Goal: Task Accomplishment & Management: Manage account settings

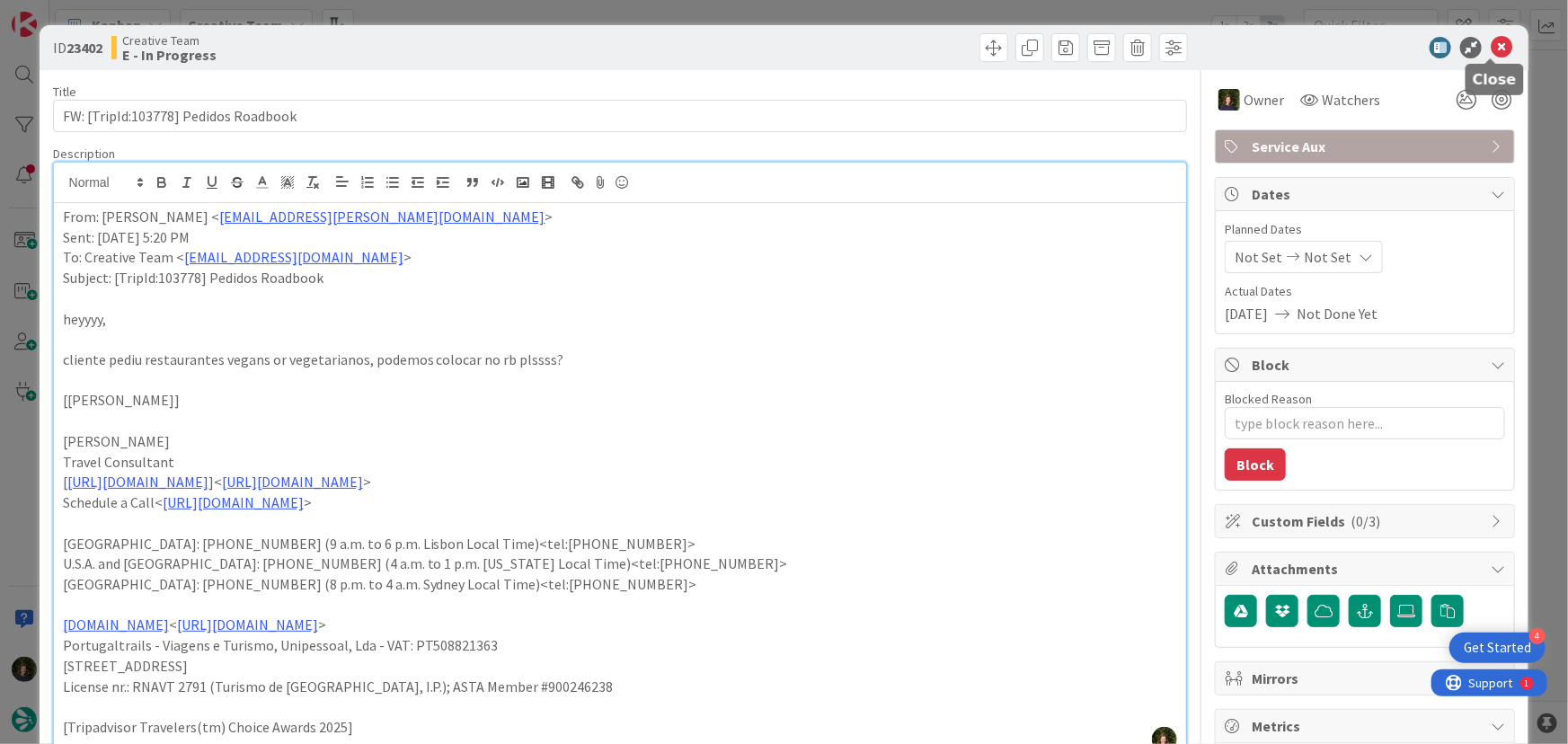
click at [1491, 45] on icon at bounding box center [1502, 48] width 22 height 22
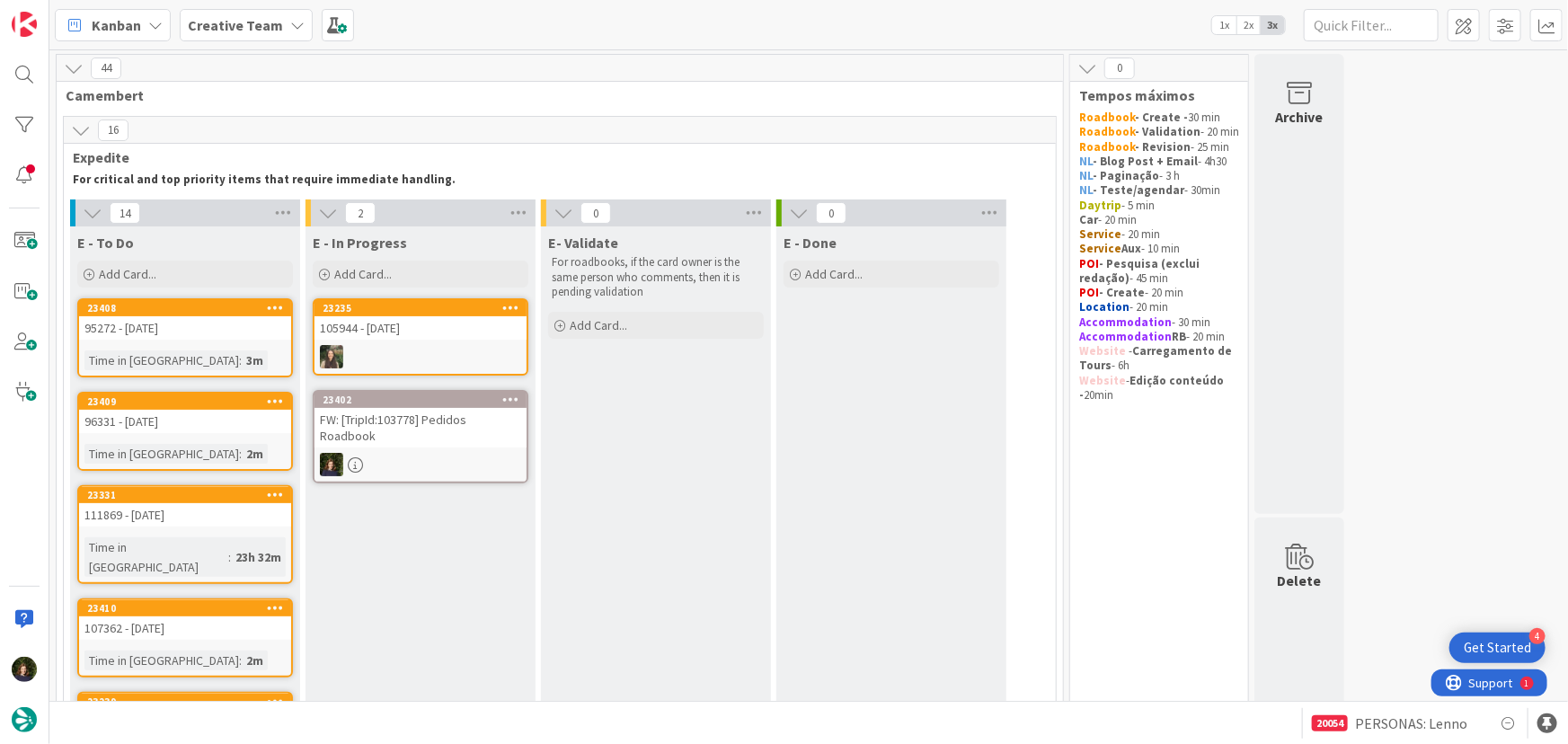
click at [231, 26] on b "Creative Team" at bounding box center [235, 25] width 95 height 18
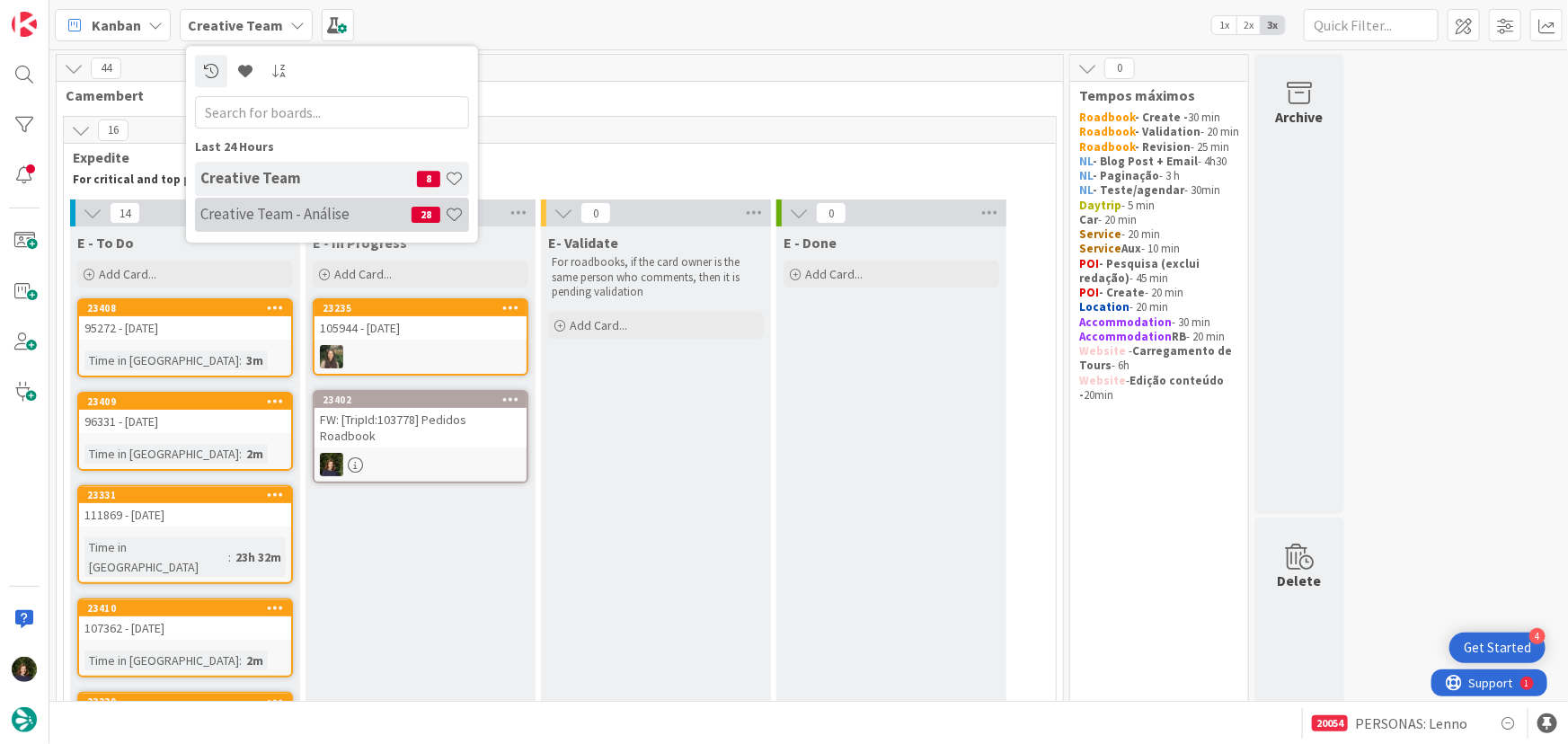
click at [261, 209] on h4 "Creative Team - Análise" at bounding box center [306, 214] width 212 height 18
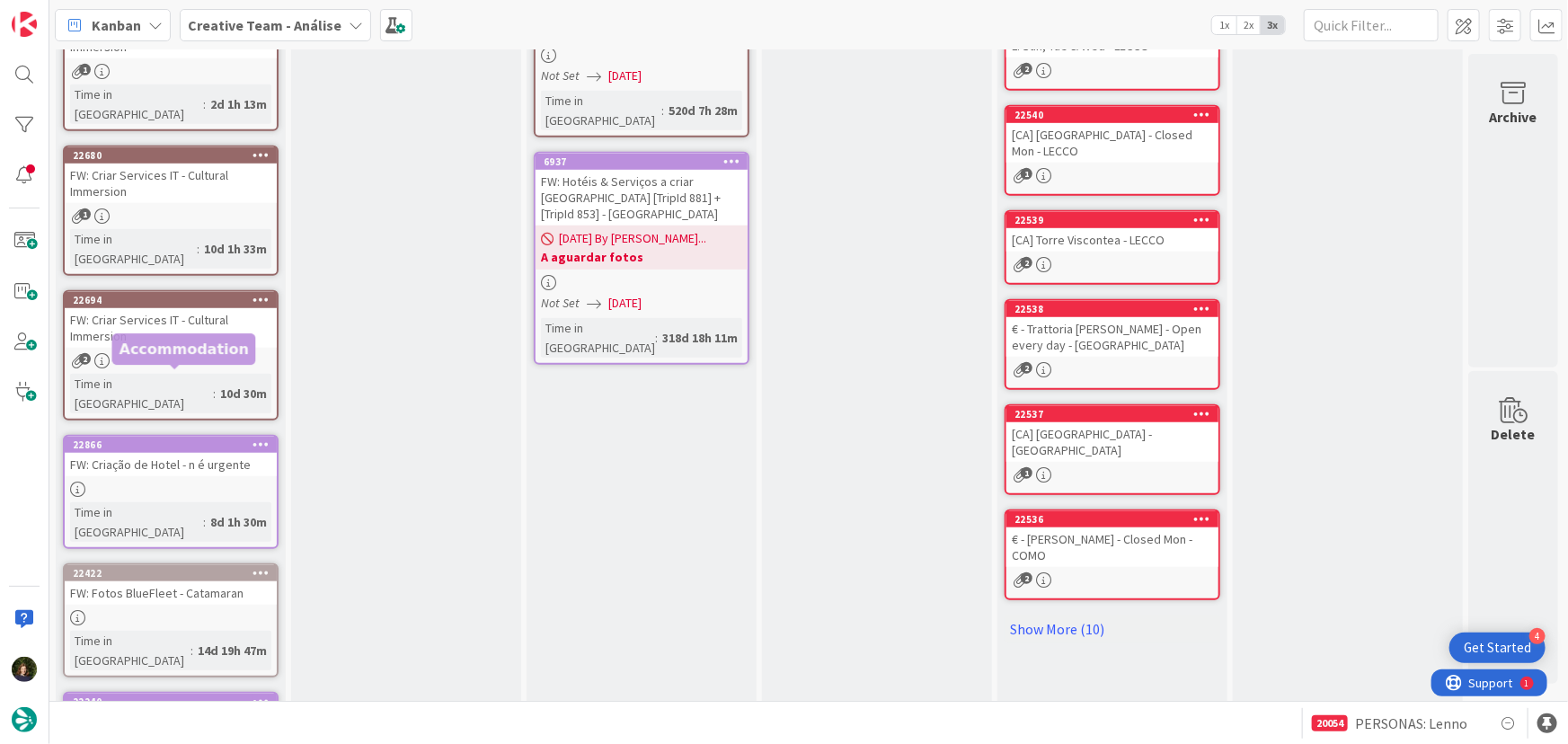
scroll to position [689, 0]
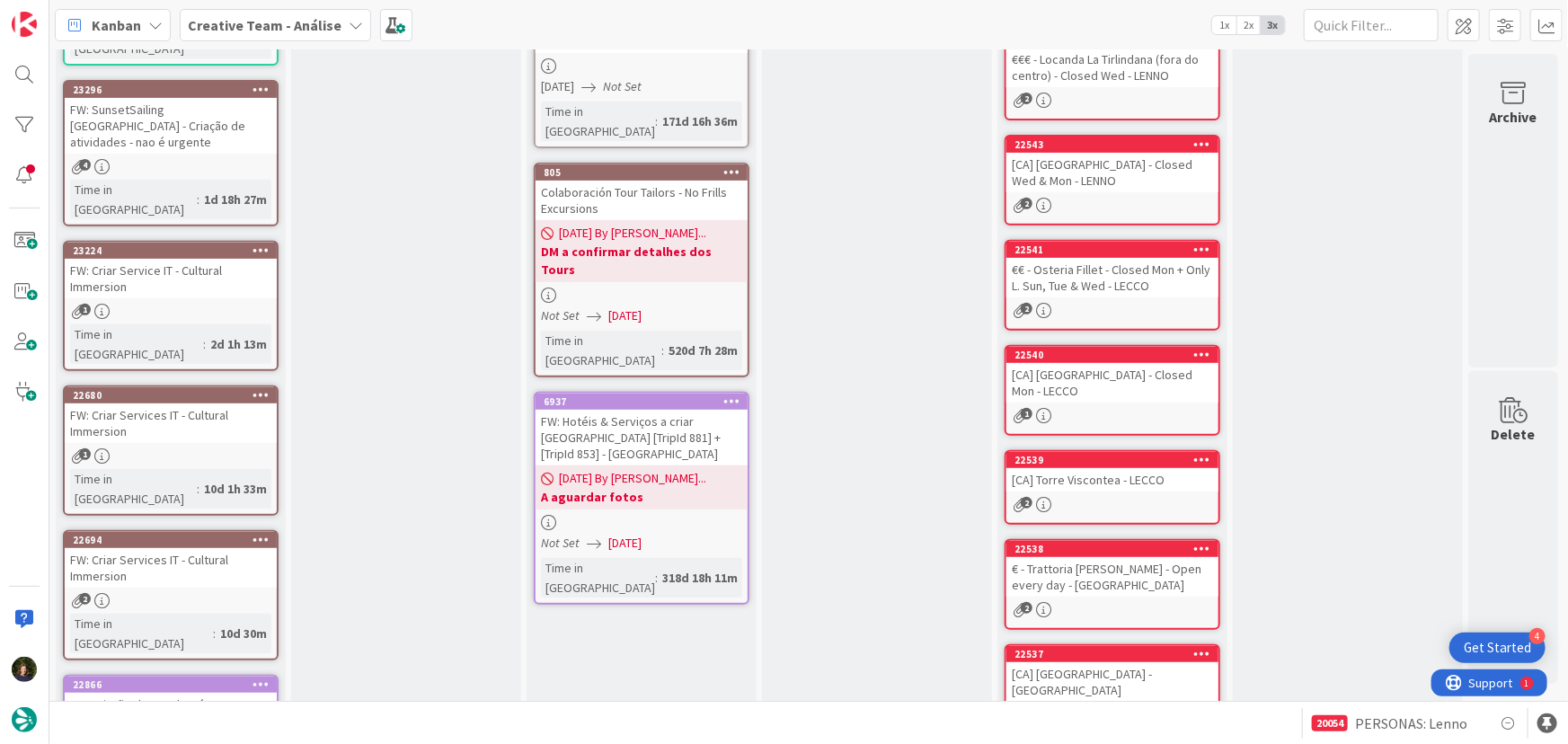
scroll to position [0, 0]
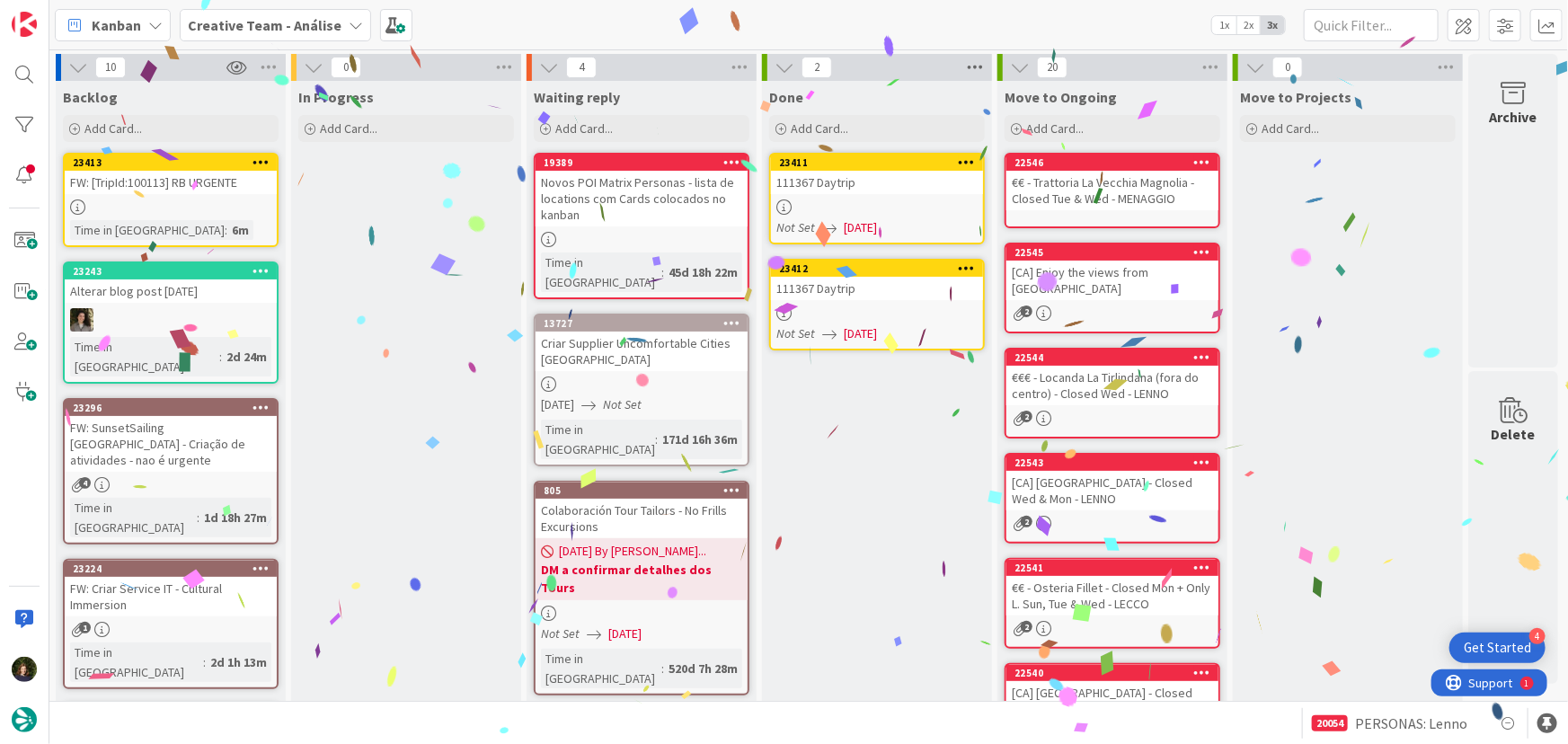
click at [979, 61] on icon at bounding box center [974, 67] width 23 height 27
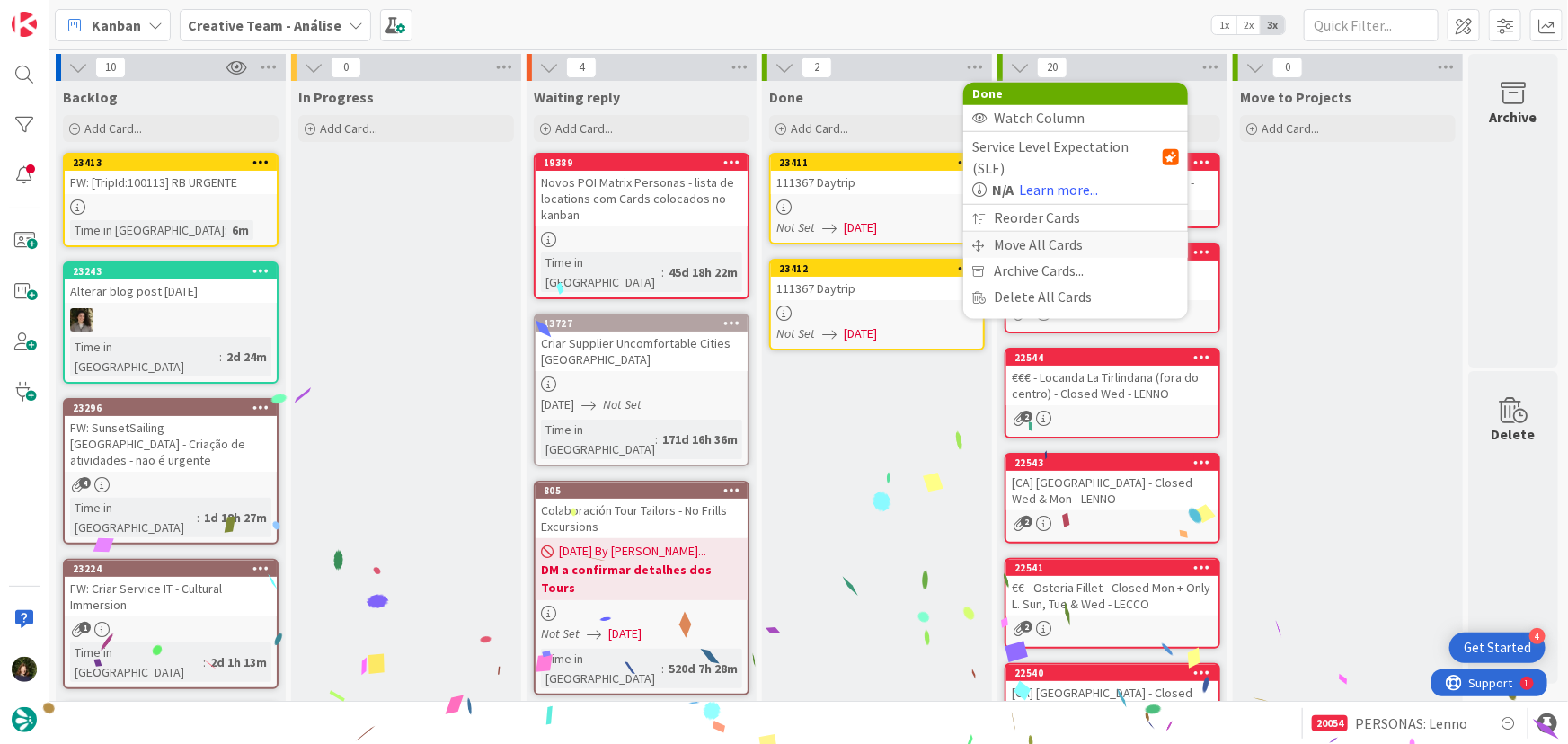
click at [1032, 232] on div "Move All Cards" at bounding box center [1075, 245] width 225 height 26
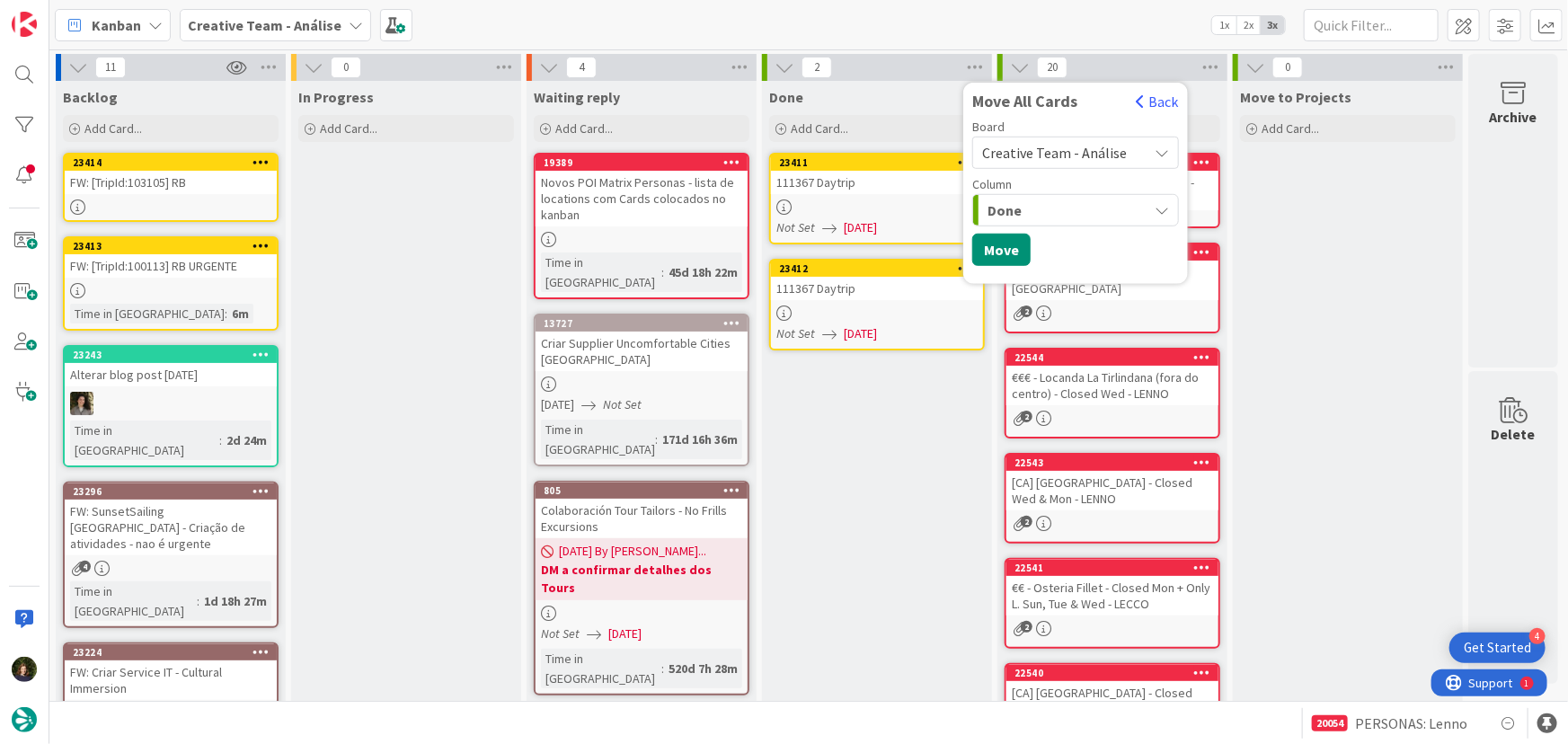
click at [1091, 149] on span "Creative Team - Análise" at bounding box center [1054, 153] width 145 height 18
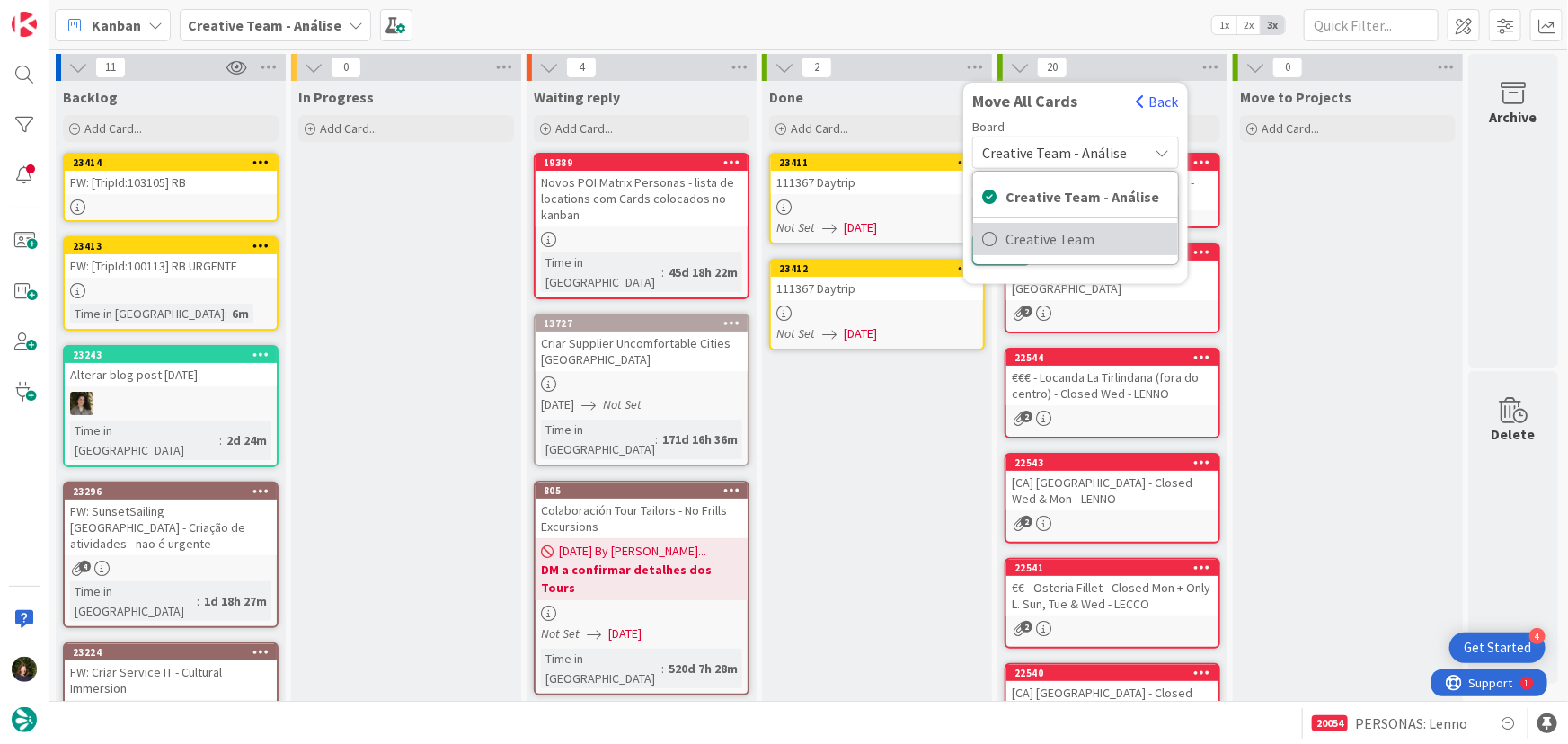
click at [1086, 240] on span "Creative Team" at bounding box center [1087, 239] width 164 height 27
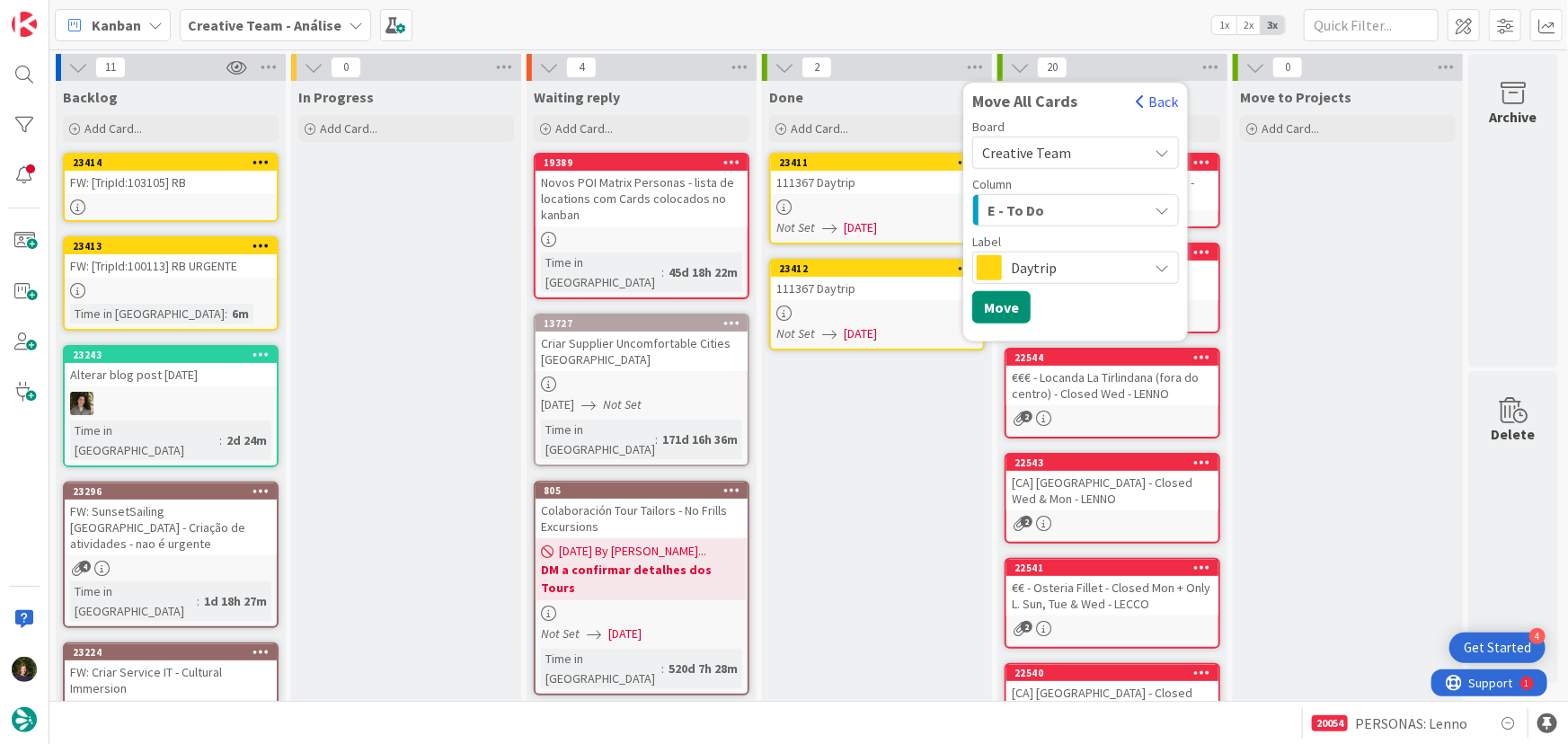
click at [1031, 211] on span "E - To Do" at bounding box center [1015, 210] width 57 height 23
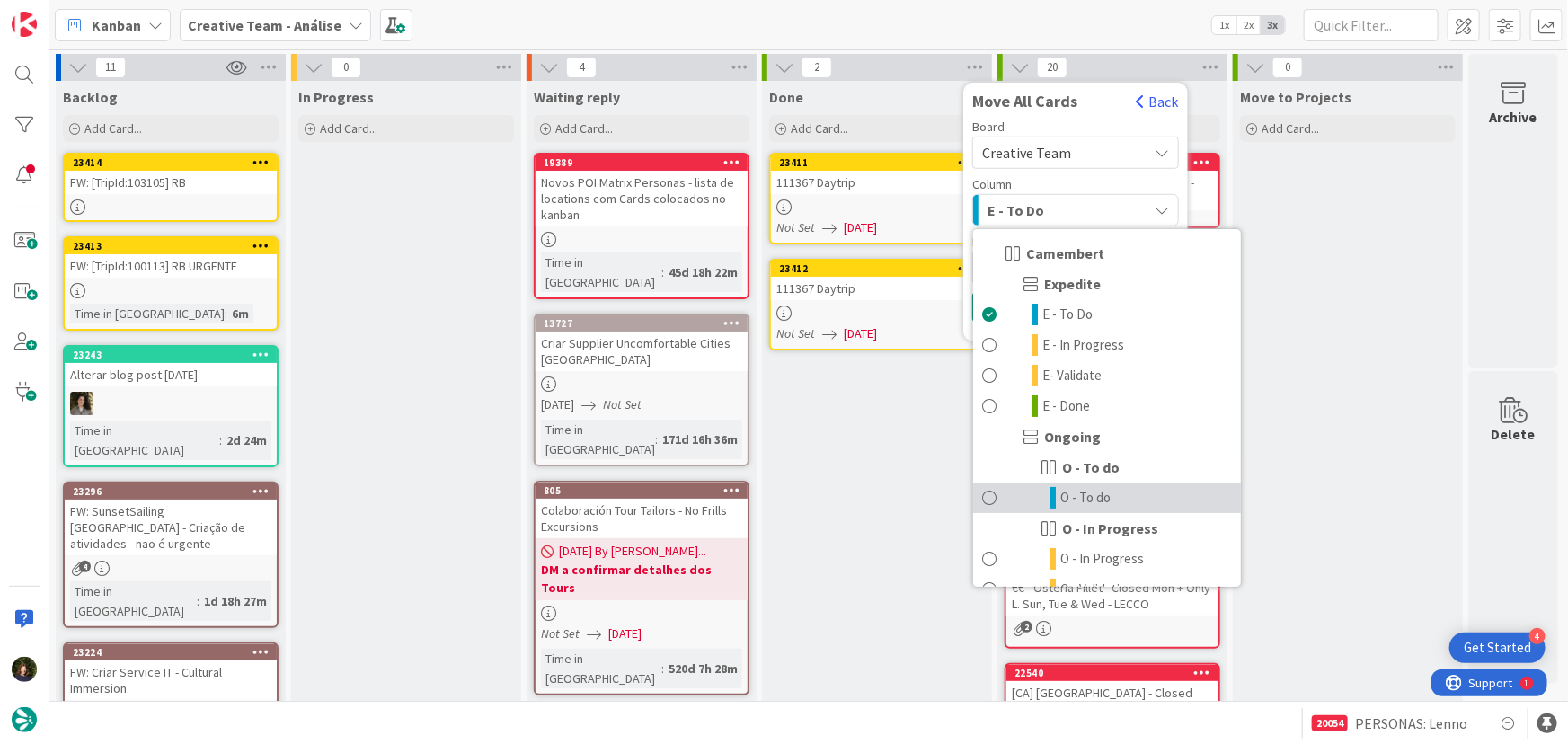
click at [1116, 509] on link "O - To do" at bounding box center [1107, 497] width 267 height 31
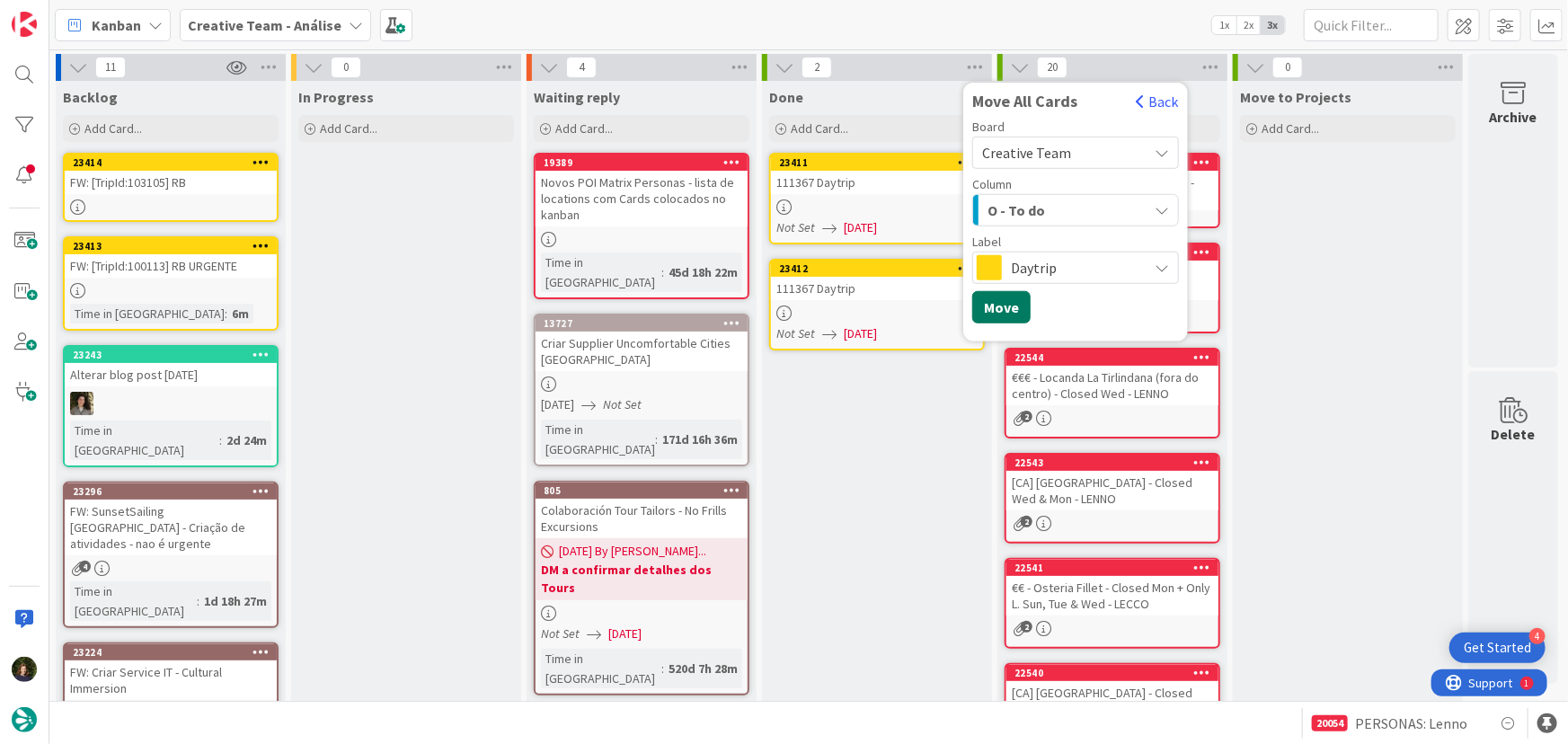
click at [1006, 311] on button "Move" at bounding box center [1001, 308] width 59 height 32
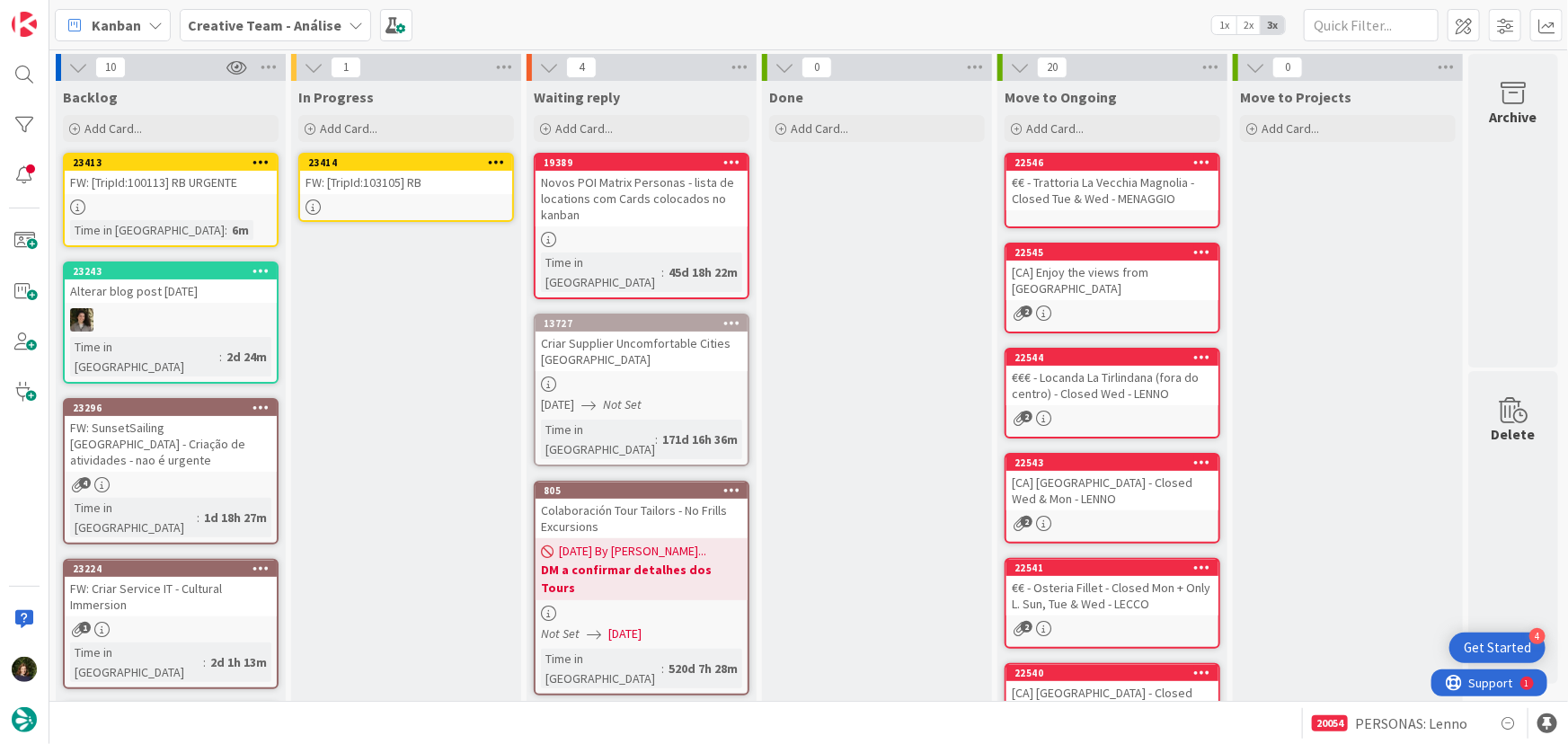
click at [389, 189] on div "FW: [TripId:103105] RB" at bounding box center [406, 182] width 212 height 23
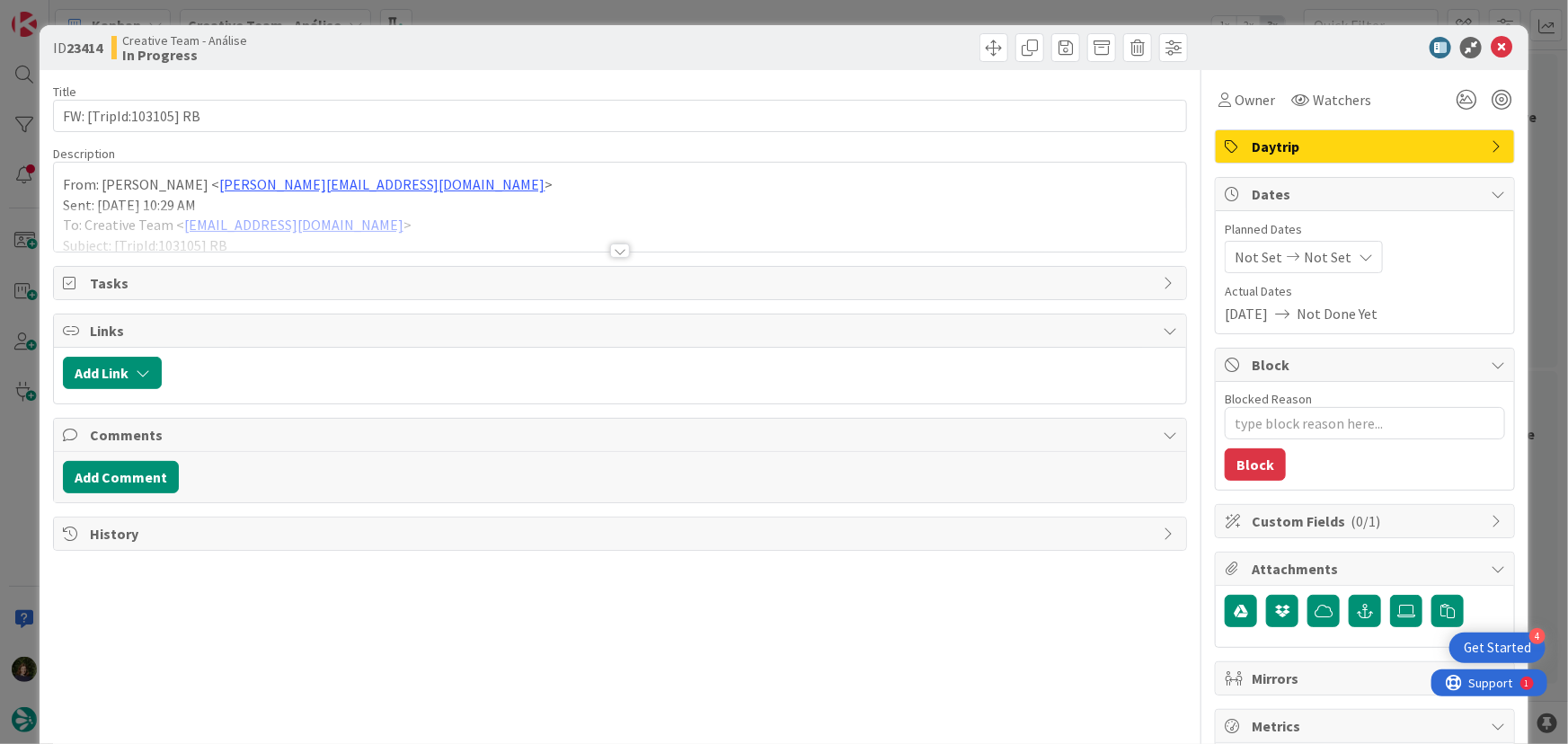
click at [619, 248] on div at bounding box center [620, 251] width 20 height 14
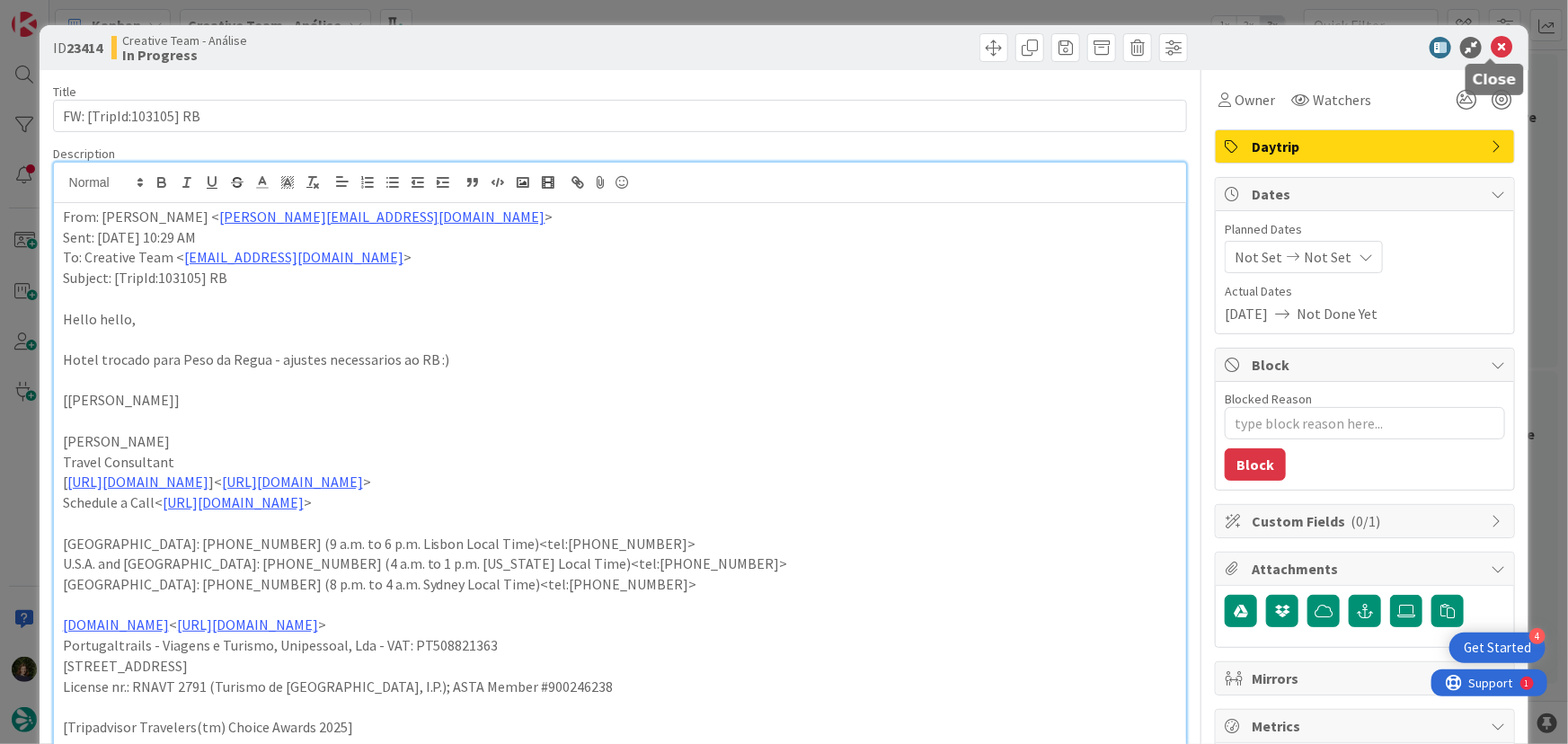
click at [1495, 44] on icon at bounding box center [1502, 48] width 22 height 22
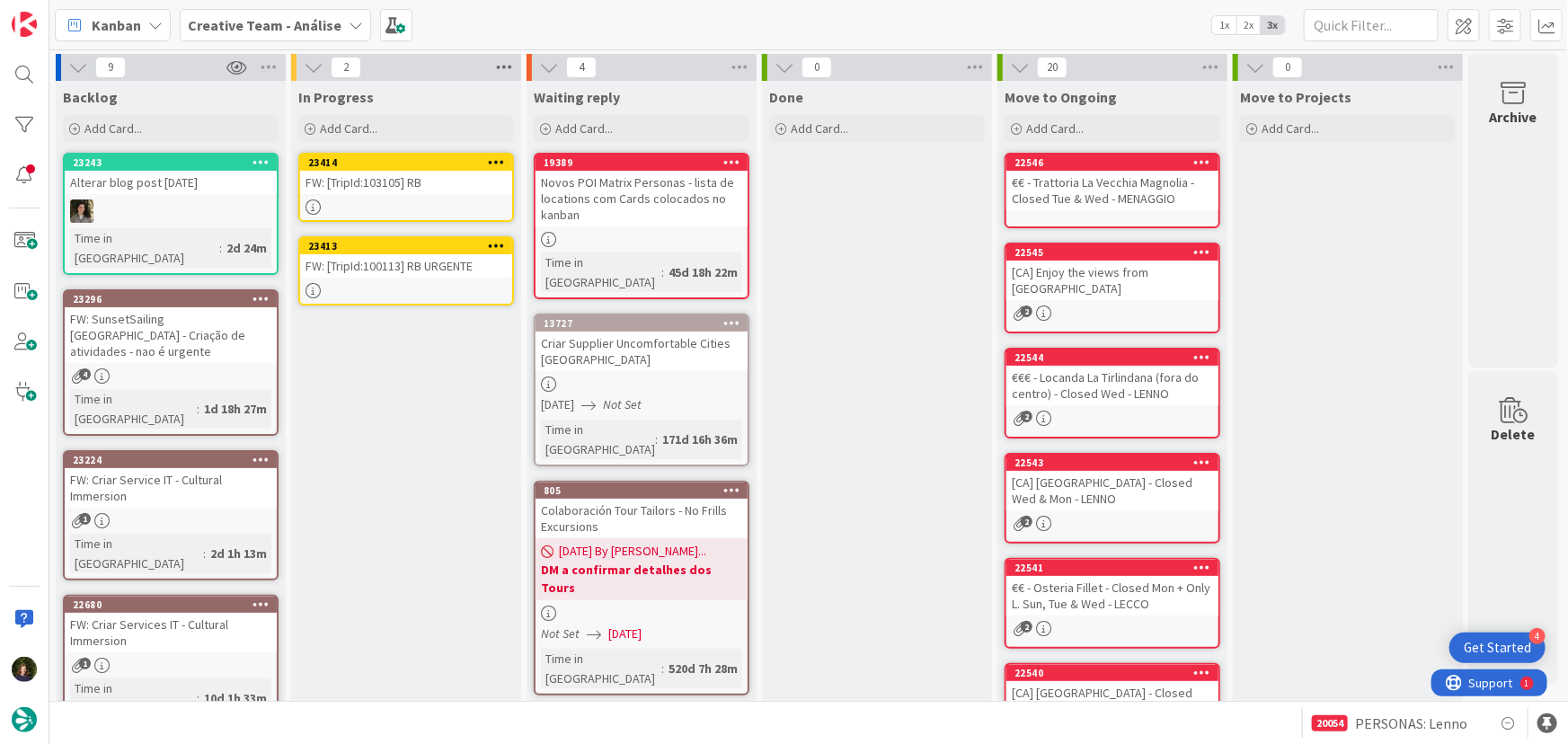
click at [505, 71] on icon at bounding box center [503, 67] width 23 height 27
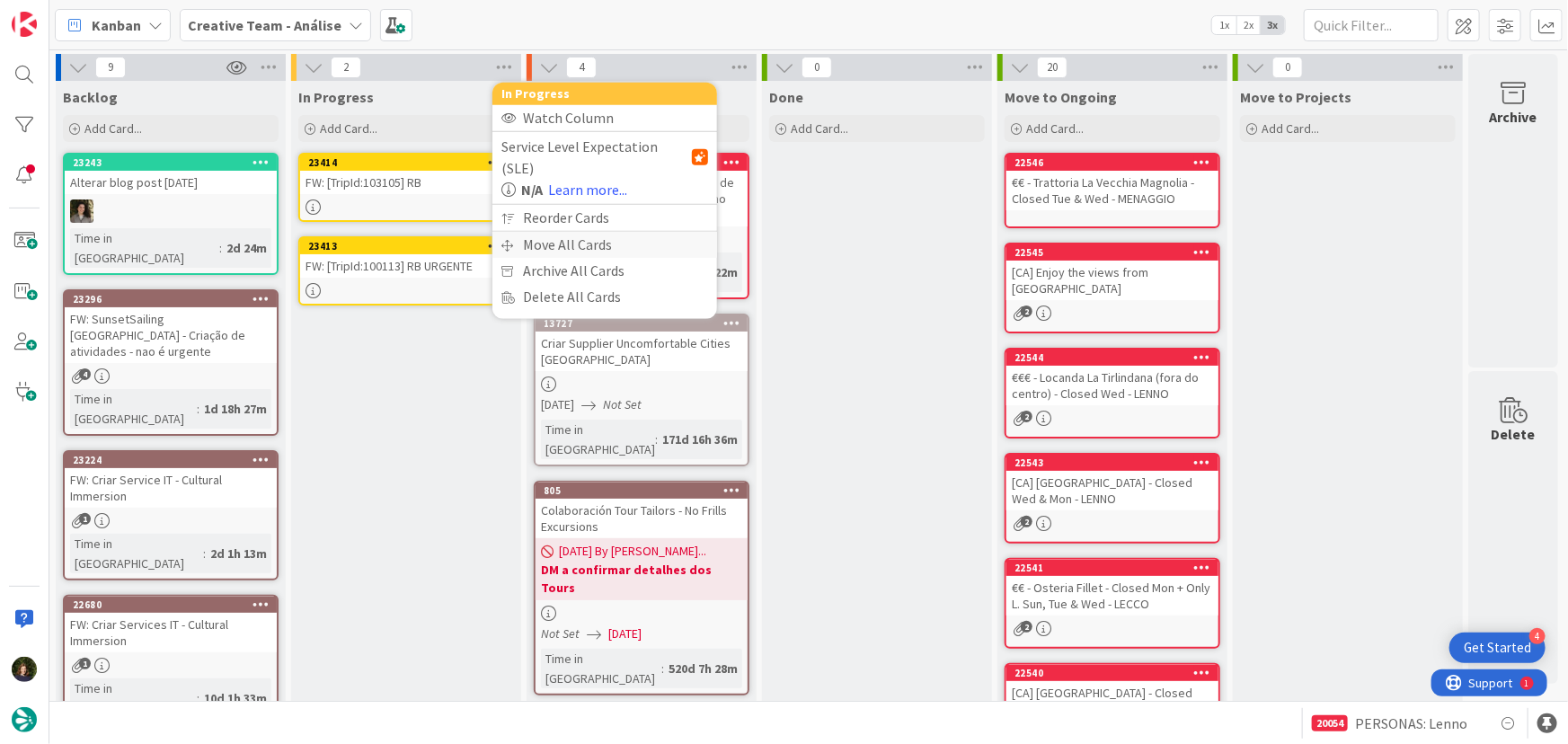
click at [556, 232] on div "Move All Cards" at bounding box center [604, 245] width 225 height 26
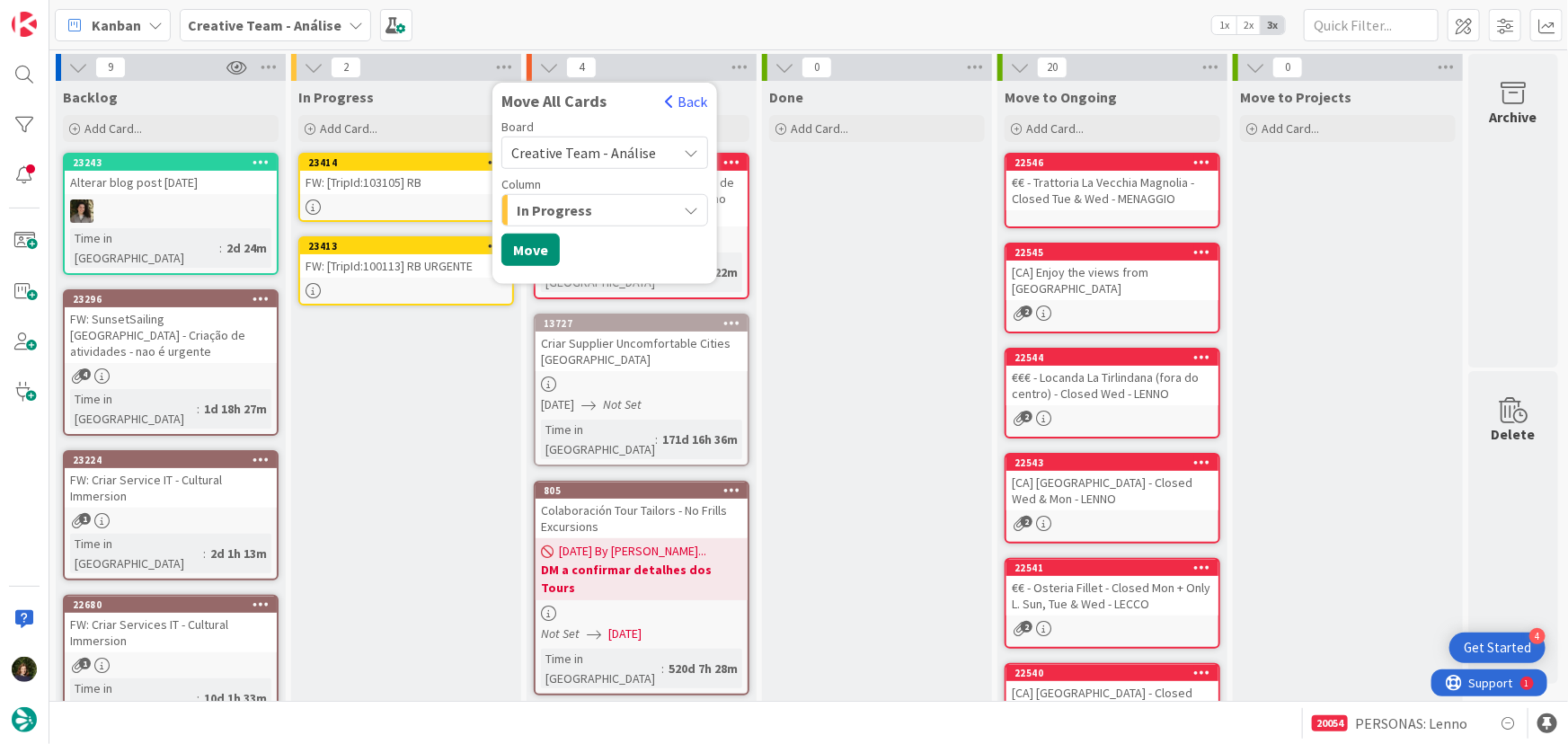
click at [650, 150] on span "Creative Team - Análise" at bounding box center [583, 153] width 145 height 18
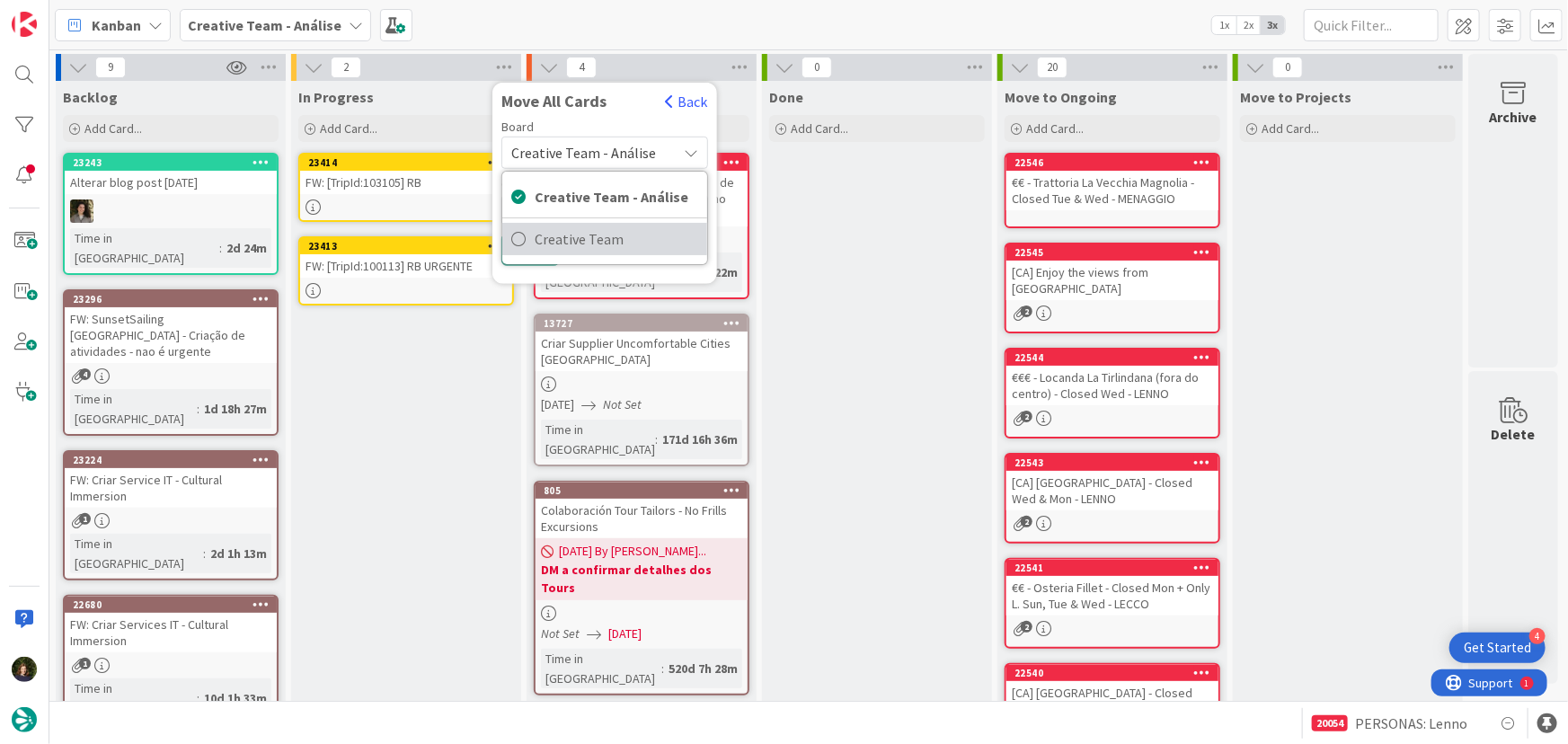
click at [602, 230] on span "Creative Team" at bounding box center [617, 239] width 164 height 27
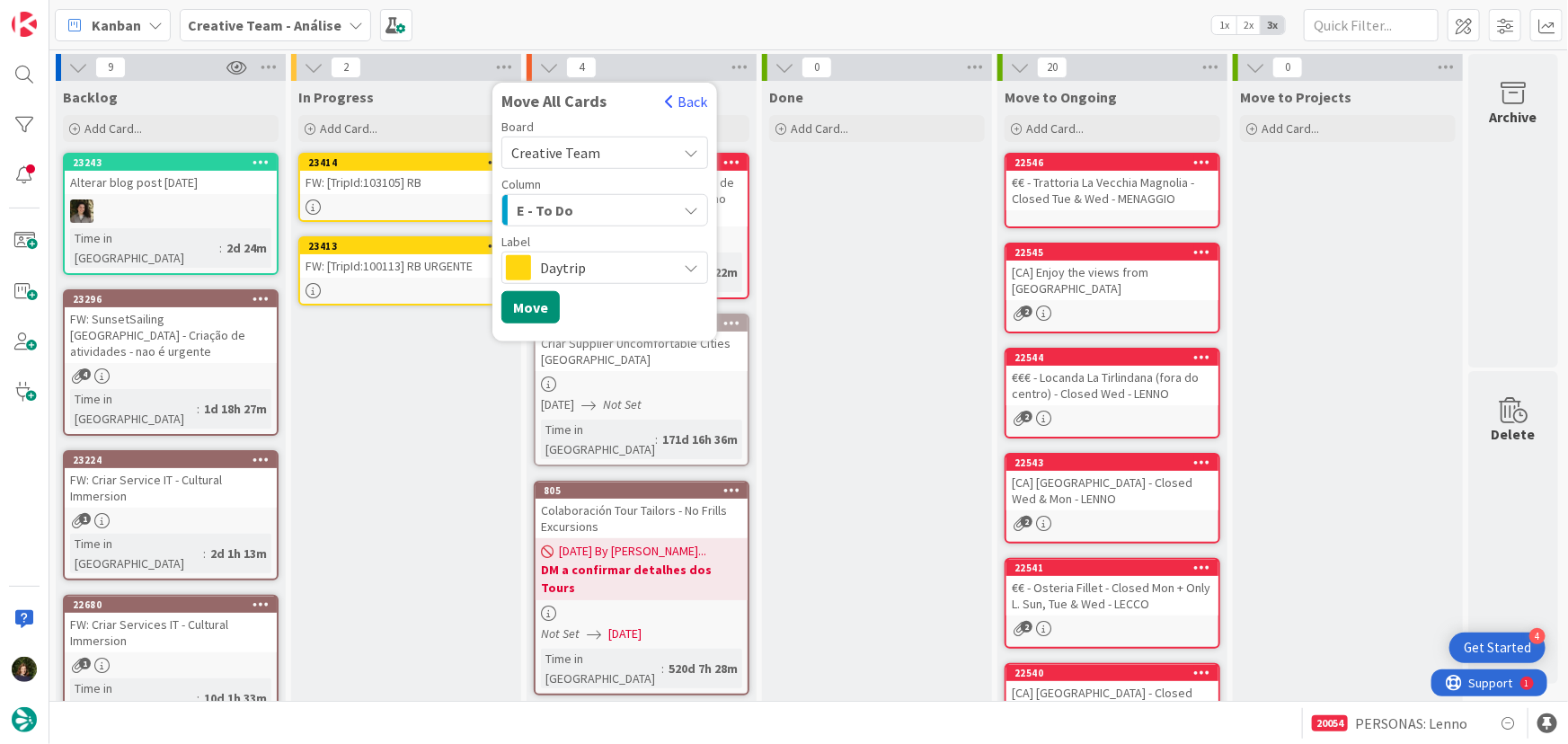
click at [583, 278] on span "Daytrip" at bounding box center [604, 268] width 128 height 25
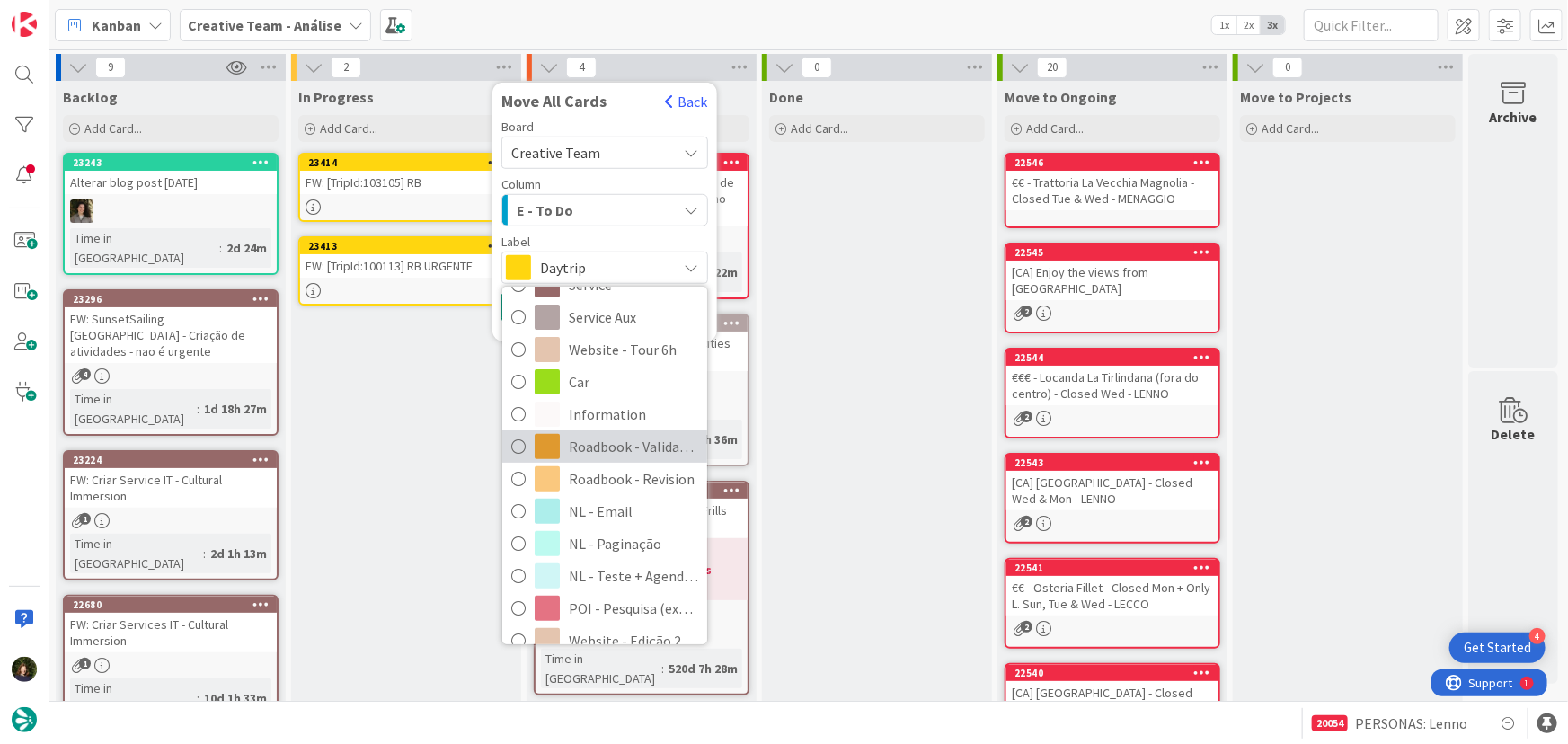
scroll to position [327, 0]
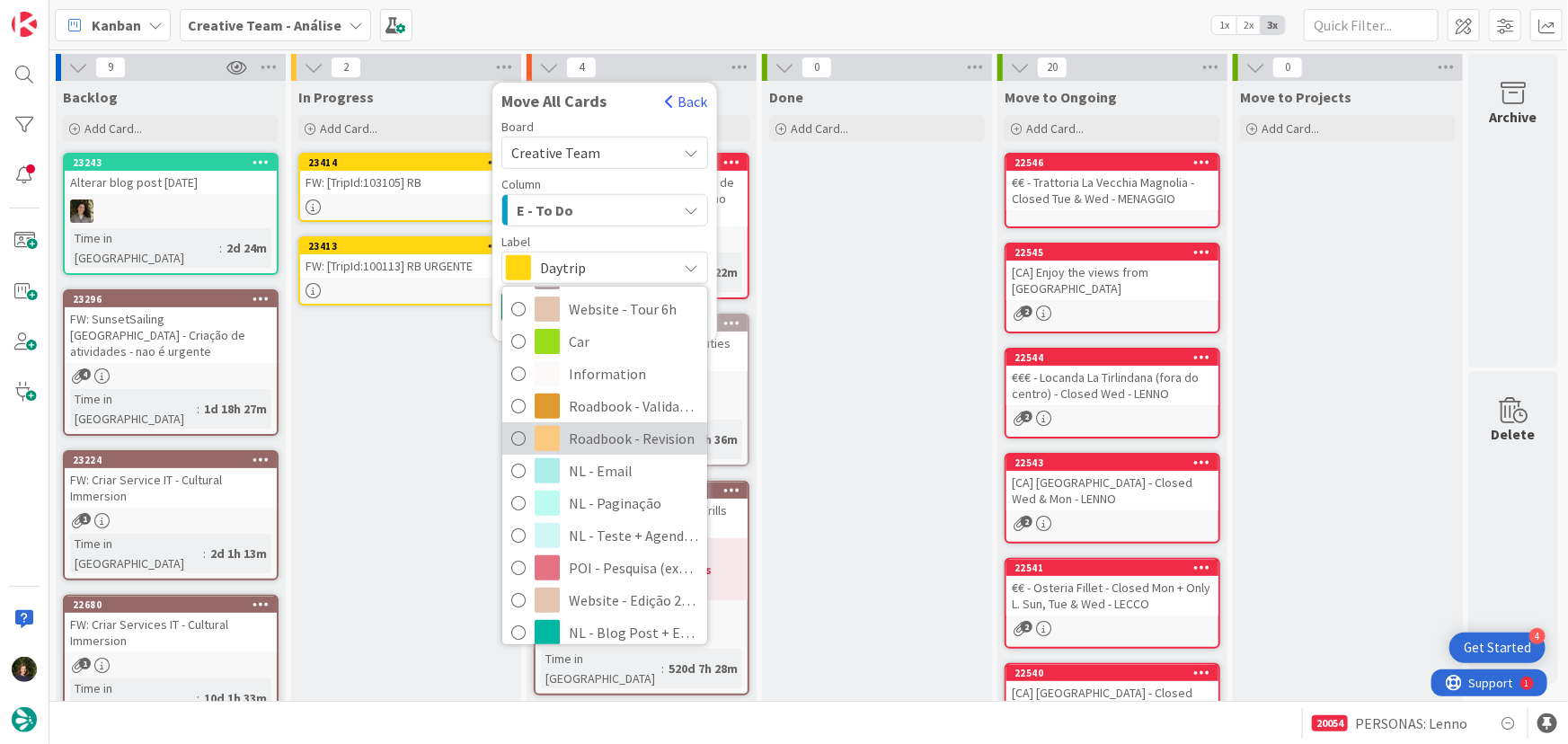
click at [598, 439] on span "Roadbook - Revision" at bounding box center [634, 438] width 130 height 27
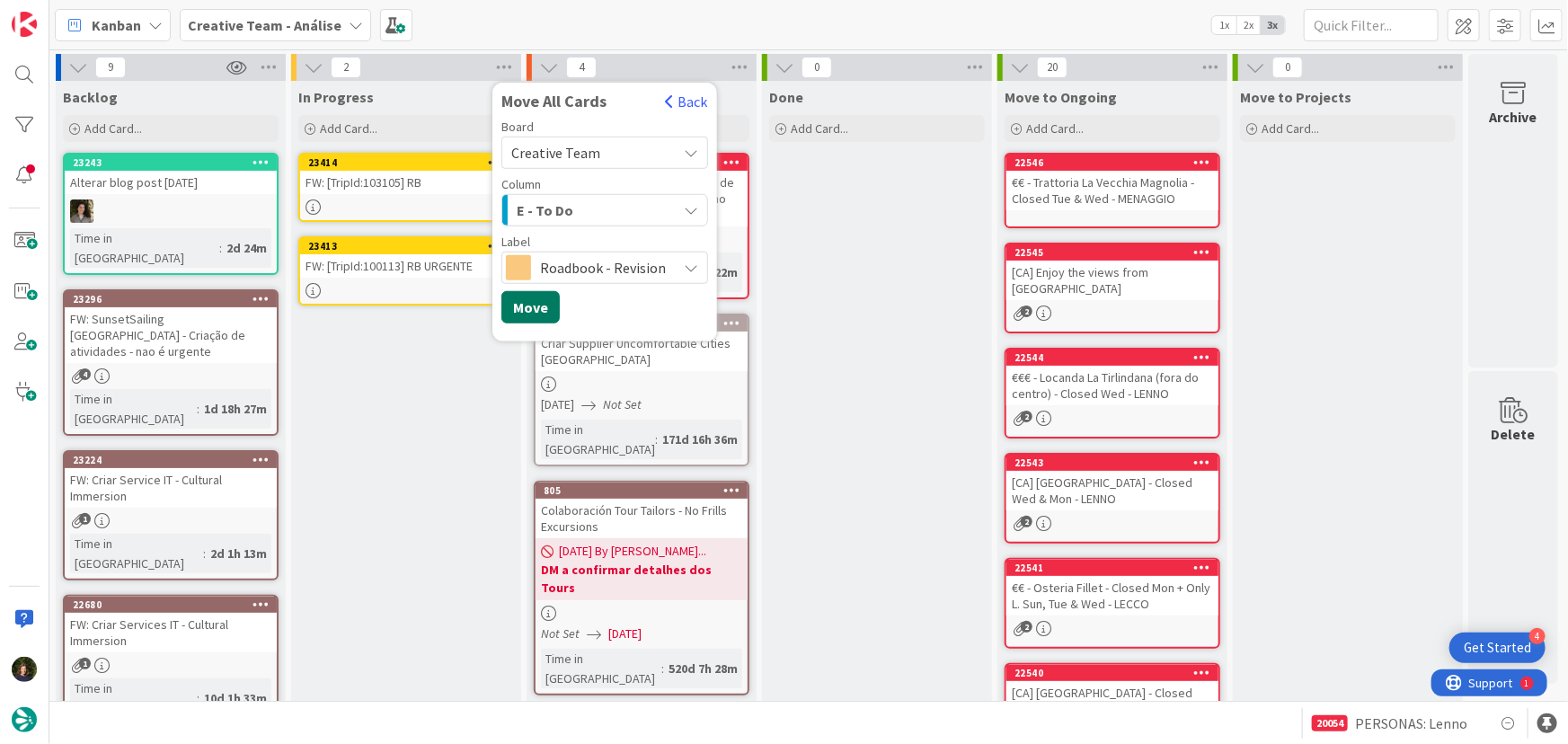
click at [521, 306] on button "Move" at bounding box center [530, 308] width 59 height 32
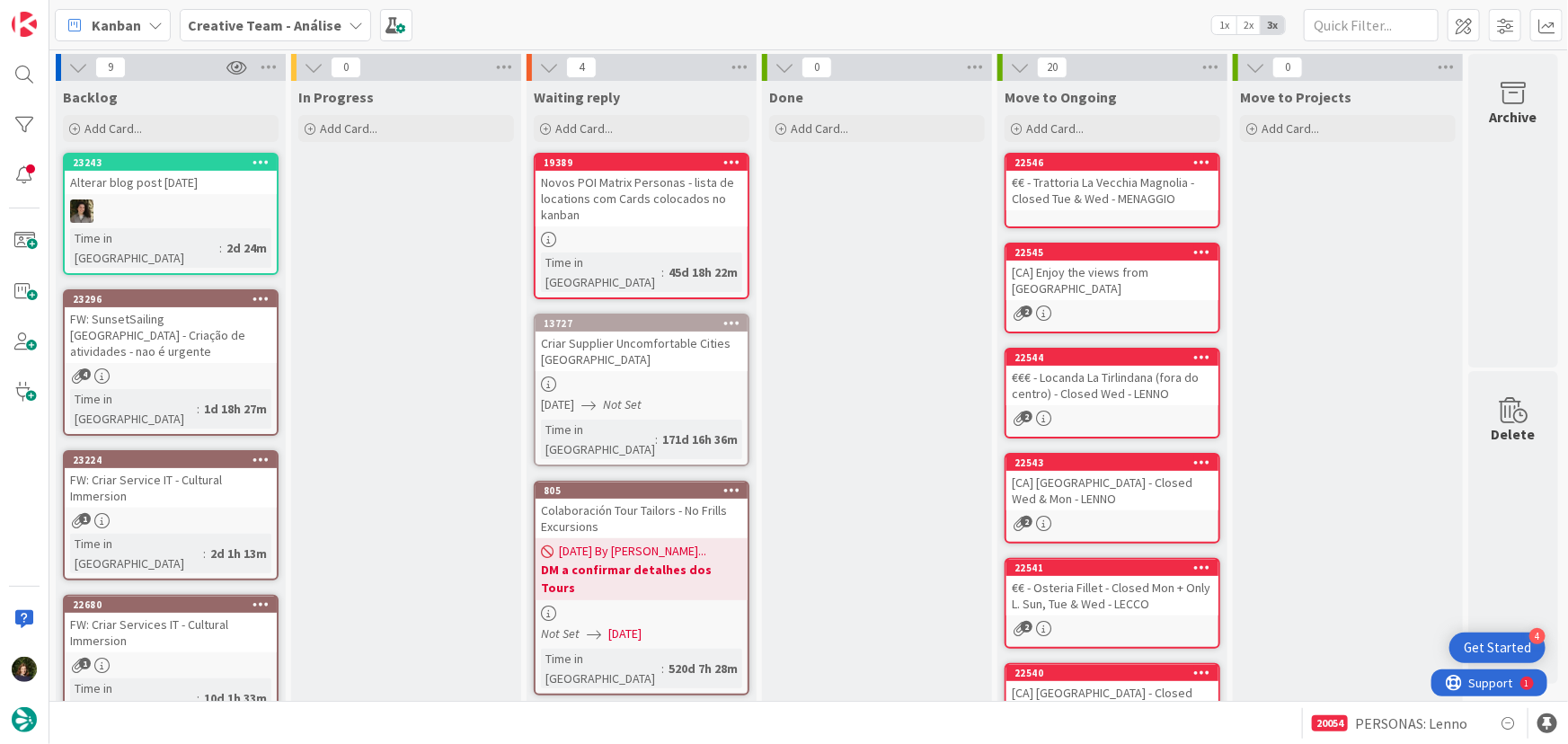
click at [212, 24] on b "Creative Team - Análise" at bounding box center [264, 25] width 154 height 18
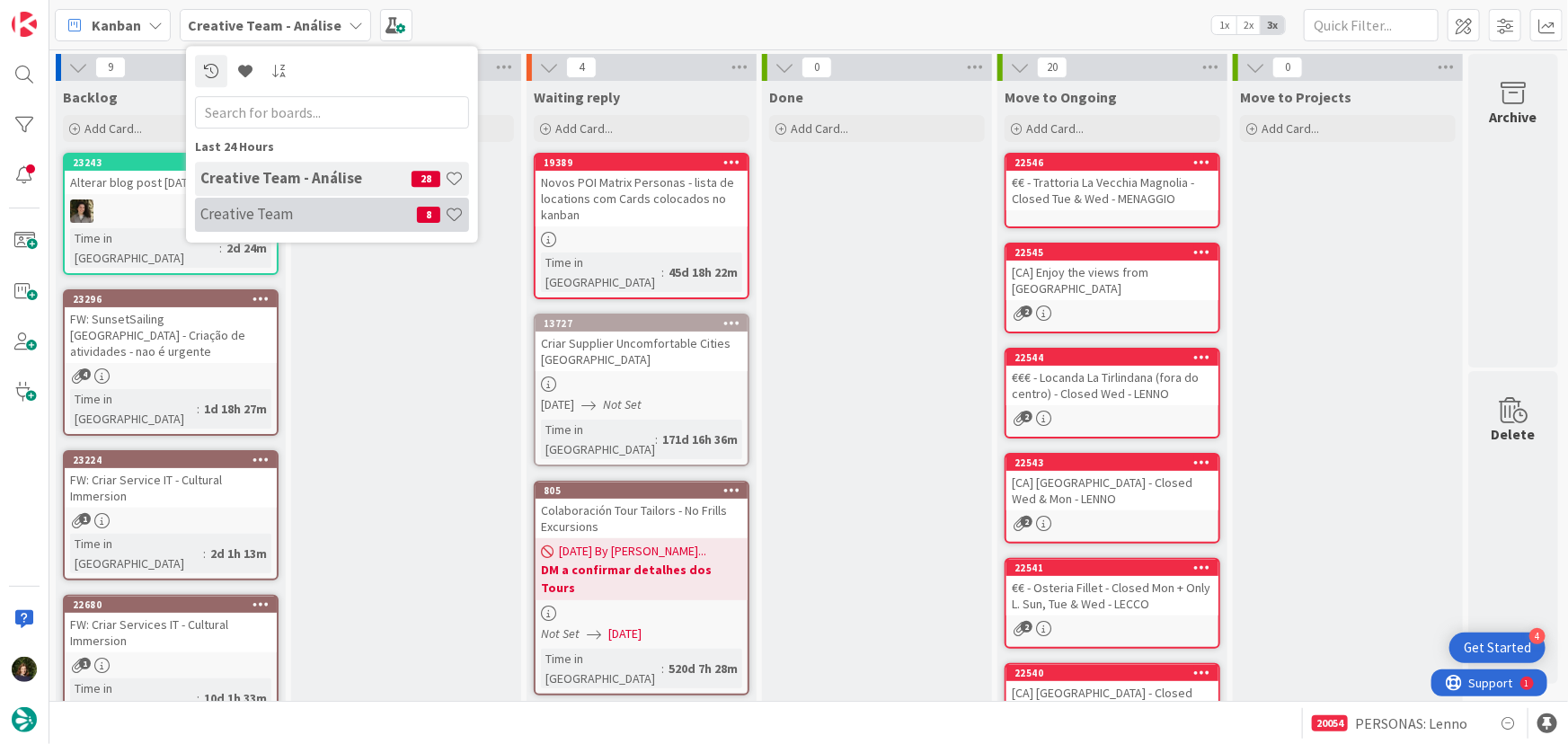
click at [230, 218] on h4 "Creative Team" at bounding box center [308, 214] width 217 height 18
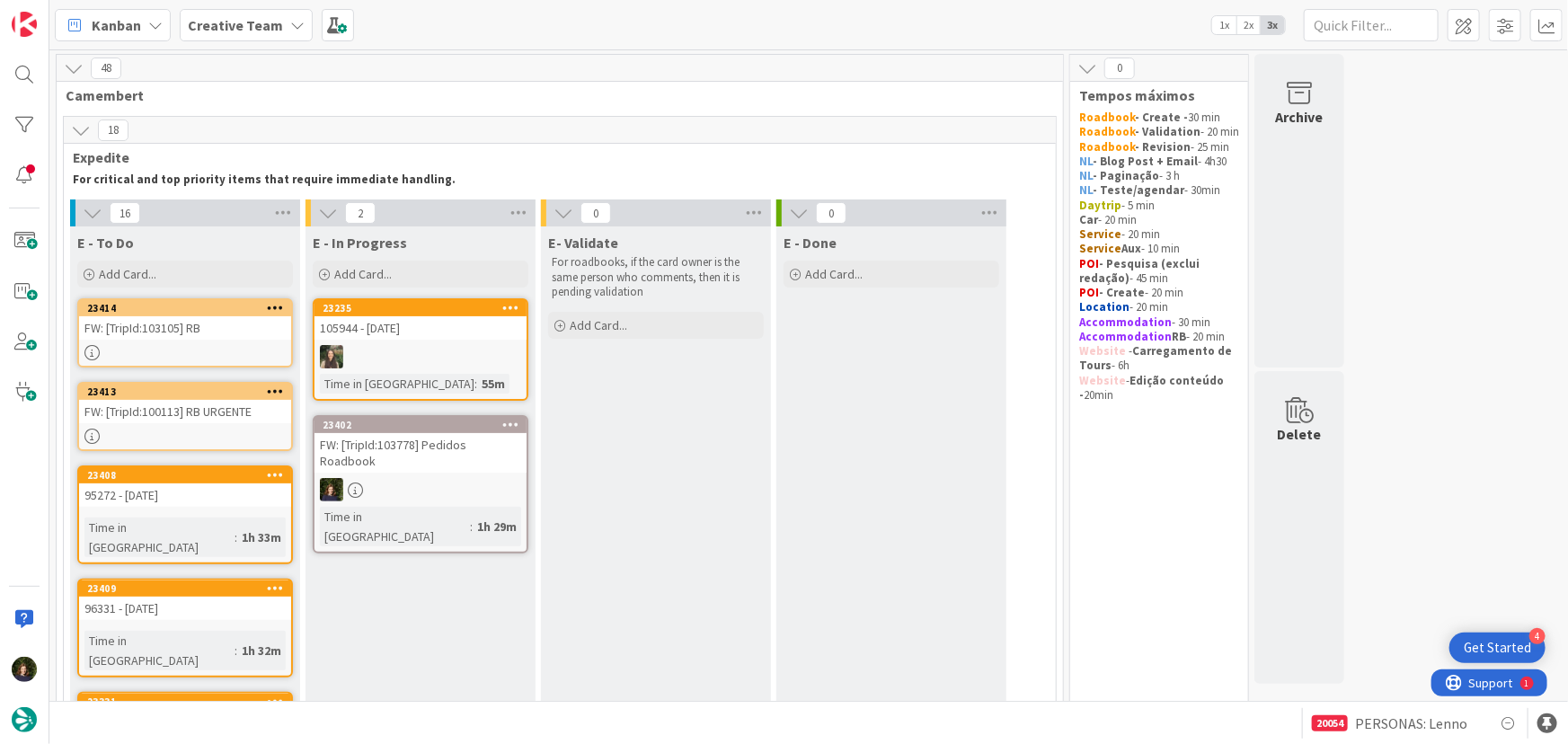
click at [412, 473] on link "23402 FW: [TripId:103778] Pedidos Roadbook Time in [GEOGRAPHIC_DATA] : 1h 29m" at bounding box center [420, 484] width 216 height 139
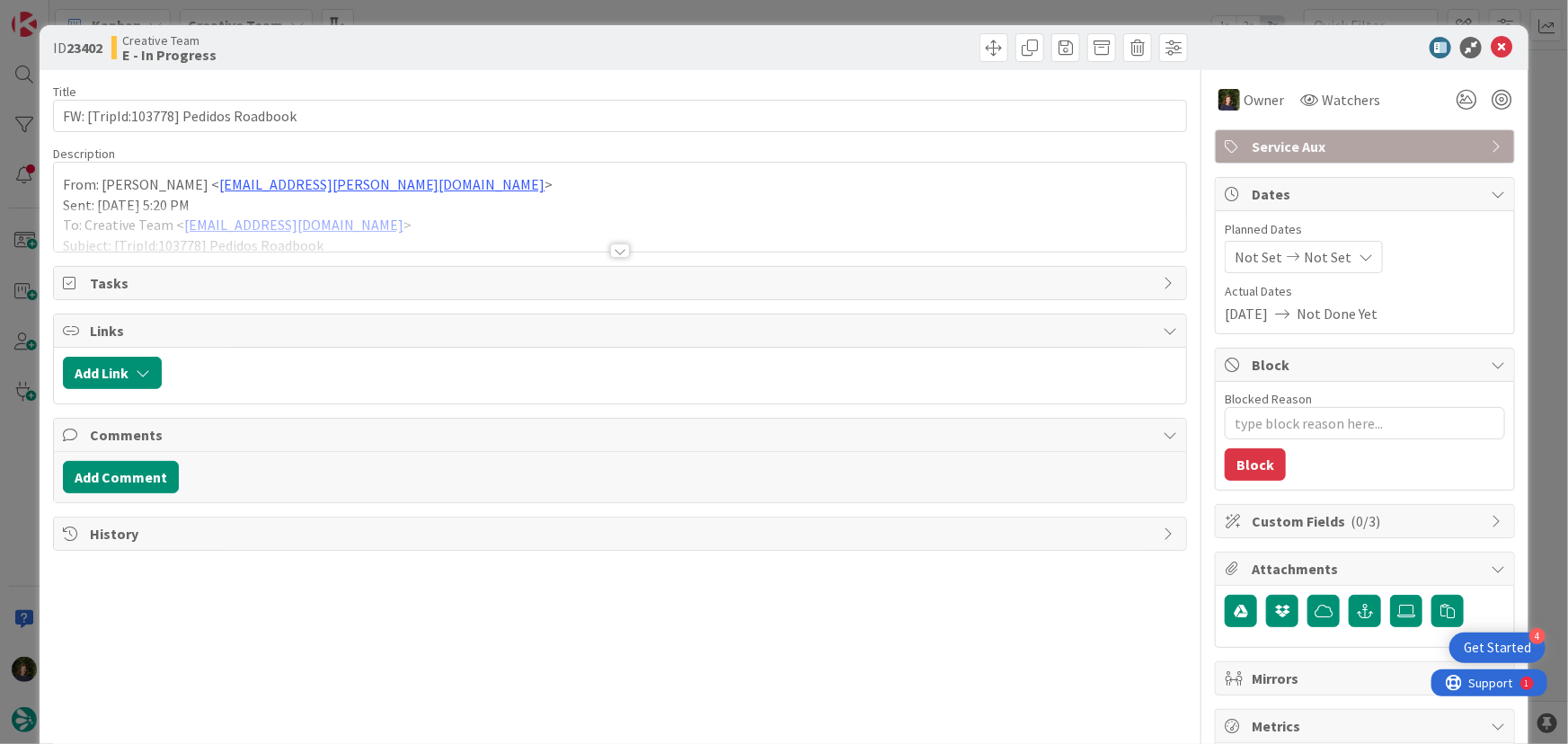
click at [618, 252] on div at bounding box center [620, 251] width 20 height 14
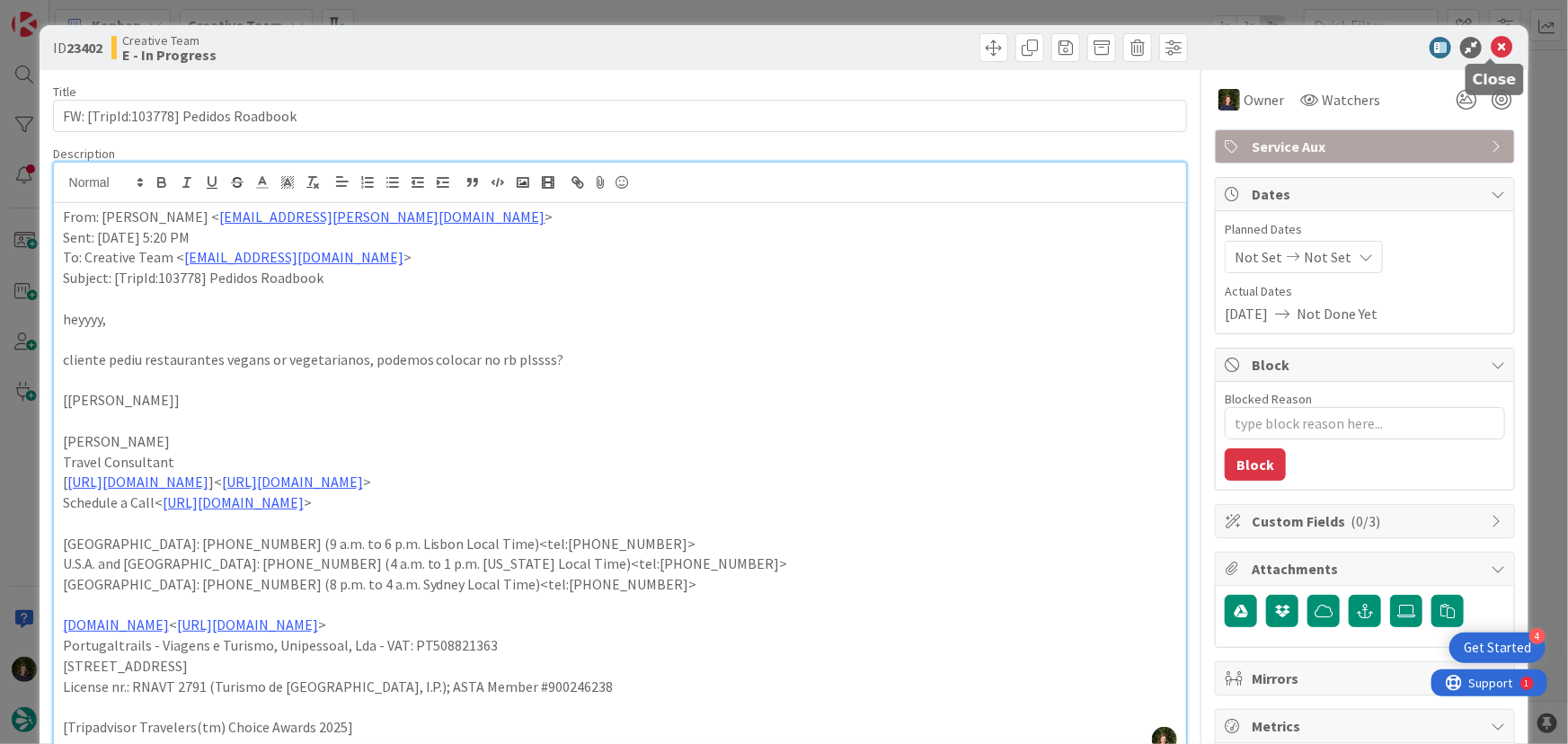
click at [1491, 44] on icon at bounding box center [1502, 48] width 22 height 22
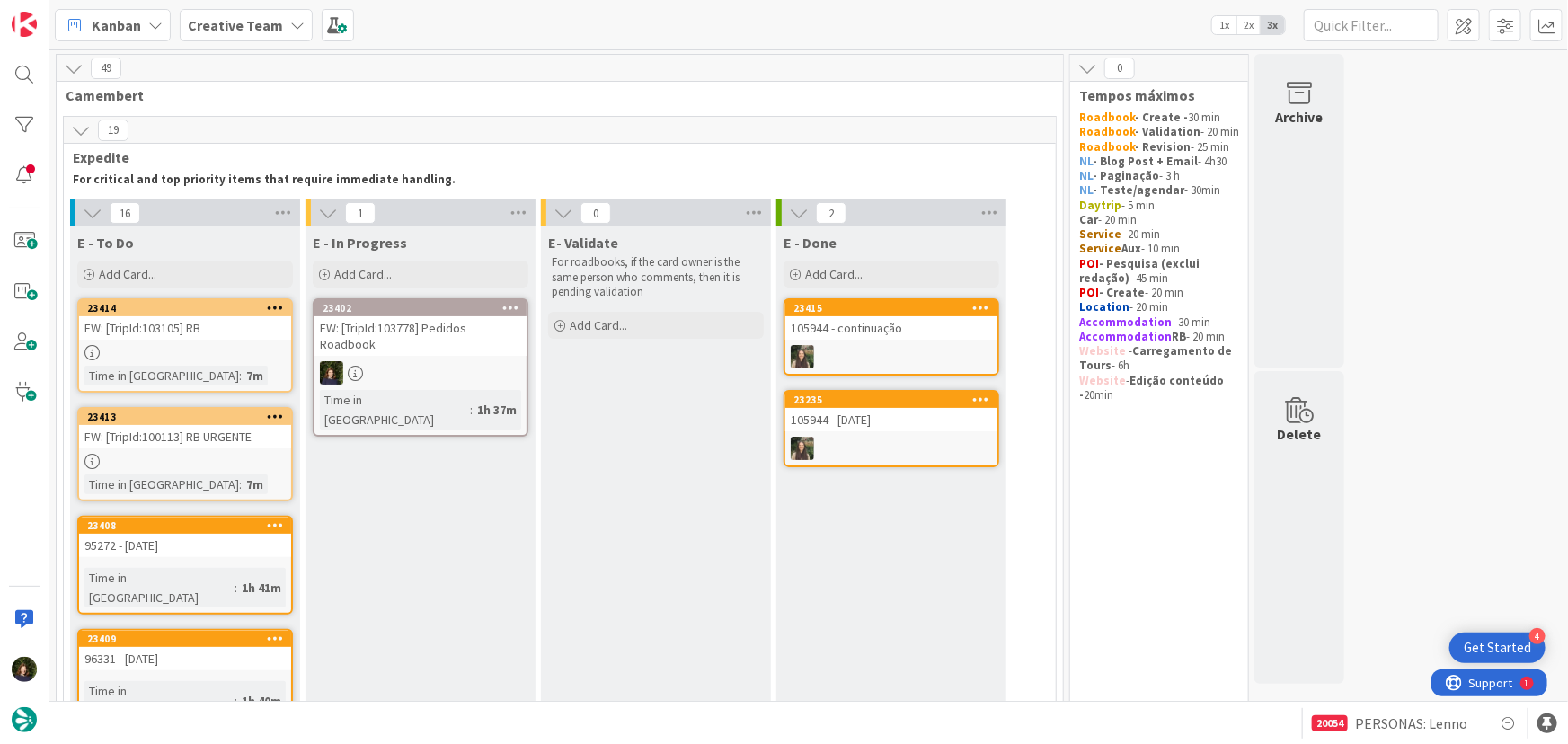
click at [511, 306] on icon at bounding box center [510, 308] width 17 height 13
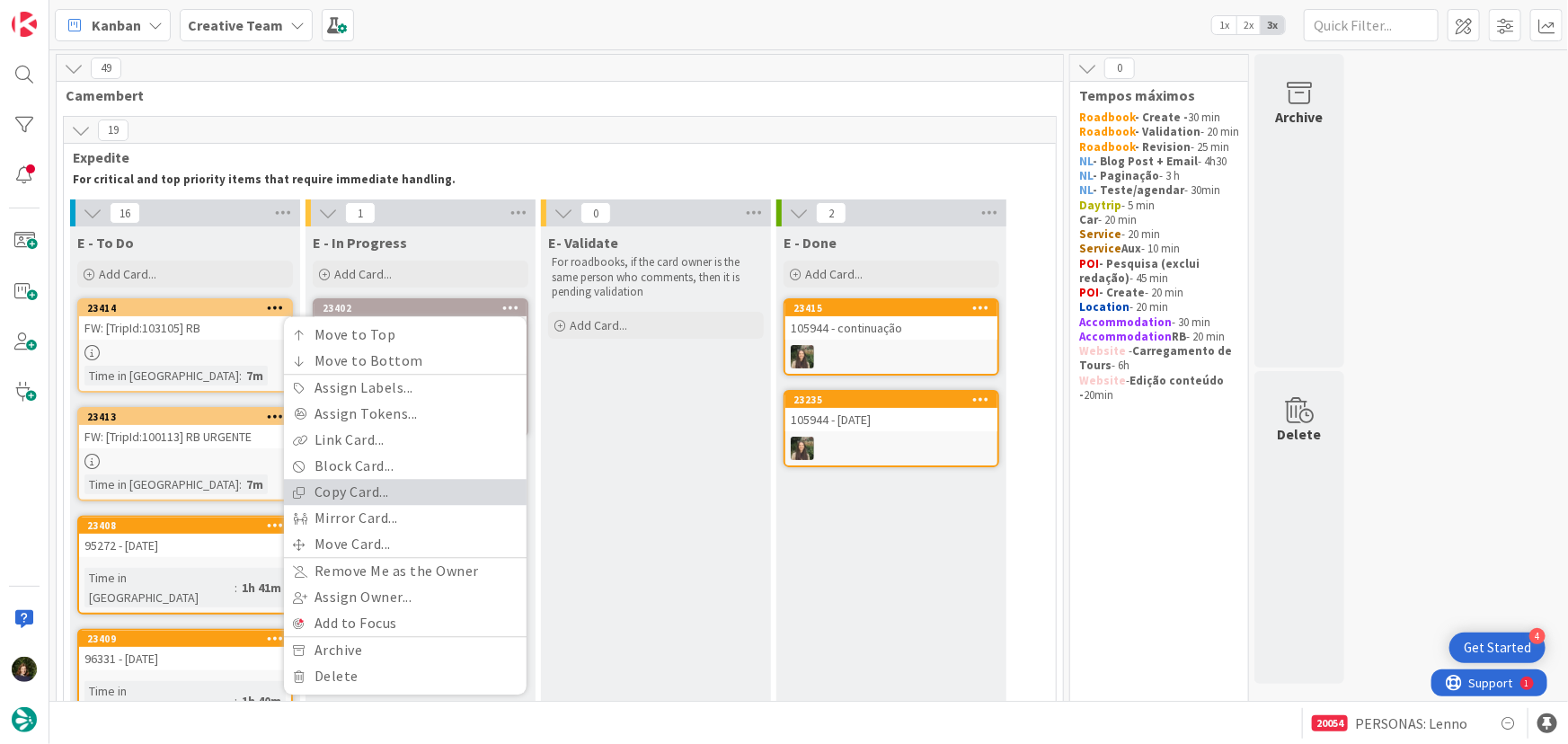
click at [466, 486] on link "Copy Card..." at bounding box center [405, 493] width 243 height 26
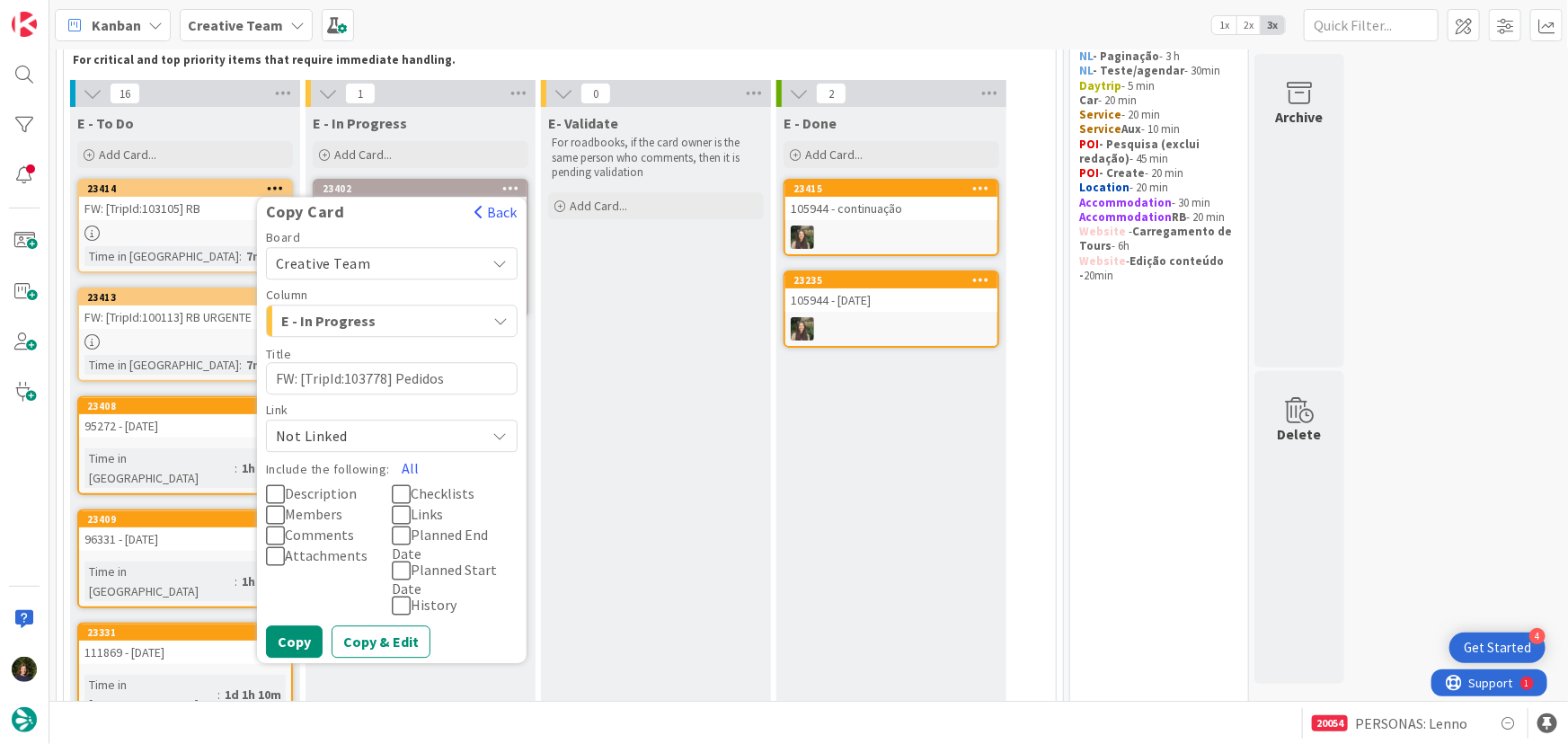
scroll to position [245, 0]
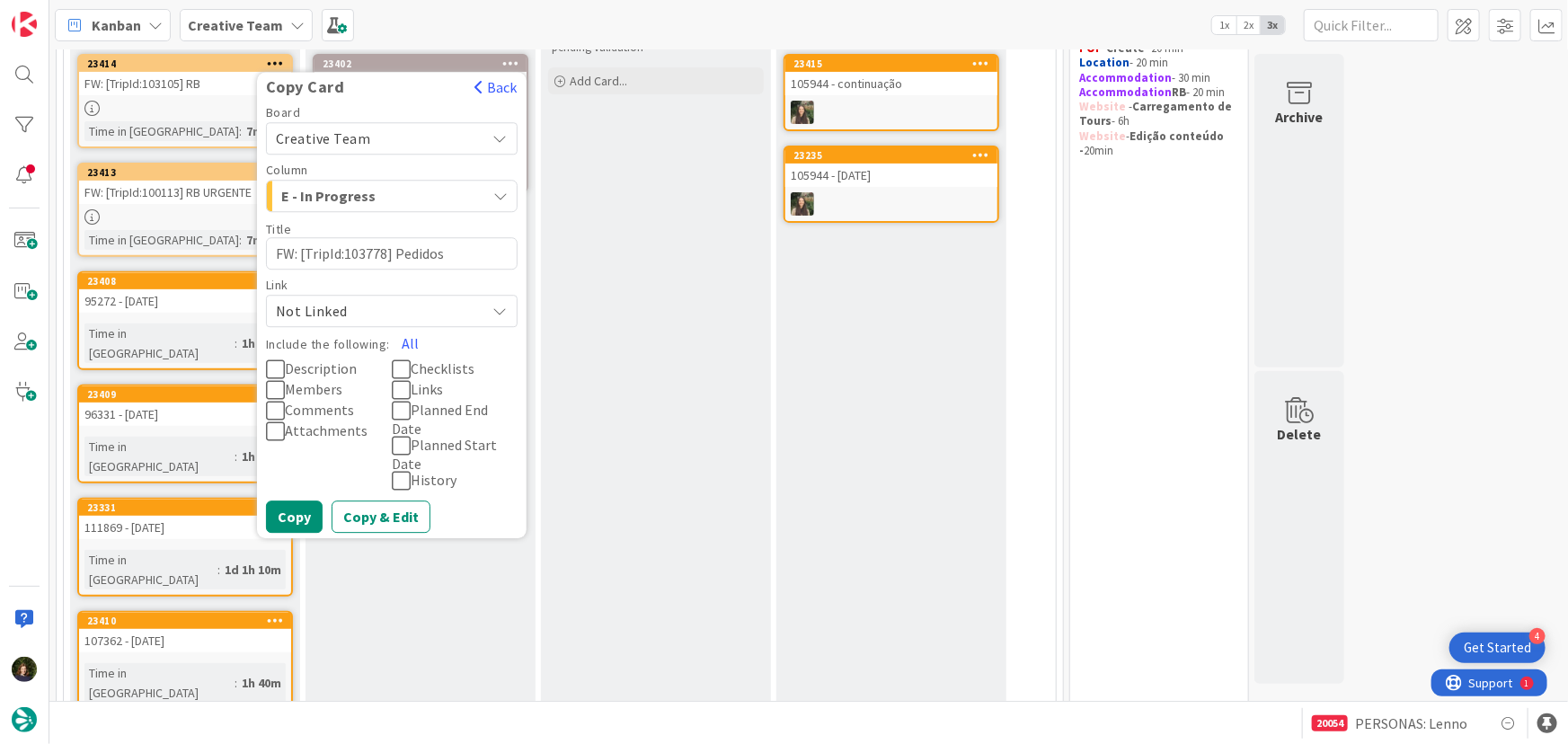
drag, startPoint x: 408, startPoint y: 342, endPoint x: 402, endPoint y: 424, distance: 82.2
click at [407, 342] on button "All" at bounding box center [410, 345] width 41 height 32
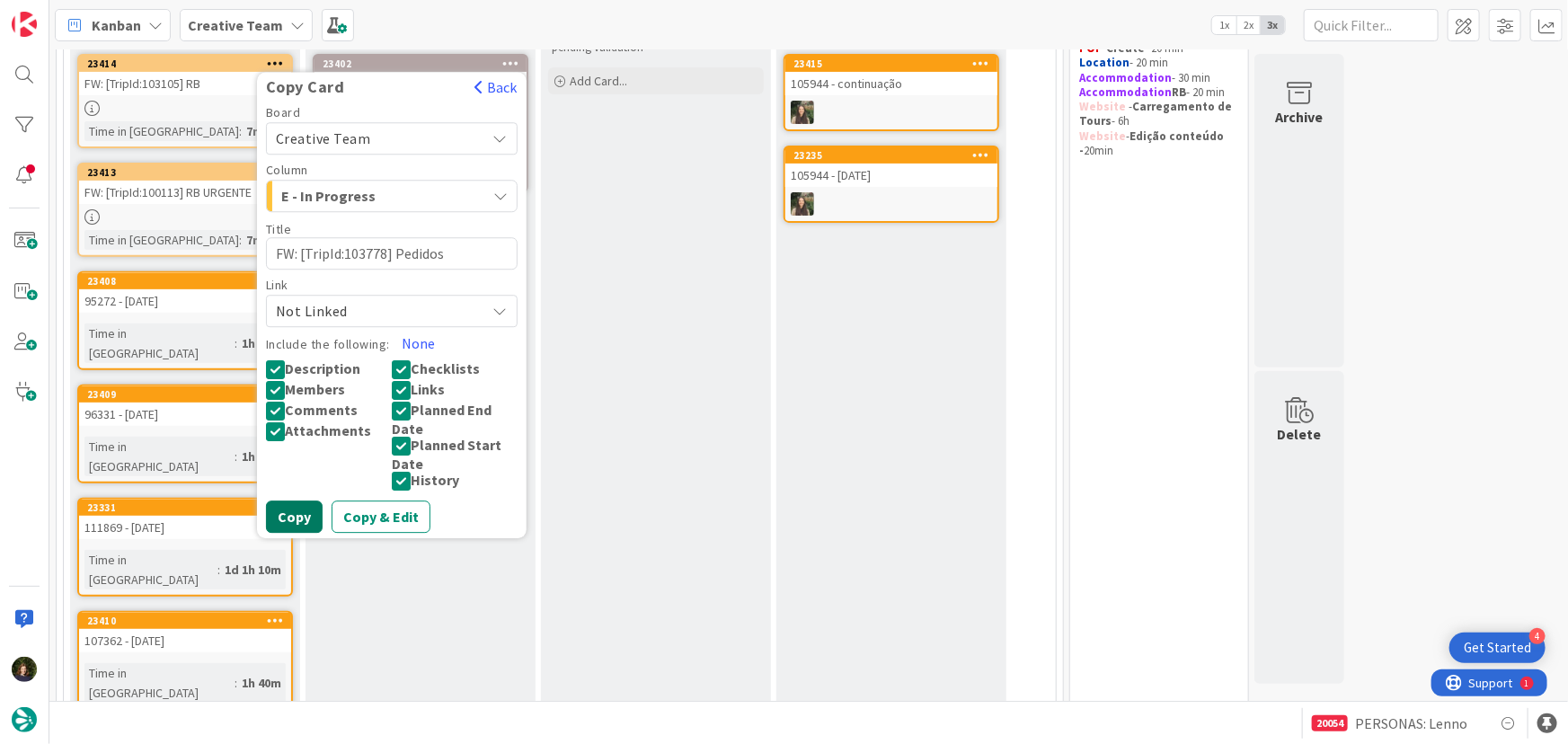
click at [296, 518] on button "Copy" at bounding box center [293, 517] width 57 height 32
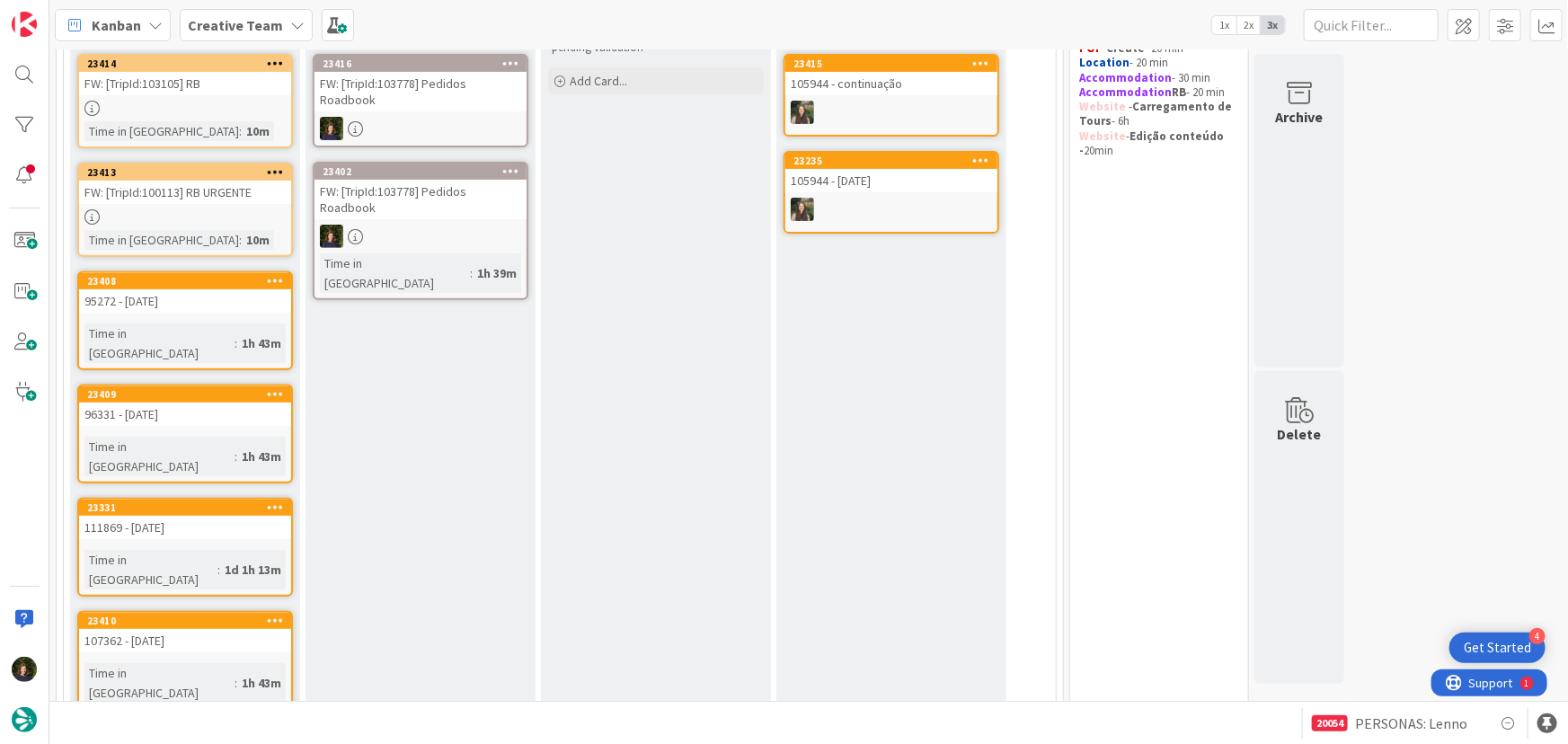
click at [515, 170] on icon at bounding box center [510, 171] width 17 height 13
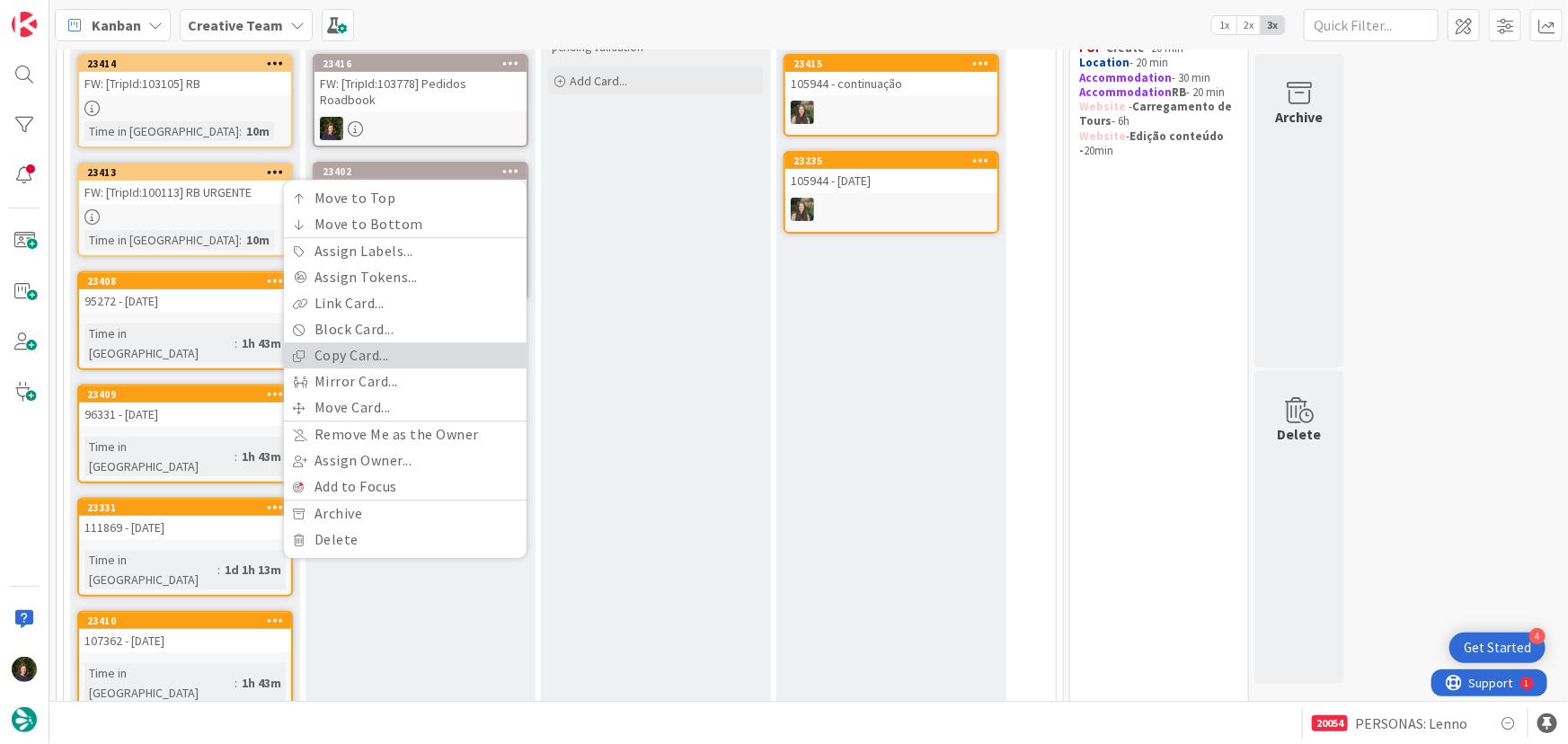
click at [428, 366] on link "Copy Card..." at bounding box center [405, 357] width 243 height 26
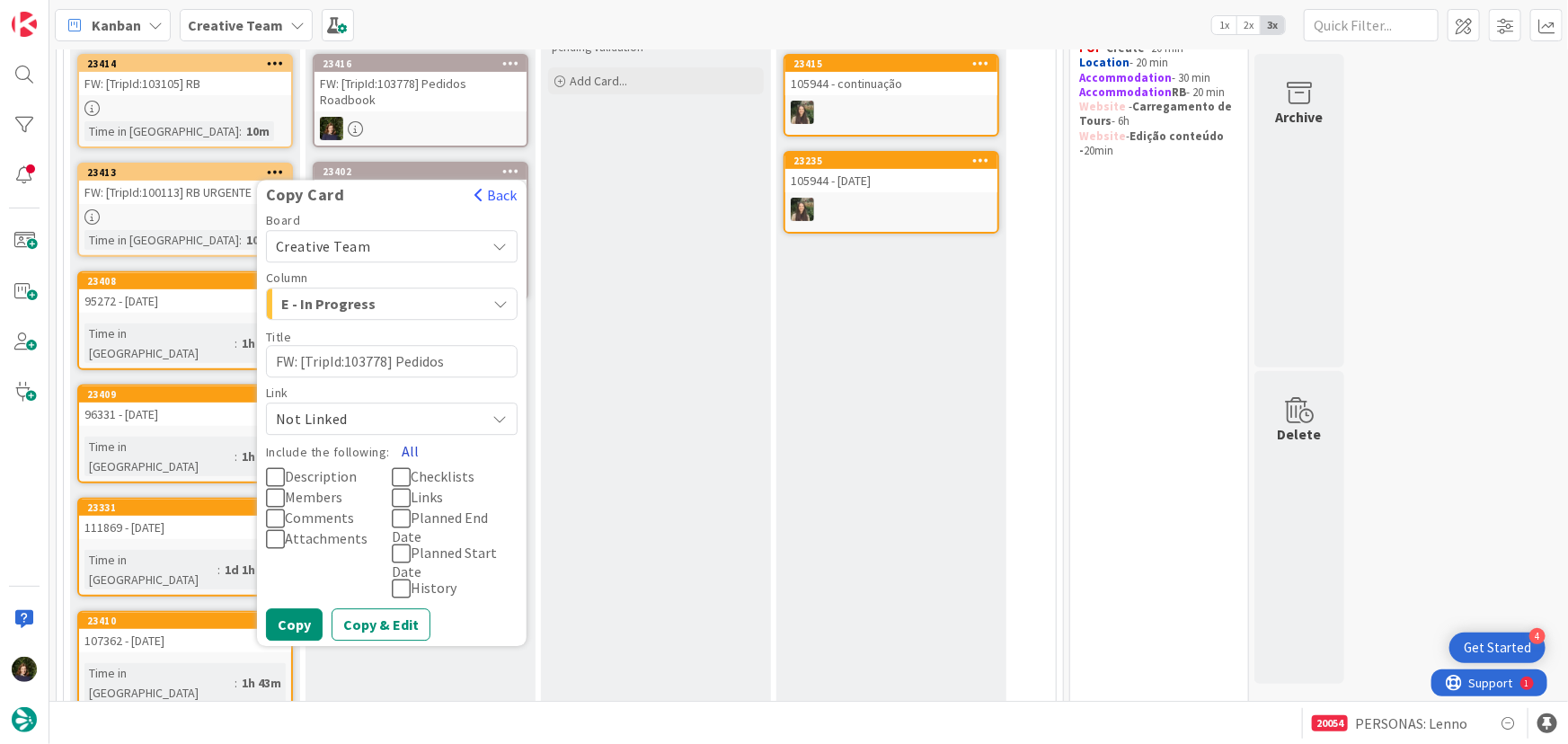
click at [411, 449] on button "All" at bounding box center [410, 452] width 41 height 32
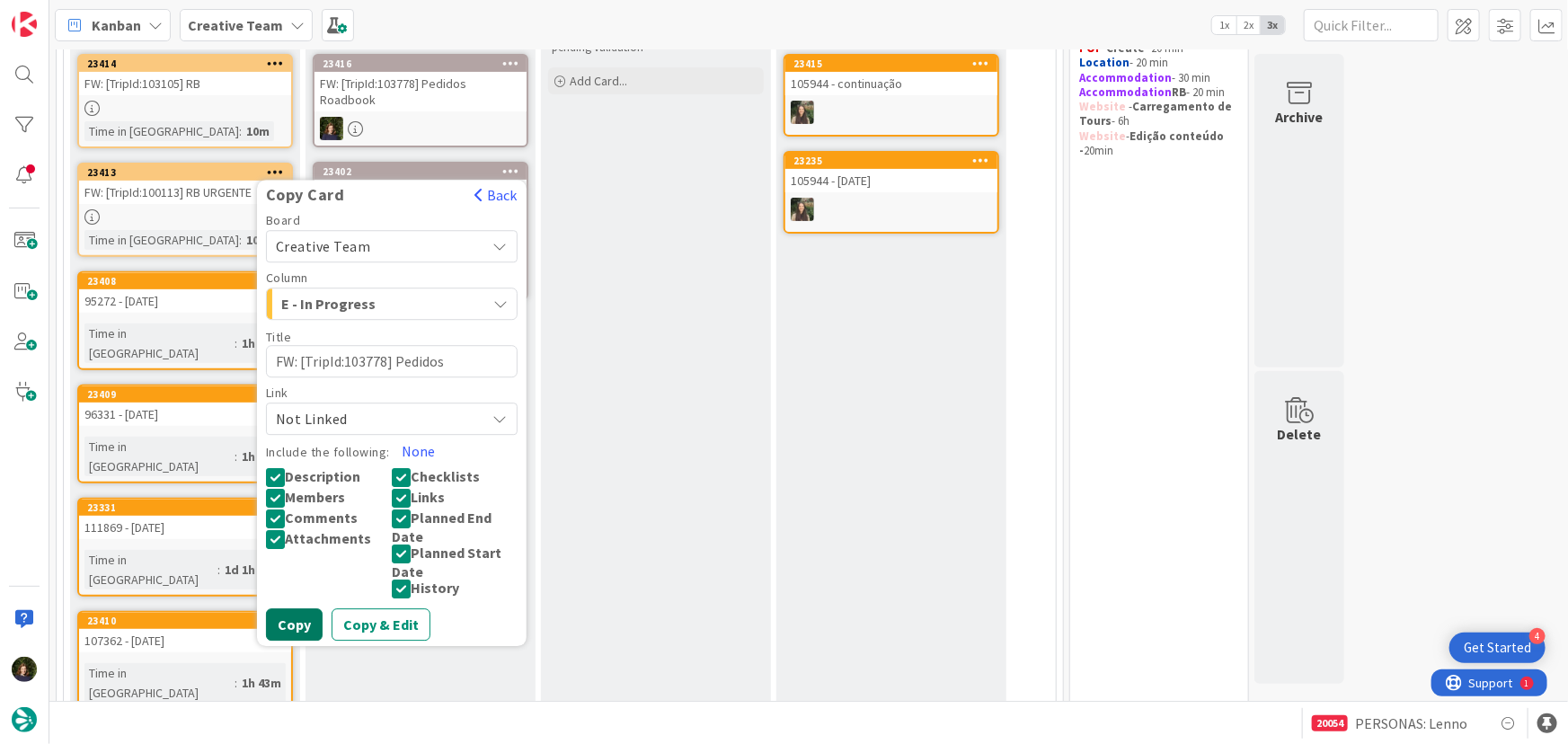
click at [286, 617] on button "Copy" at bounding box center [293, 625] width 57 height 32
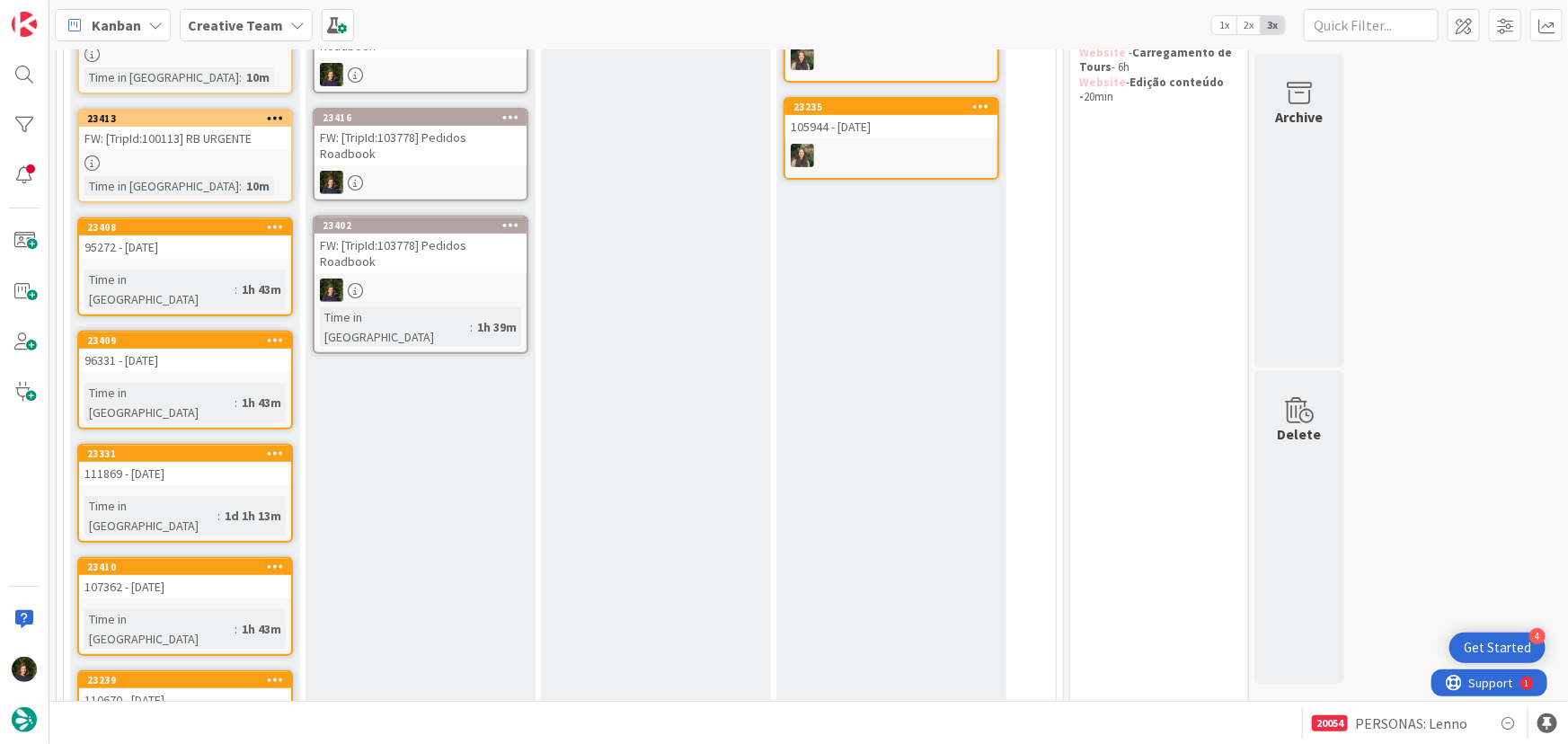
scroll to position [327, 0]
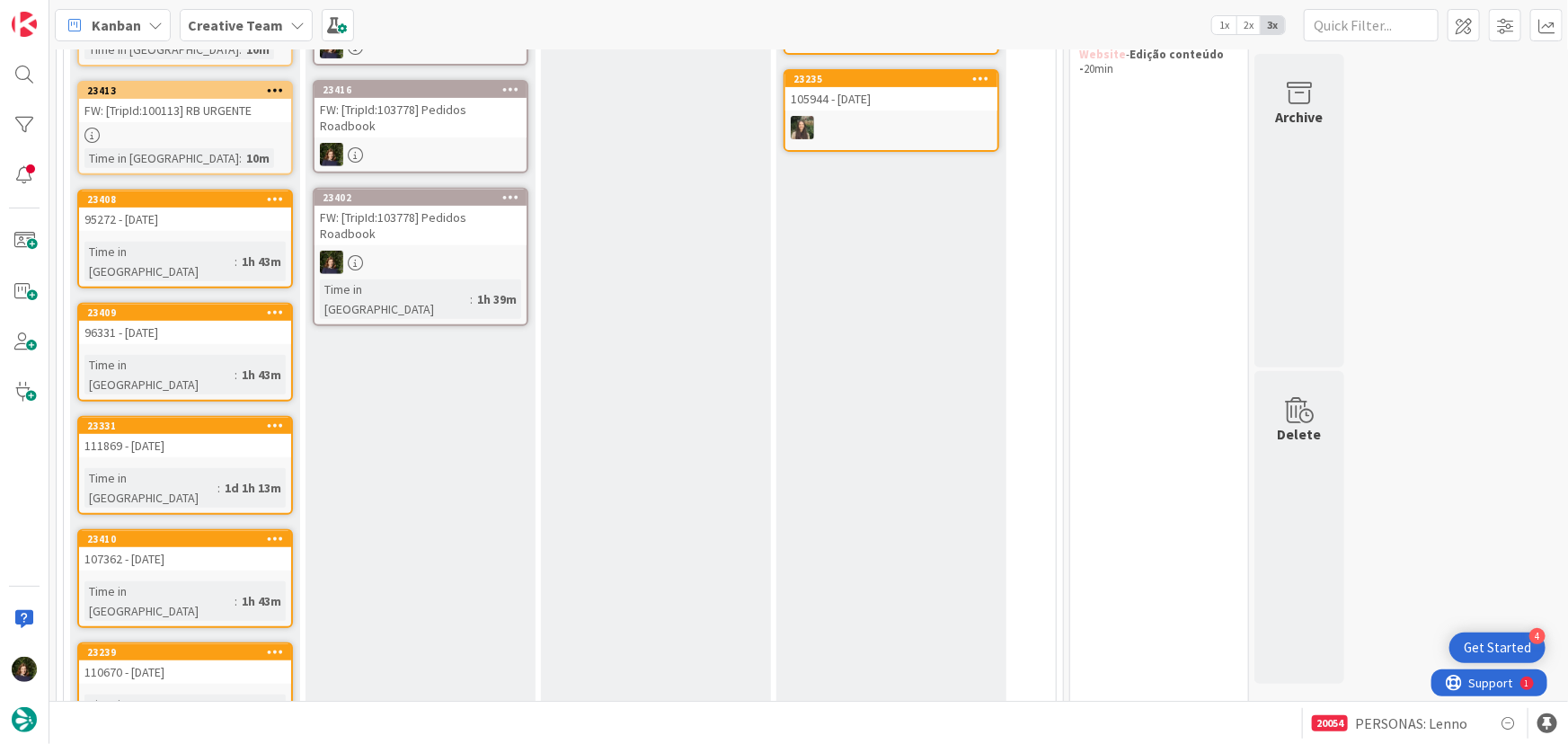
click at [513, 203] on icon at bounding box center [510, 197] width 17 height 13
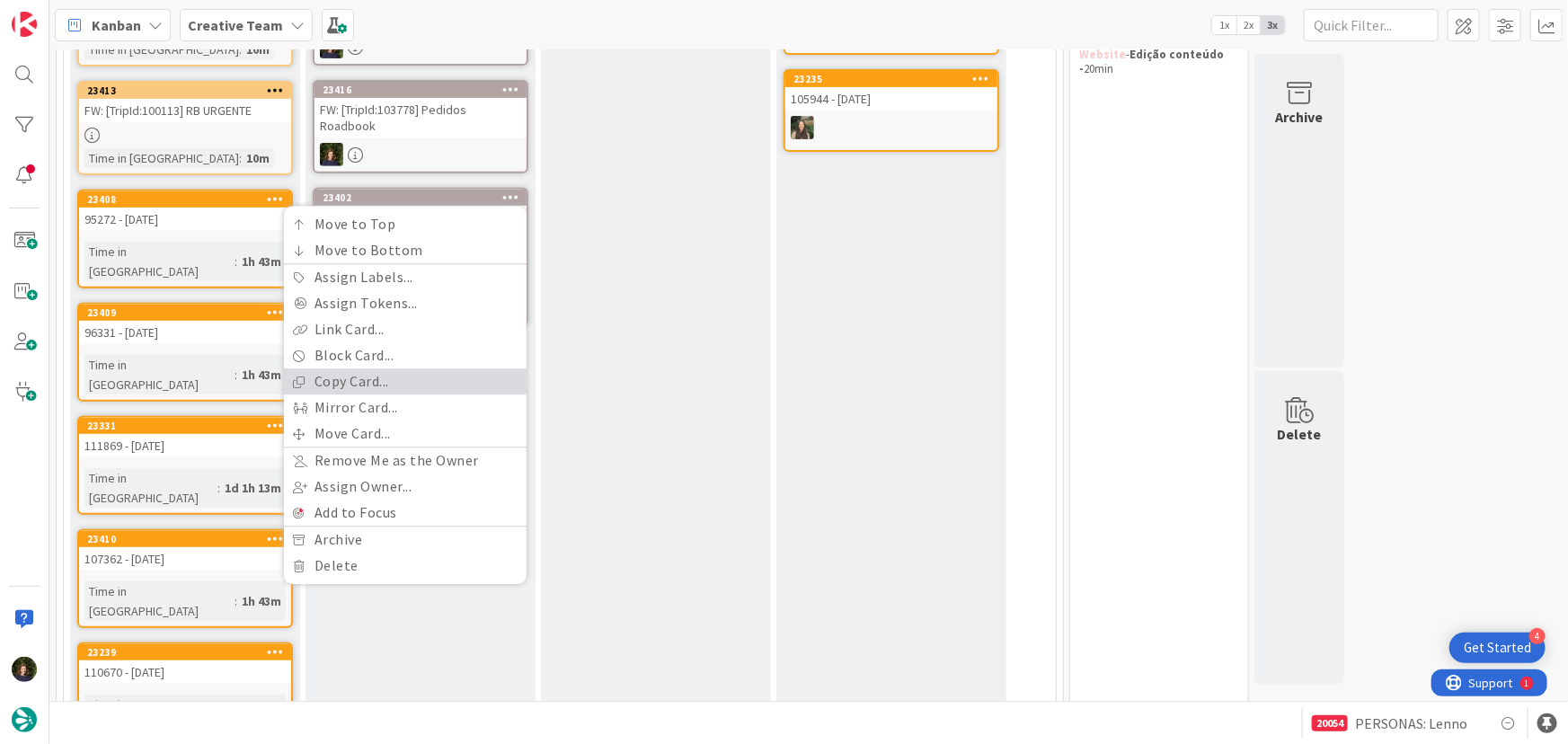
click at [436, 370] on link "Copy Card..." at bounding box center [405, 382] width 243 height 26
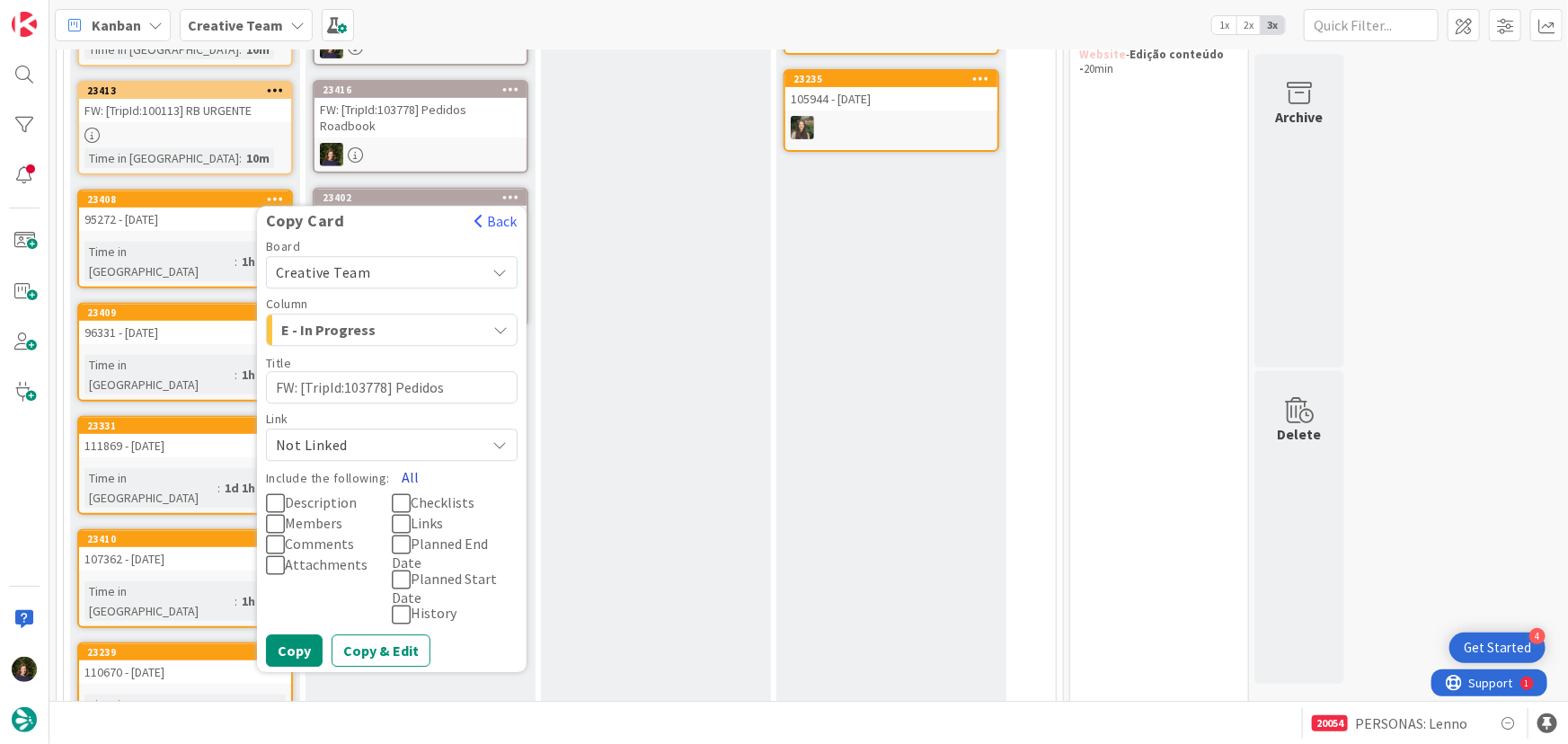
drag, startPoint x: 410, startPoint y: 466, endPoint x: 439, endPoint y: 471, distance: 29.4
click at [410, 466] on button "All" at bounding box center [410, 478] width 41 height 32
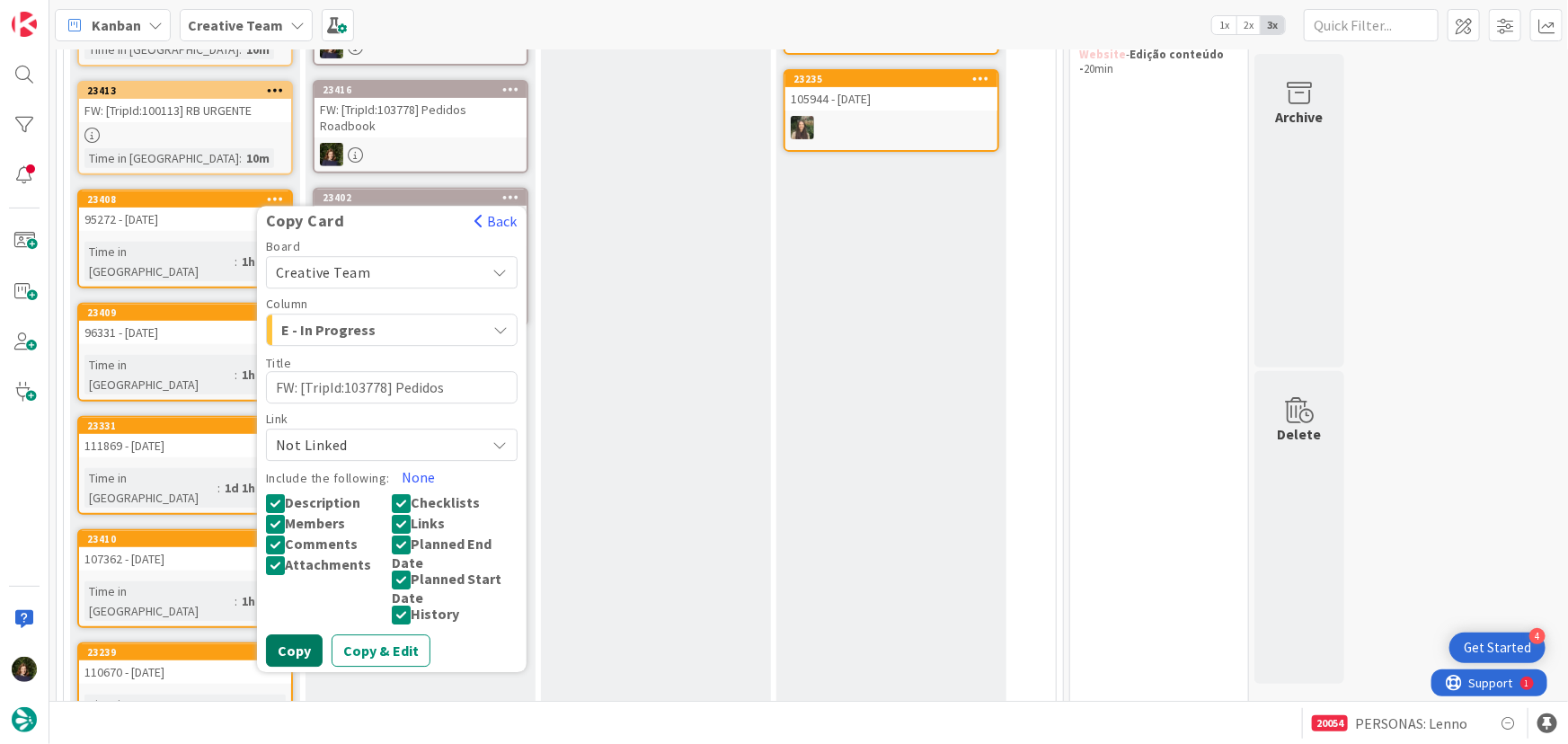
click at [281, 657] on button "Copy" at bounding box center [293, 652] width 57 height 32
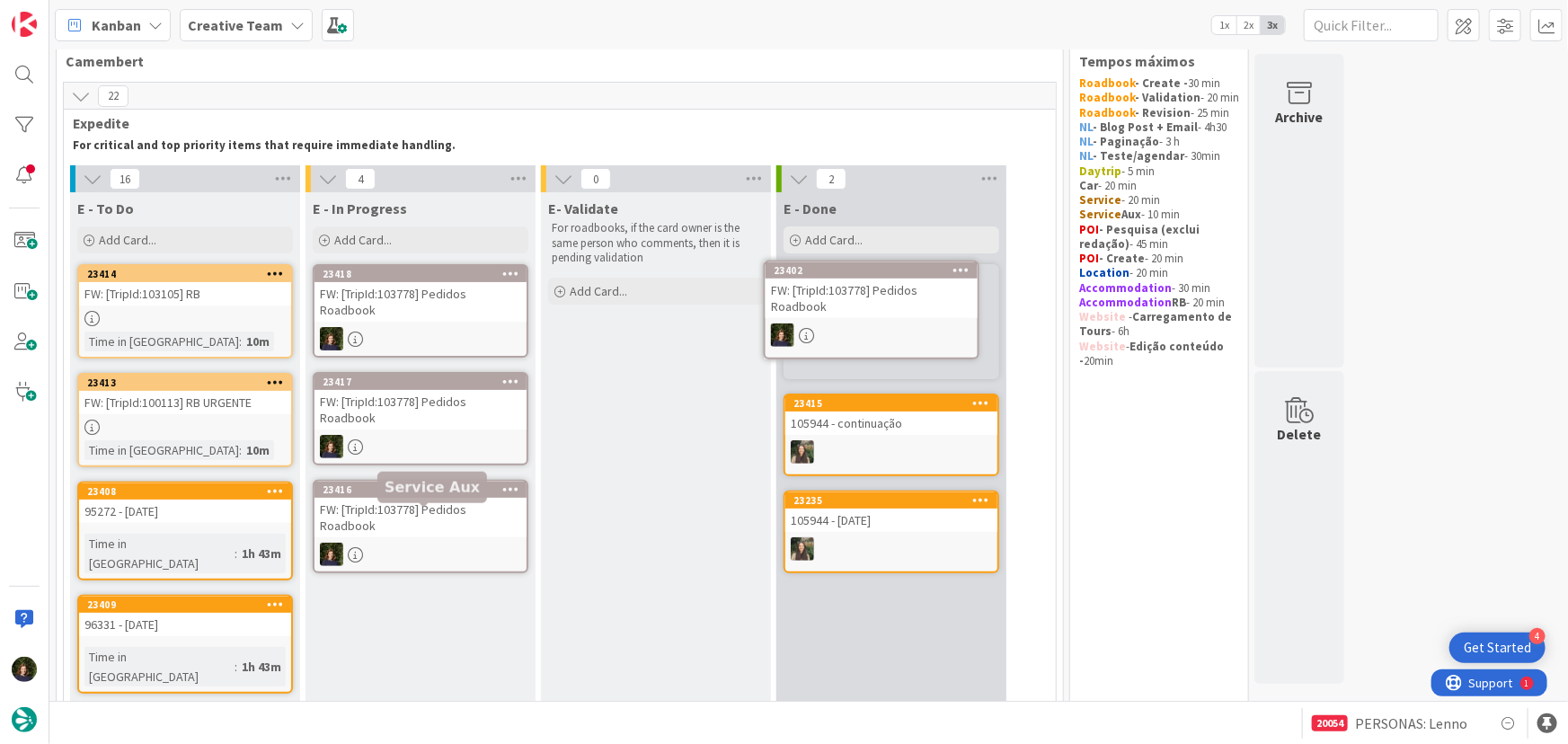
scroll to position [8, 0]
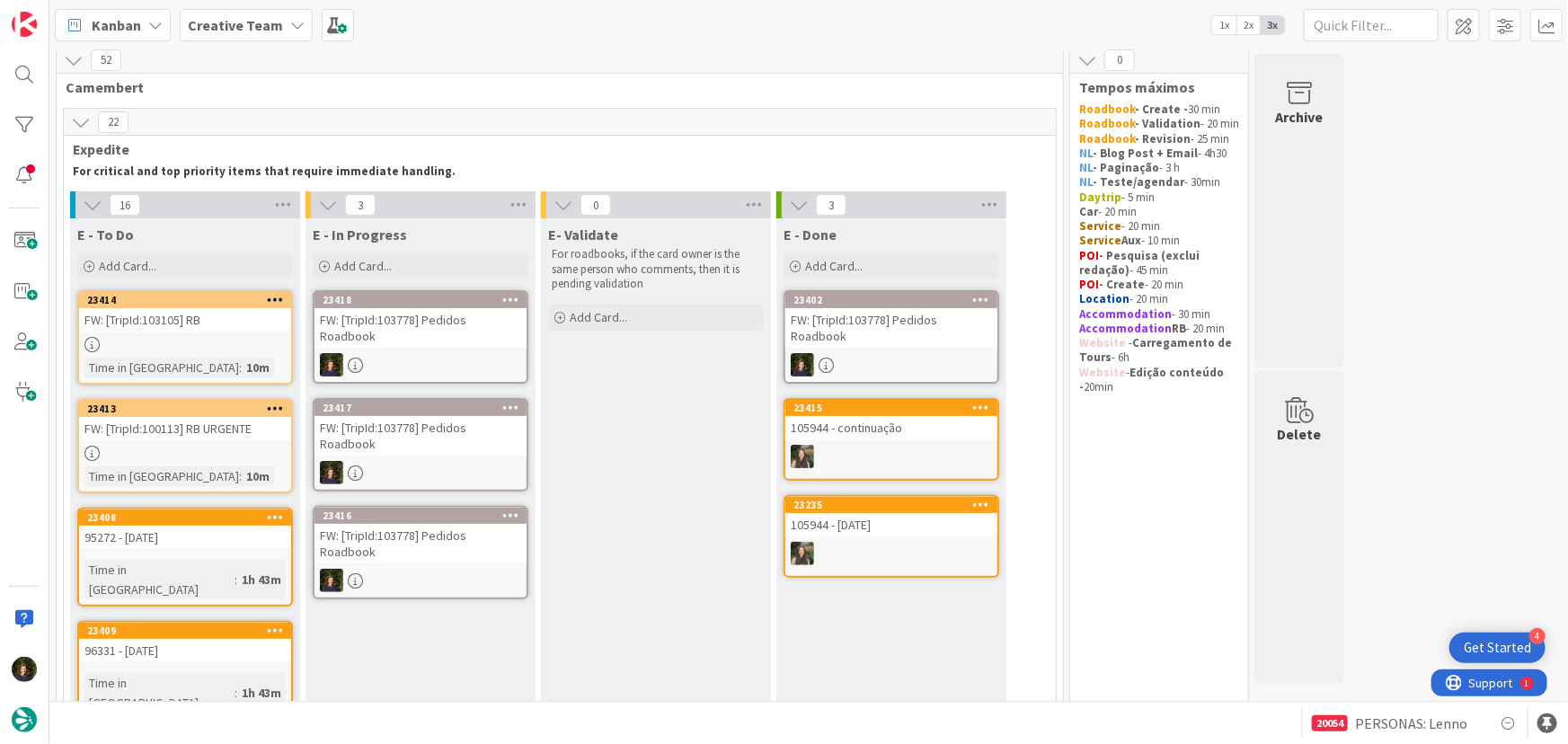
click at [975, 302] on icon at bounding box center [981, 300] width 17 height 13
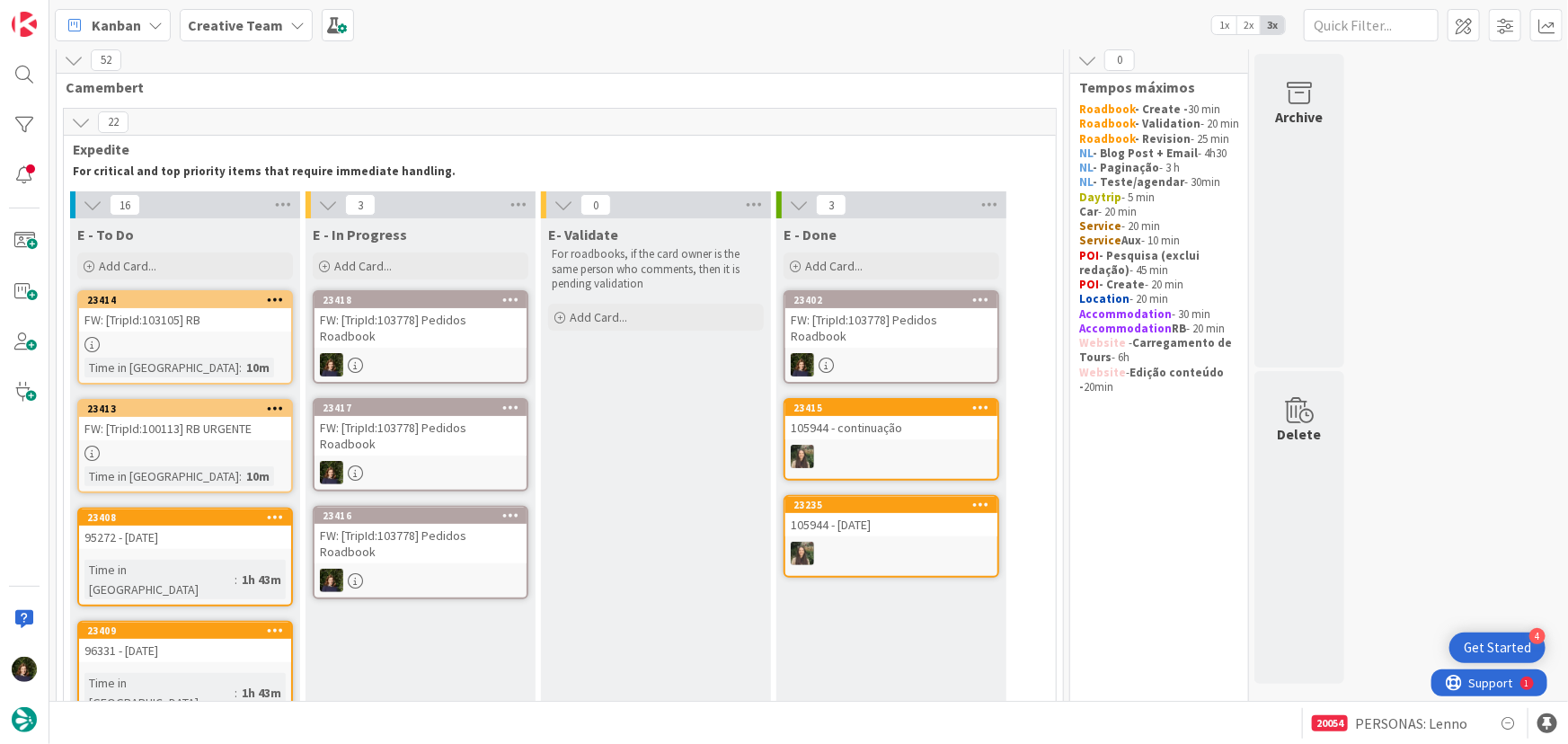
click at [879, 351] on link "23402 Move to Top Move to Bottom Assign Labels... Assign Tokens... Link Card...…" at bounding box center [891, 338] width 216 height 94
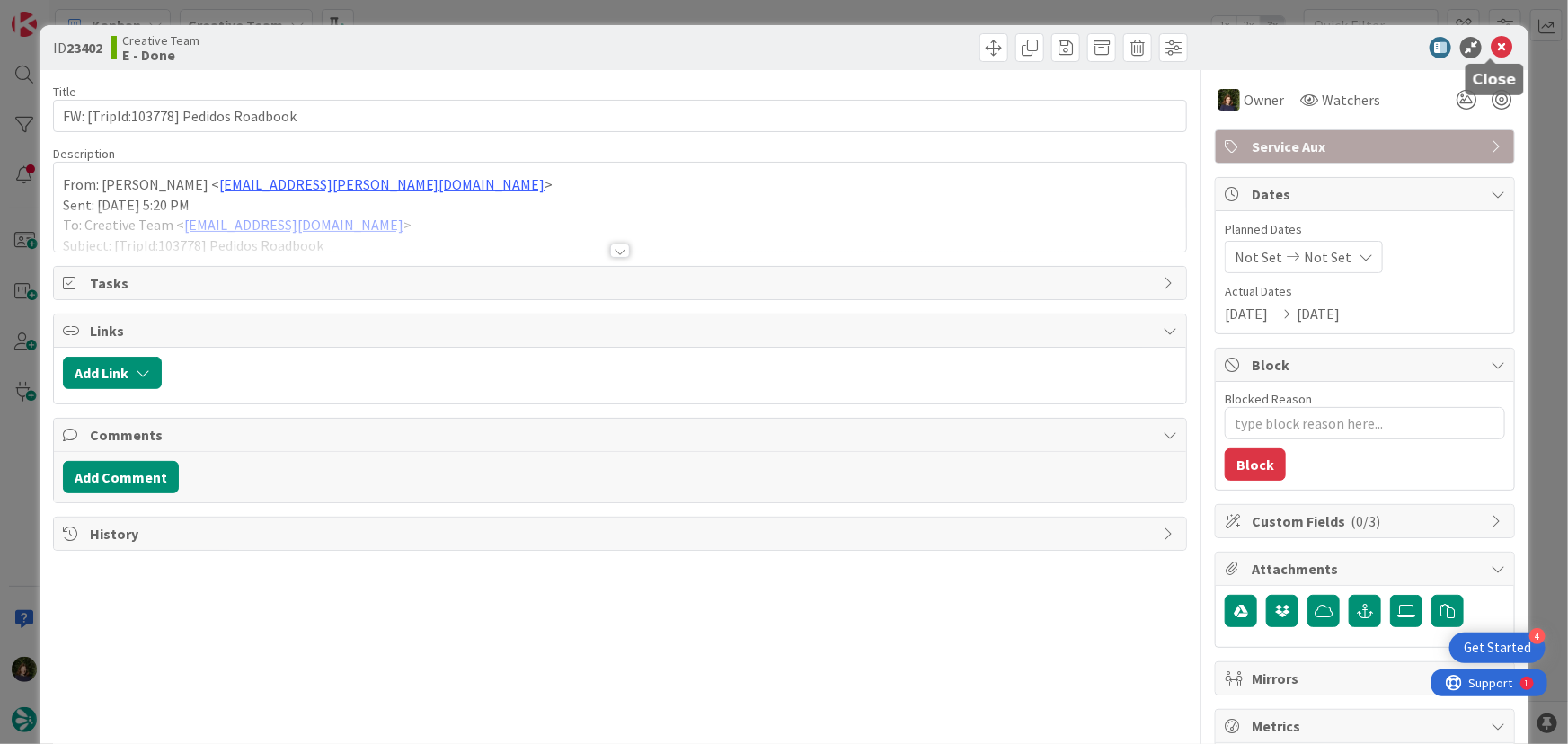
click at [1491, 47] on icon at bounding box center [1502, 48] width 22 height 22
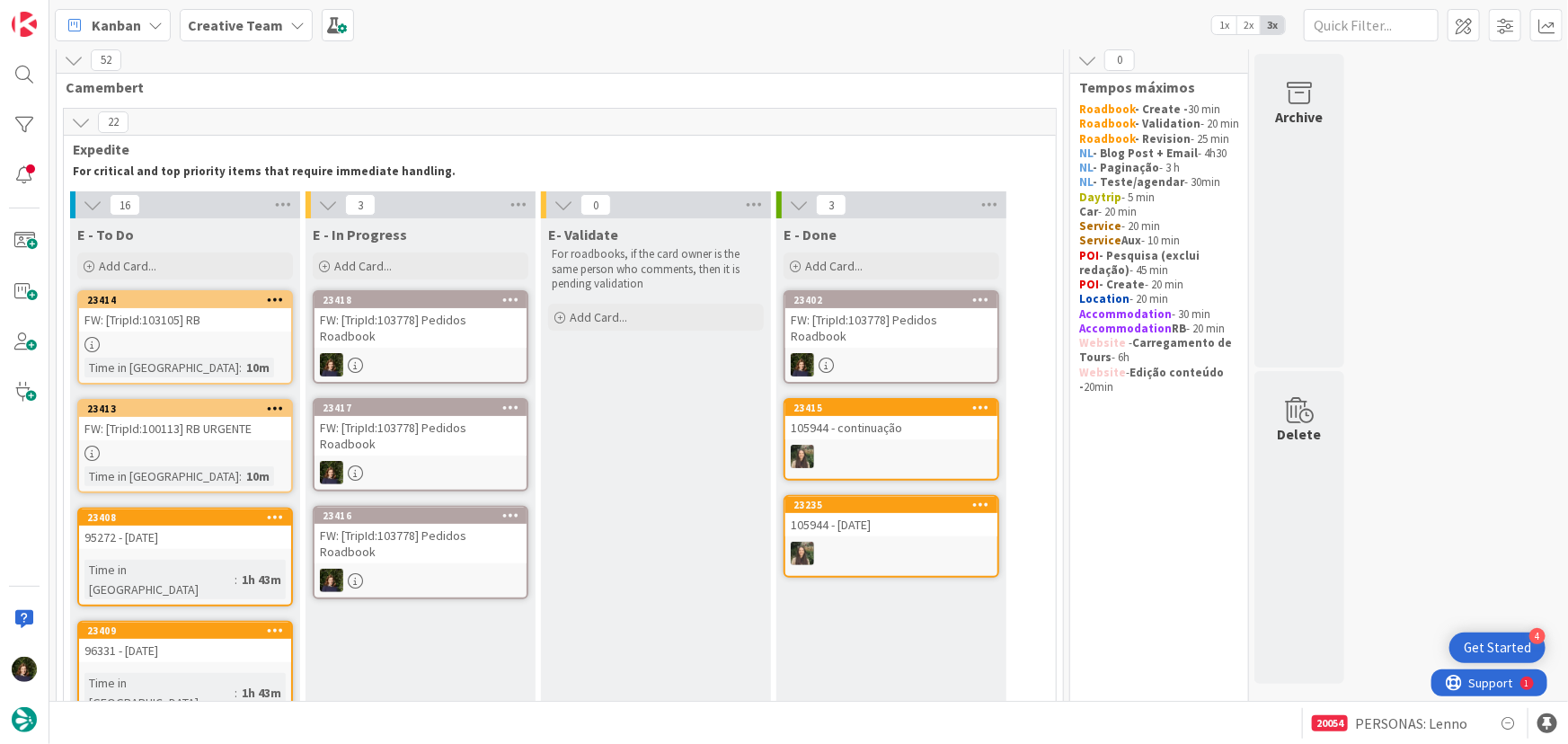
click at [920, 343] on div "FW: [TripId:103778] Pedidos Roadbook" at bounding box center [891, 329] width 212 height 40
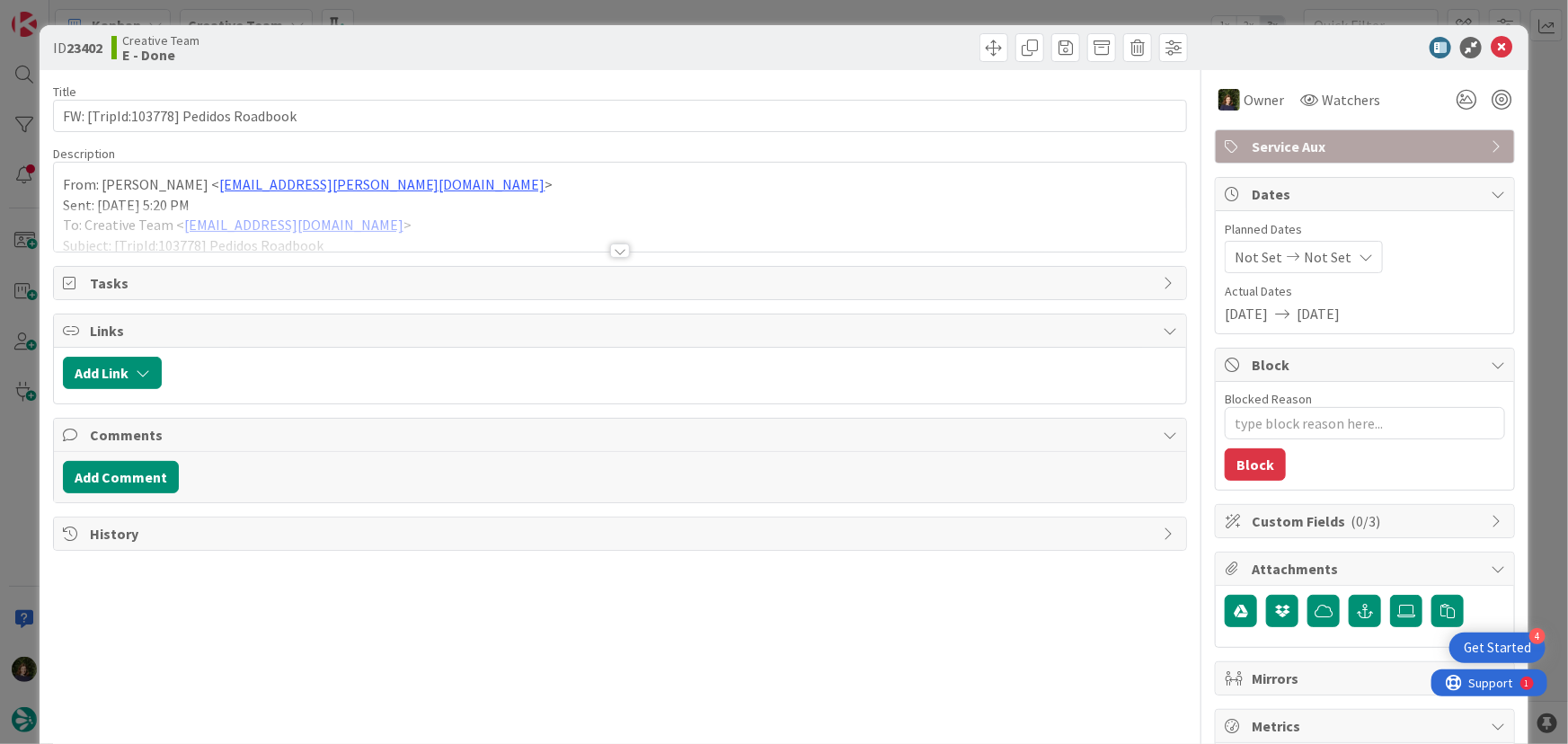
click at [1310, 147] on span "Service Aux" at bounding box center [1366, 147] width 230 height 22
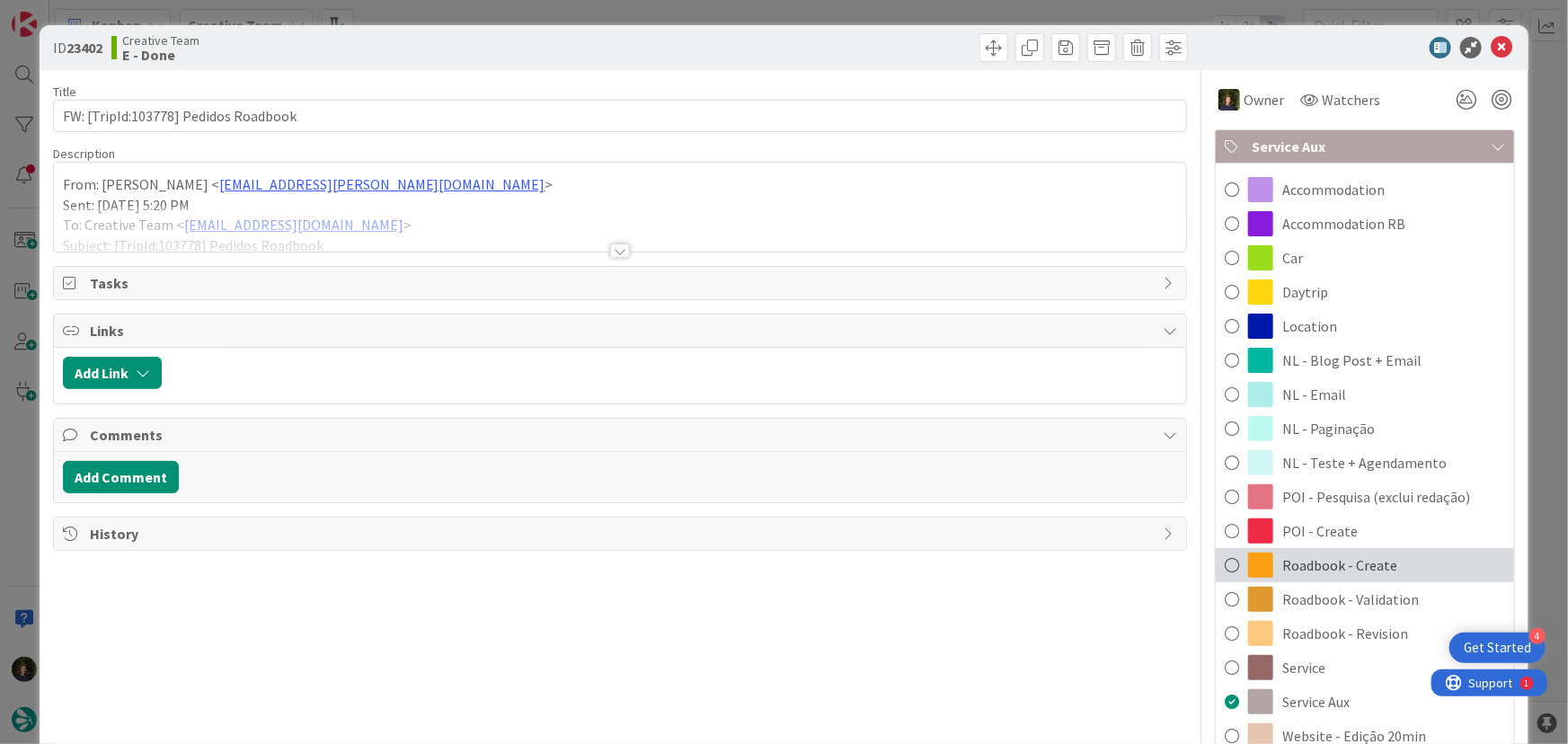
click at [1363, 564] on span "Roadbook - Create" at bounding box center [1339, 565] width 115 height 22
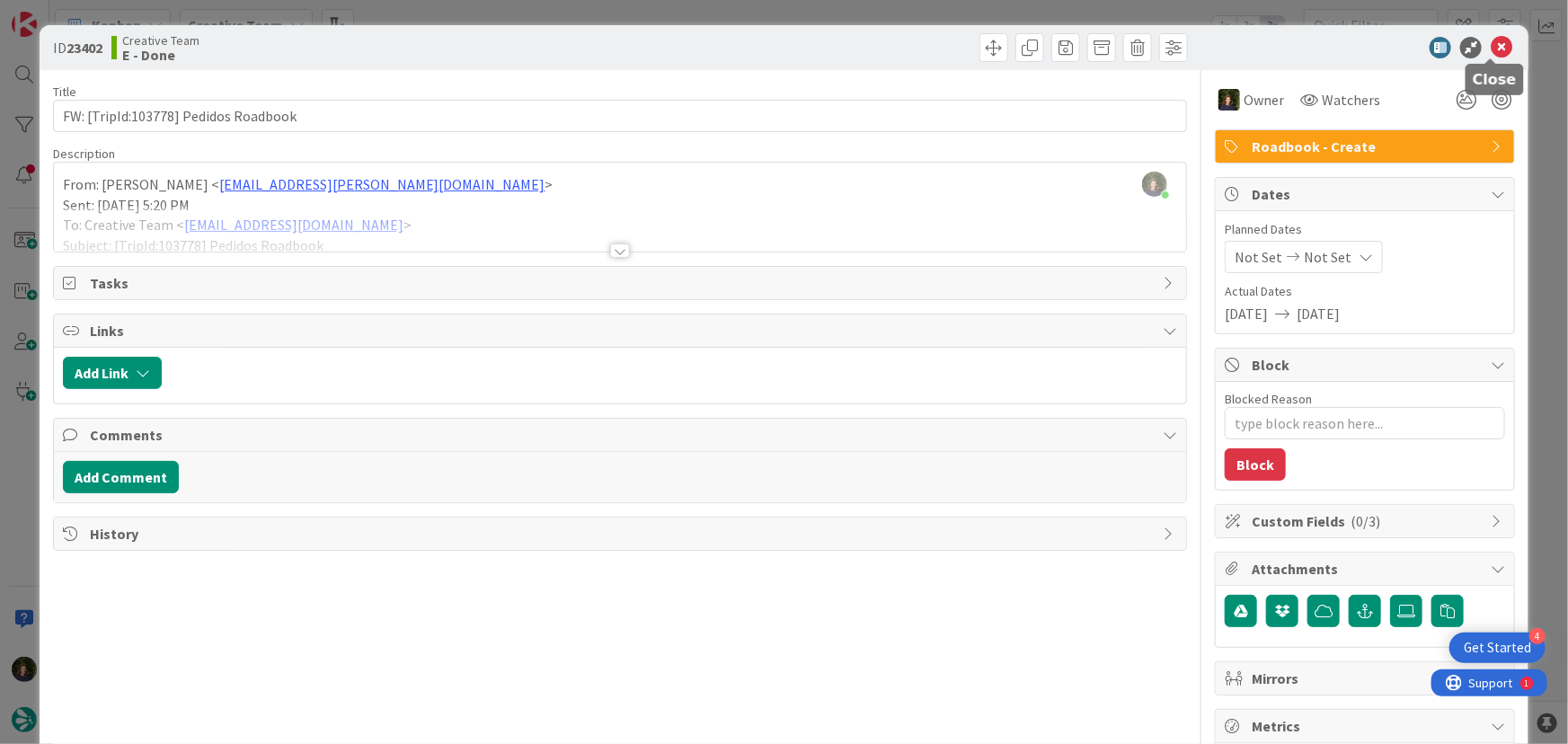
click at [1492, 44] on icon at bounding box center [1502, 48] width 22 height 22
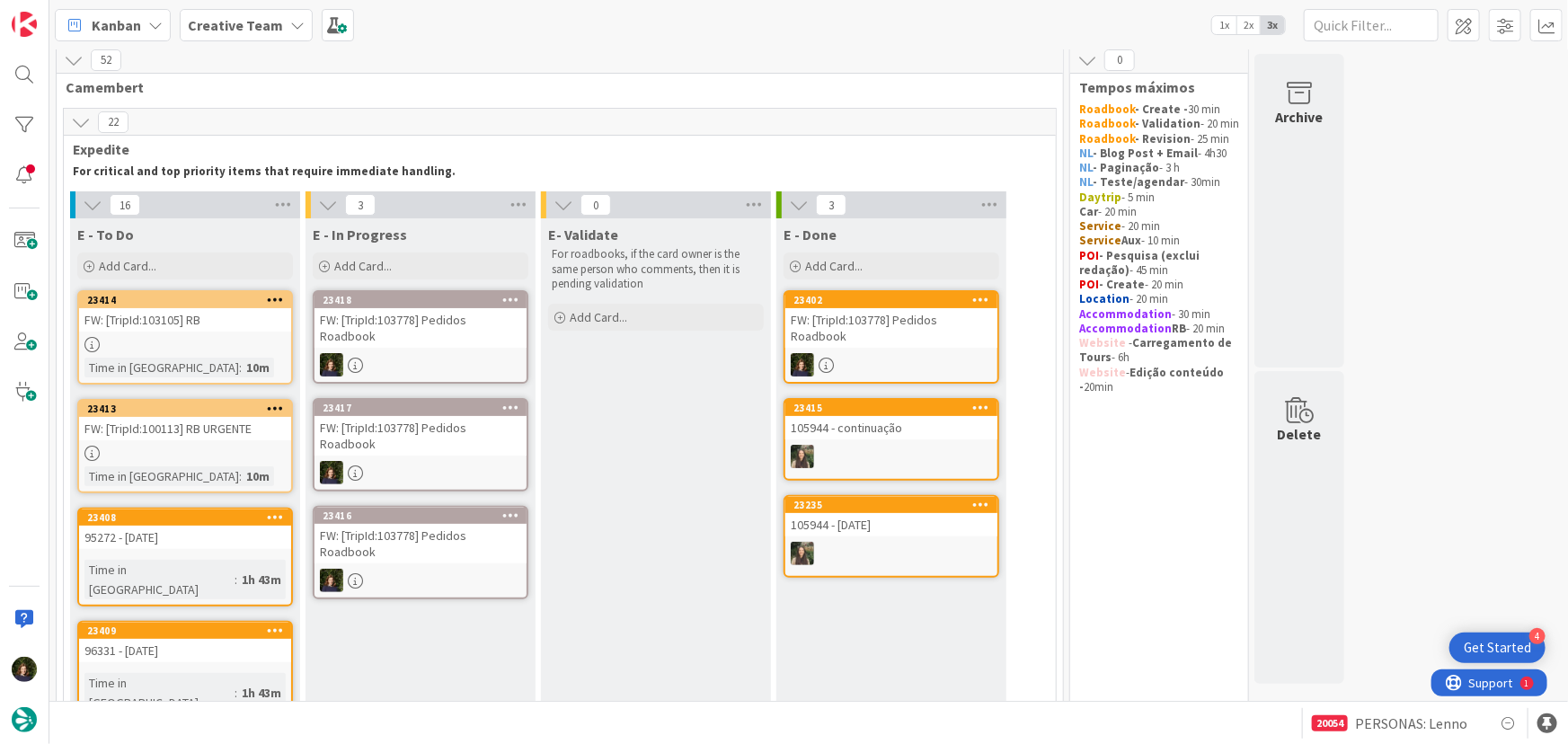
click at [512, 514] on icon at bounding box center [510, 515] width 17 height 13
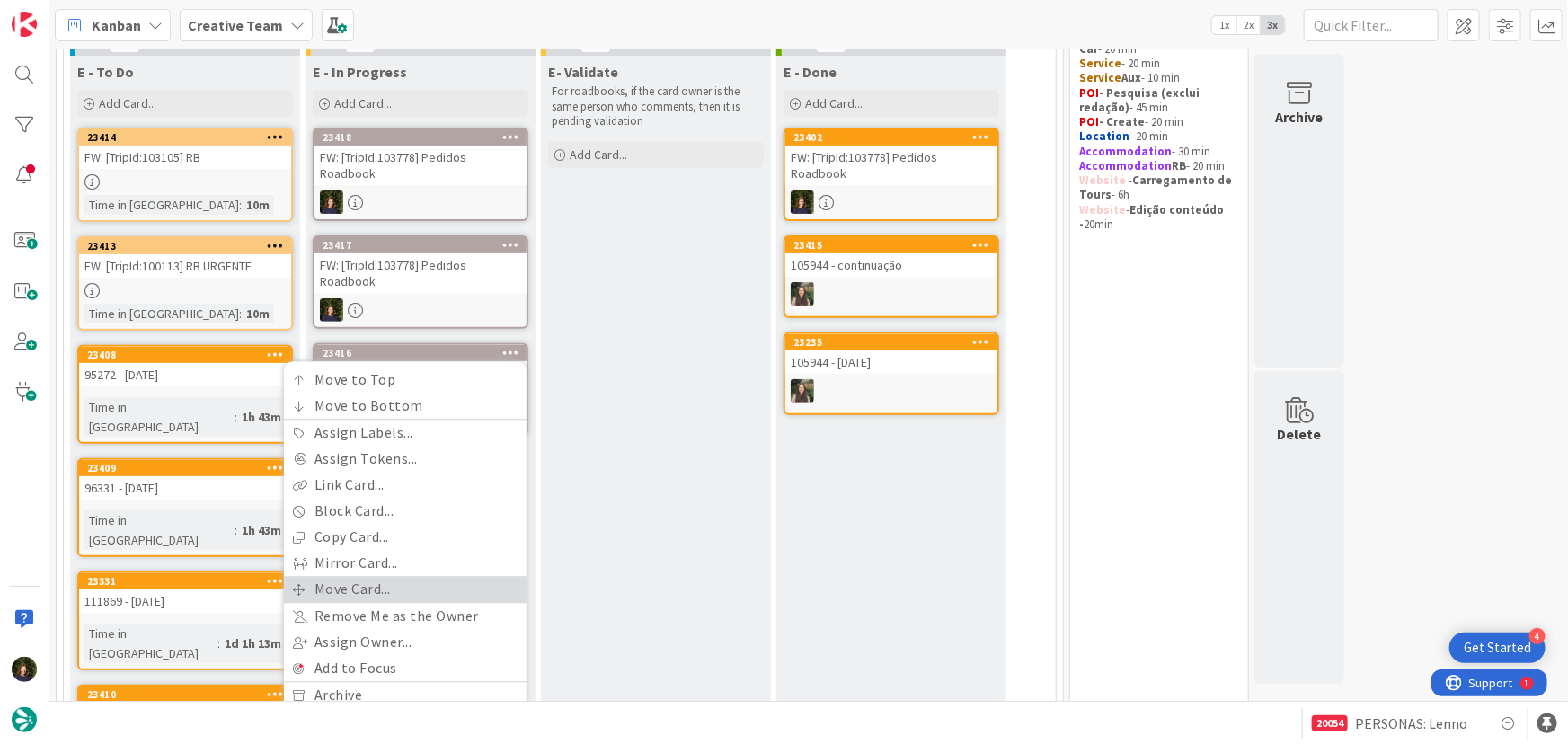
scroll to position [253, 0]
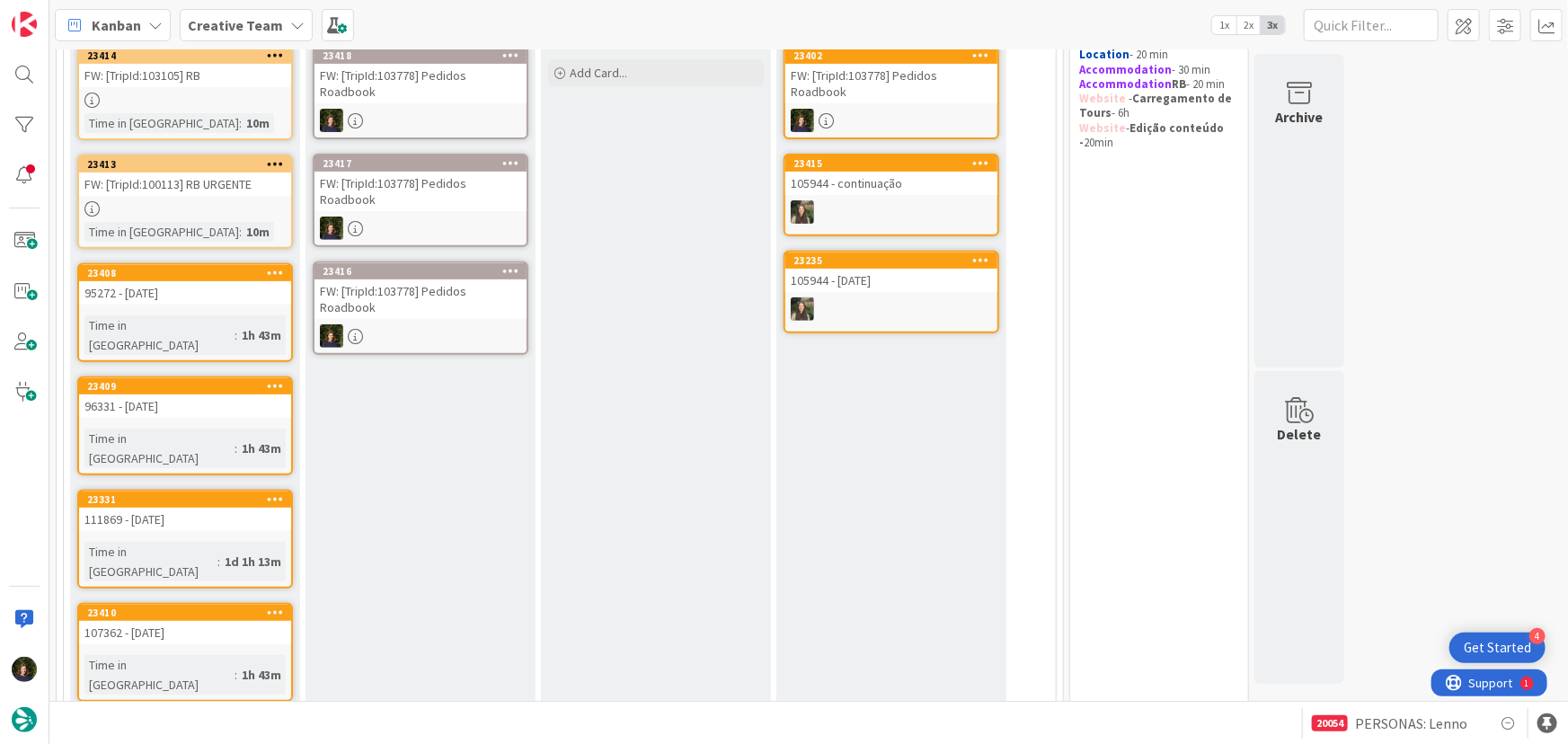
click at [462, 321] on link "23416 Move to Top Move to Bottom Assign Labels... Assign Tokens... Link Card...…" at bounding box center [420, 309] width 216 height 94
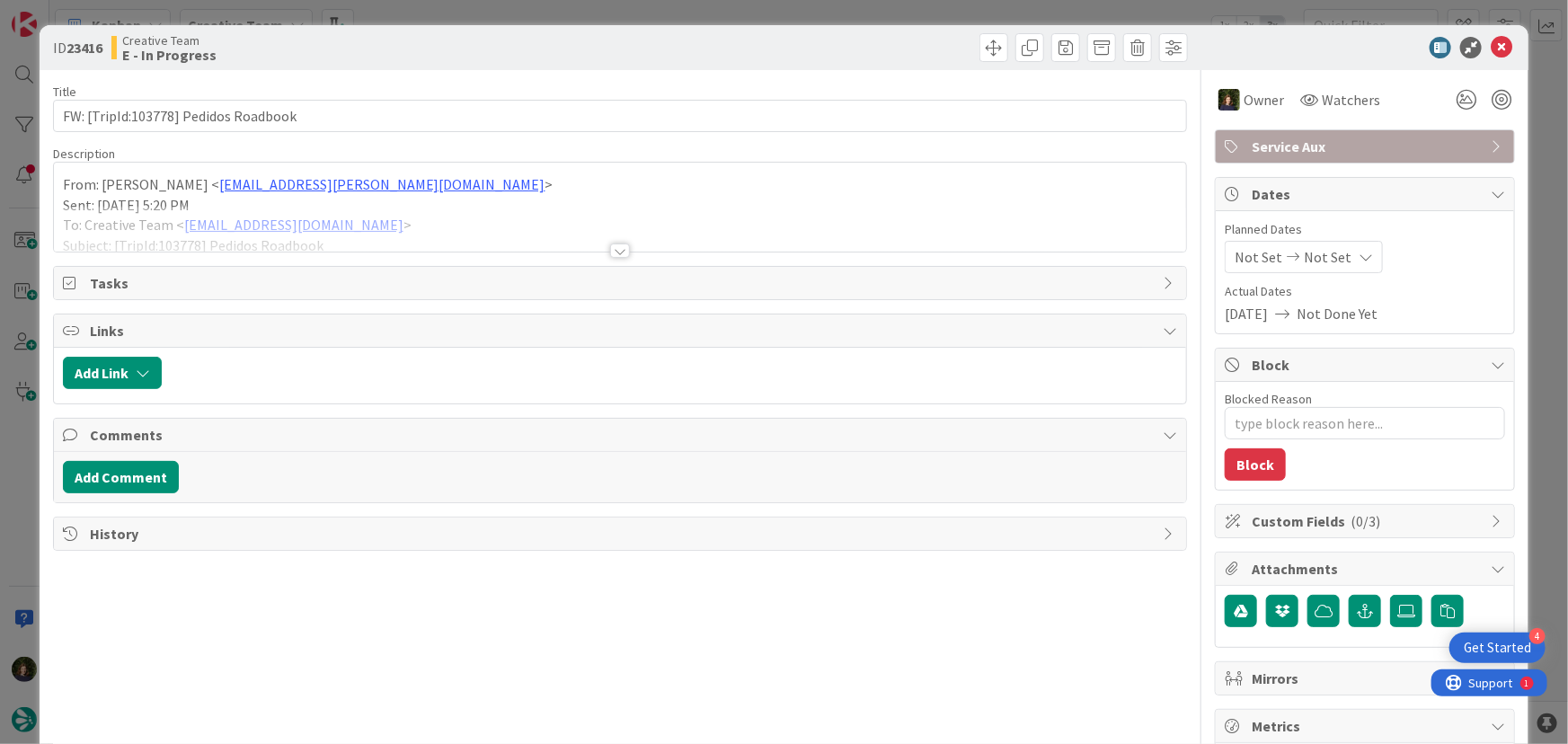
click at [1311, 143] on span "Service Aux" at bounding box center [1366, 147] width 230 height 22
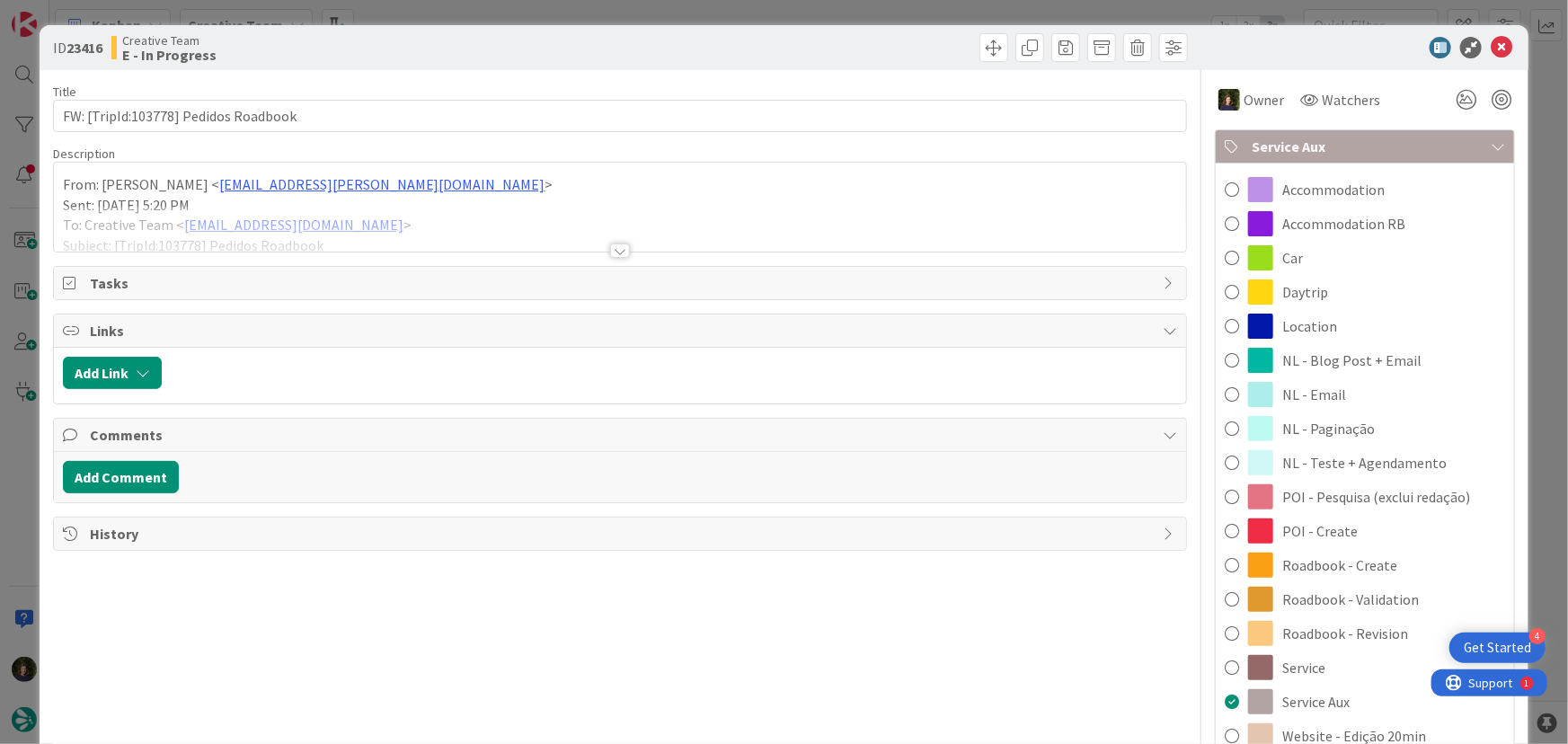
click at [1347, 564] on span "Roadbook - Create" at bounding box center [1339, 565] width 115 height 22
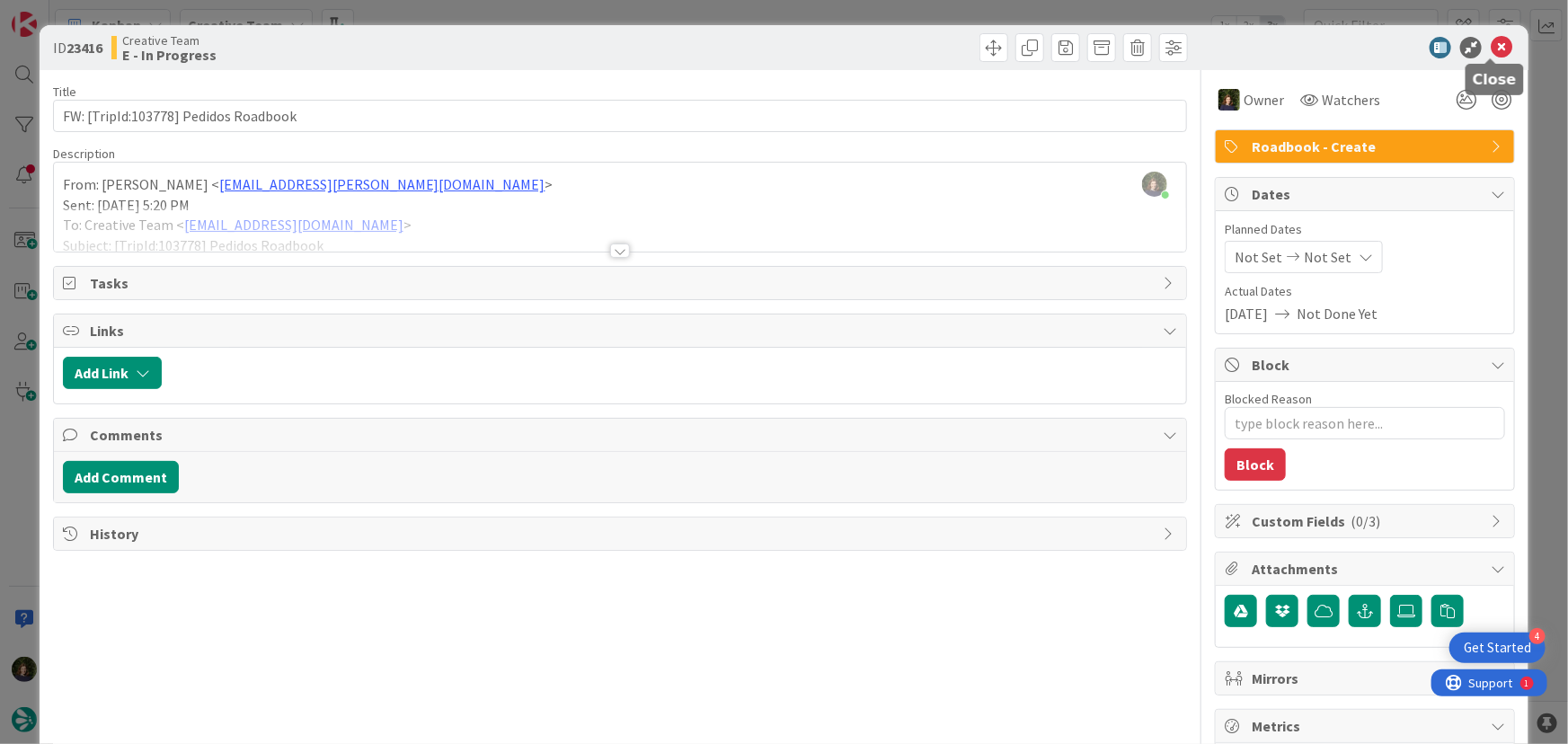
click at [1491, 52] on icon at bounding box center [1502, 48] width 22 height 22
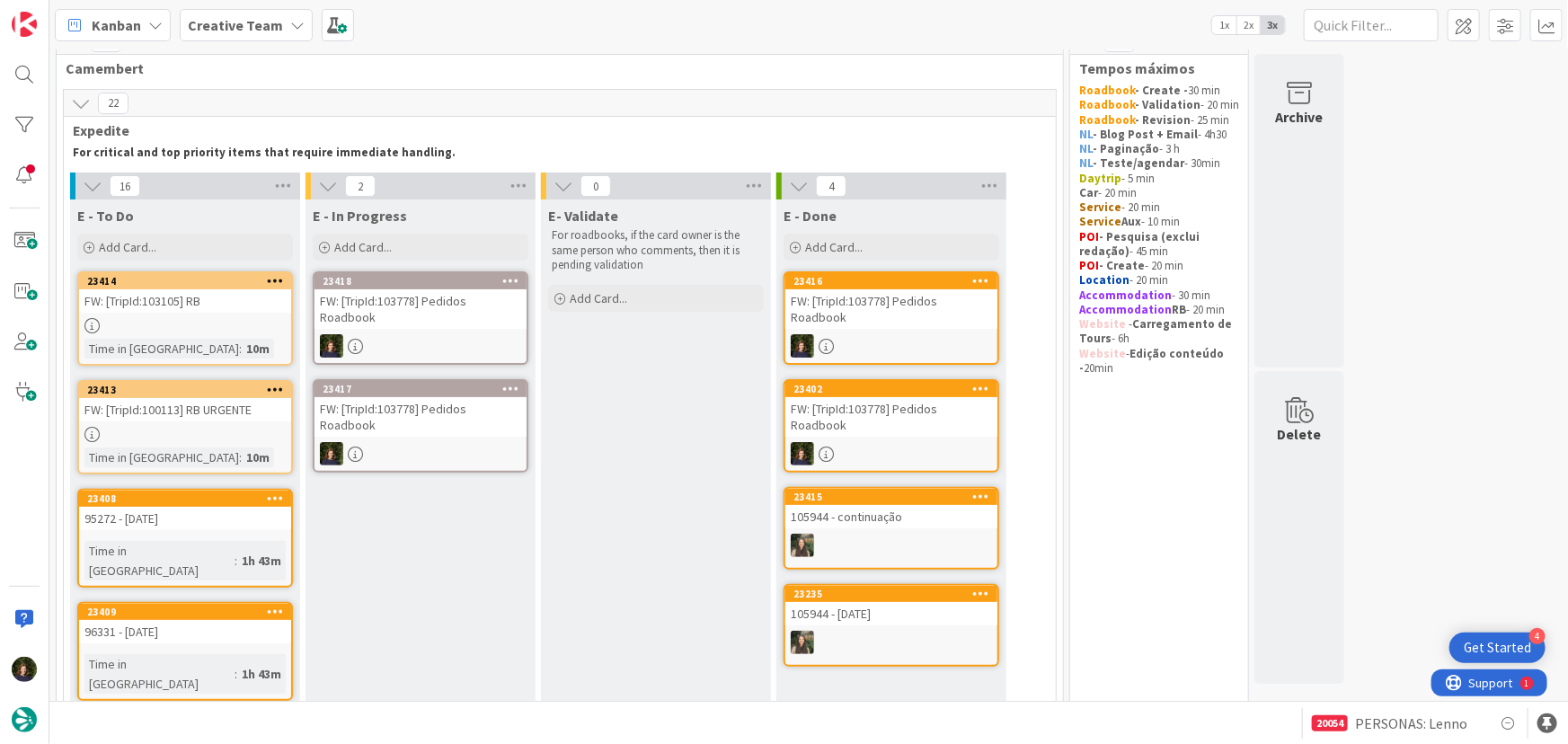
scroll to position [24, 0]
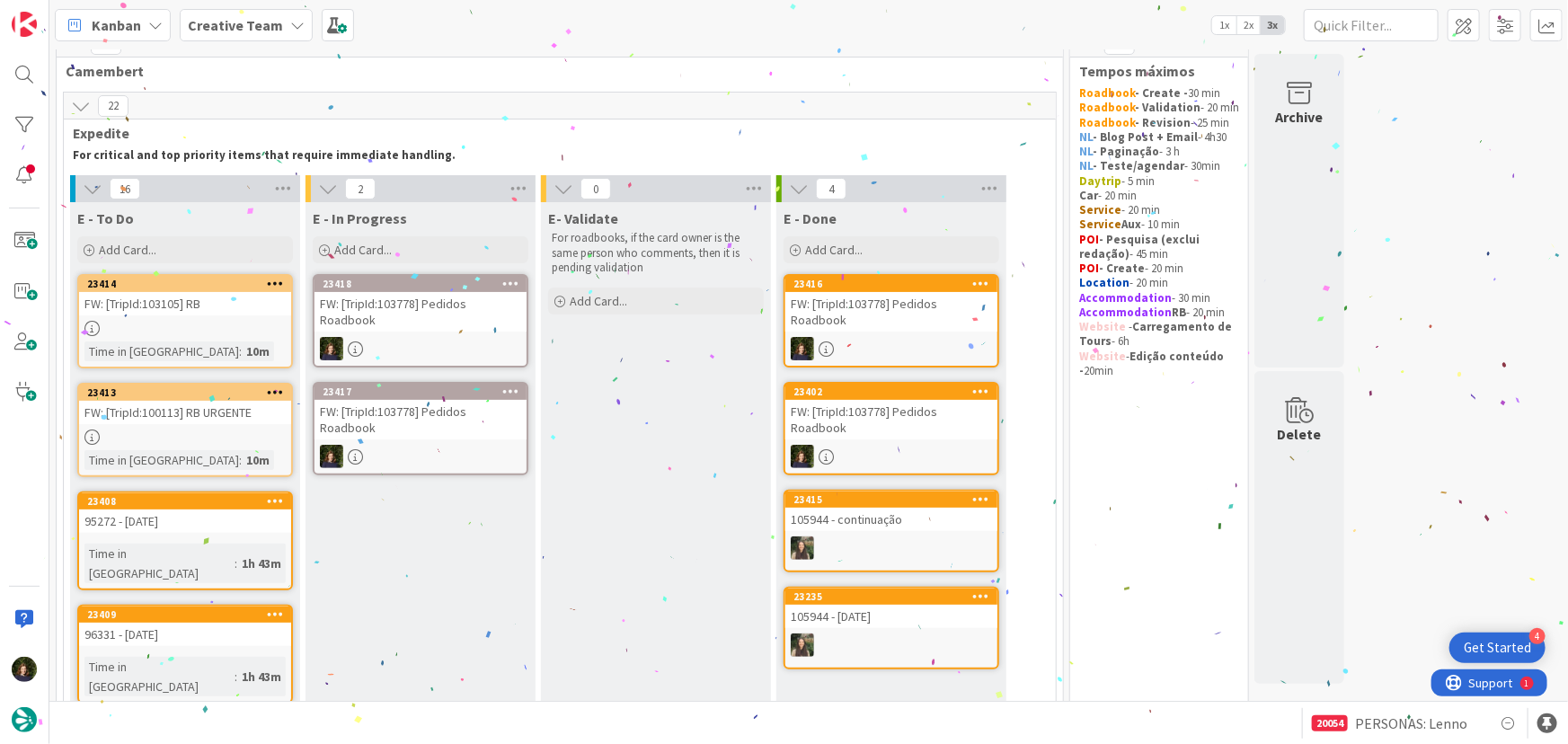
click at [444, 423] on div "FW: [TripId:103778] Pedidos Roadbook" at bounding box center [420, 420] width 212 height 40
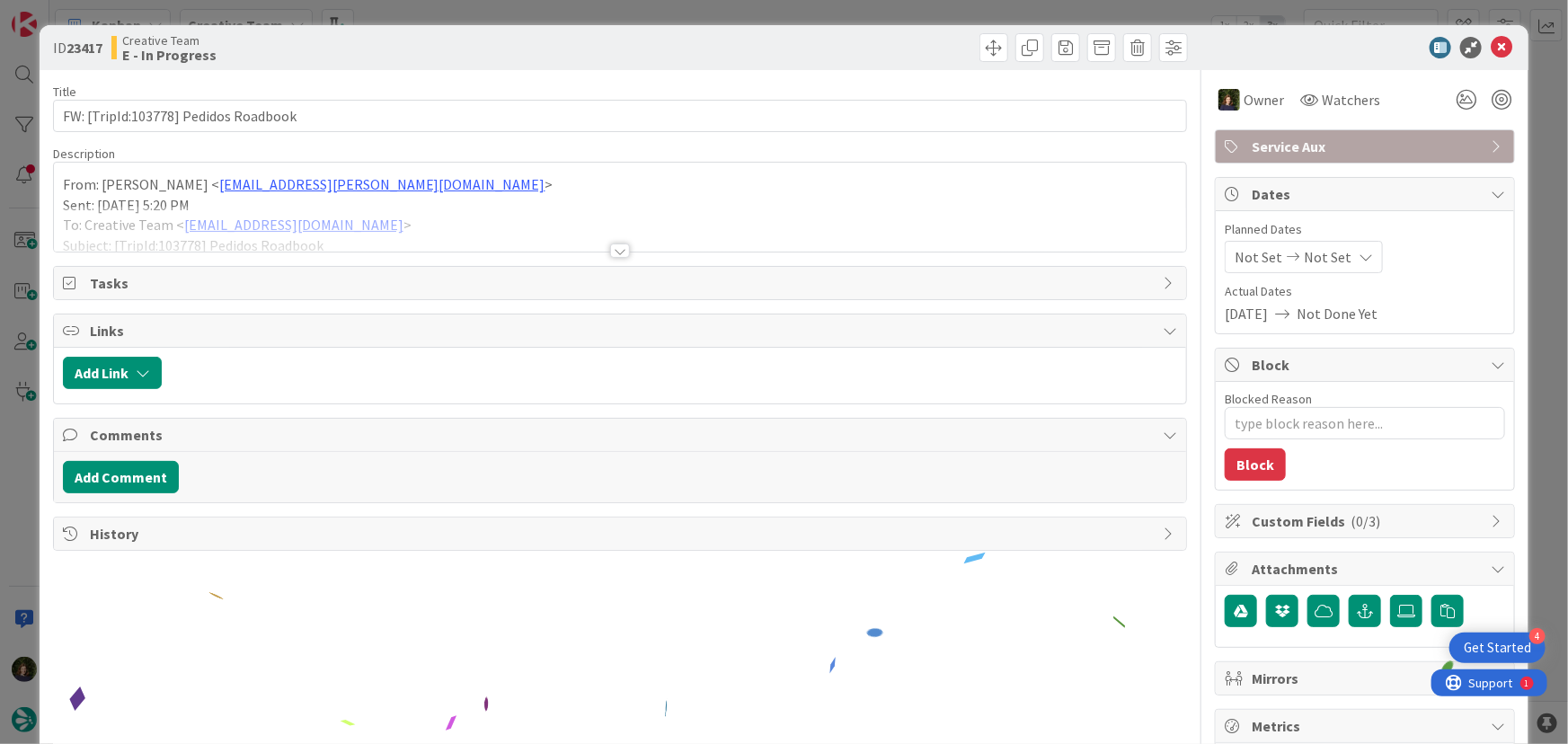
click at [1357, 133] on div "Service Aux" at bounding box center [1364, 147] width 298 height 32
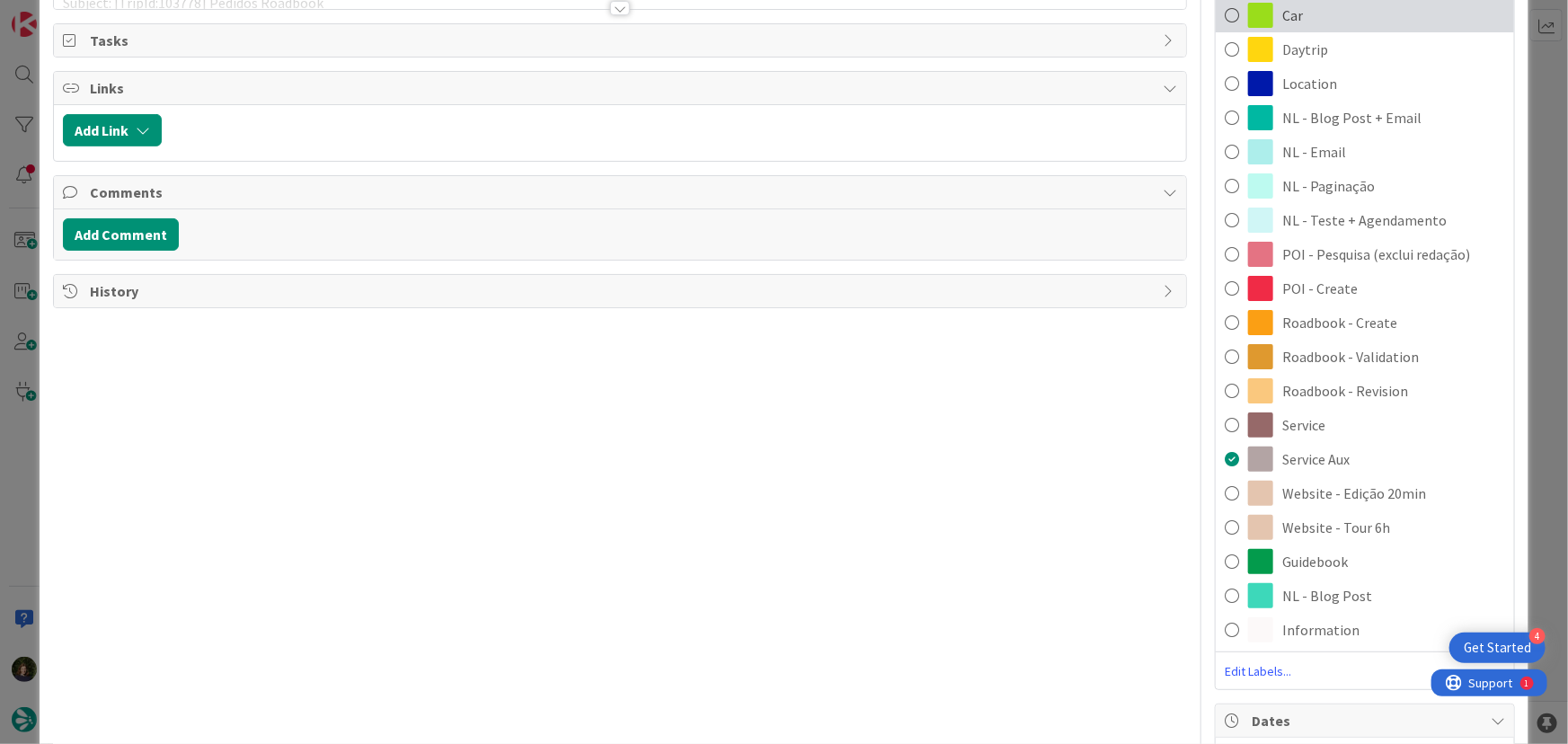
scroll to position [245, 0]
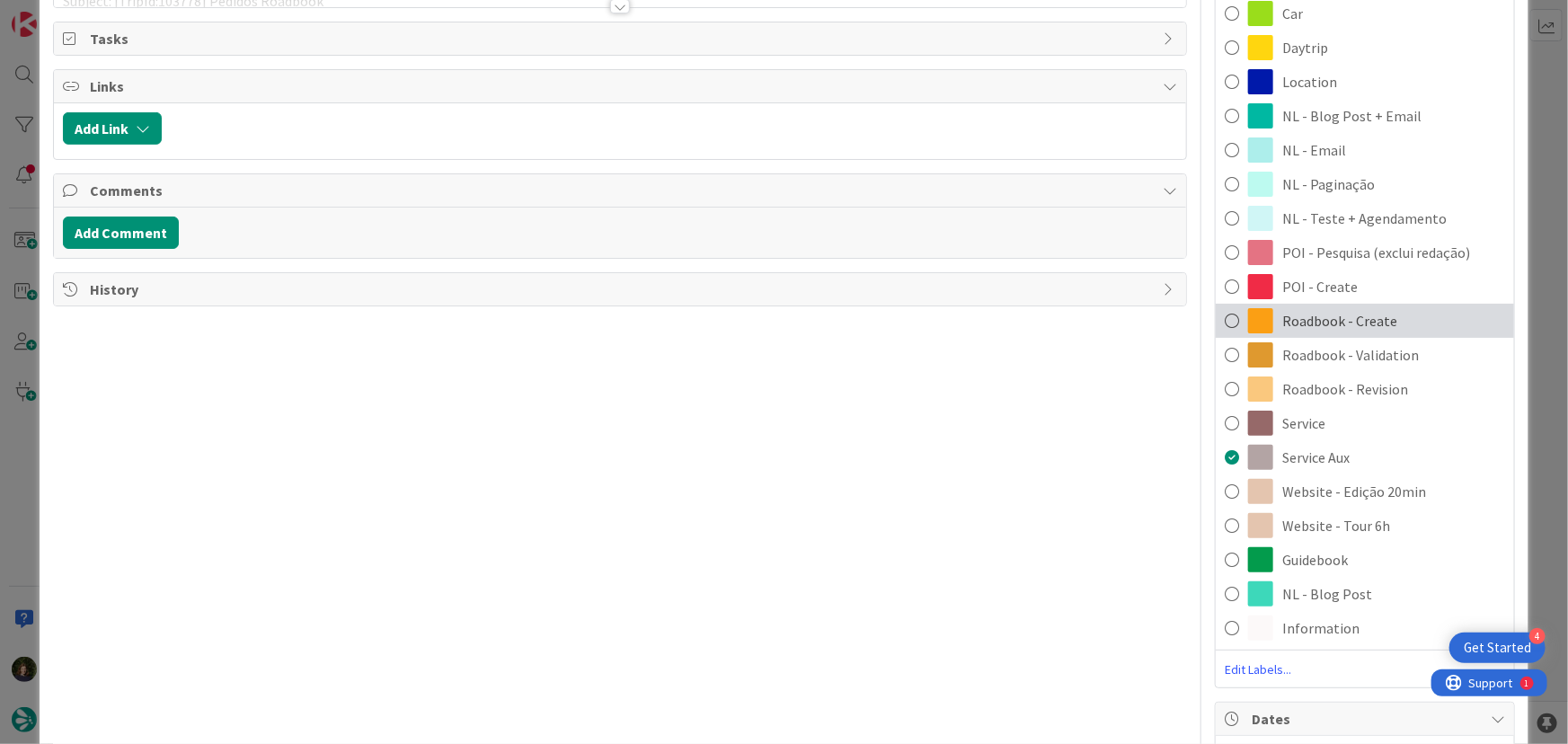
click at [1356, 332] on div "Roadbook - Create" at bounding box center [1364, 321] width 298 height 34
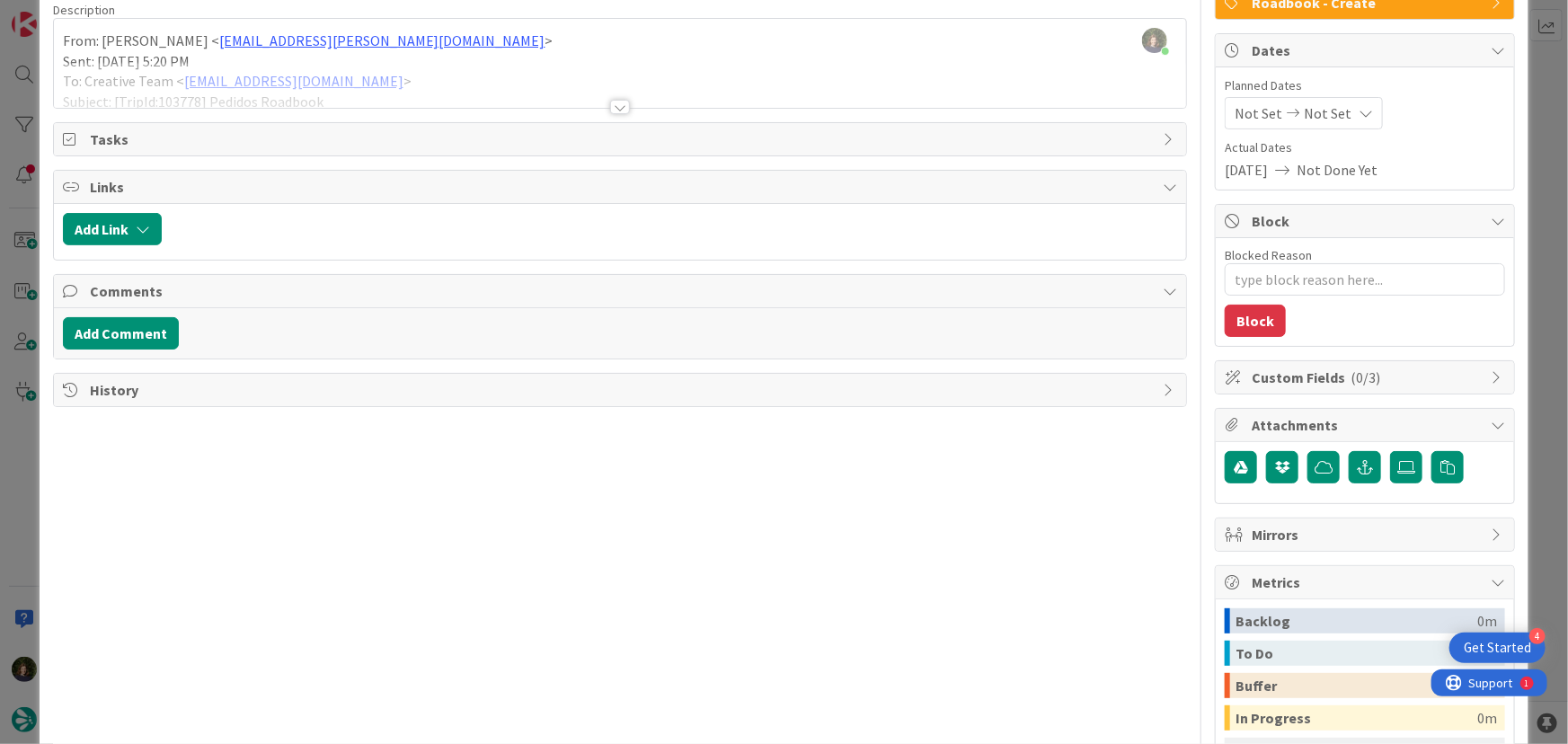
scroll to position [0, 0]
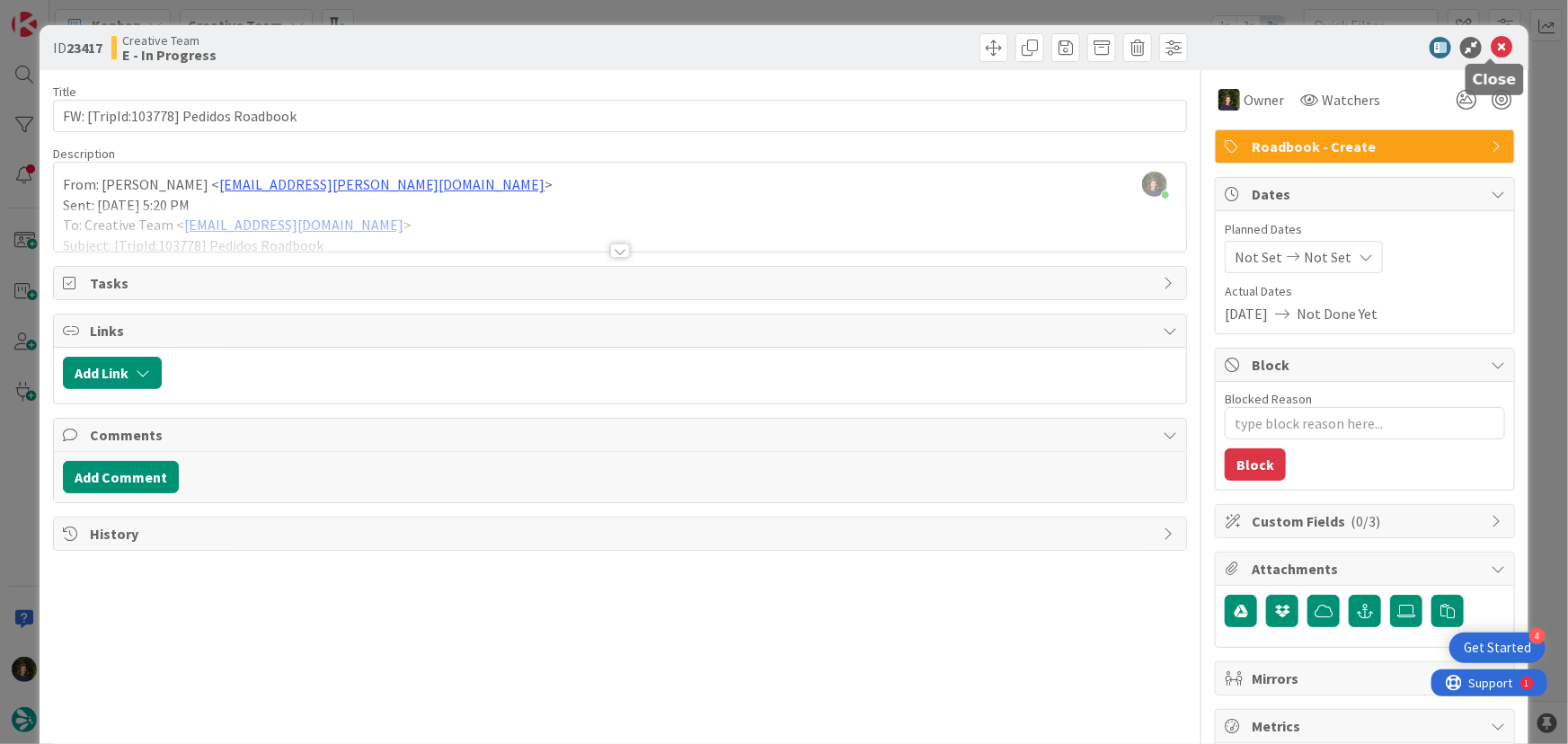
click at [1497, 50] on icon at bounding box center [1502, 48] width 22 height 22
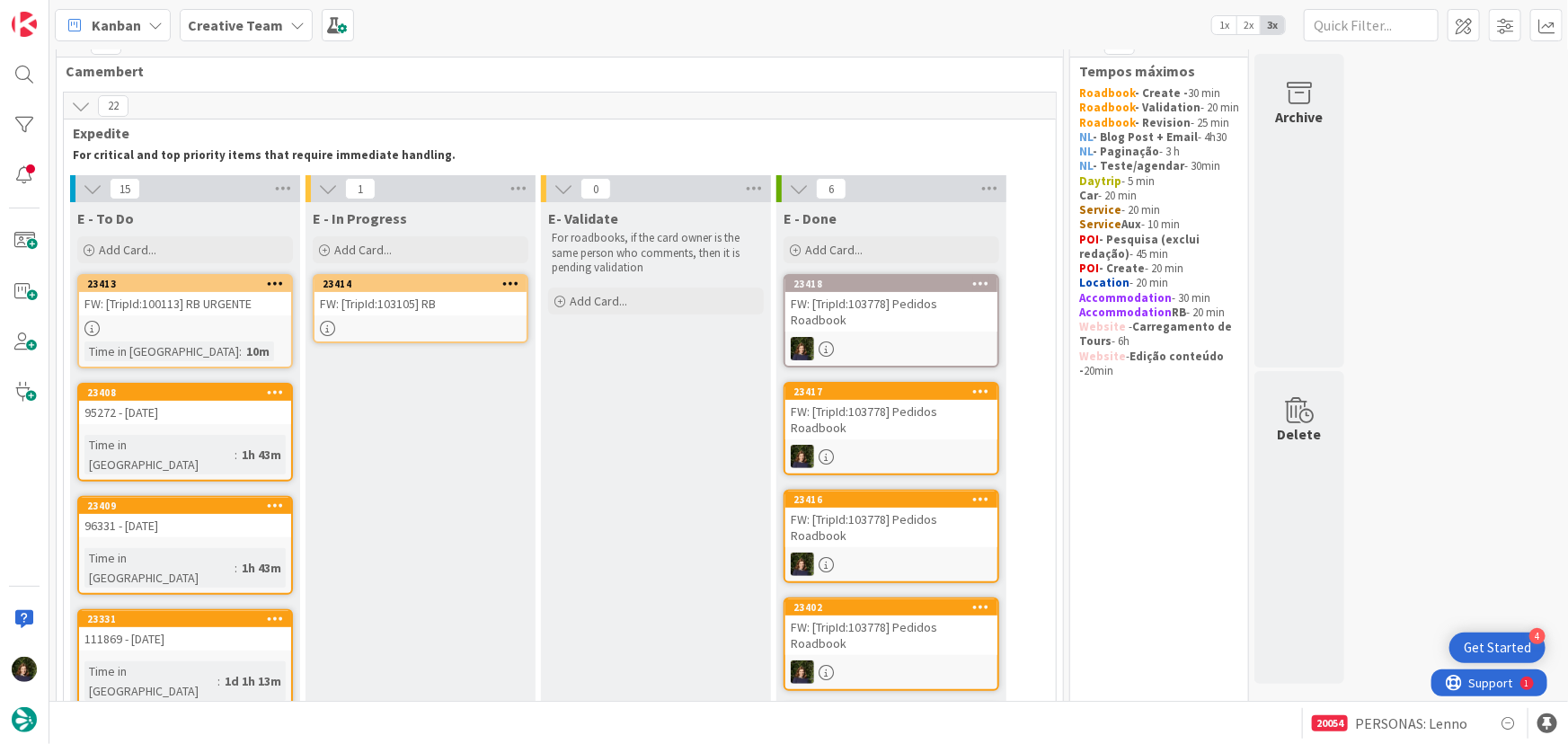
click at [392, 324] on div at bounding box center [420, 328] width 212 height 15
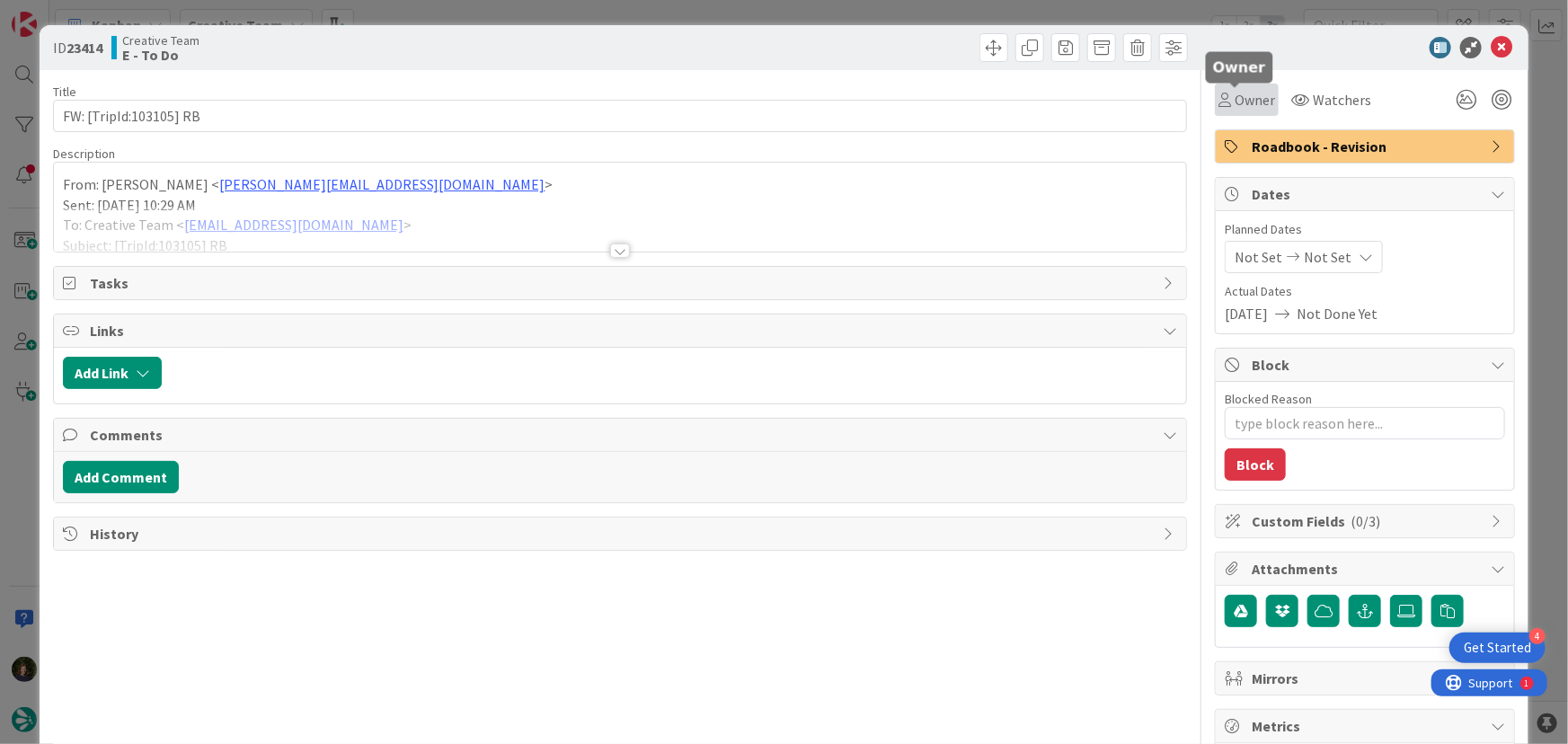
click at [1241, 104] on span "Owner" at bounding box center [1255, 100] width 41 height 22
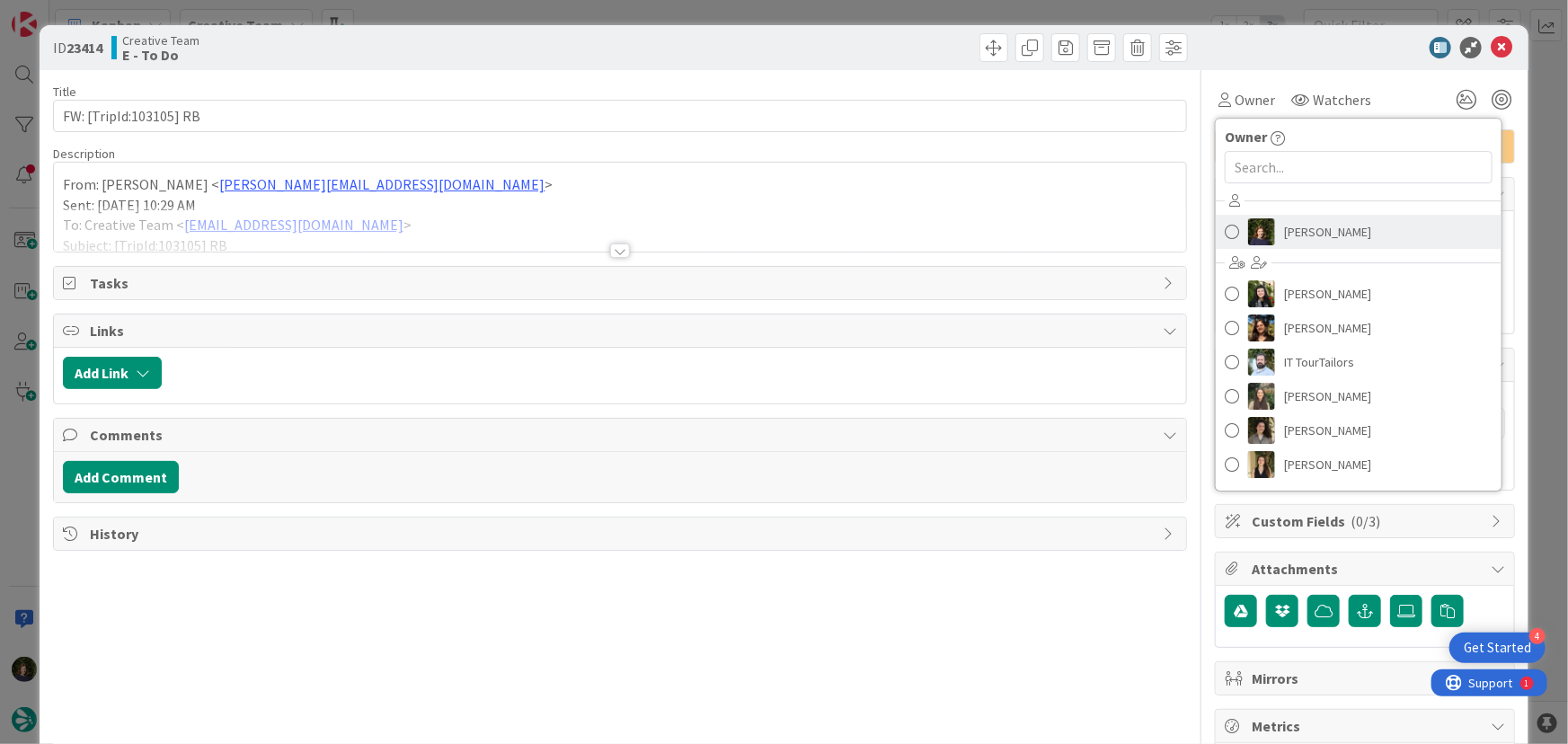
click at [1312, 230] on span "[PERSON_NAME]" at bounding box center [1327, 232] width 87 height 27
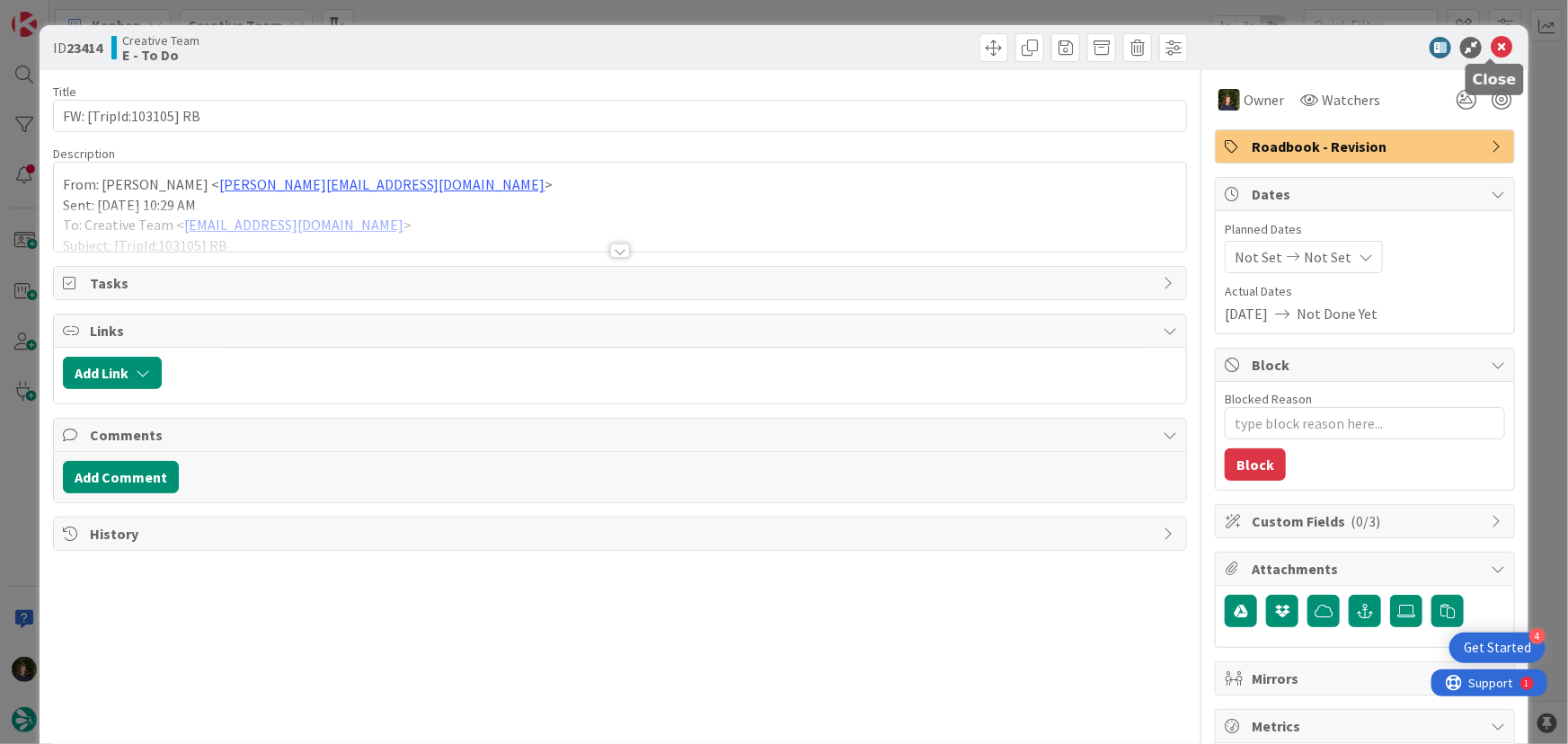
click at [1491, 50] on icon at bounding box center [1502, 48] width 22 height 22
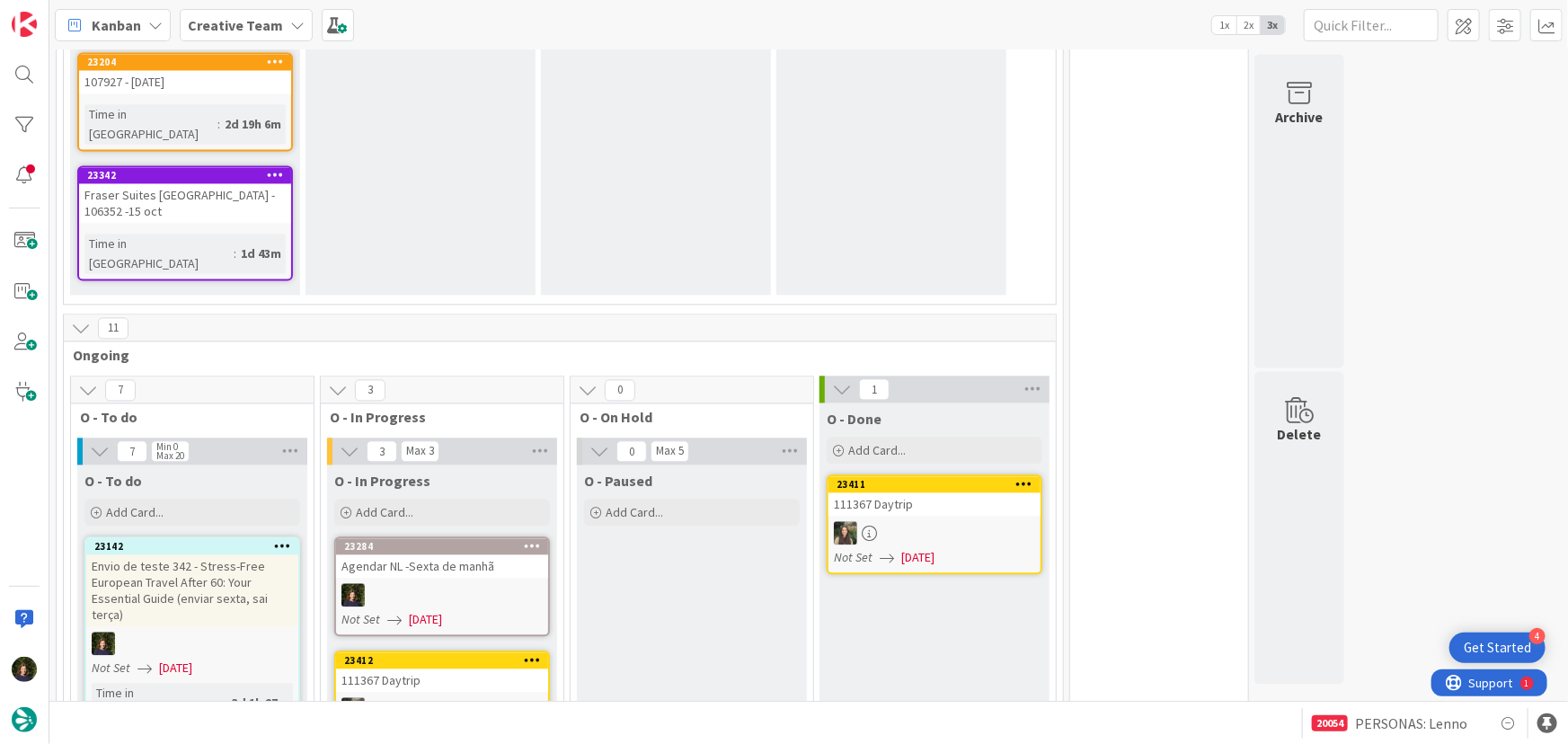
scroll to position [1799, 0]
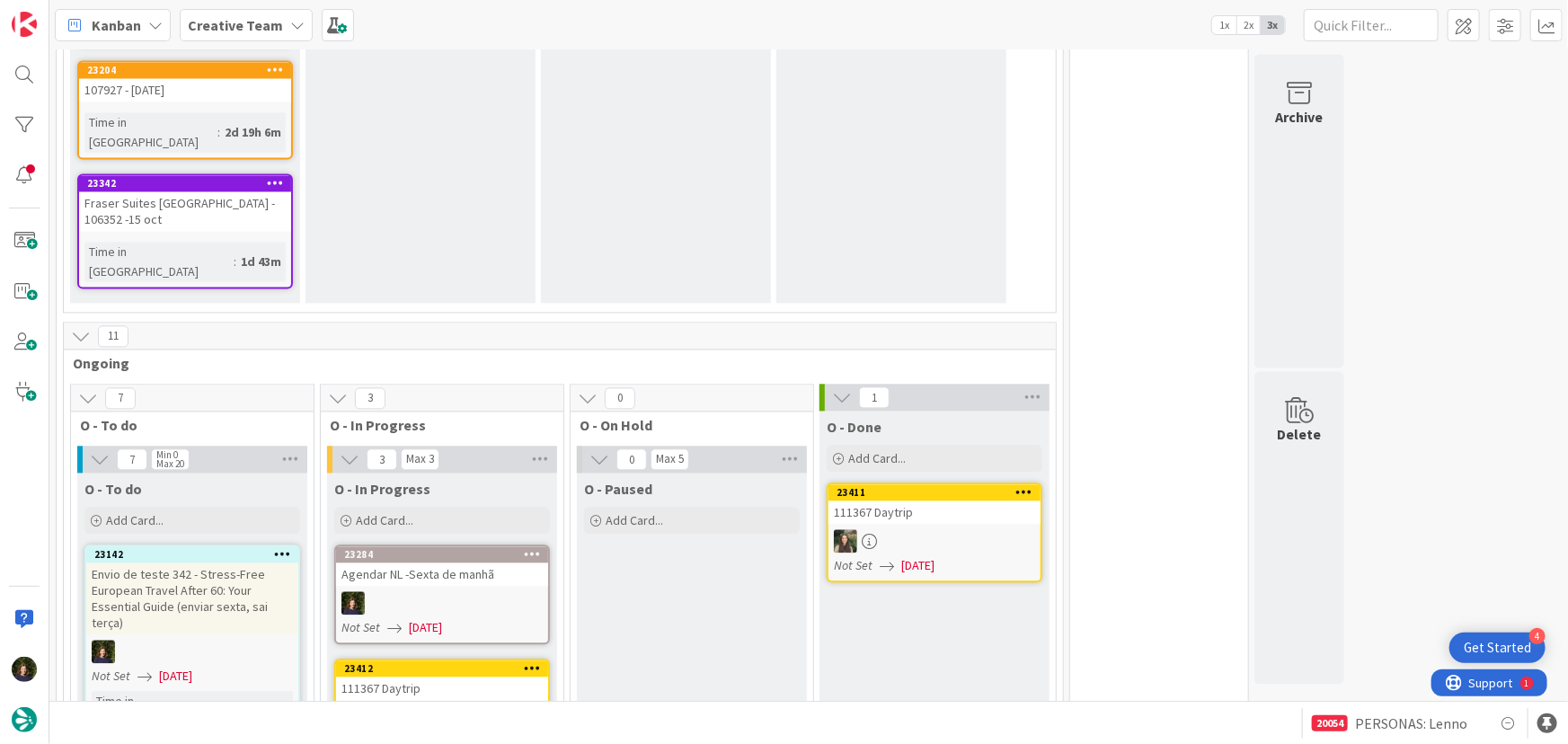
click at [420, 591] on div at bounding box center [442, 602] width 212 height 23
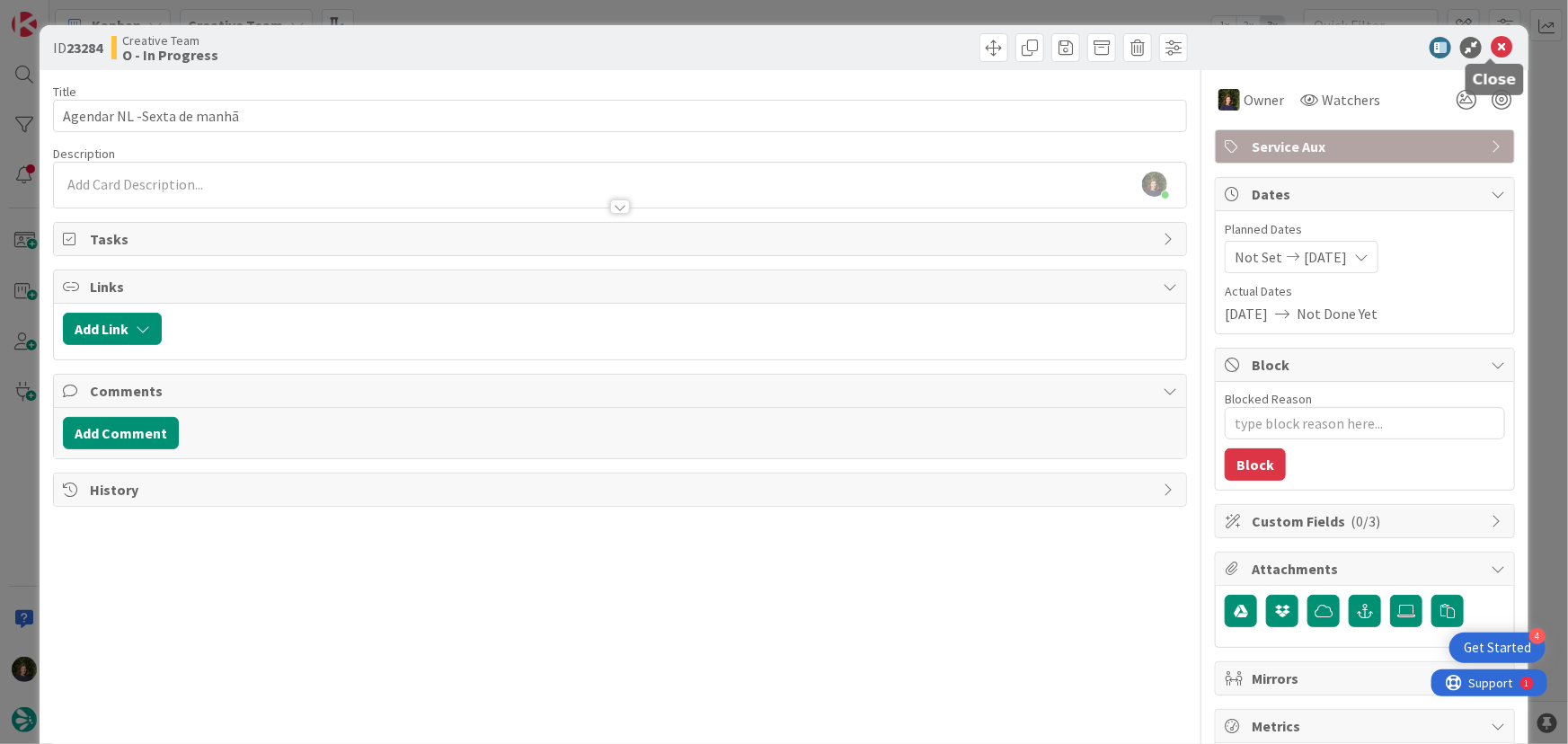
click at [1491, 53] on icon at bounding box center [1502, 48] width 22 height 22
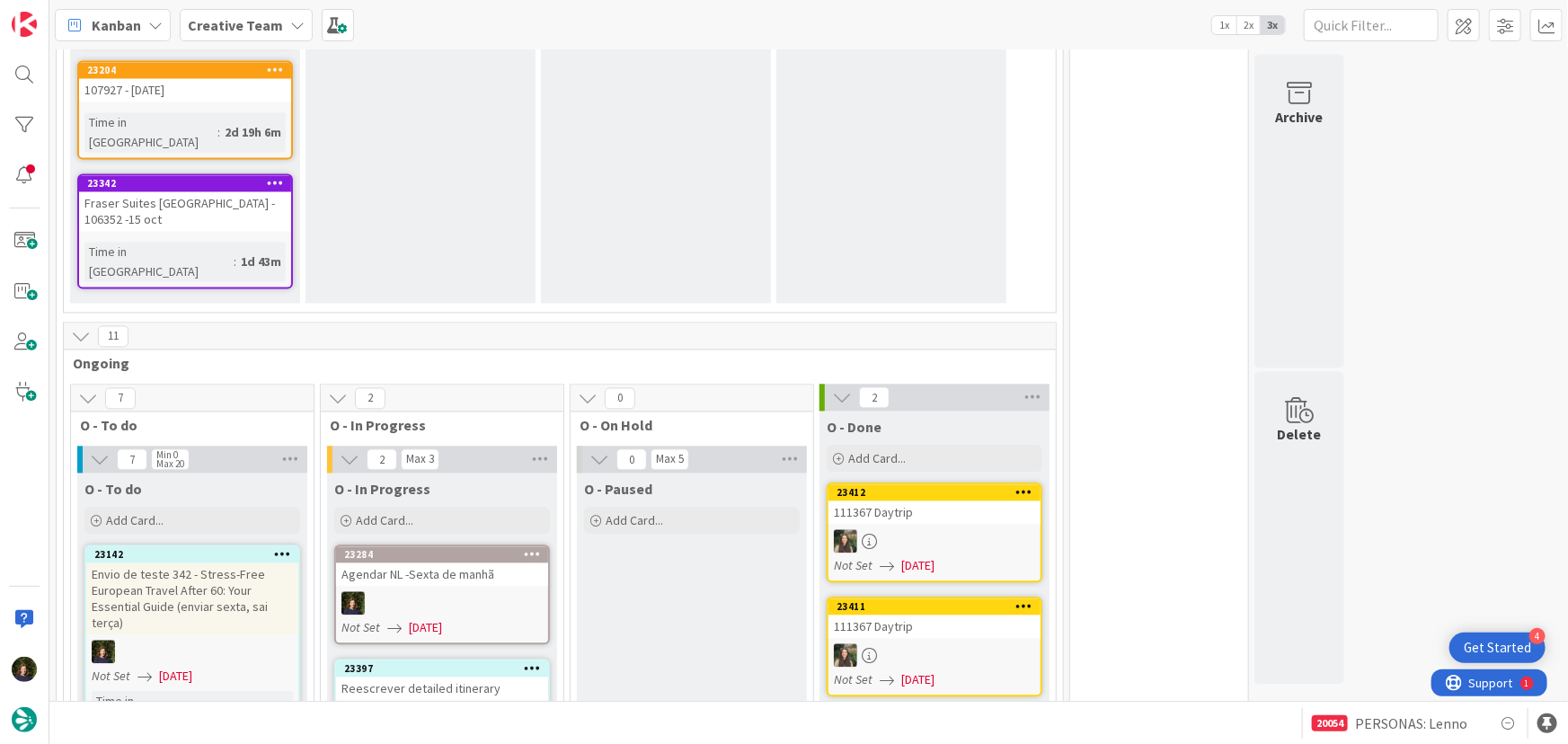
click at [217, 24] on b "Creative Team" at bounding box center [235, 25] width 95 height 18
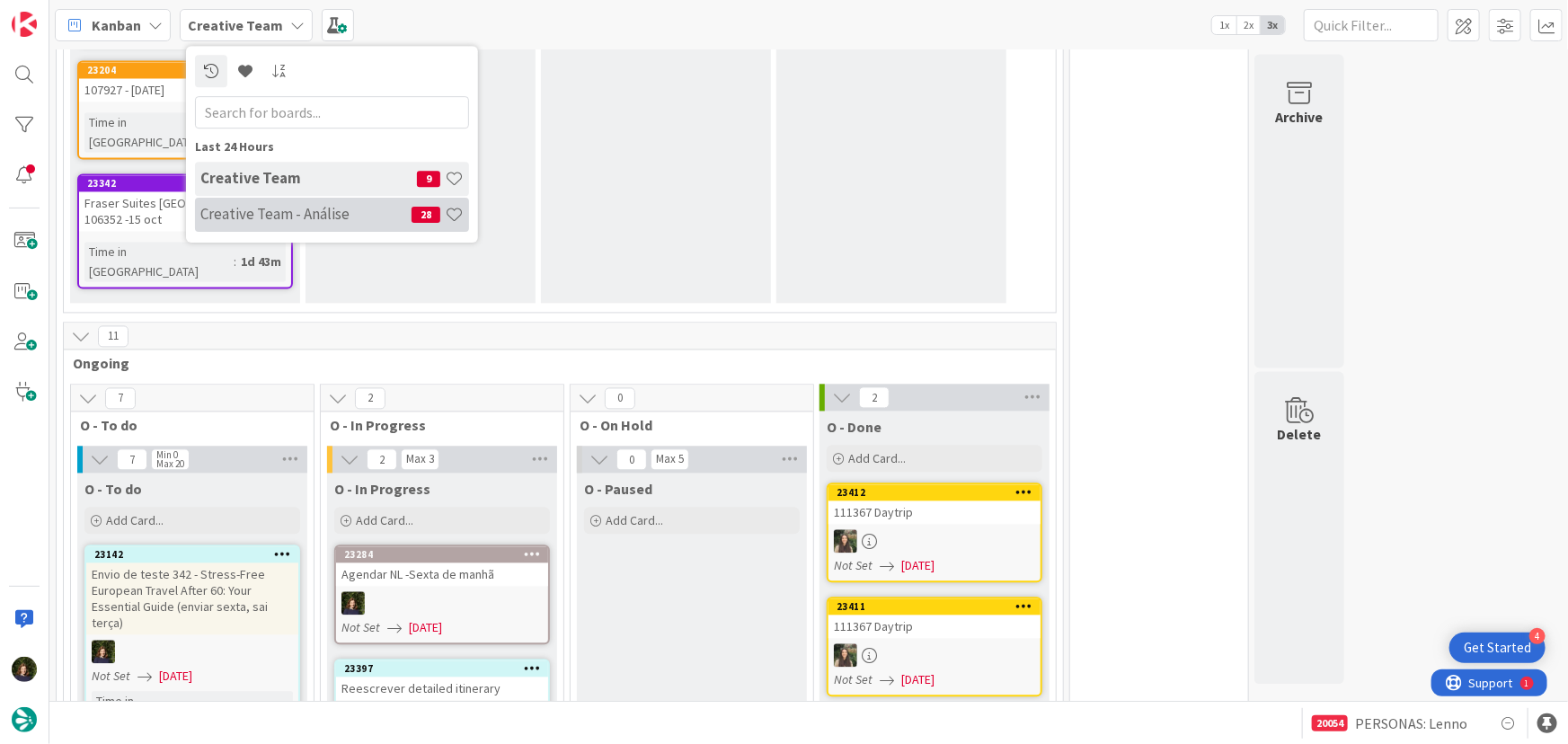
click at [237, 223] on h4 "Creative Team - Análise" at bounding box center [306, 214] width 212 height 18
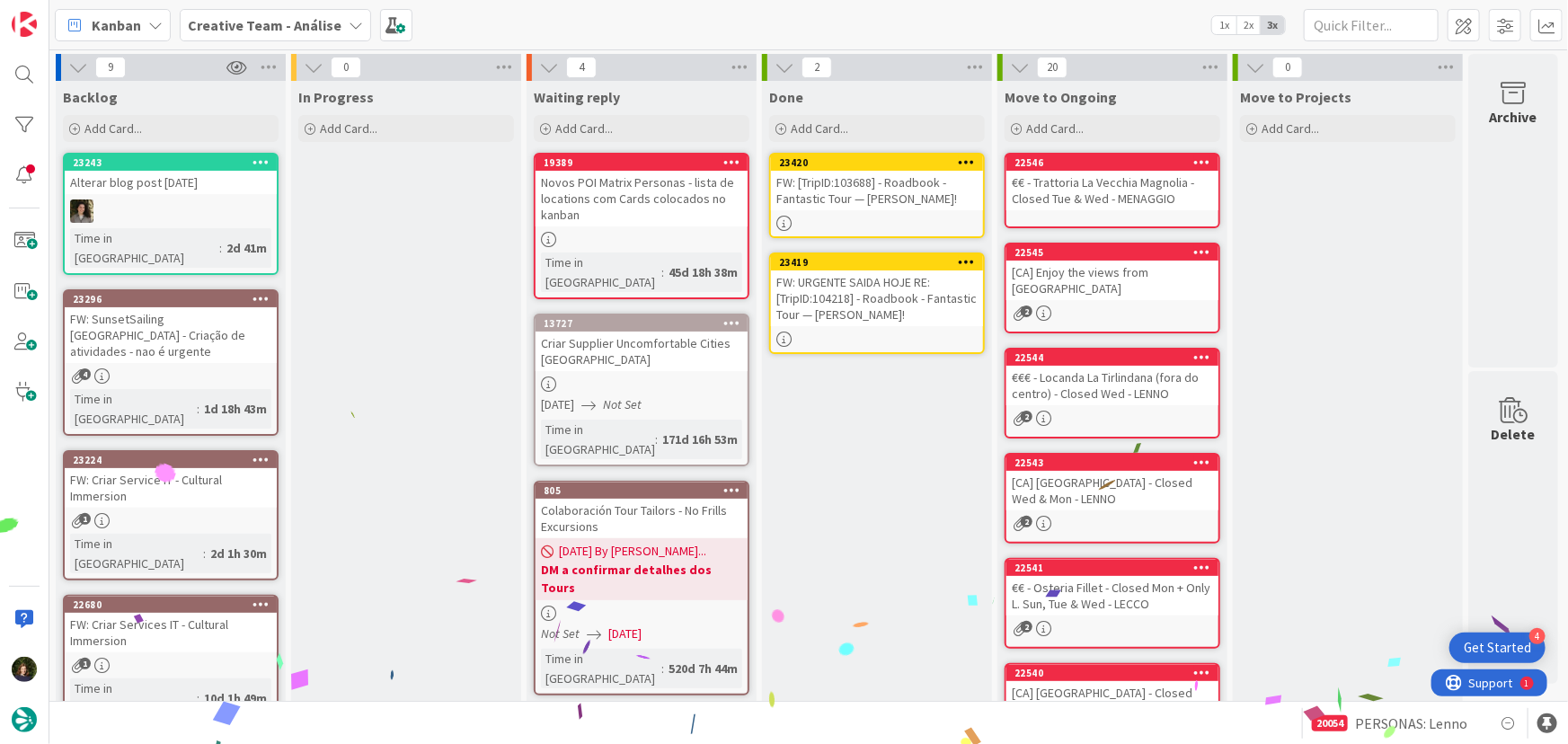
click at [970, 158] on icon at bounding box center [967, 162] width 17 height 13
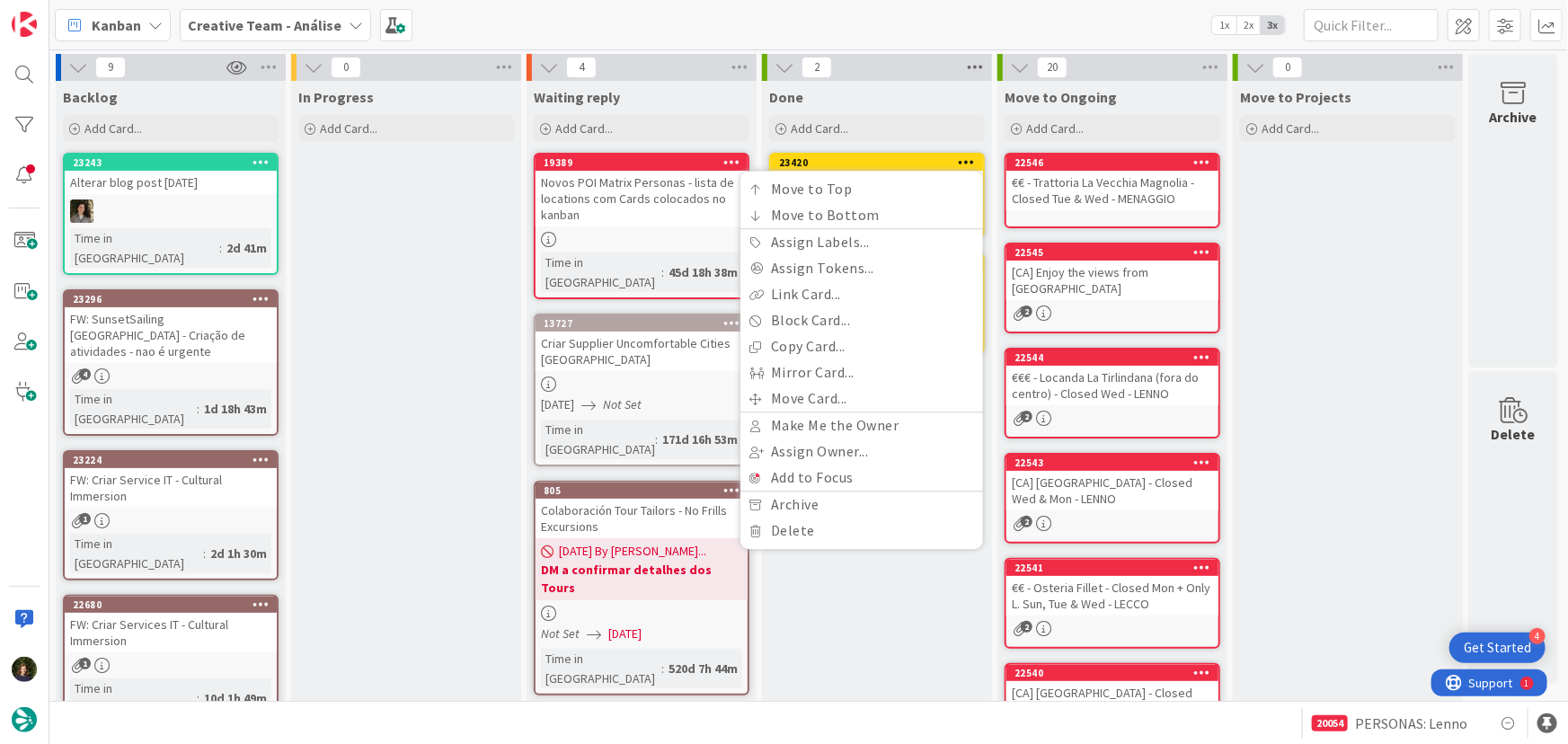
click at [979, 70] on icon at bounding box center [974, 67] width 23 height 27
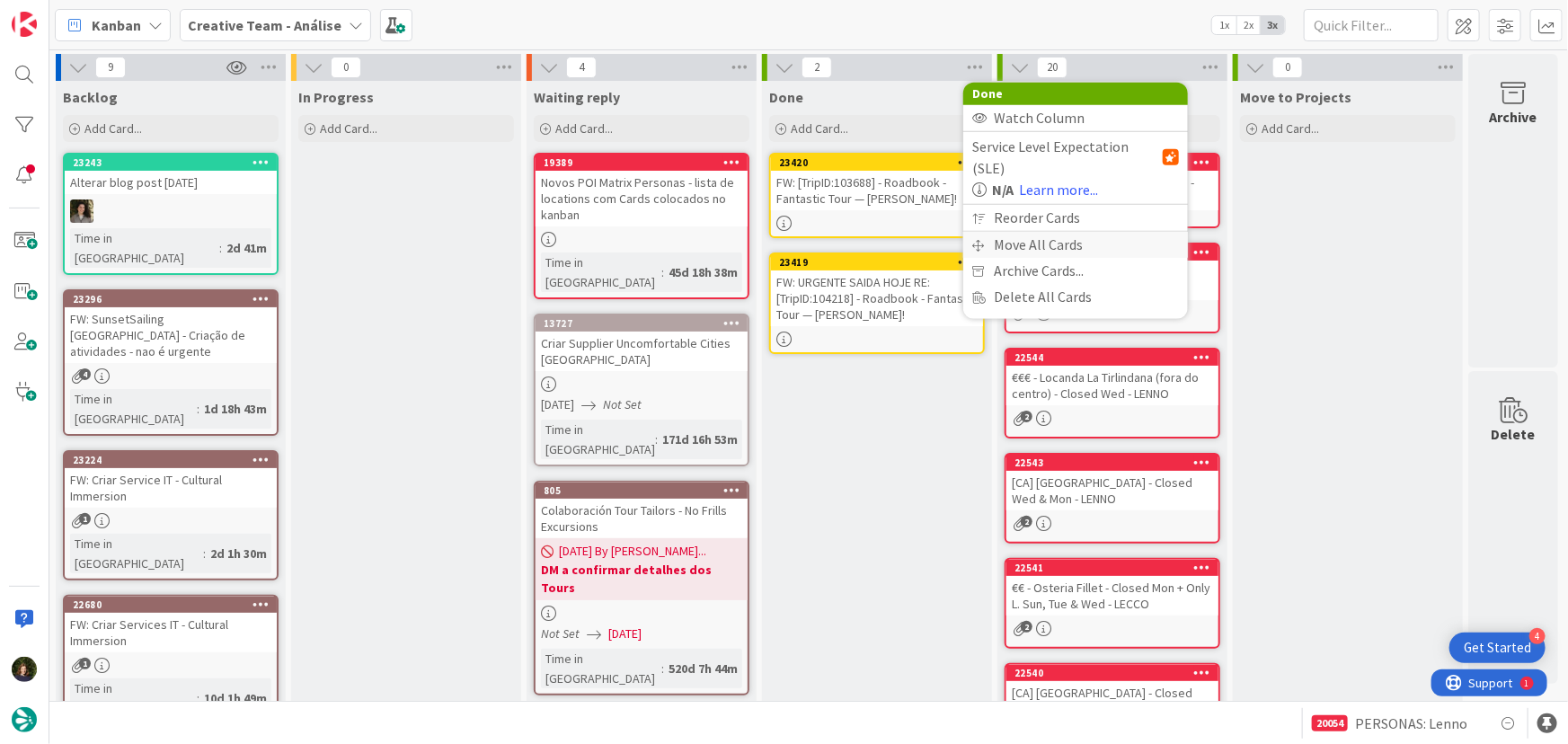
click at [1037, 232] on div "Move All Cards" at bounding box center [1075, 245] width 225 height 26
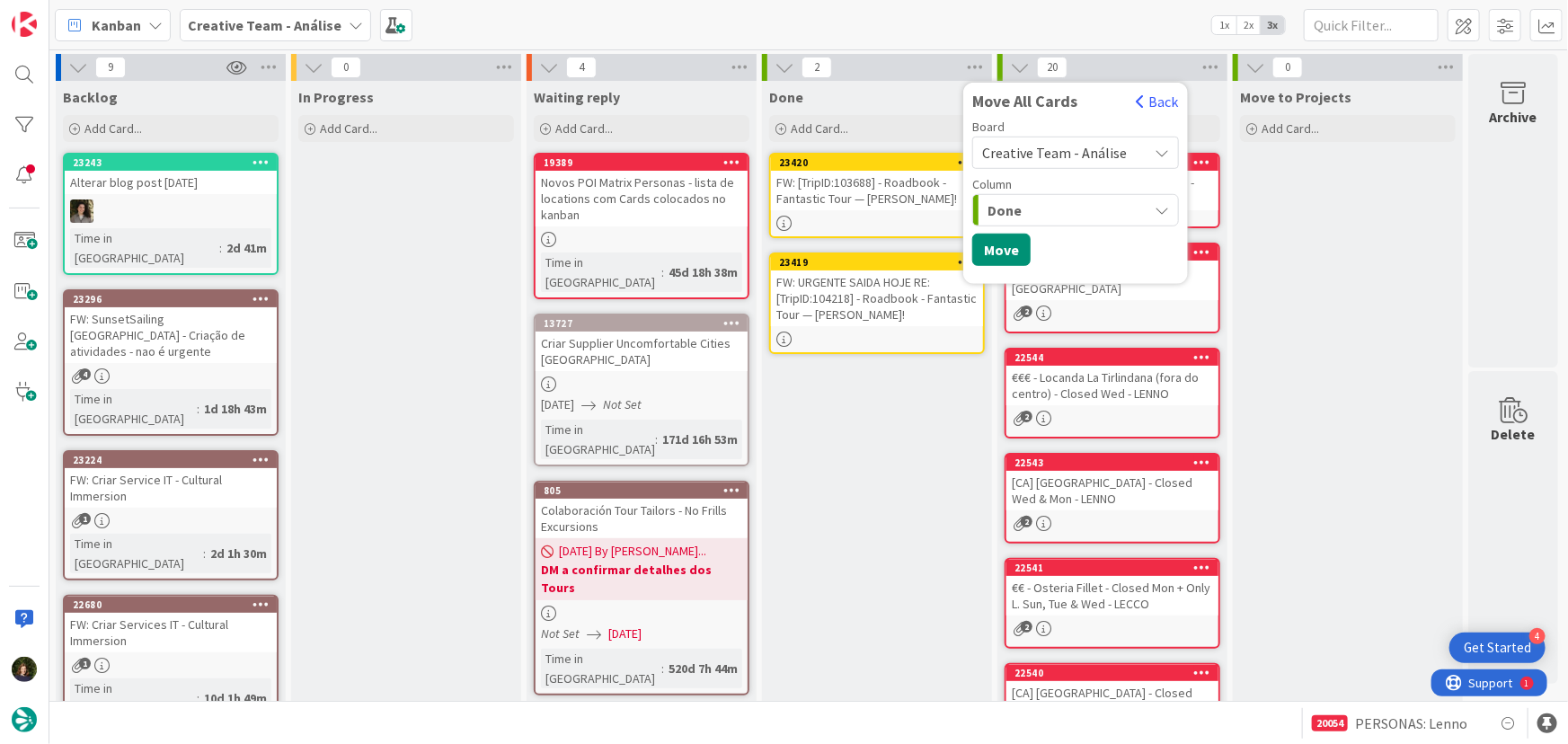
click at [1012, 151] on span "Creative Team - Análise" at bounding box center [1054, 153] width 145 height 18
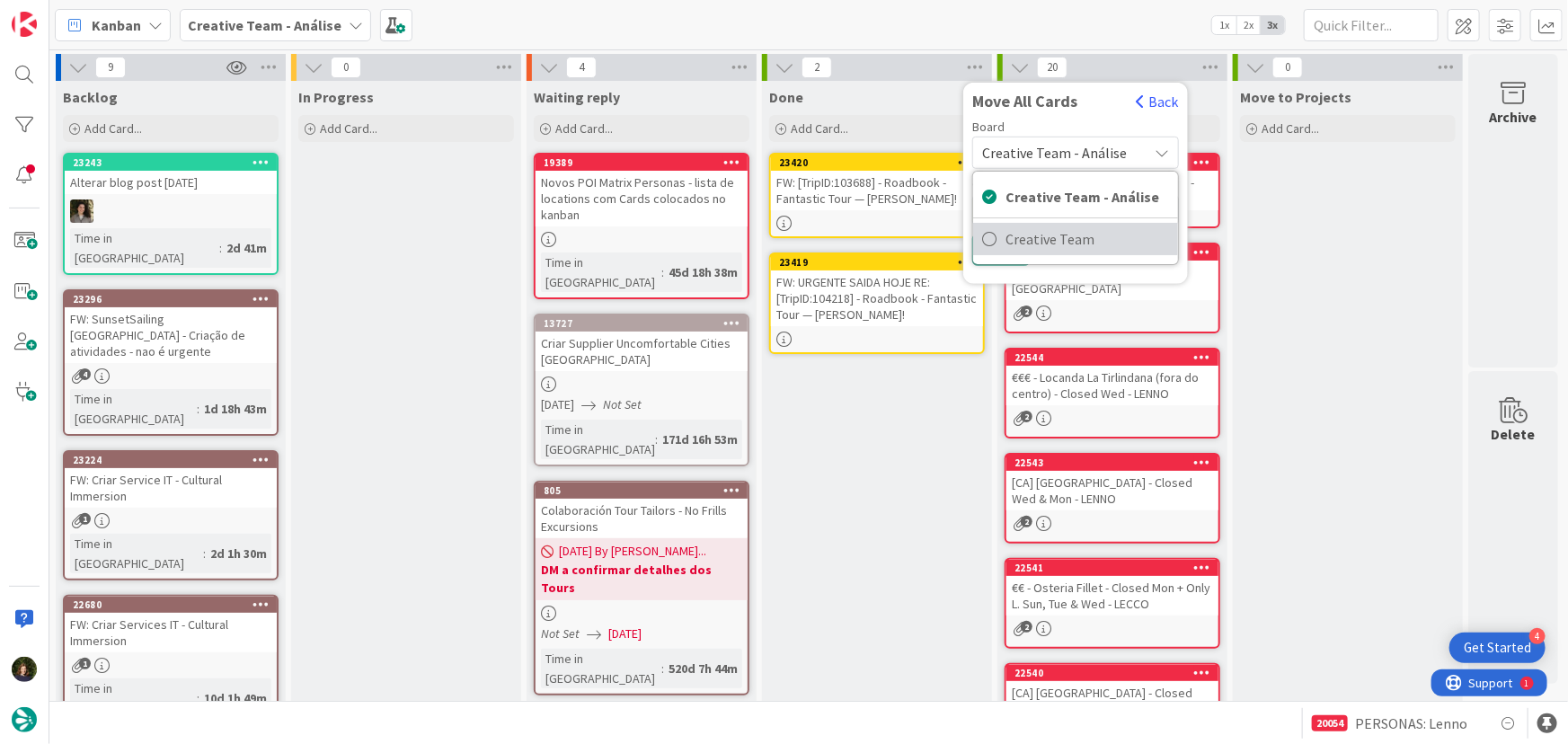
click at [1034, 239] on span "Creative Team" at bounding box center [1087, 239] width 164 height 27
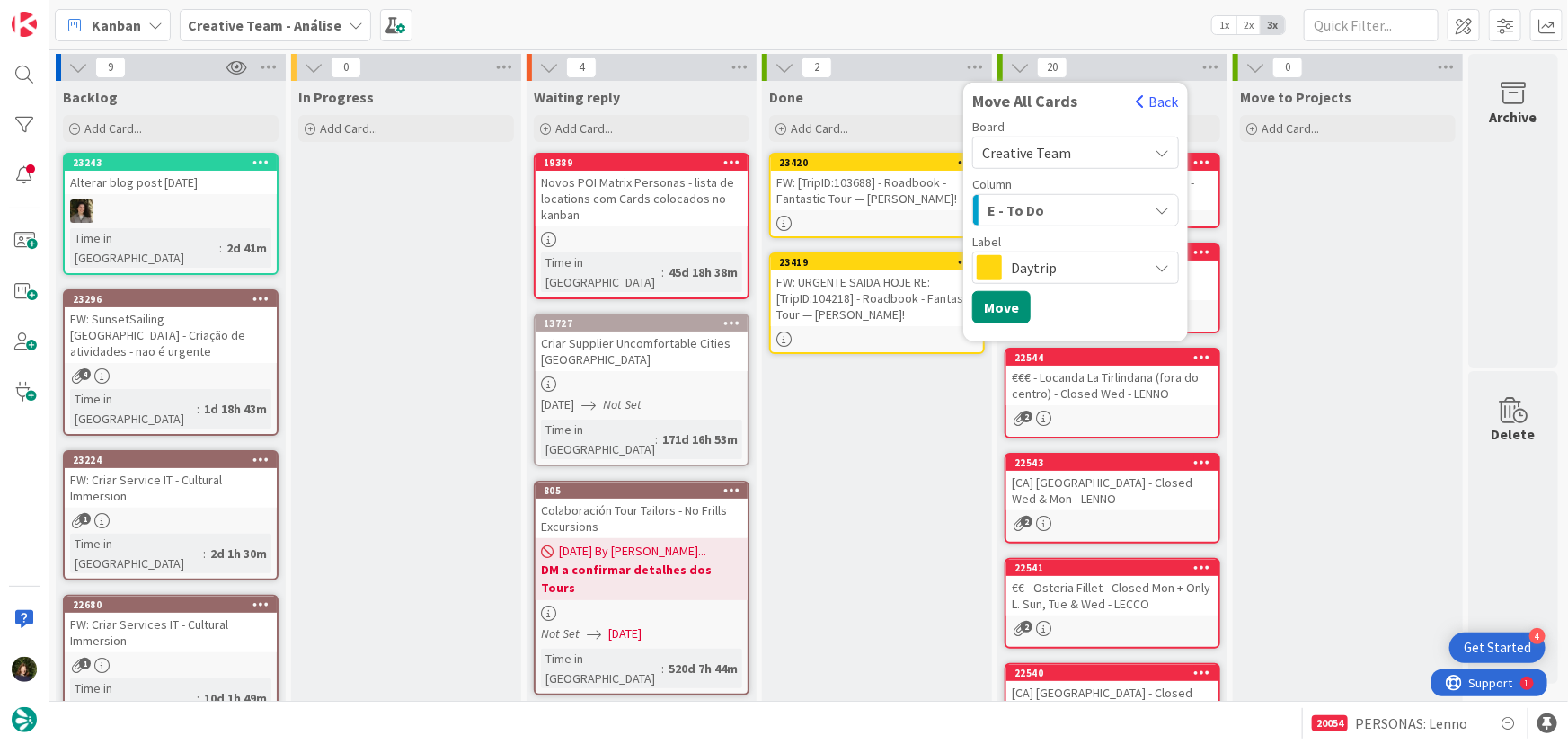
click at [1041, 215] on div "E - To Do" at bounding box center [1065, 210] width 165 height 29
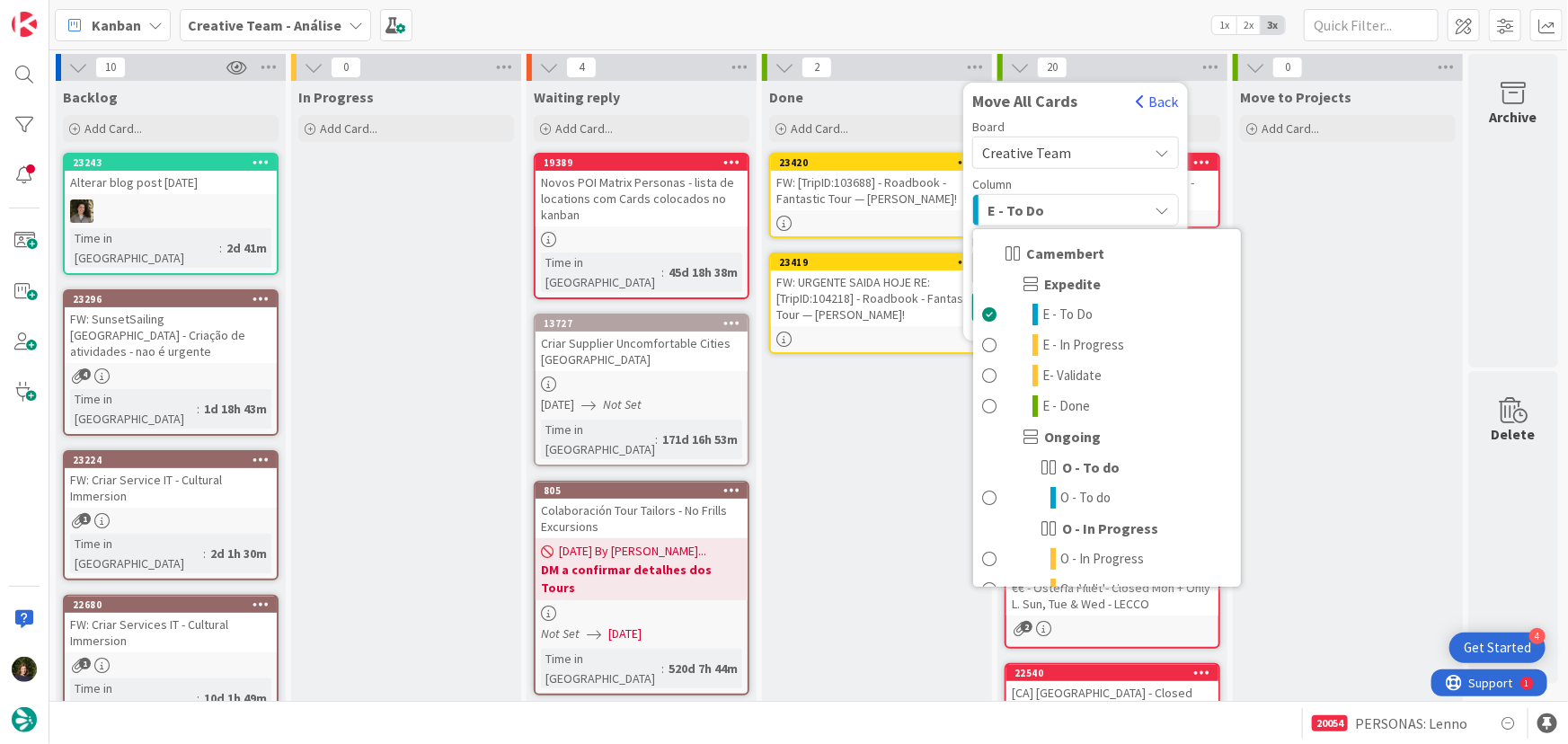
click at [1074, 180] on div "Column" at bounding box center [1075, 184] width 207 height 13
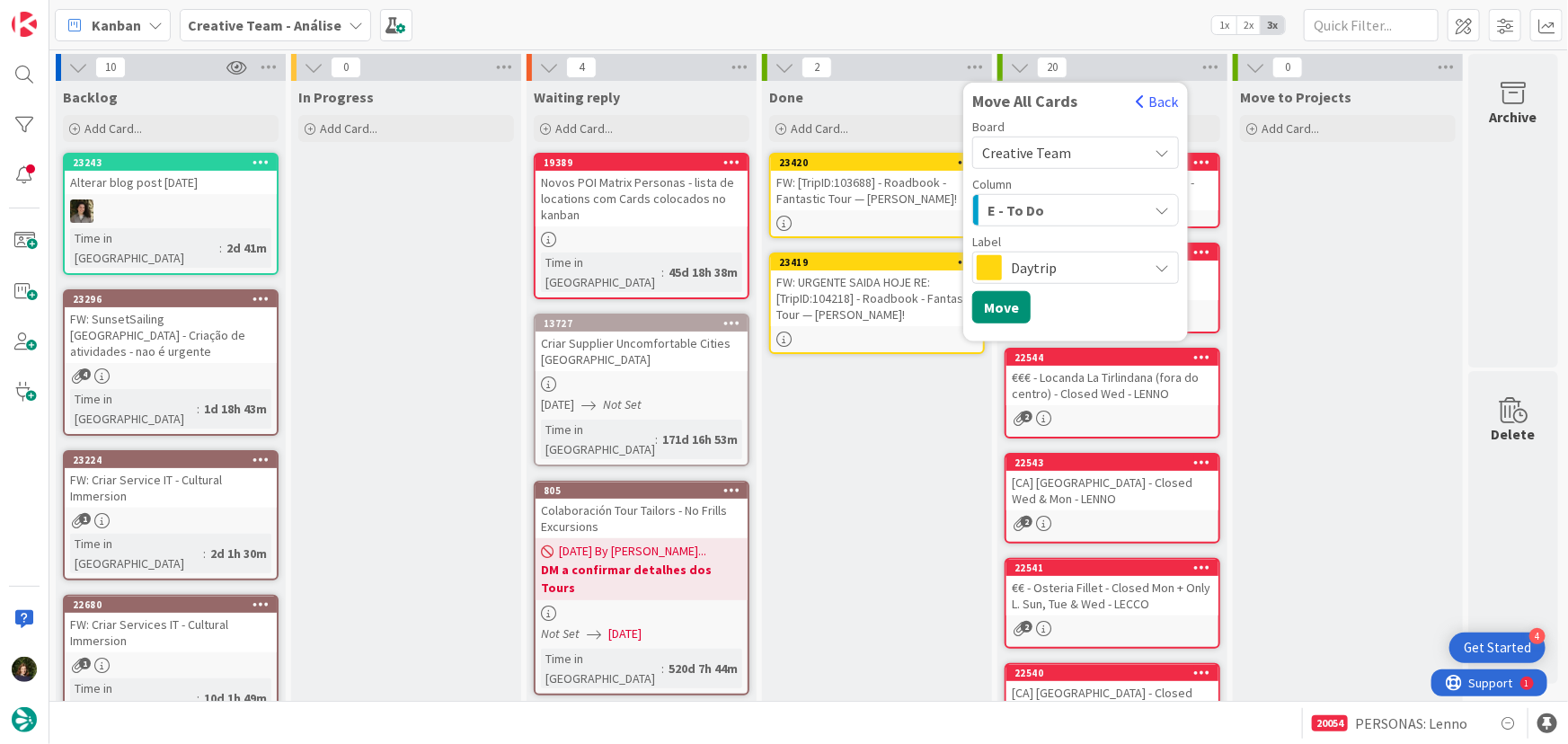
click at [1064, 267] on span "Daytrip" at bounding box center [1075, 268] width 128 height 25
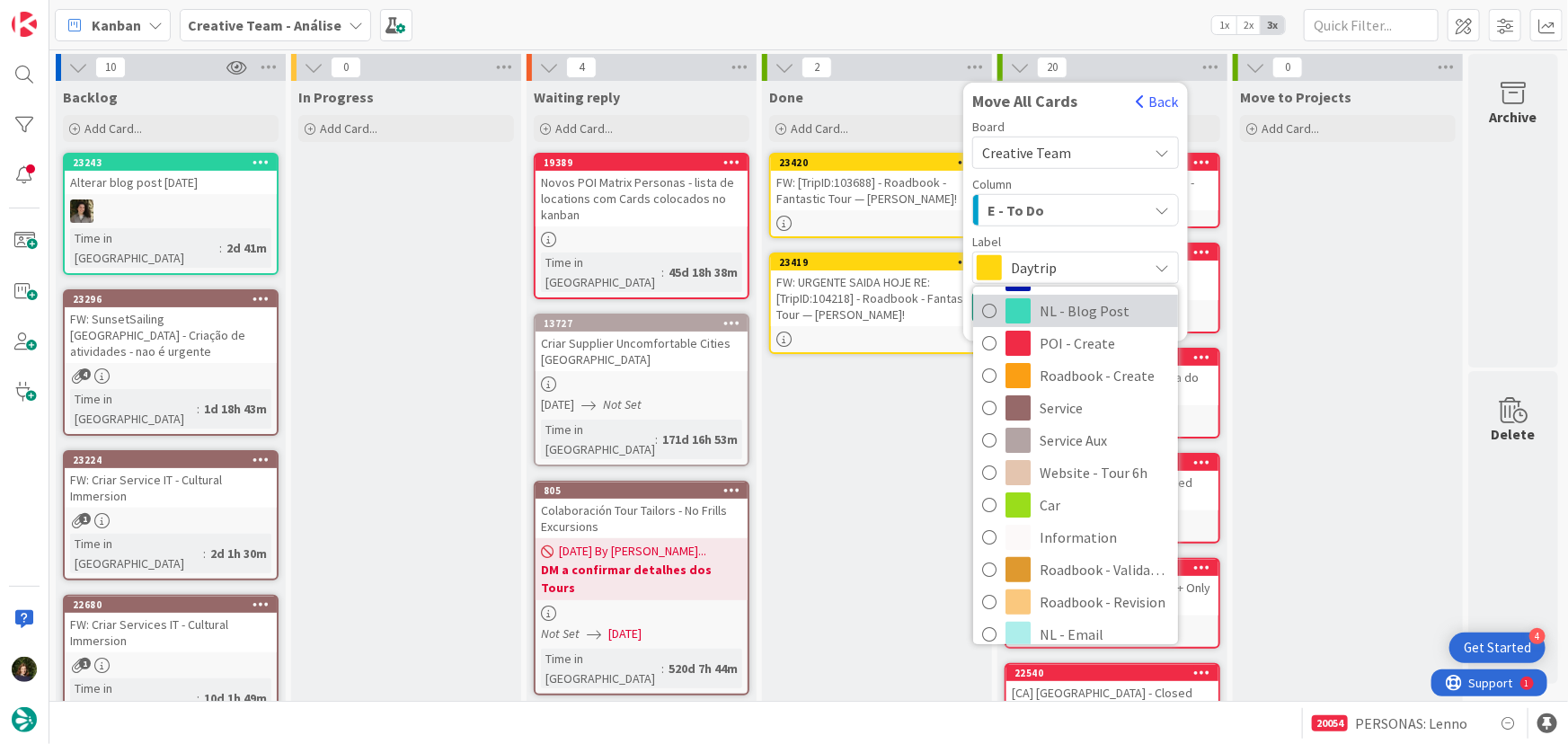
scroll to position [245, 0]
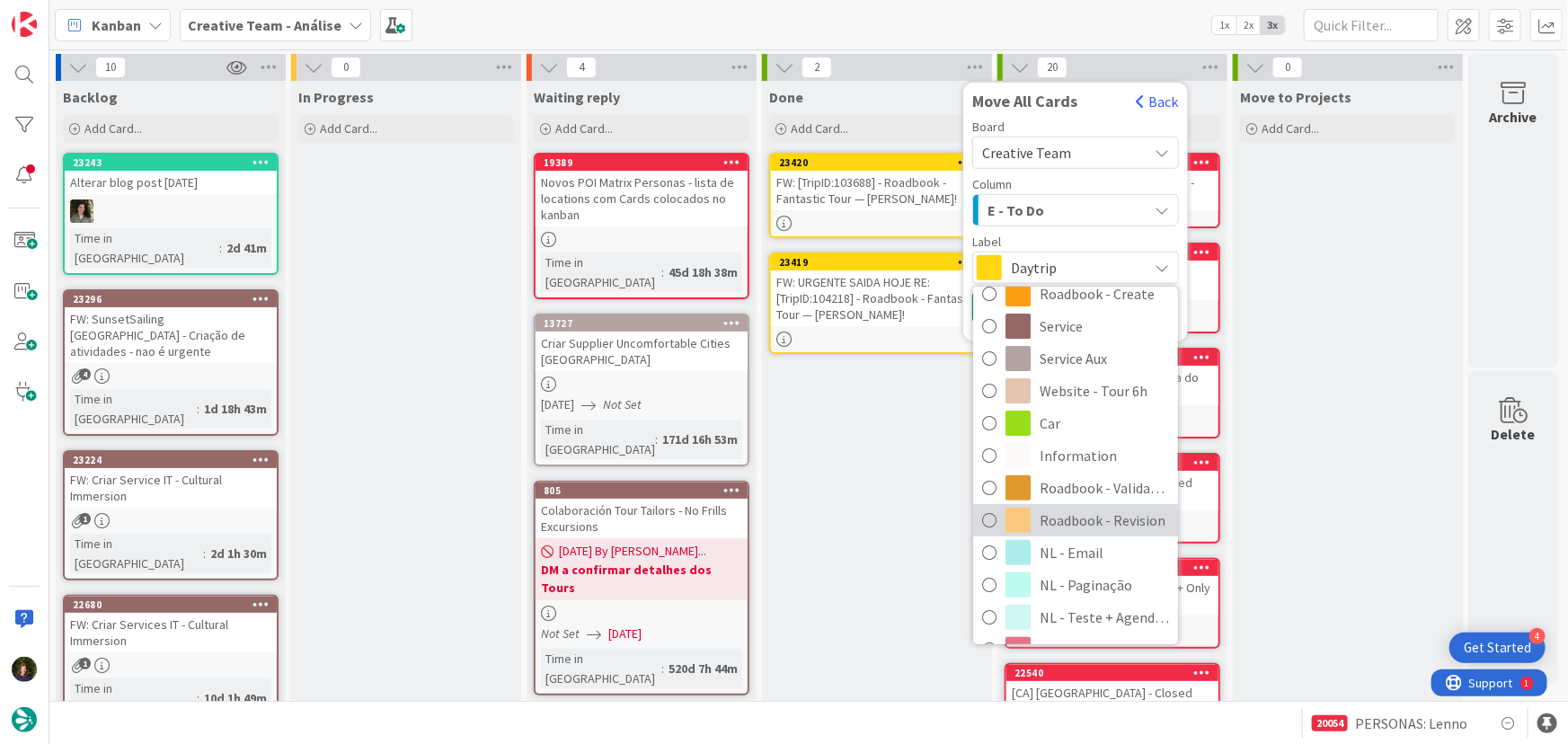
click at [1084, 524] on span "Roadbook - Revision" at bounding box center [1105, 520] width 130 height 27
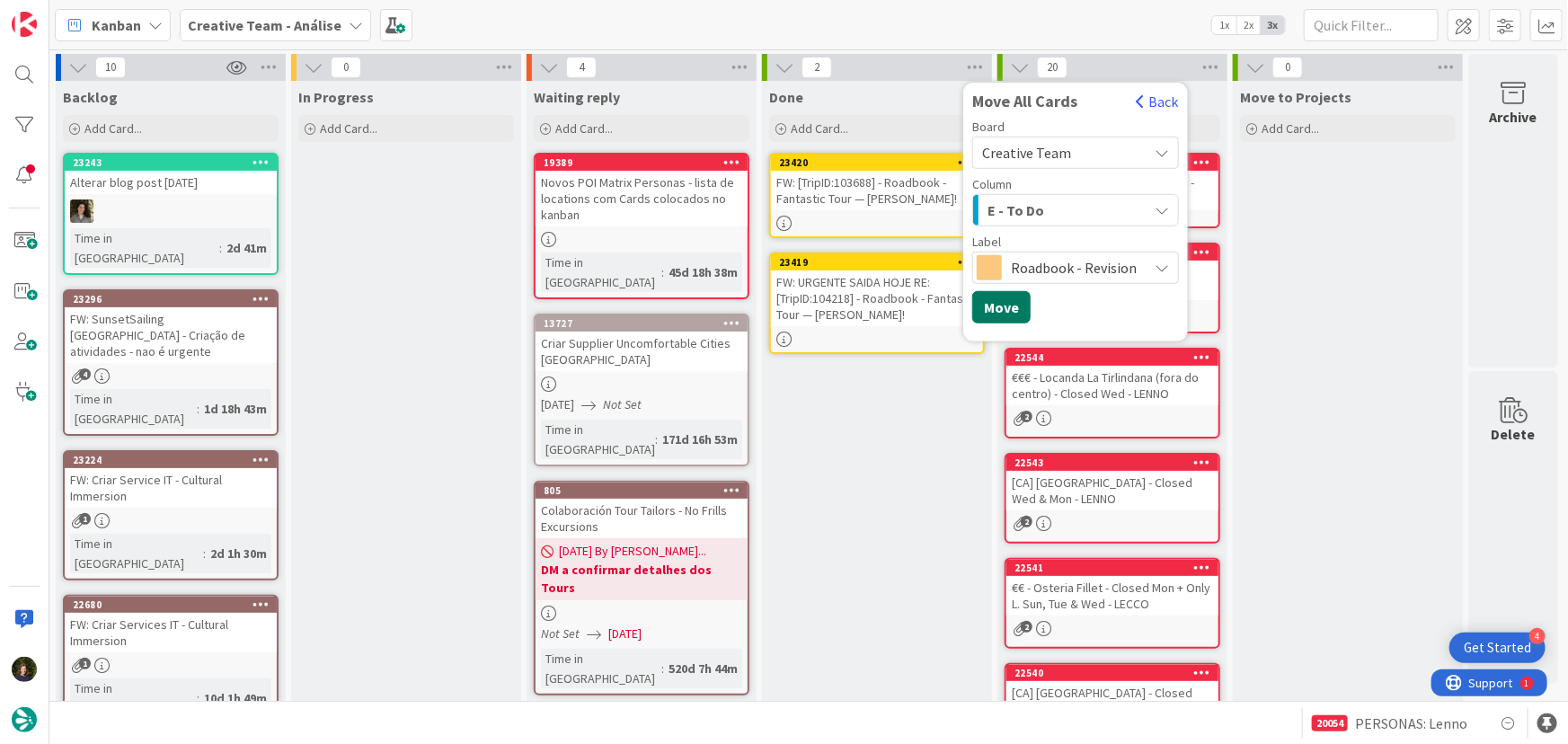
click at [1002, 303] on button "Move" at bounding box center [1001, 308] width 59 height 32
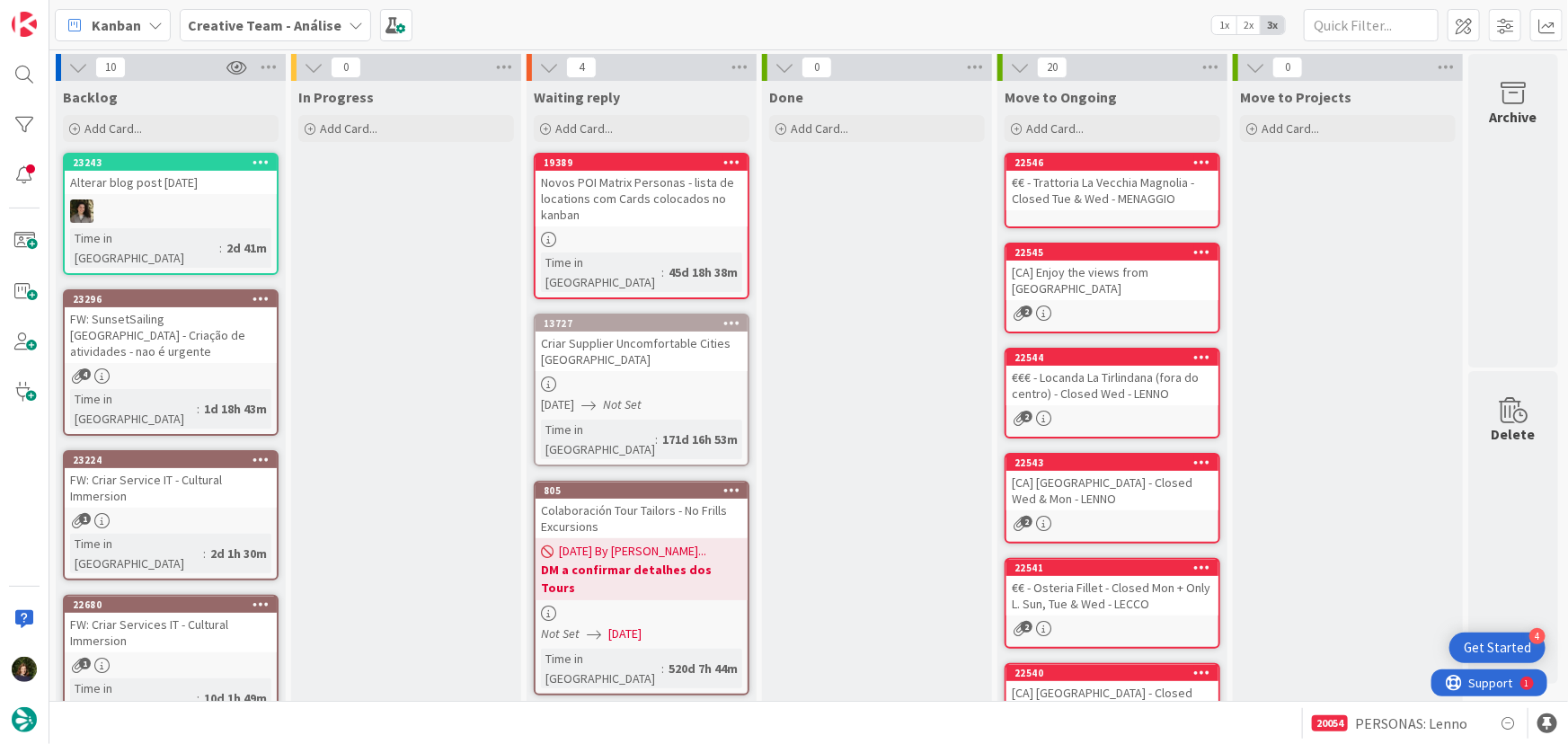
click at [296, 30] on b "Creative Team - Análise" at bounding box center [264, 25] width 154 height 18
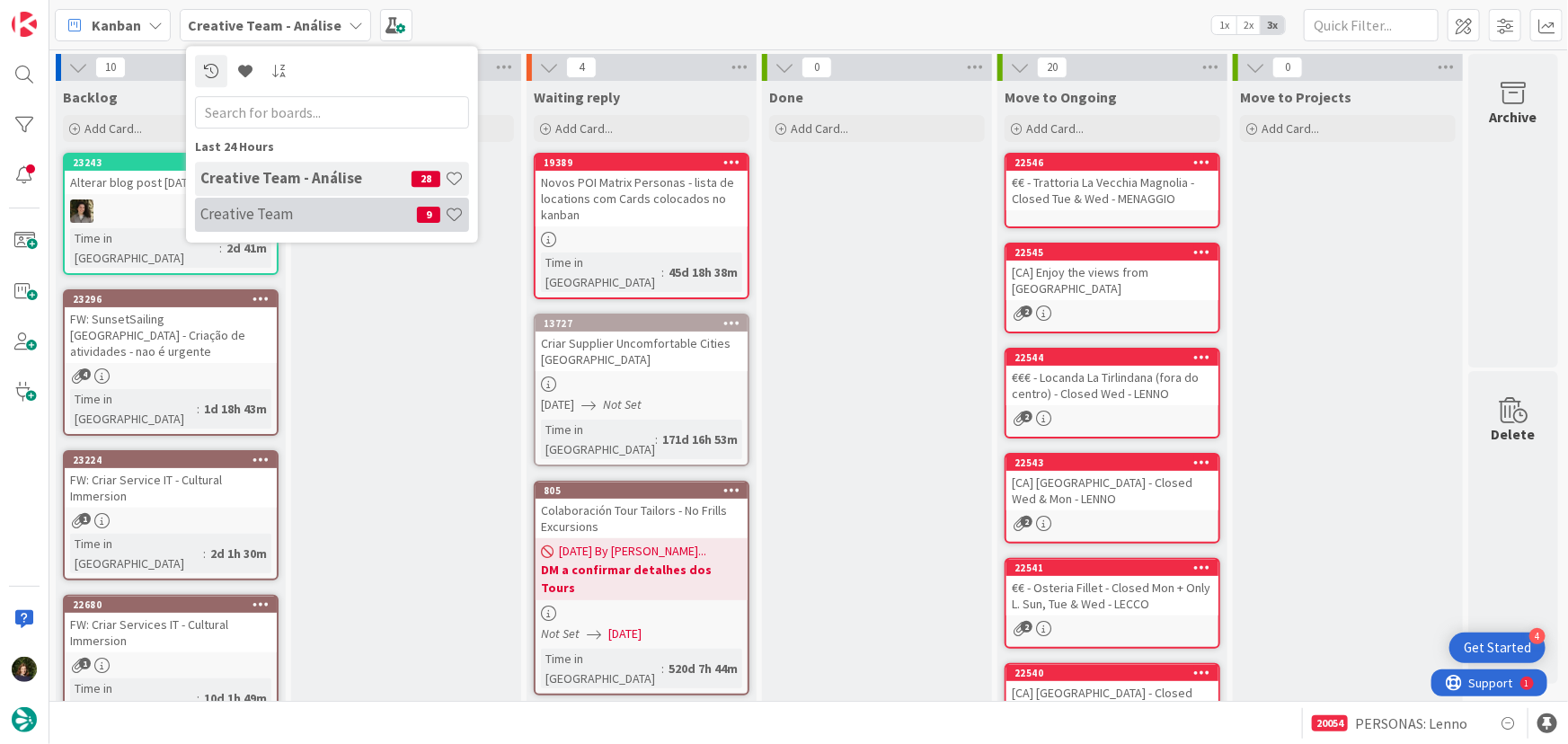
click at [305, 214] on h4 "Creative Team" at bounding box center [308, 214] width 217 height 18
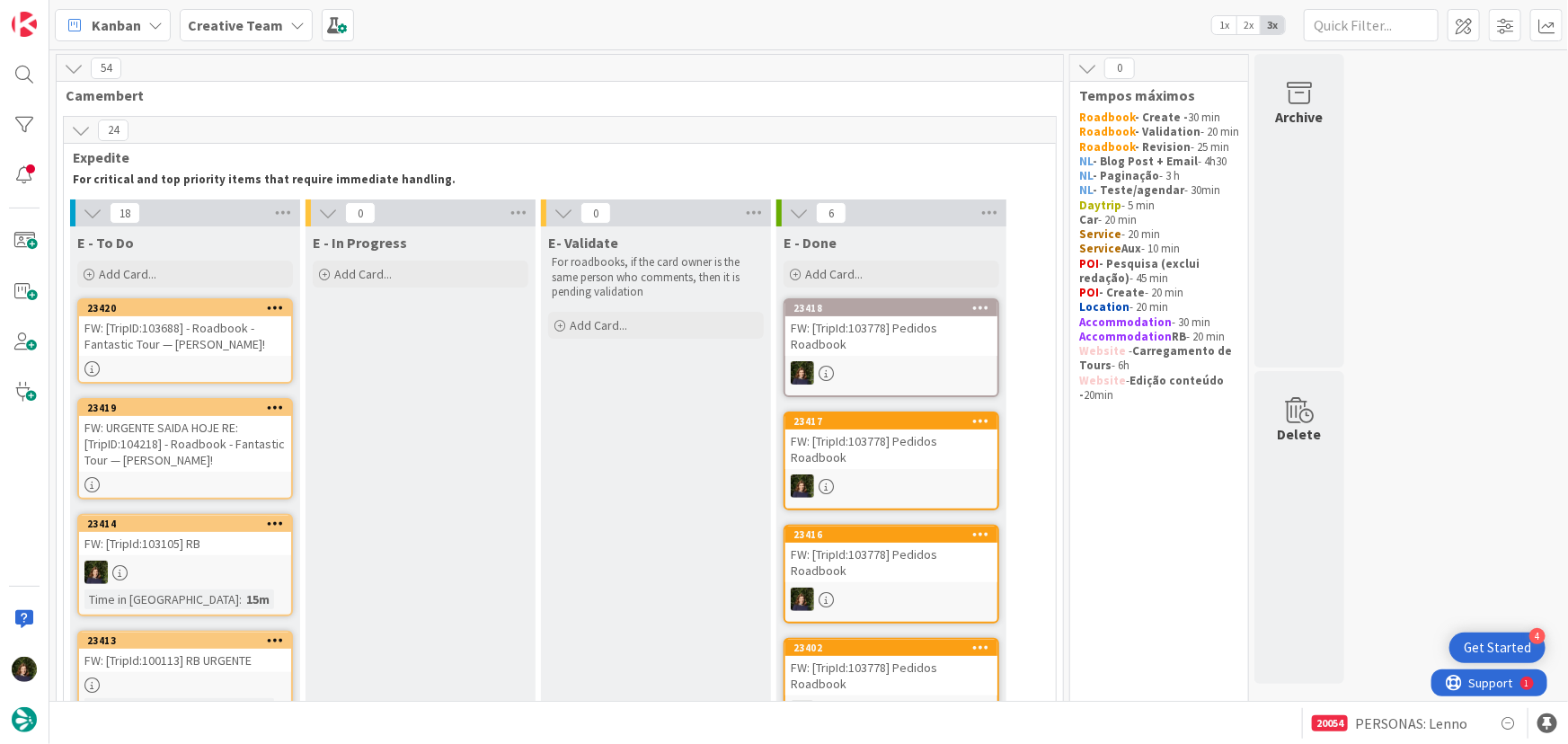
click at [197, 546] on div "FW: [TripId:103105] RB" at bounding box center [185, 543] width 212 height 23
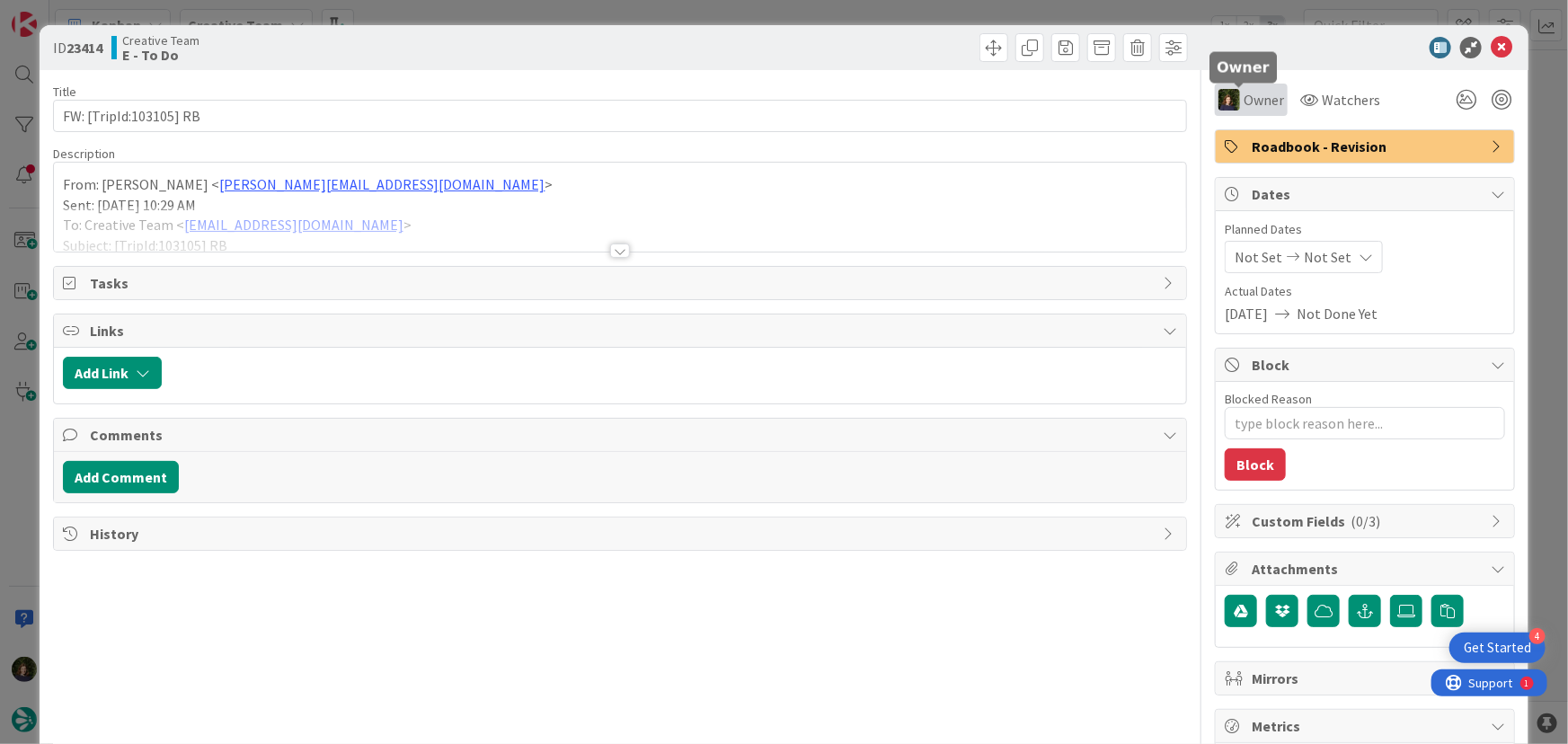
click at [1257, 104] on span "Owner" at bounding box center [1264, 100] width 41 height 22
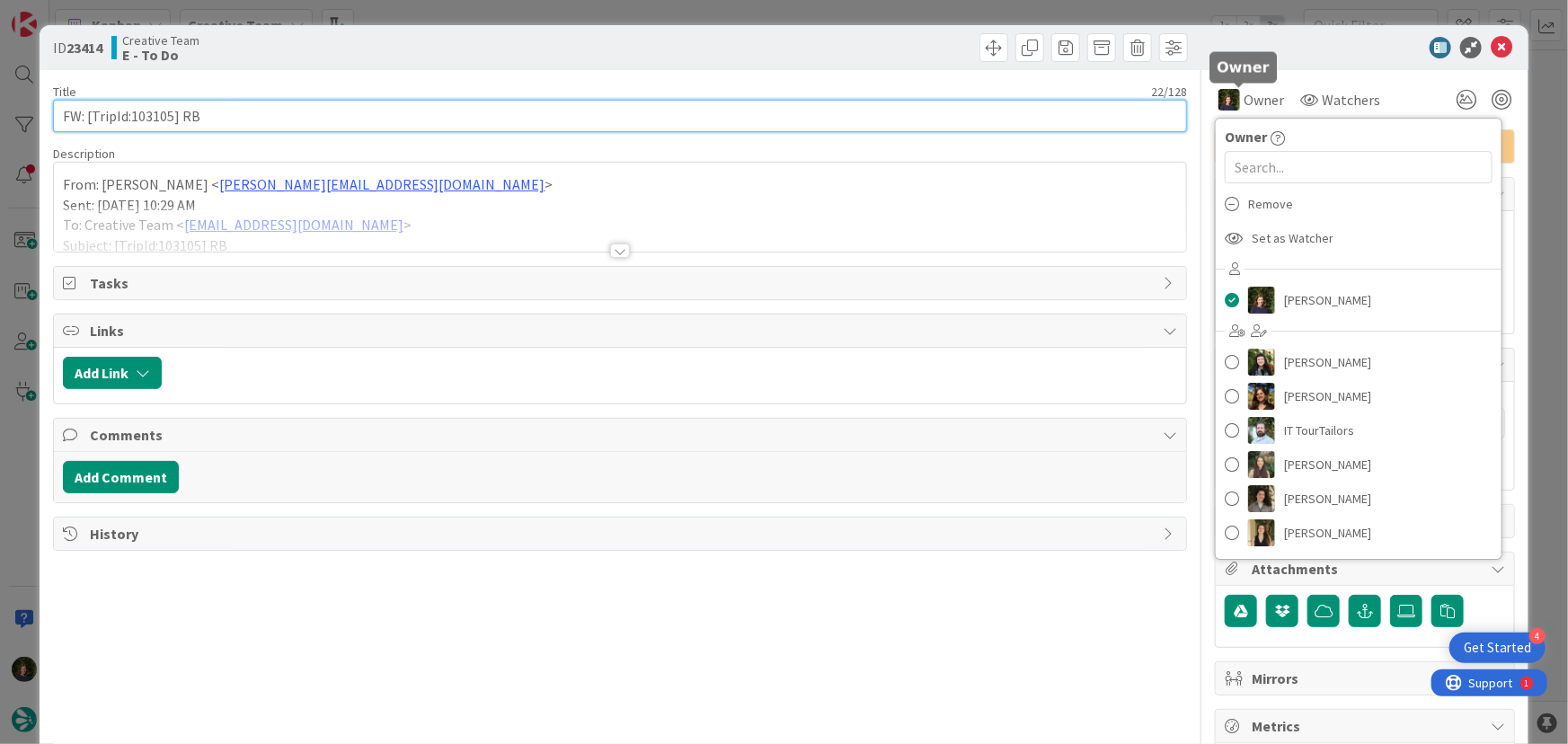
click at [1037, 124] on input "FW: [TripId:103105] RB" at bounding box center [620, 116] width 1135 height 32
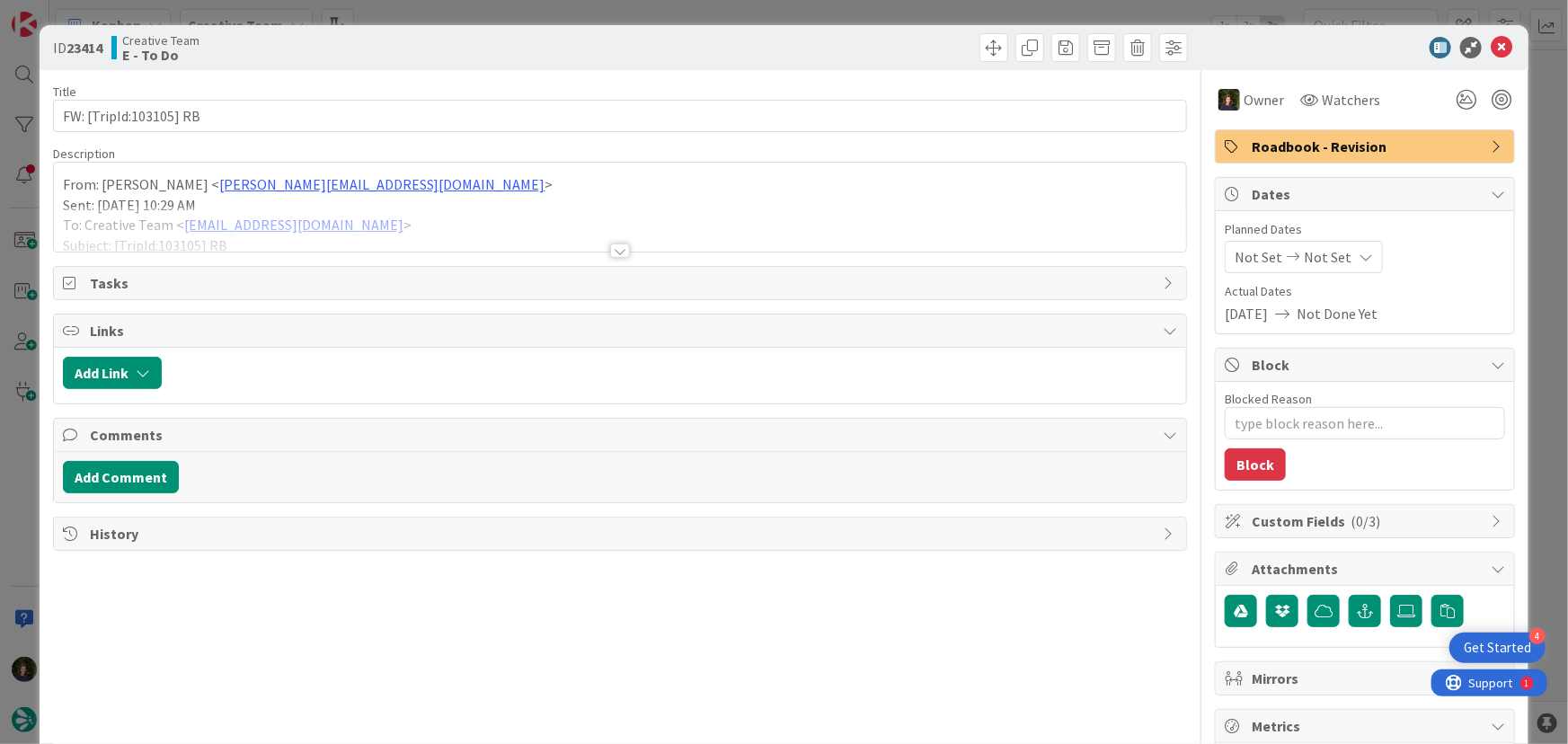
click at [1335, 155] on span "Roadbook - Revision" at bounding box center [1366, 147] width 230 height 22
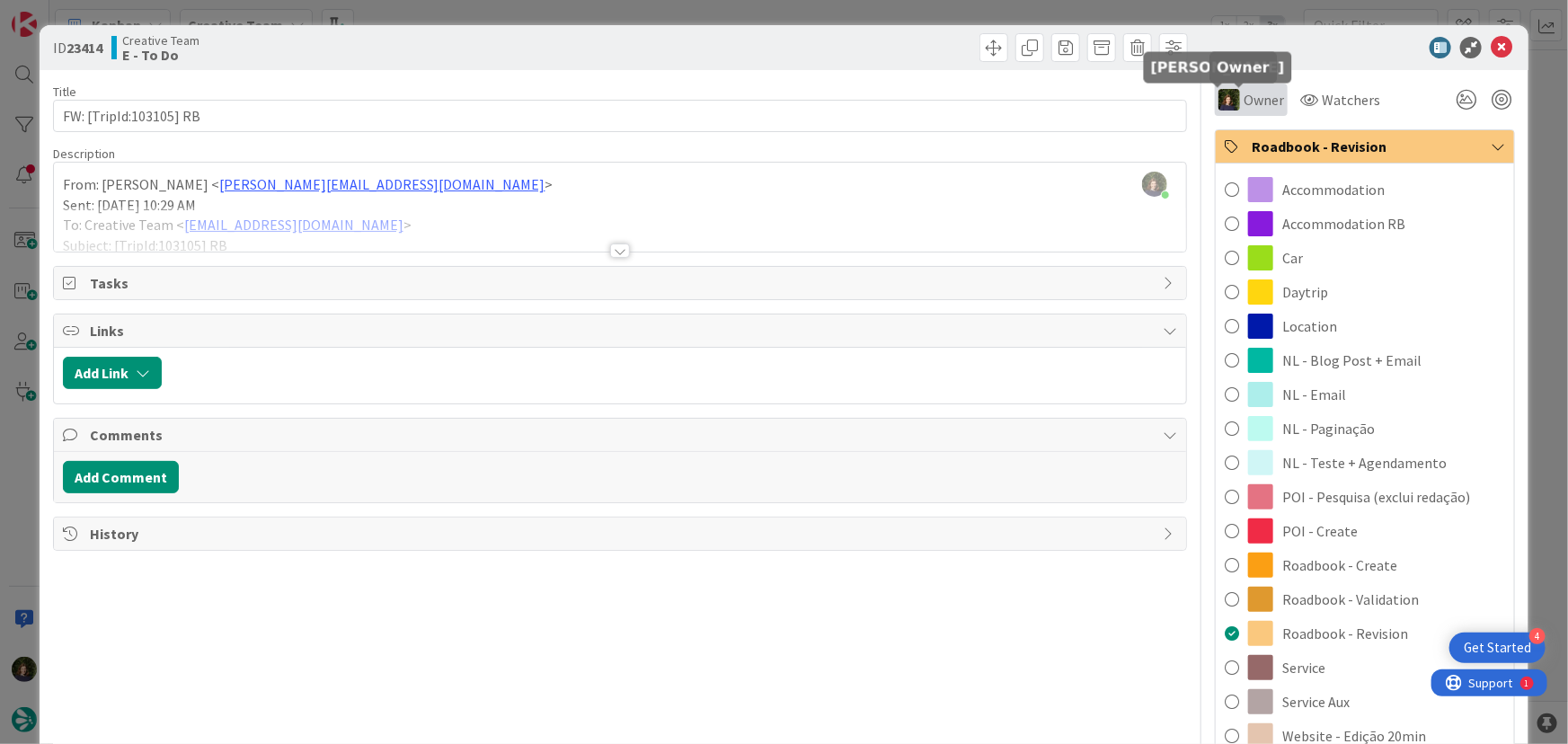
click at [1225, 99] on img at bounding box center [1230, 100] width 22 height 22
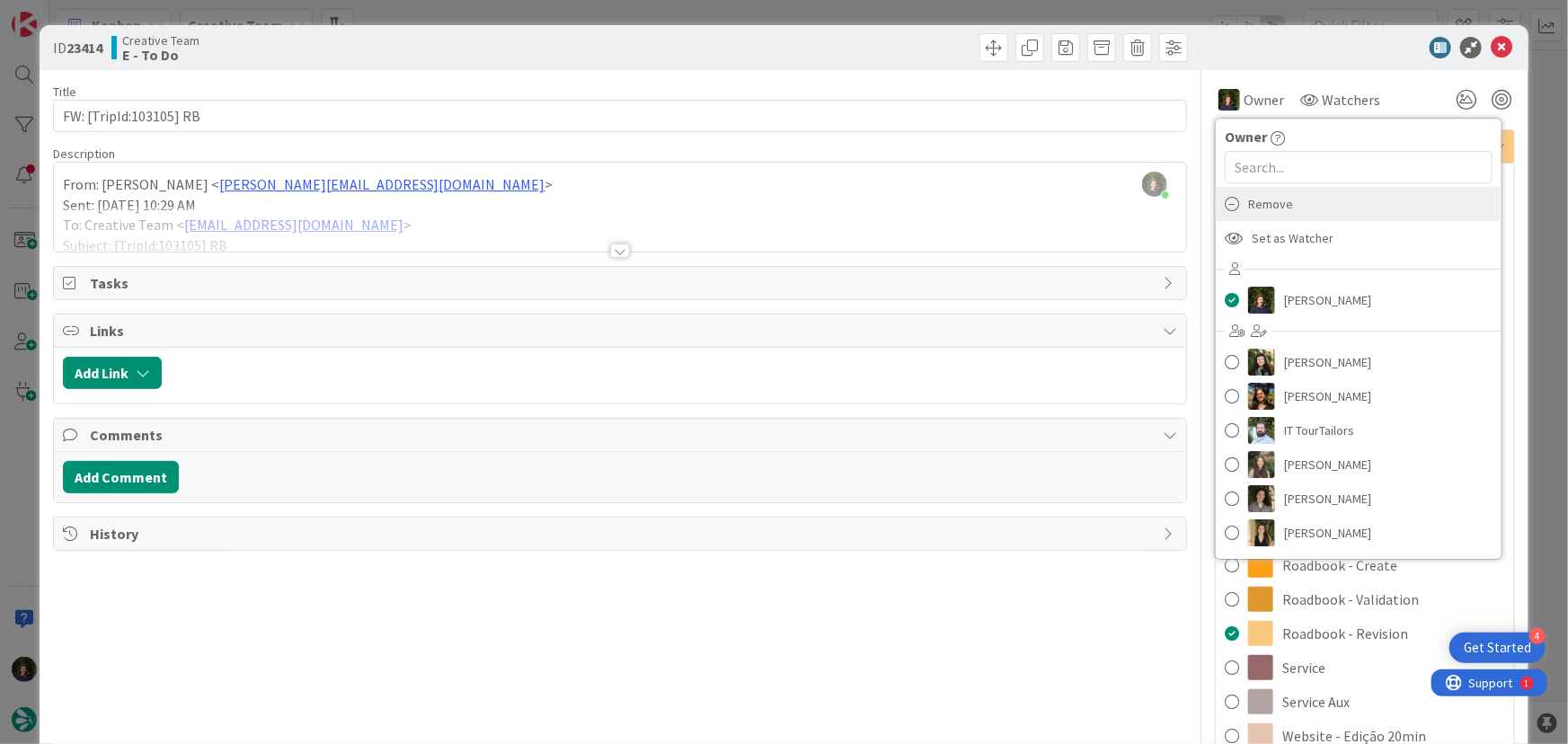
click at [1284, 213] on div "Remove" at bounding box center [1358, 204] width 285 height 34
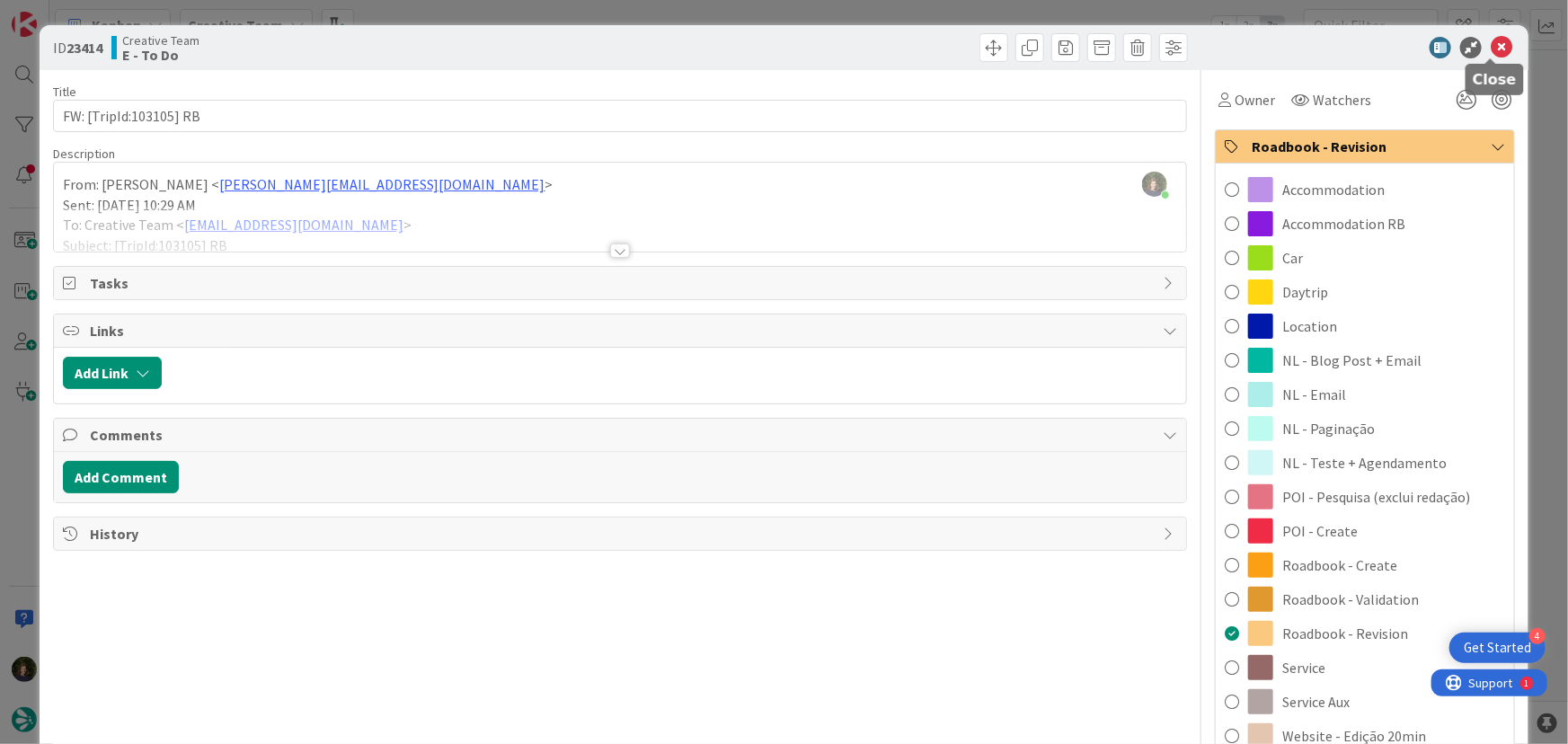
click at [1492, 50] on icon at bounding box center [1502, 48] width 22 height 22
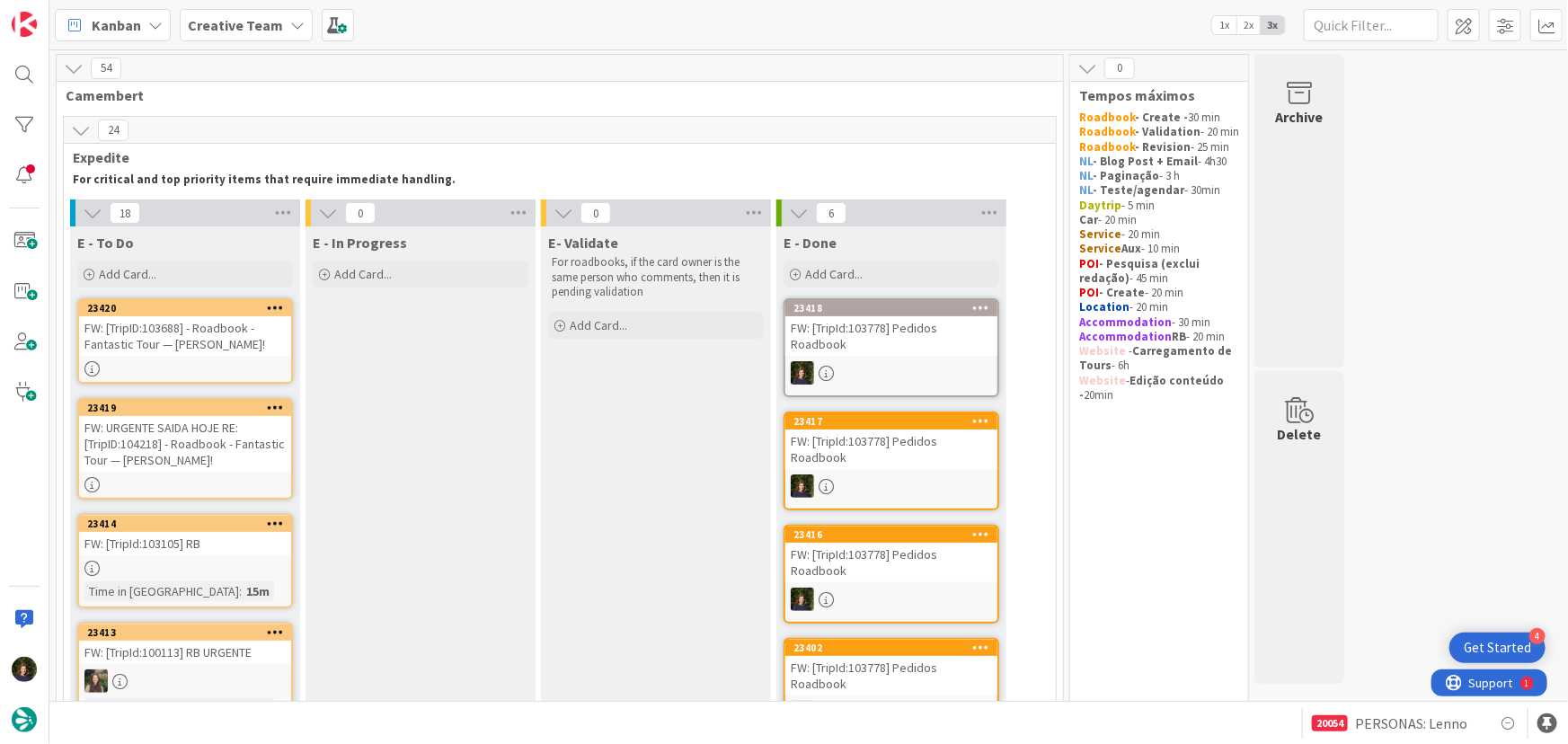
click at [180, 324] on div "FW: [TripID:103688] - Roadbook - Fantastic Tour — [PERSON_NAME]!" at bounding box center [185, 337] width 212 height 40
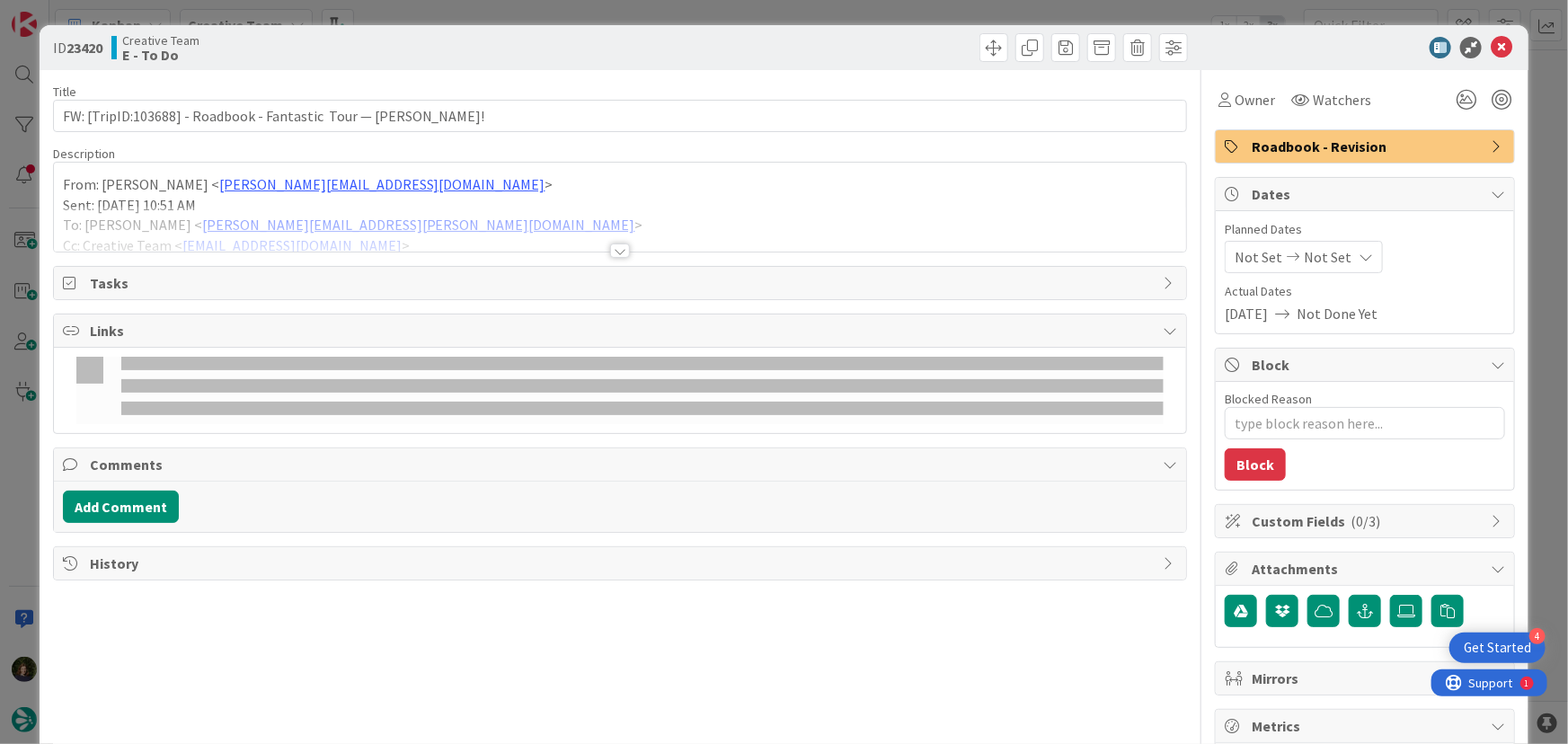
type textarea "x"
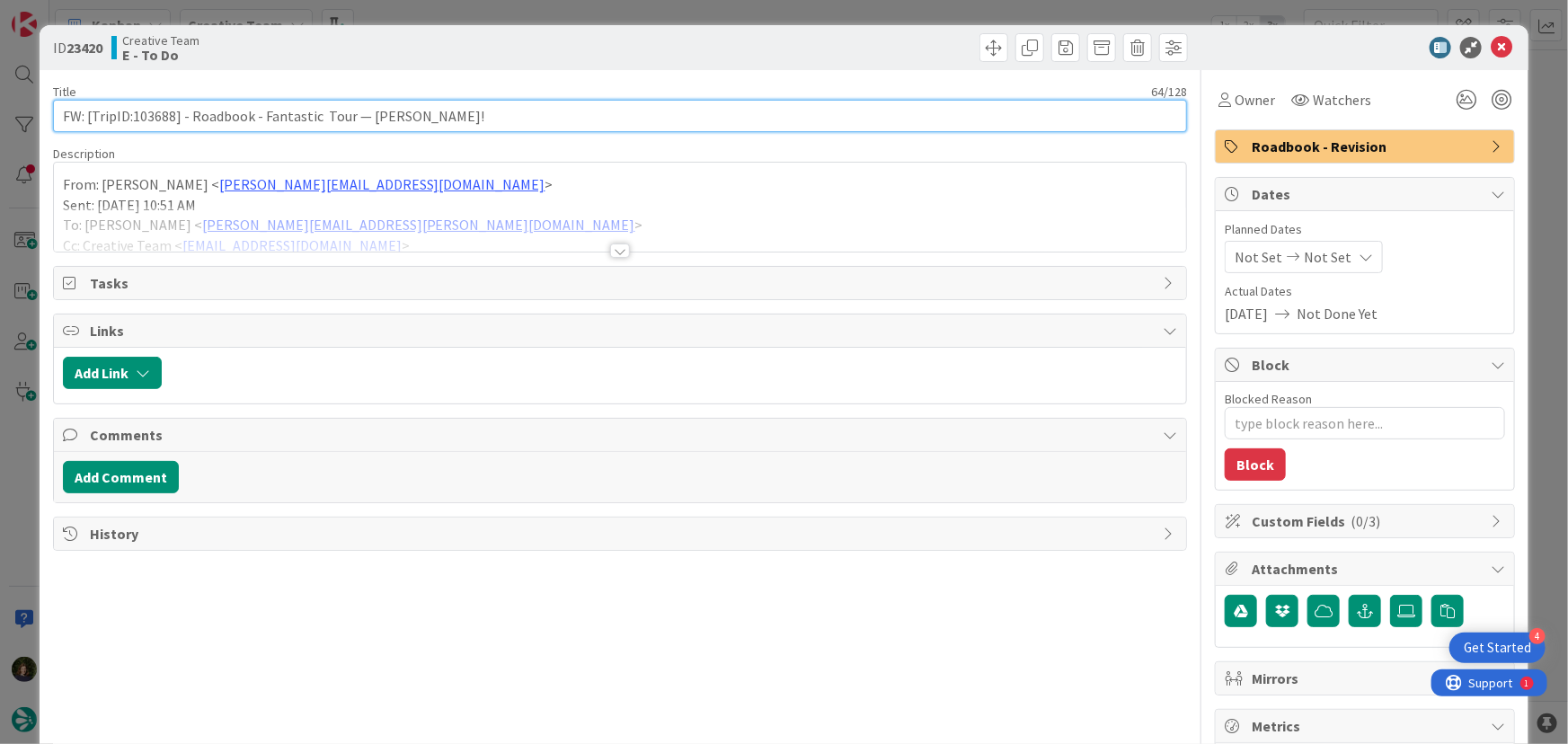
click at [487, 108] on input "FW: [TripID:103688] - Roadbook - Fantastic Tour — [PERSON_NAME]!" at bounding box center [620, 116] width 1135 height 32
type input "FW: [TripID:103688] - Roadbook - Fantastic Tour — [PERSON_NAME]! -"
type textarea "x"
type input "FW: [TripID:103688] - Roadbook - Fantastic Tour — [PERSON_NAME]! - URGENTE"
type textarea "x"
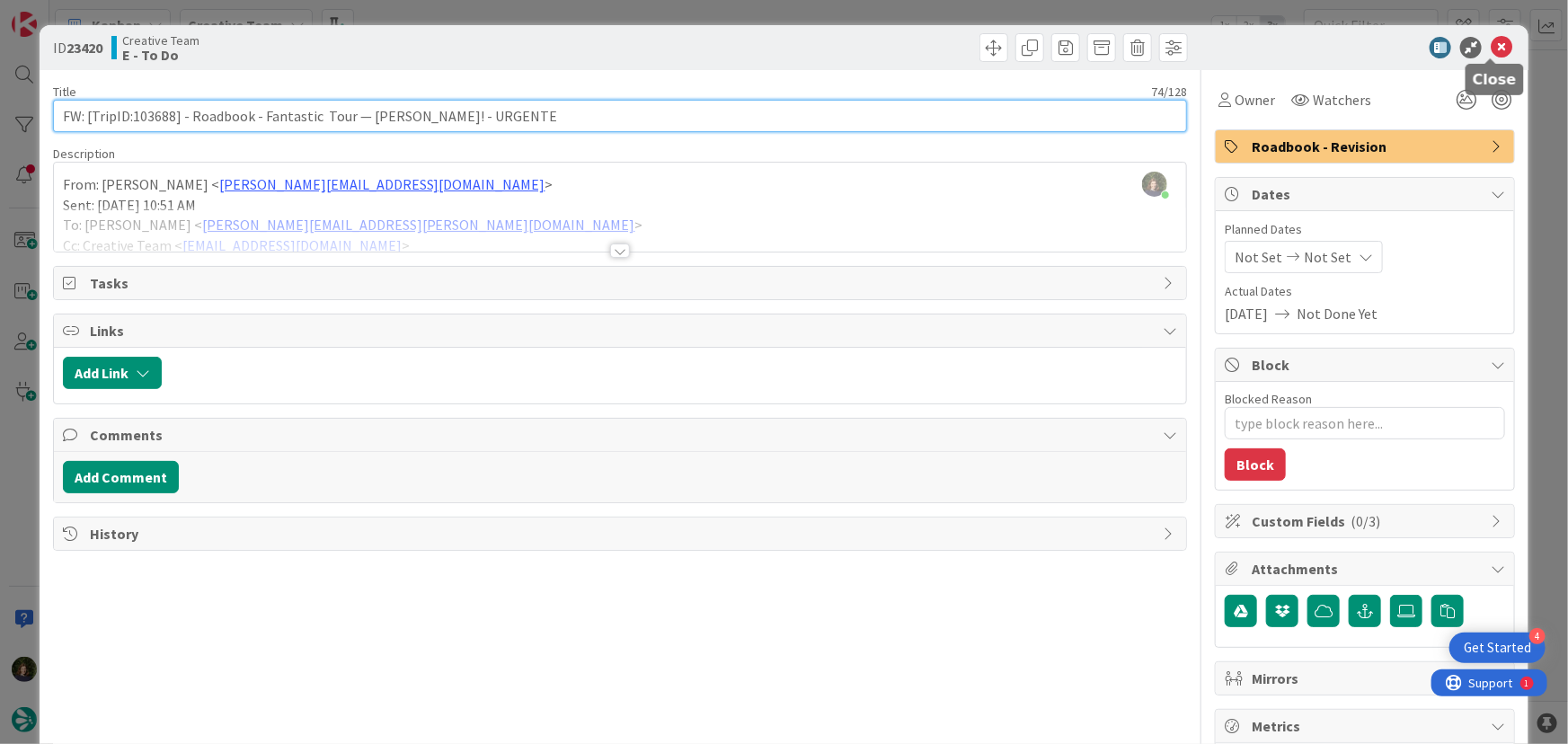
type input "FW: [TripID:103688] - Roadbook - Fantastic Tour — [PERSON_NAME]! - URGENTE"
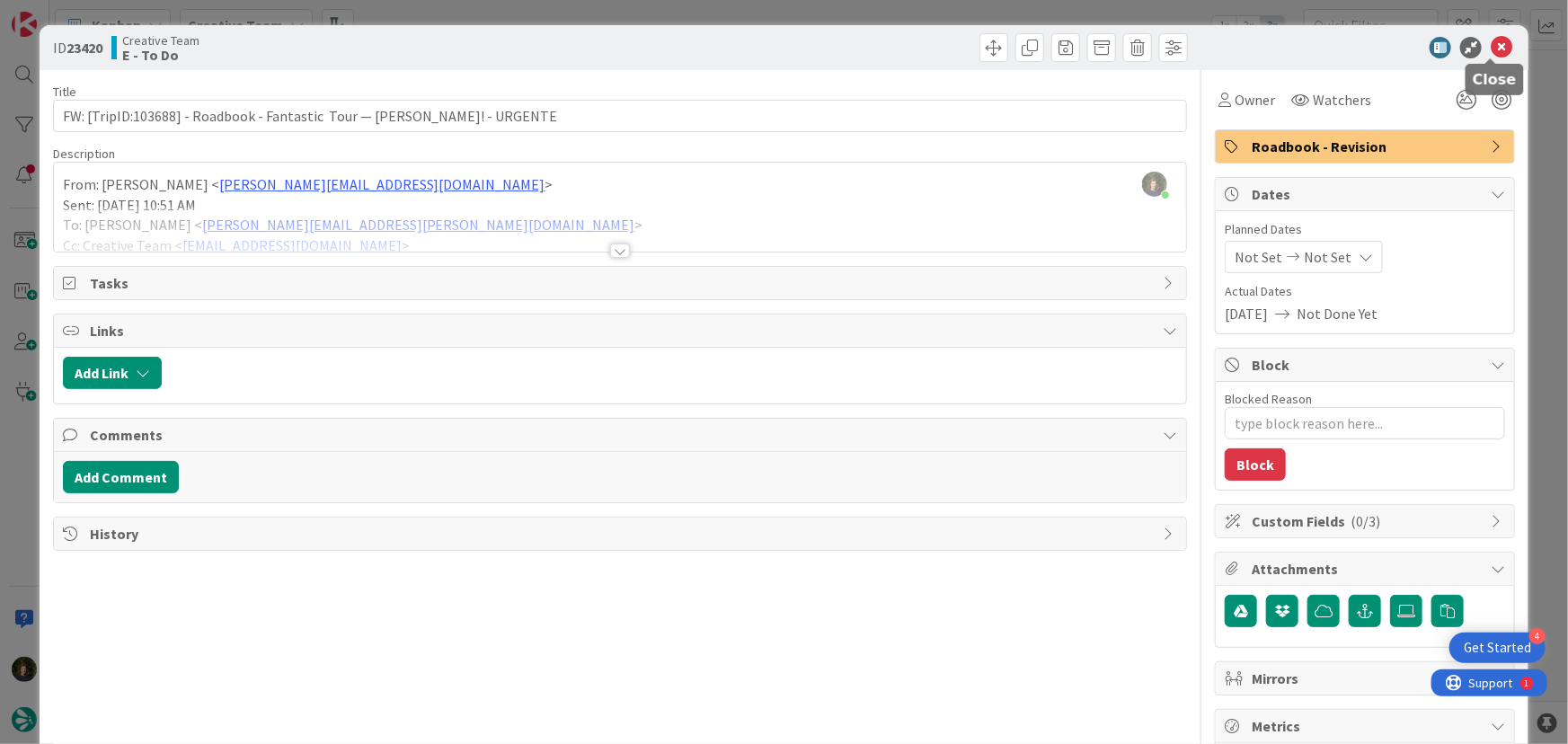
click at [1495, 40] on icon at bounding box center [1502, 48] width 22 height 22
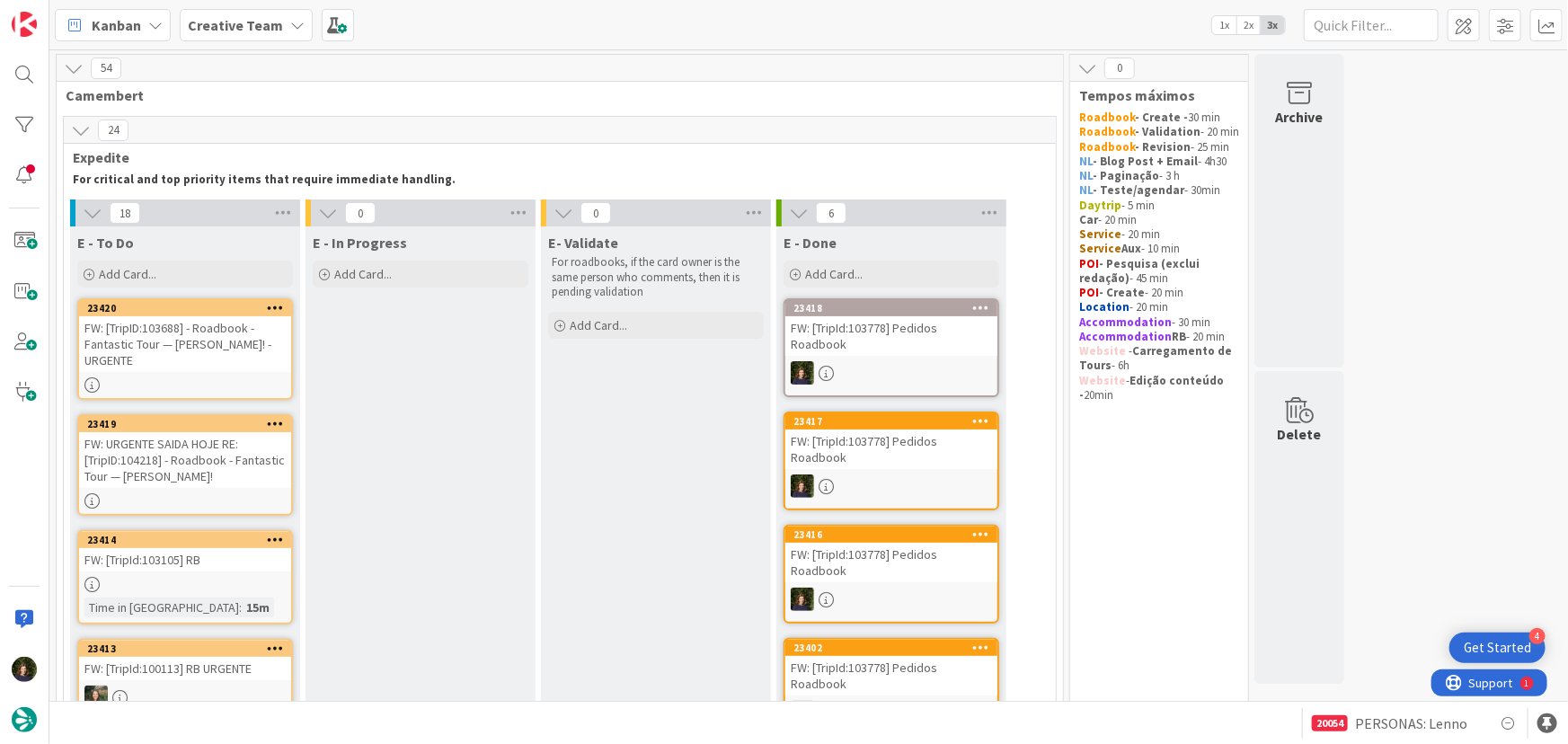
click at [213, 482] on div "FW: URGENTE SAIDA HOJE RE: [TripID:104218] - Roadbook - Fantastic Tour — [PERSO…" at bounding box center [185, 460] width 212 height 56
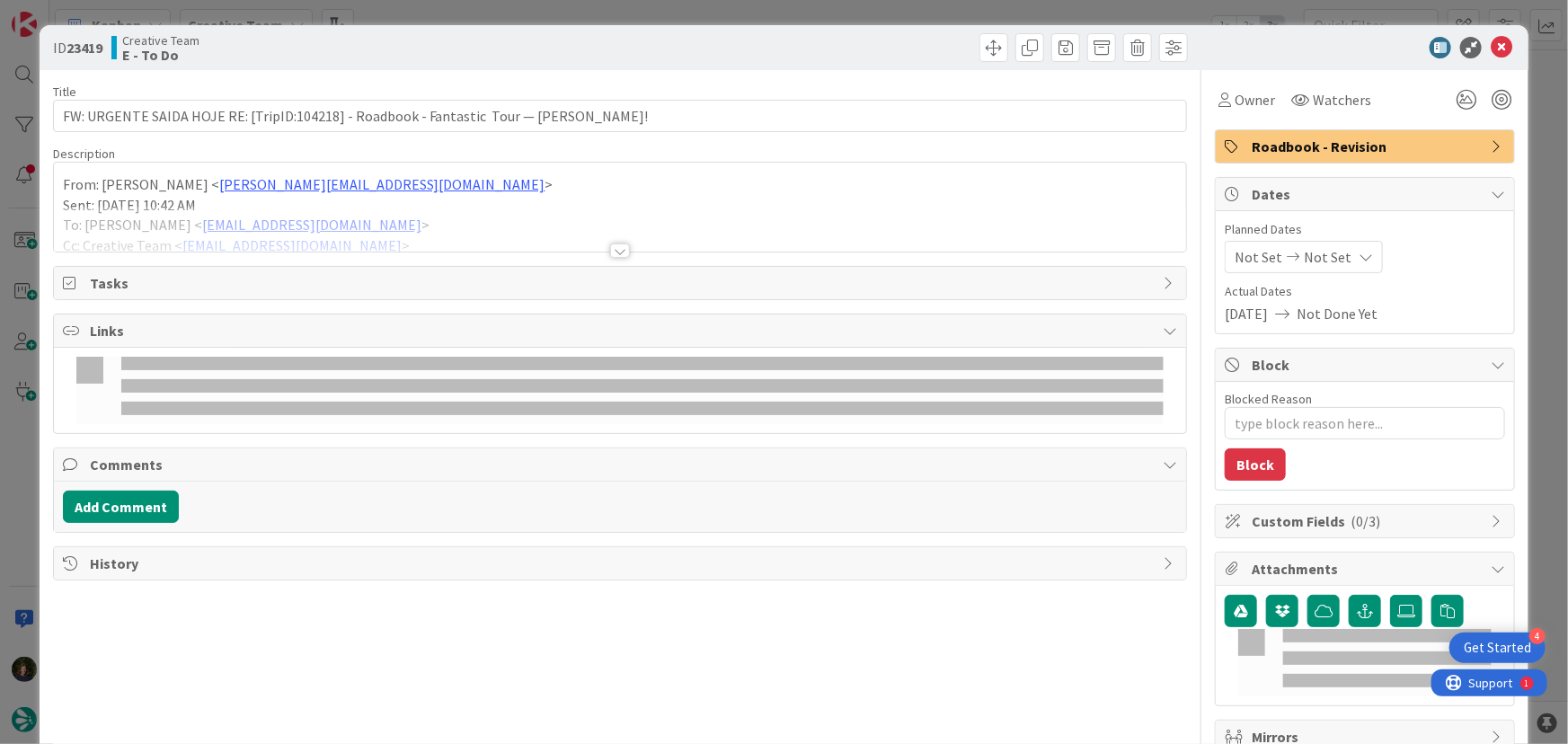
type textarea "x"
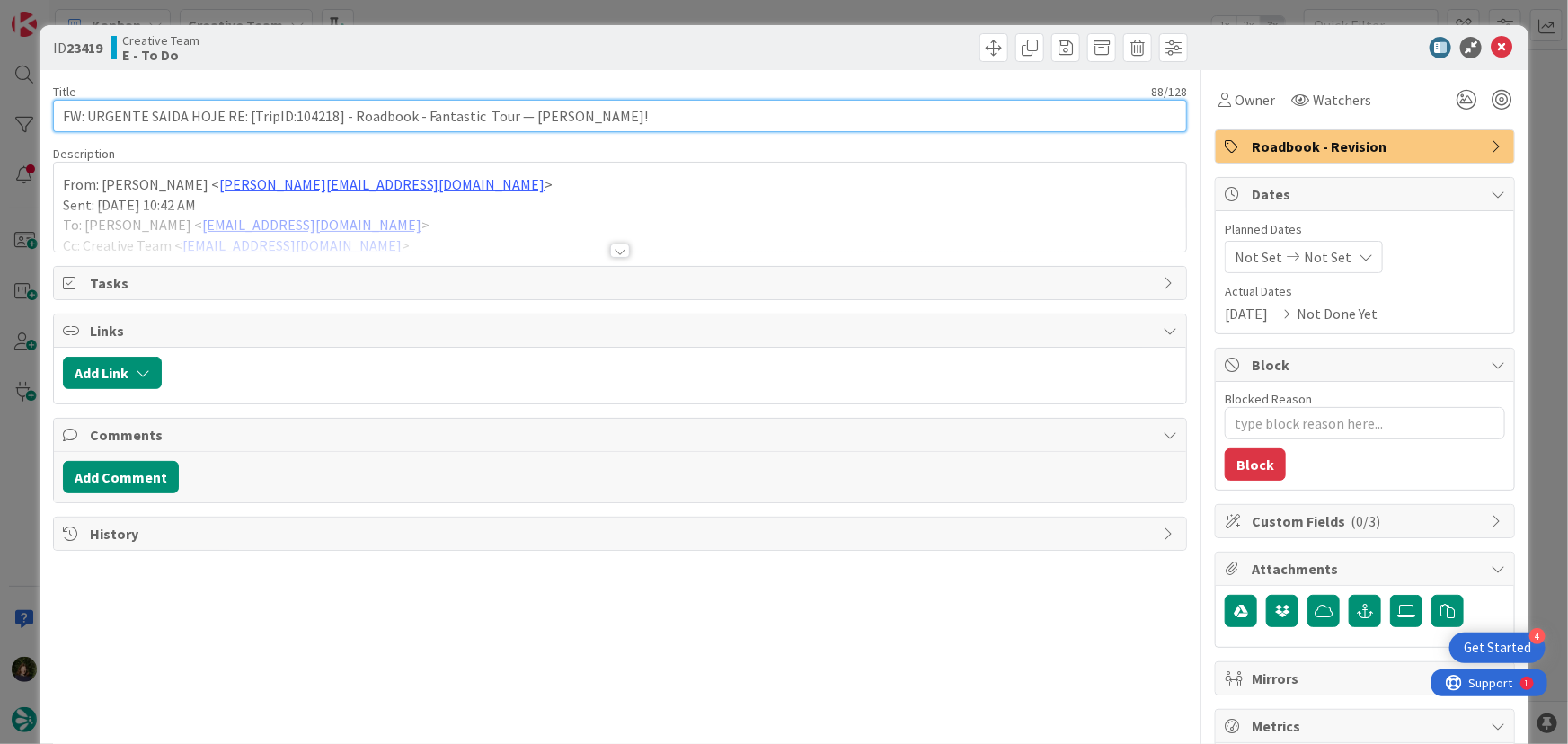
click at [667, 104] on input "FW: URGENTE SAIDA HOJE RE: [TripID:104218] - Roadbook - Fantastic Tour — [PERSO…" at bounding box center [620, 116] width 1135 height 32
type input "FW: URGENTE SAIDA HOJE RE: [TripID:104218] - Roadbook - Fantastic Tour — [PERSO…"
type textarea "x"
type input "FW: URGENTE SAIDA HOJE RE: [TripID:104218] - Roadbook - Fantastic Tour — [PERSO…"
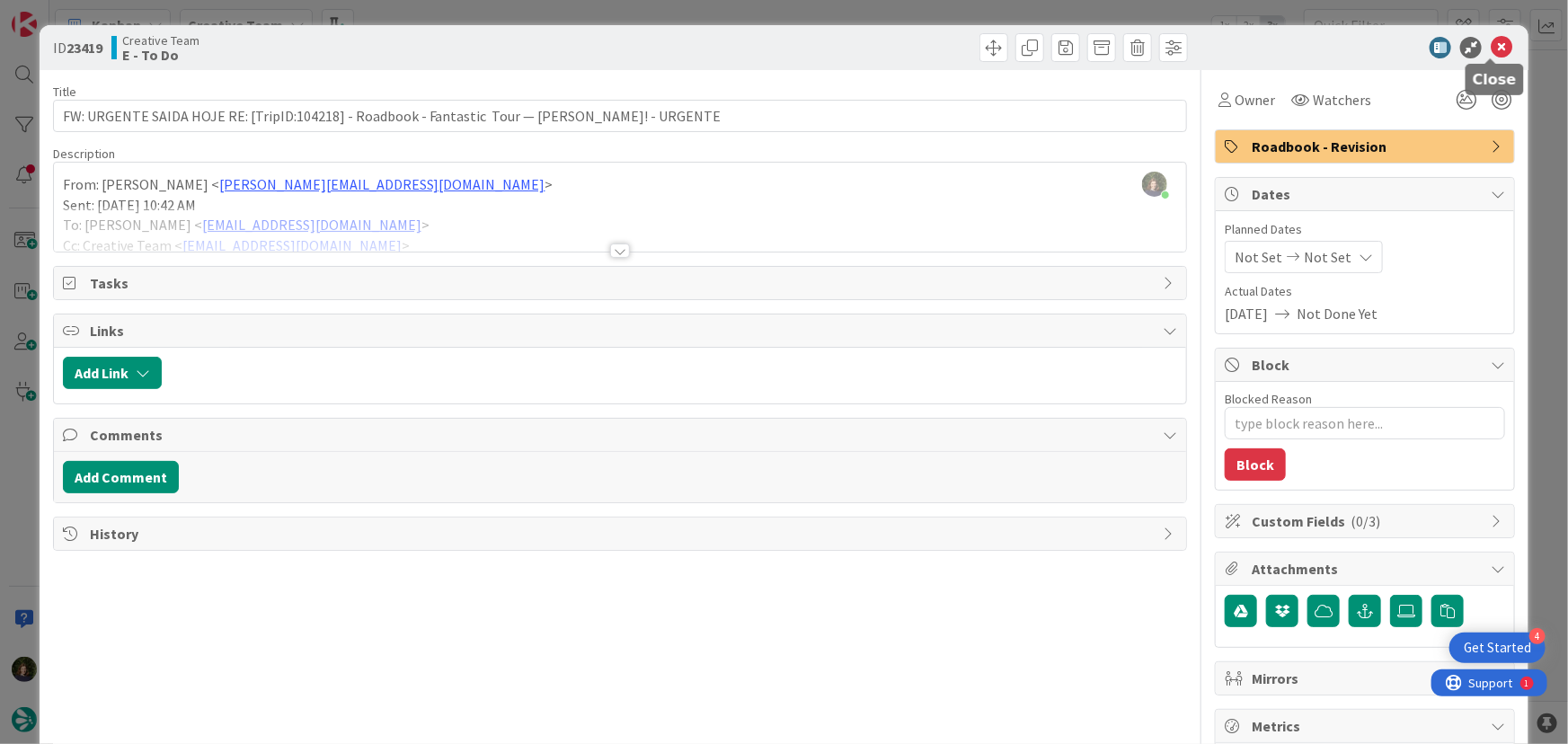
click at [1491, 49] on icon at bounding box center [1502, 48] width 22 height 22
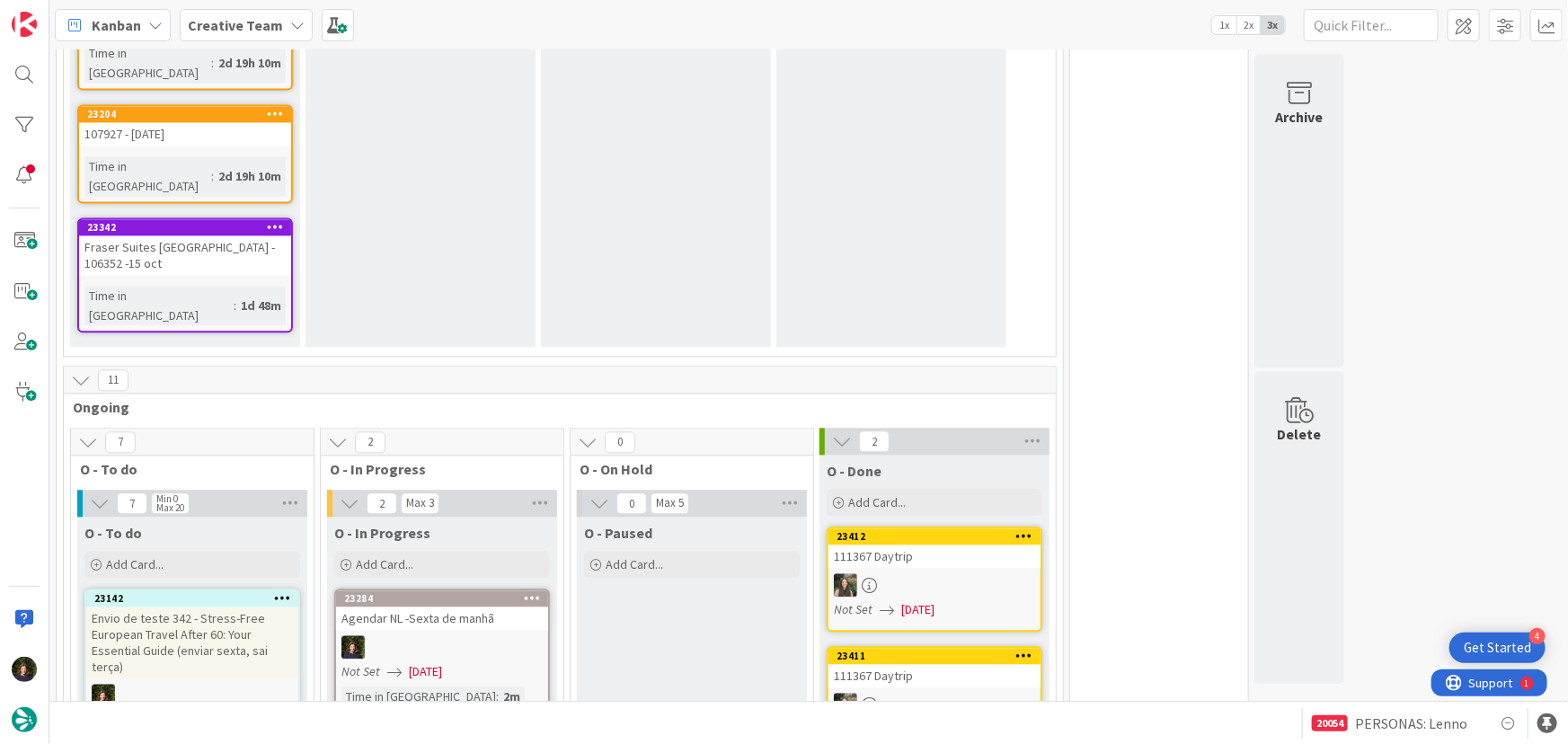
scroll to position [2043, 0]
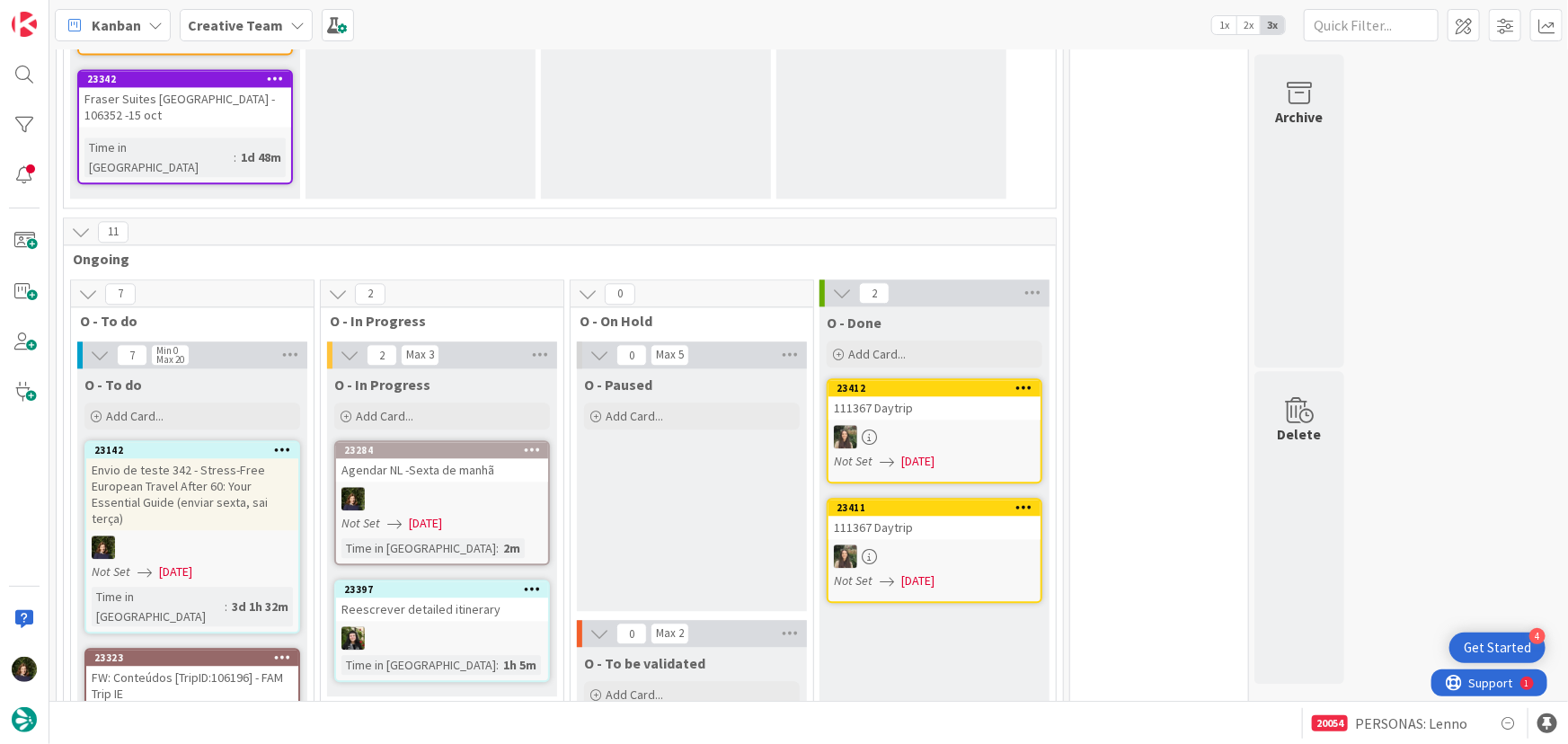
click at [442, 487] on div at bounding box center [442, 498] width 212 height 23
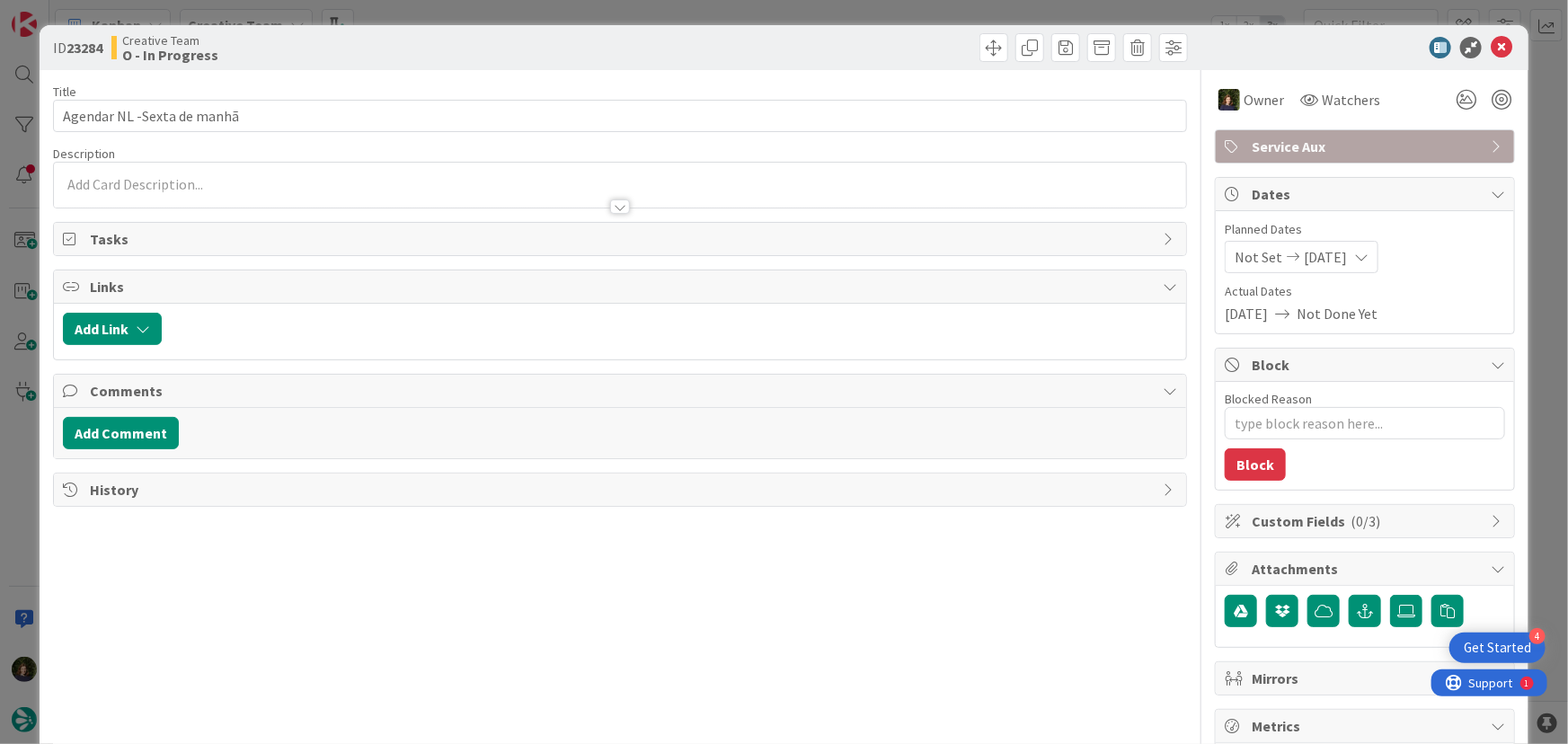
click at [1298, 146] on span "Service Aux" at bounding box center [1366, 147] width 230 height 22
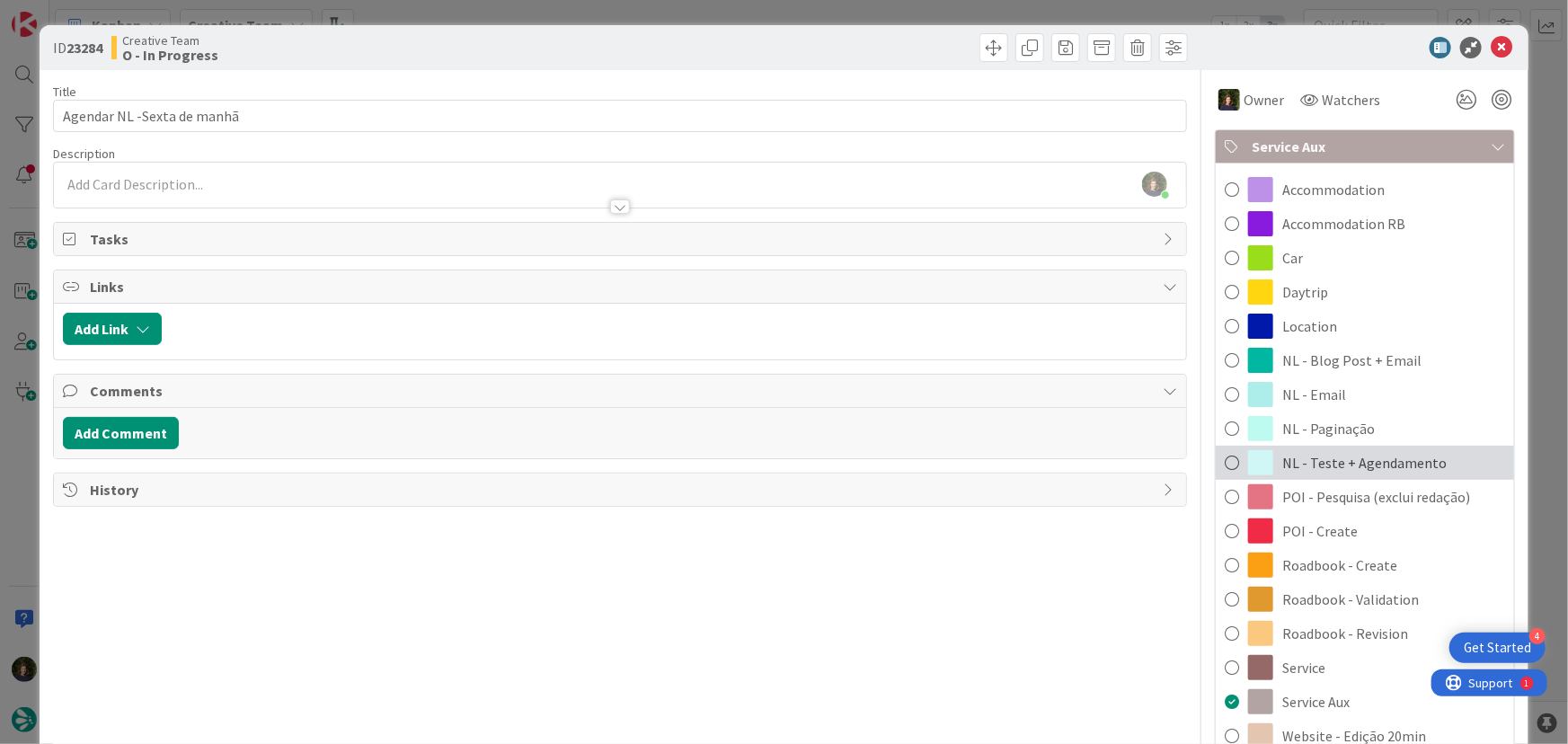
click at [1332, 471] on span "NL - Teste + Agendamento" at bounding box center [1364, 463] width 165 height 22
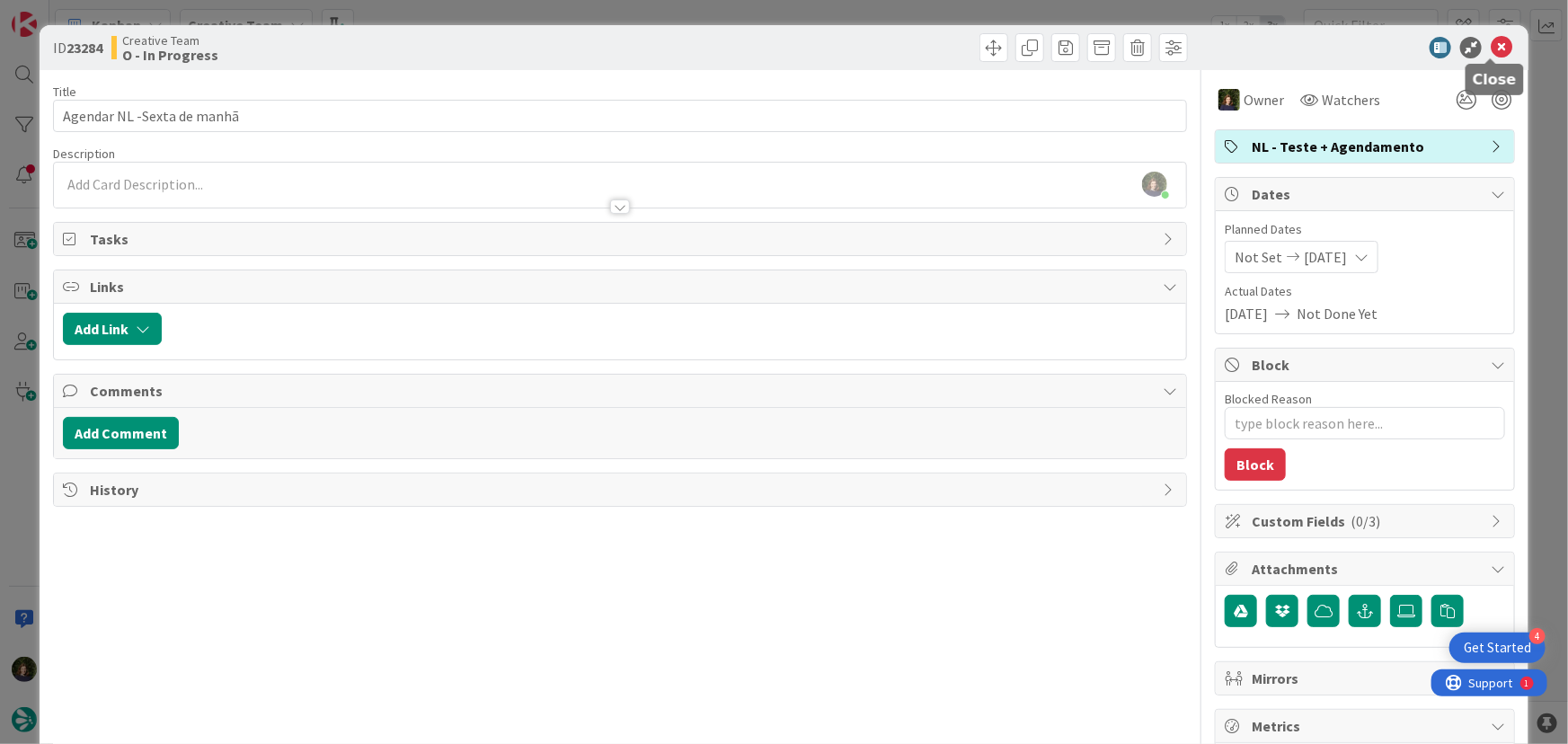
click at [1491, 53] on icon at bounding box center [1502, 48] width 22 height 22
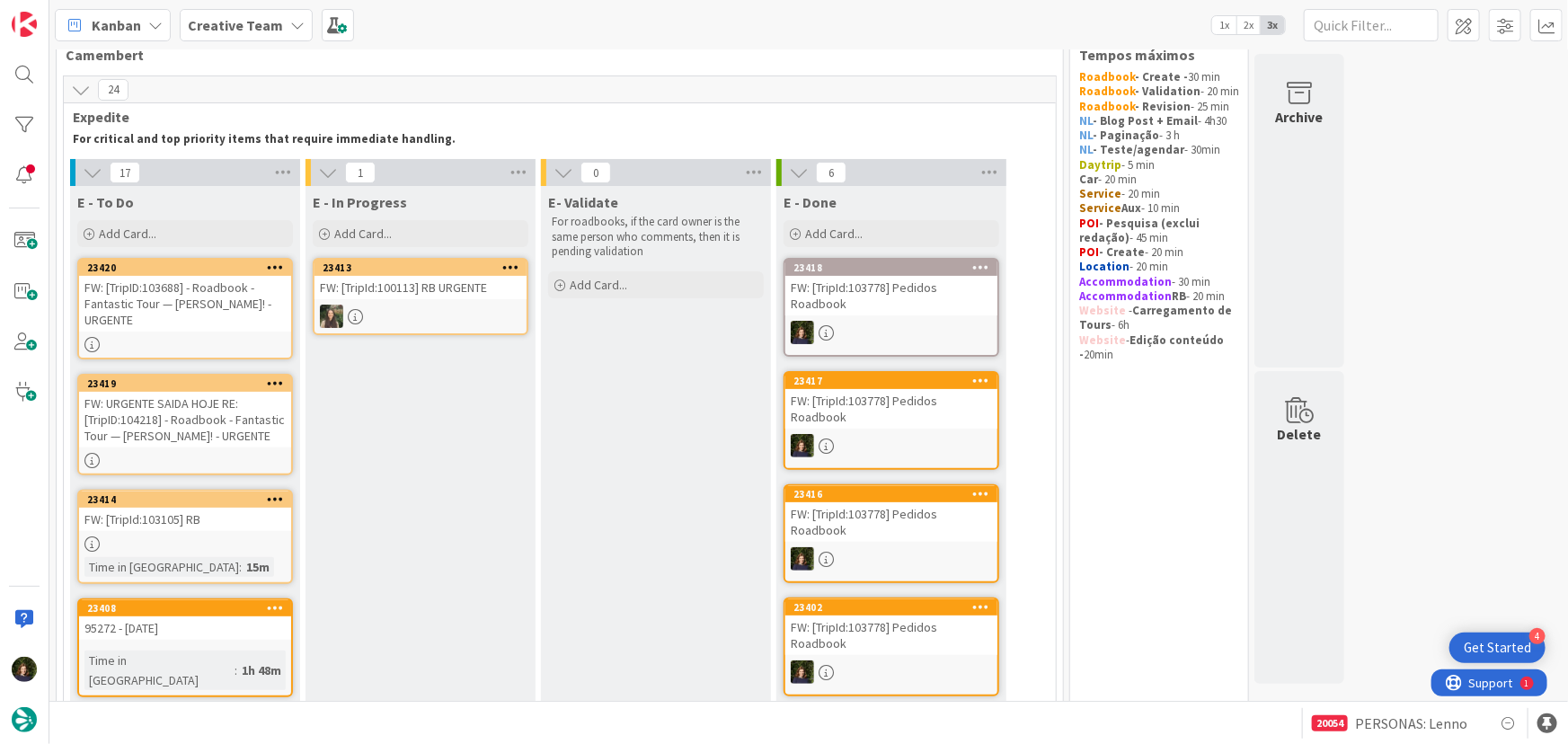
scroll to position [81, 0]
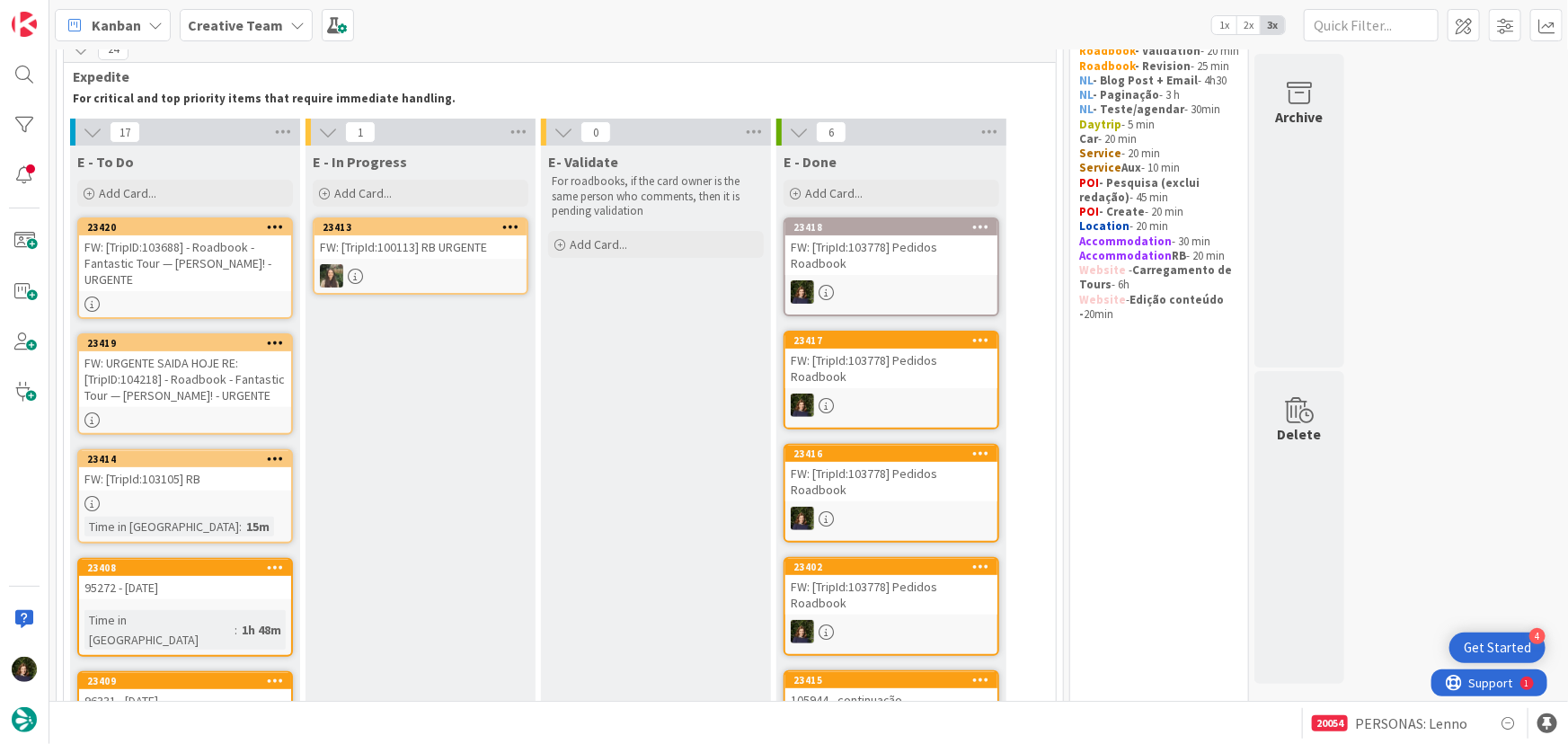
click at [167, 385] on div "FW: URGENTE SAIDA HOJE RE: [TripID:104218] - Roadbook - Fantastic Tour — [PERSO…" at bounding box center [185, 379] width 212 height 56
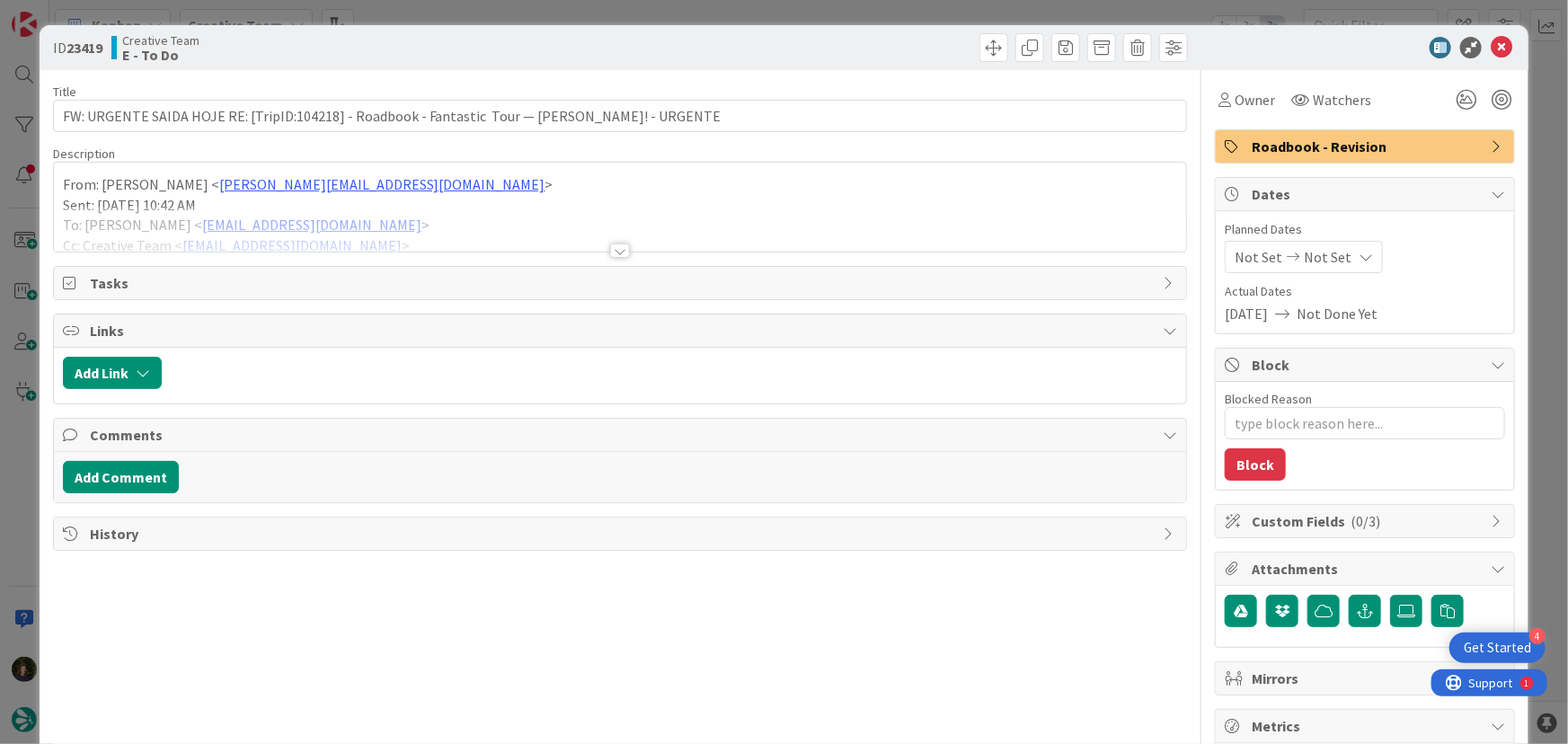
click at [610, 251] on div at bounding box center [620, 251] width 20 height 14
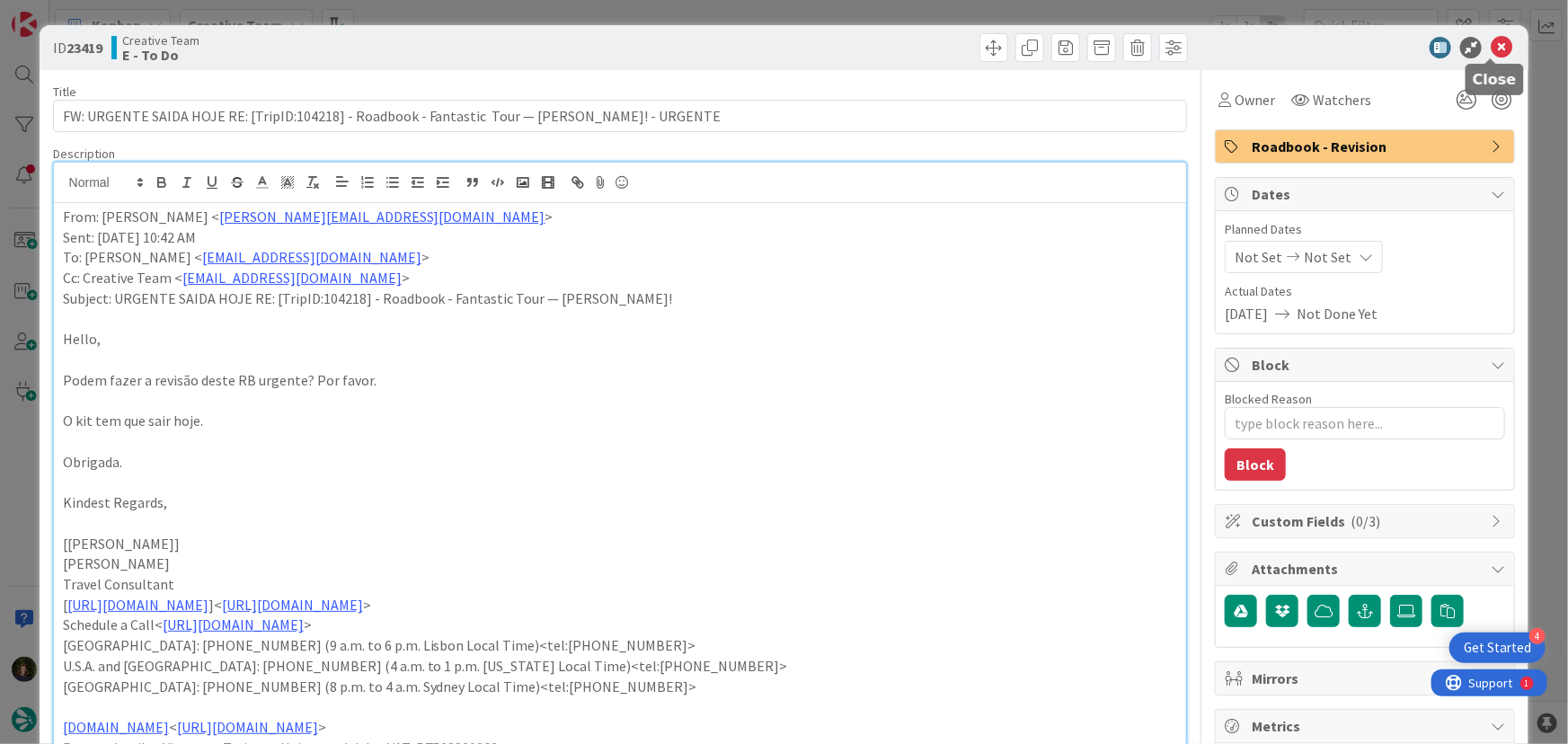
click at [1493, 48] on icon at bounding box center [1502, 48] width 22 height 22
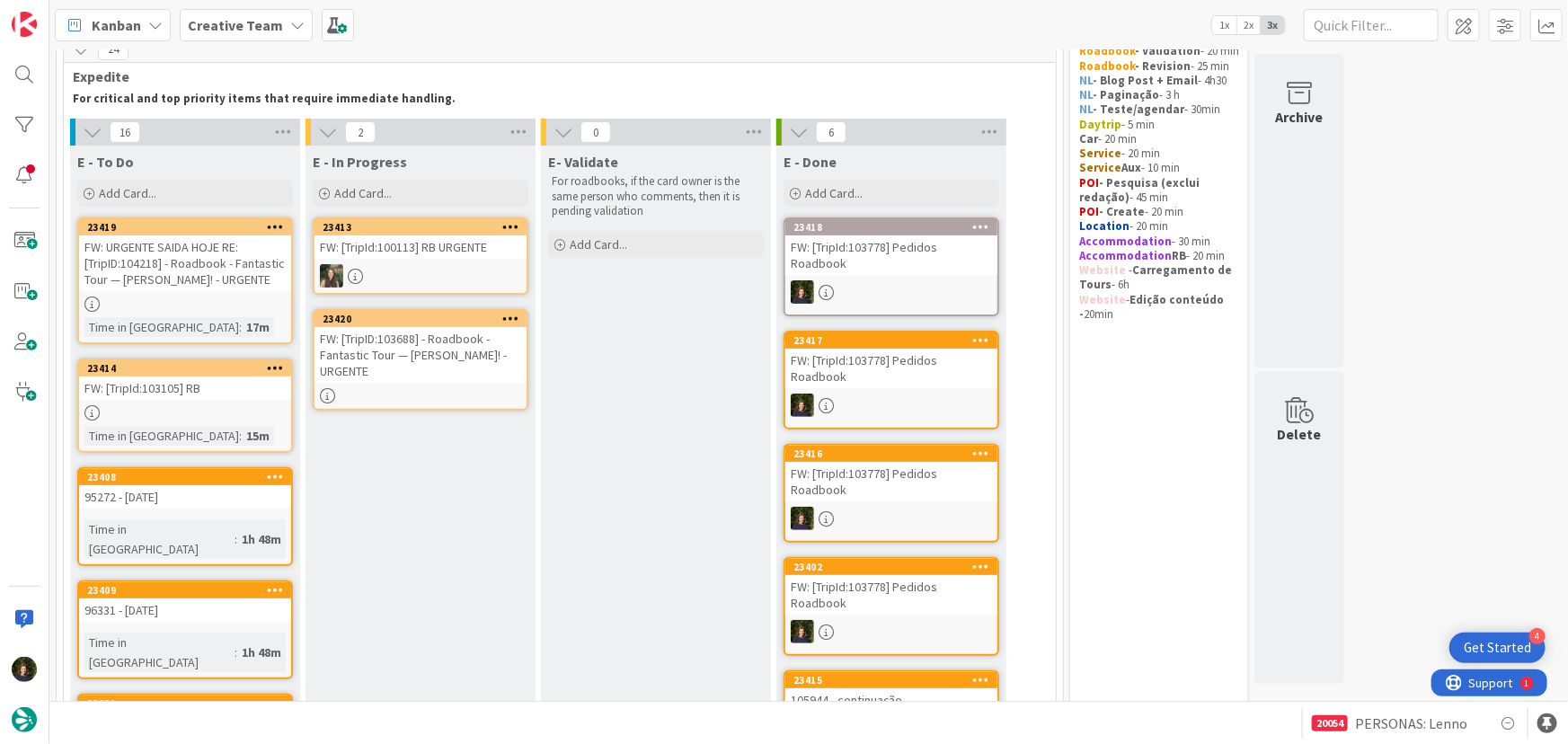
click at [421, 342] on div "FW: [TripID:103688] - Roadbook - Fantastic Tour — [PERSON_NAME]! - URGENTE" at bounding box center [420, 356] width 212 height 56
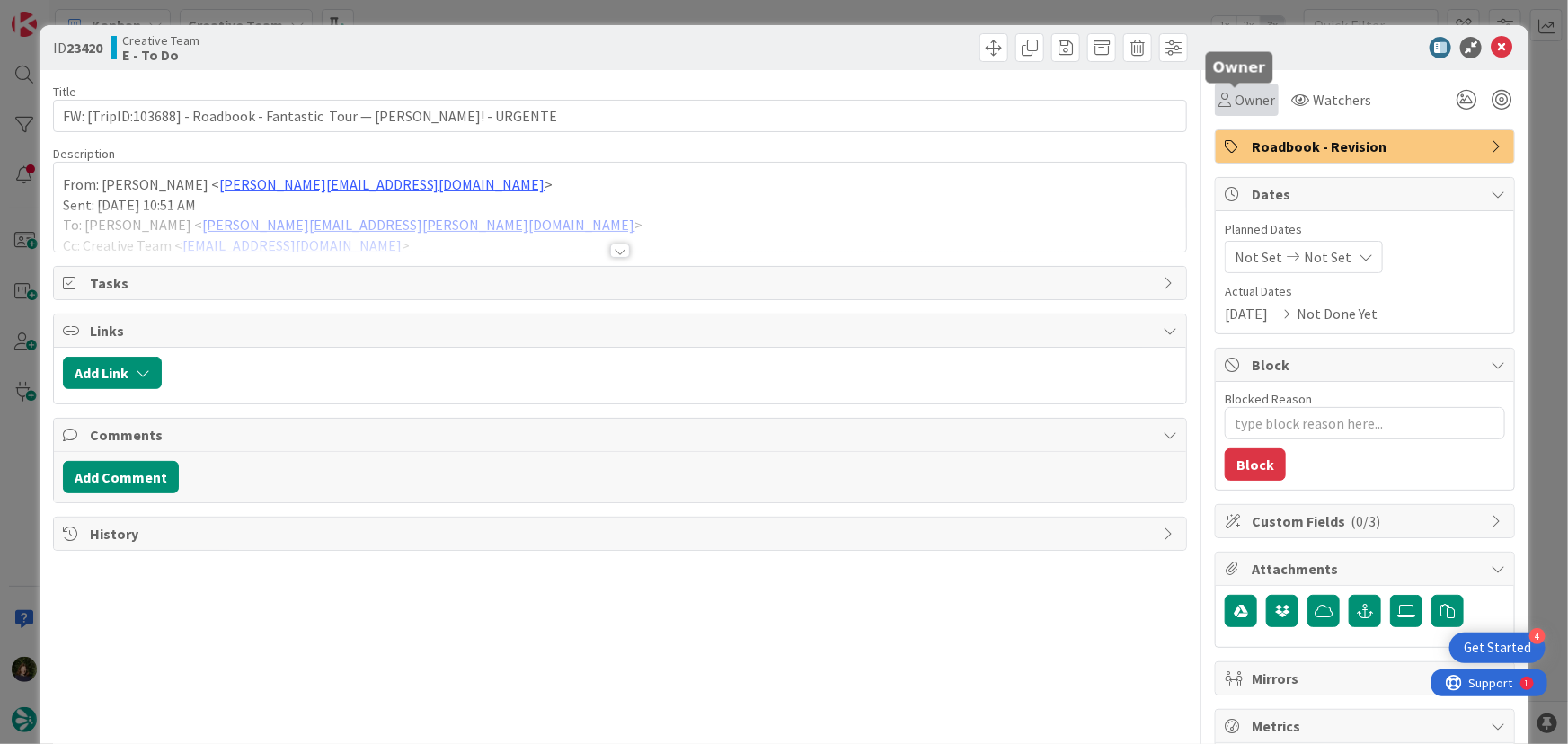
click at [1238, 92] on span "Owner" at bounding box center [1255, 100] width 41 height 22
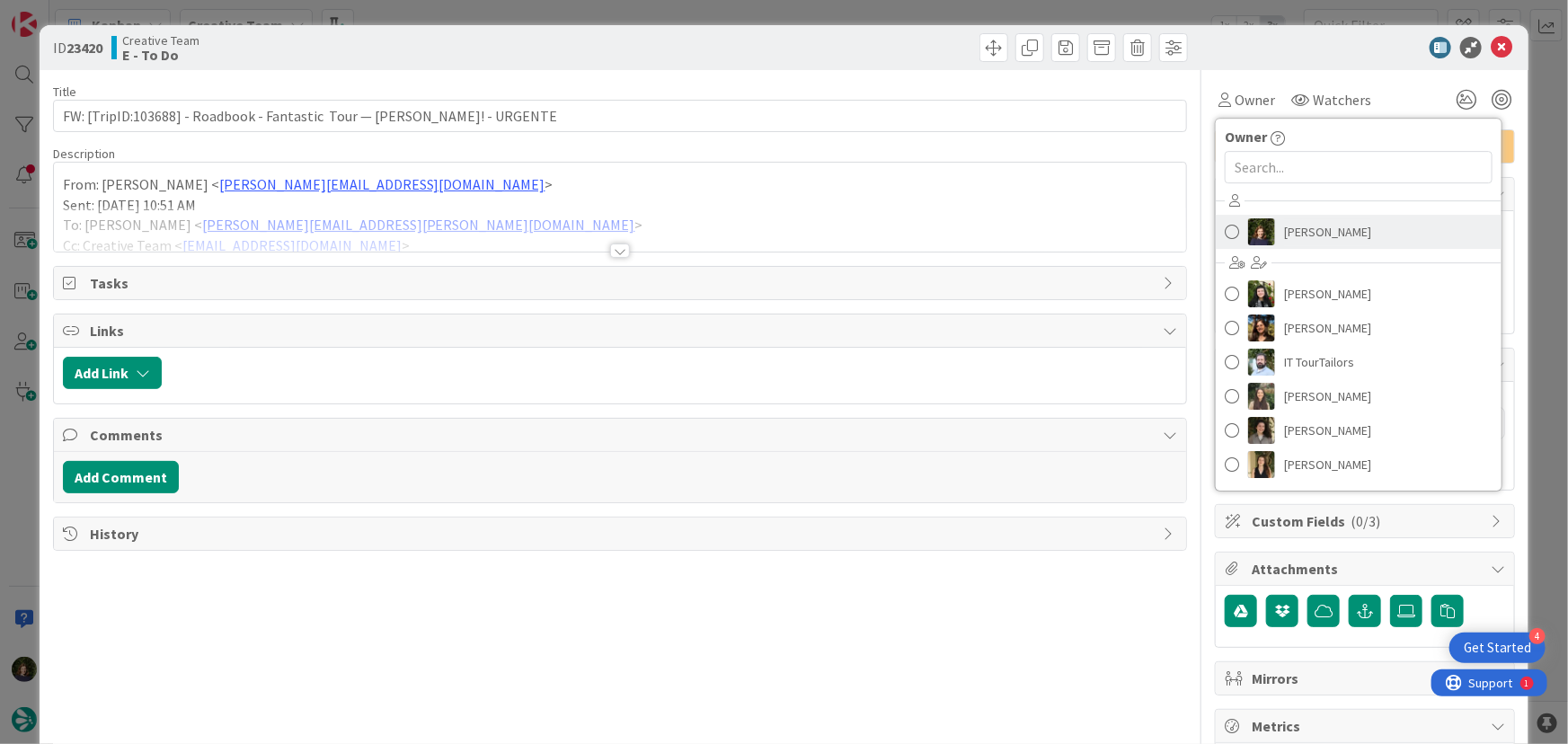
click at [1292, 230] on span "[PERSON_NAME]" at bounding box center [1327, 232] width 87 height 27
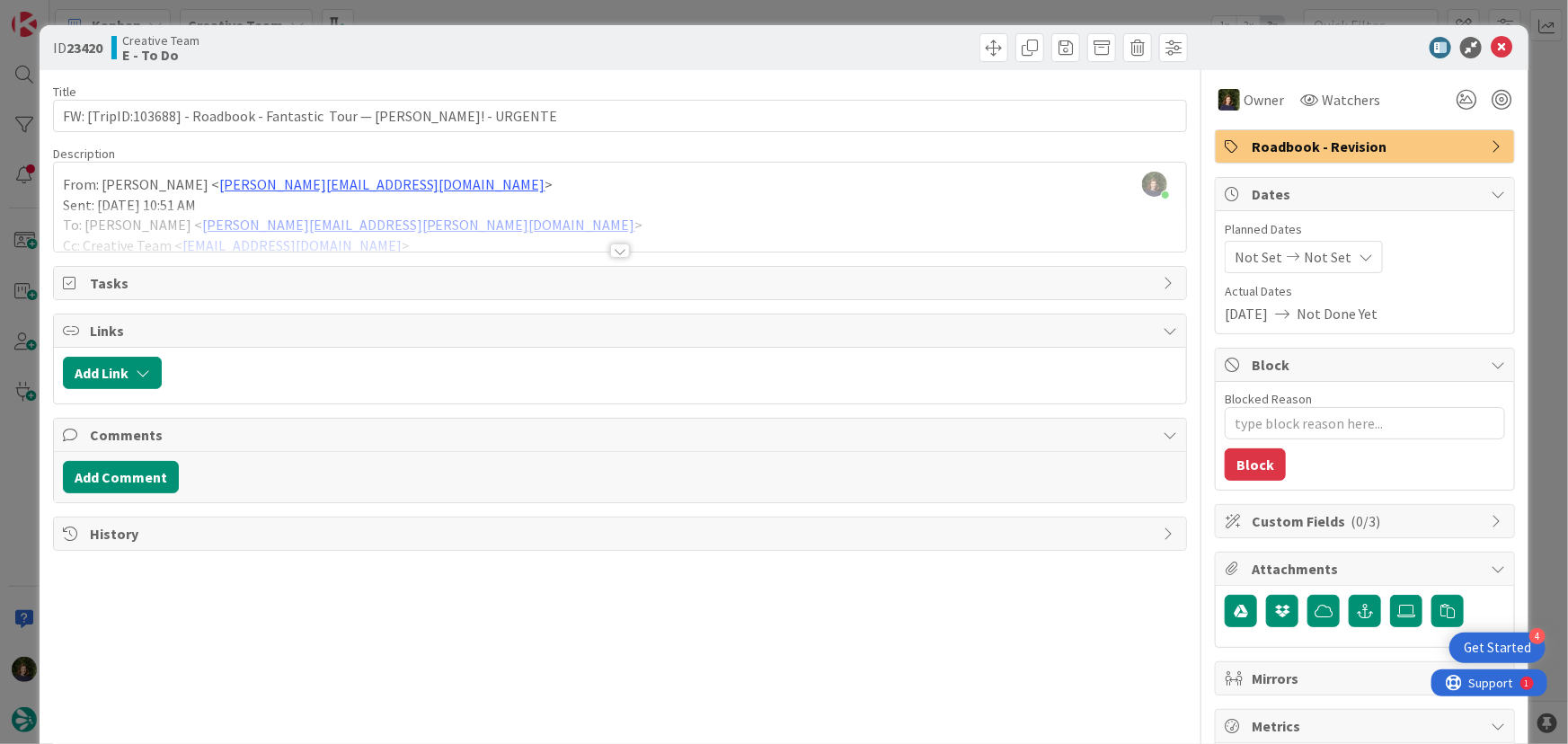
click at [616, 252] on div at bounding box center [620, 251] width 20 height 14
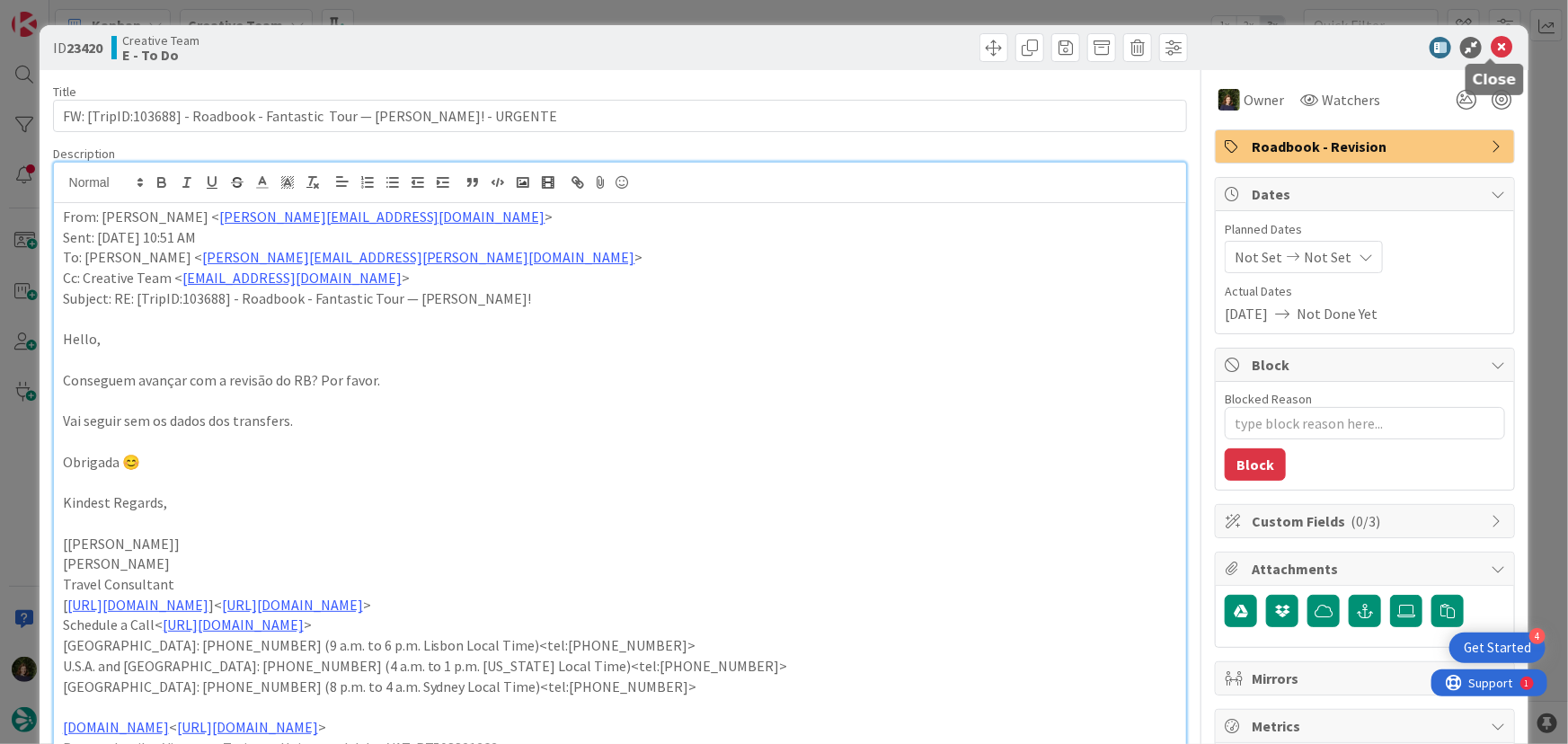
click at [1492, 48] on icon at bounding box center [1502, 48] width 22 height 22
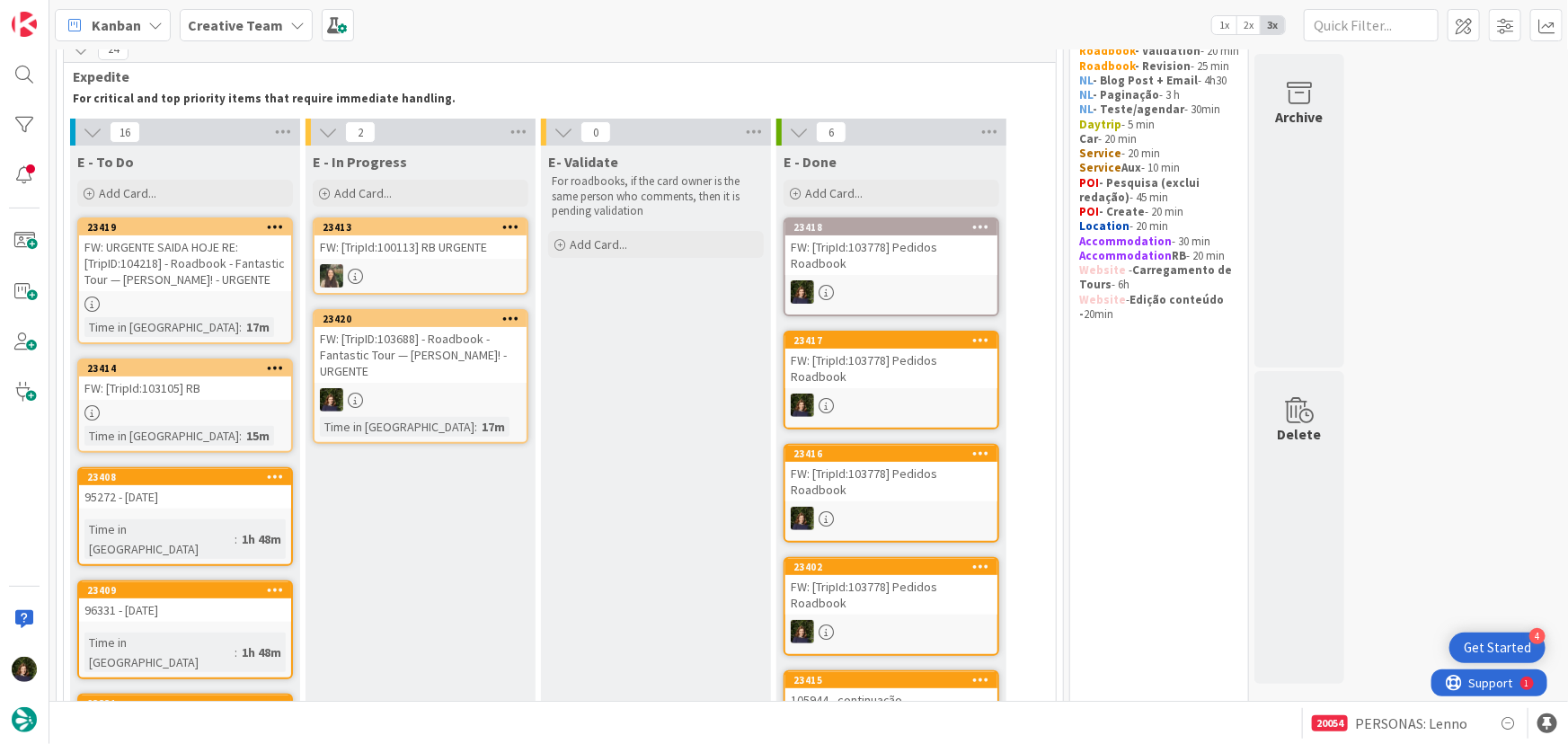
click at [290, 23] on icon at bounding box center [297, 25] width 14 height 14
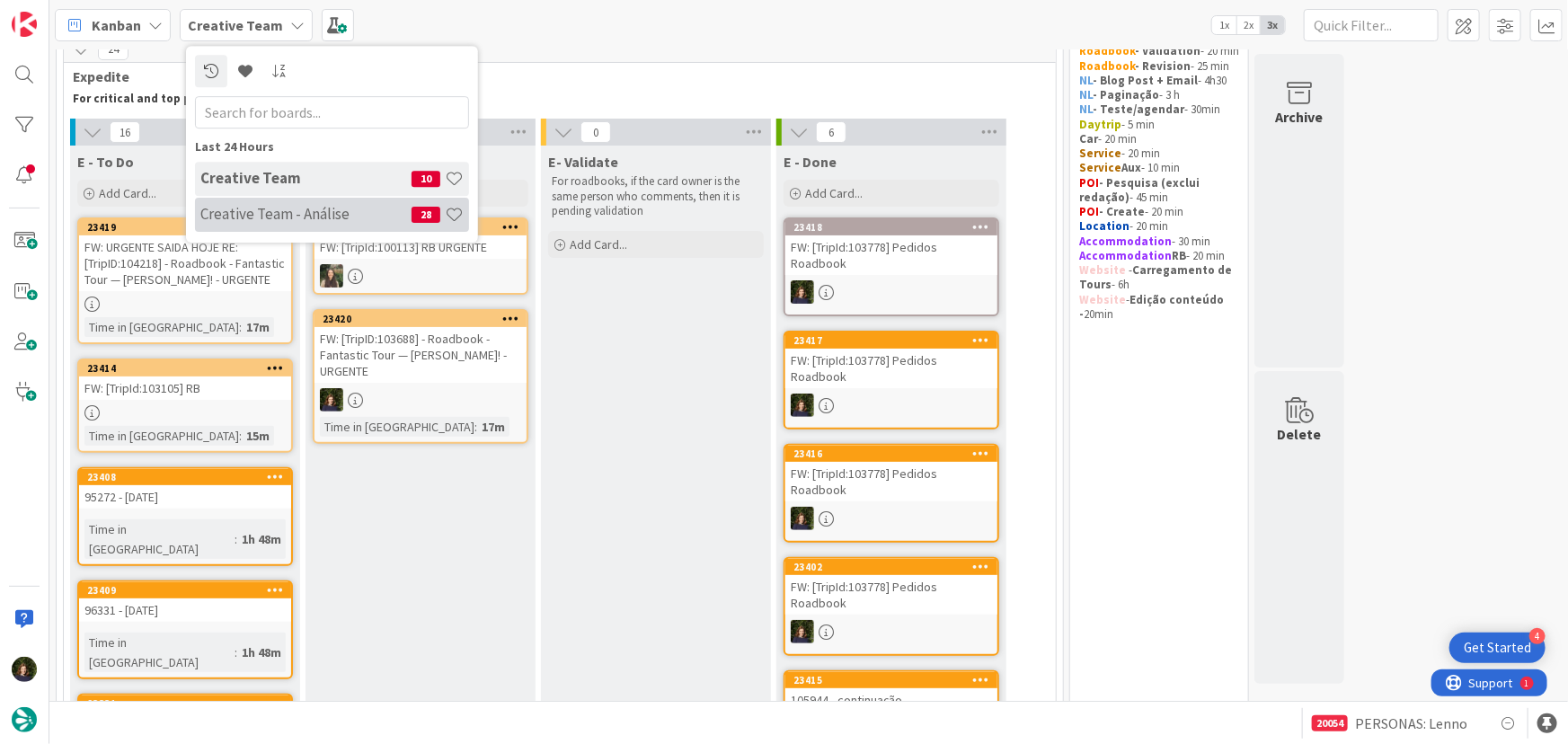
click at [267, 208] on h4 "Creative Team - Análise" at bounding box center [306, 214] width 212 height 18
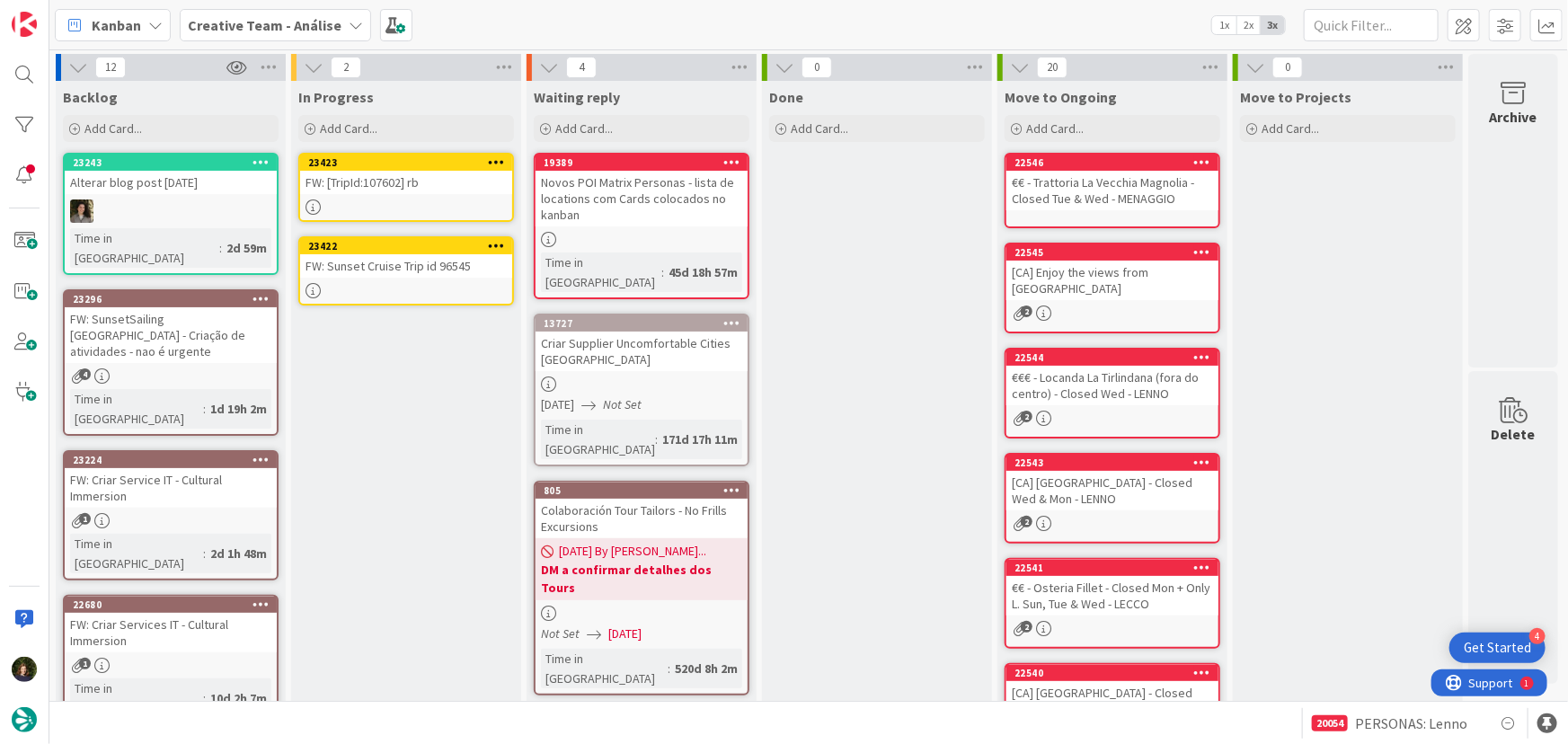
click at [405, 195] on link "23423 FW: [TripId:107602] rb" at bounding box center [406, 187] width 216 height 69
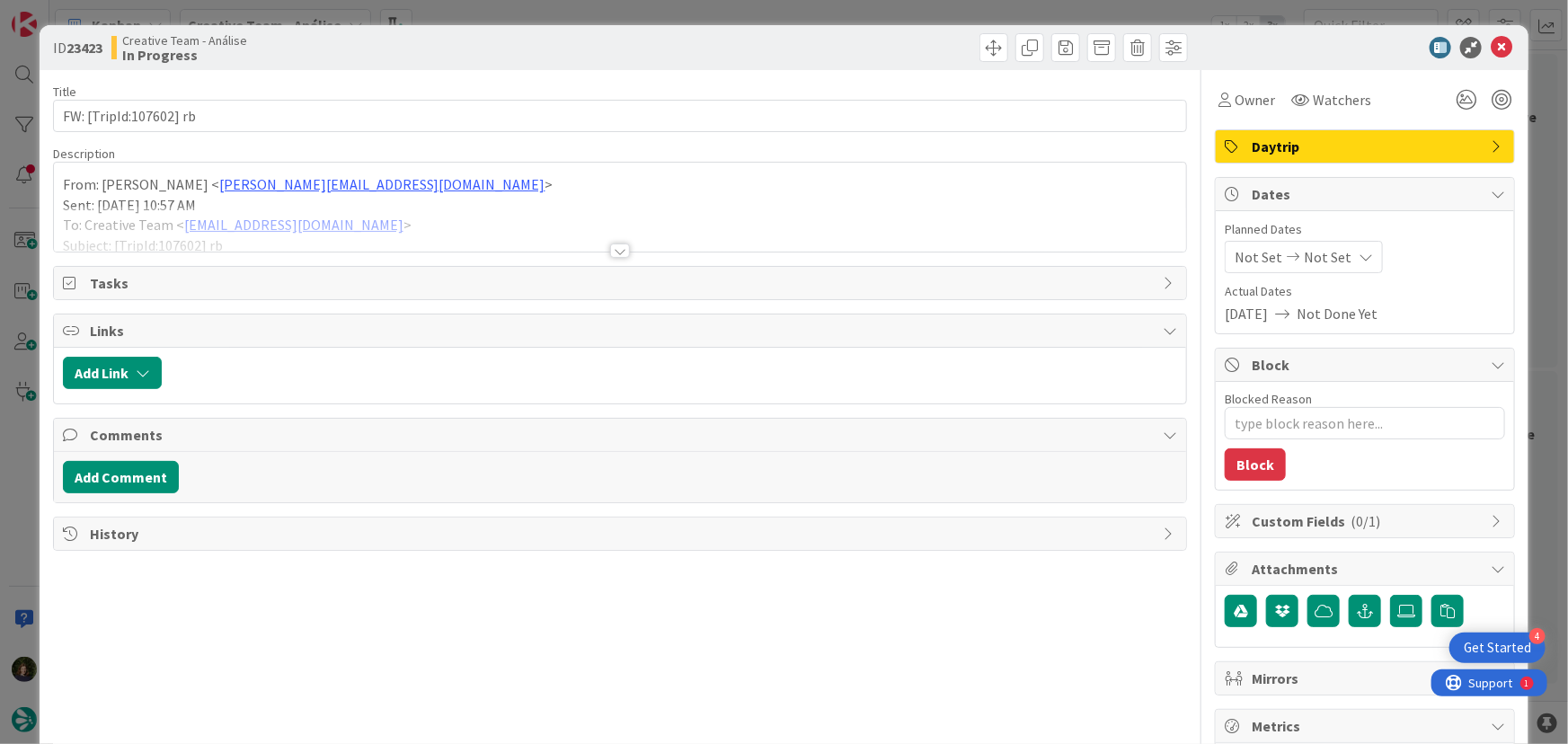
click at [612, 249] on div at bounding box center [620, 251] width 20 height 14
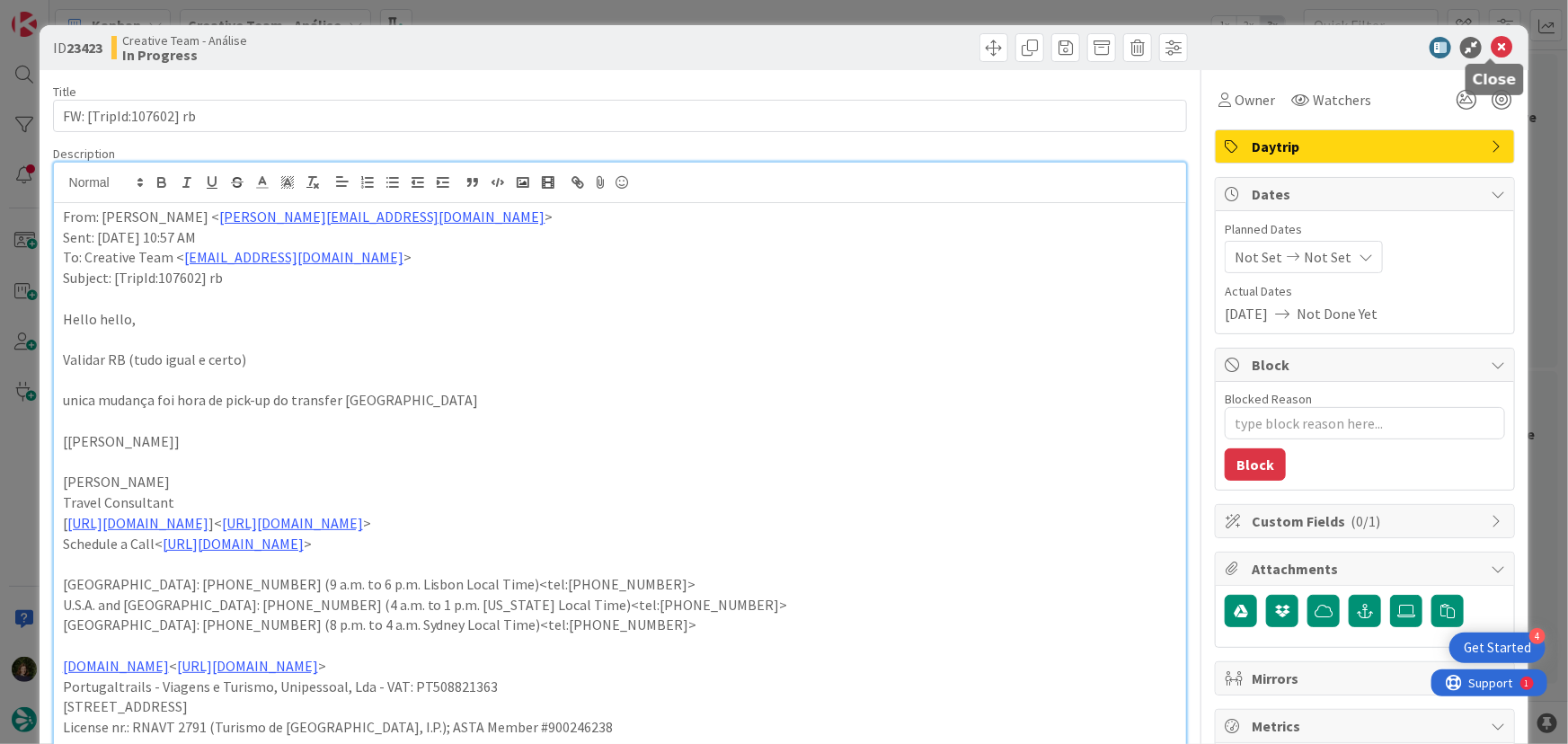
click at [1495, 48] on icon at bounding box center [1502, 48] width 22 height 22
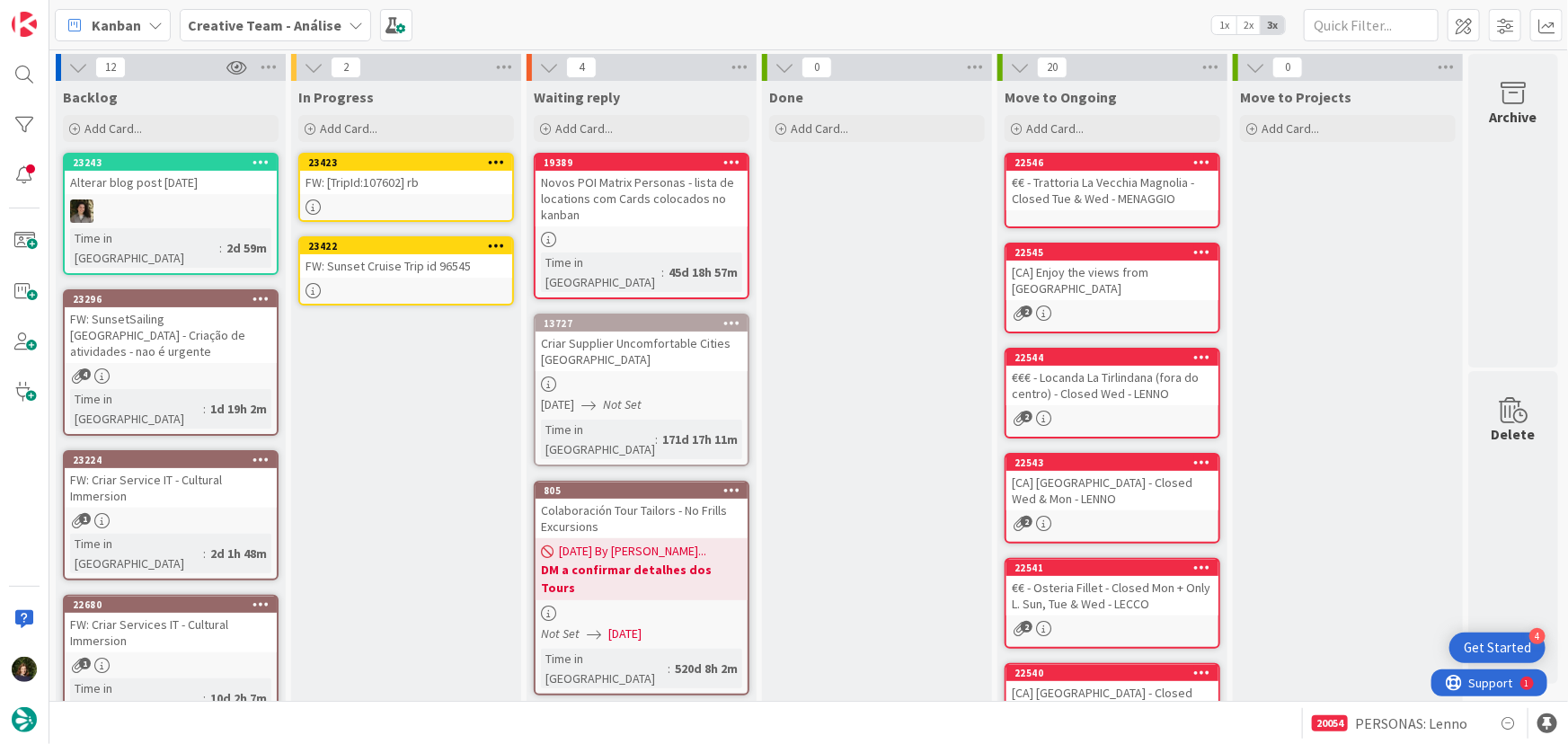
click at [388, 279] on link "23422 FW: Sunset Cruise Trip id 96545" at bounding box center [406, 271] width 216 height 69
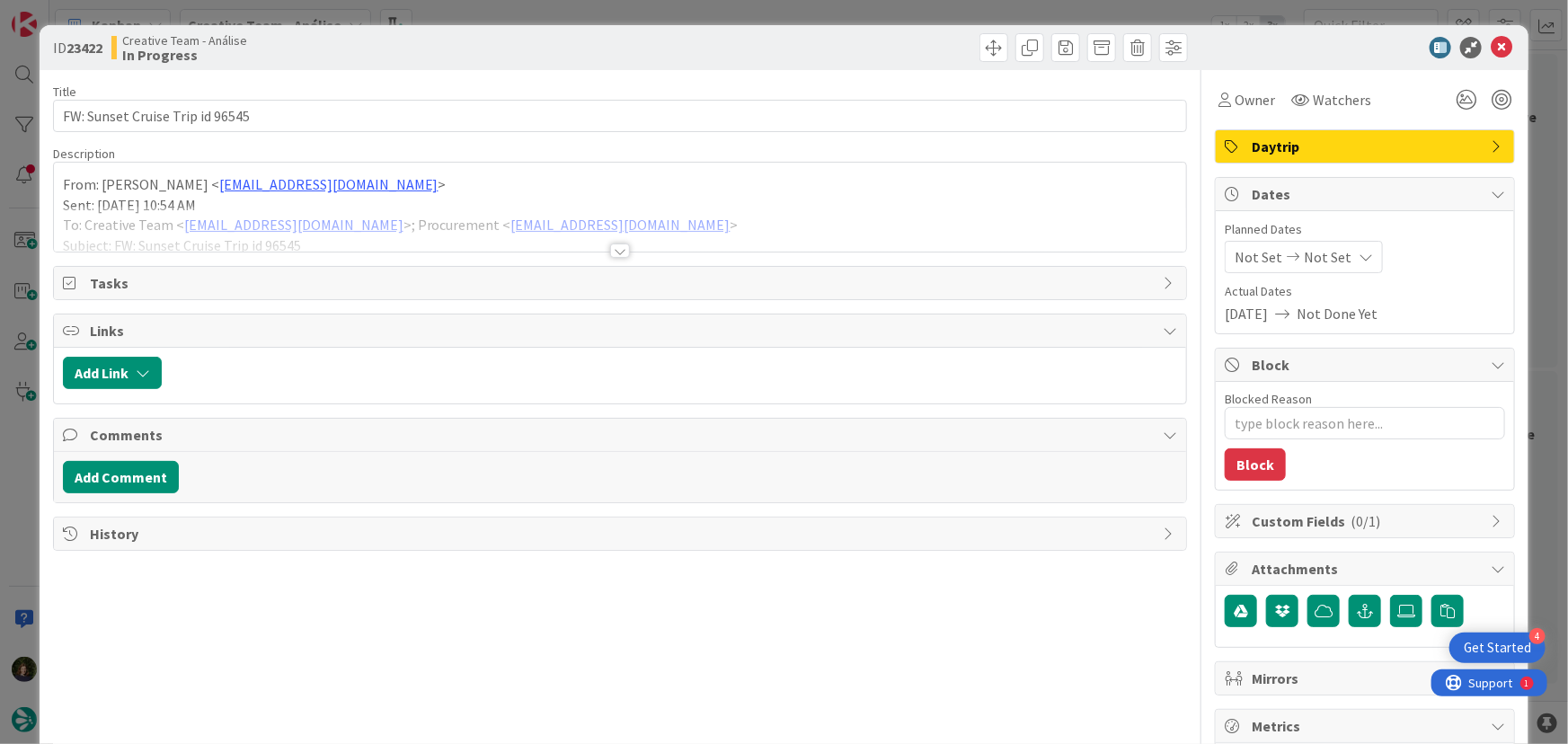
click at [618, 256] on div at bounding box center [620, 251] width 20 height 14
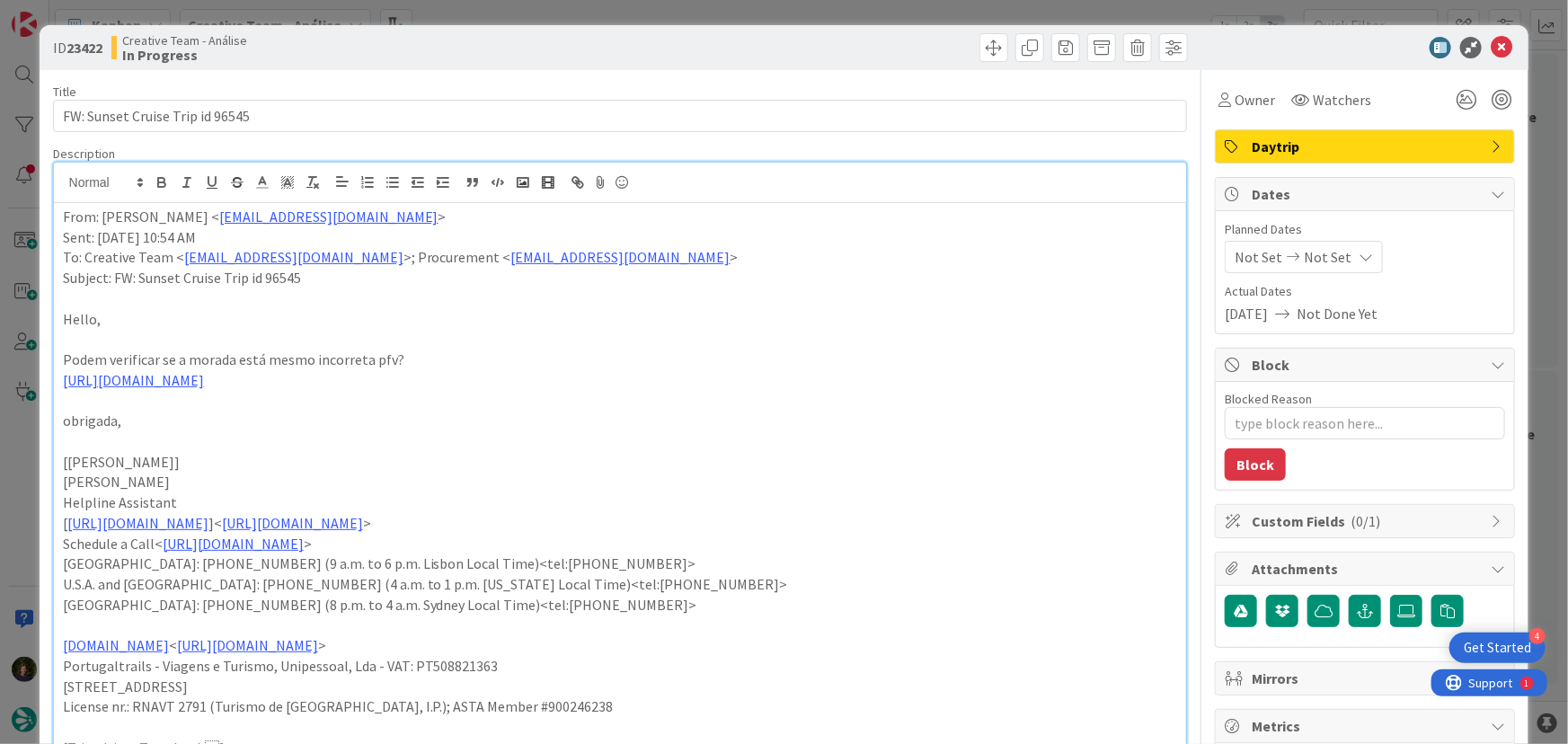
click at [1323, 158] on div "Daytrip" at bounding box center [1364, 147] width 298 height 32
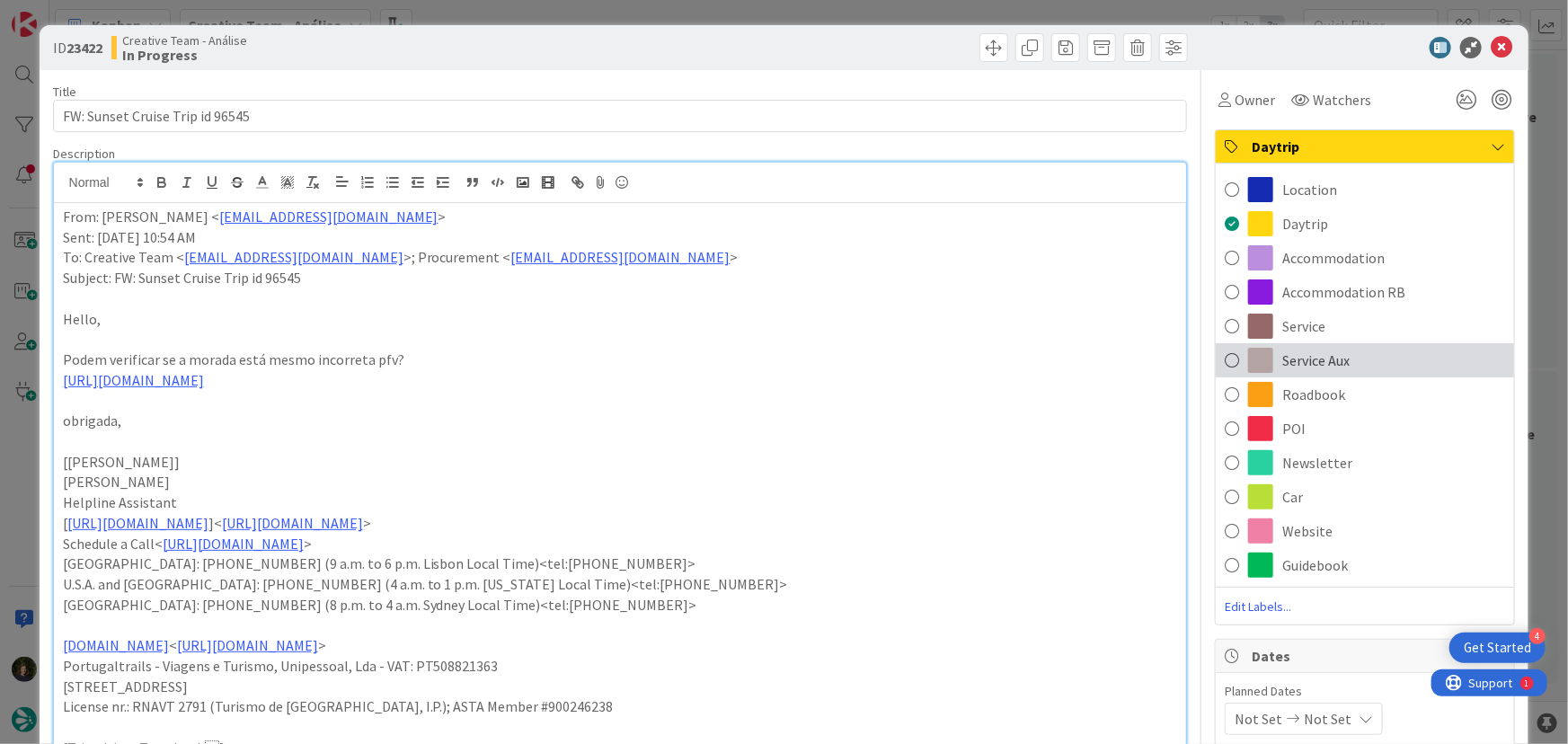
click at [1365, 366] on div "Service Aux" at bounding box center [1364, 361] width 298 height 34
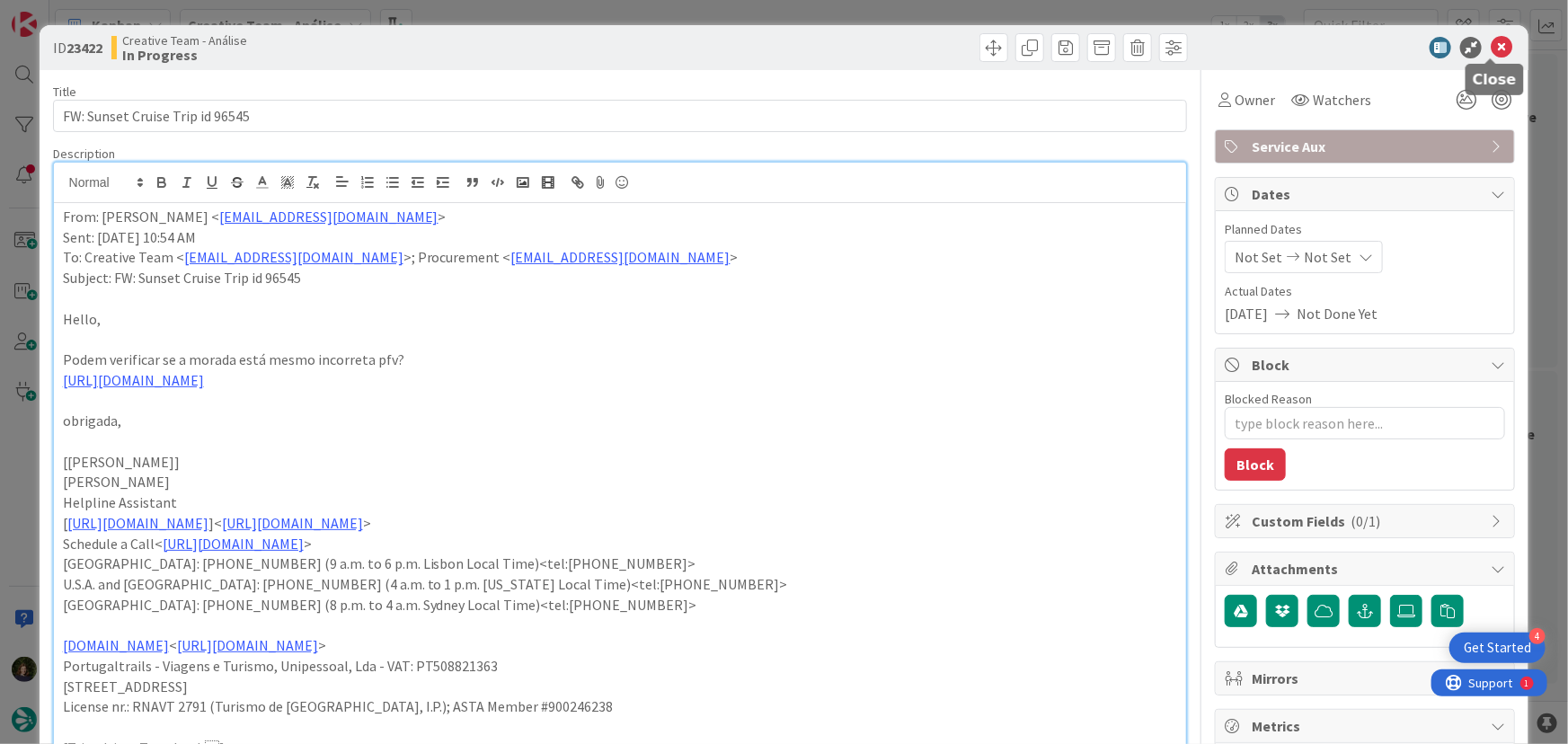
click at [1491, 48] on icon at bounding box center [1502, 48] width 22 height 22
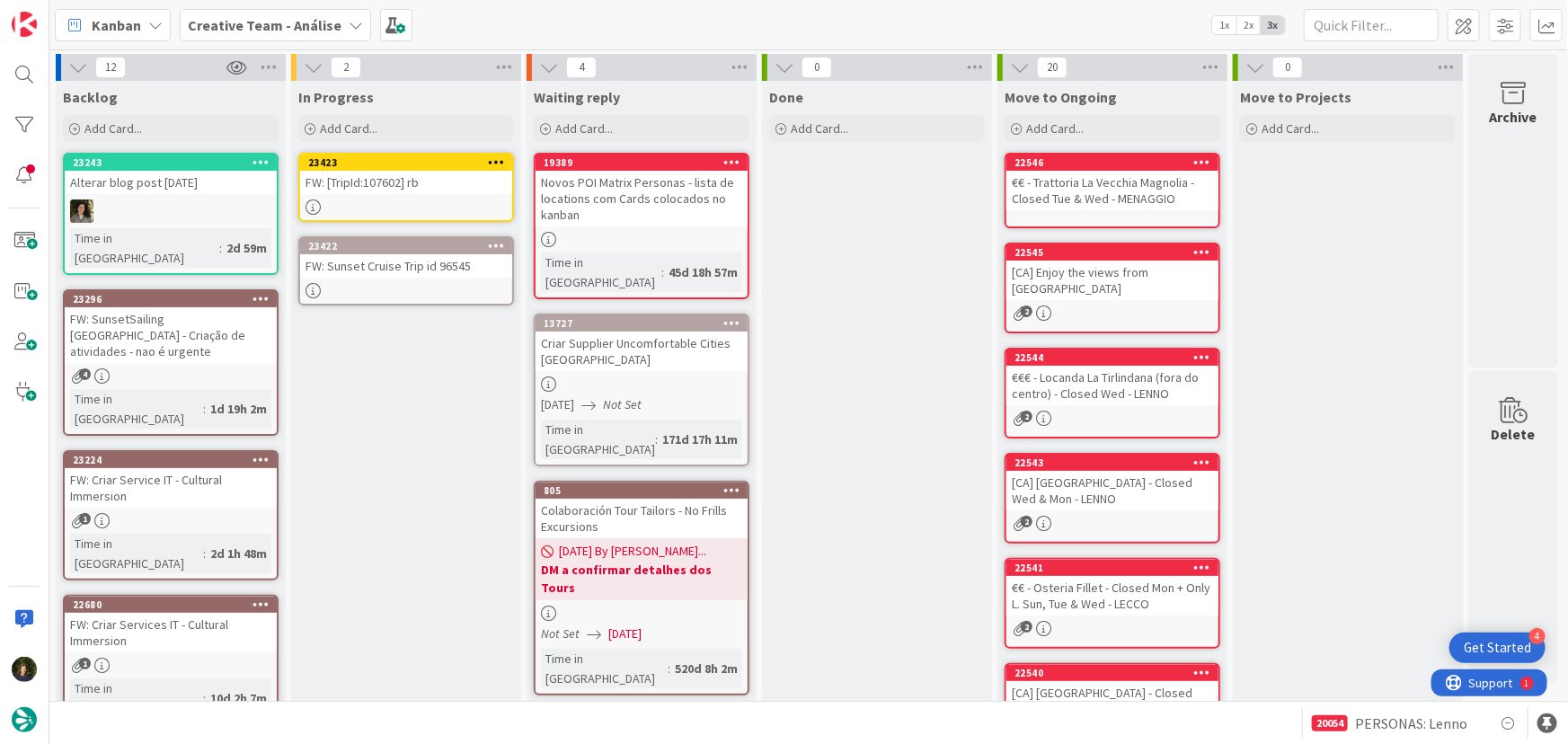
click at [491, 250] on icon at bounding box center [496, 245] width 17 height 13
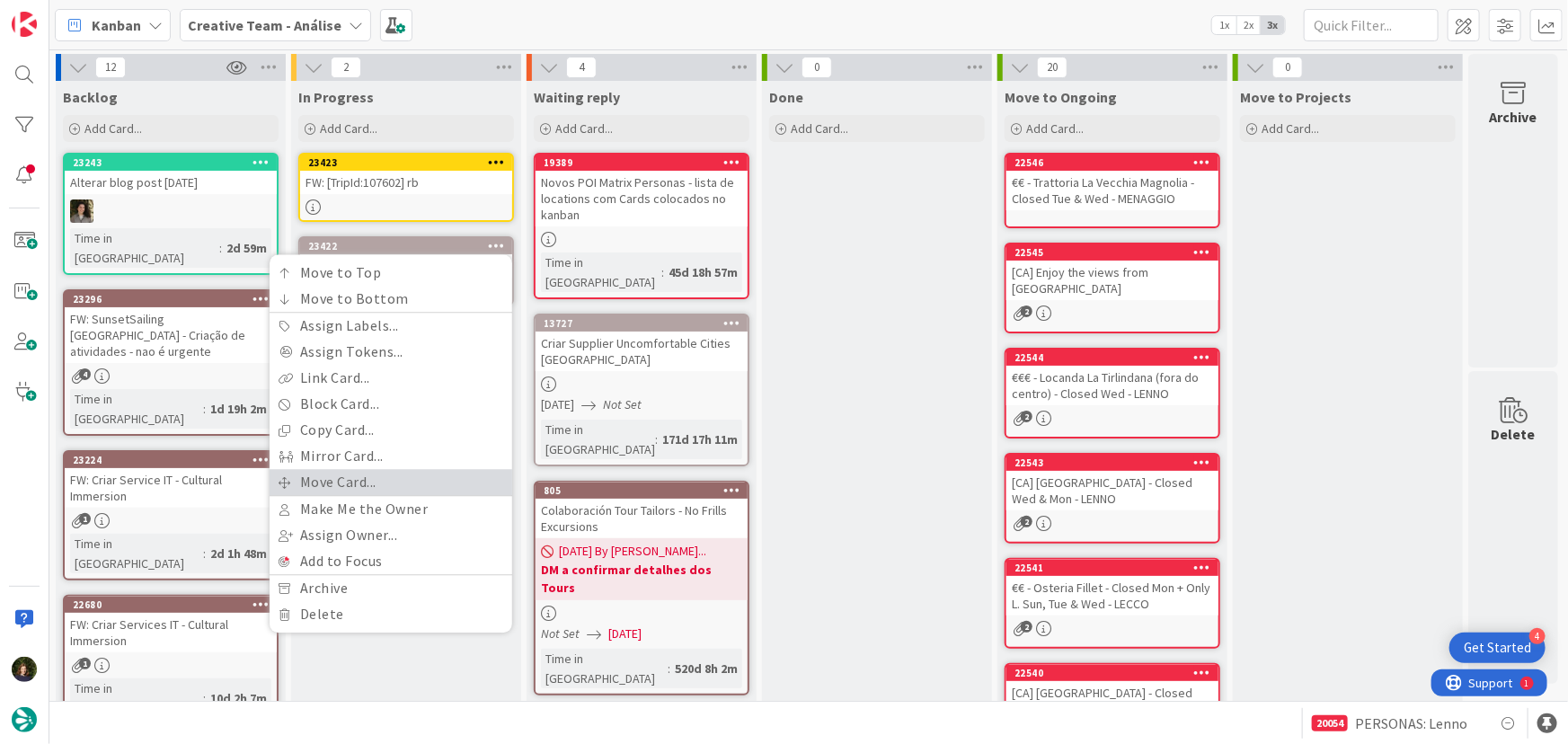
click at [420, 472] on link "Move Card..." at bounding box center [390, 482] width 243 height 26
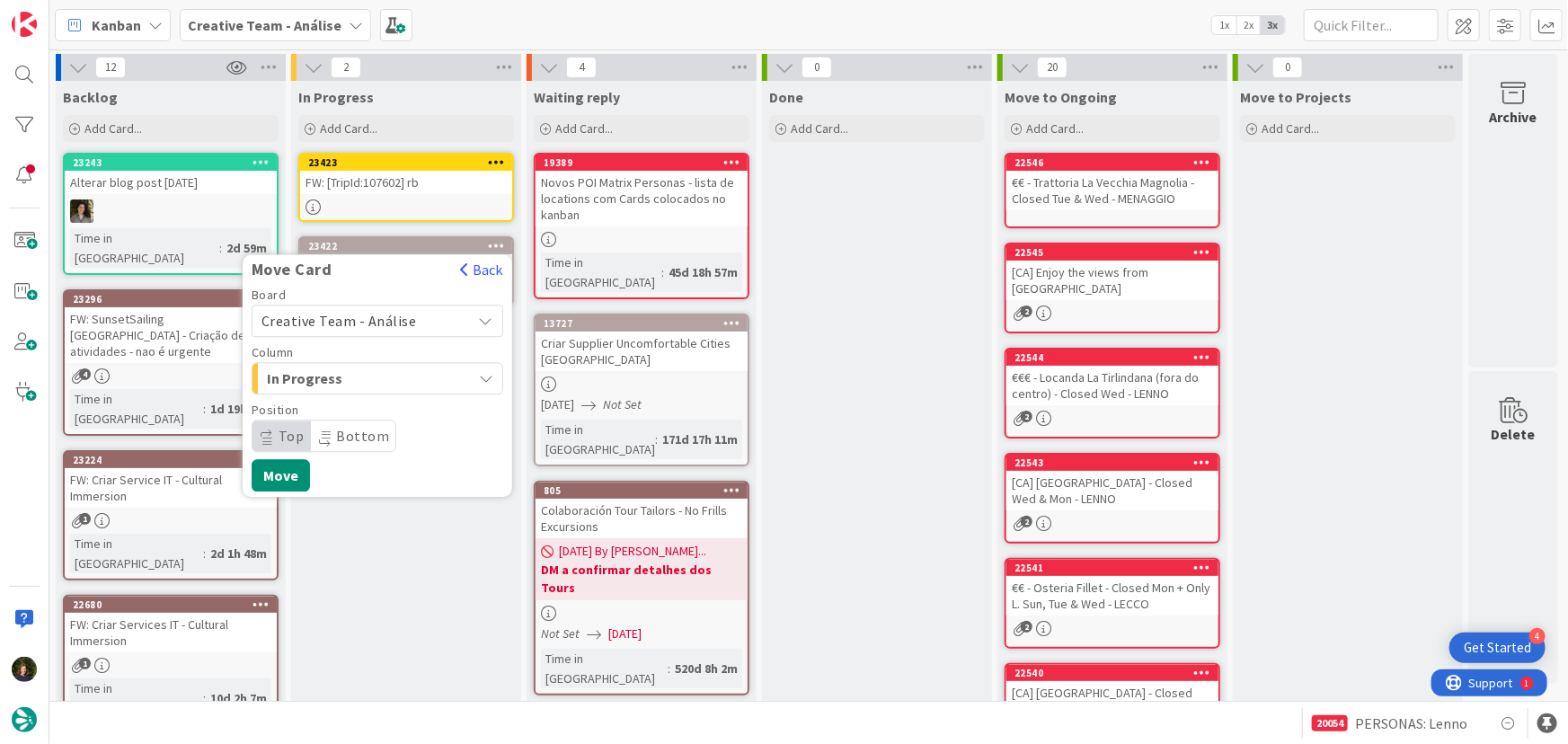
click at [410, 321] on span "Creative Team - Análise" at bounding box center [362, 321] width 202 height 25
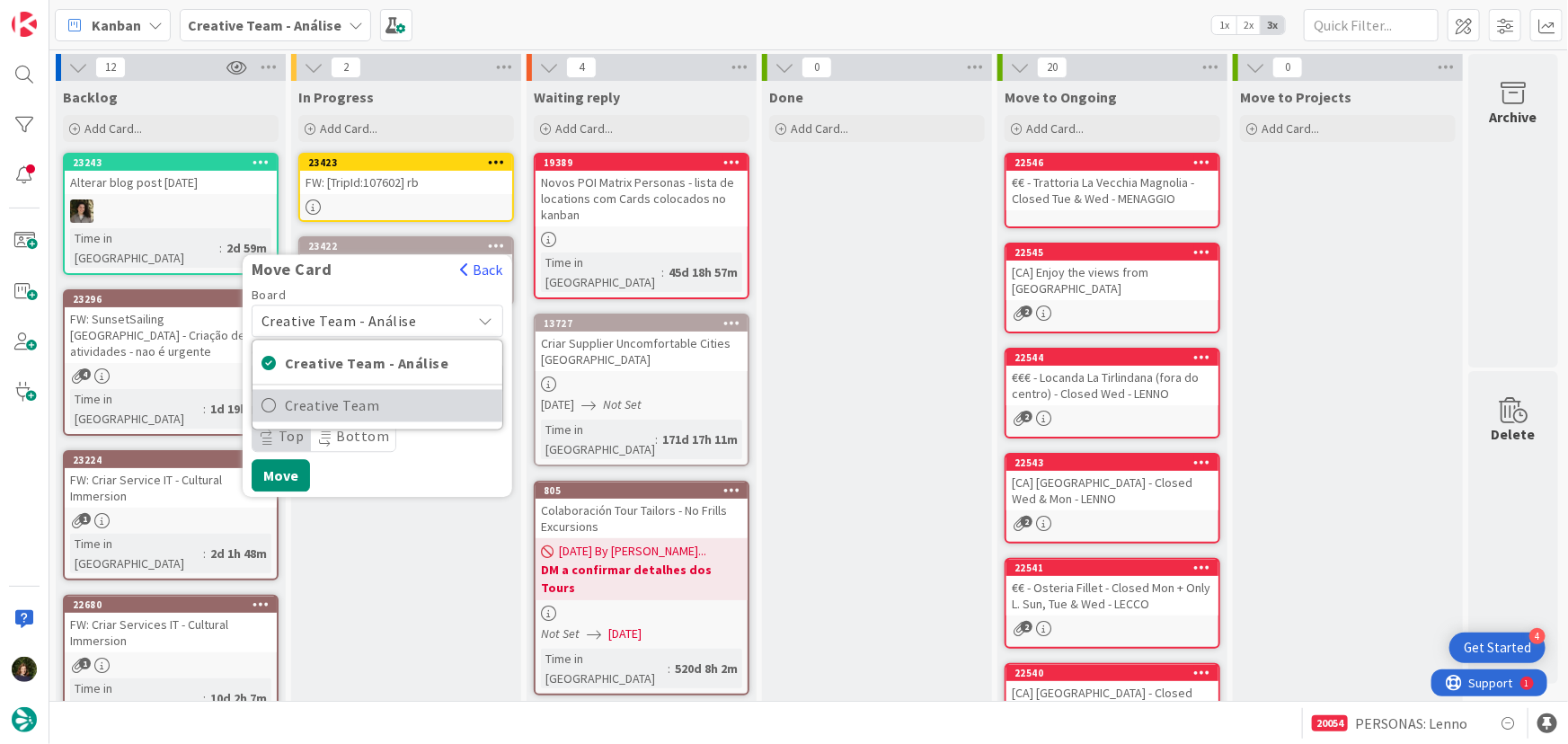
click at [416, 404] on span "Creative Team" at bounding box center [388, 405] width 209 height 27
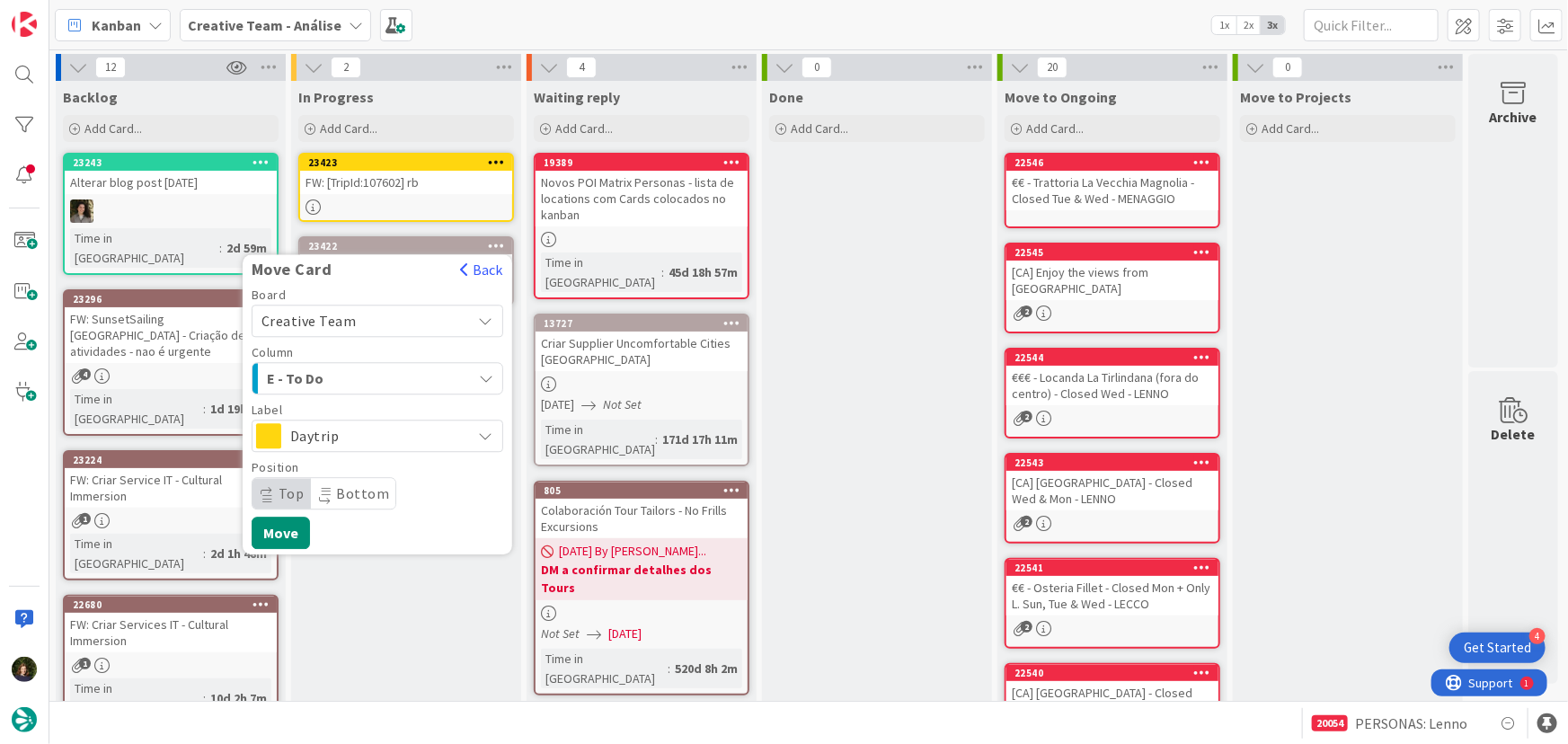
click at [410, 374] on div "E - To Do" at bounding box center [367, 378] width 210 height 29
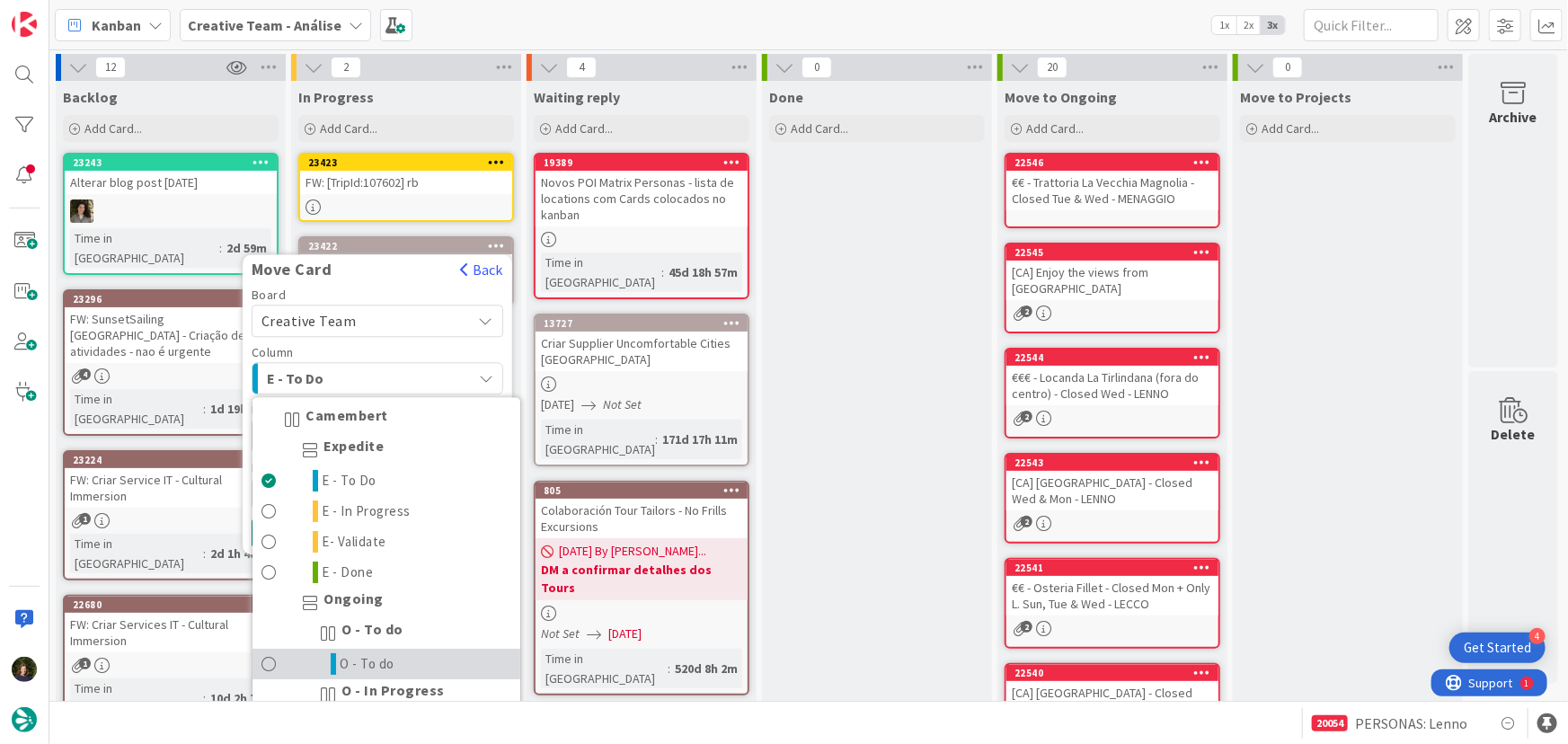
click at [428, 660] on link "O - To do" at bounding box center [386, 665] width 267 height 31
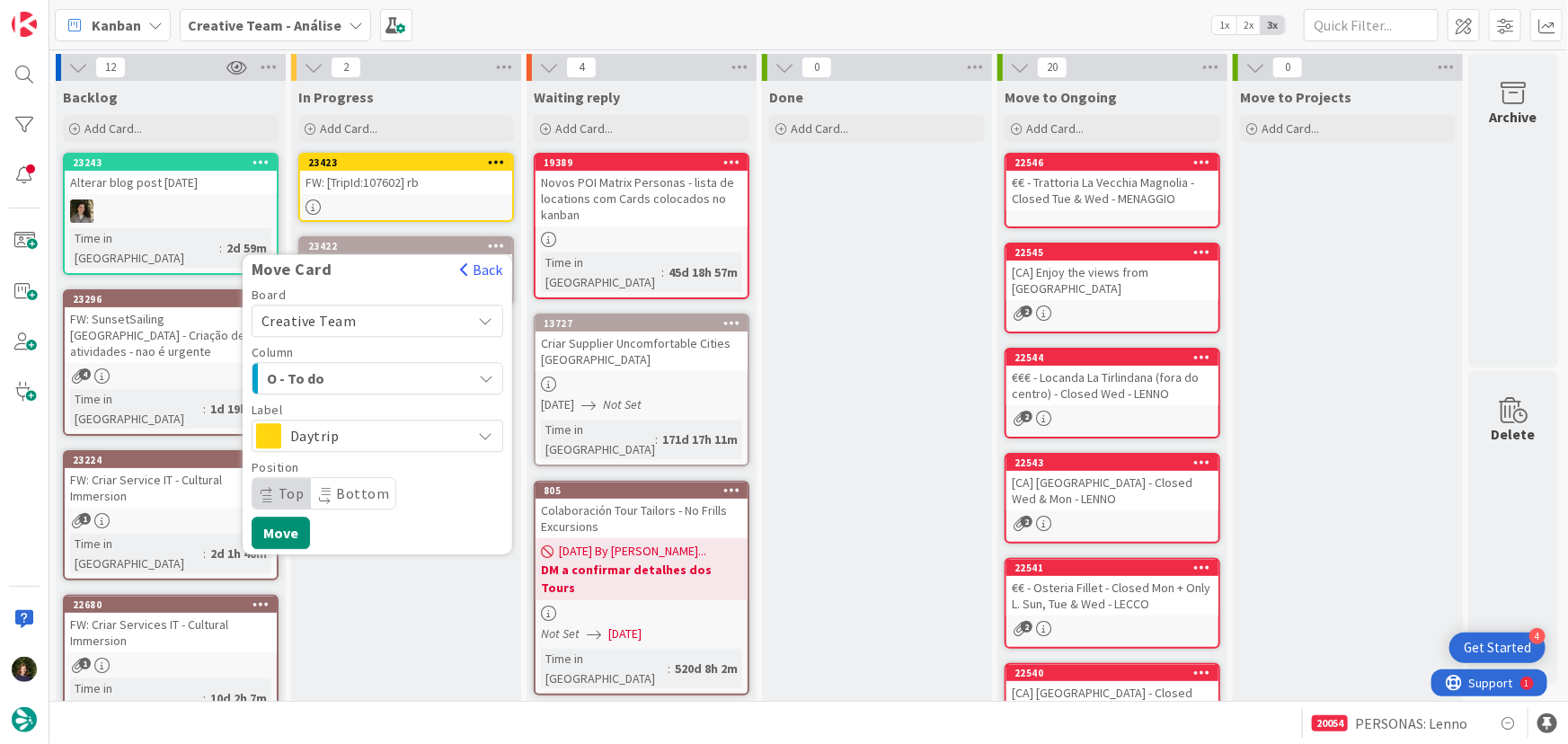
click at [364, 436] on span "Daytrip" at bounding box center [376, 435] width 173 height 25
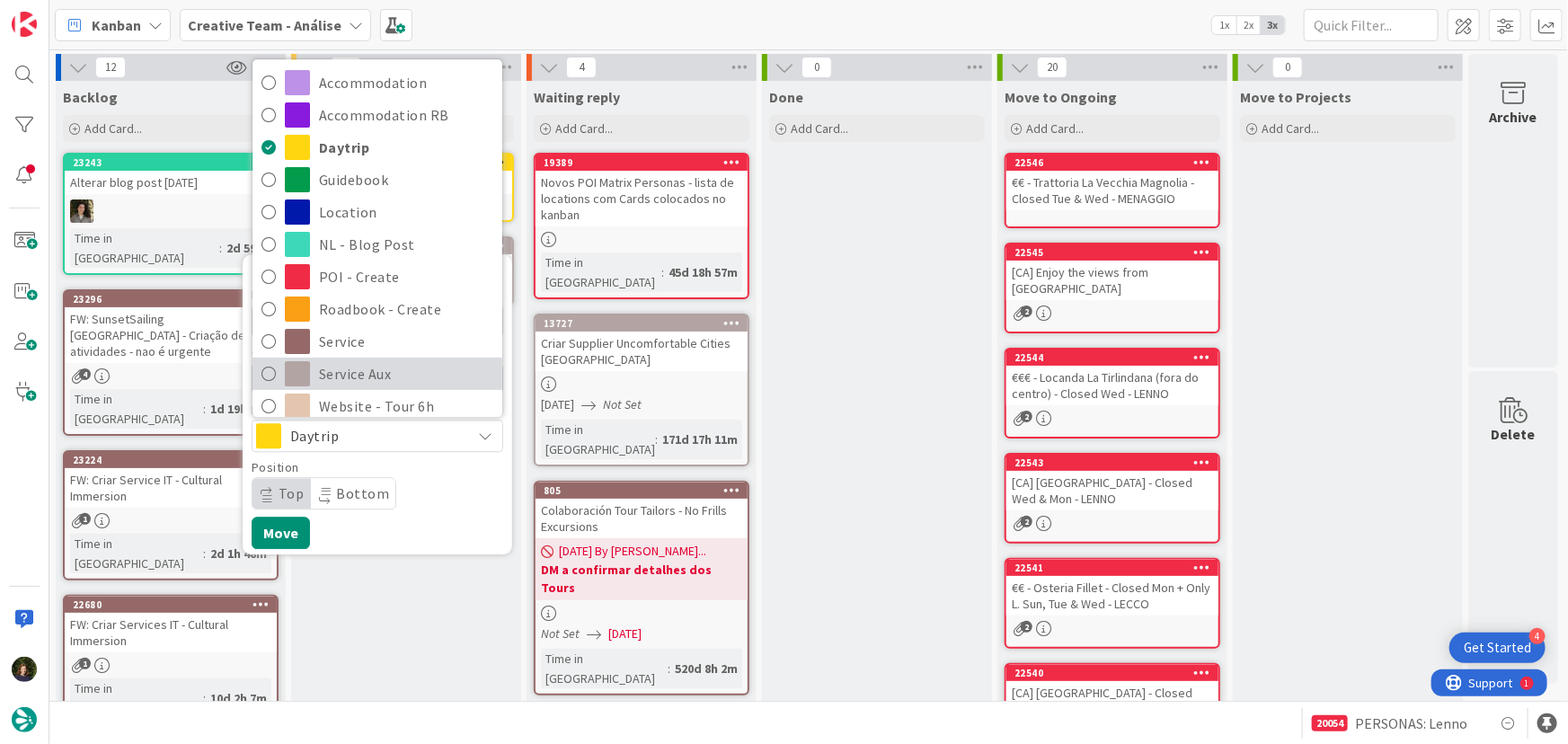
click at [394, 361] on span "Service Aux" at bounding box center [406, 373] width 175 height 27
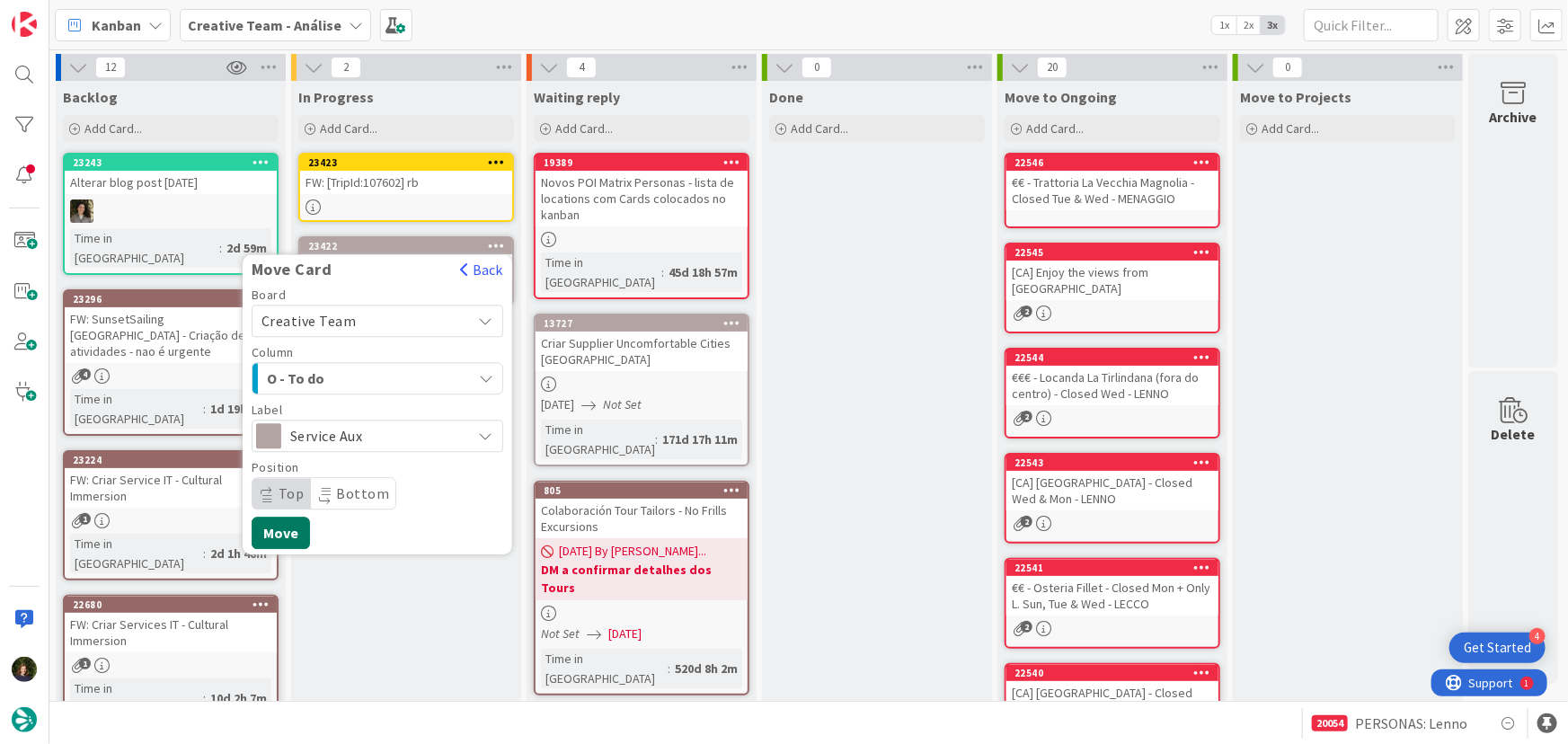
click at [261, 538] on button "Move" at bounding box center [280, 533] width 59 height 32
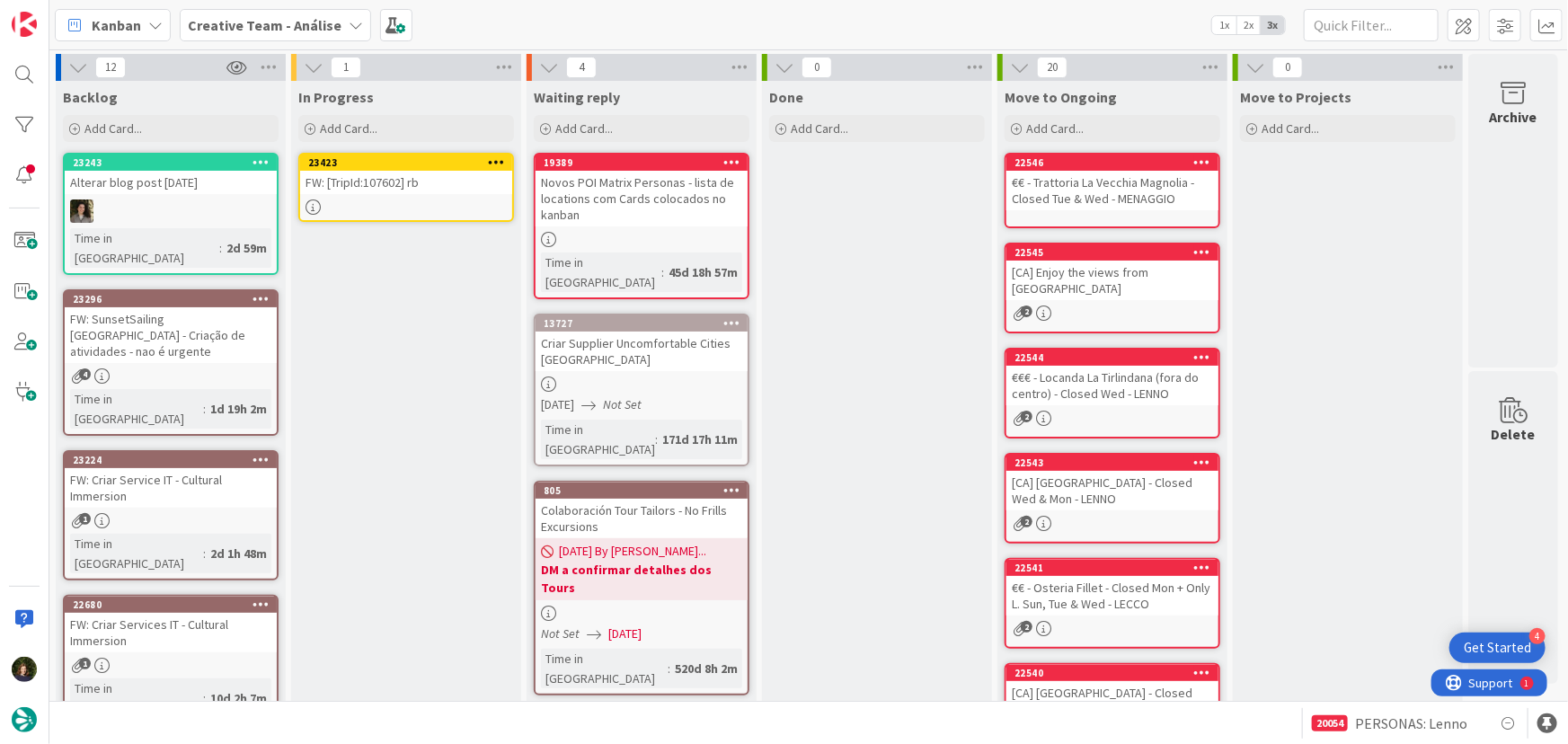
click at [496, 159] on icon at bounding box center [496, 162] width 17 height 13
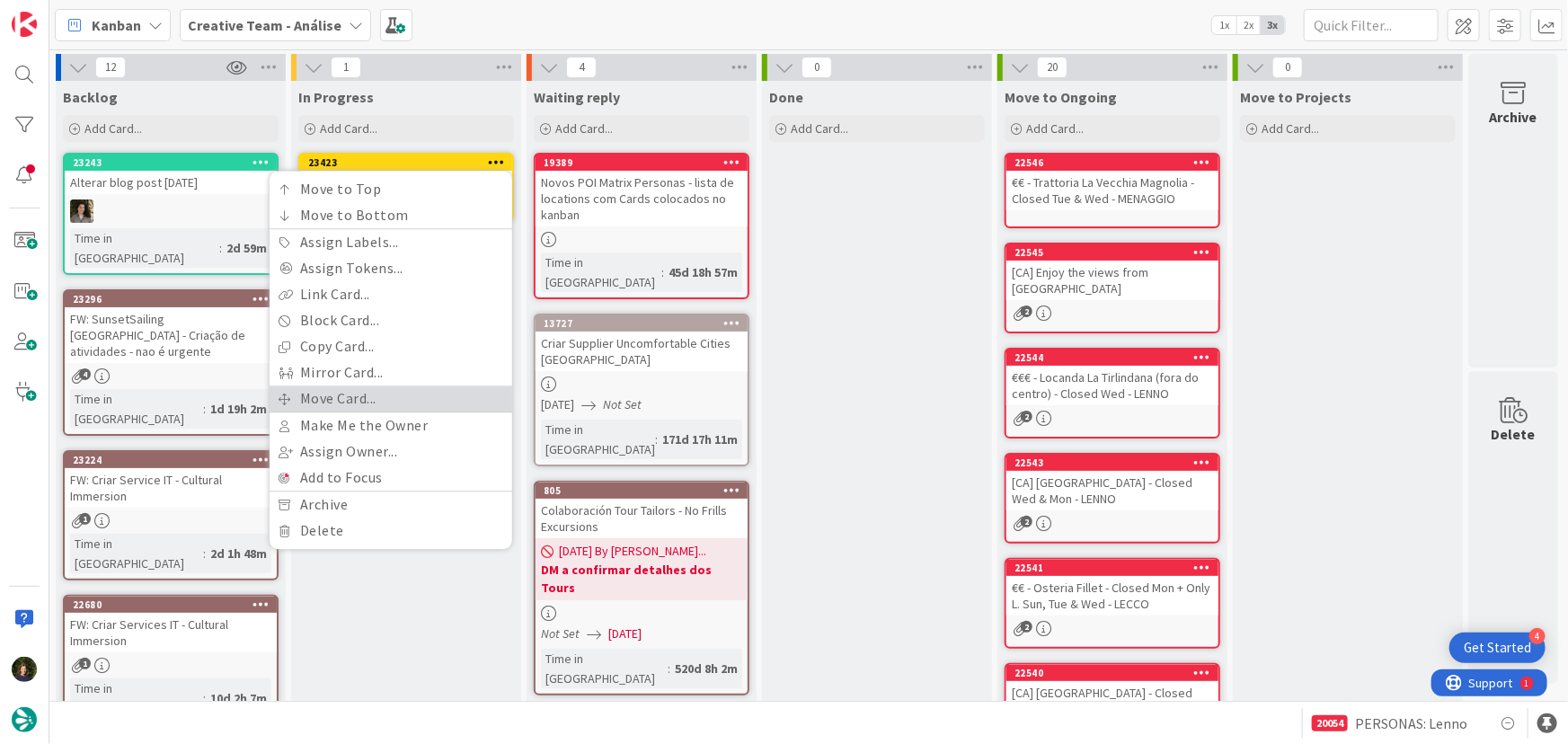
click at [426, 397] on link "Move Card..." at bounding box center [390, 398] width 243 height 26
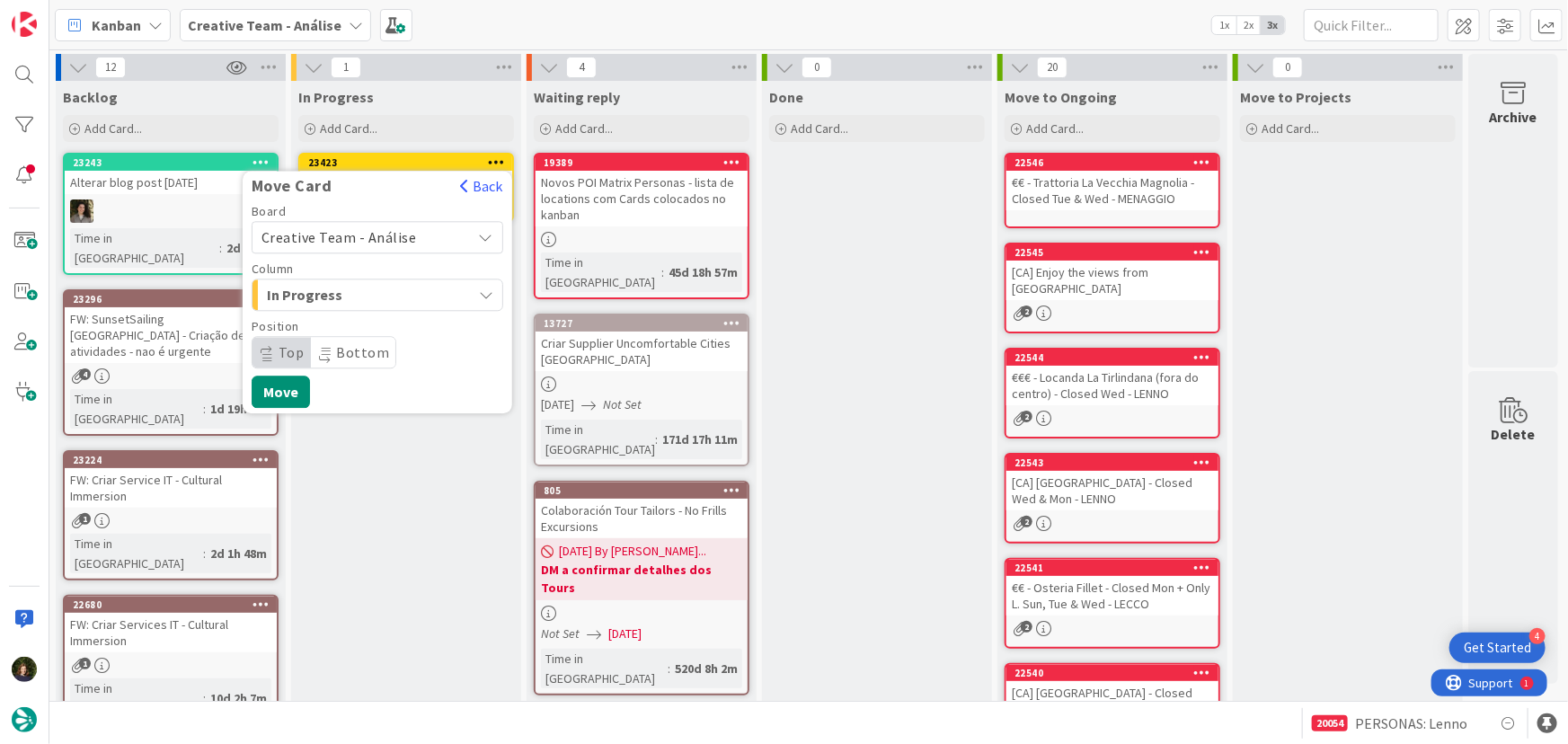
click at [406, 225] on span "Creative Team - Análise" at bounding box center [362, 237] width 202 height 25
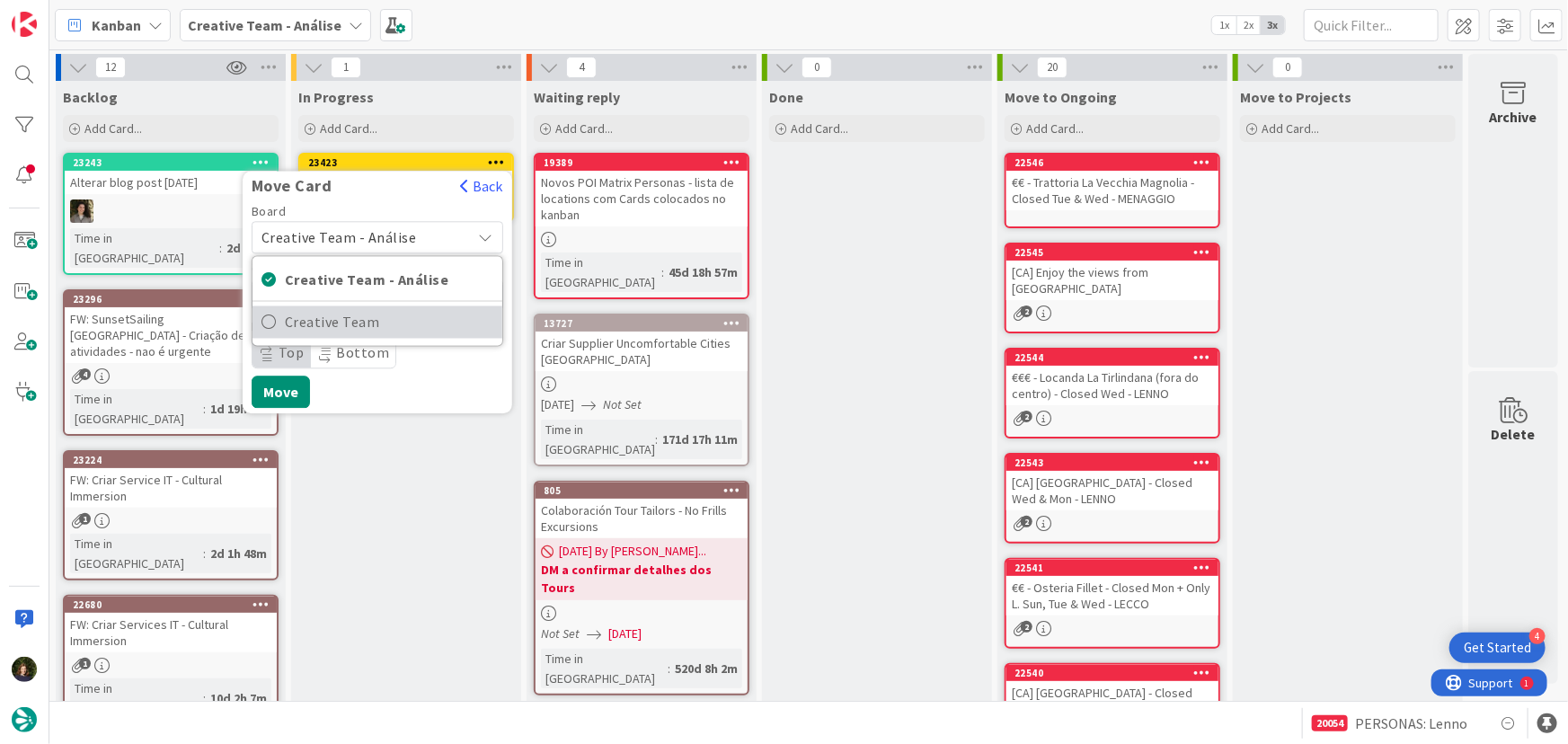
click at [401, 323] on span "Creative Team" at bounding box center [388, 323] width 209 height 27
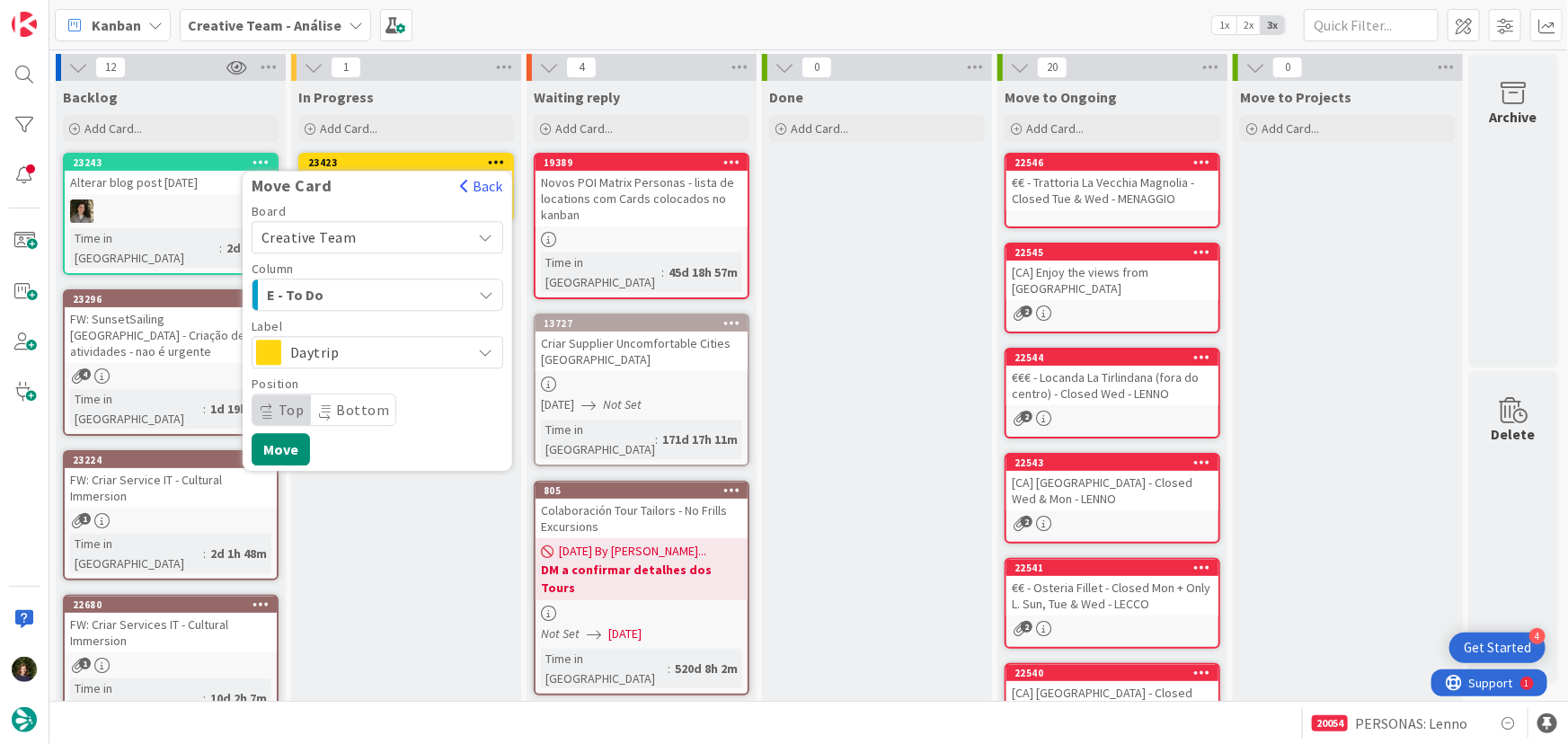
click at [406, 288] on div "E - To Do" at bounding box center [367, 295] width 210 height 29
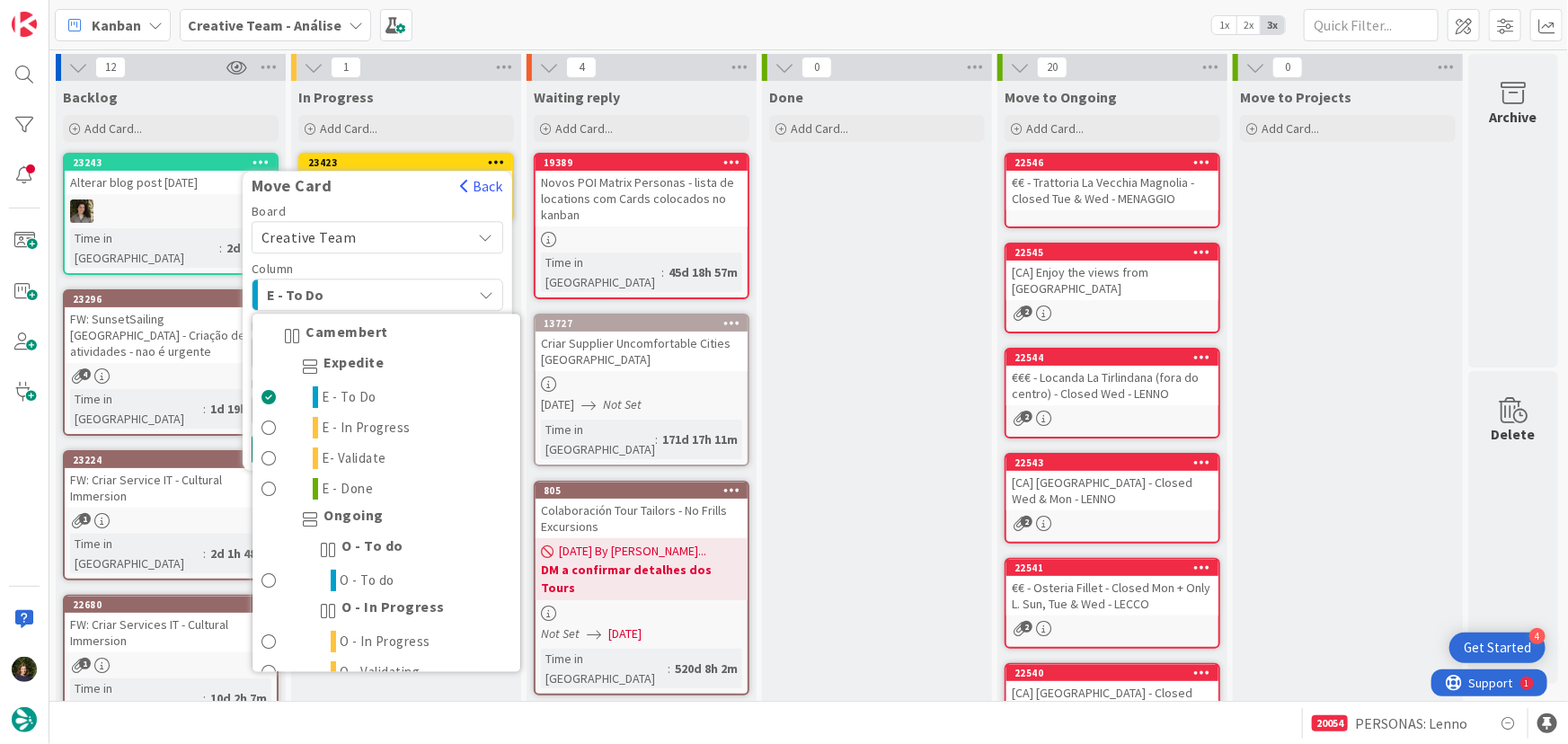
click at [406, 288] on div "E - To Do" at bounding box center [367, 295] width 210 height 29
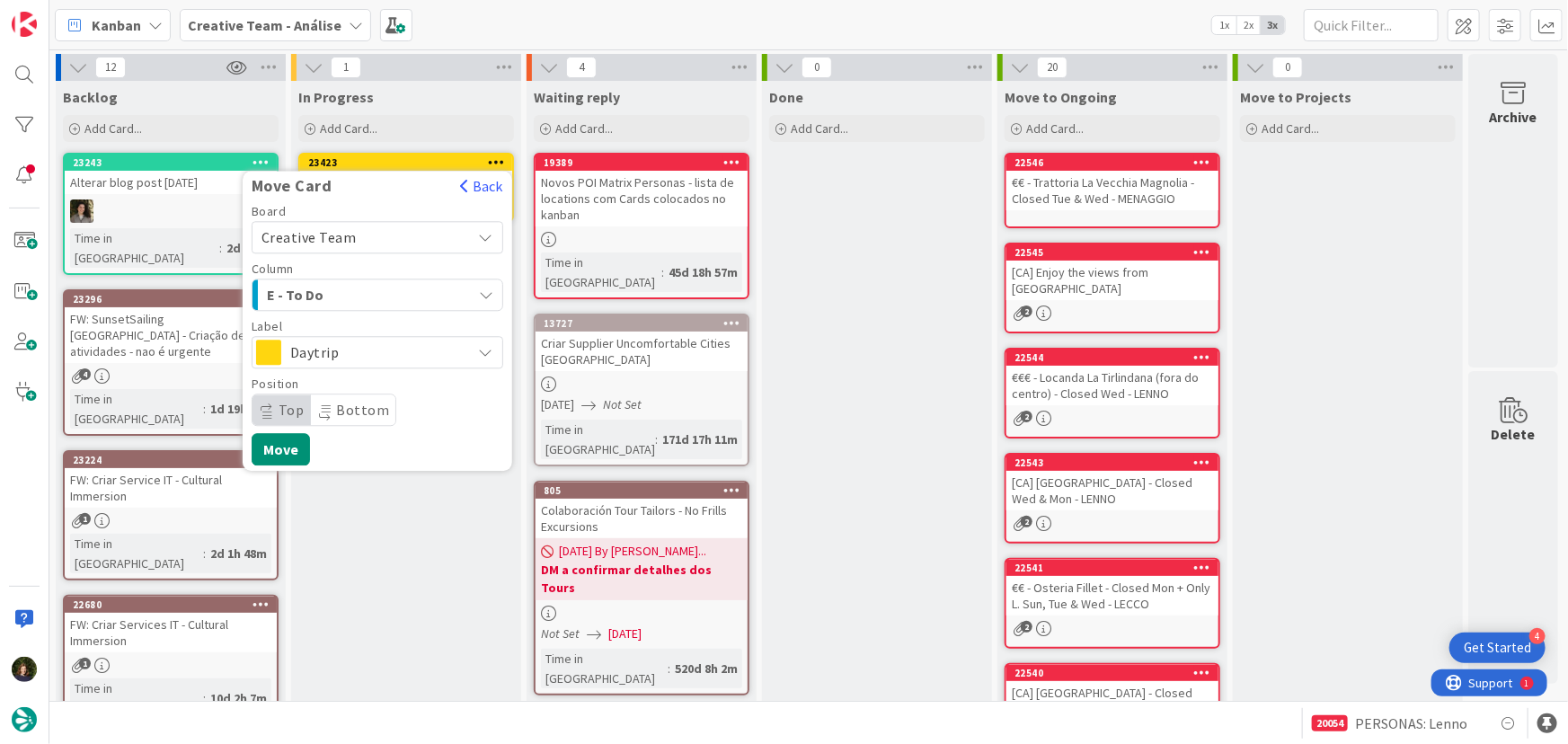
click at [391, 359] on span "Daytrip" at bounding box center [376, 352] width 173 height 25
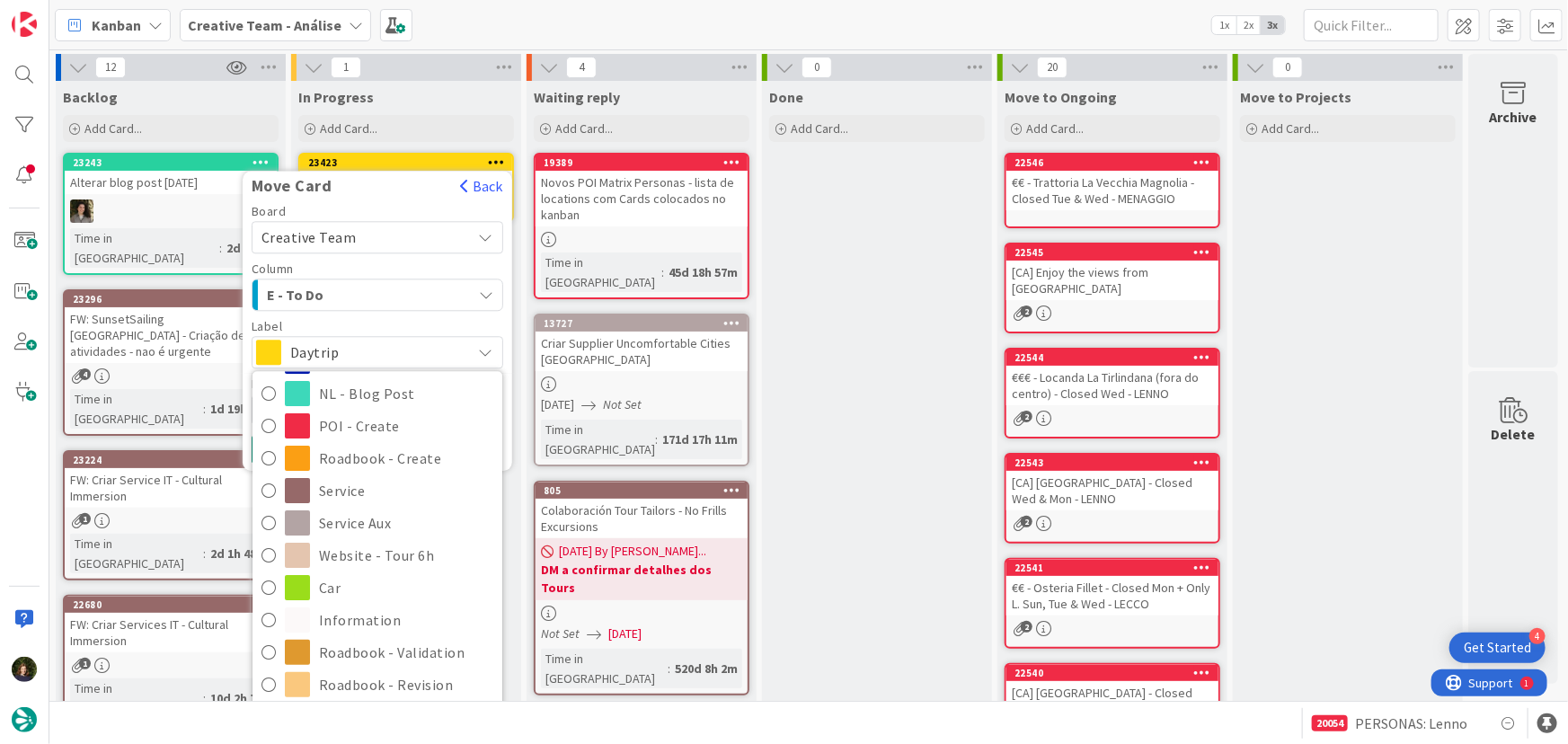
scroll to position [245, 0]
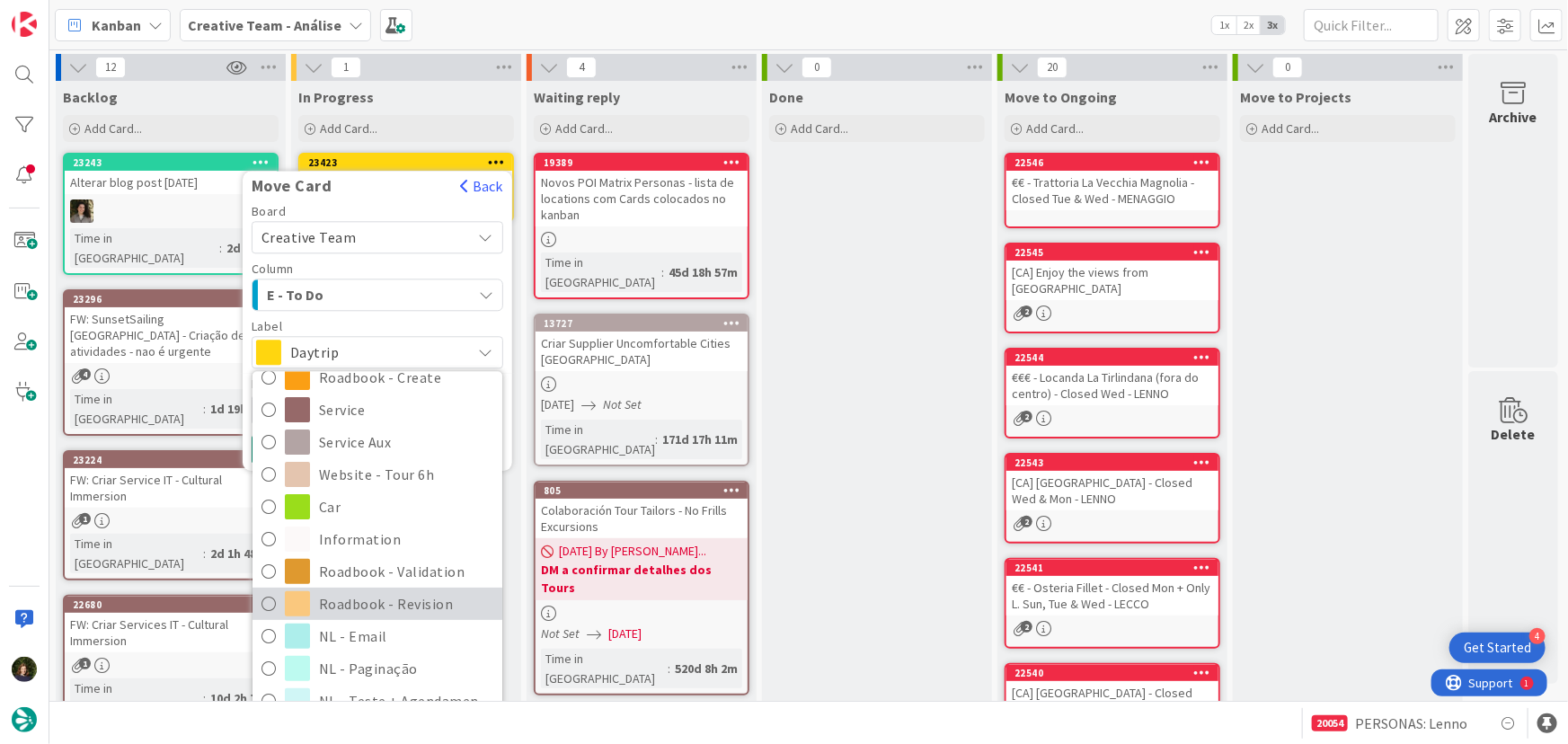
drag, startPoint x: 415, startPoint y: 608, endPoint x: 409, endPoint y: 597, distance: 12.5
click at [414, 609] on span "Roadbook - Revision" at bounding box center [406, 604] width 175 height 27
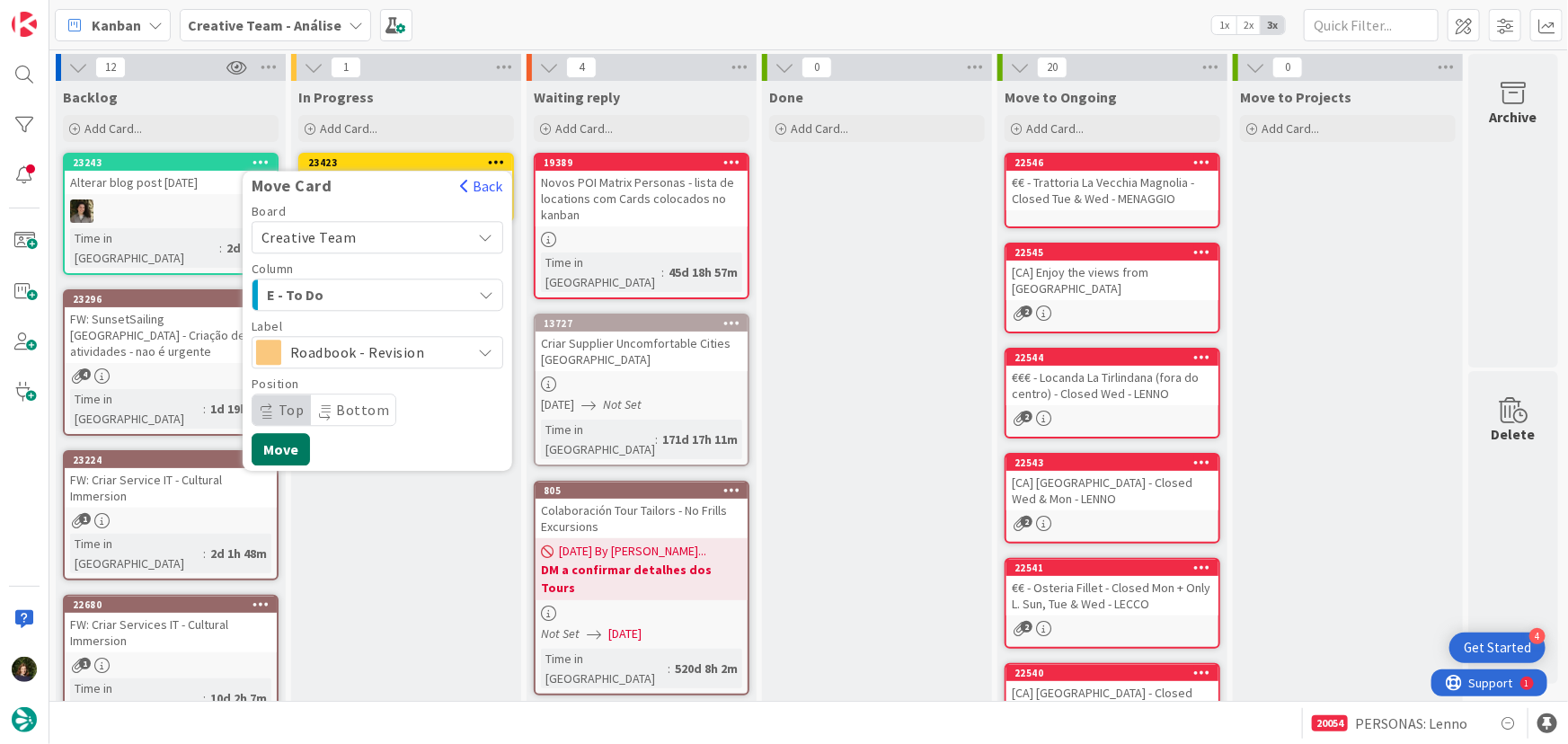
click at [267, 453] on button "Move" at bounding box center [280, 449] width 59 height 32
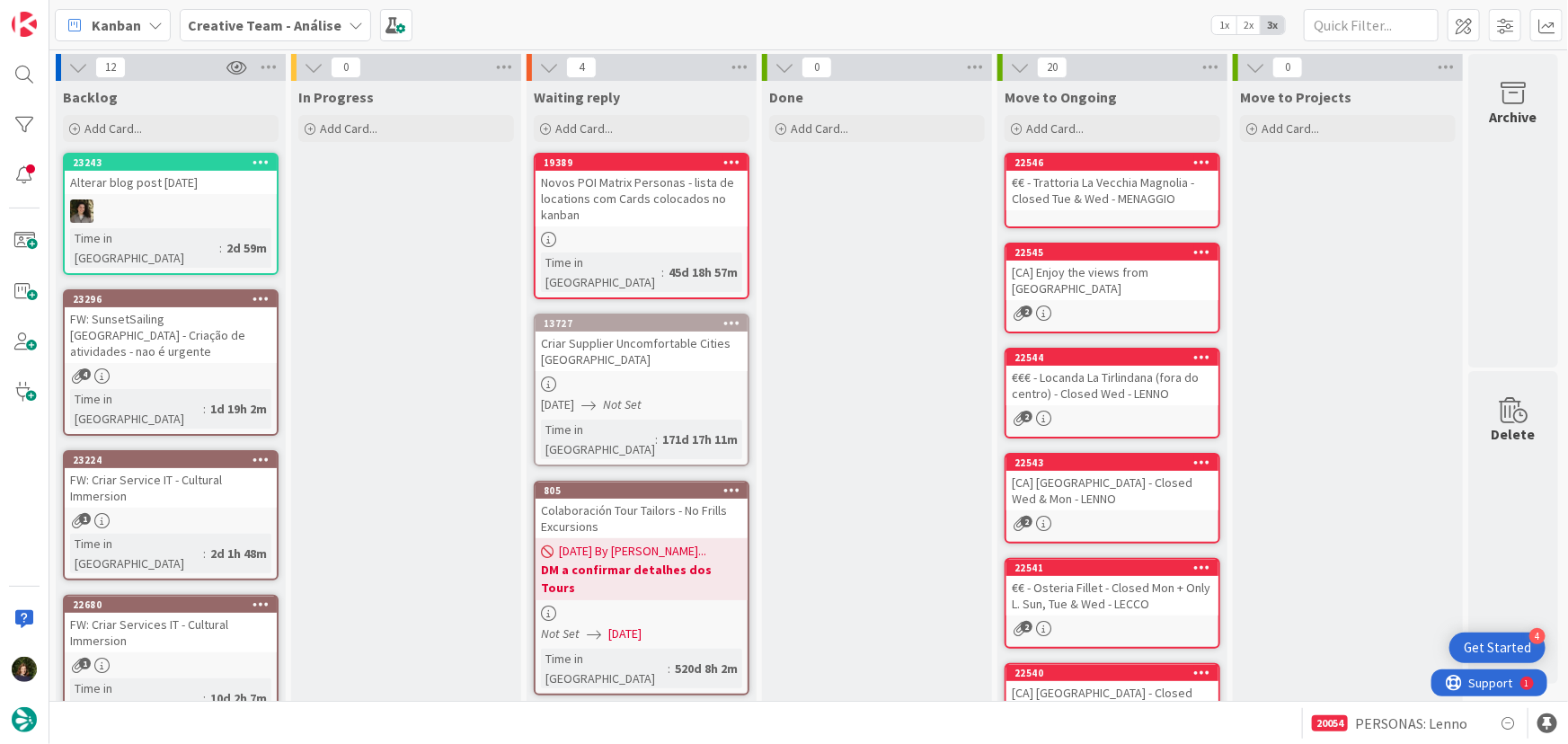
click at [277, 26] on b "Creative Team - Análise" at bounding box center [264, 25] width 154 height 18
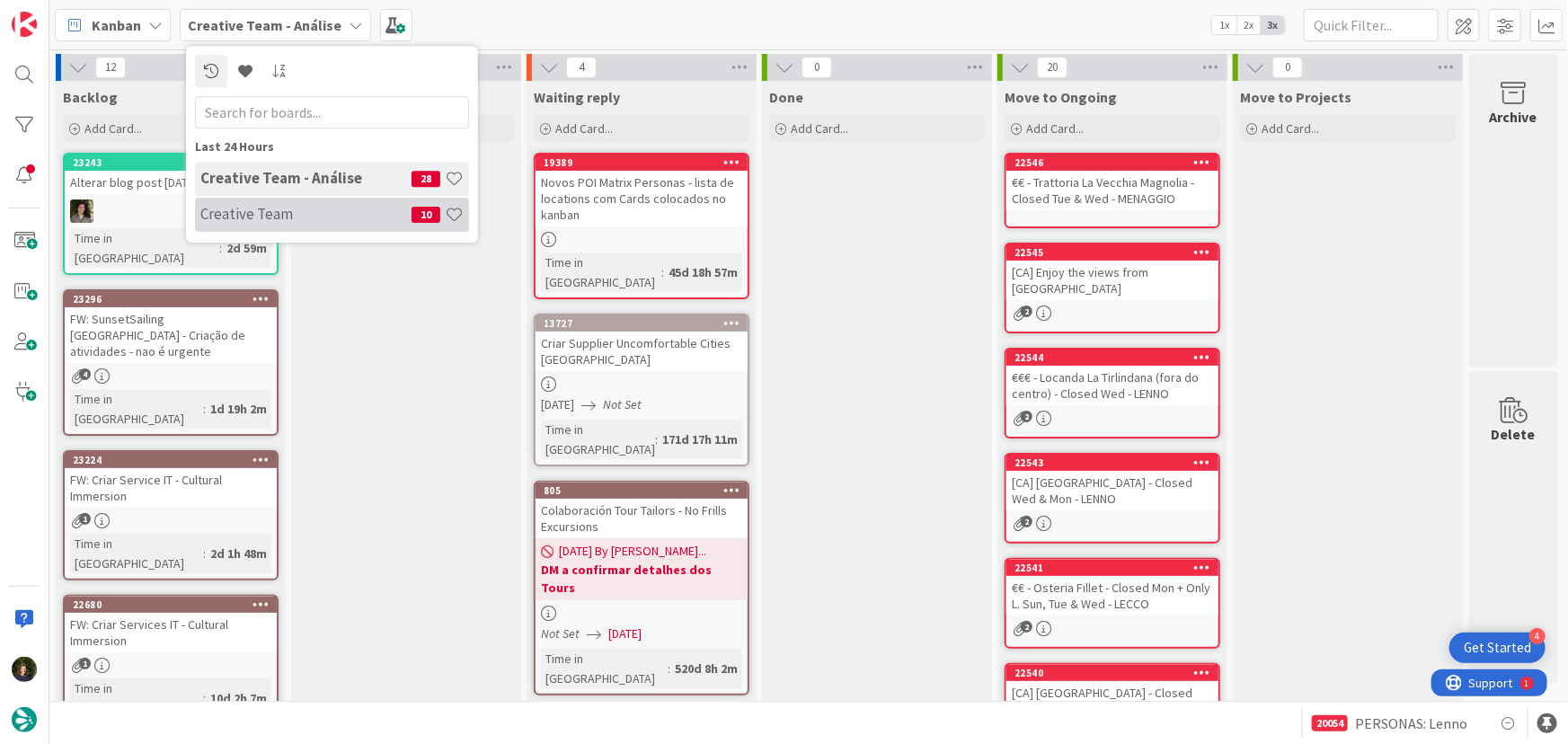
click at [325, 205] on h4 "Creative Team" at bounding box center [306, 214] width 212 height 18
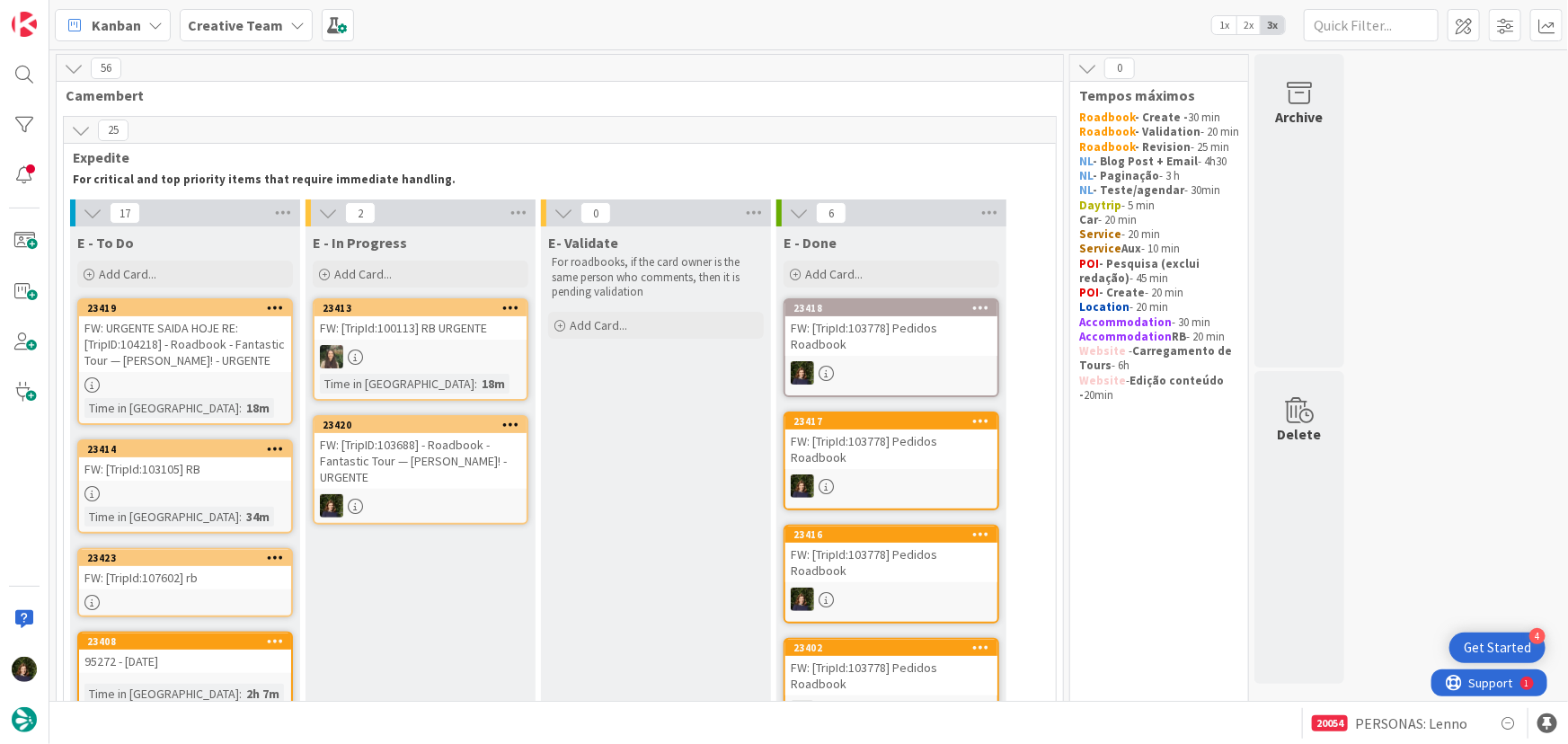
click at [413, 449] on div "FW: [TripID:103688] - Roadbook - Fantastic Tour — [PERSON_NAME]! - URGENTE" at bounding box center [420, 461] width 212 height 56
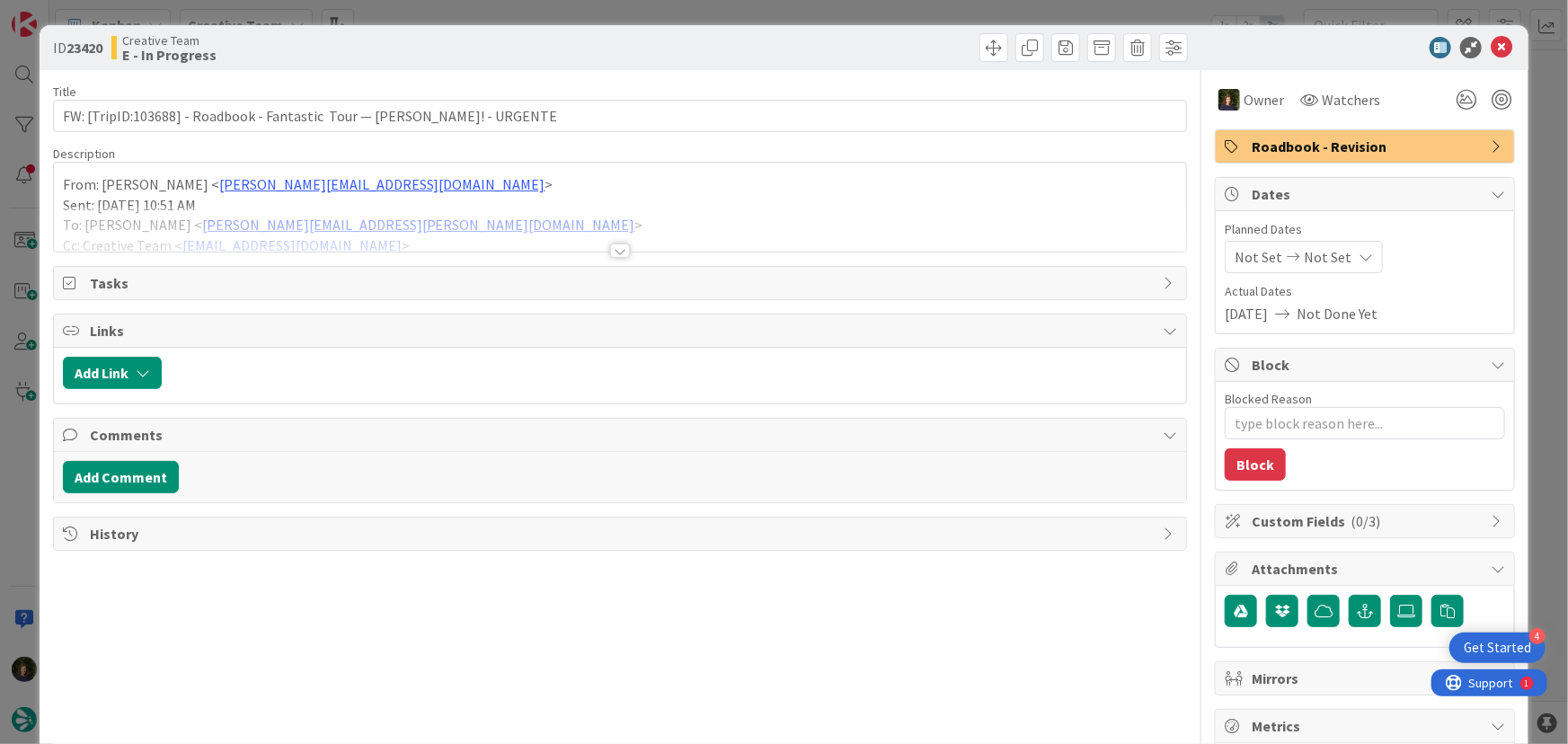
click at [615, 252] on div at bounding box center [620, 251] width 20 height 14
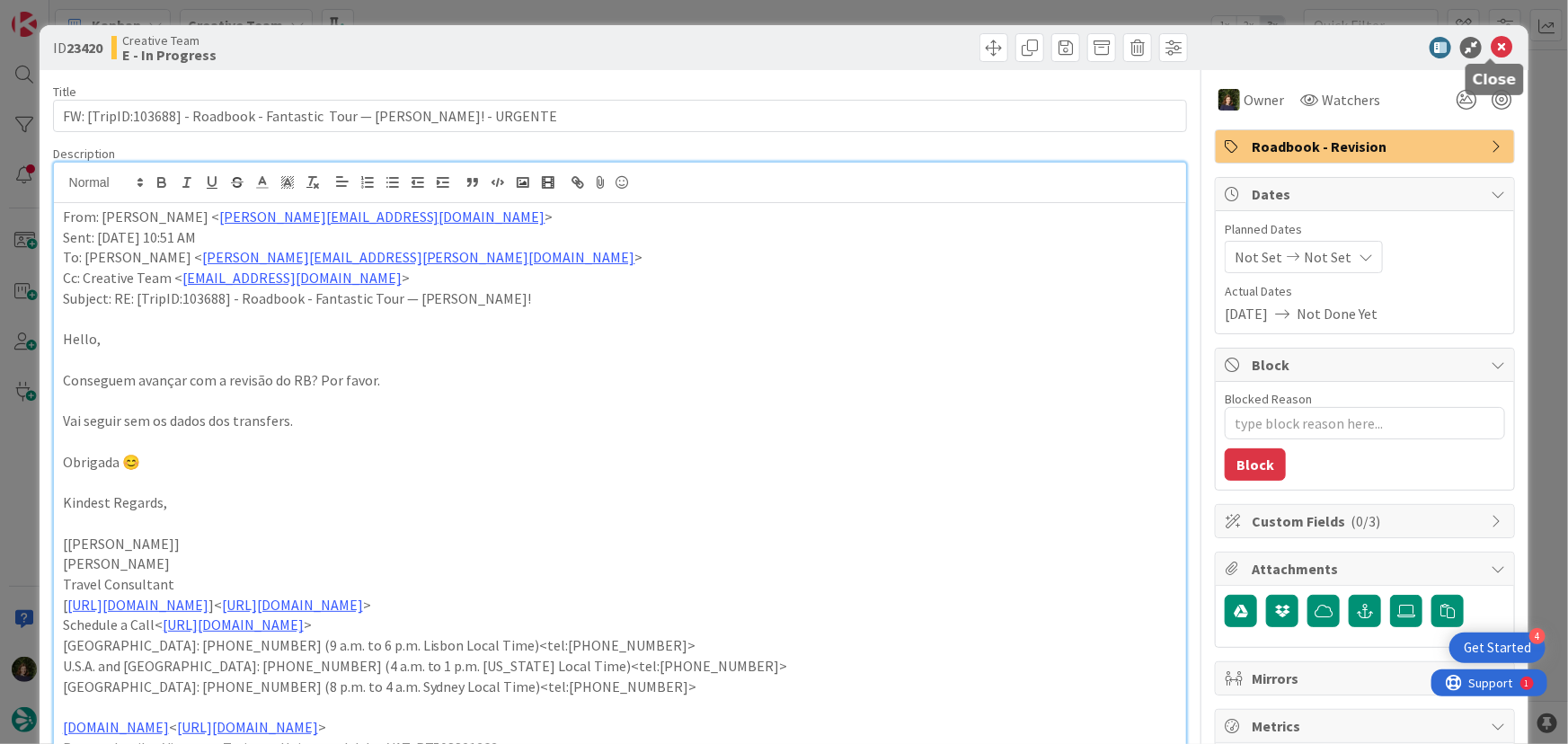
click at [1491, 51] on icon at bounding box center [1502, 48] width 22 height 22
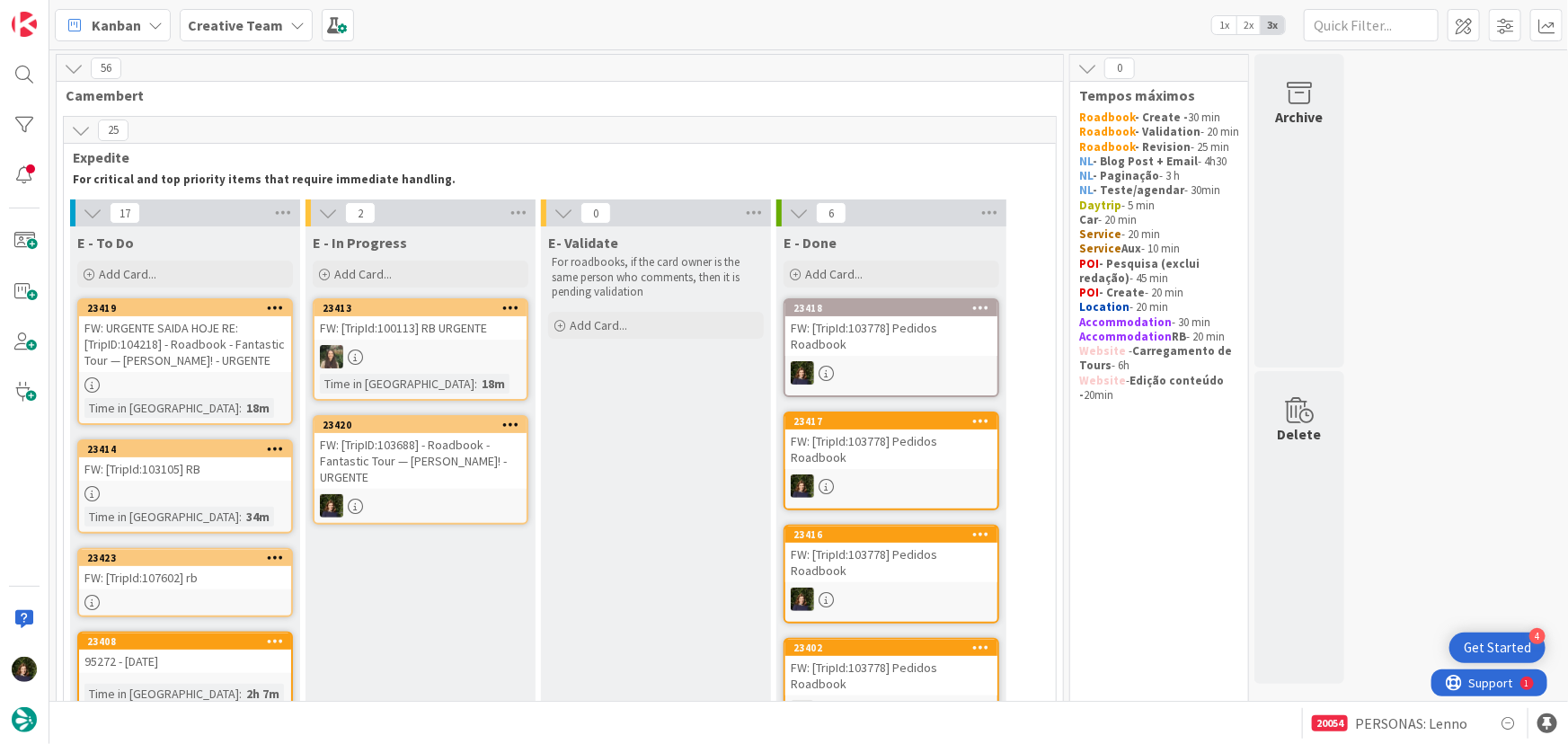
click at [252, 22] on b "Creative Team" at bounding box center [235, 25] width 95 height 18
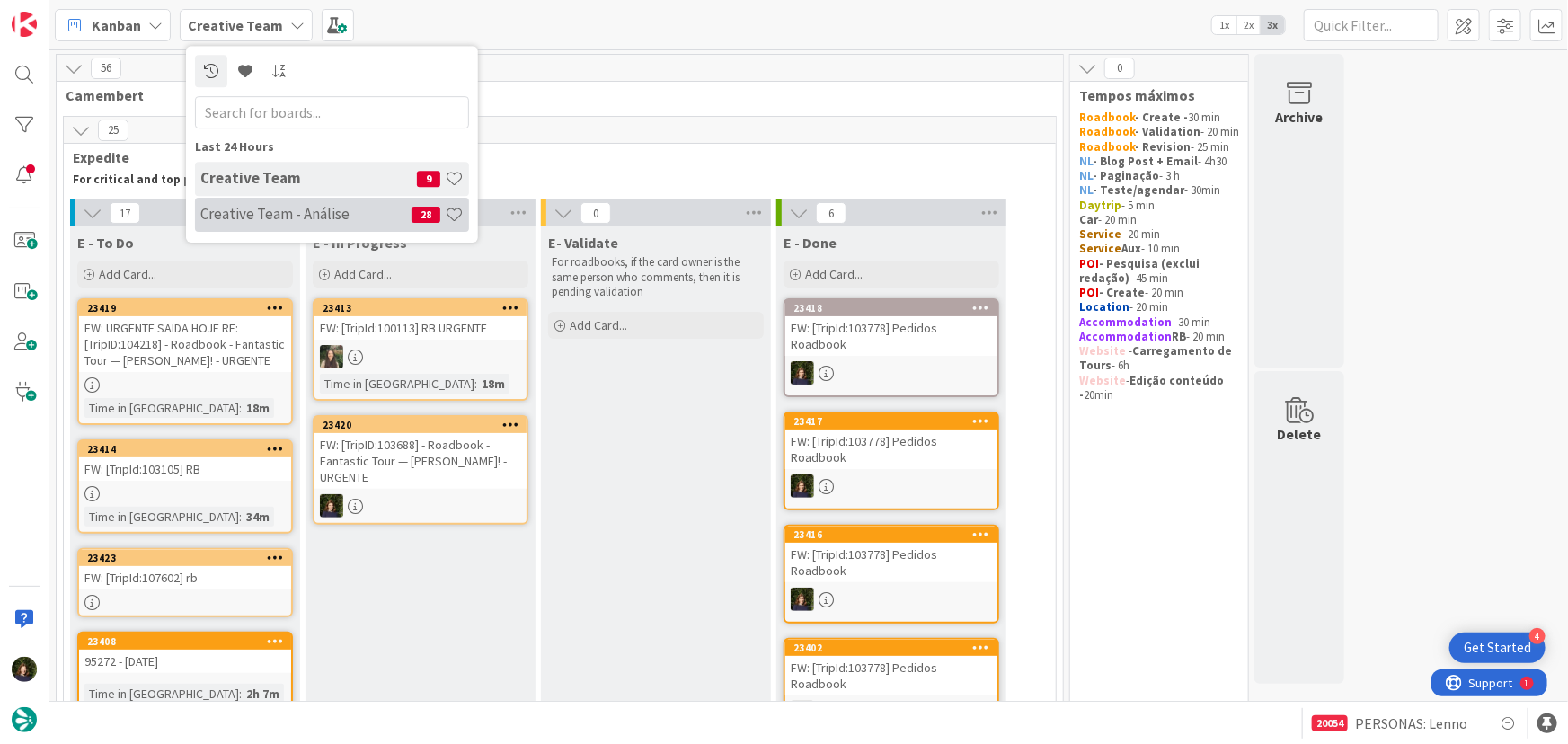
click at [263, 208] on h4 "Creative Team - Análise" at bounding box center [306, 214] width 212 height 18
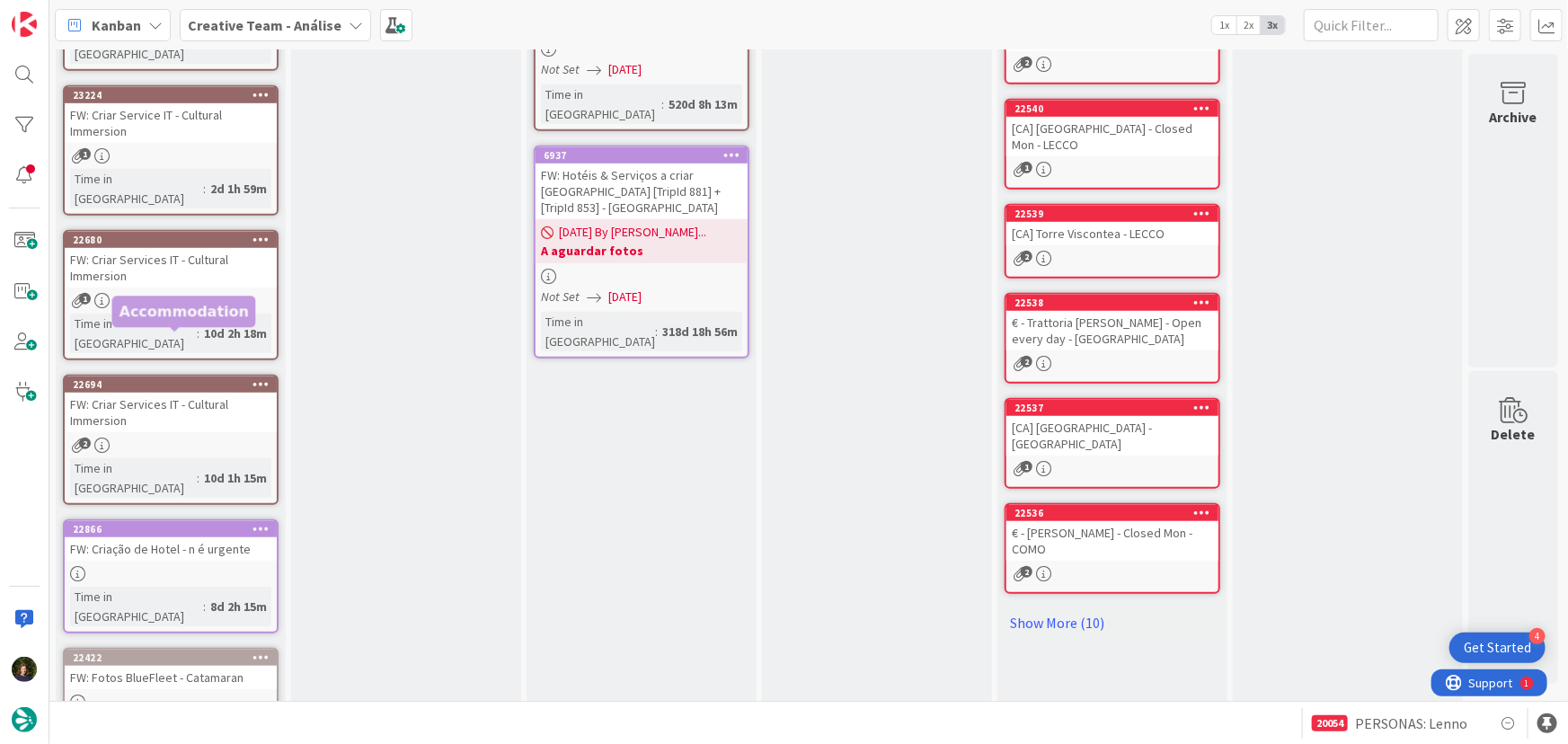
scroll to position [671, 0]
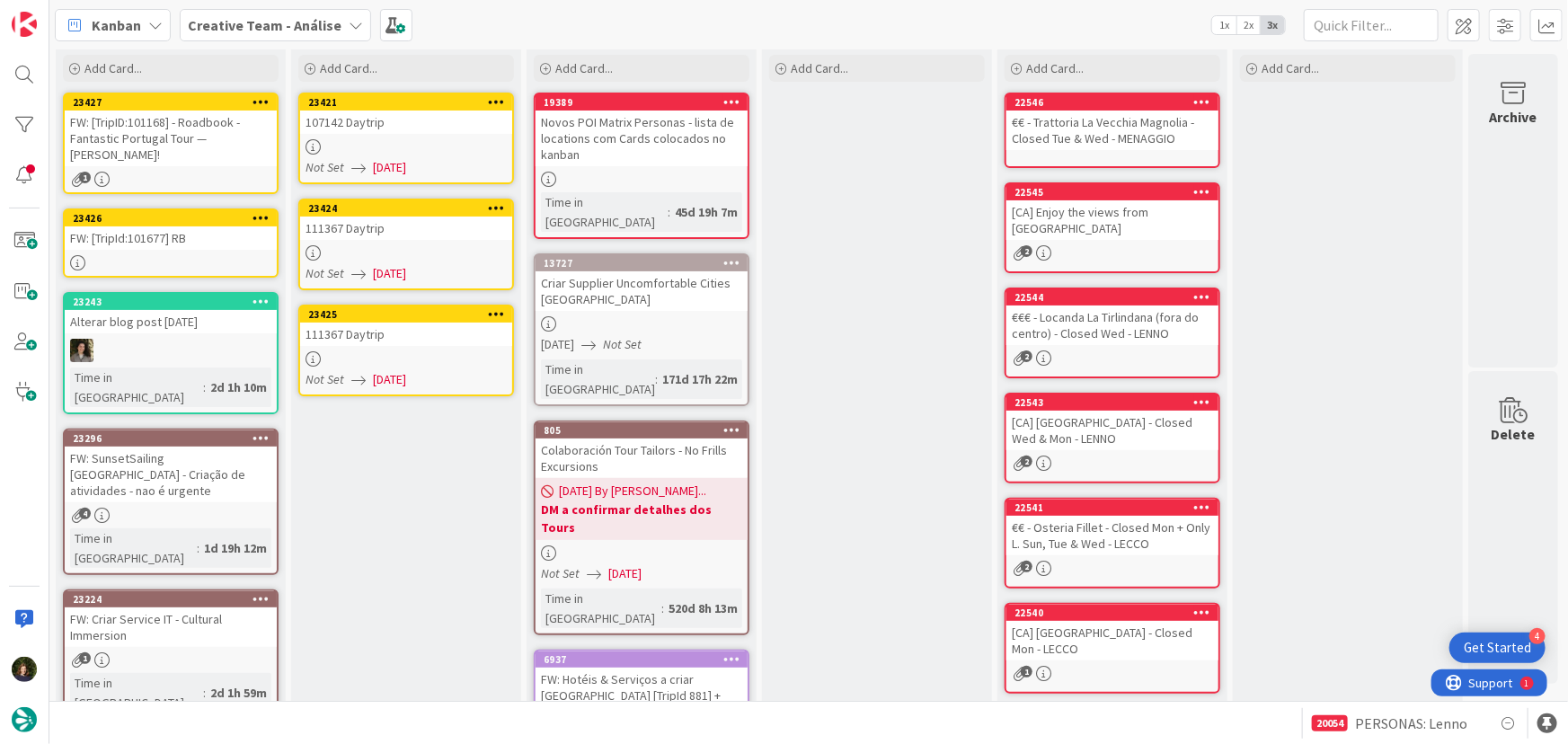
scroll to position [0, 0]
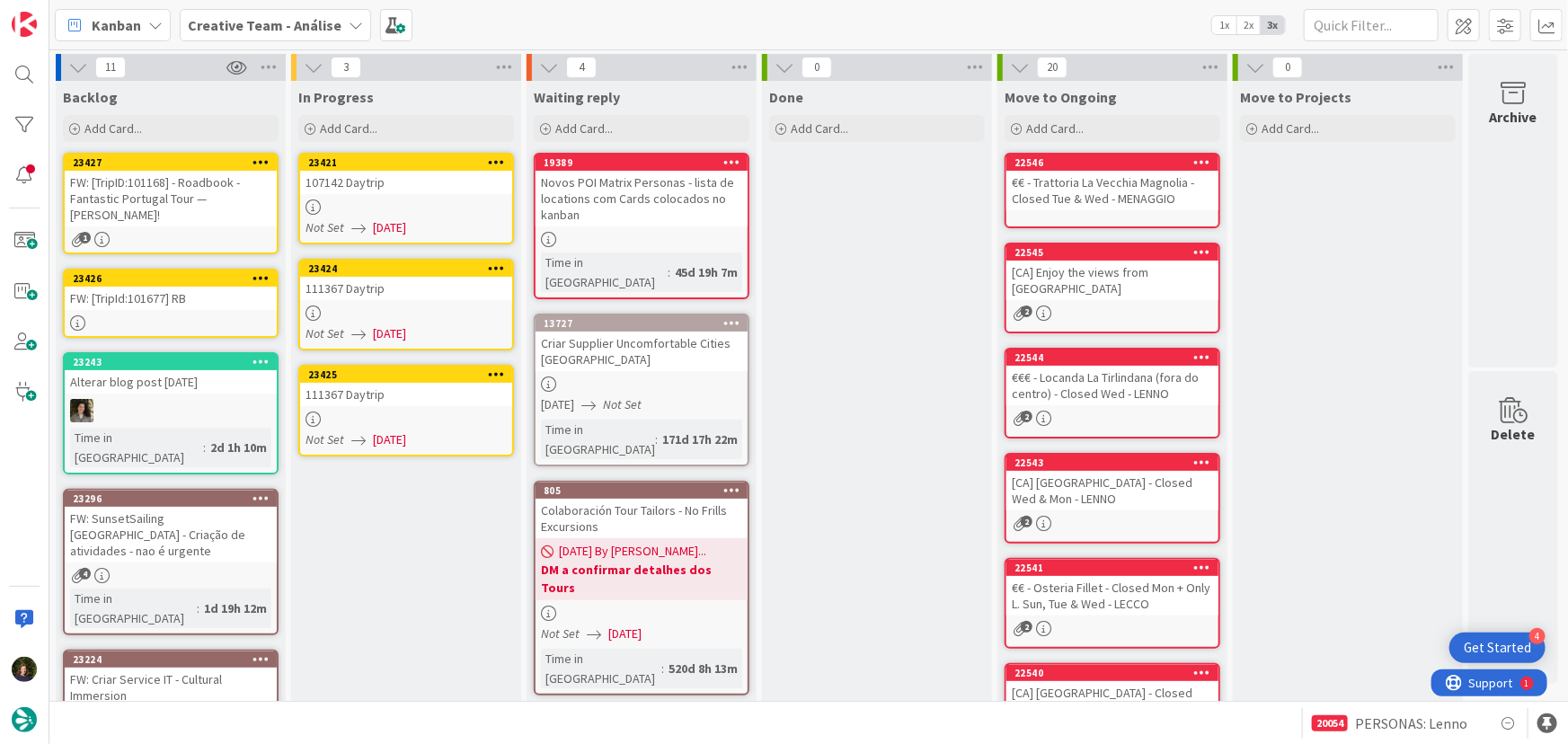
click at [374, 407] on link "23425 111367 Daytrip Not Set [DATE]" at bounding box center [406, 411] width 216 height 92
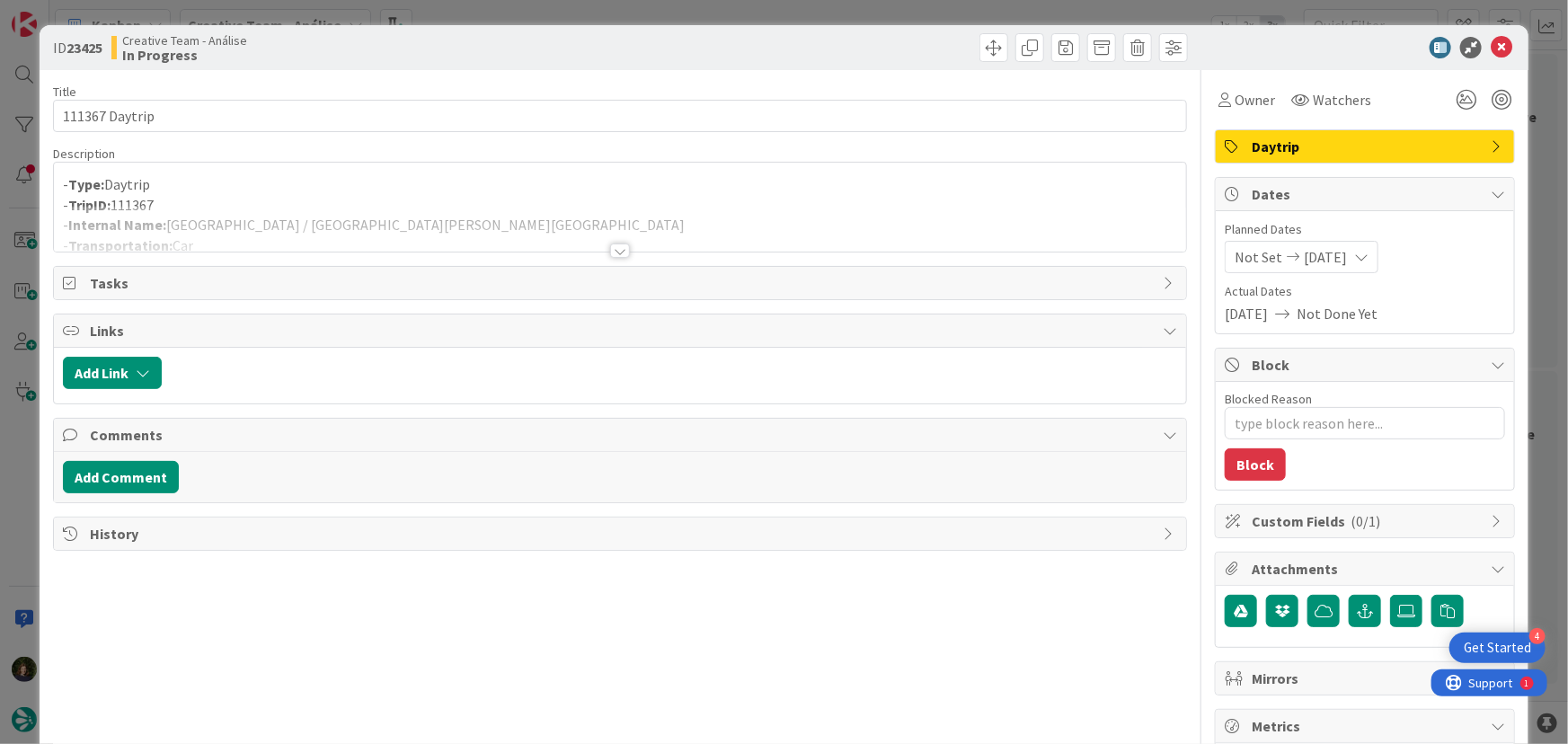
click at [610, 255] on div at bounding box center [620, 251] width 20 height 14
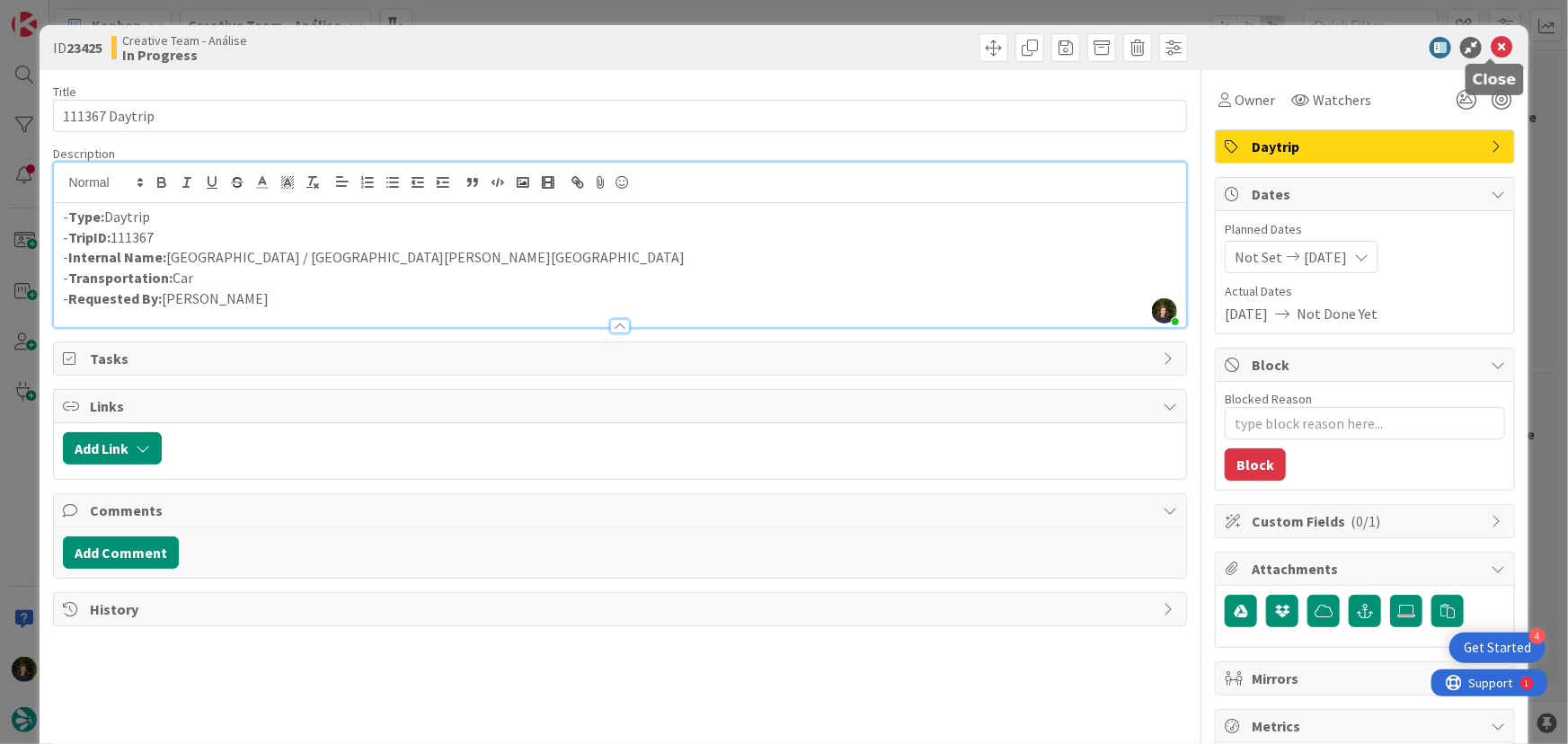
click at [1492, 50] on icon at bounding box center [1502, 48] width 22 height 22
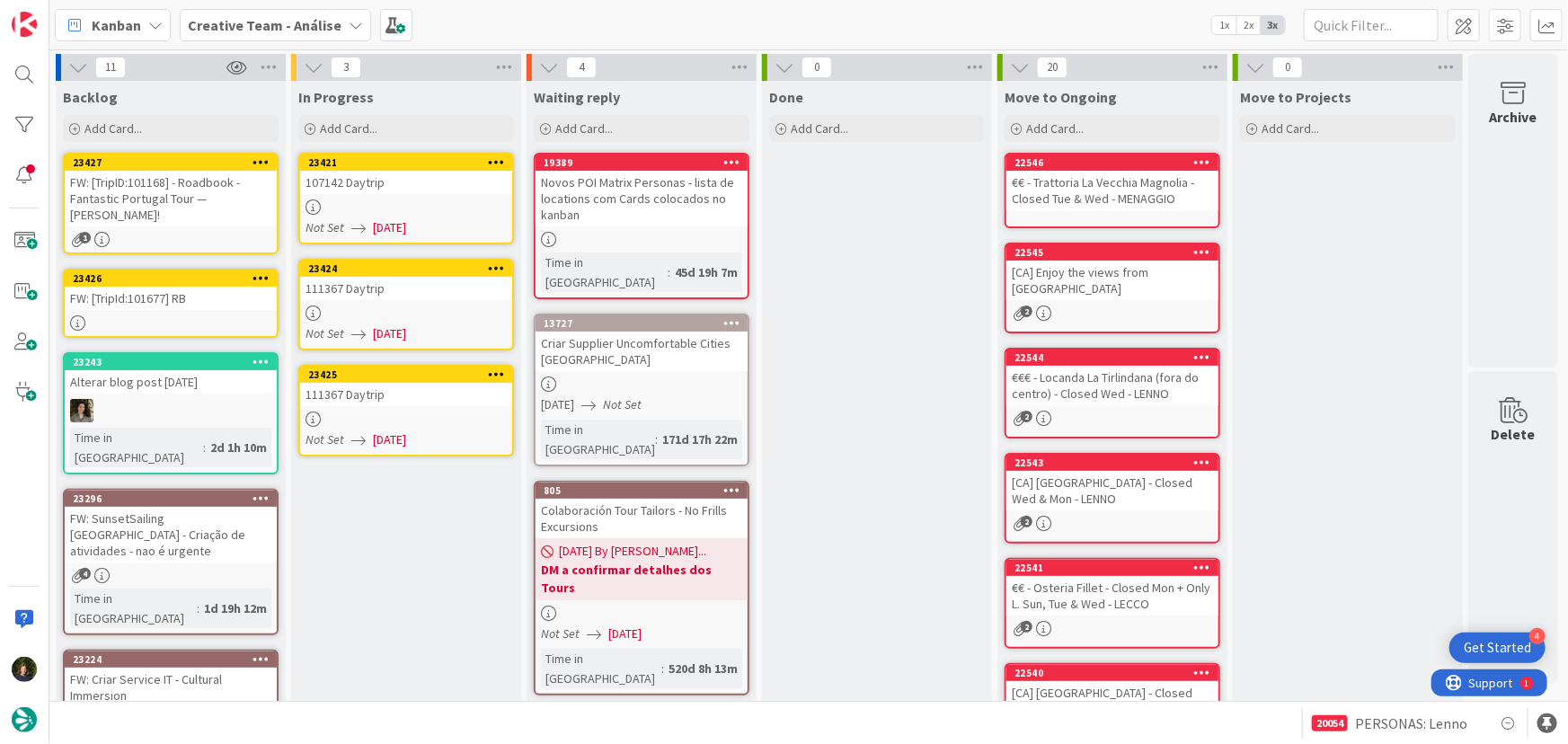
click at [410, 294] on div "111367 Daytrip" at bounding box center [406, 288] width 212 height 23
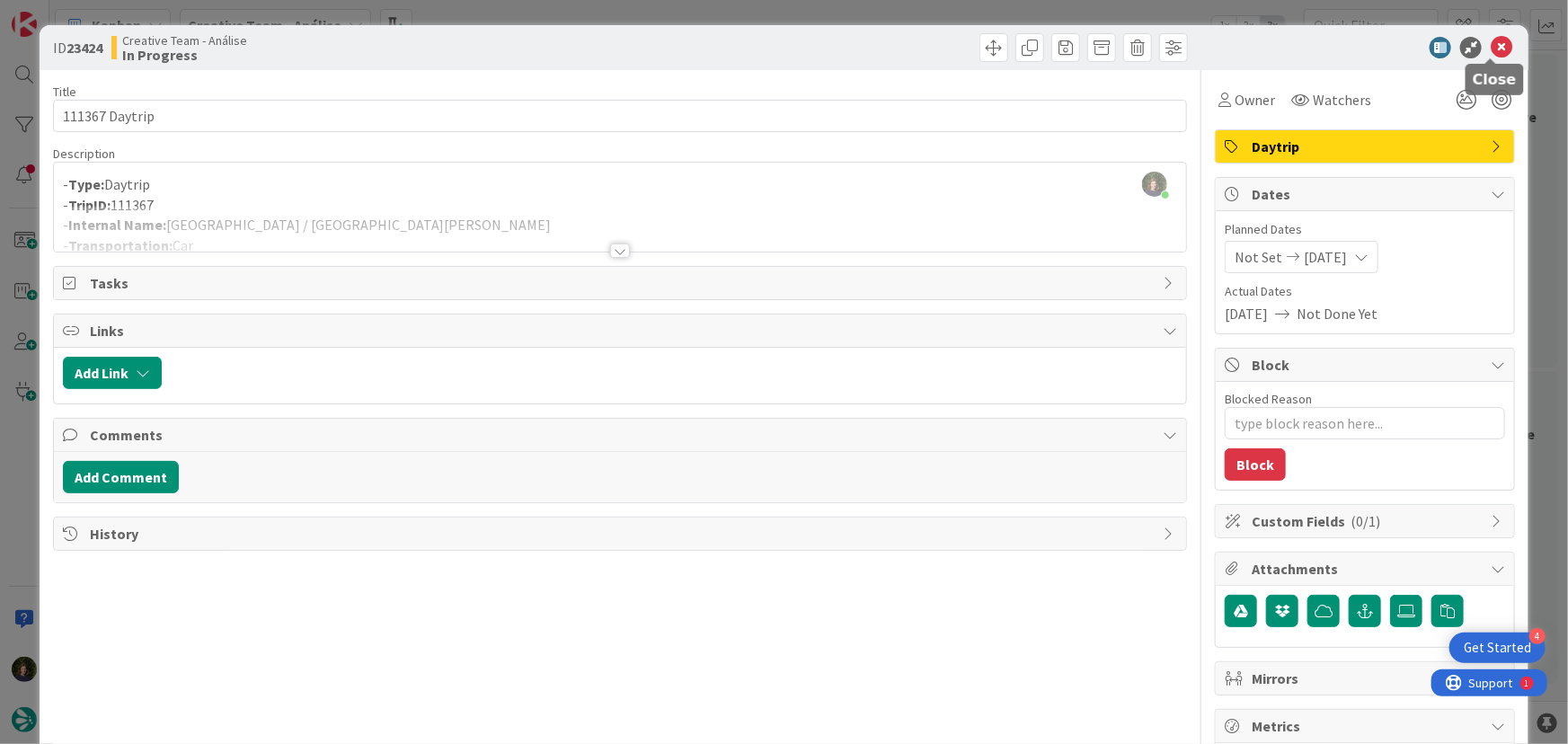
click at [1491, 54] on icon at bounding box center [1502, 48] width 22 height 22
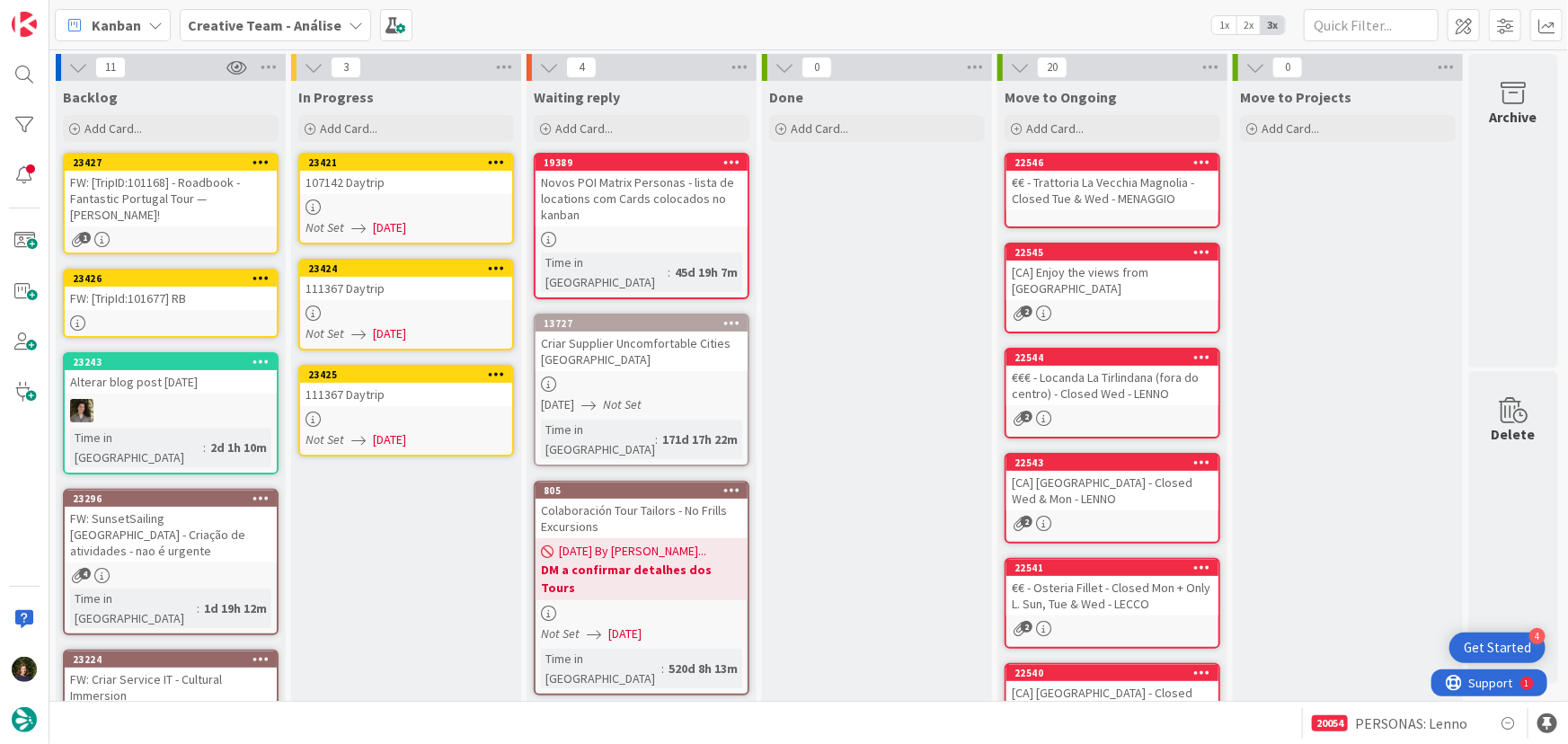
click at [382, 203] on div at bounding box center [406, 207] width 212 height 15
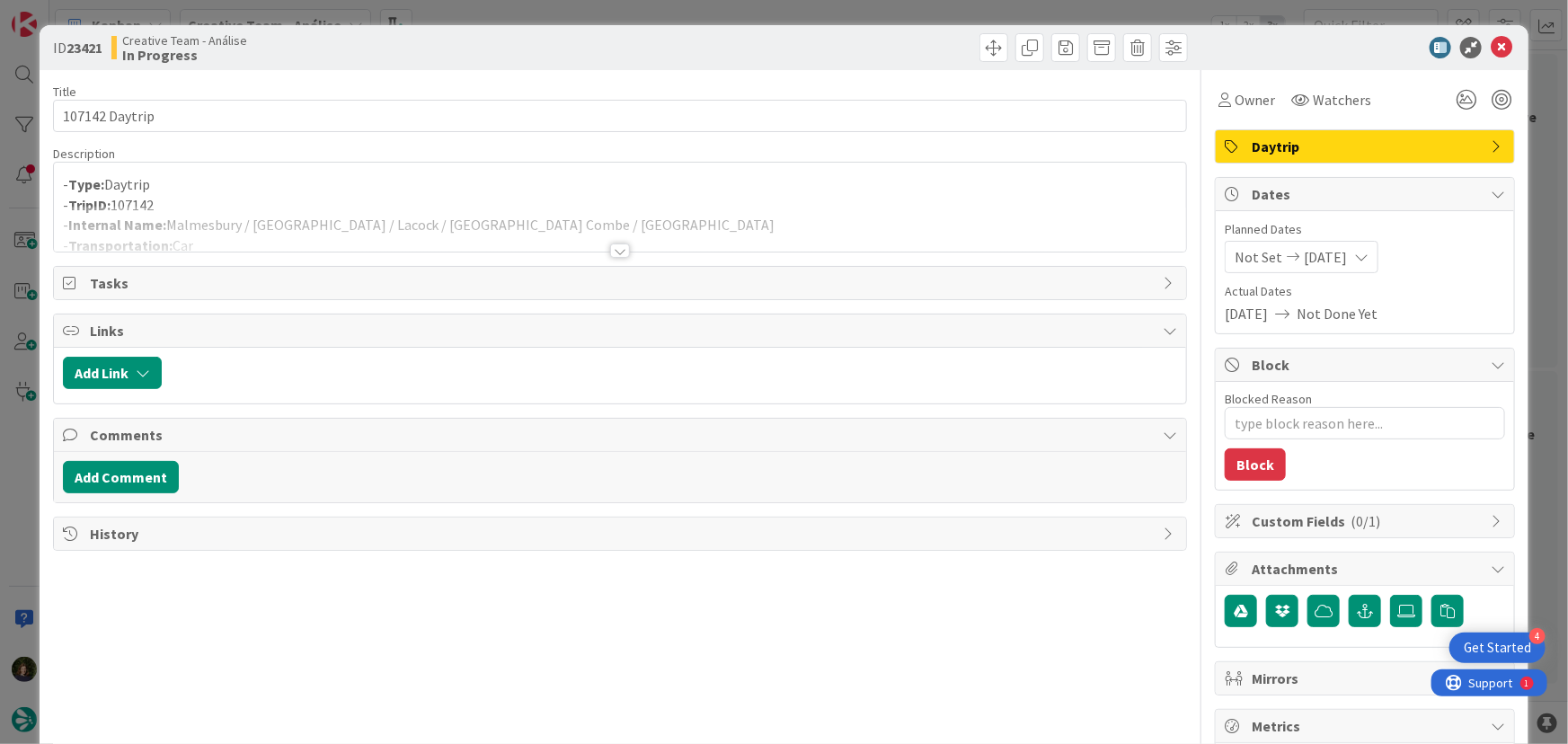
click at [615, 254] on div at bounding box center [620, 251] width 20 height 14
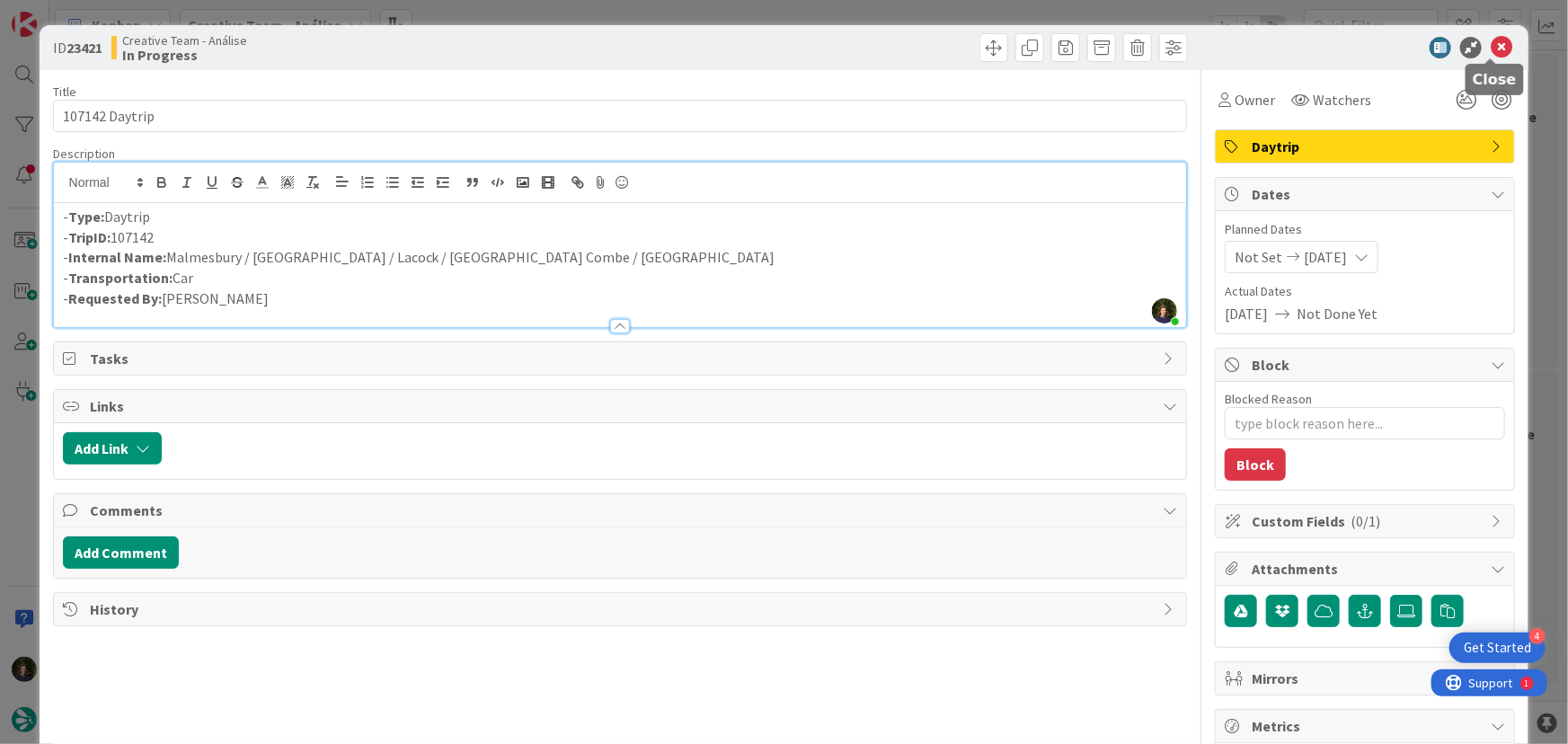
click at [1494, 50] on icon at bounding box center [1502, 48] width 22 height 22
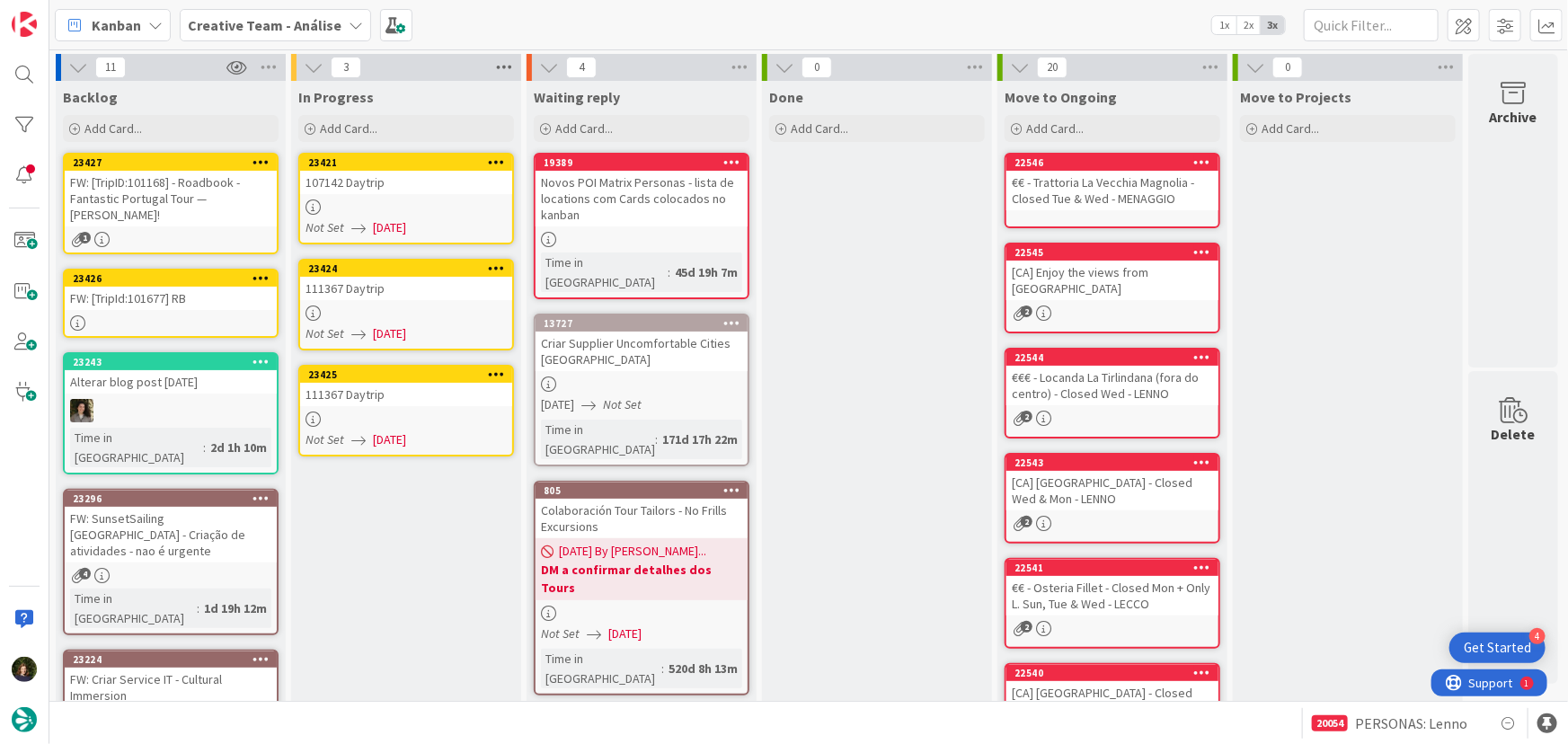
click at [509, 64] on icon at bounding box center [503, 67] width 23 height 27
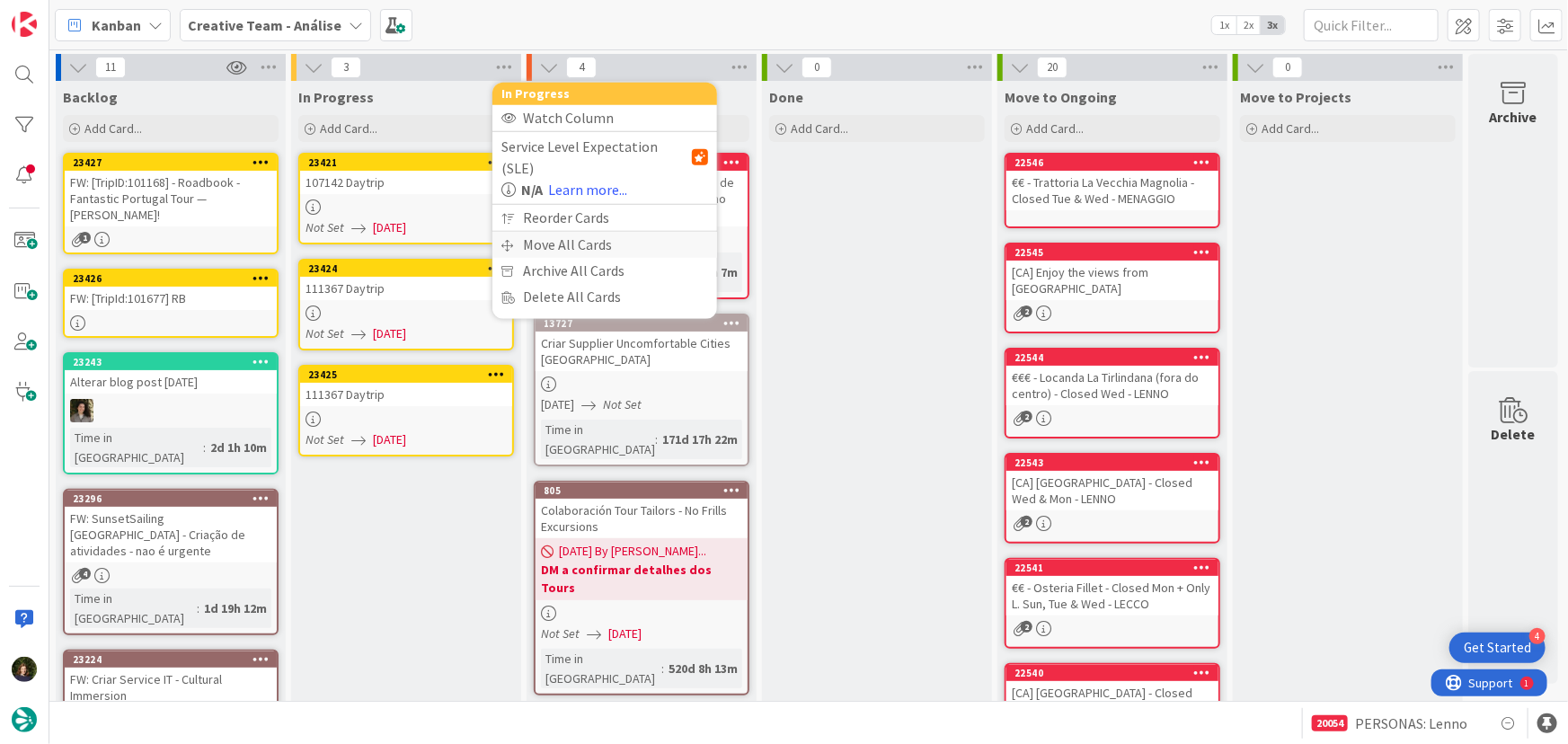
click at [546, 232] on div "Move All Cards" at bounding box center [604, 245] width 225 height 26
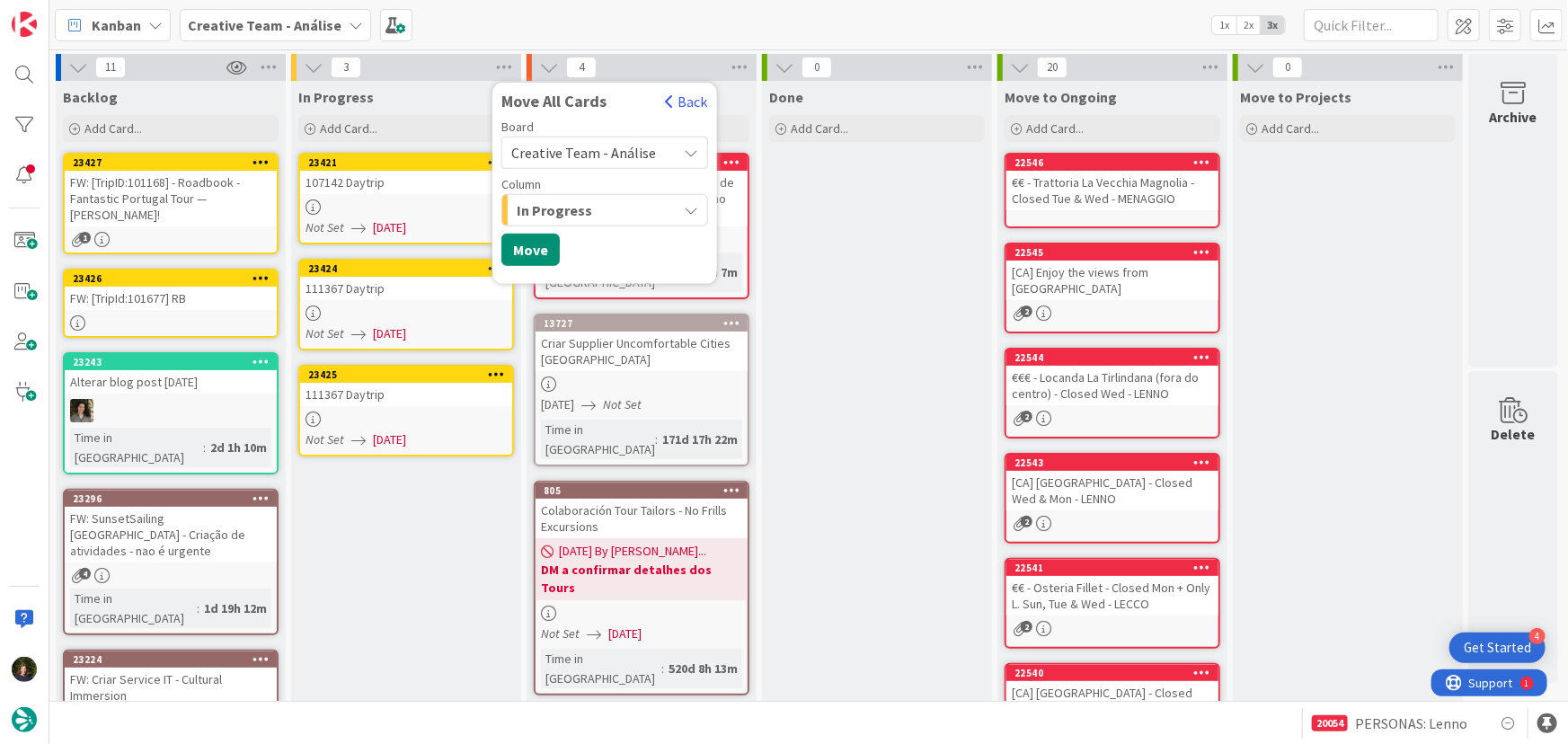
click at [618, 153] on span "Creative Team - Análise" at bounding box center [583, 153] width 145 height 18
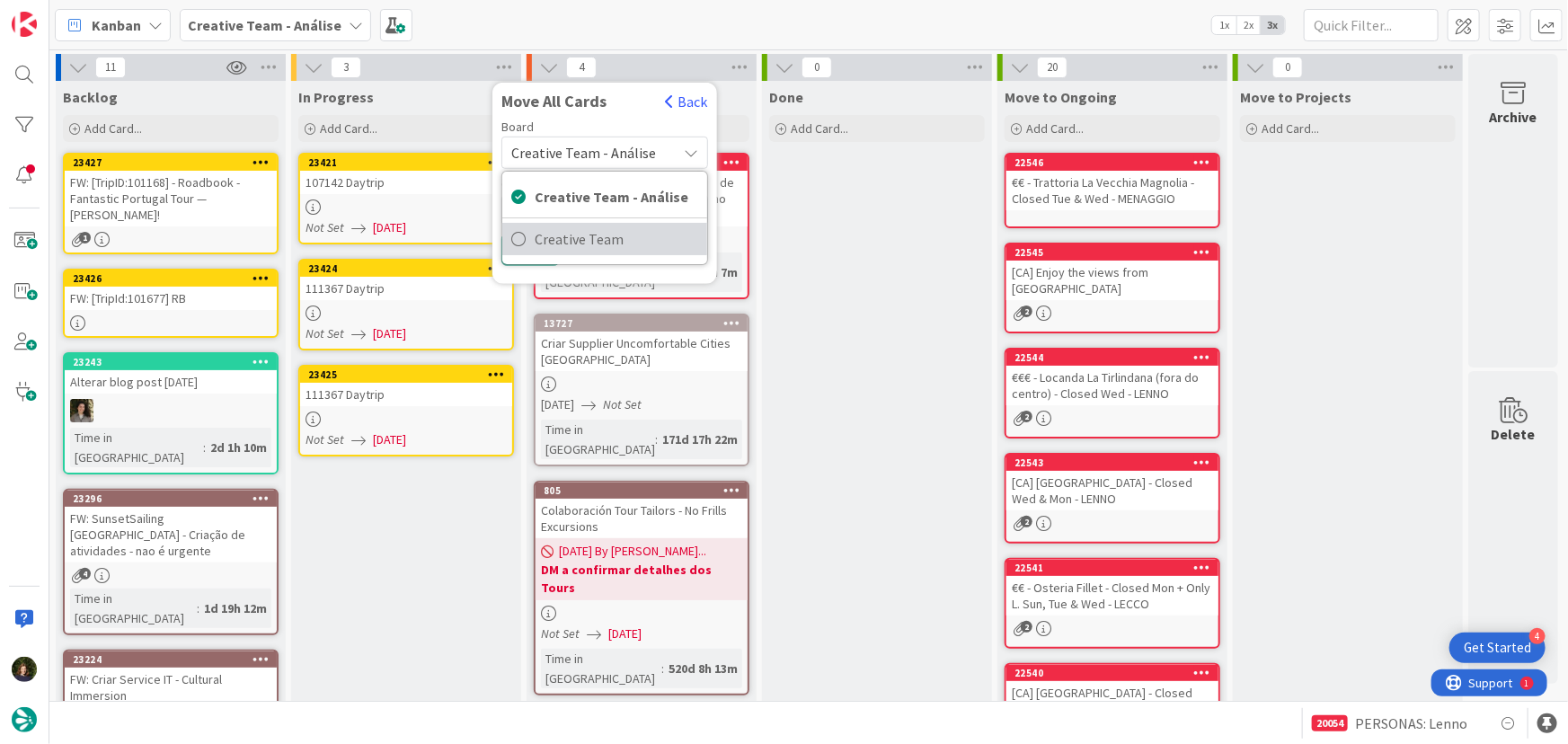
click at [609, 237] on span "Creative Team" at bounding box center [617, 239] width 164 height 27
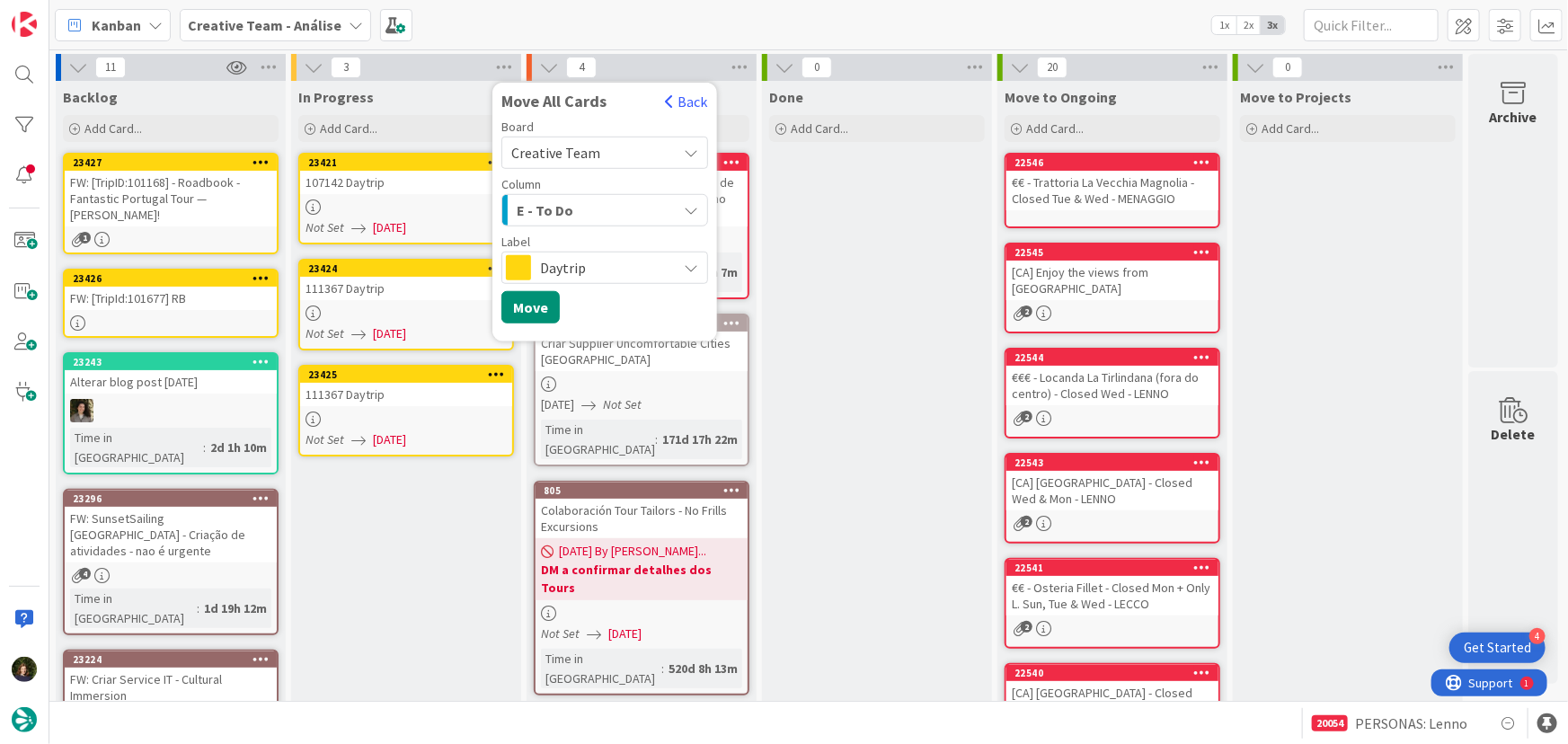
click at [600, 211] on div "E - To Do" at bounding box center [594, 210] width 165 height 29
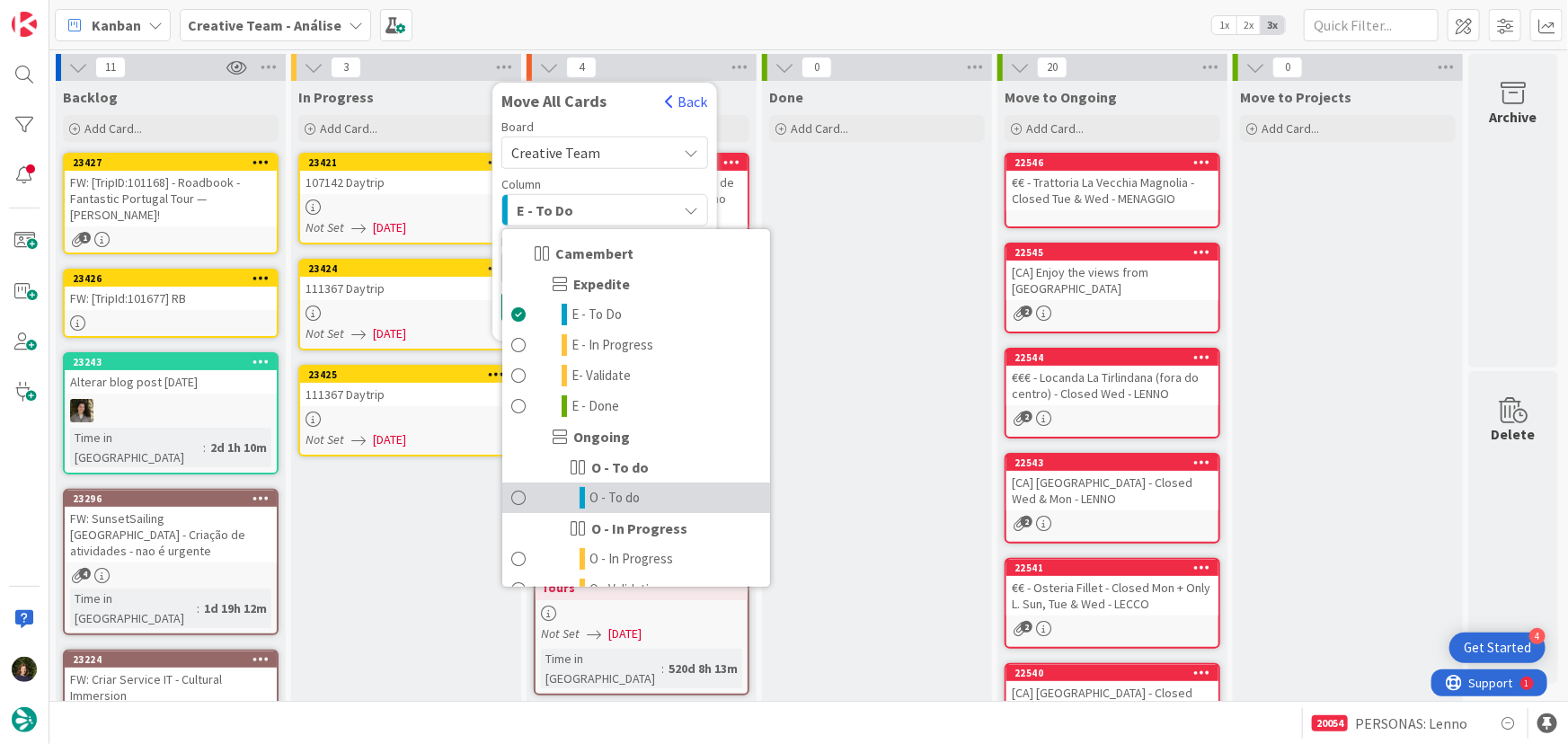
click at [663, 489] on link "O - To do" at bounding box center [636, 497] width 267 height 31
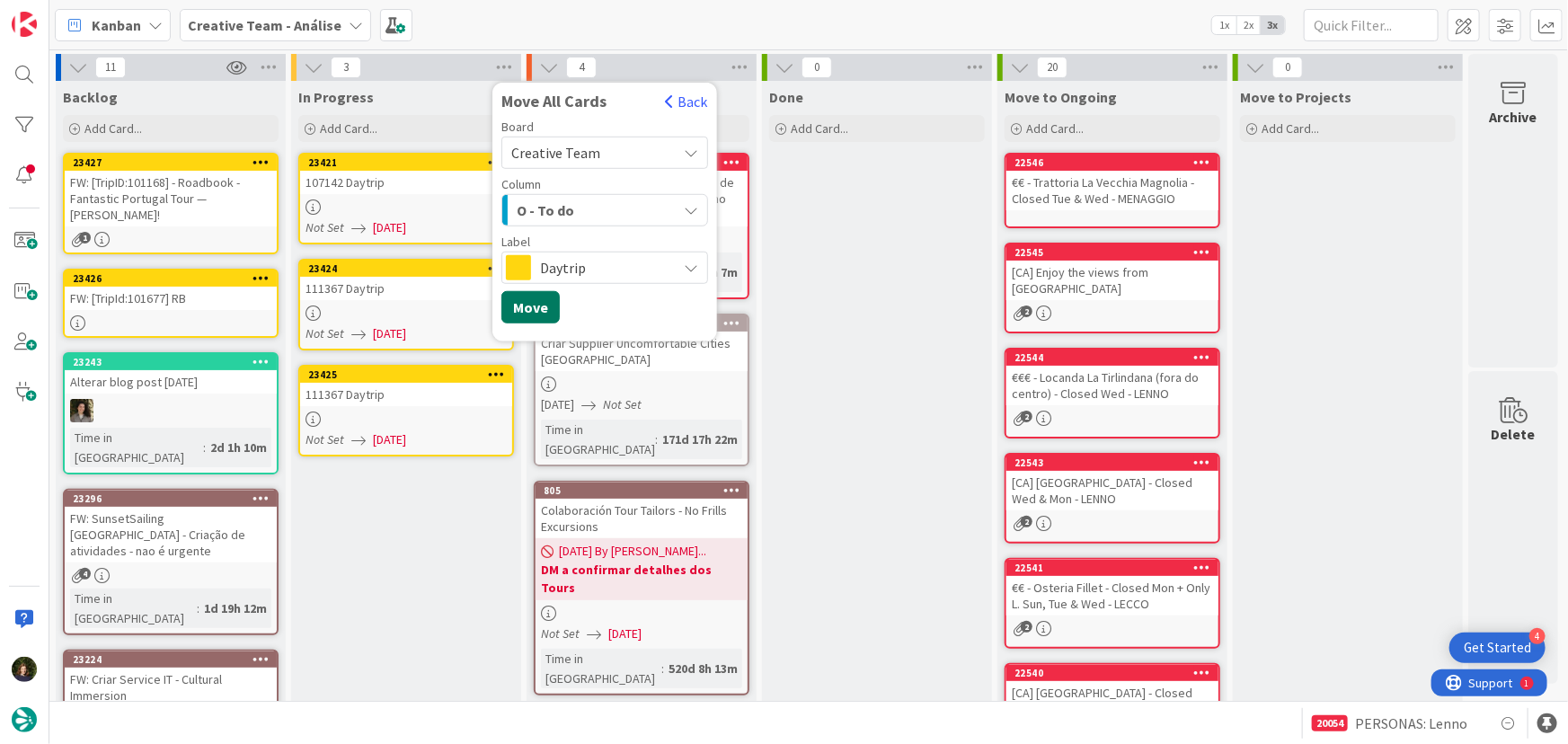
click at [531, 306] on button "Move" at bounding box center [530, 308] width 59 height 32
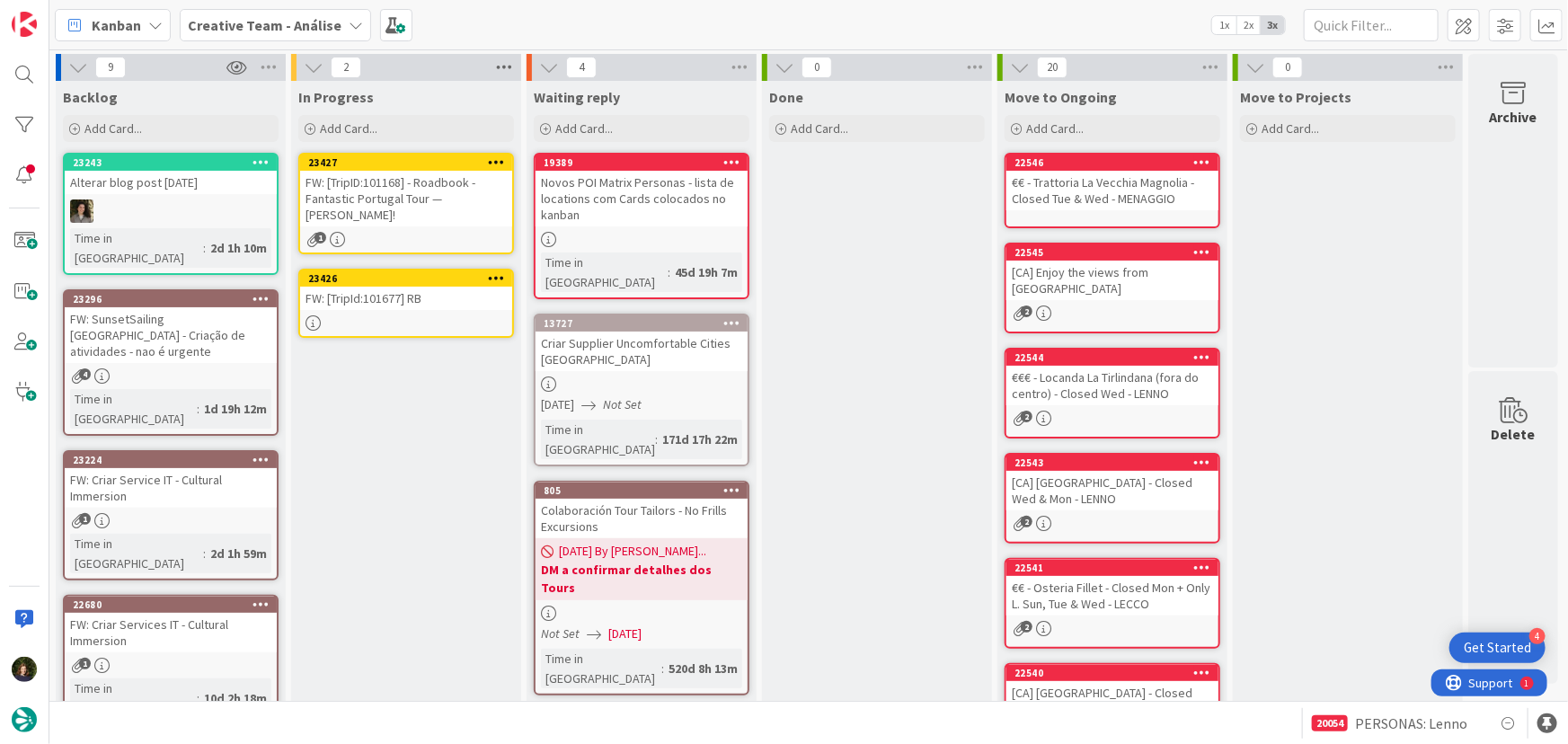
click at [504, 64] on icon at bounding box center [503, 67] width 23 height 27
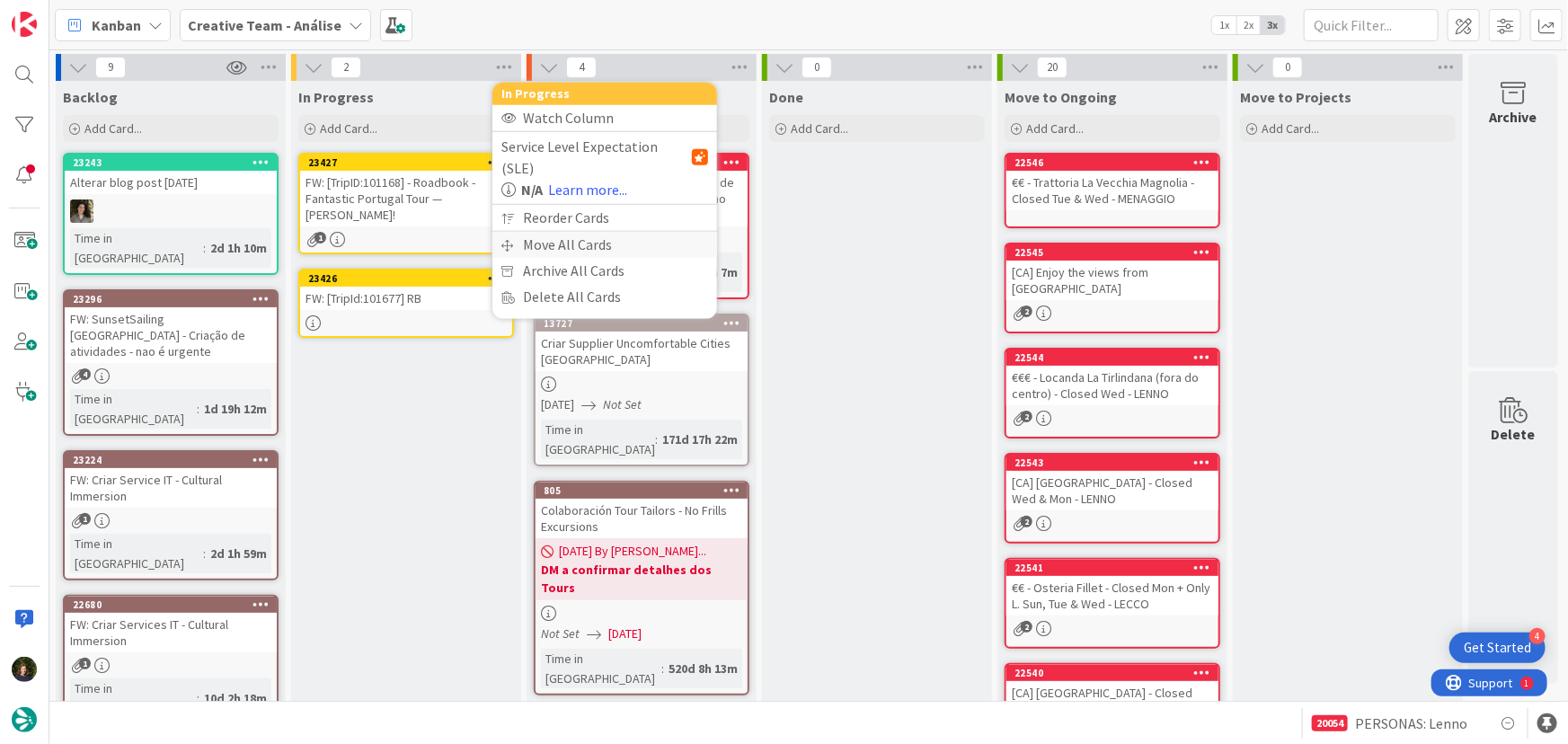
click at [582, 233] on div "Move All Cards" at bounding box center [604, 245] width 225 height 26
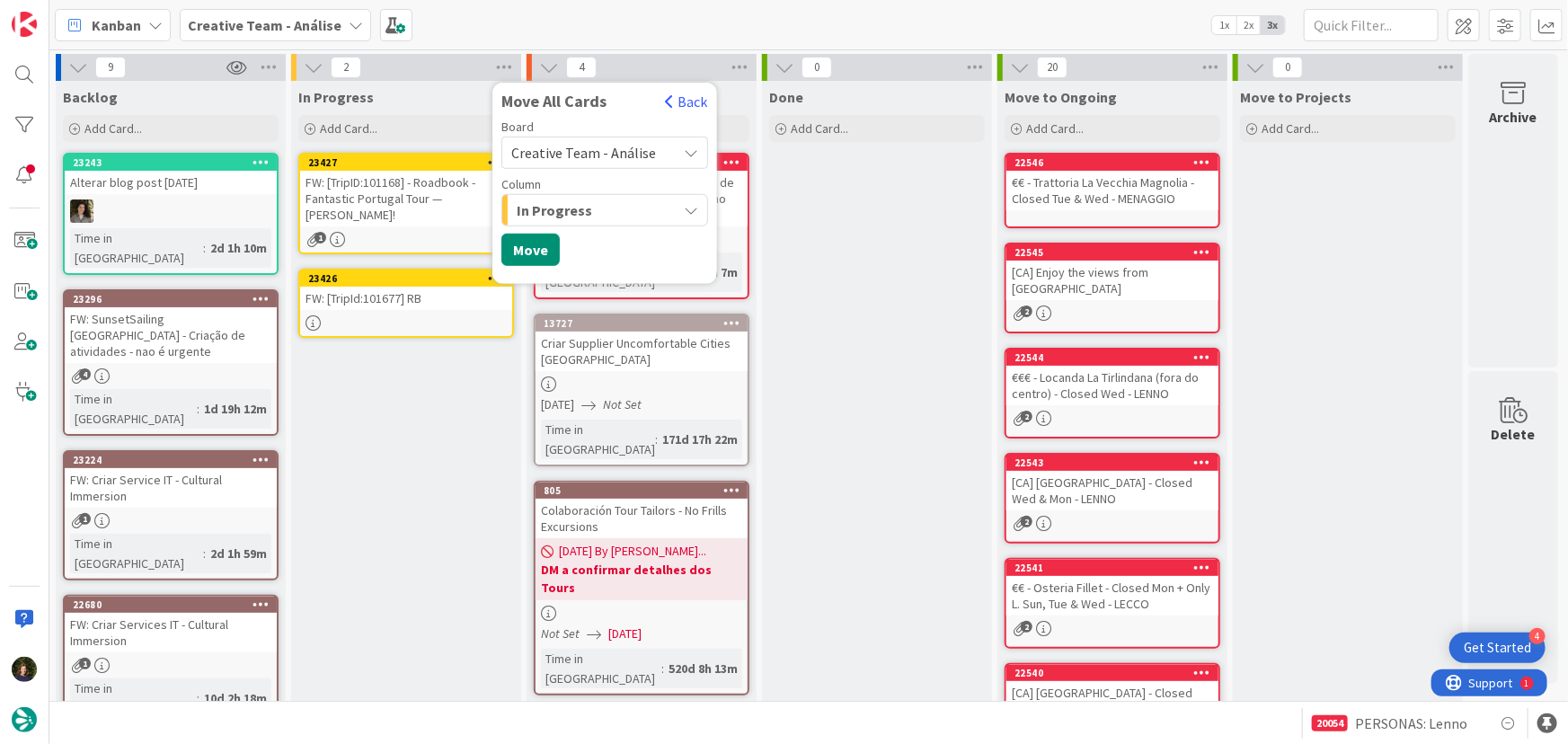
click at [593, 148] on span "Creative Team - Análise" at bounding box center [583, 153] width 145 height 18
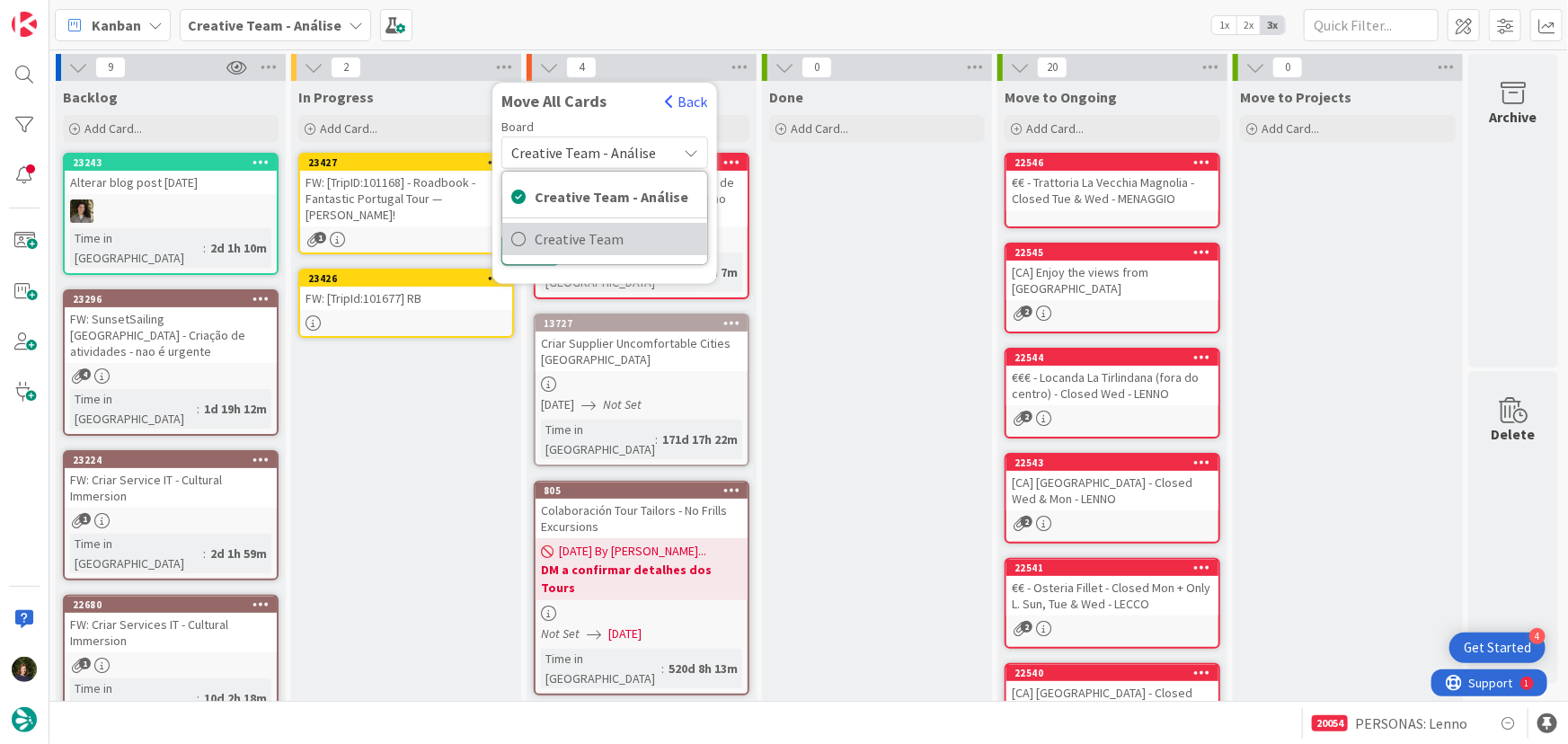
click at [607, 252] on span "Creative Team" at bounding box center [617, 239] width 164 height 27
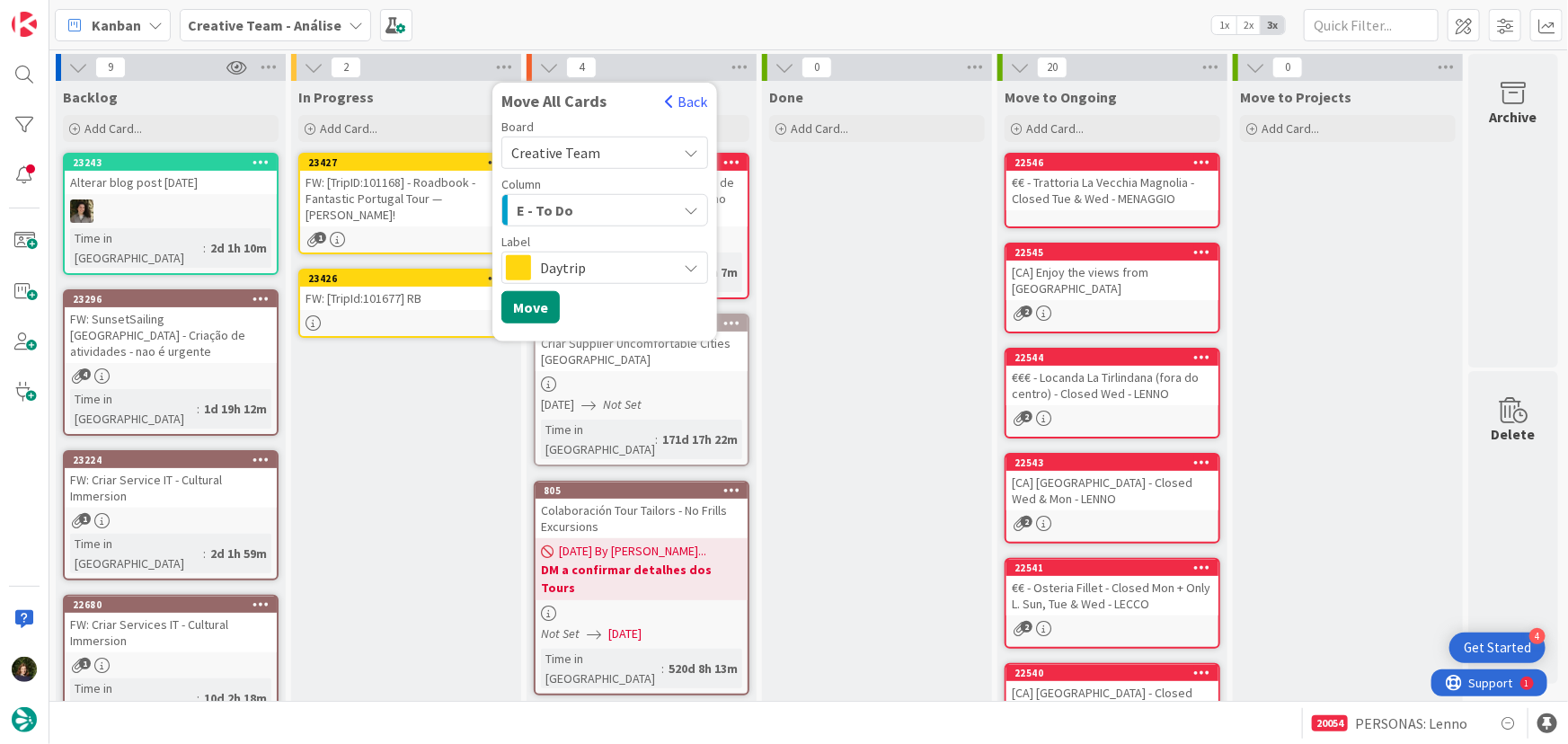
click at [578, 206] on div "E - To Do" at bounding box center [594, 210] width 165 height 29
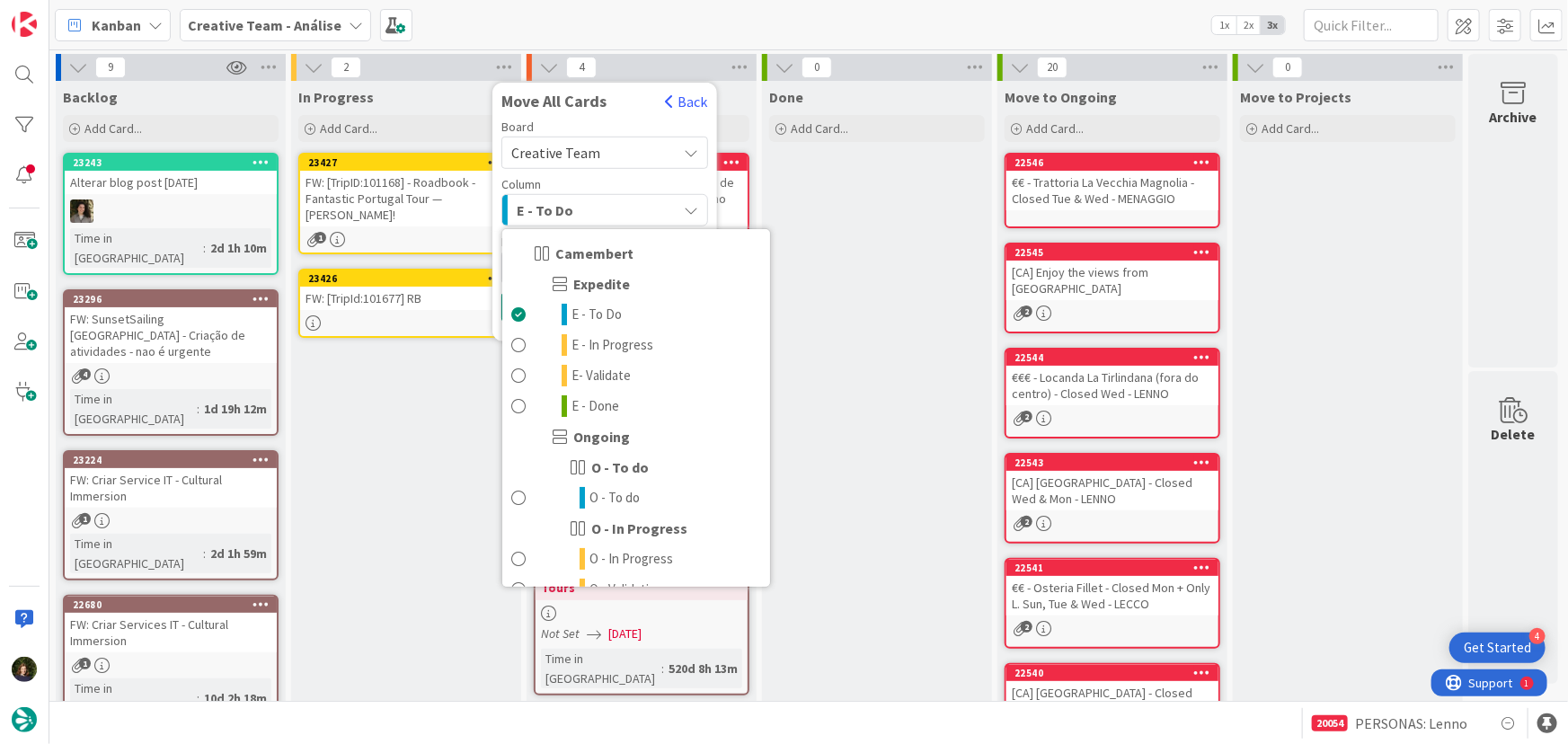
click at [578, 206] on div "E - To Do" at bounding box center [594, 210] width 165 height 29
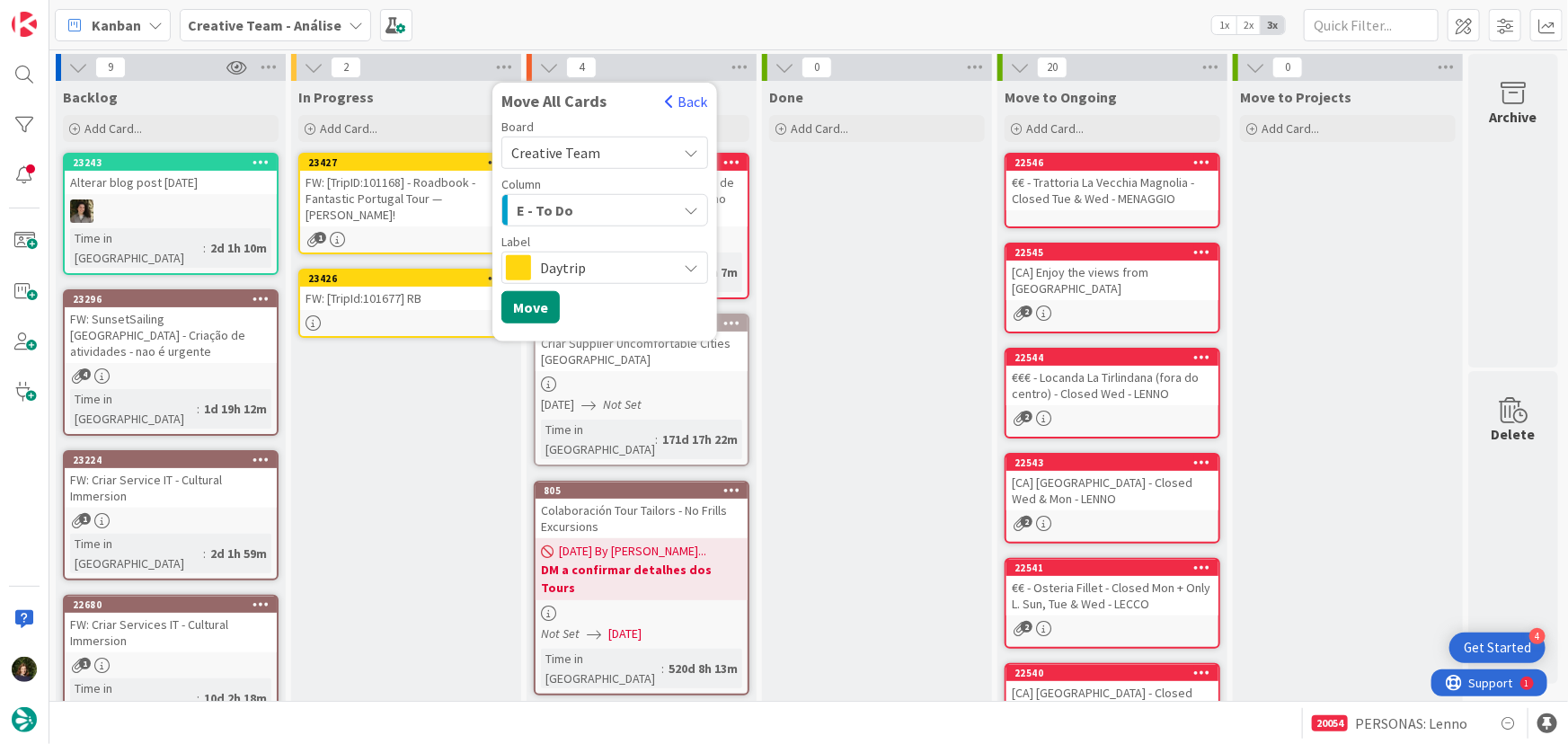
click at [577, 263] on span "Daytrip" at bounding box center [604, 268] width 128 height 25
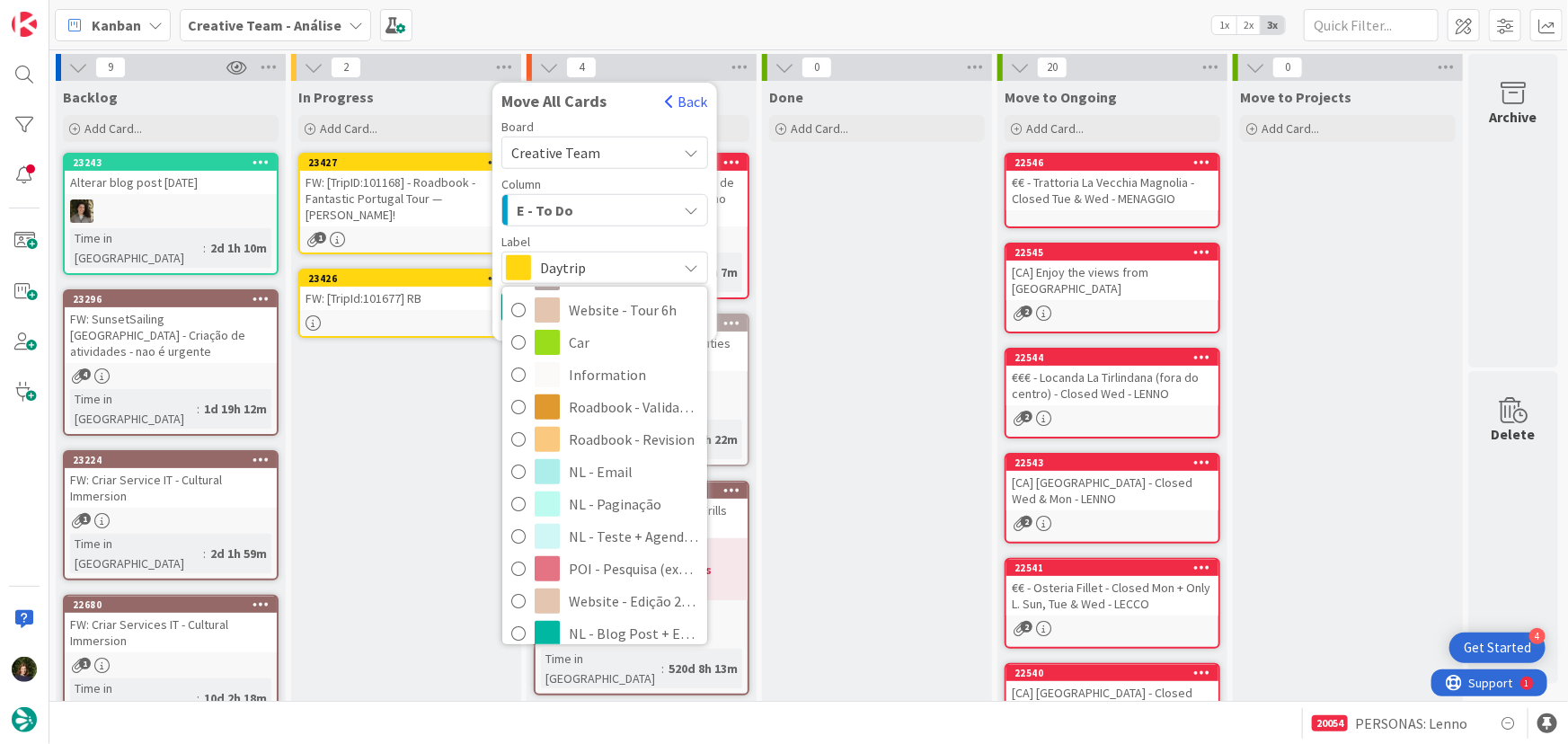
scroll to position [327, 0]
click at [599, 442] on span "Roadbook - Revision" at bounding box center [634, 438] width 130 height 27
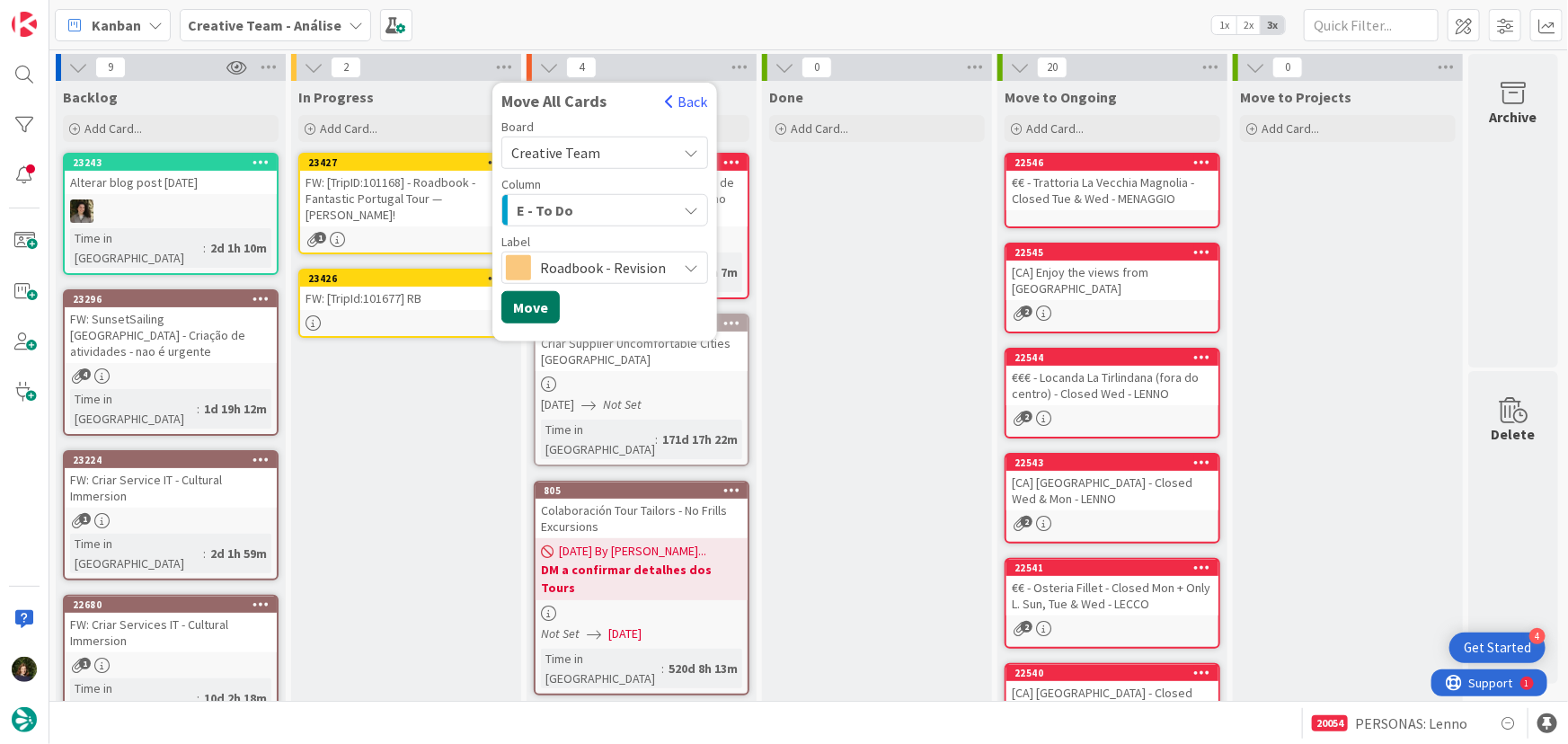
click at [541, 303] on button "Move" at bounding box center [530, 308] width 59 height 32
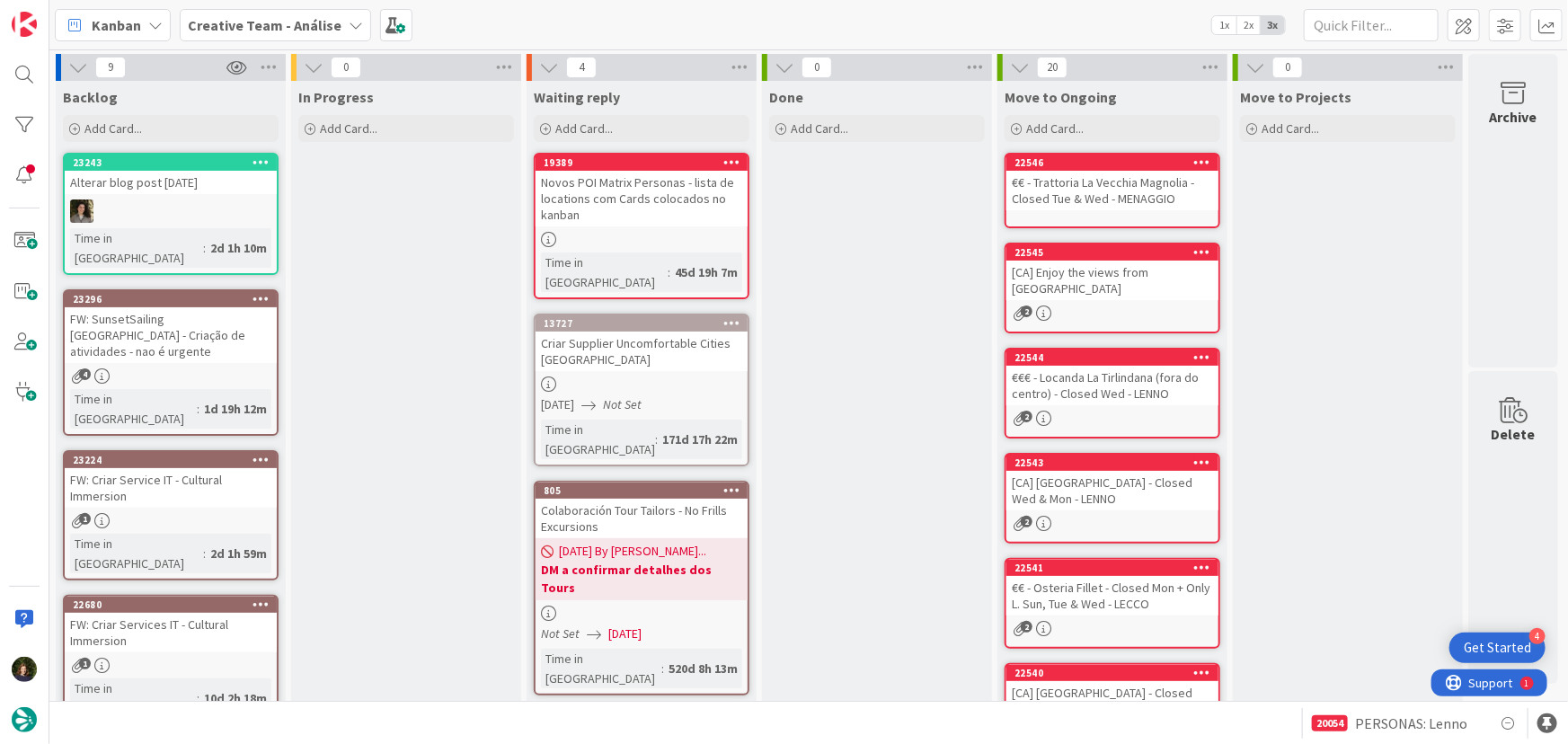
click at [289, 28] on b "Creative Team - Análise" at bounding box center [264, 25] width 154 height 18
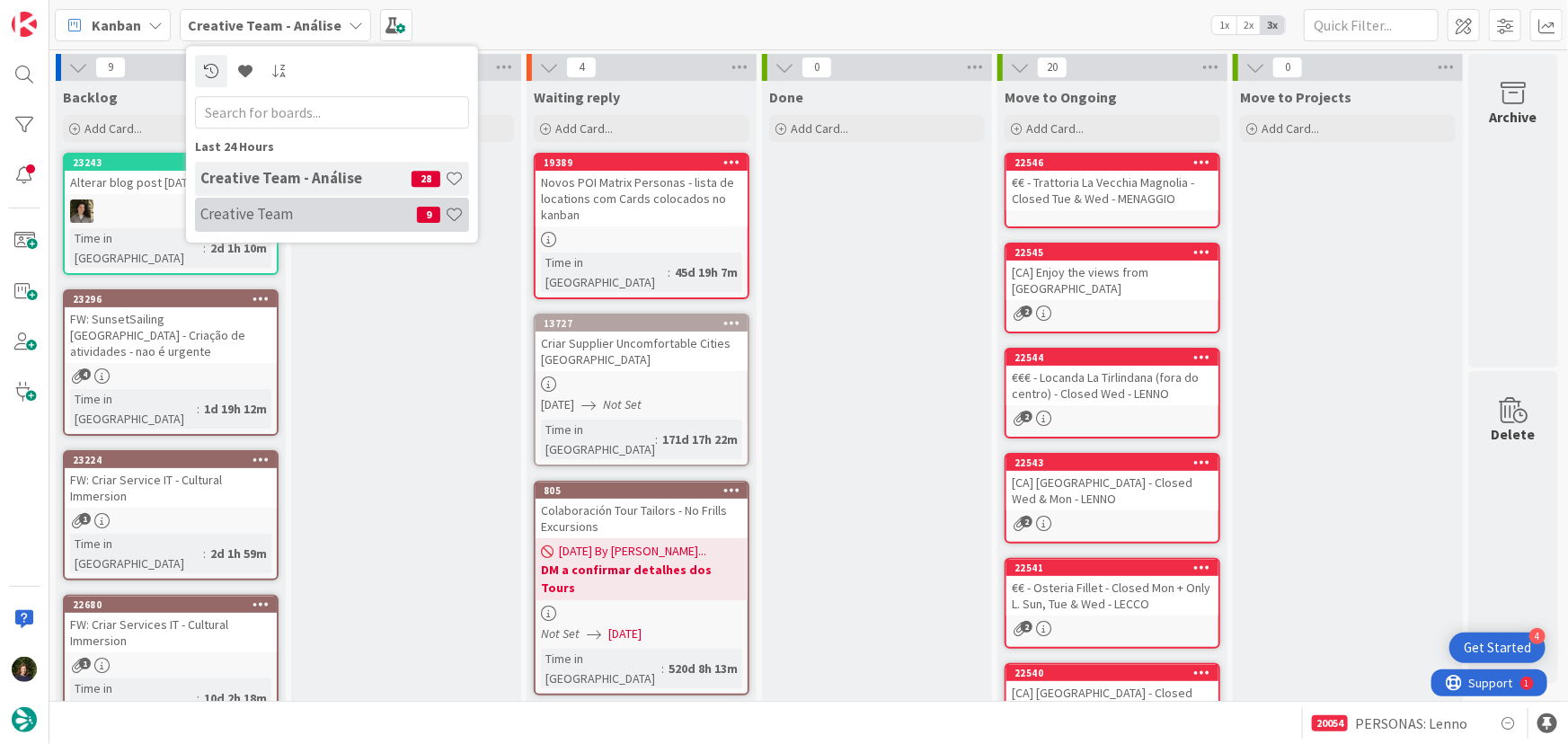
click at [312, 210] on h4 "Creative Team" at bounding box center [308, 214] width 217 height 18
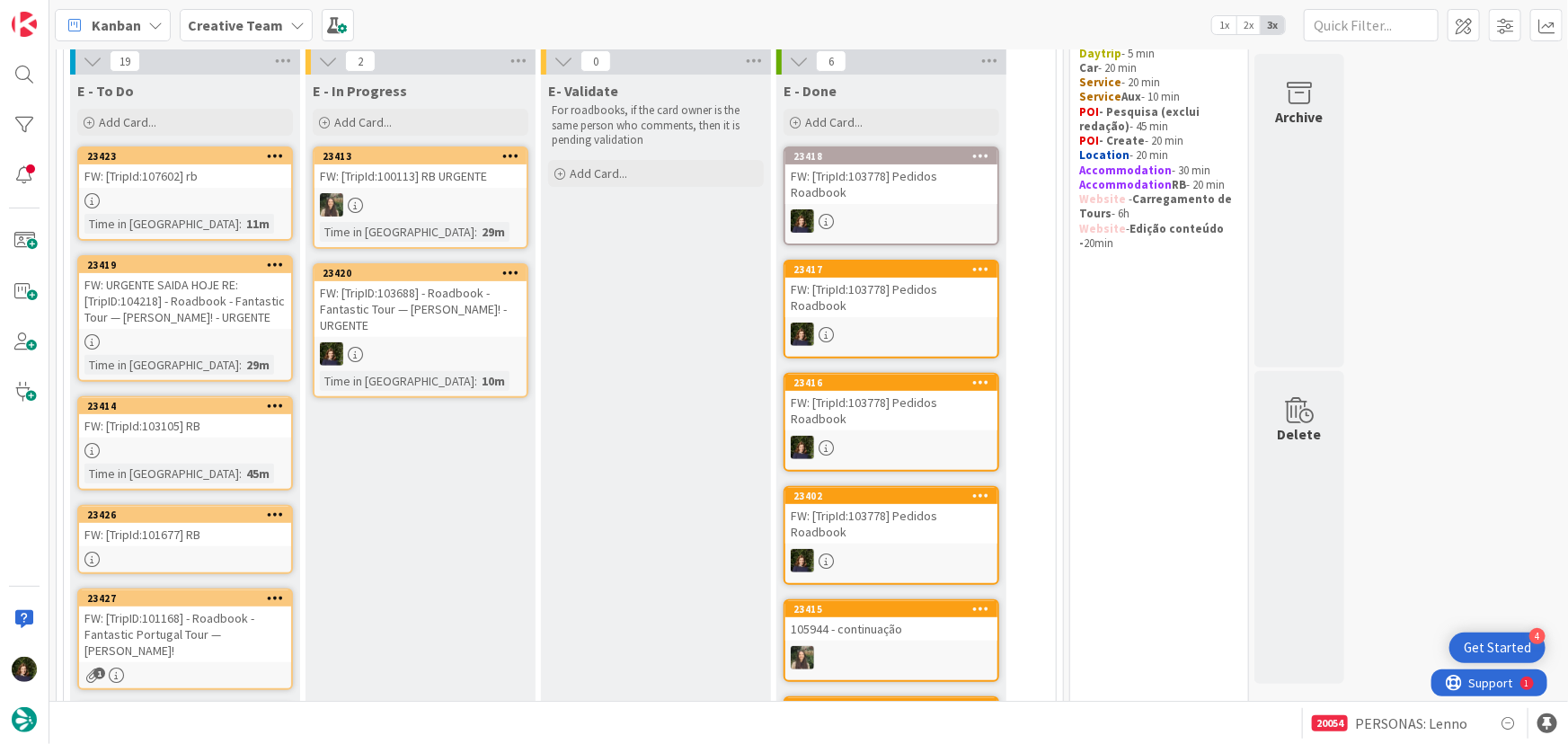
scroll to position [135, 0]
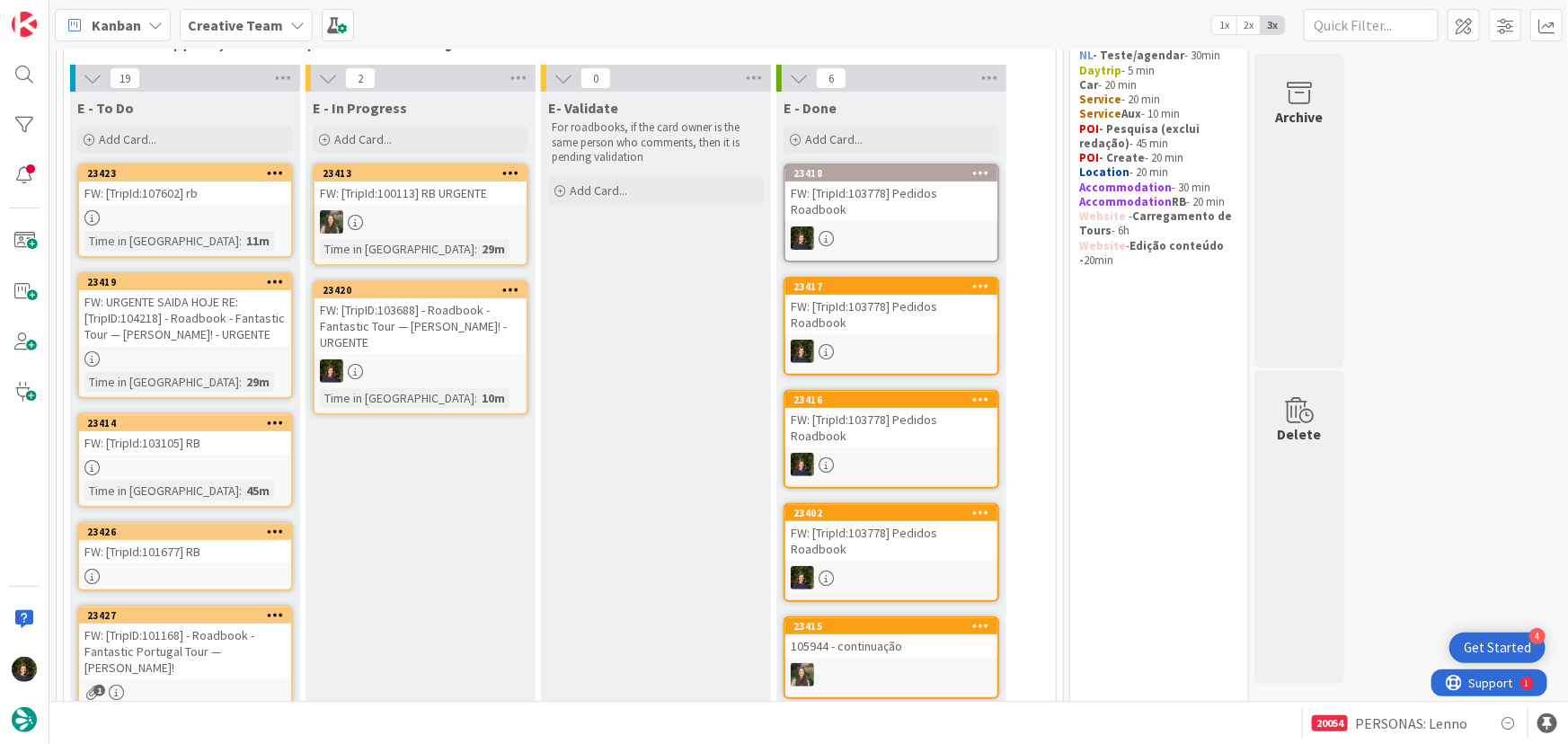
click at [421, 360] on div at bounding box center [420, 371] width 212 height 23
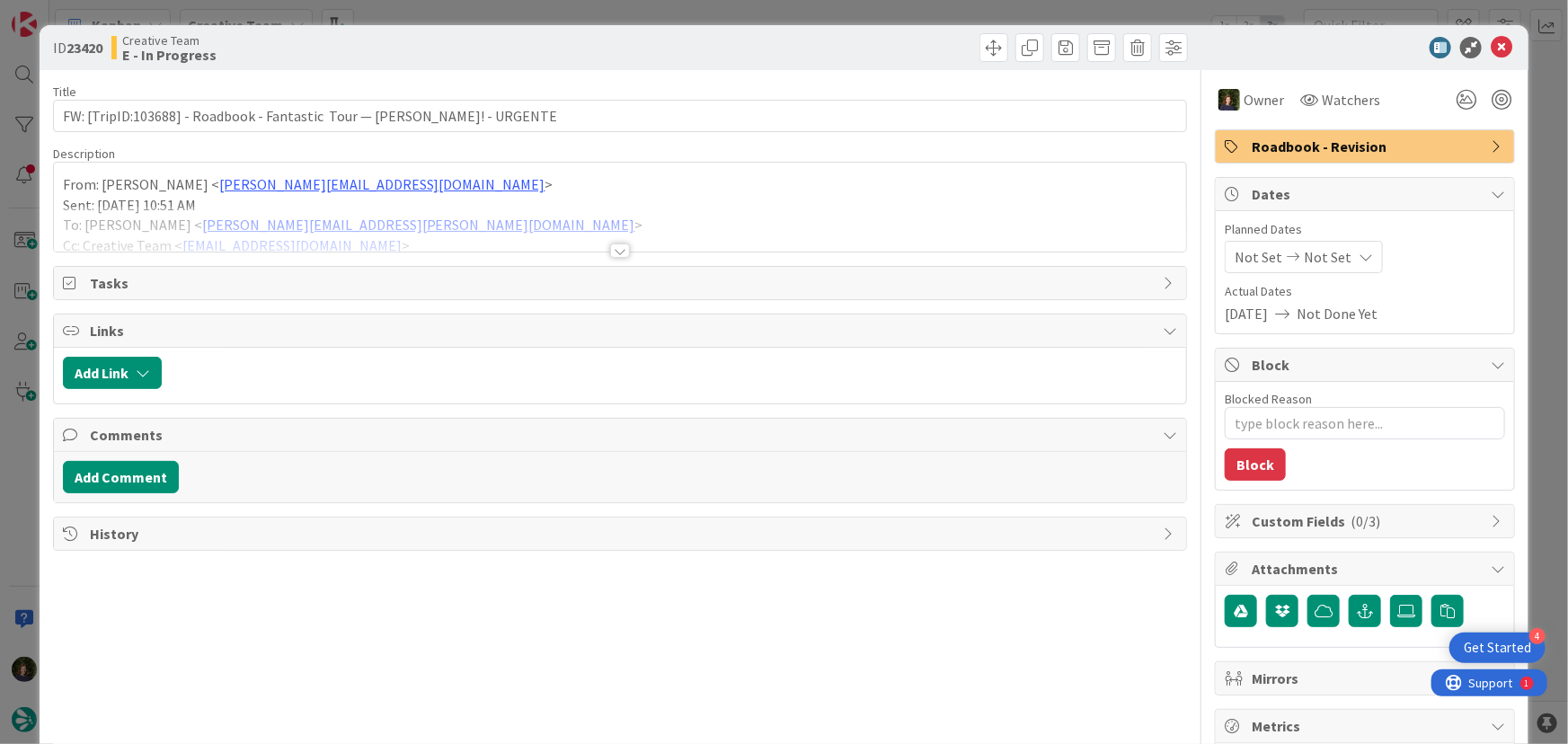
click at [611, 255] on div at bounding box center [620, 251] width 20 height 14
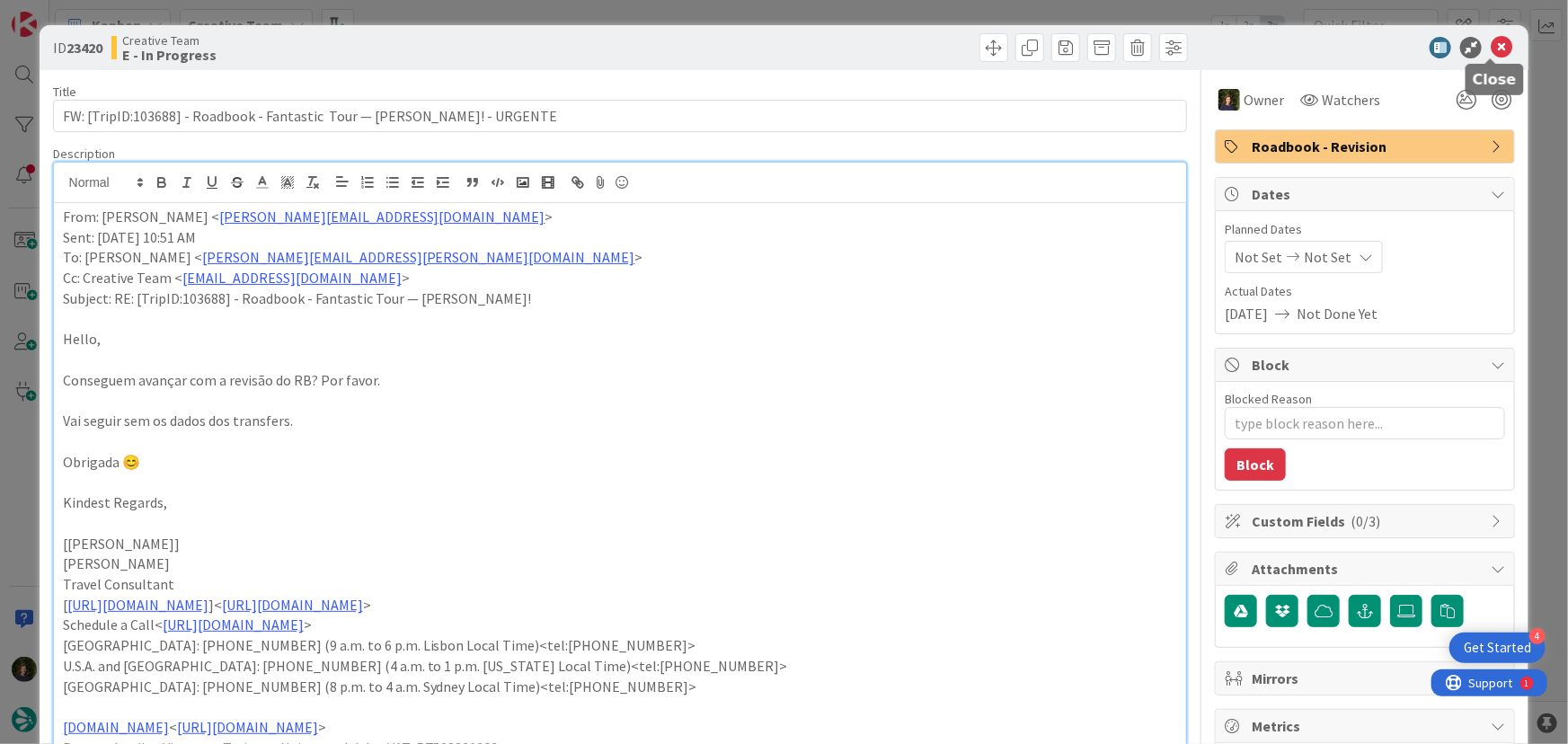
click at [1491, 50] on icon at bounding box center [1502, 48] width 22 height 22
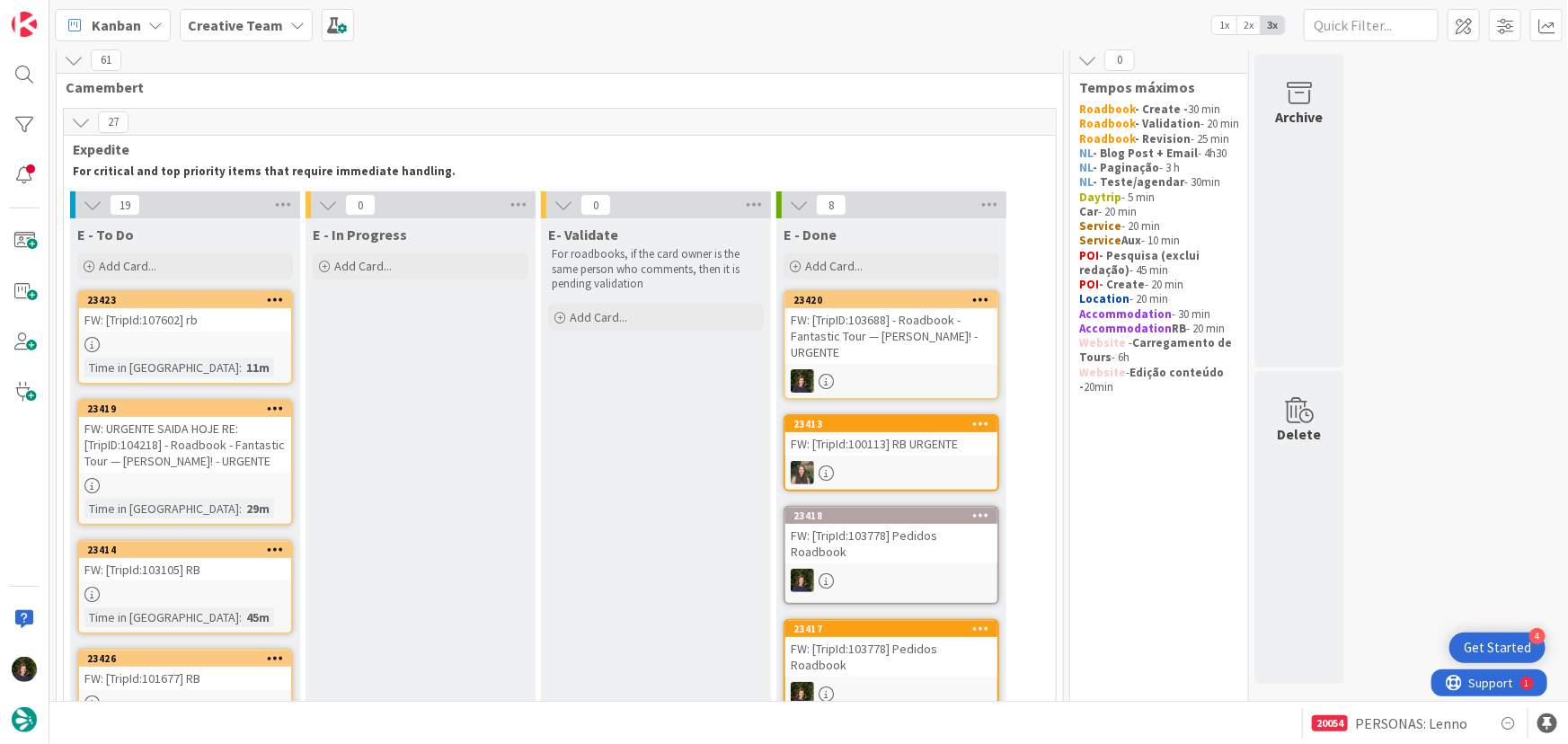
click at [187, 340] on div at bounding box center [185, 345] width 212 height 15
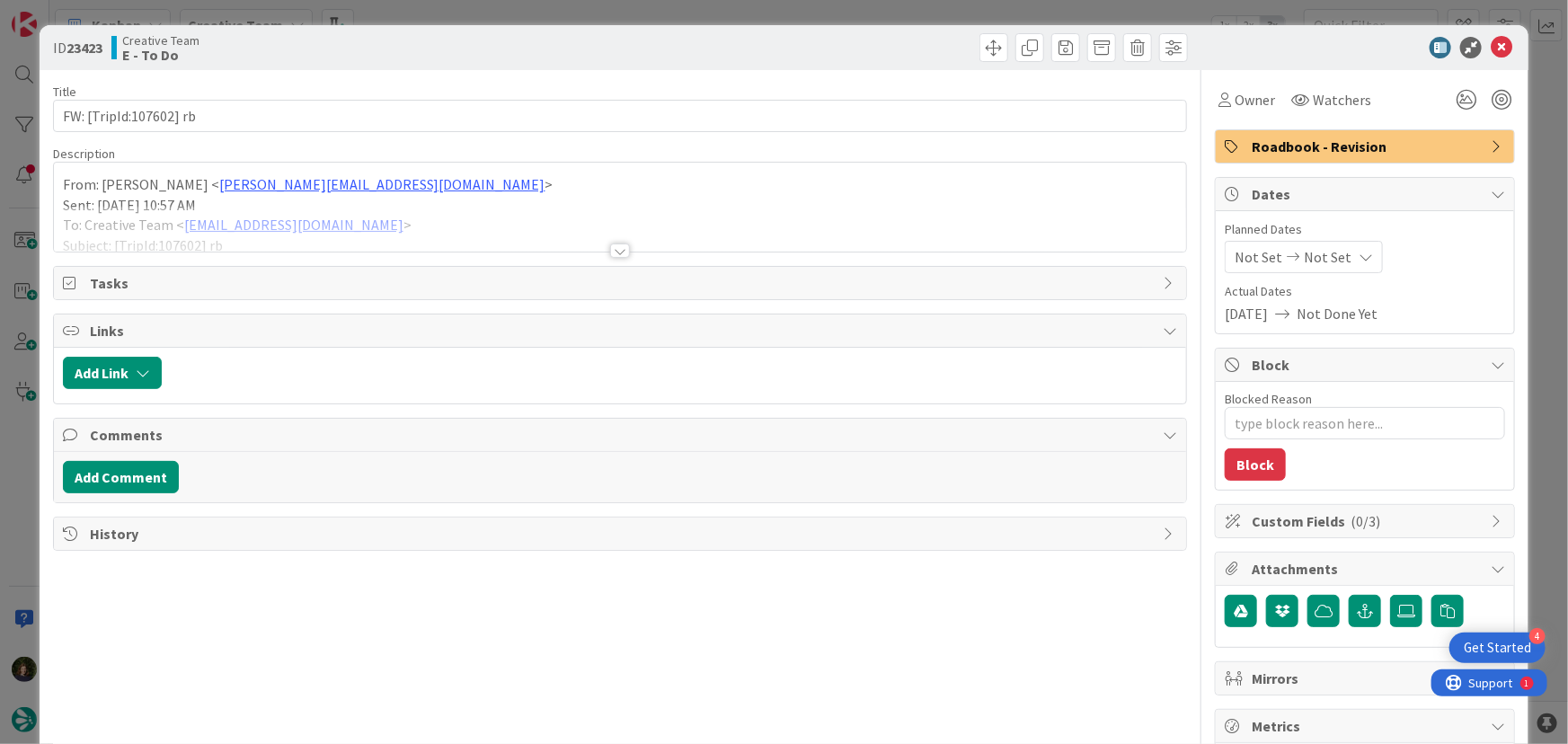
click at [622, 248] on div at bounding box center [620, 251] width 20 height 14
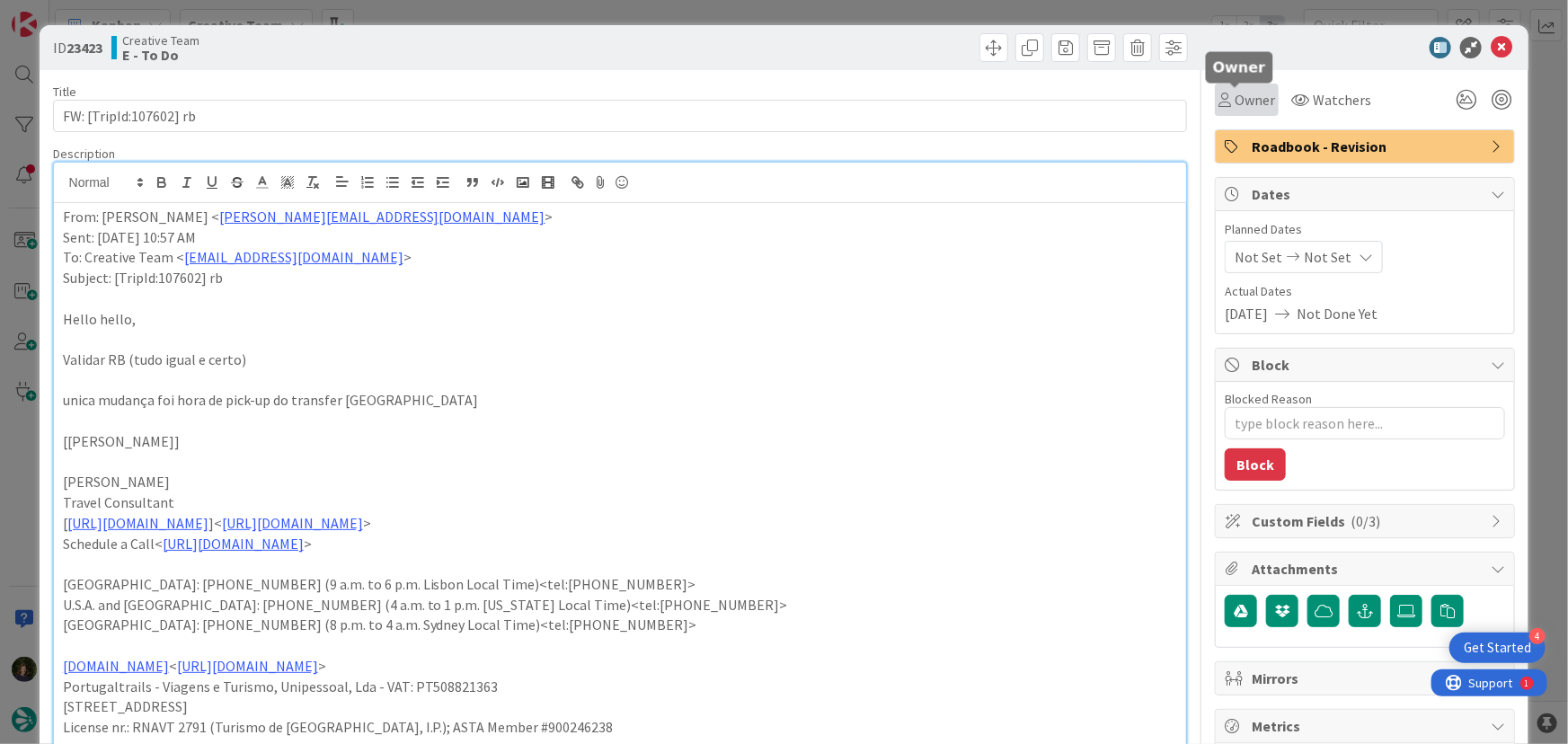
click at [1244, 93] on span "Owner" at bounding box center [1255, 100] width 41 height 22
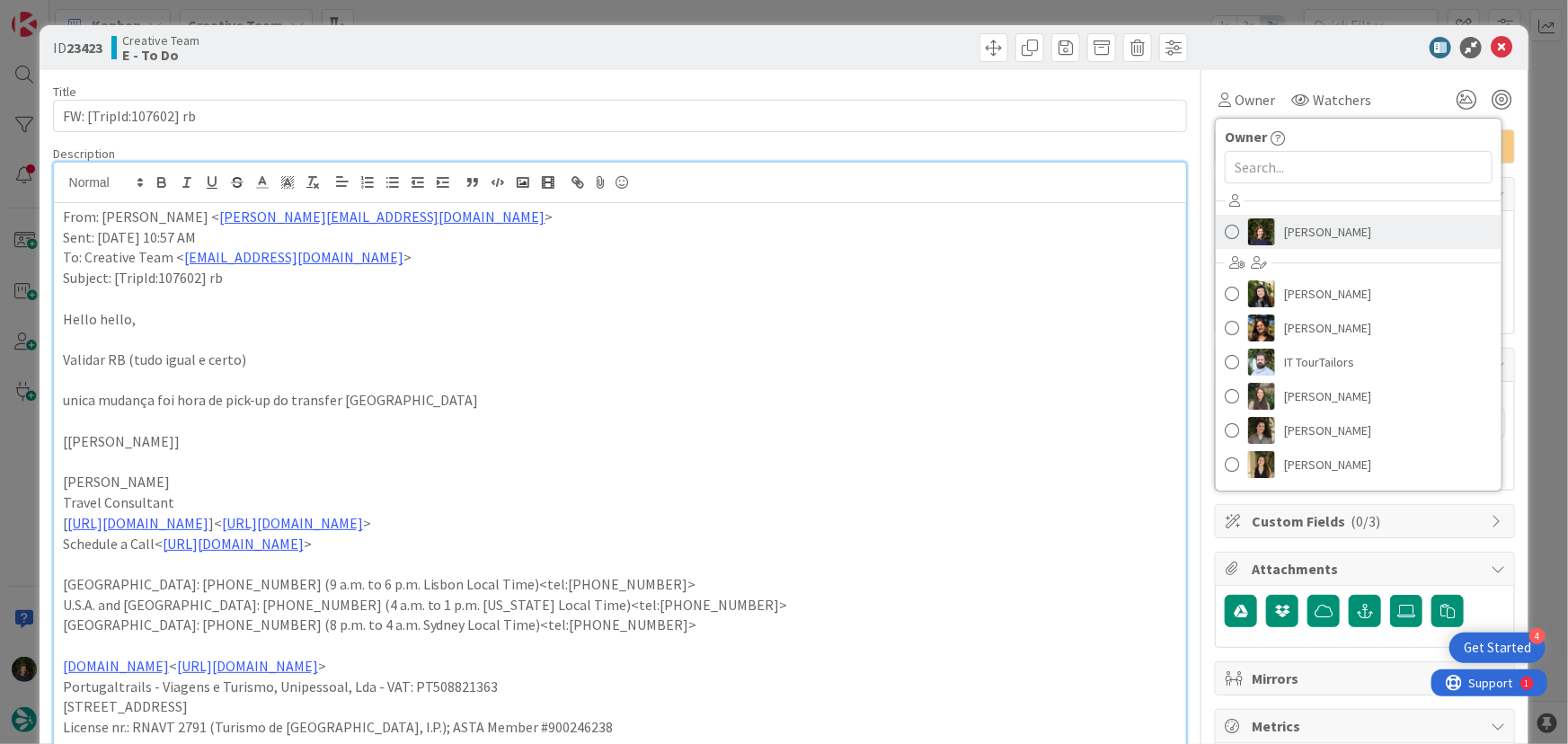
click at [1307, 230] on span "[PERSON_NAME]" at bounding box center [1327, 232] width 87 height 27
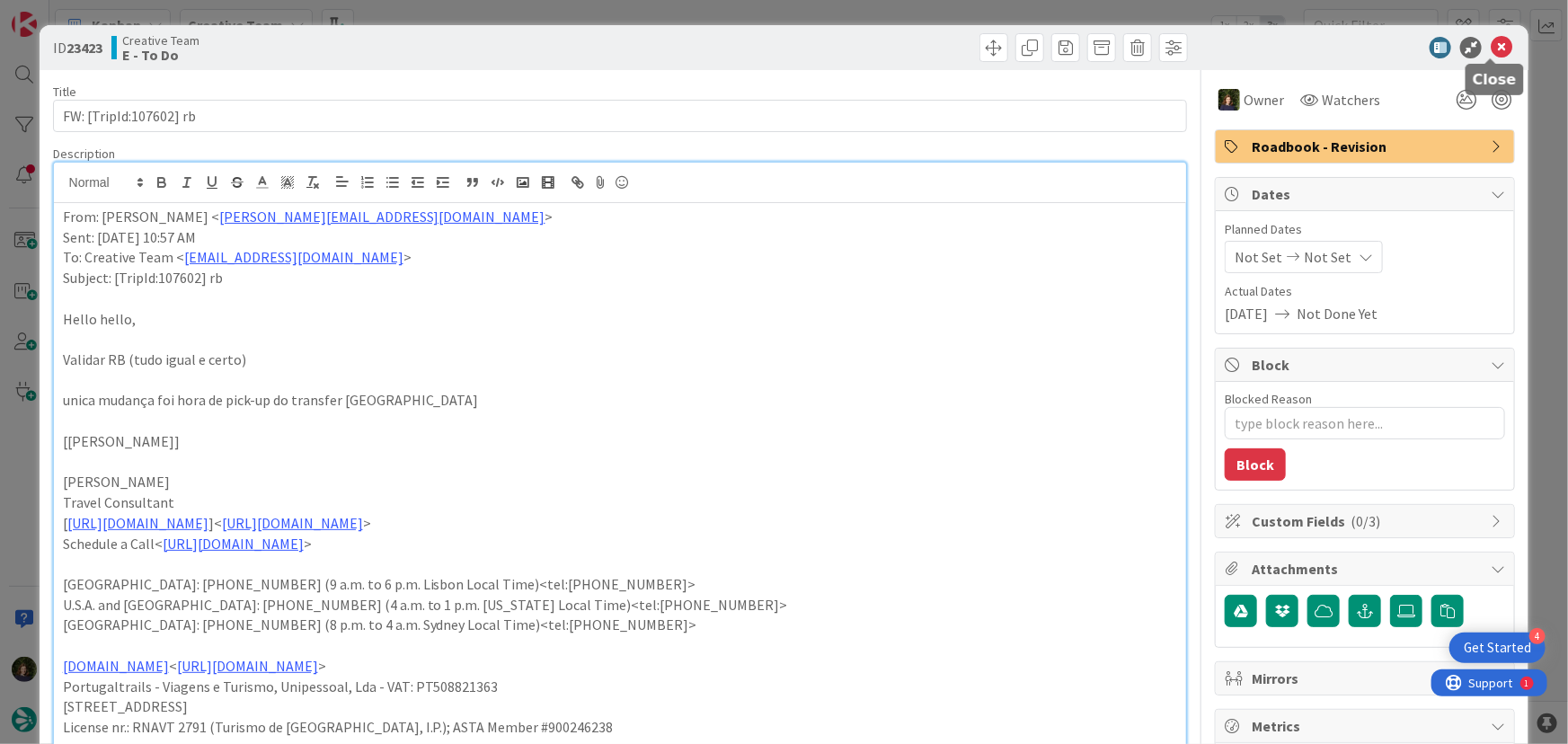
click at [1491, 47] on icon at bounding box center [1502, 48] width 22 height 22
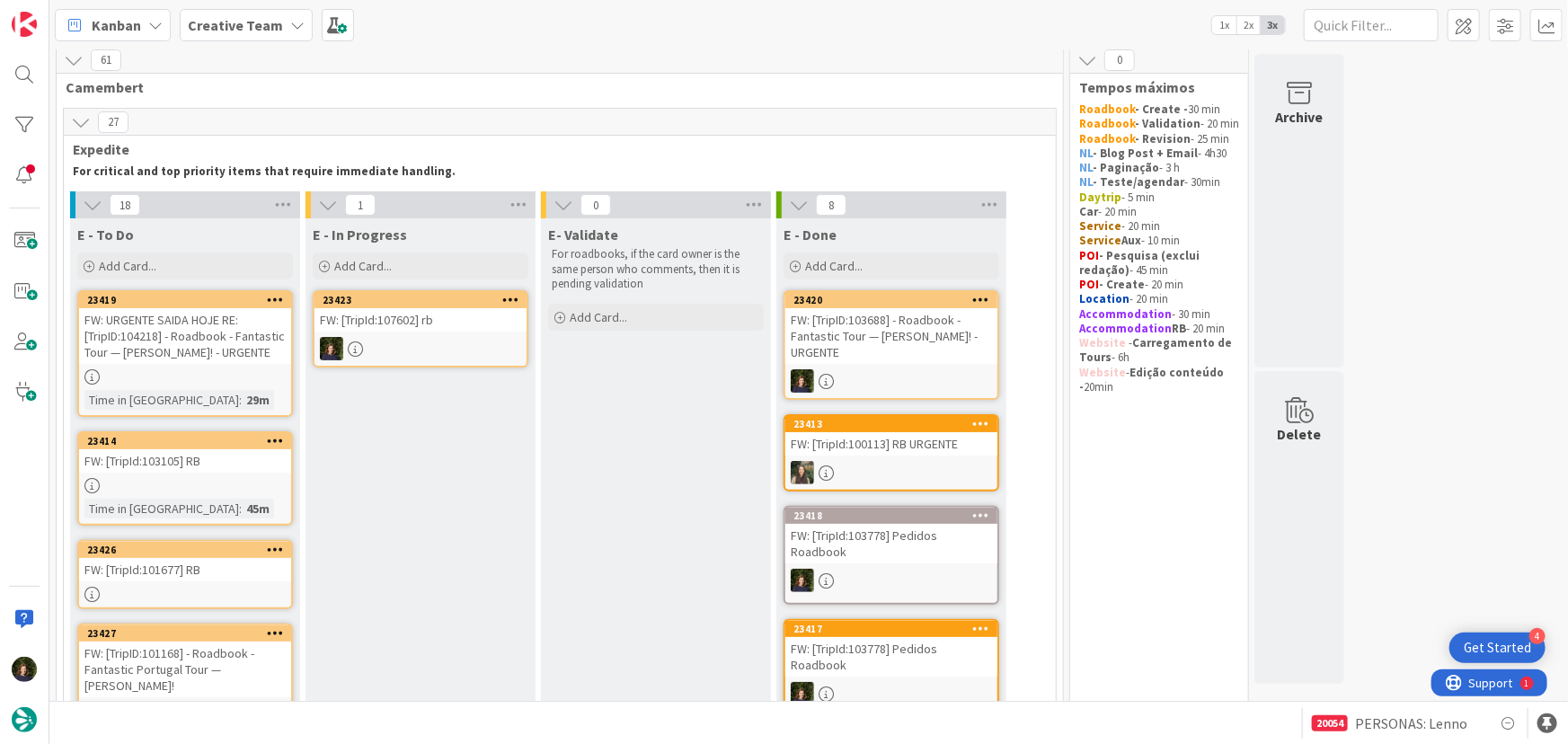
click at [412, 311] on div "FW: [TripId:107602] rb" at bounding box center [420, 320] width 212 height 23
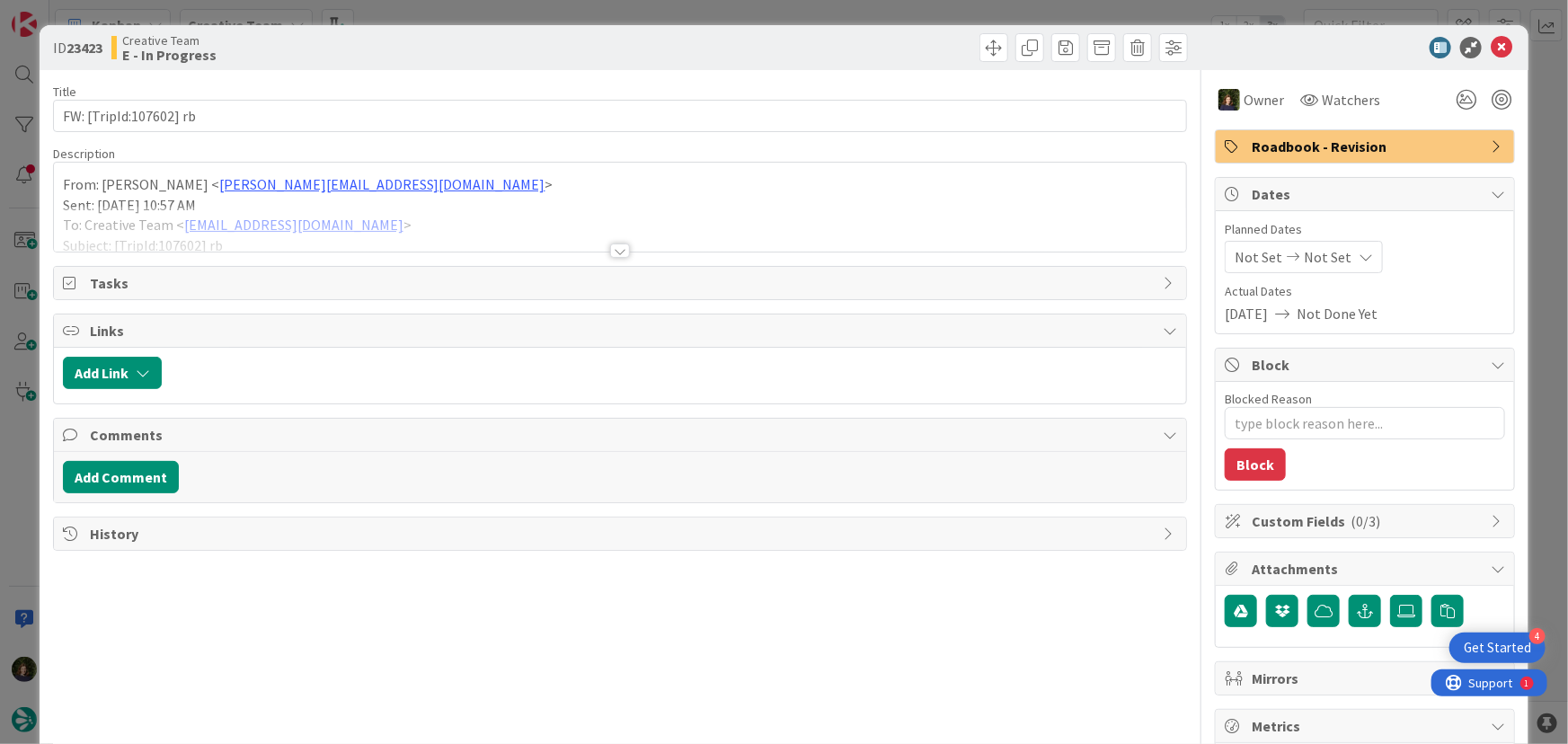
click at [610, 252] on div at bounding box center [620, 251] width 20 height 14
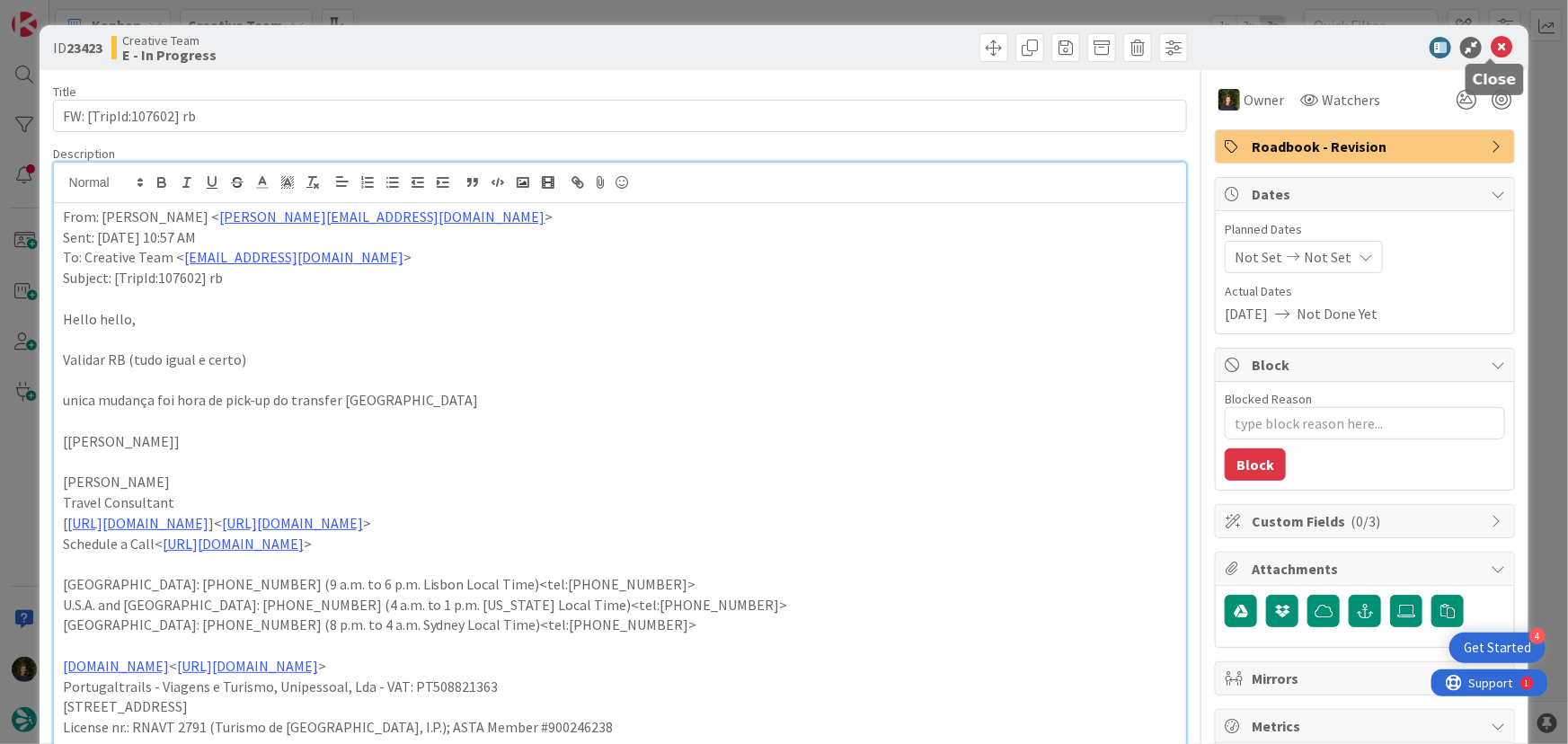
drag, startPoint x: 1489, startPoint y: 46, endPoint x: 1474, endPoint y: 86, distance: 42.7
click at [1491, 46] on icon at bounding box center [1502, 48] width 22 height 22
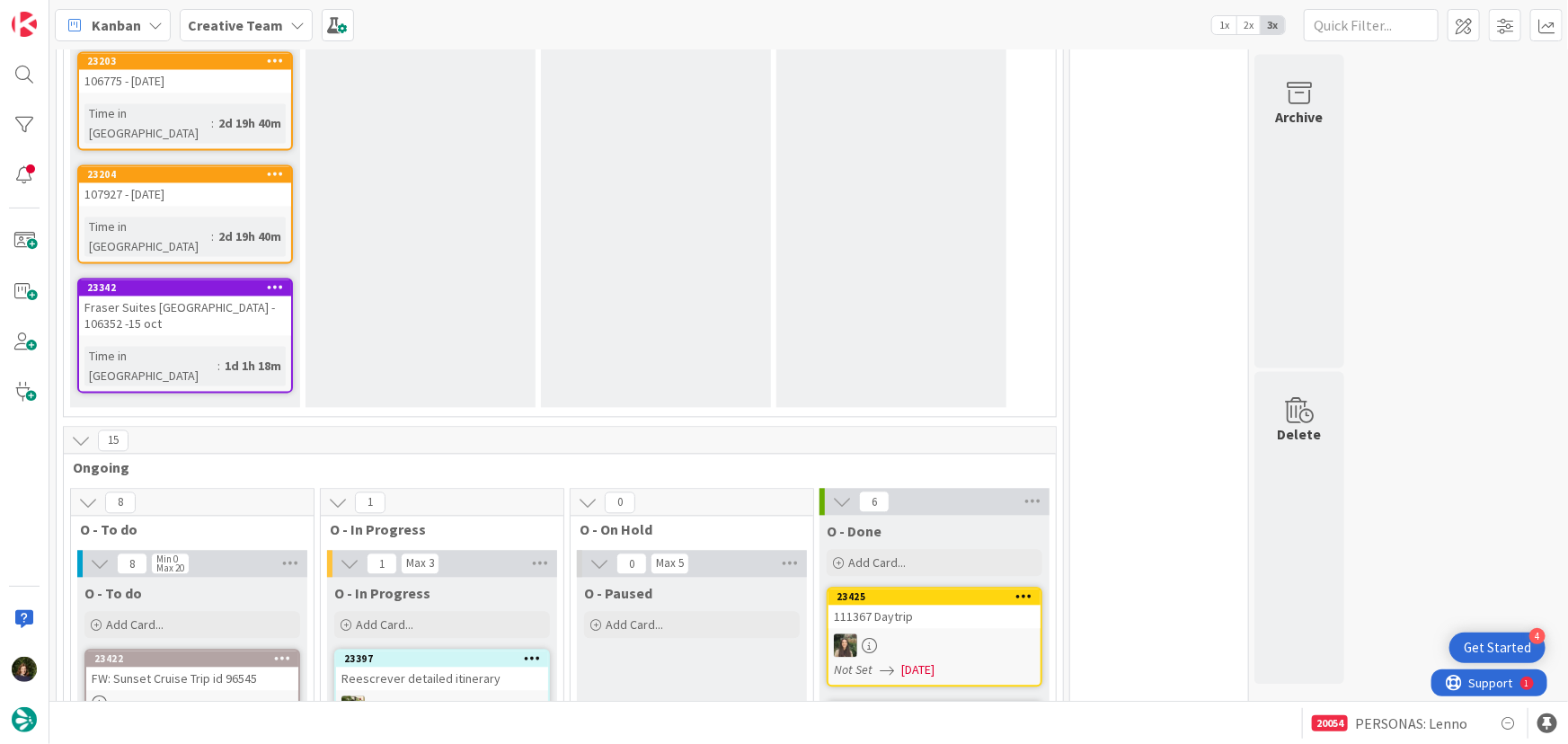
scroll to position [1807, 0]
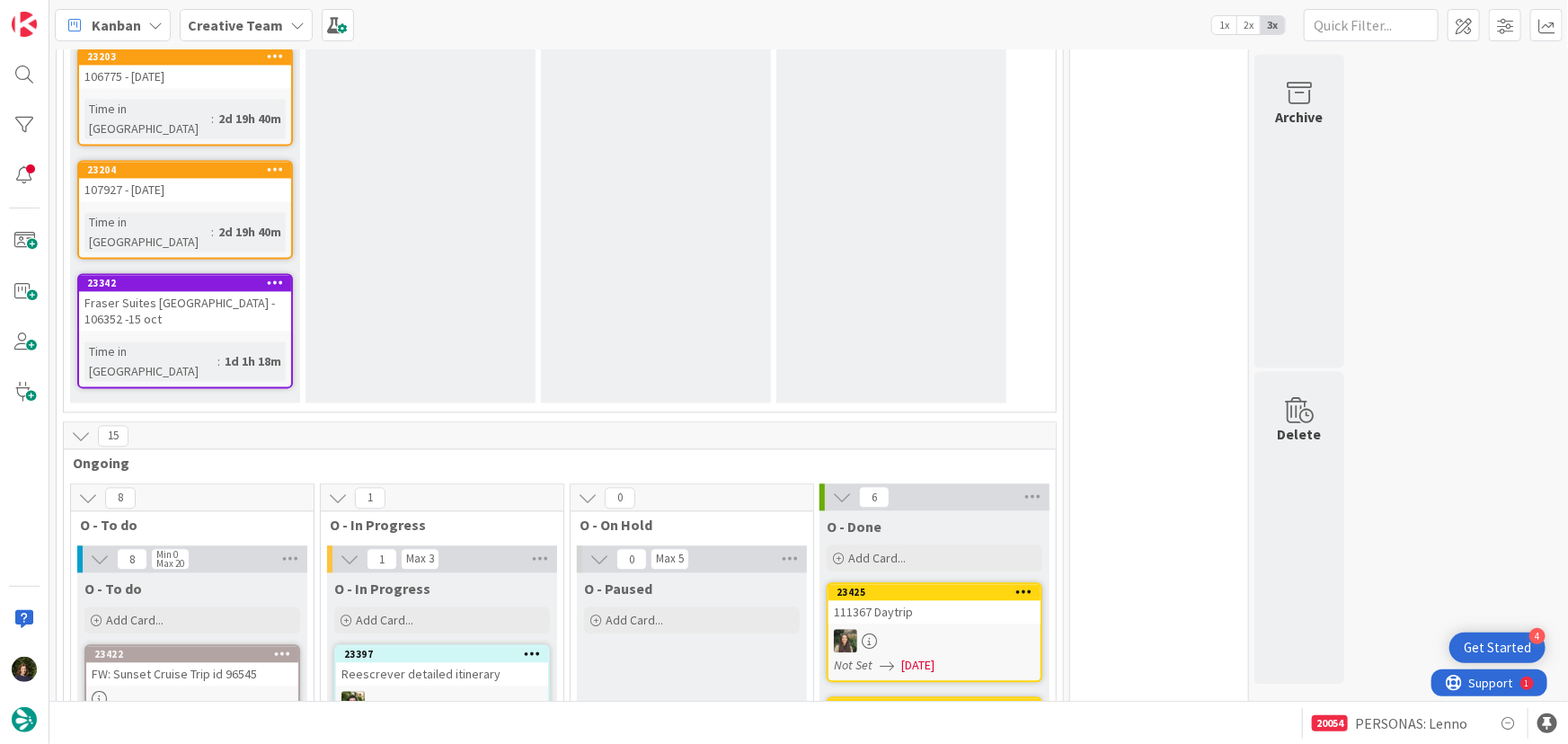
click at [269, 23] on b "Creative Team" at bounding box center [235, 25] width 95 height 18
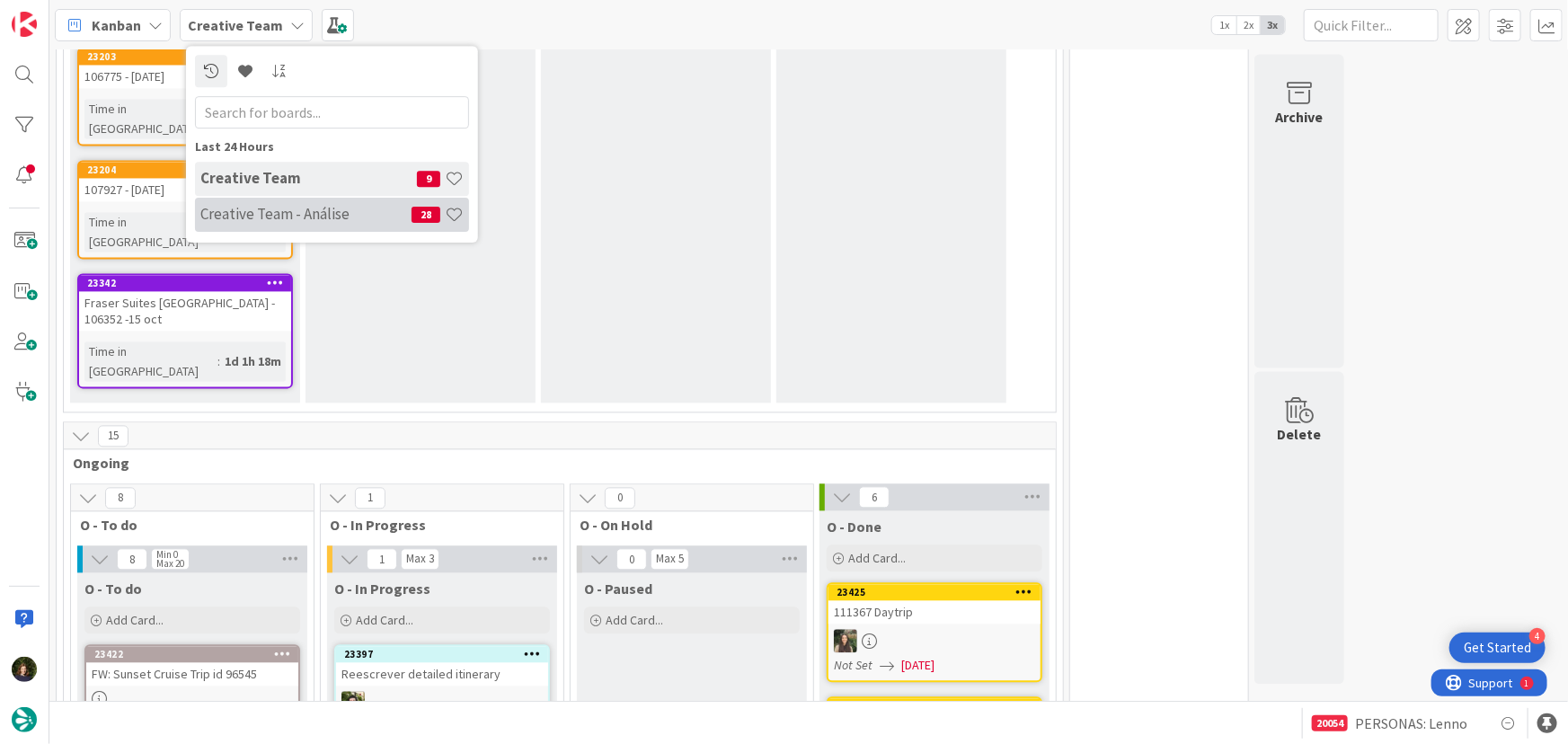
click at [263, 212] on h4 "Creative Team - Análise" at bounding box center [306, 214] width 212 height 18
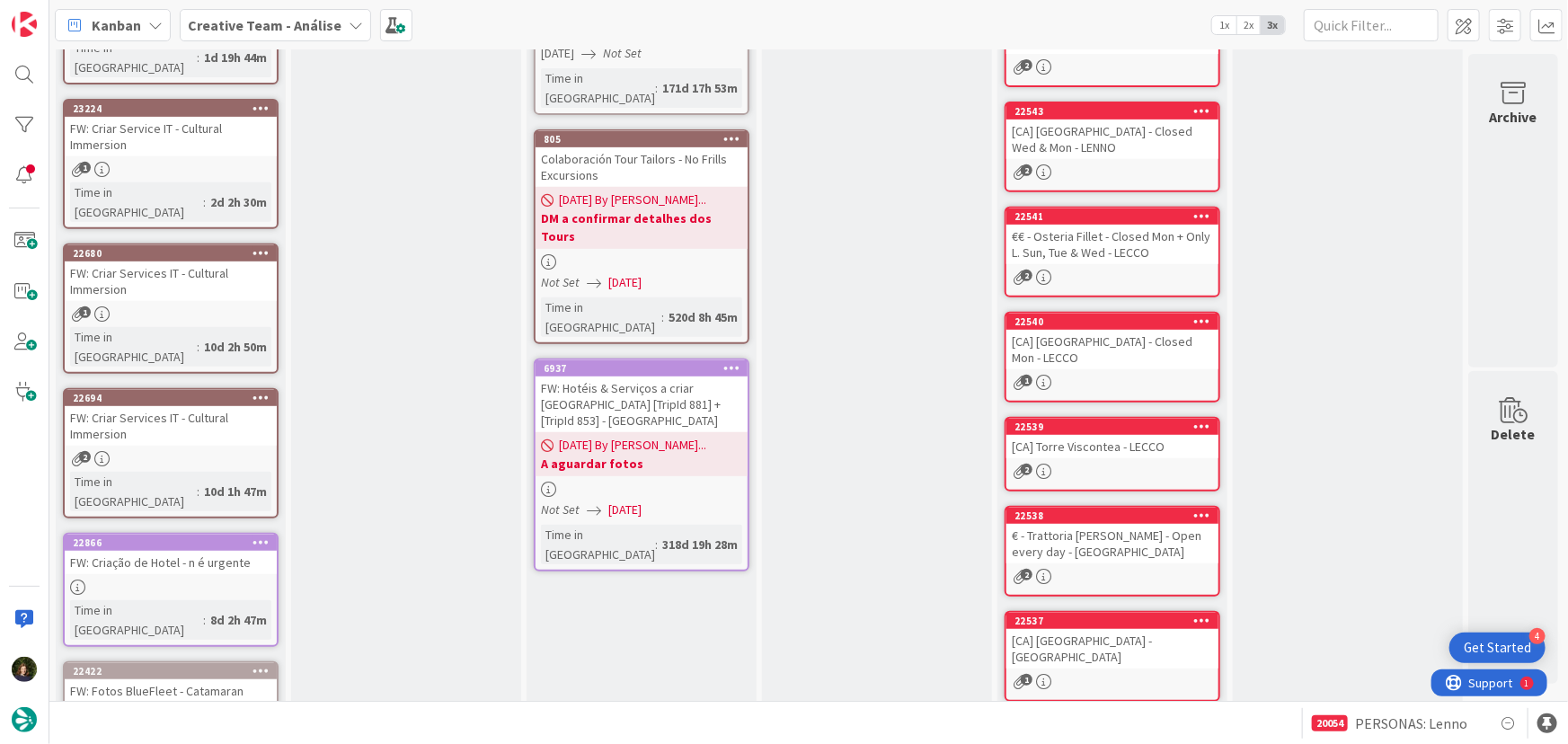
scroll to position [129, 0]
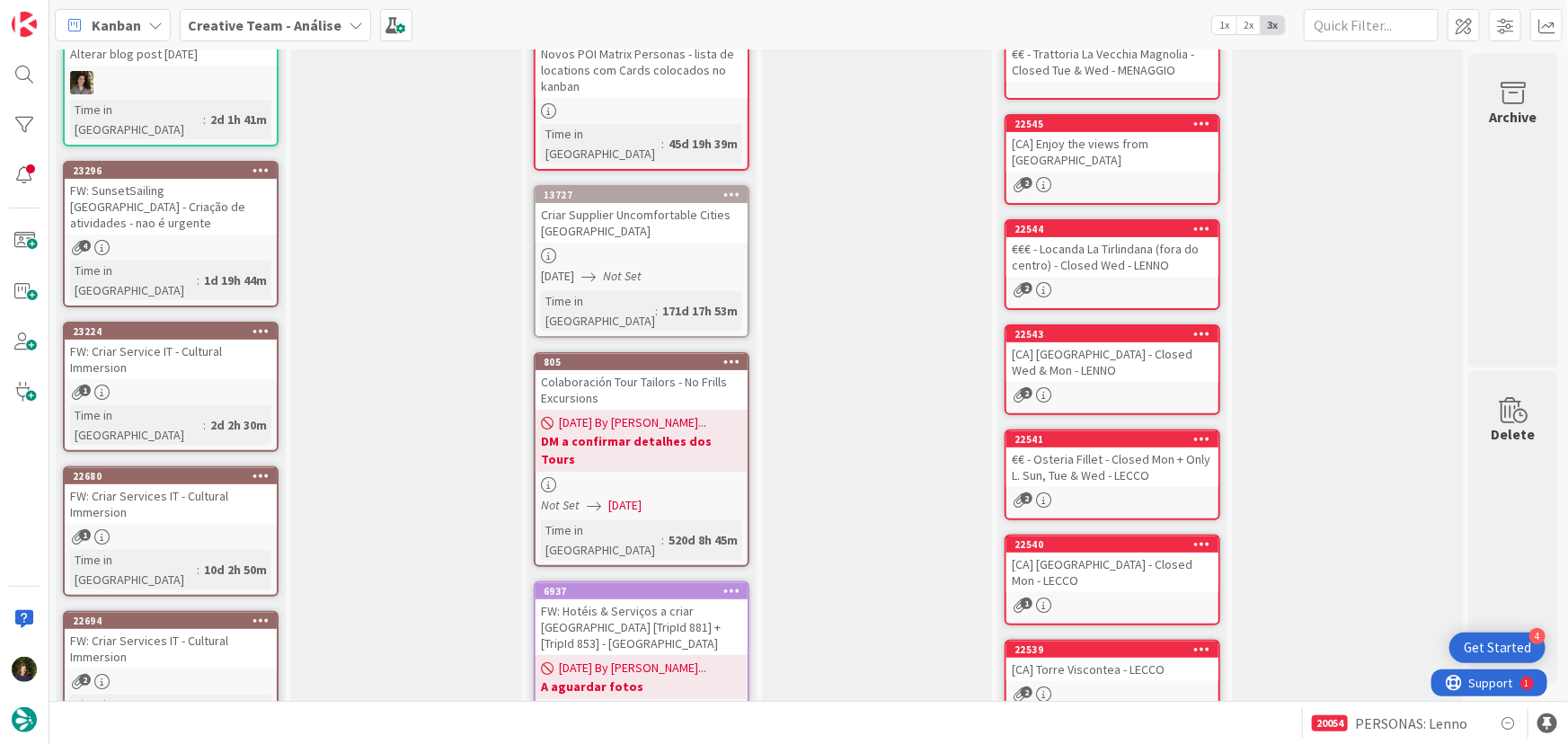
click at [284, 37] on div "Creative Team - Análise" at bounding box center [275, 25] width 192 height 32
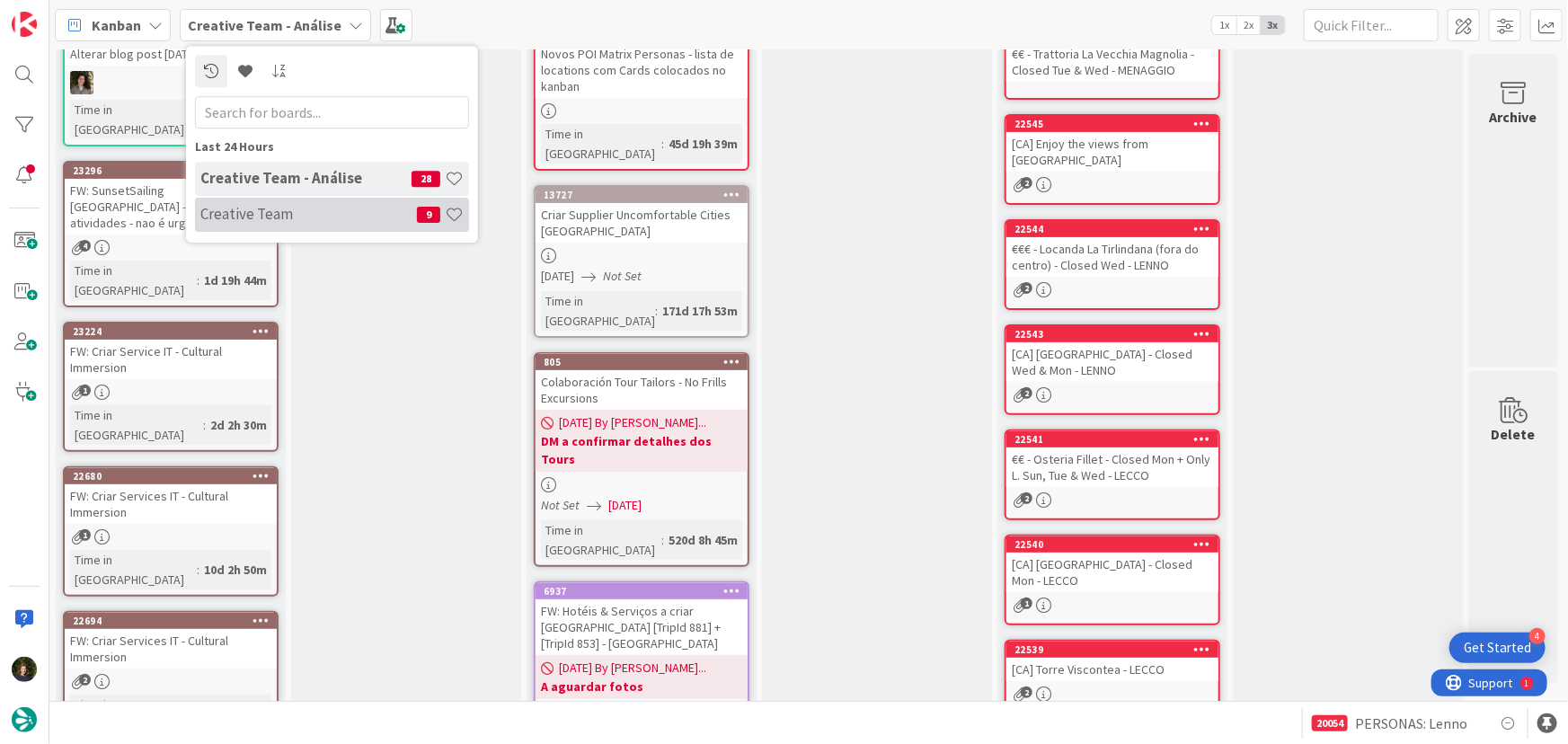
click at [332, 211] on h4 "Creative Team" at bounding box center [308, 214] width 217 height 18
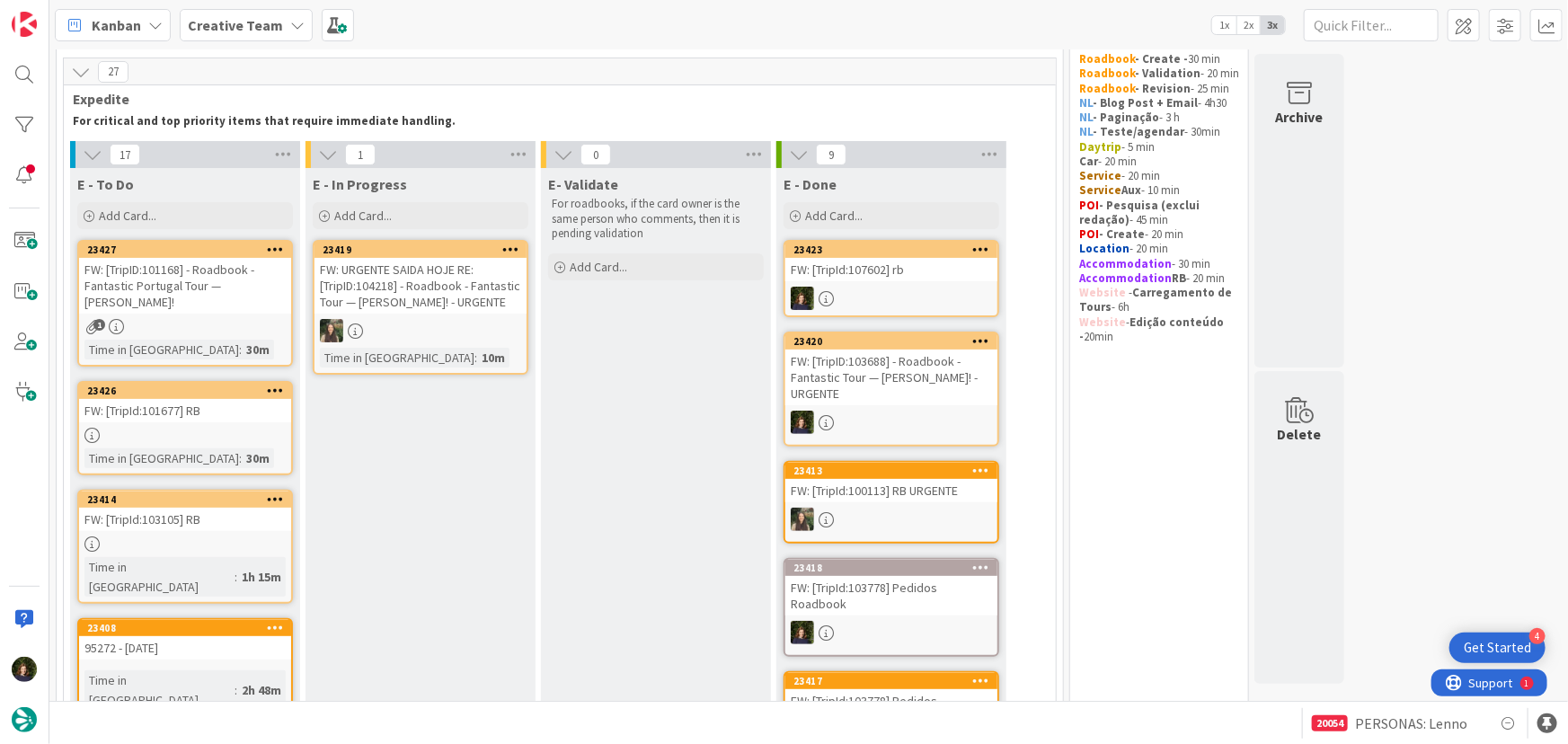
scroll to position [81, 0]
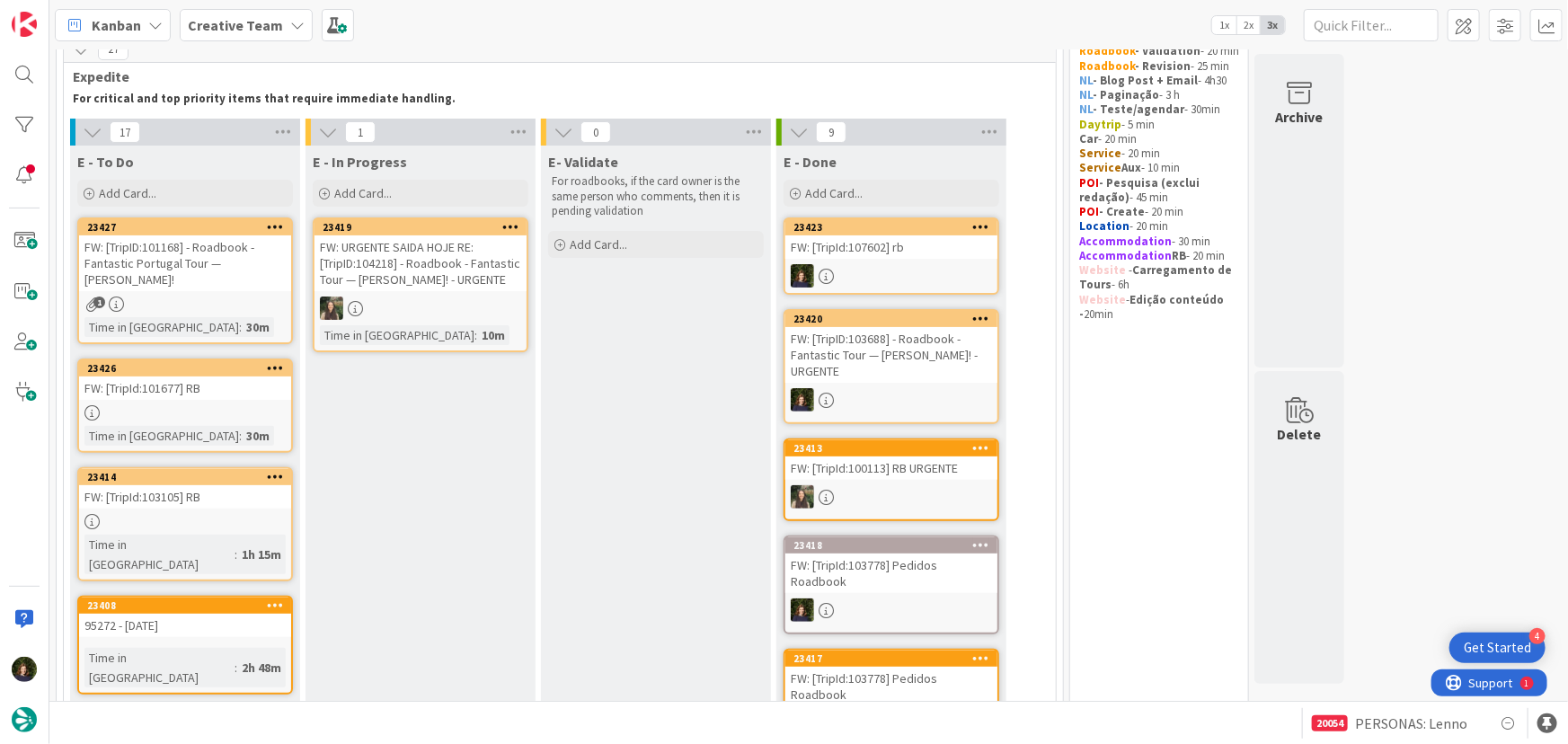
click at [174, 280] on div "FW: [TripID:101168] - Roadbook - Fantastic Portugal Tour — [PERSON_NAME]!" at bounding box center [185, 264] width 212 height 56
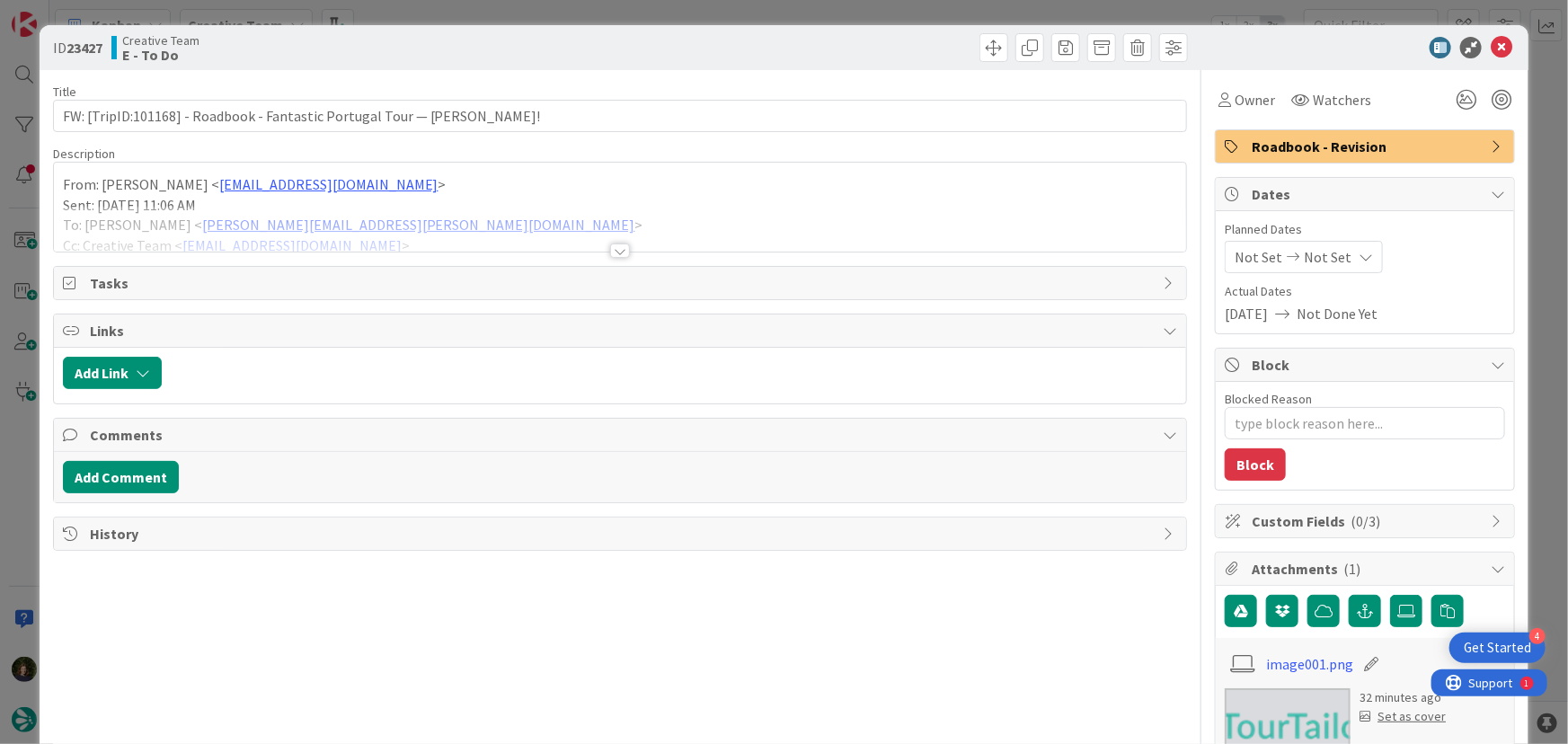
click at [612, 259] on div "Title 72 / 128 FW: [TripID:101168] - Roadbook - Fantastic Portugal Tour — [PERS…" at bounding box center [620, 630] width 1135 height 1120
click at [613, 257] on div at bounding box center [620, 251] width 20 height 14
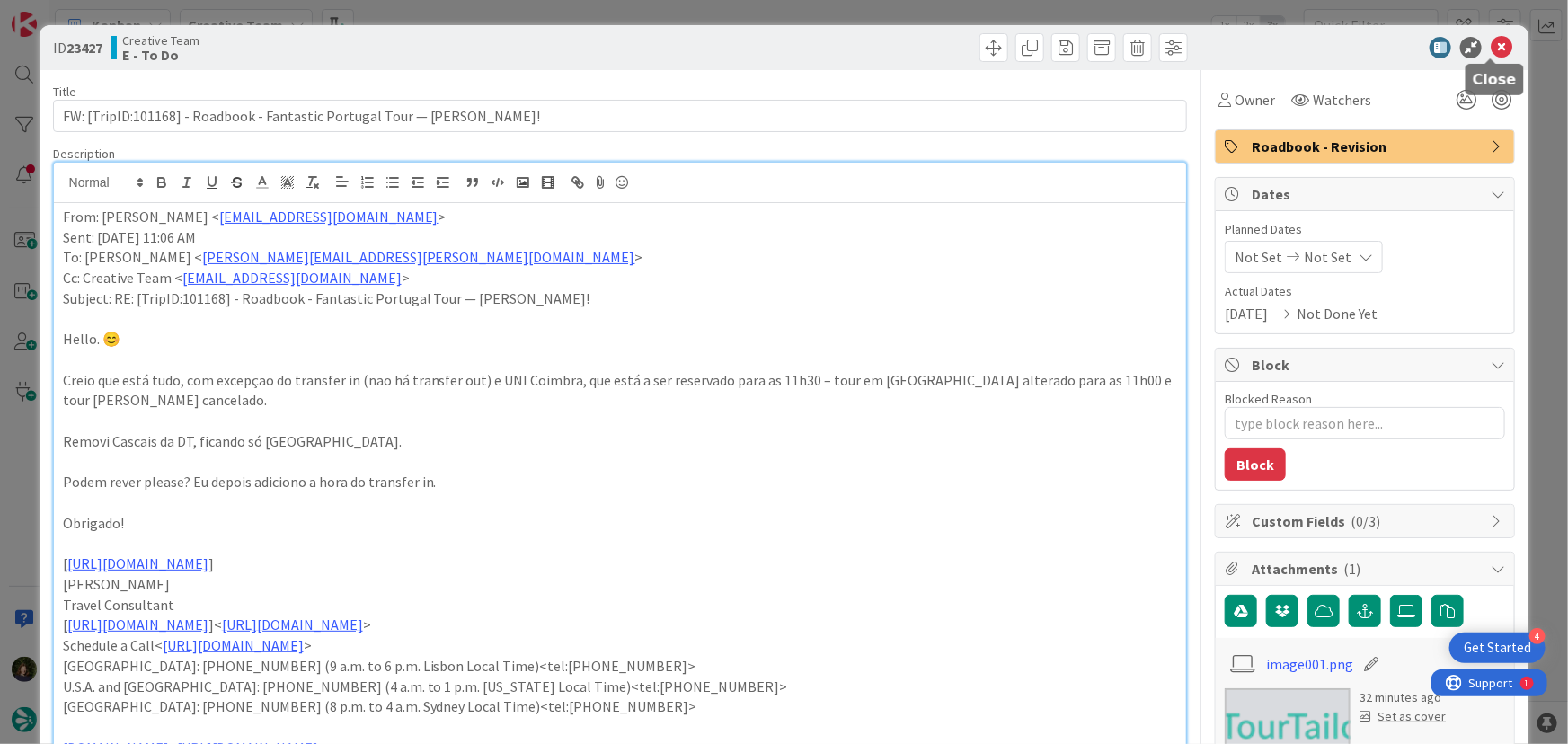
click at [1492, 53] on icon at bounding box center [1502, 48] width 22 height 22
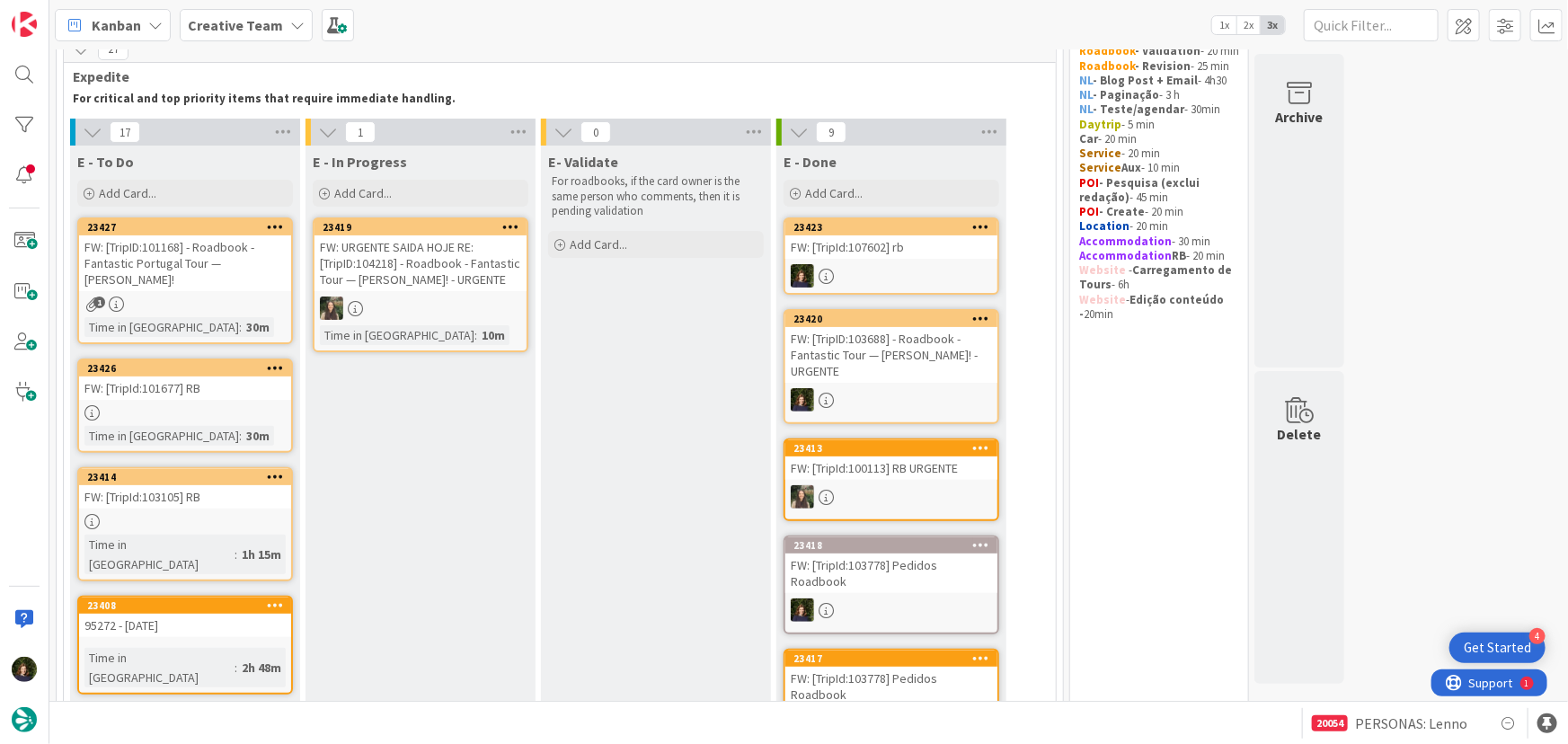
click at [199, 419] on link "23426 FW: [TripId:101677] RB Time in [GEOGRAPHIC_DATA] : 30m" at bounding box center [185, 405] width 216 height 95
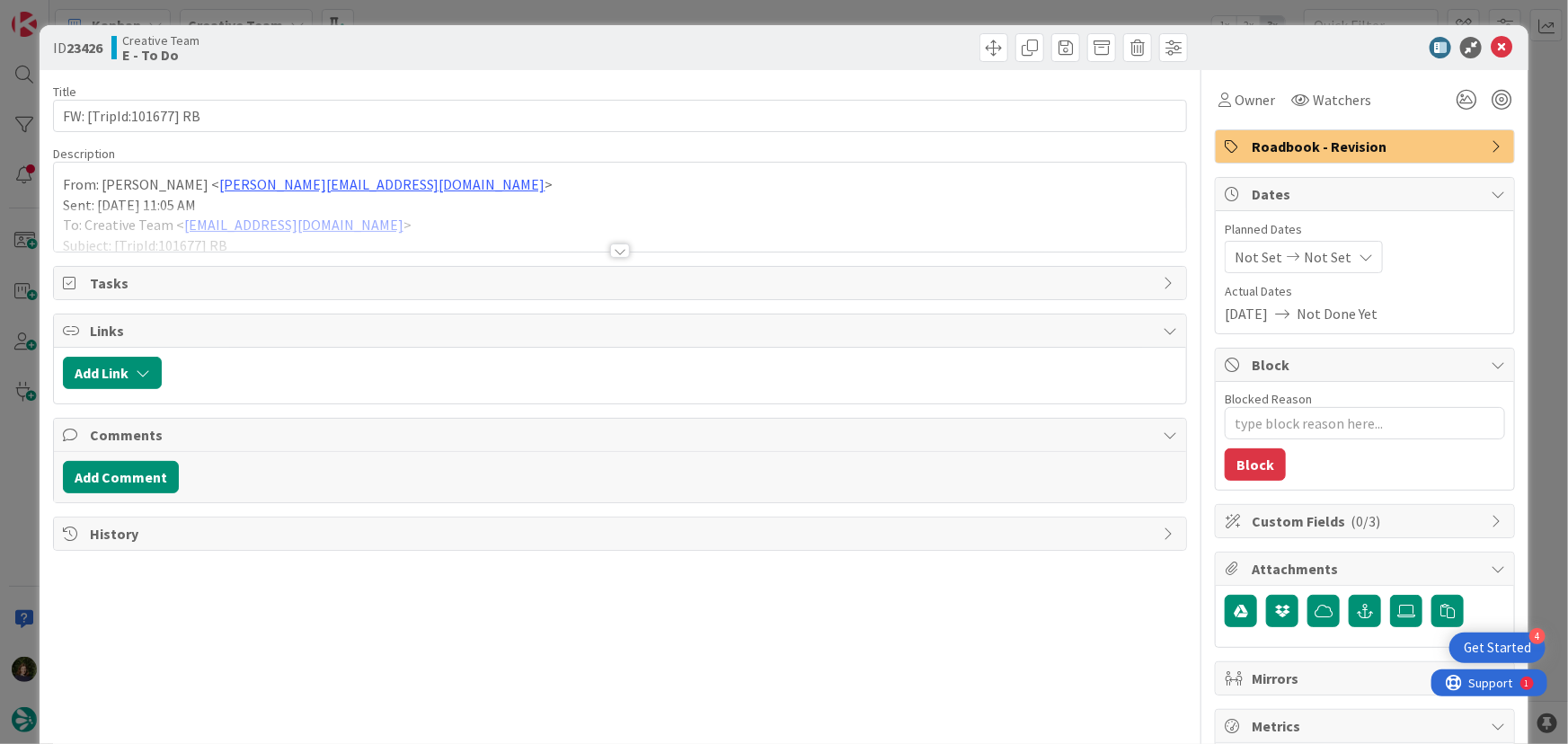
click at [613, 246] on div at bounding box center [620, 251] width 20 height 14
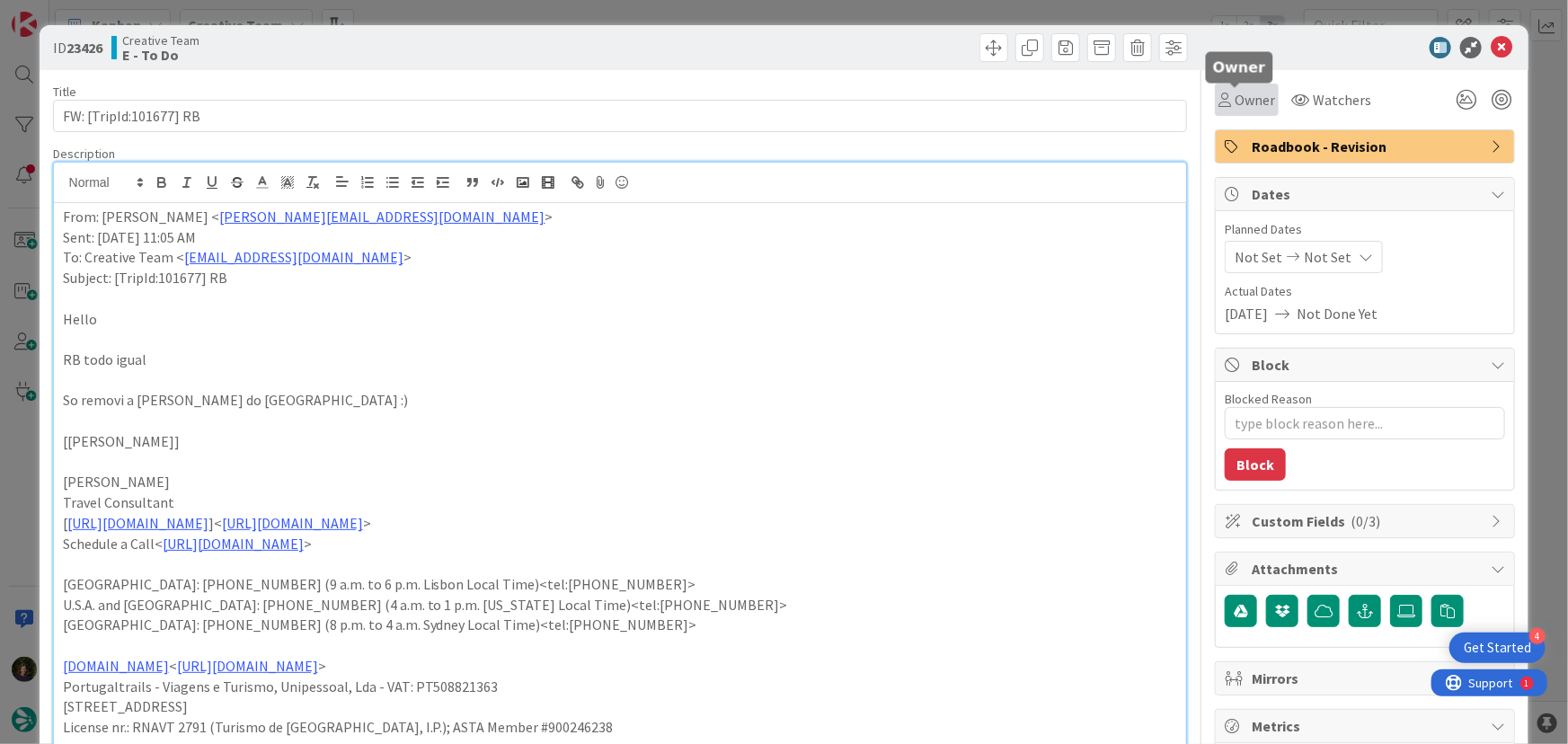
click at [1248, 102] on span "Owner" at bounding box center [1255, 100] width 41 height 22
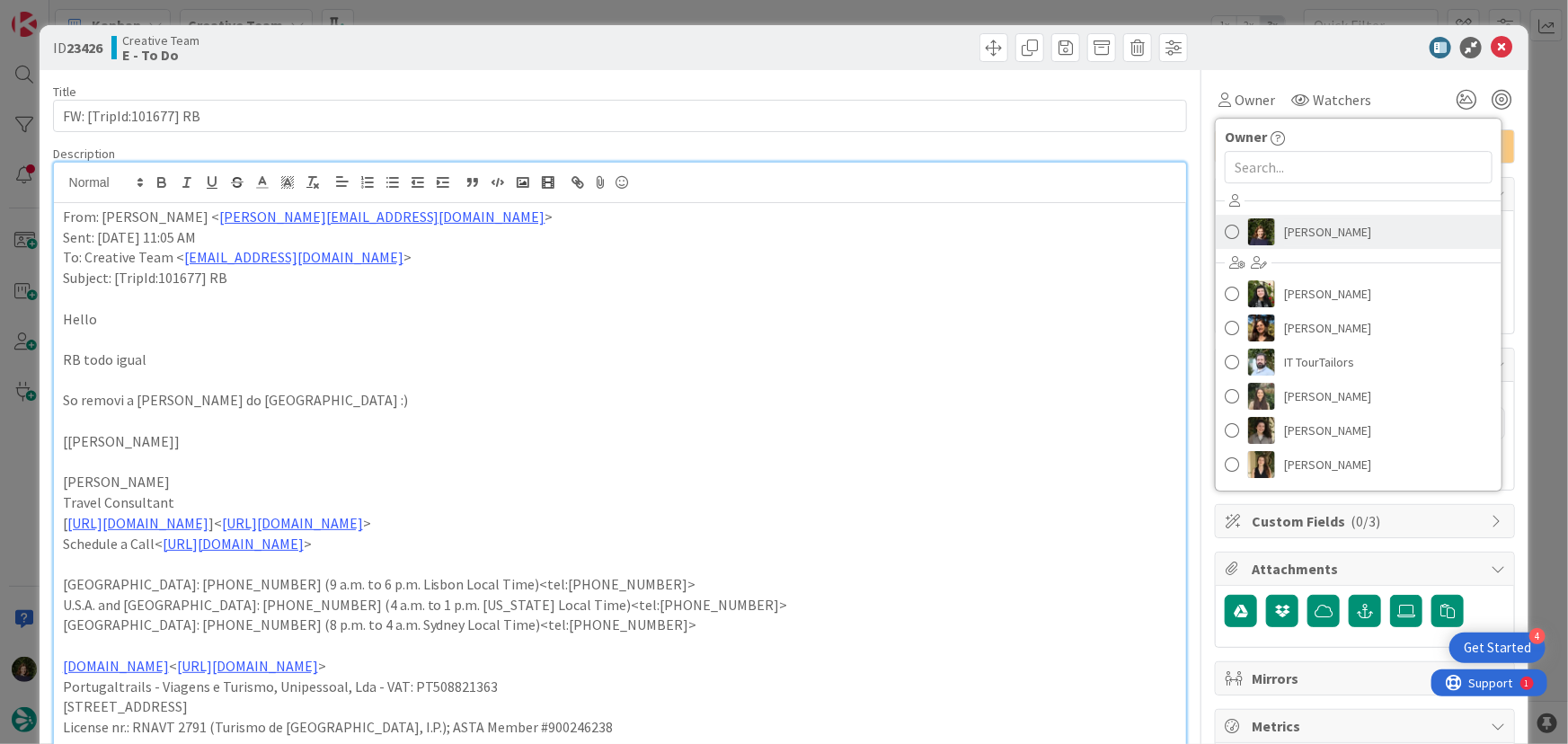
click at [1295, 221] on span "[PERSON_NAME]" at bounding box center [1327, 232] width 87 height 27
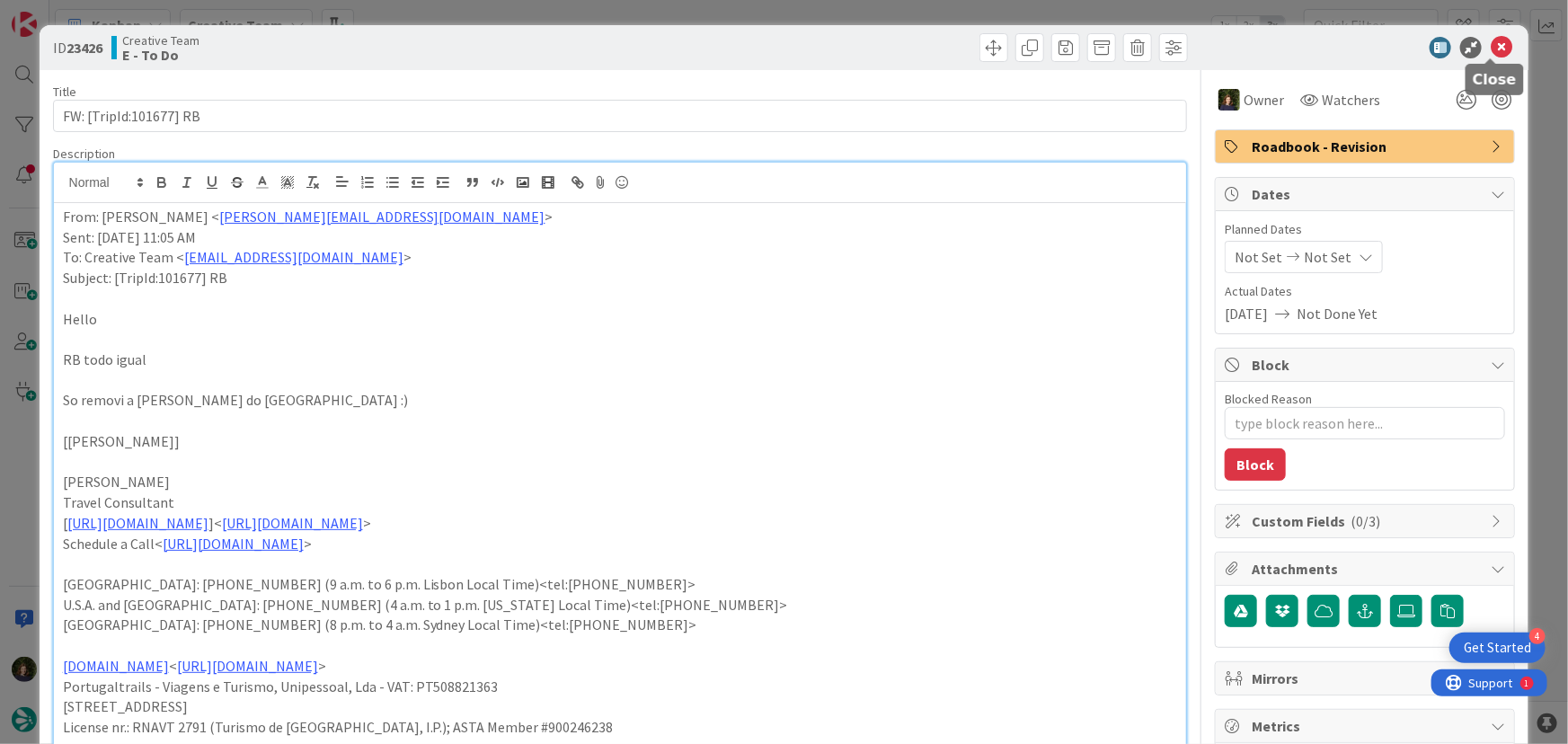
click at [1492, 48] on icon at bounding box center [1502, 48] width 22 height 22
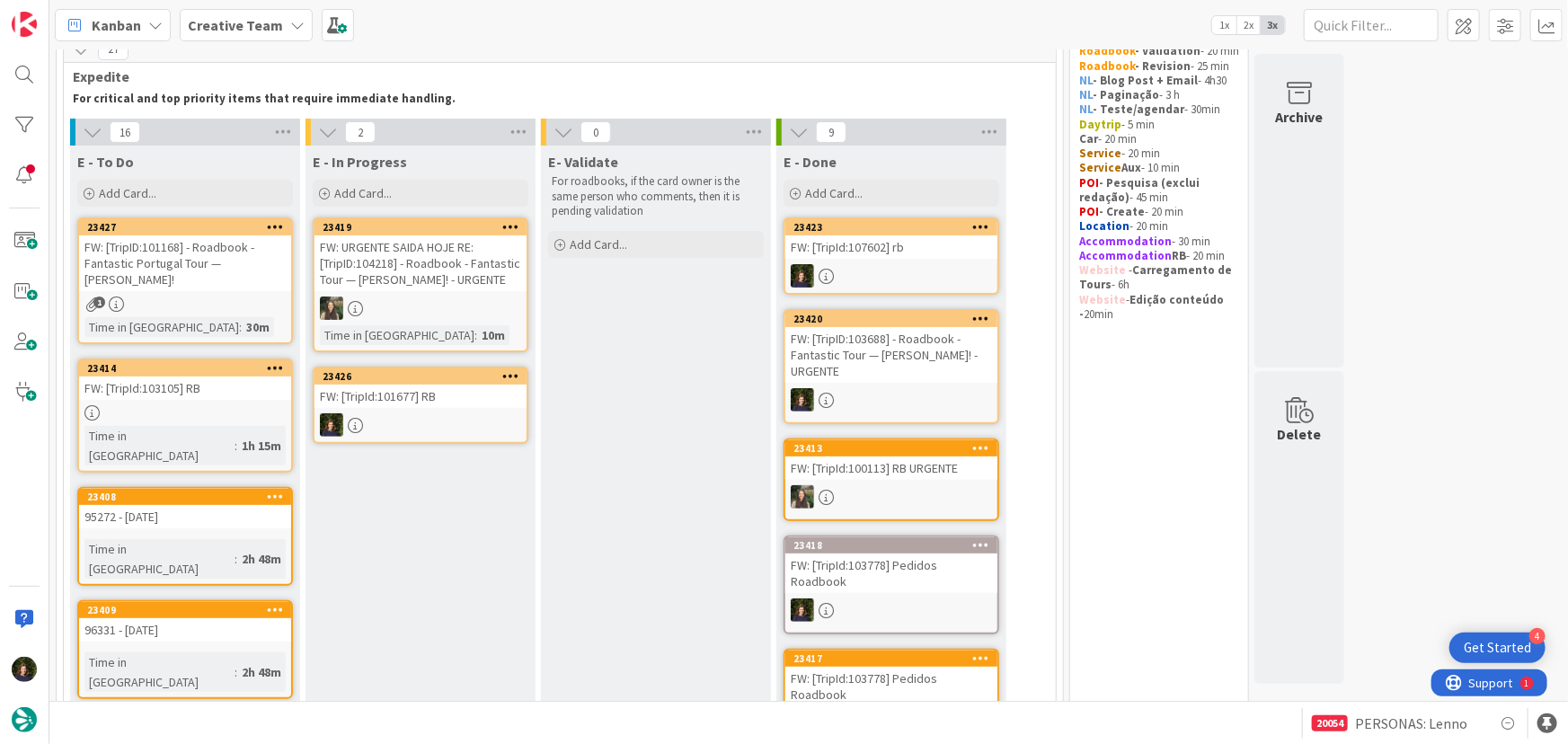
click at [403, 402] on div "FW: [TripId:101677] RB" at bounding box center [420, 395] width 212 height 23
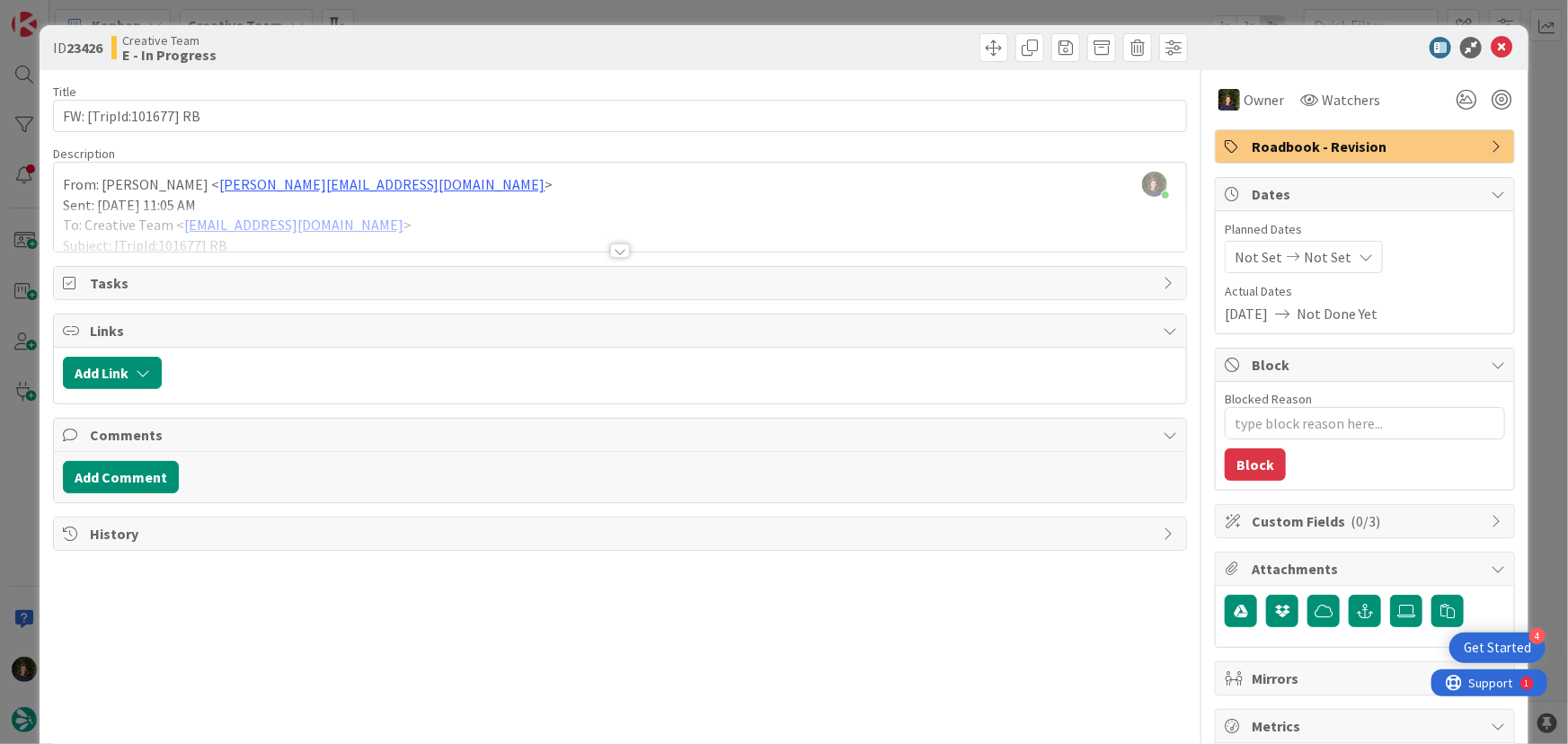
click at [618, 252] on div at bounding box center [620, 251] width 20 height 14
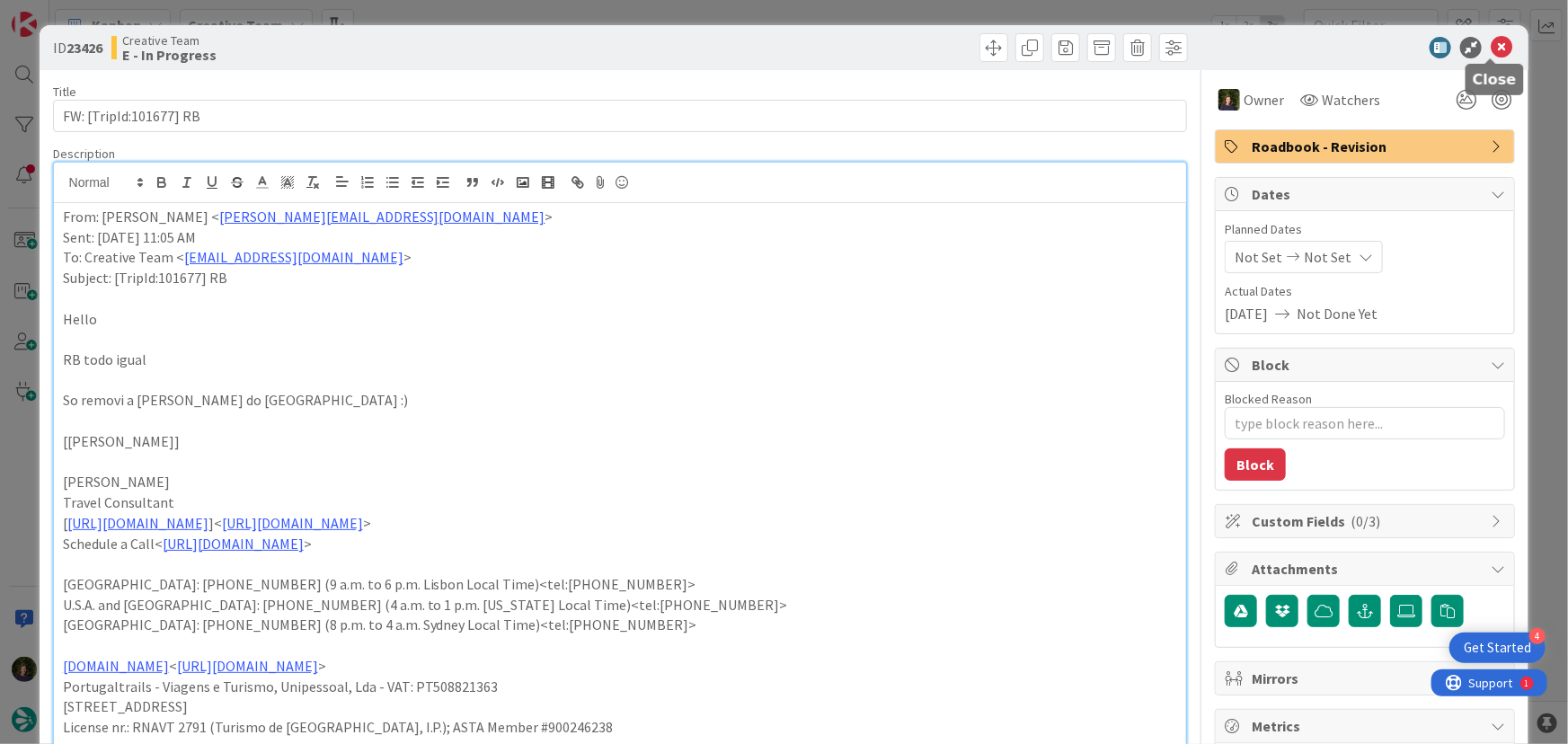
click at [1491, 42] on icon at bounding box center [1502, 48] width 22 height 22
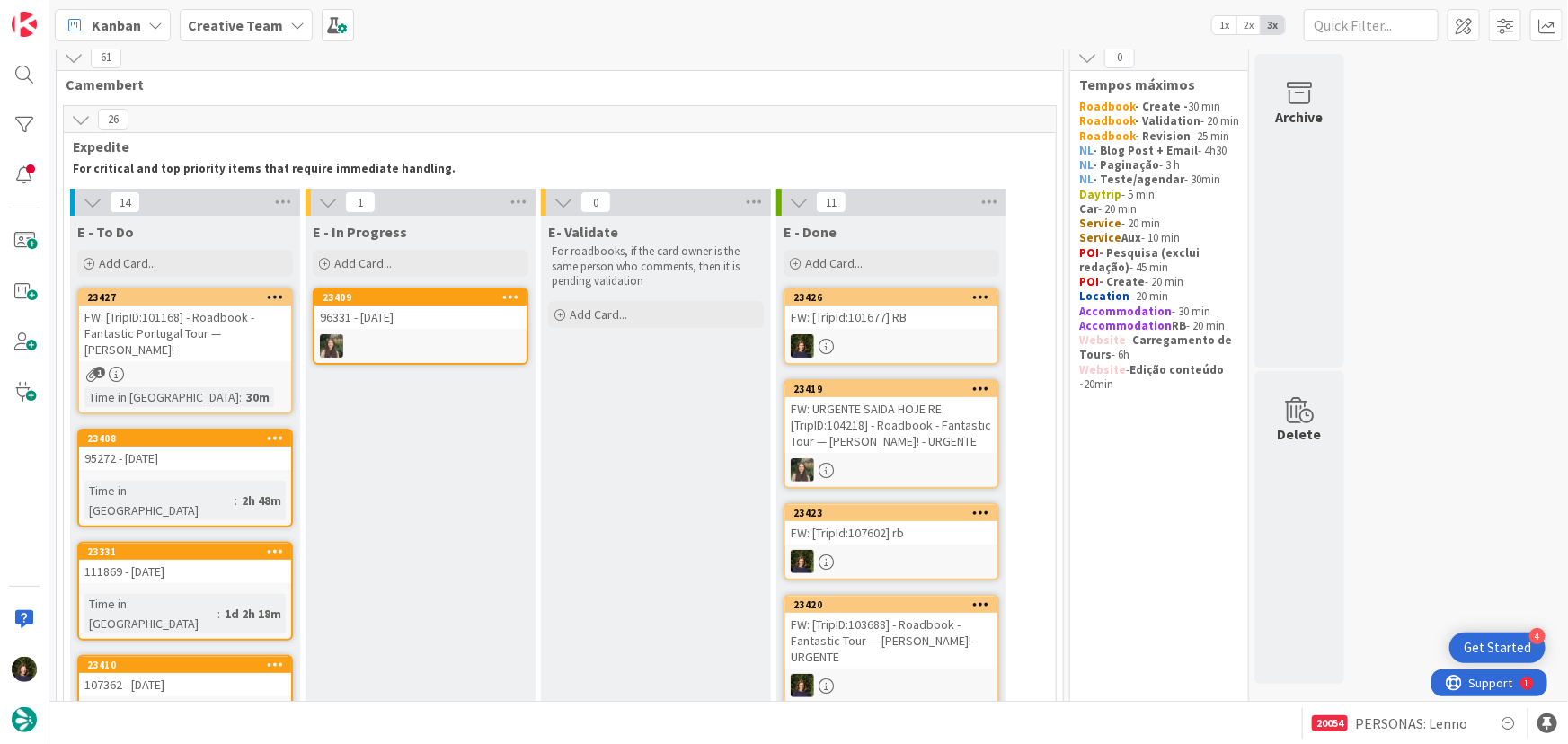
click at [257, 23] on b "Creative Team" at bounding box center [235, 25] width 95 height 18
click at [256, 230] on div "Creative Team - Análise 28" at bounding box center [331, 215] width 274 height 34
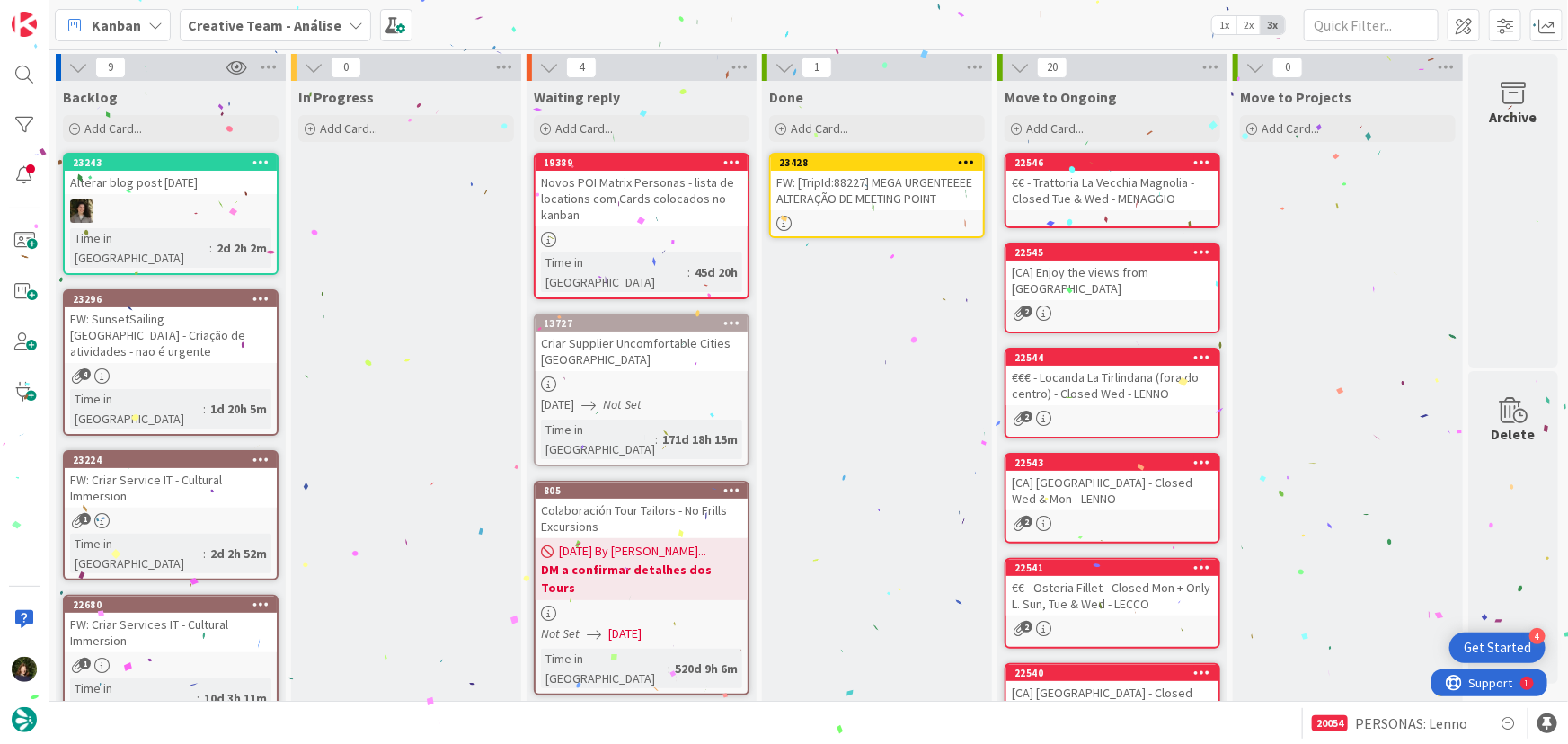
click at [969, 158] on icon at bounding box center [967, 162] width 17 height 13
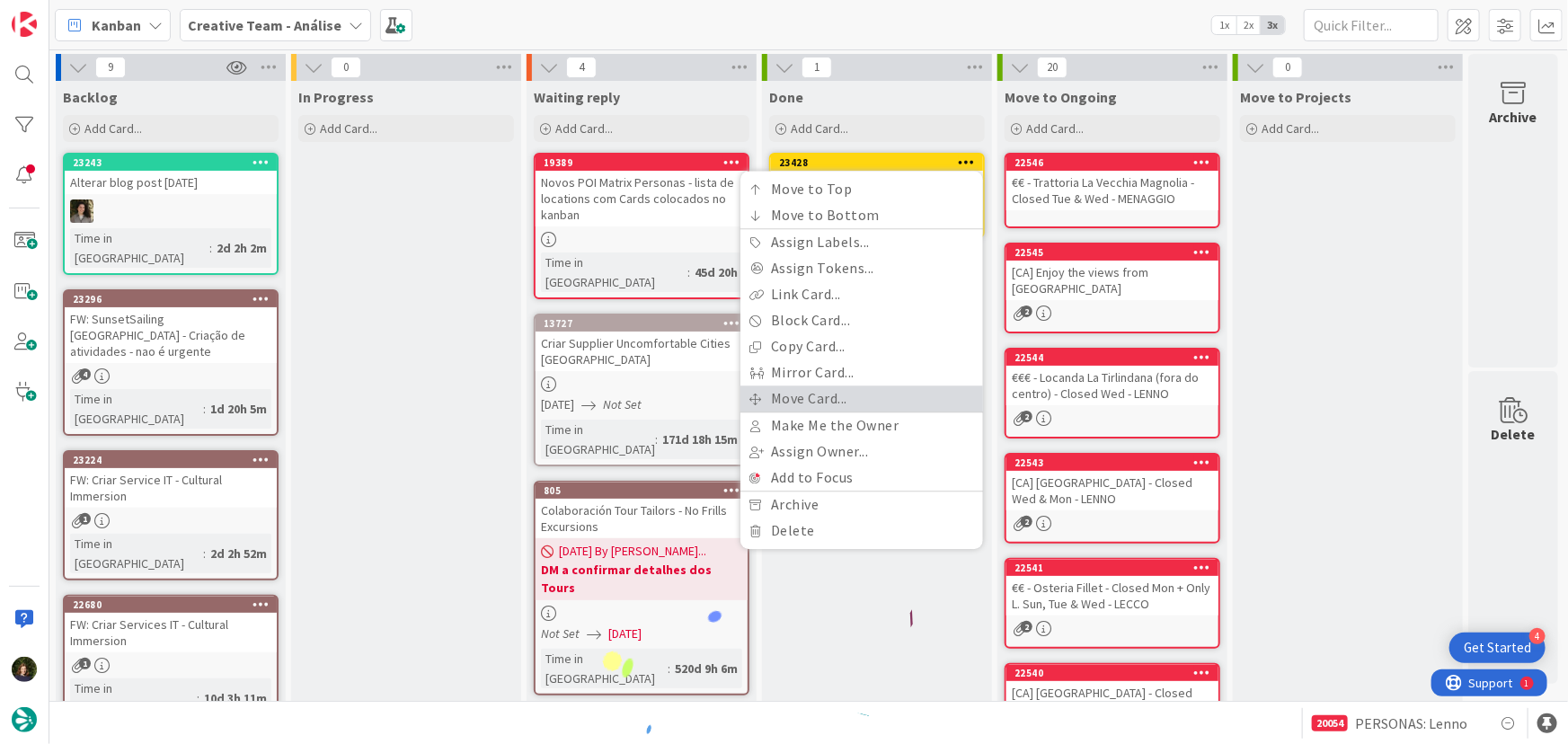
click at [895, 398] on link "Move Card..." at bounding box center [861, 398] width 243 height 26
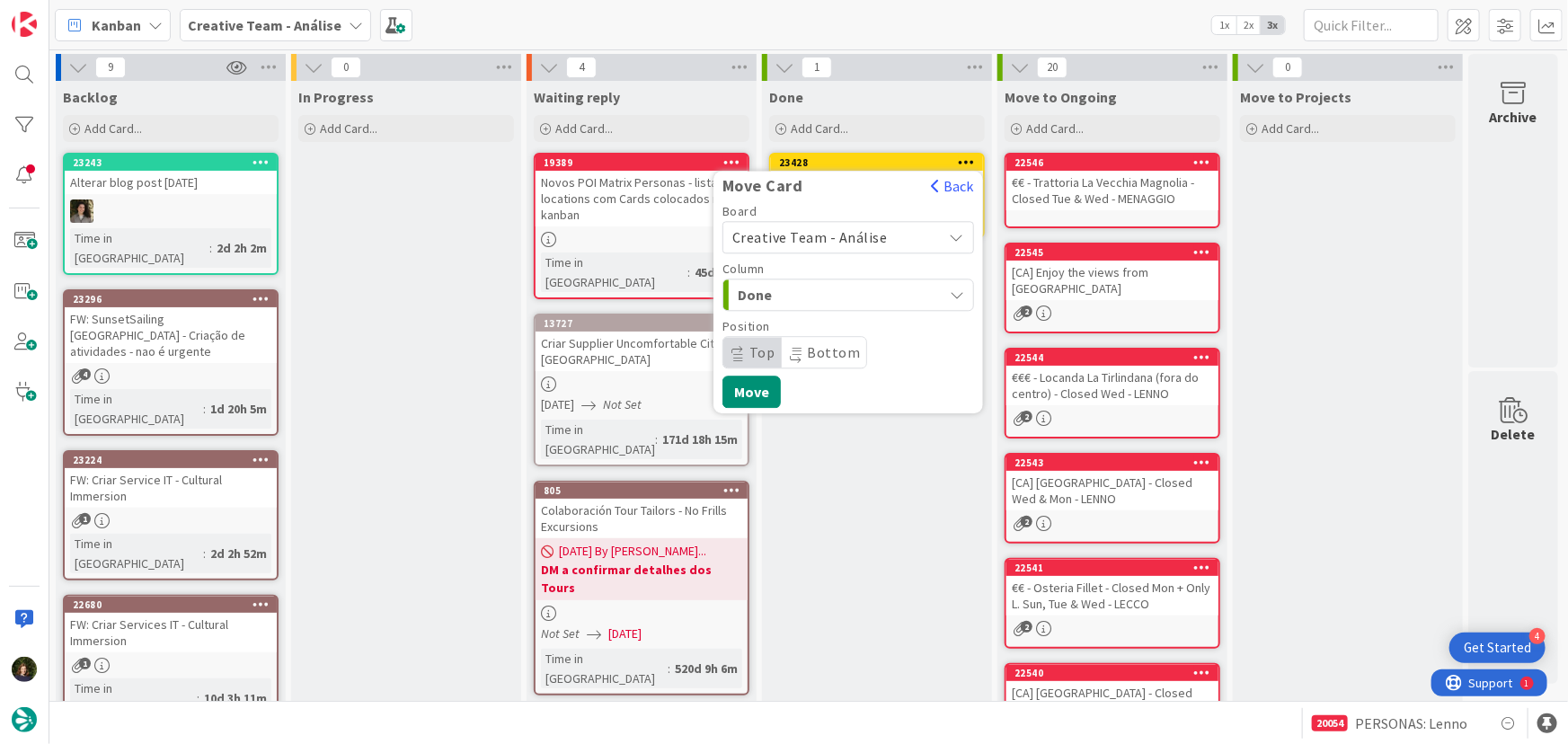
click at [856, 235] on span "Creative Team - Análise" at bounding box center [810, 238] width 156 height 18
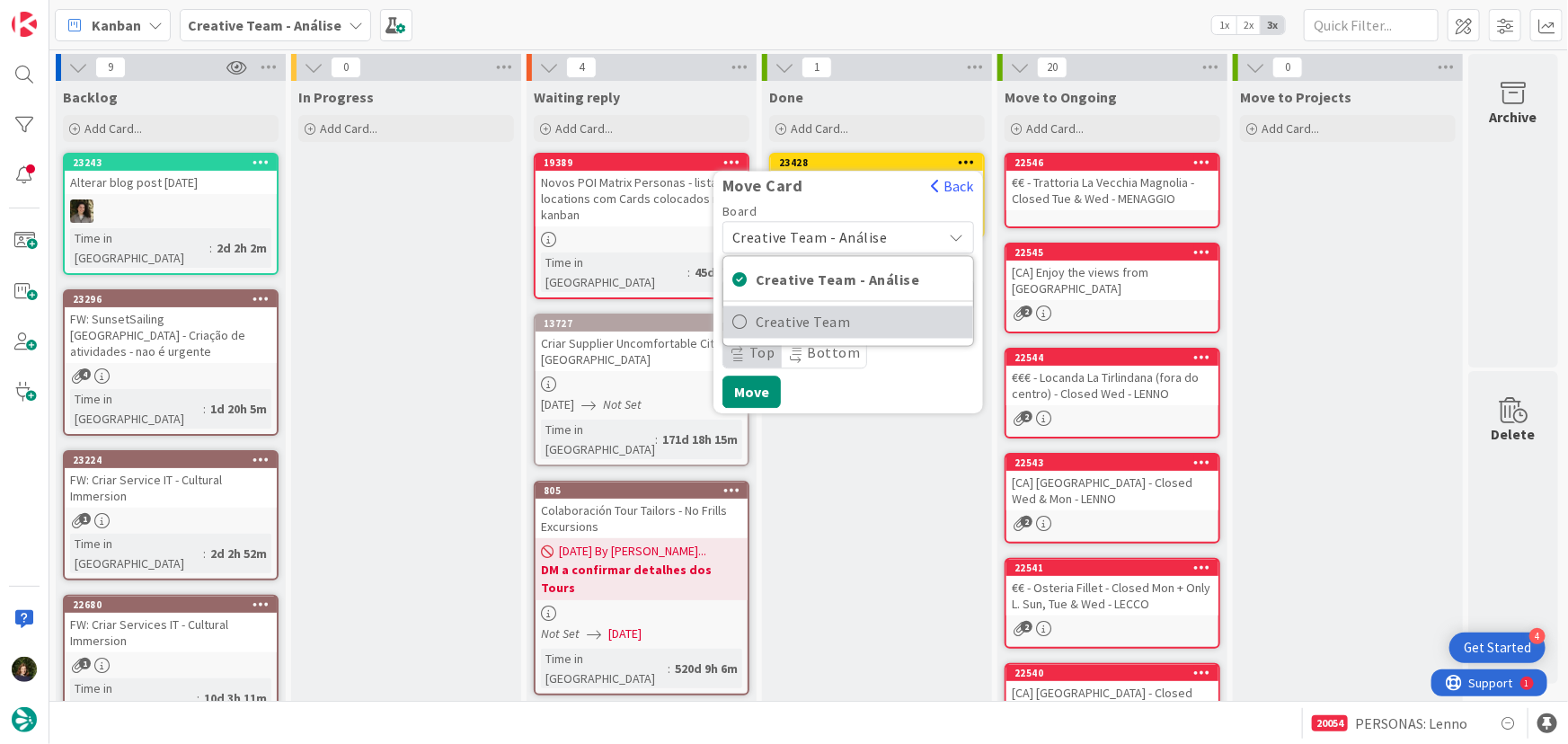
click at [868, 321] on span "Creative Team" at bounding box center [859, 323] width 209 height 27
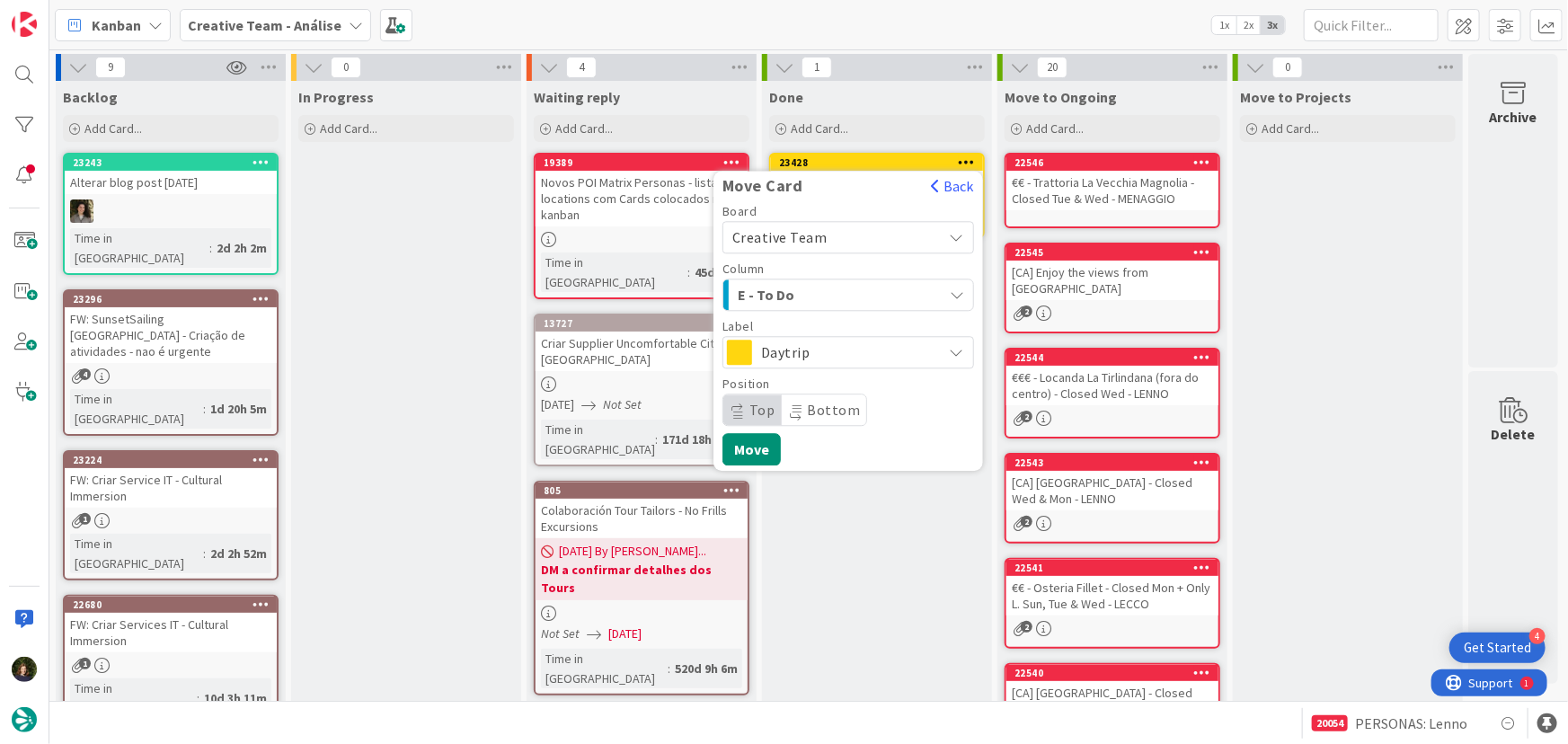
click at [867, 349] on span "Daytrip" at bounding box center [847, 352] width 173 height 25
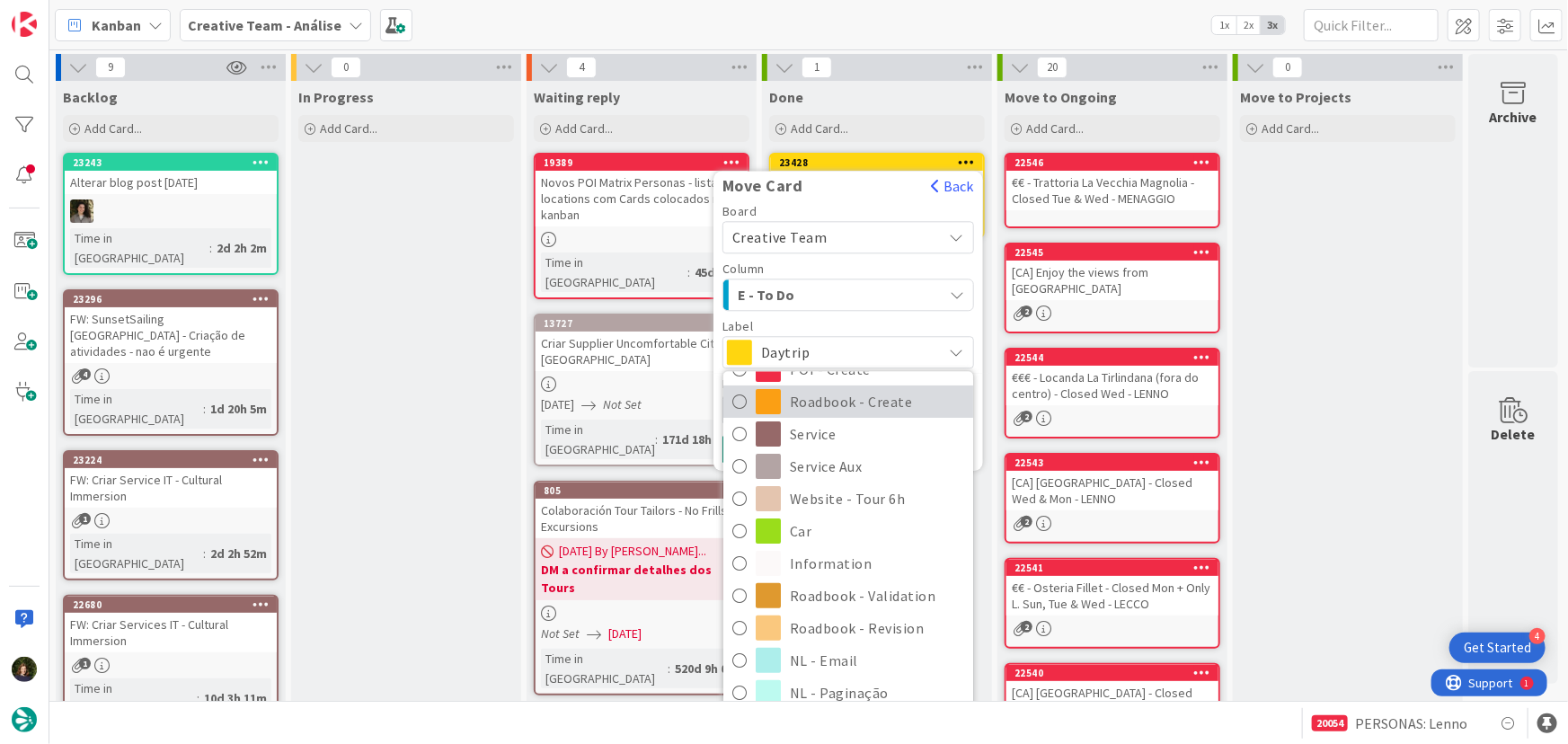
scroll to position [245, 0]
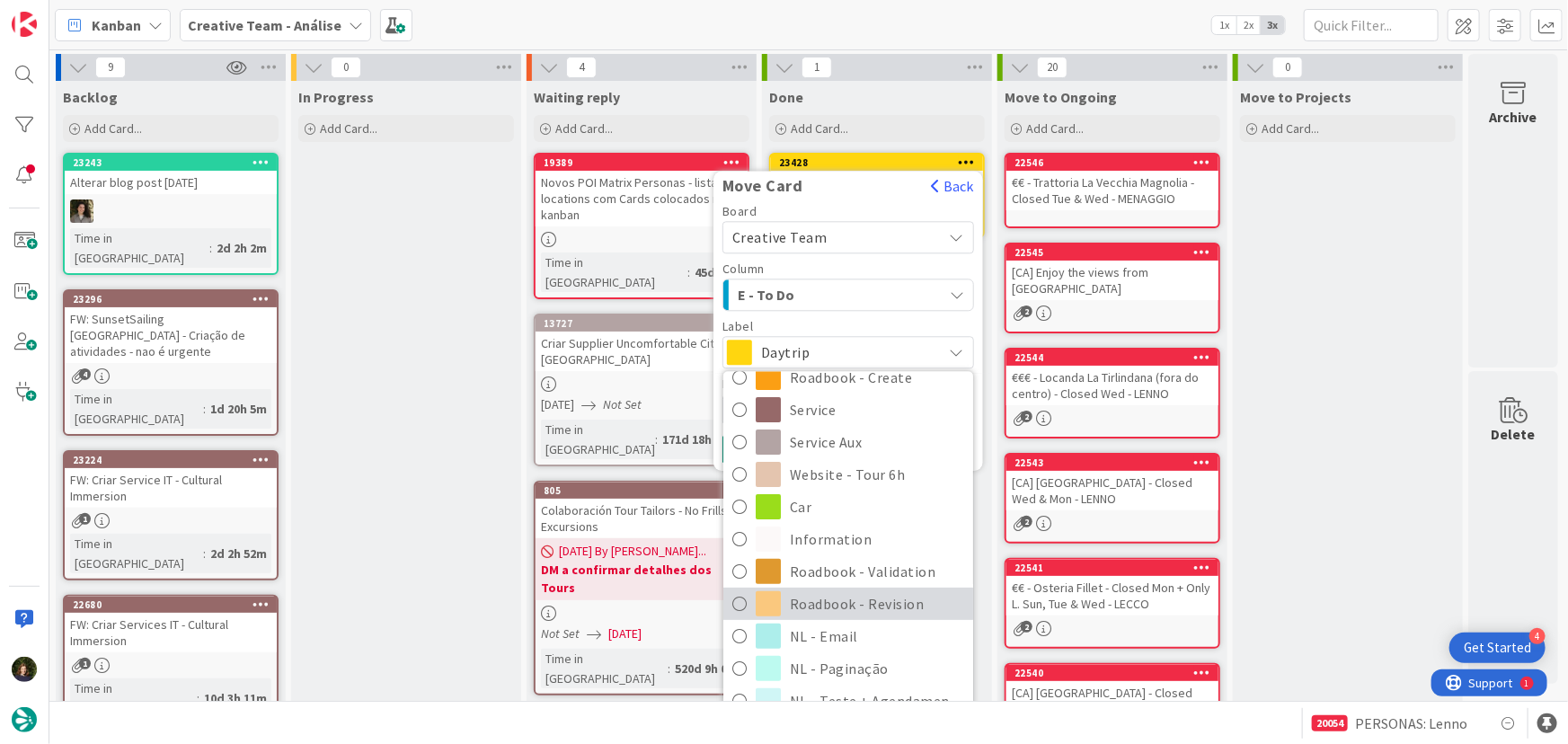
click at [882, 605] on span "Roadbook - Revision" at bounding box center [876, 604] width 175 height 27
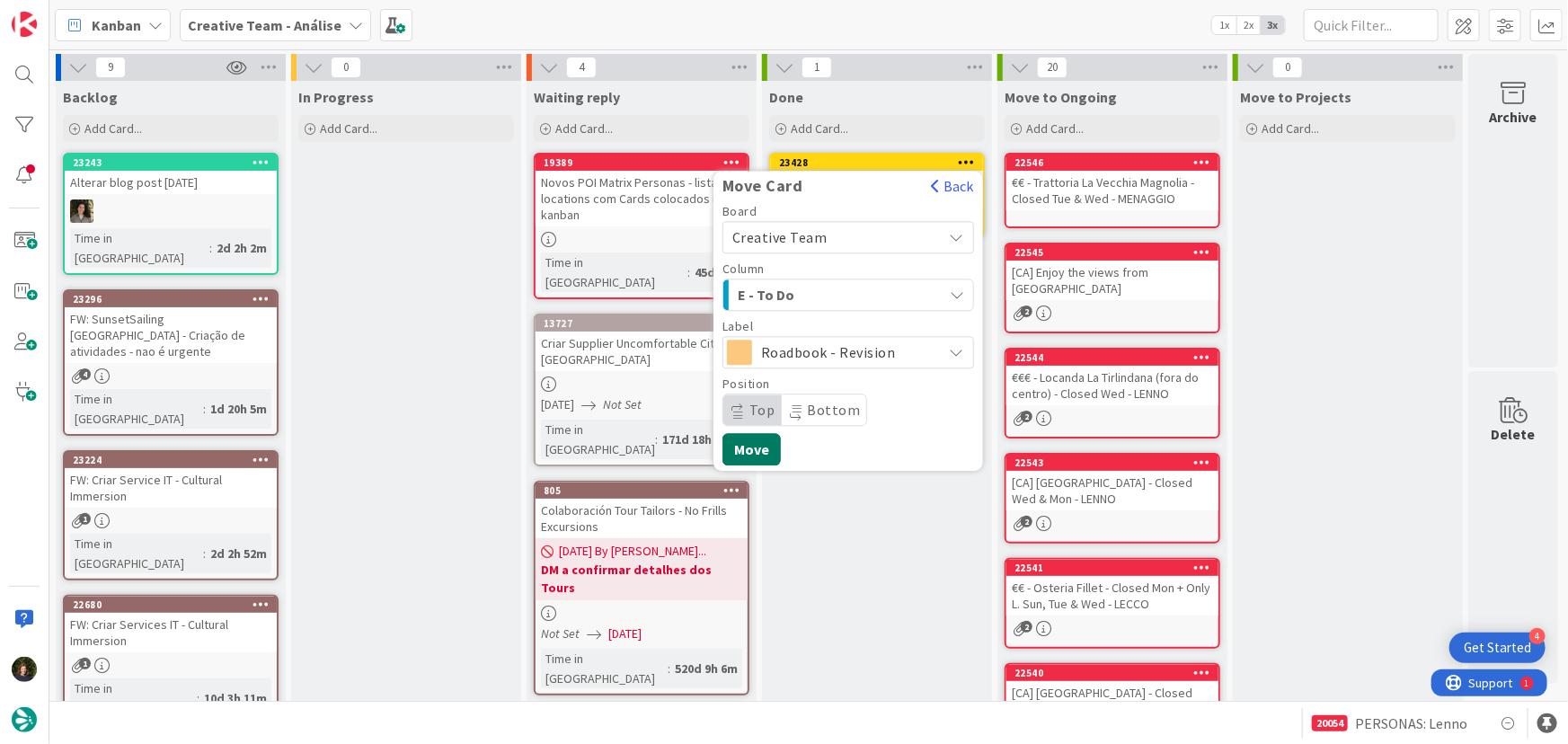
click at [735, 444] on button "Move" at bounding box center [752, 449] width 59 height 32
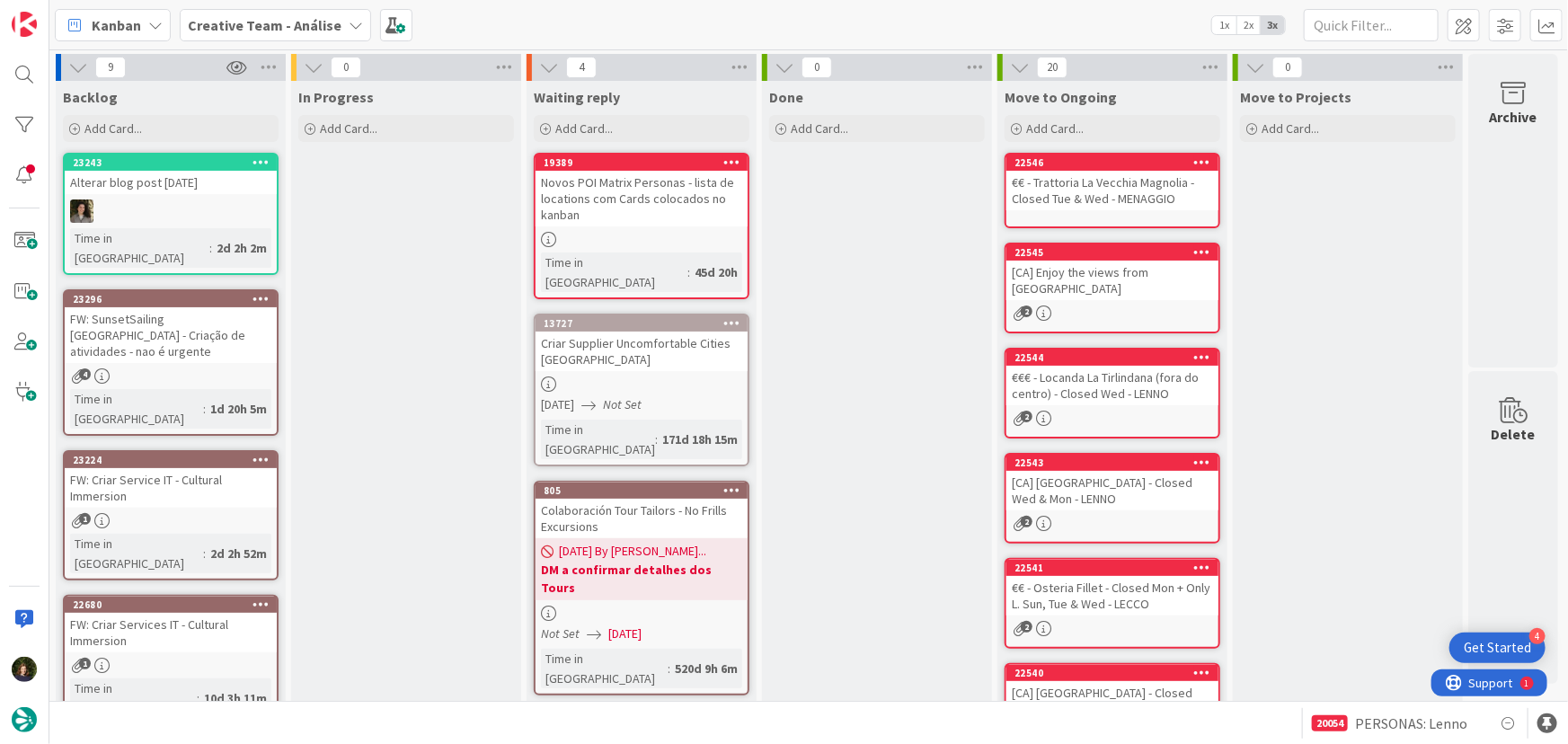
click at [243, 23] on b "Creative Team - Análise" at bounding box center [264, 25] width 154 height 18
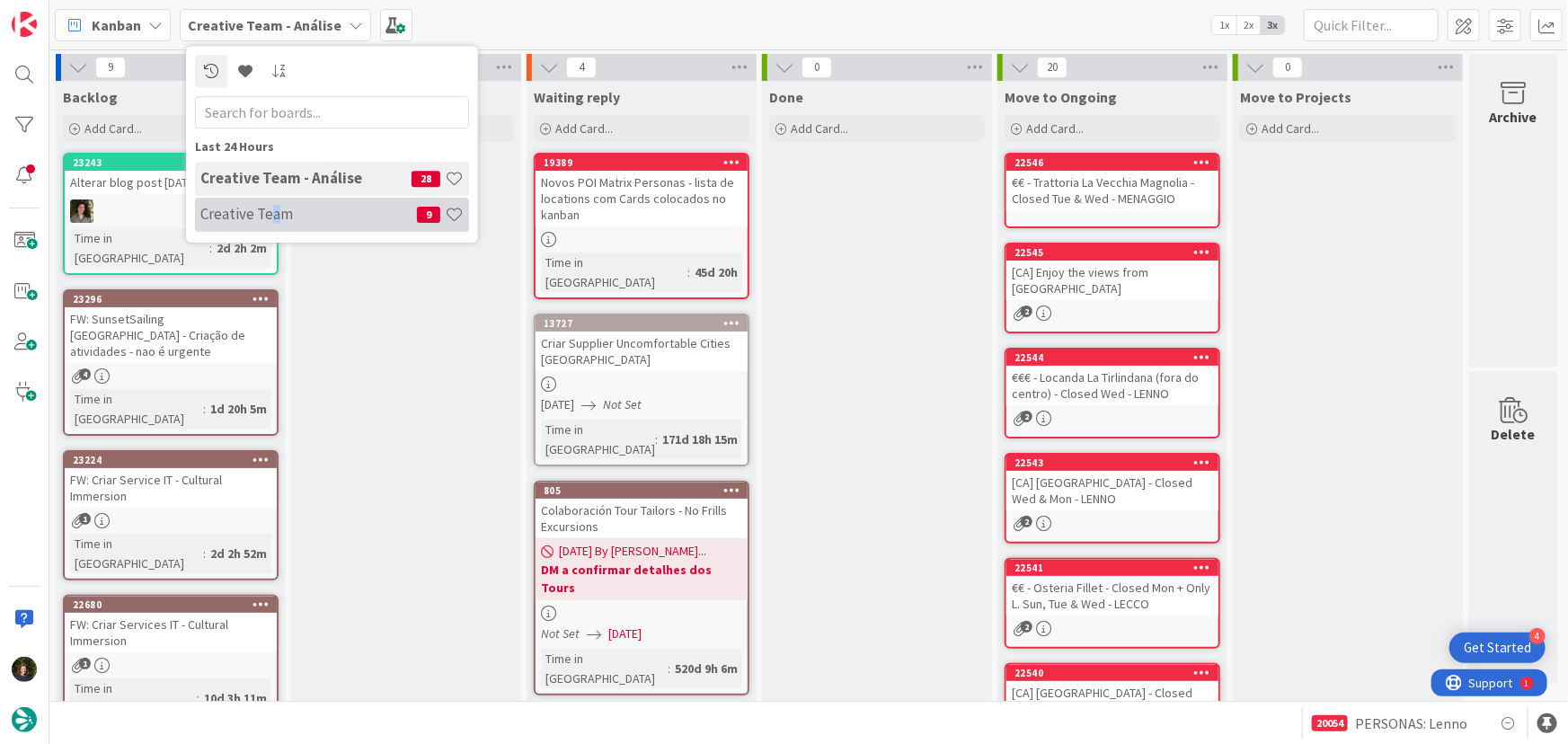
click at [274, 225] on div "Creative Team 9" at bounding box center [331, 215] width 274 height 34
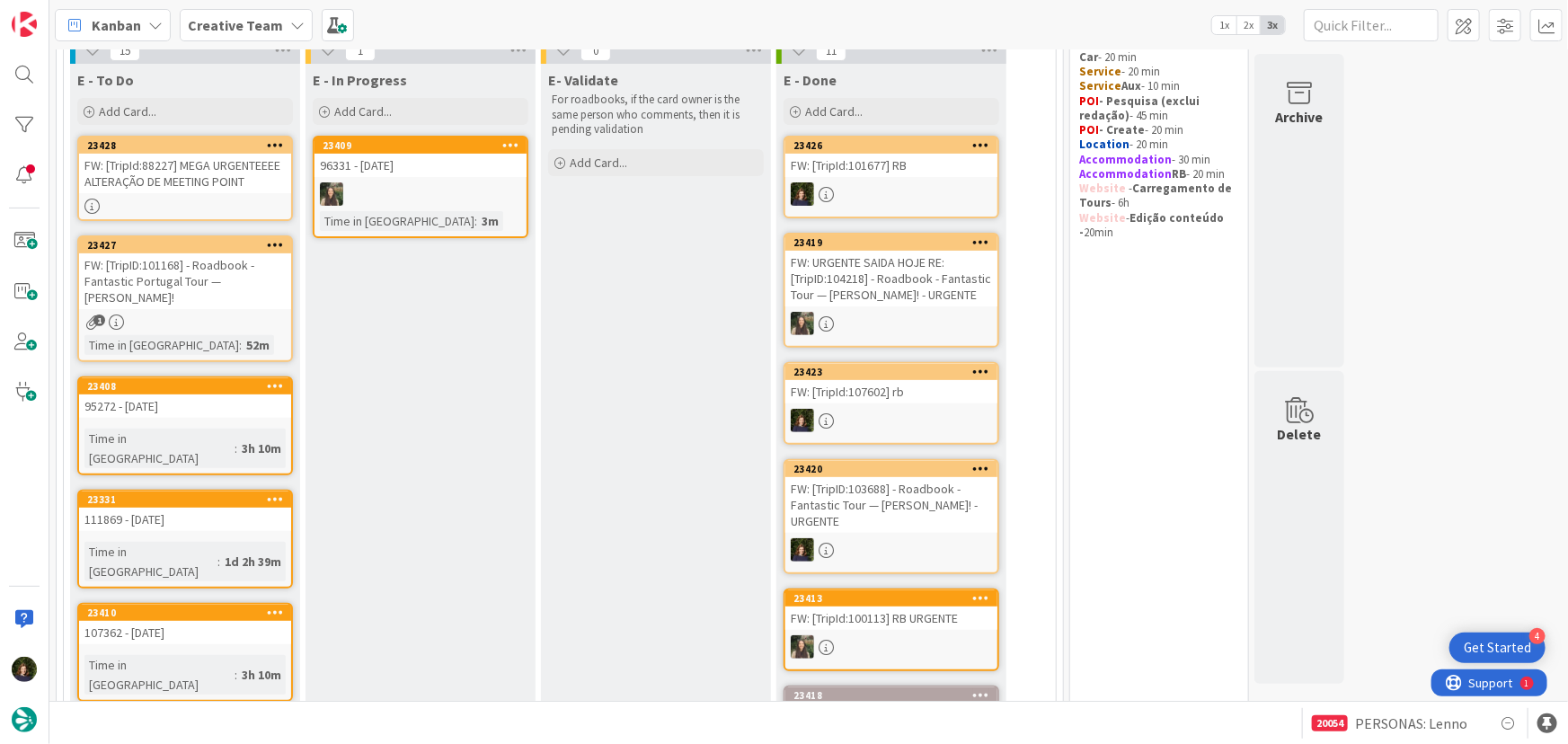
click at [185, 300] on div "FW: [TripID:101168] - Roadbook - Fantastic Portugal Tour — [PERSON_NAME]!" at bounding box center [185, 282] width 212 height 56
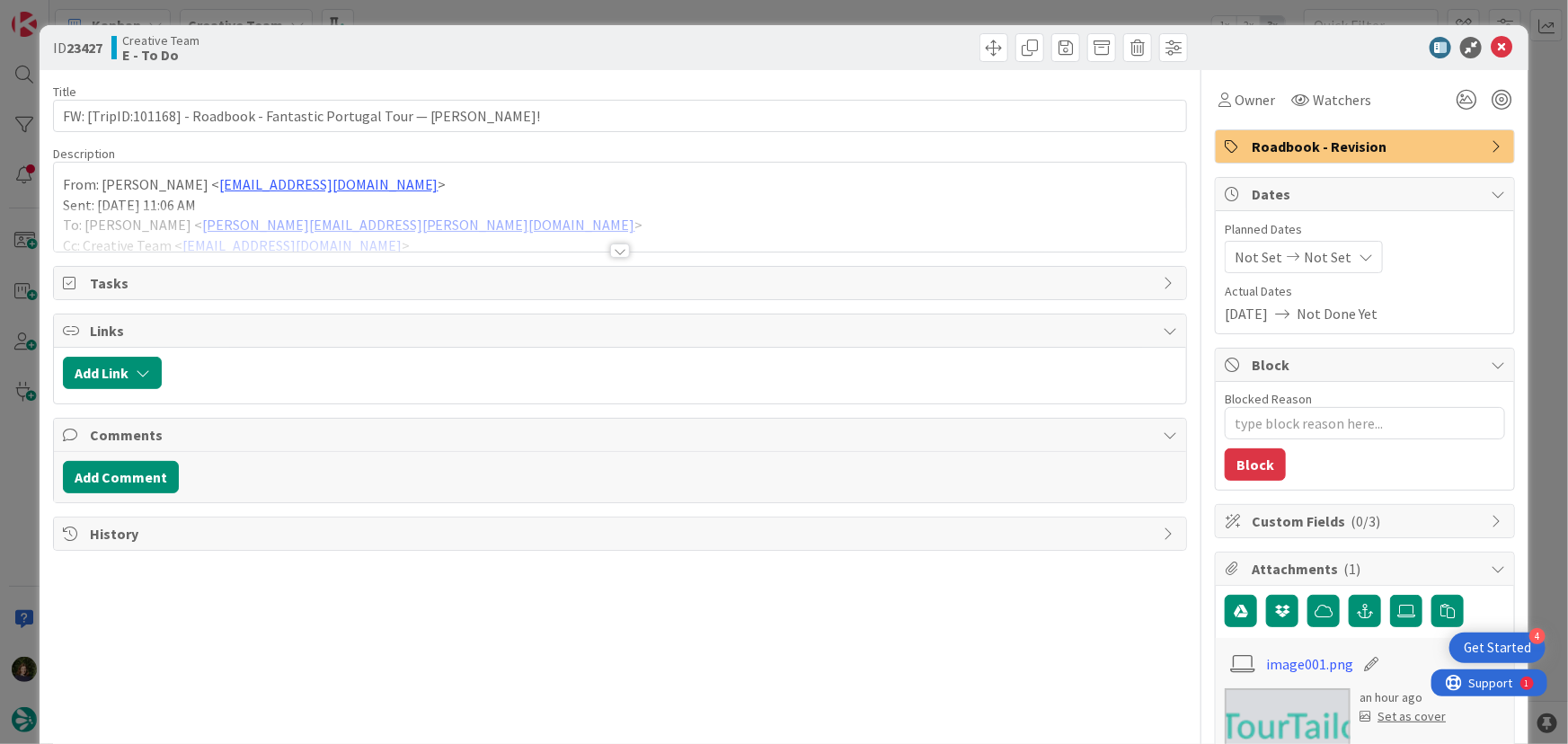
click at [610, 257] on div at bounding box center [620, 251] width 20 height 14
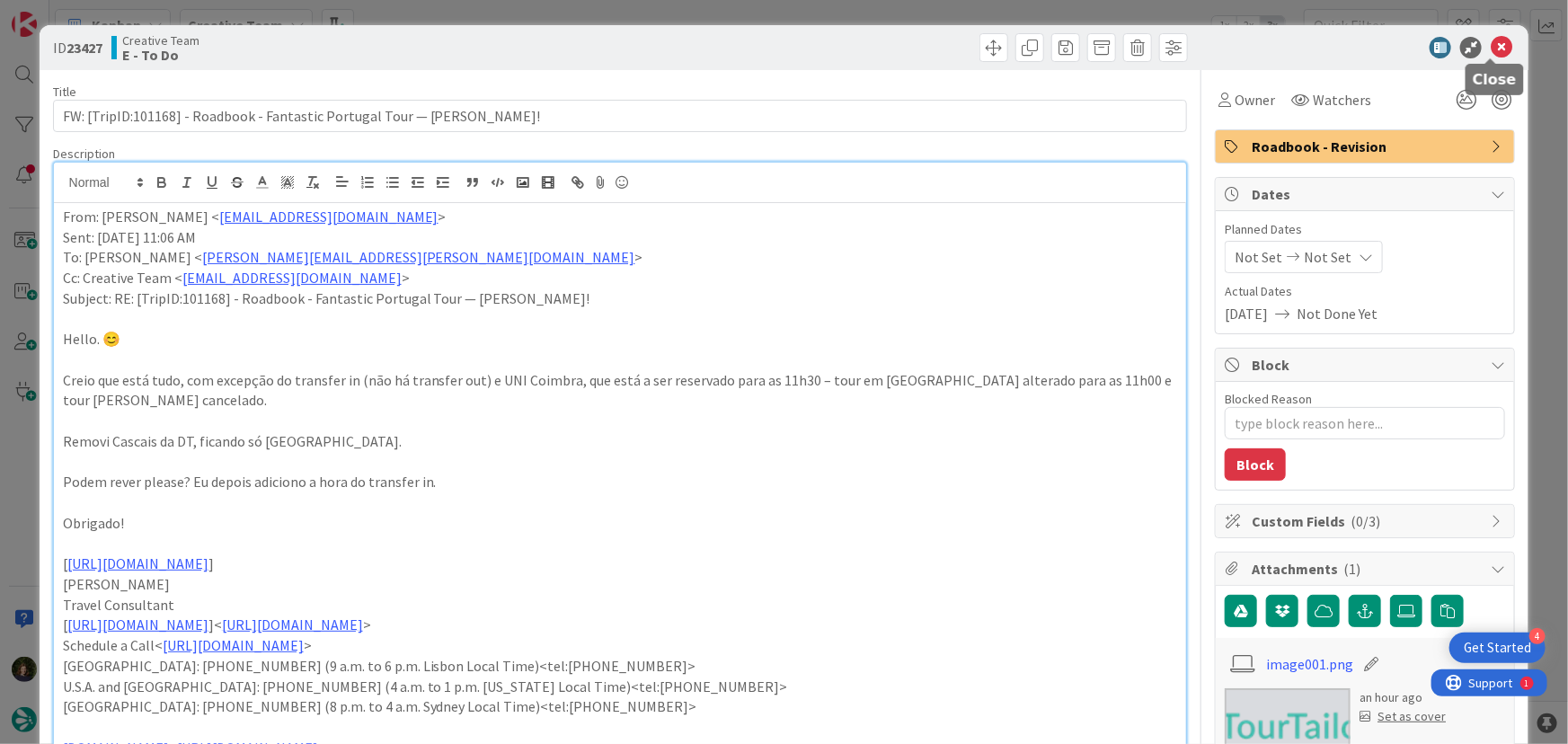
click at [1491, 53] on icon at bounding box center [1502, 48] width 22 height 22
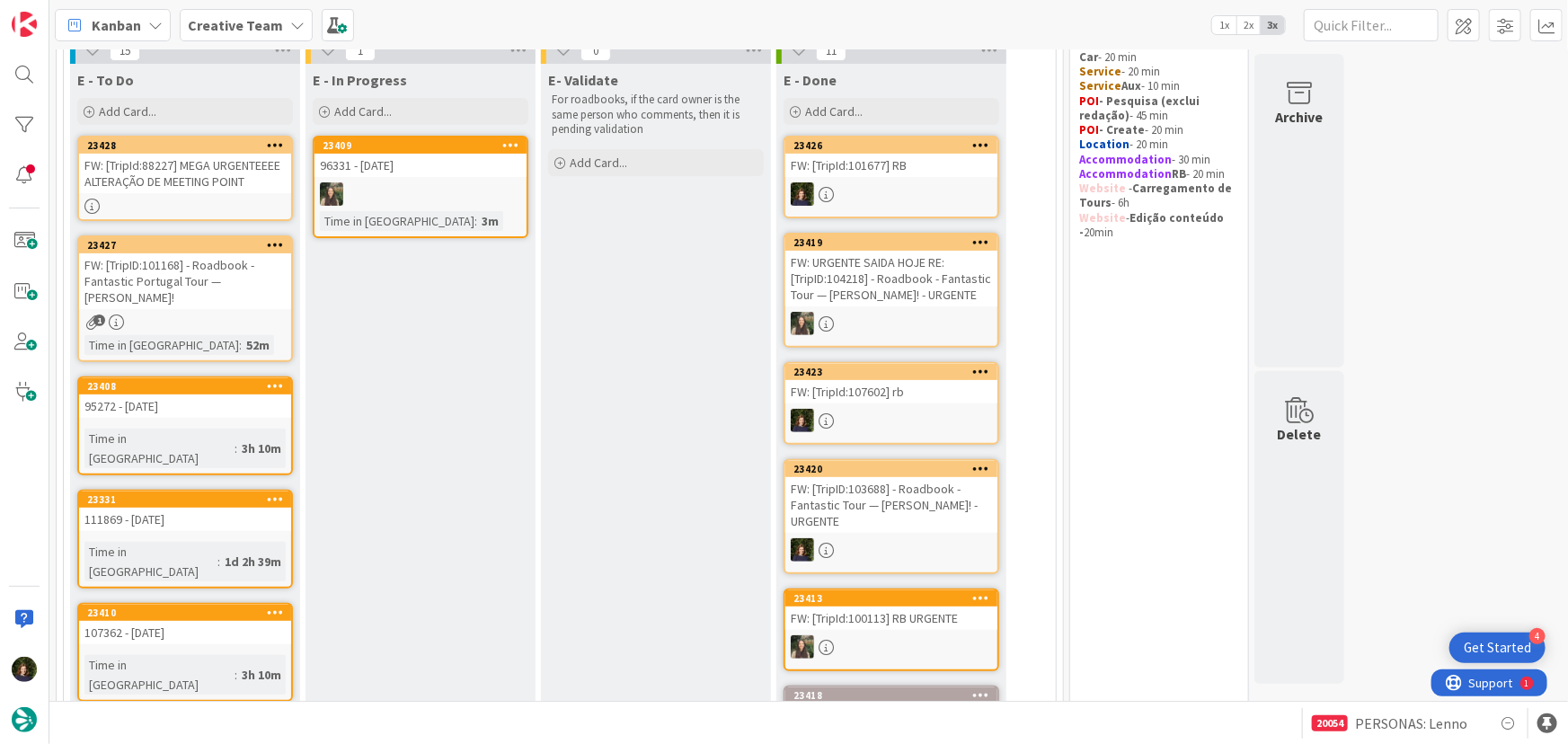
click at [257, 21] on b "Creative Team" at bounding box center [235, 25] width 95 height 18
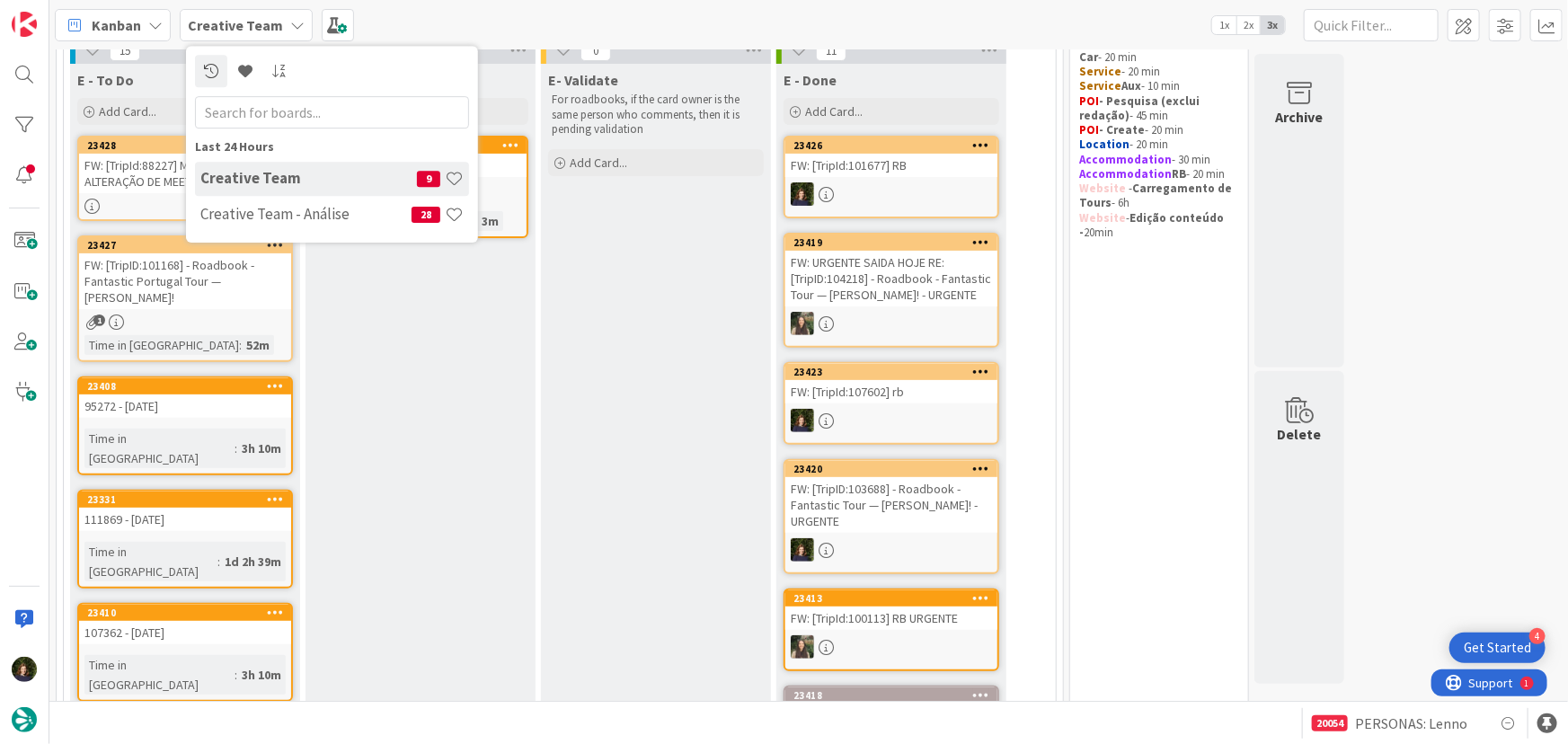
click at [253, 220] on h4 "Creative Team - Análise" at bounding box center [306, 214] width 212 height 18
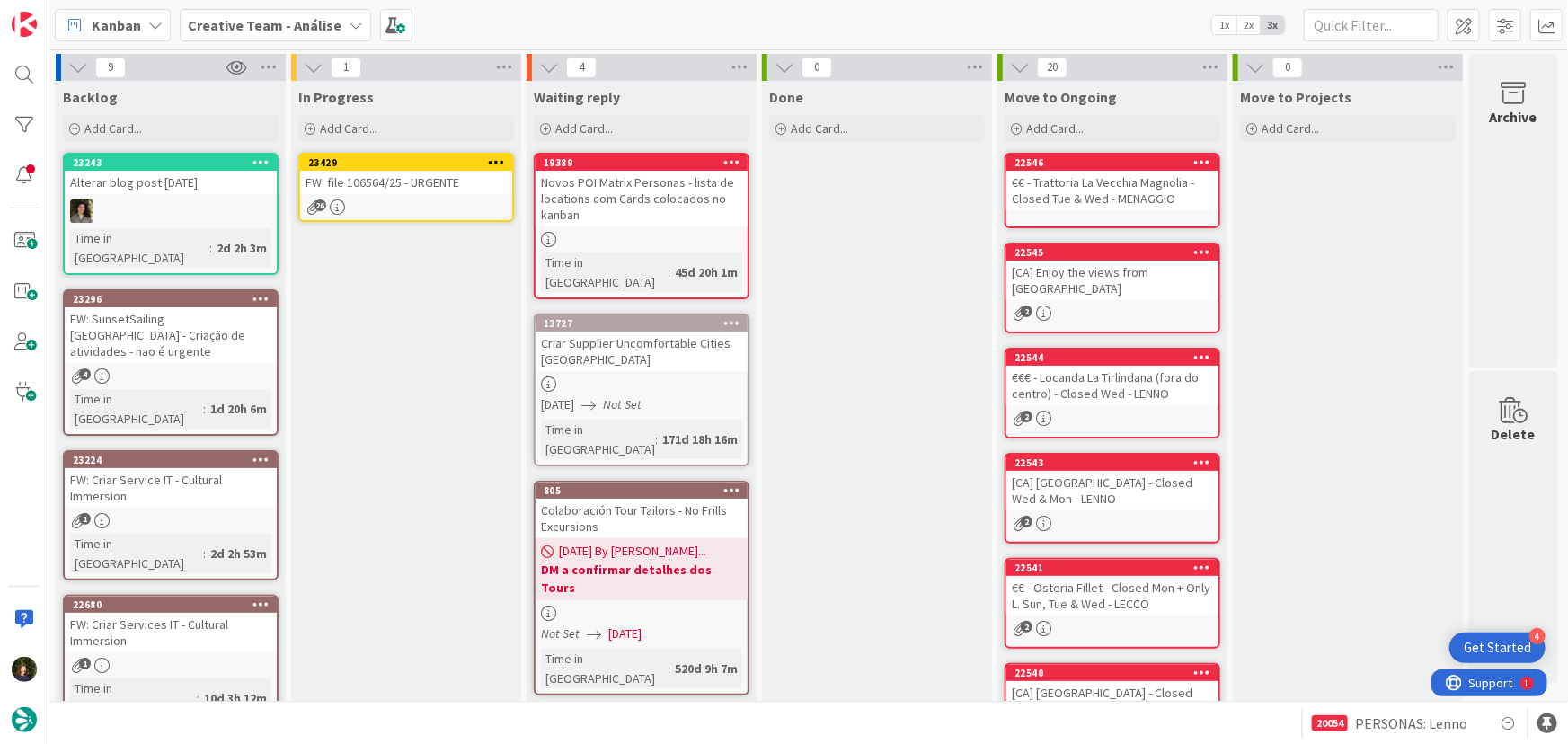
click at [499, 158] on icon at bounding box center [496, 162] width 17 height 13
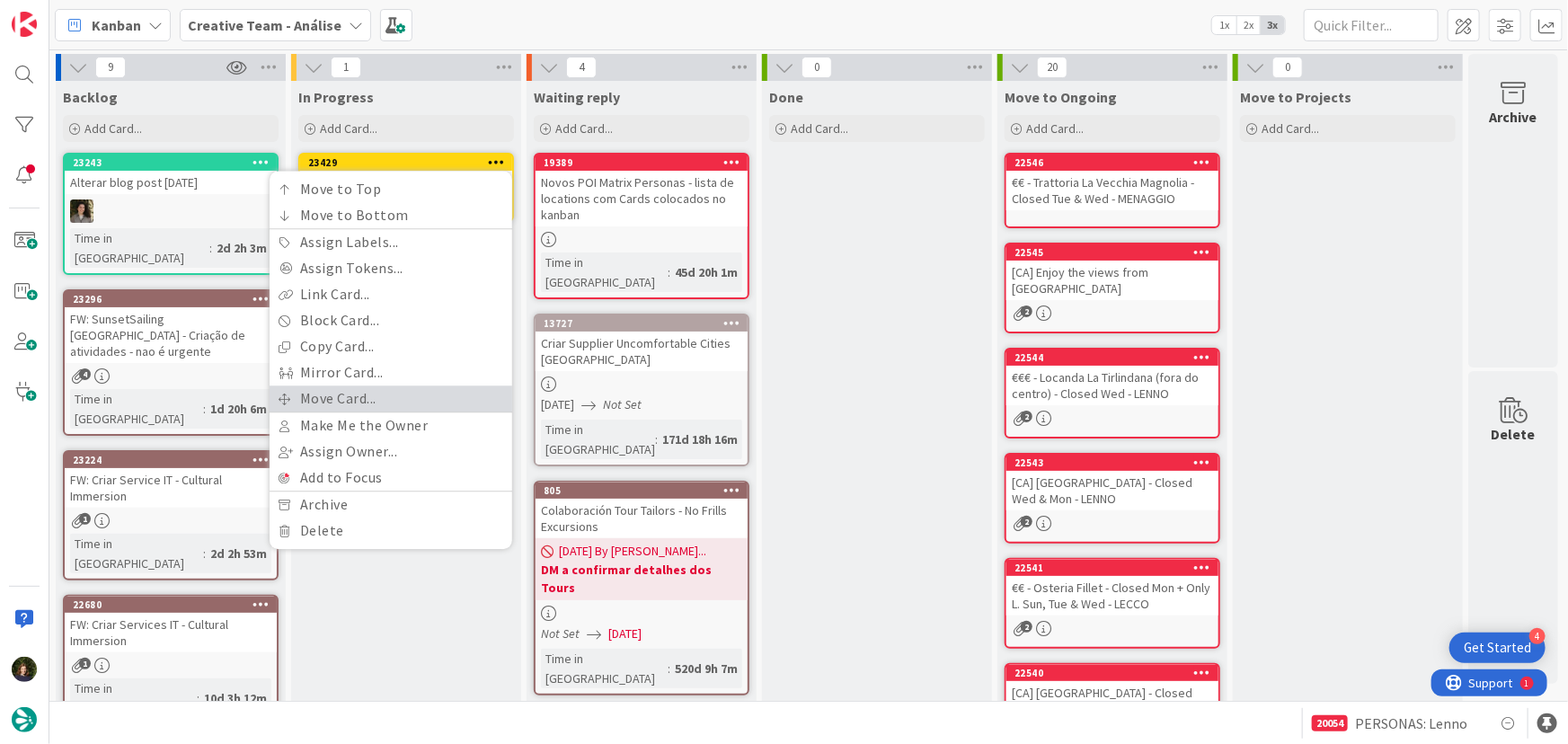
click at [444, 392] on link "Move Card..." at bounding box center [390, 398] width 243 height 26
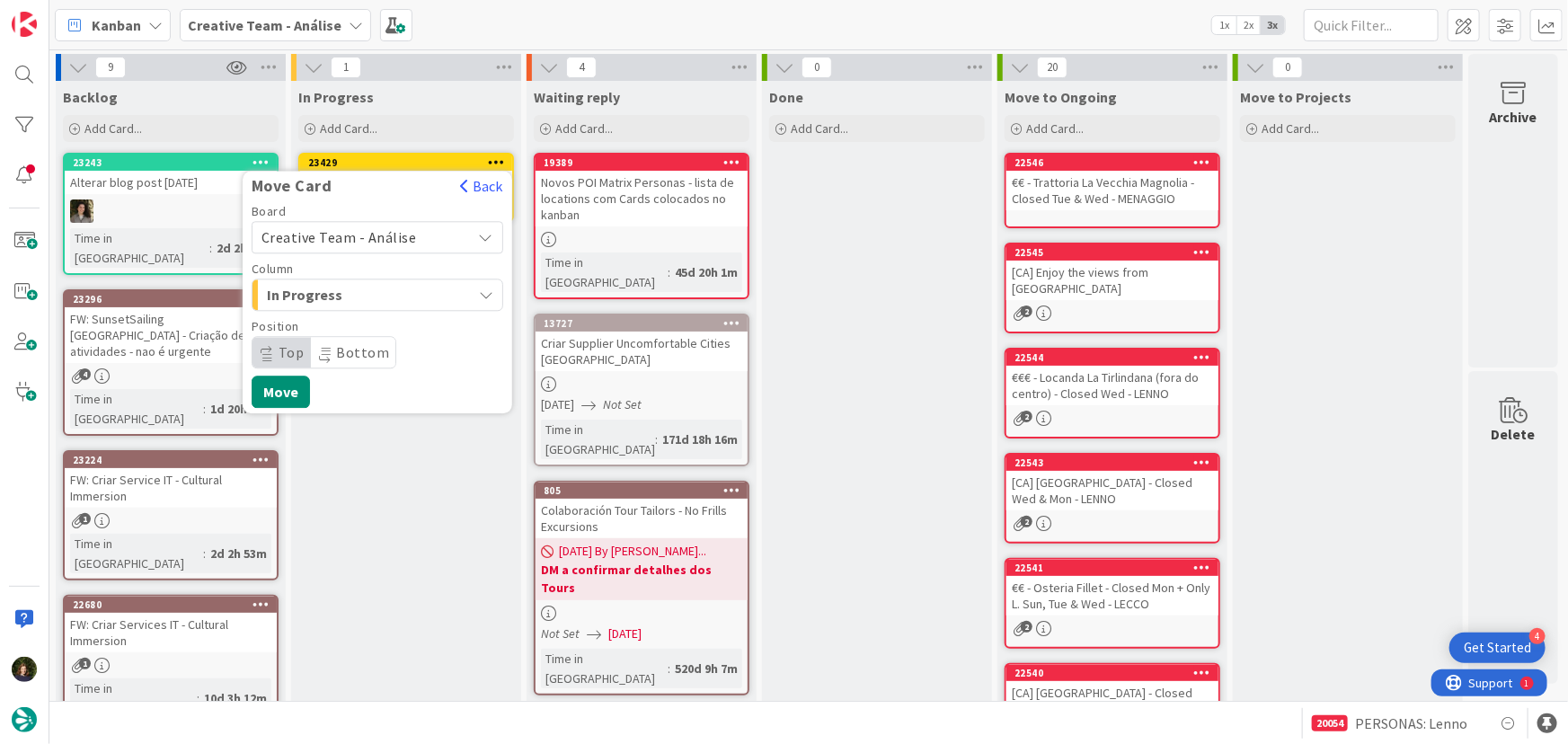
click at [412, 233] on span "Creative Team - Análise" at bounding box center [362, 237] width 202 height 25
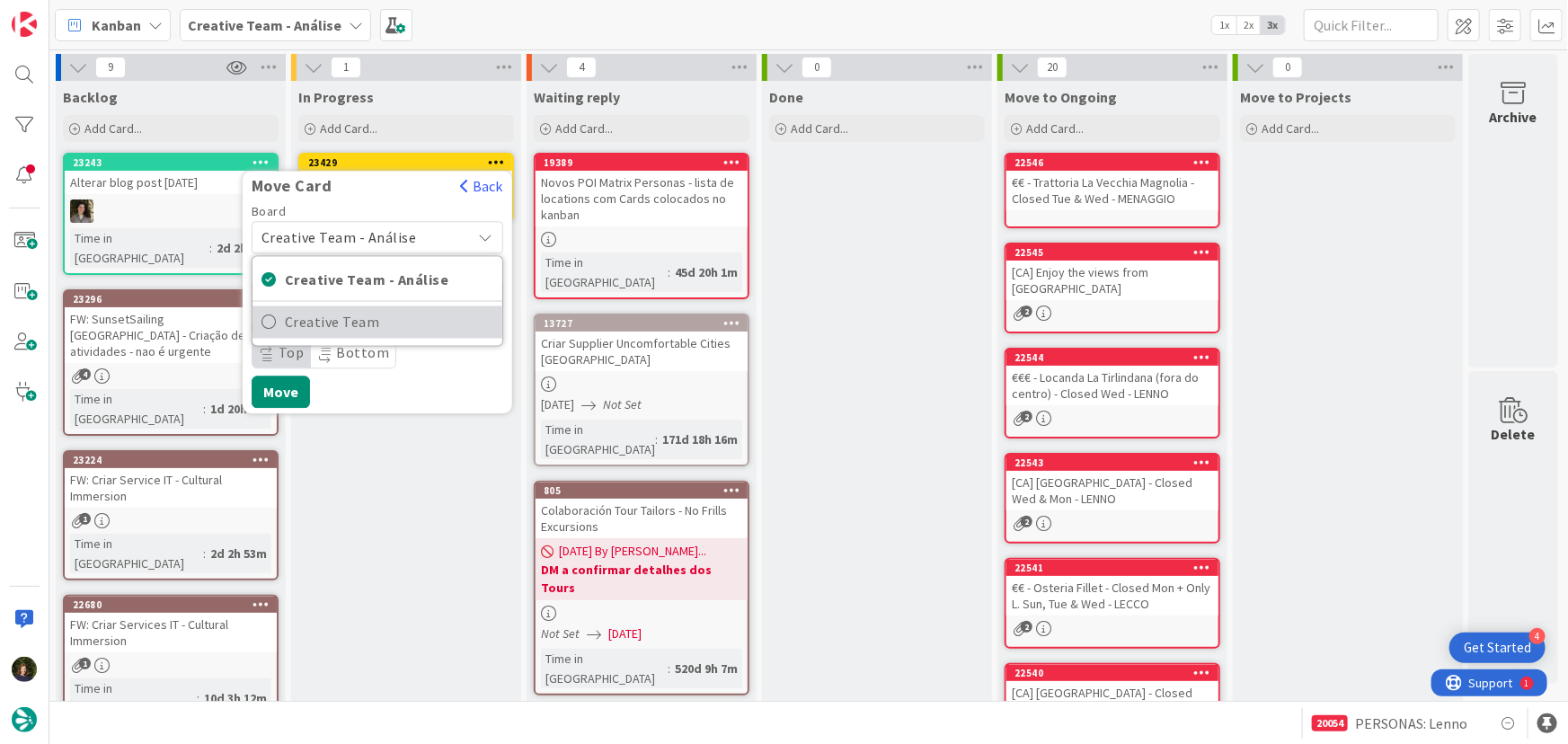
click at [408, 329] on span "Creative Team" at bounding box center [388, 323] width 209 height 27
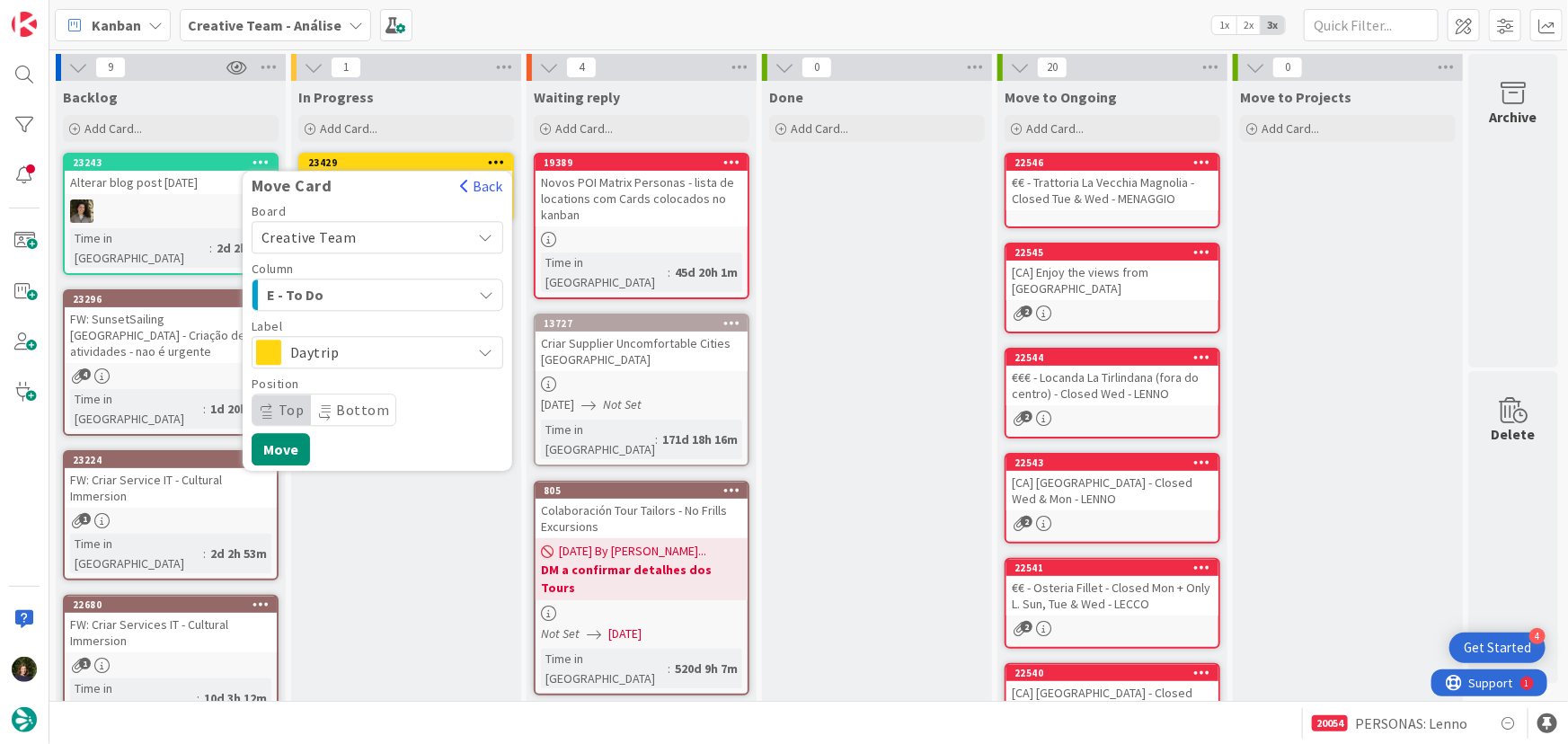
click at [399, 288] on span "E - To Do" at bounding box center [333, 295] width 135 height 23
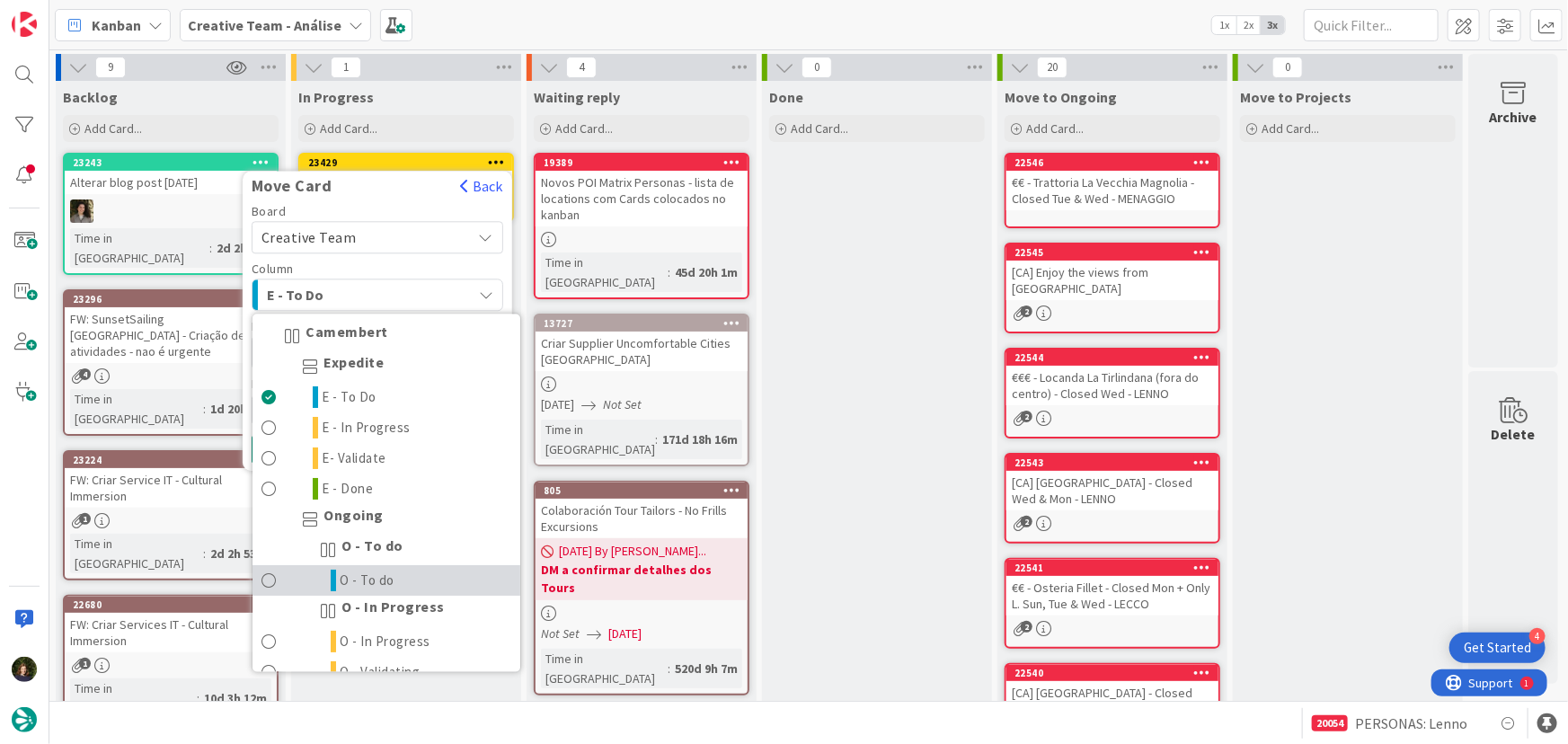
drag, startPoint x: 410, startPoint y: 582, endPoint x: 402, endPoint y: 559, distance: 24.4
click at [409, 580] on link "O - To do" at bounding box center [386, 581] width 267 height 31
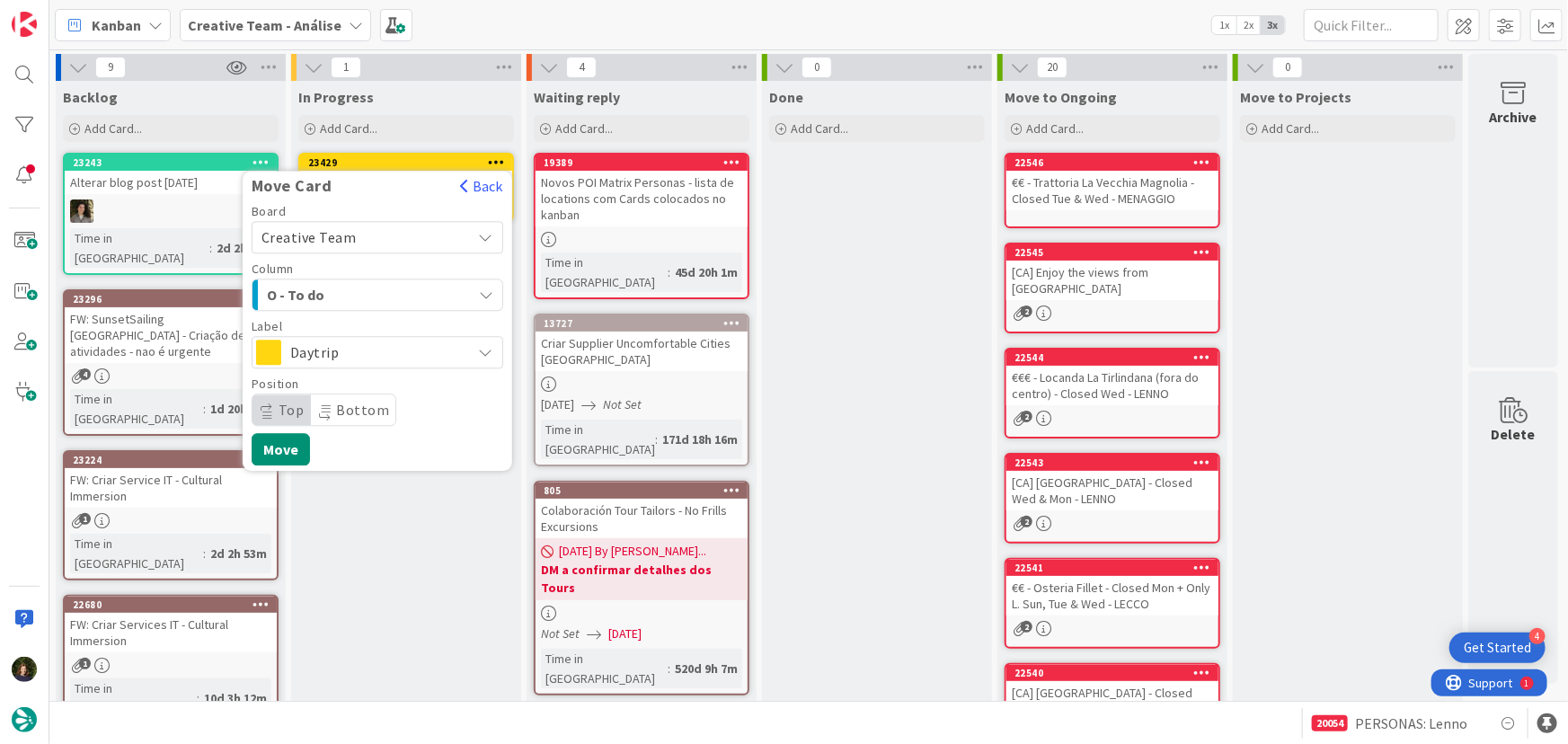
click at [401, 360] on span "Daytrip" at bounding box center [376, 352] width 173 height 25
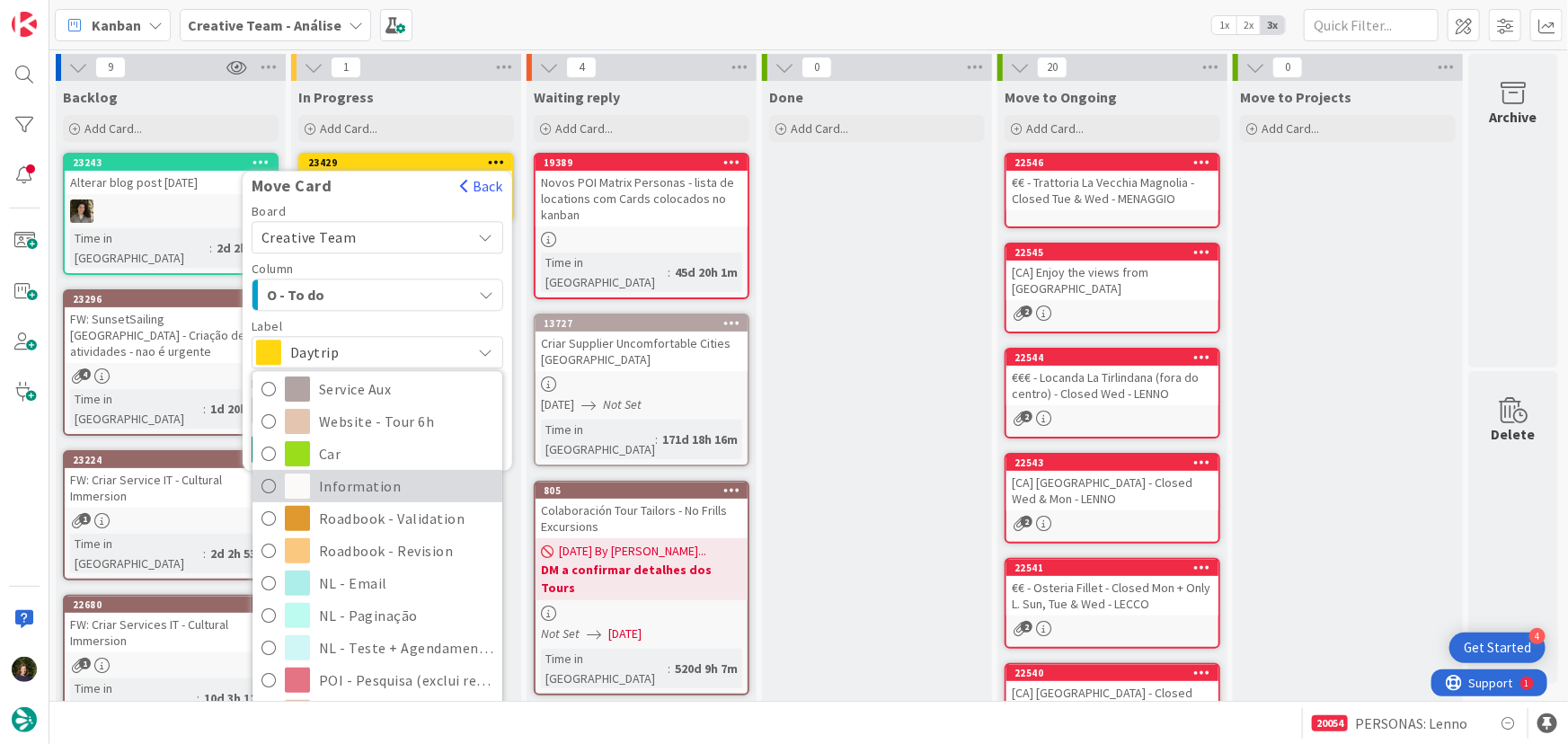
scroll to position [327, 0]
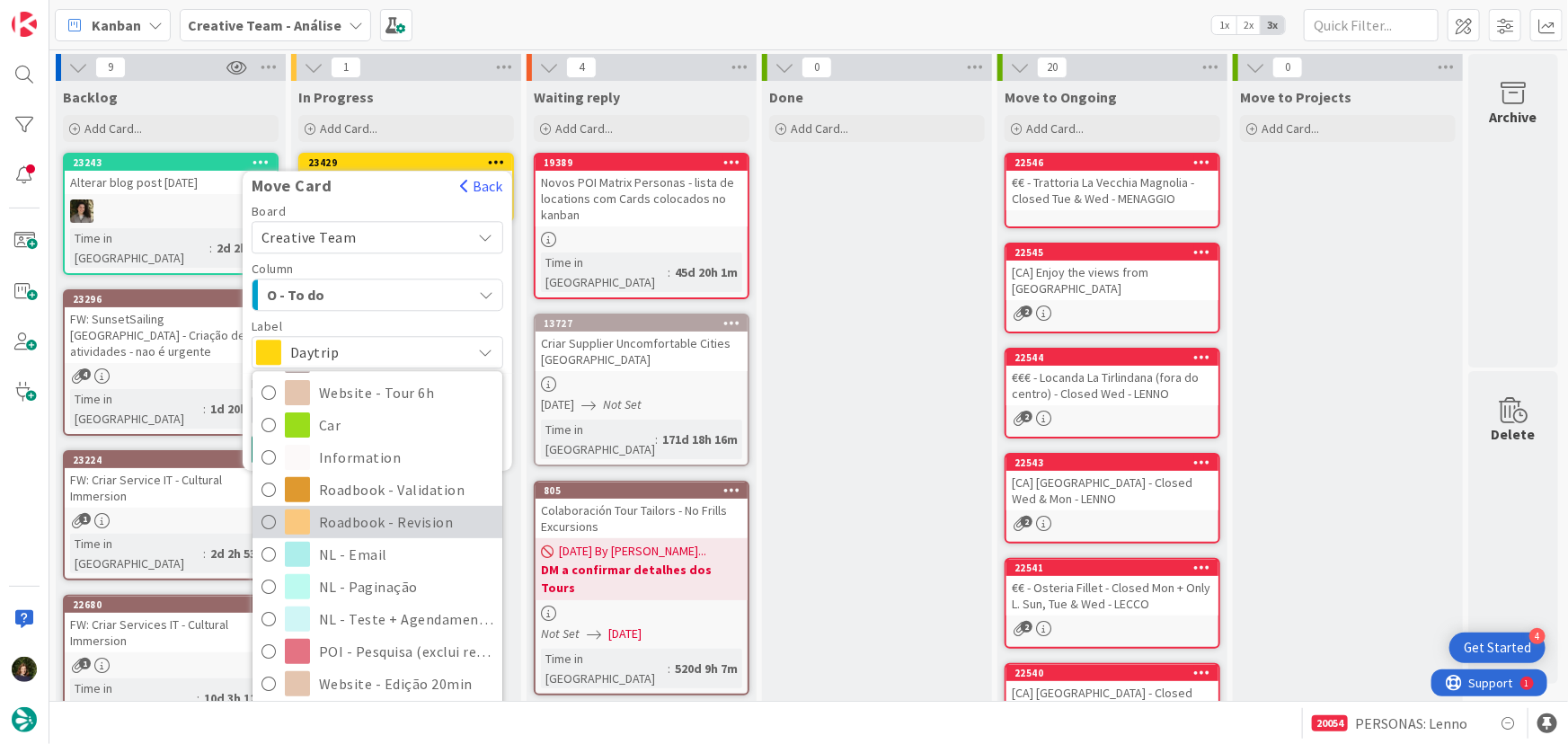
click at [412, 527] on span "Roadbook - Revision" at bounding box center [406, 522] width 175 height 27
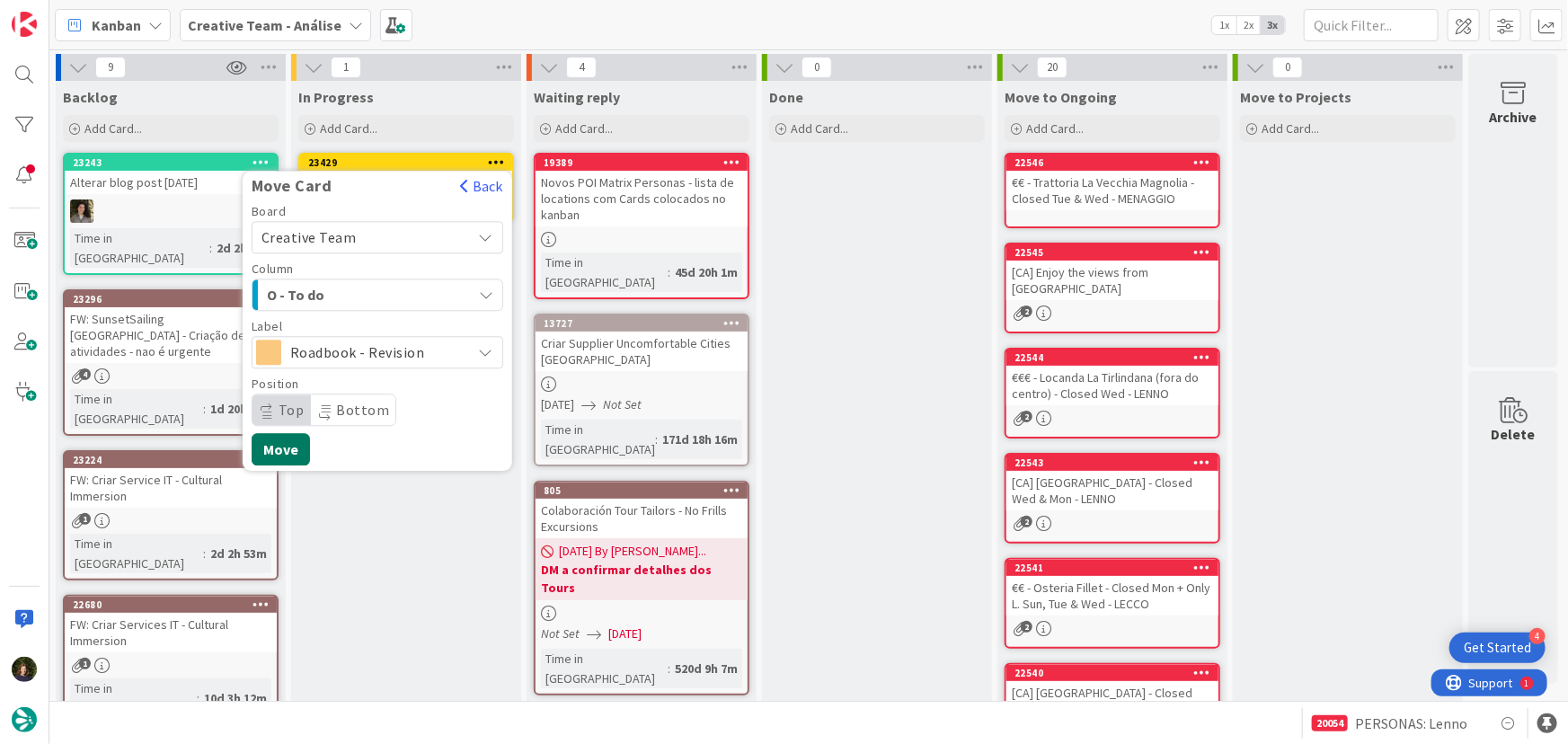
click at [288, 444] on button "Move" at bounding box center [280, 449] width 59 height 32
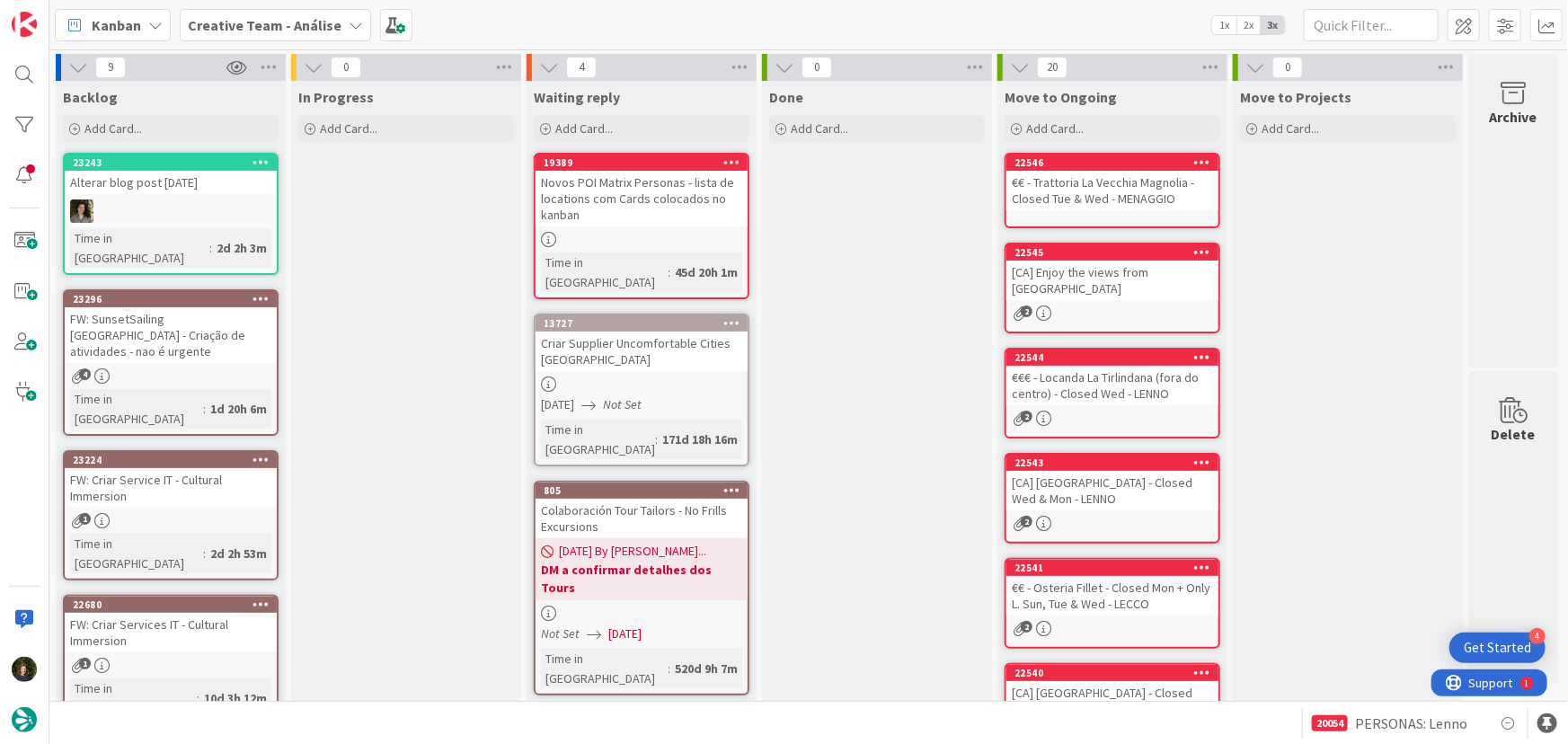
click at [271, 21] on b "Creative Team - Análise" at bounding box center [264, 25] width 154 height 18
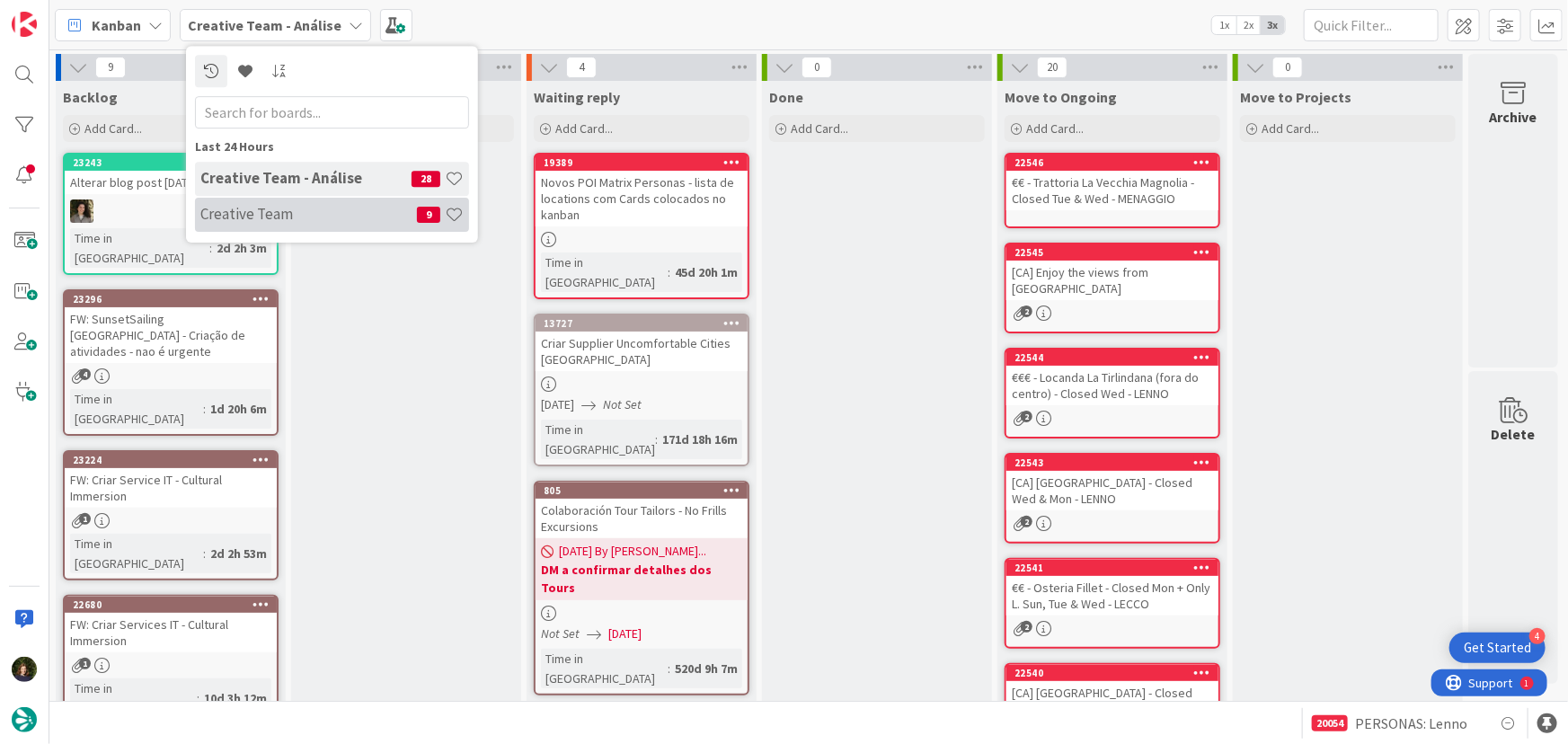
click at [306, 214] on h4 "Creative Team" at bounding box center [308, 214] width 217 height 18
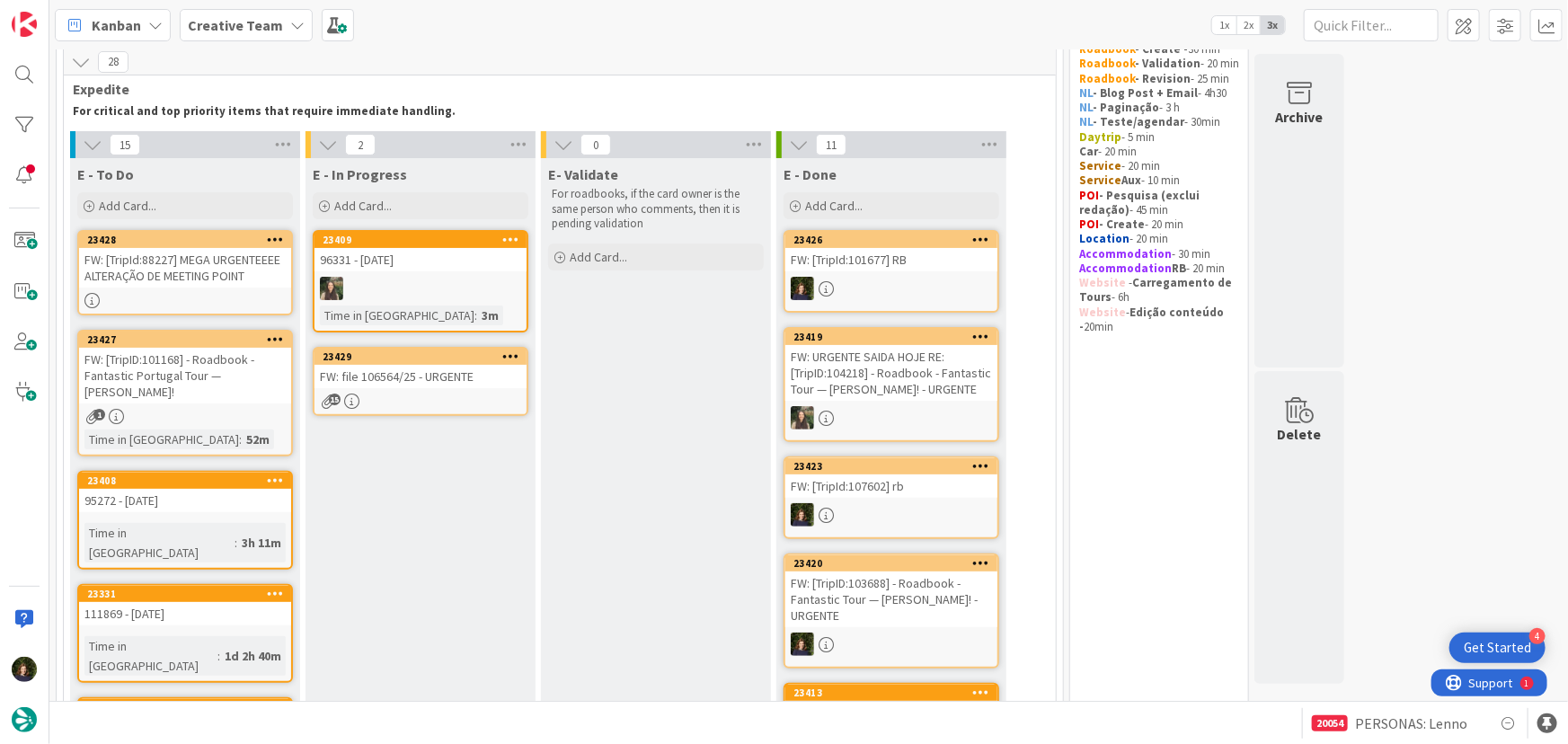
scroll to position [43, 0]
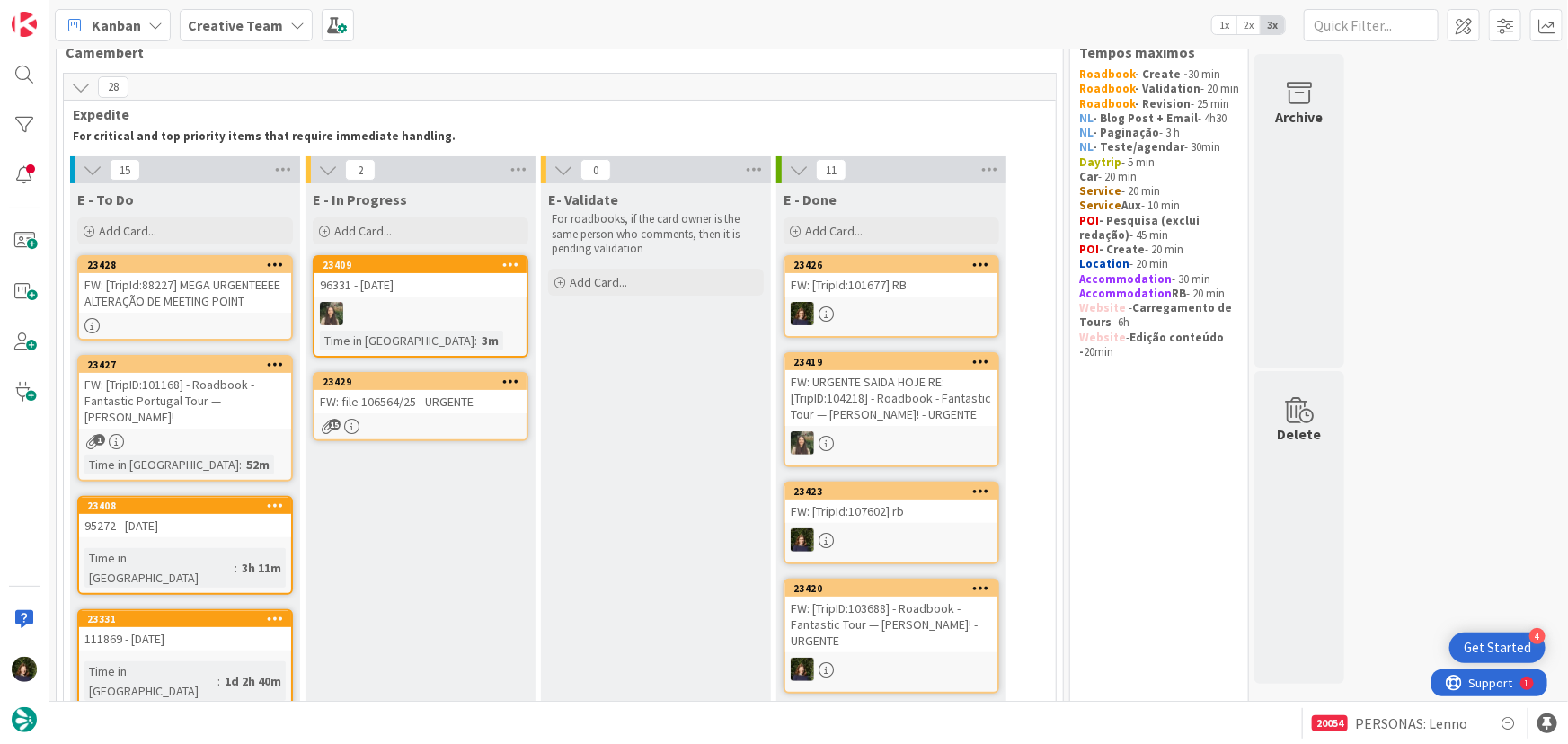
click at [395, 407] on div "FW: file 106564/25 - URGENTE" at bounding box center [420, 401] width 212 height 23
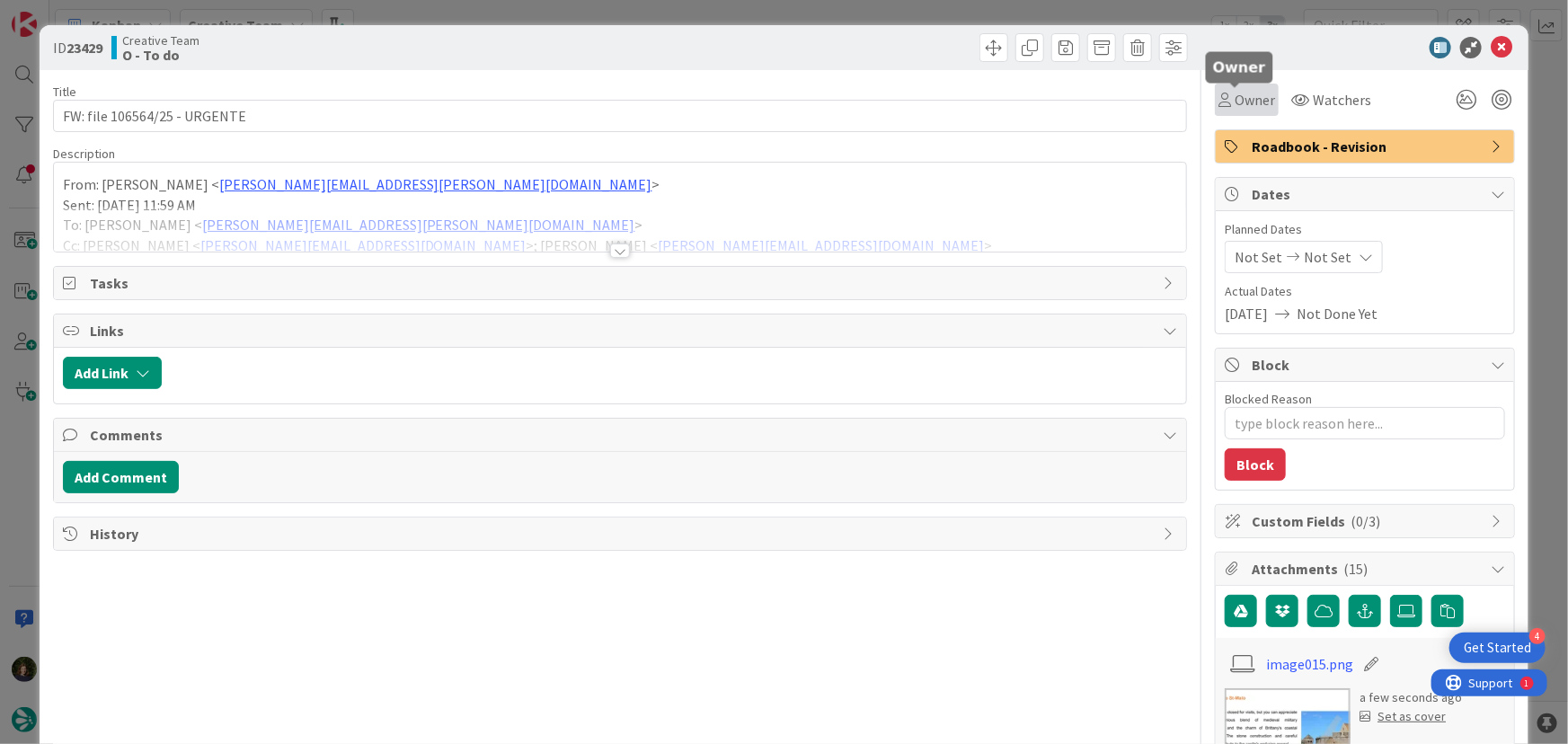
click at [1249, 104] on span "Owner" at bounding box center [1255, 100] width 41 height 22
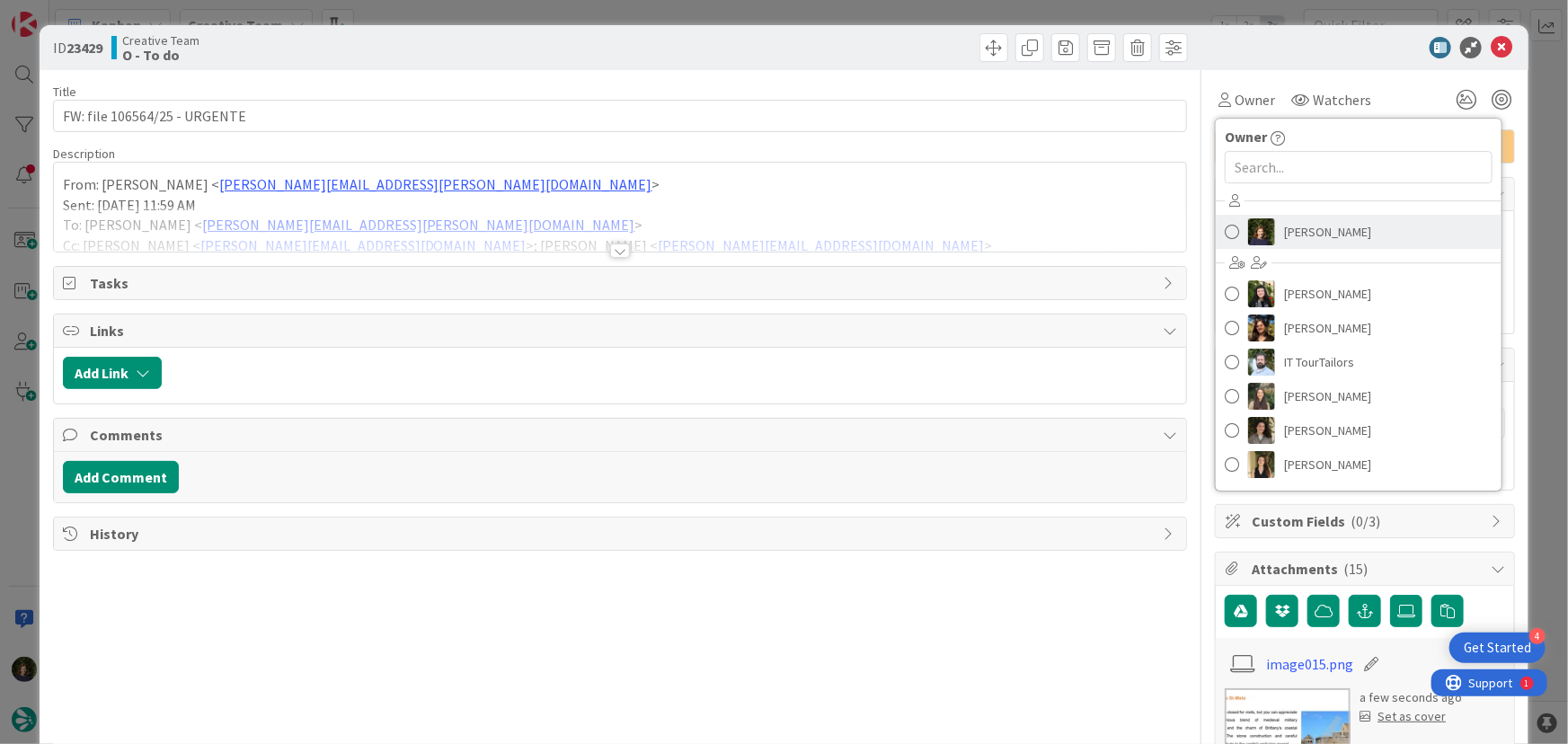
click at [1291, 236] on span "[PERSON_NAME]" at bounding box center [1327, 232] width 87 height 27
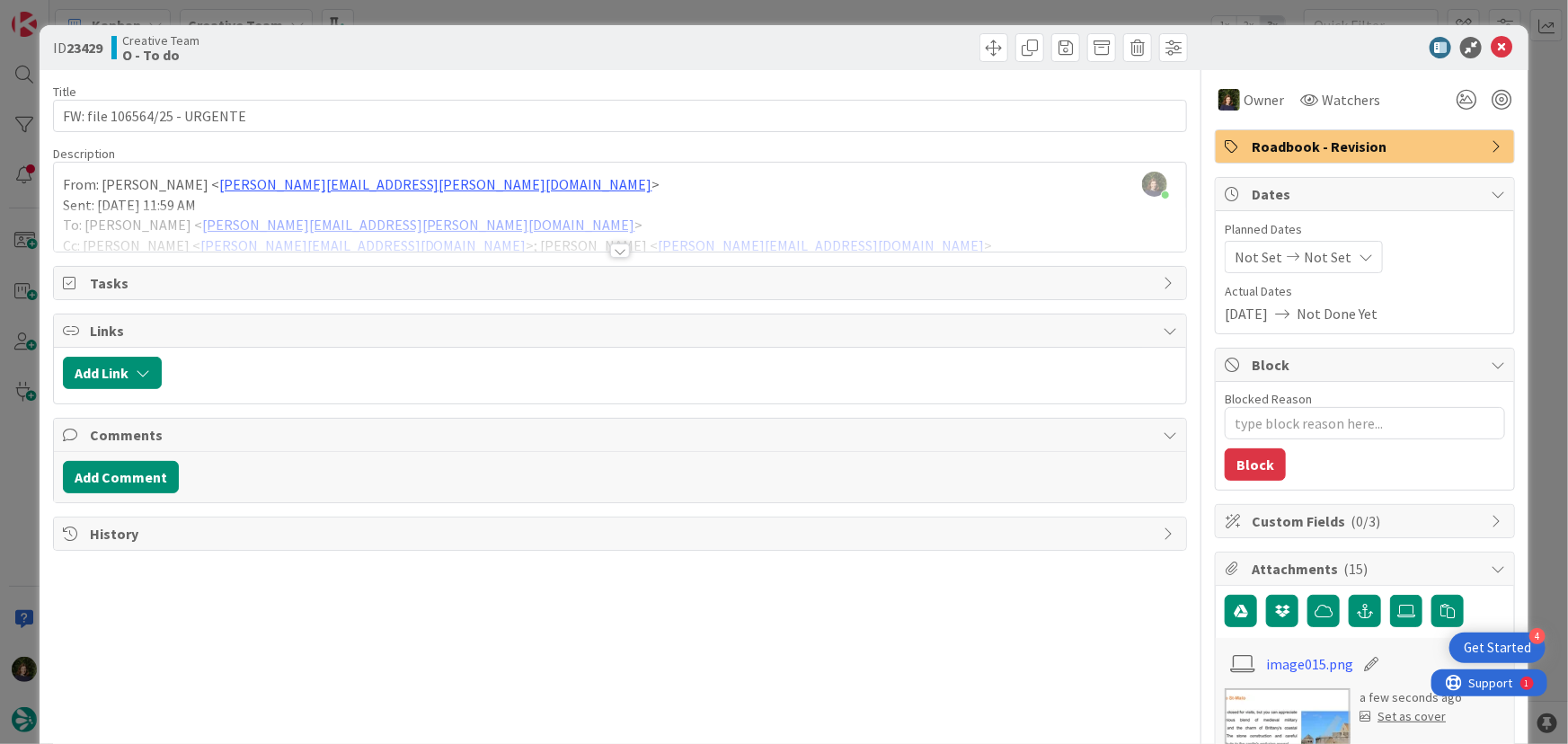
click at [621, 253] on div at bounding box center [620, 251] width 20 height 14
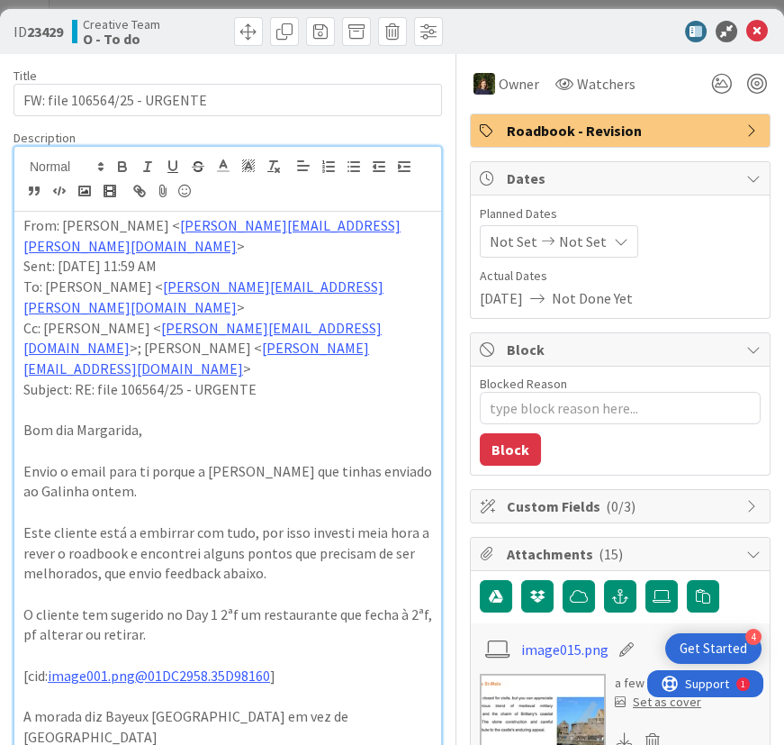
type textarea "x"
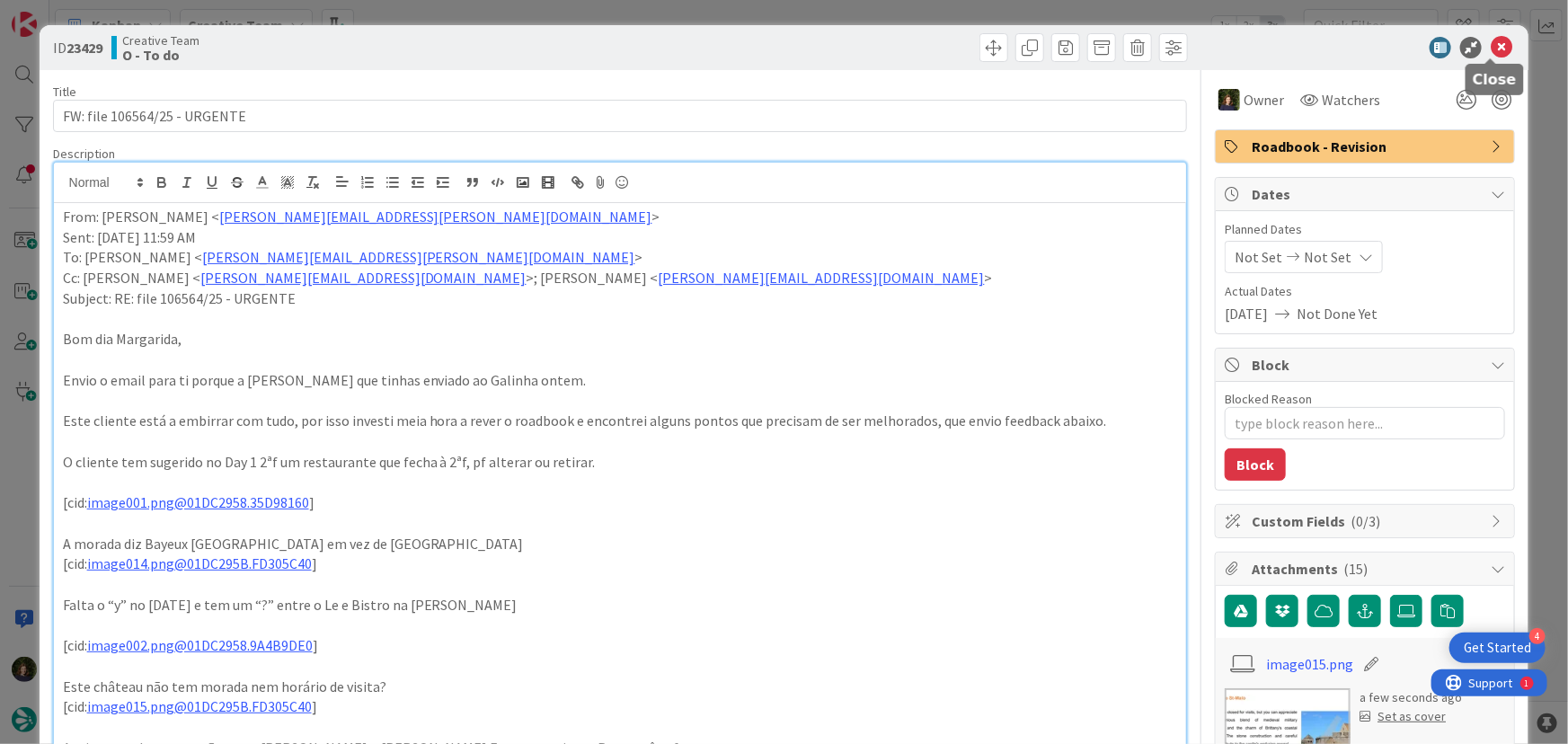
click at [1491, 53] on icon at bounding box center [1502, 48] width 22 height 22
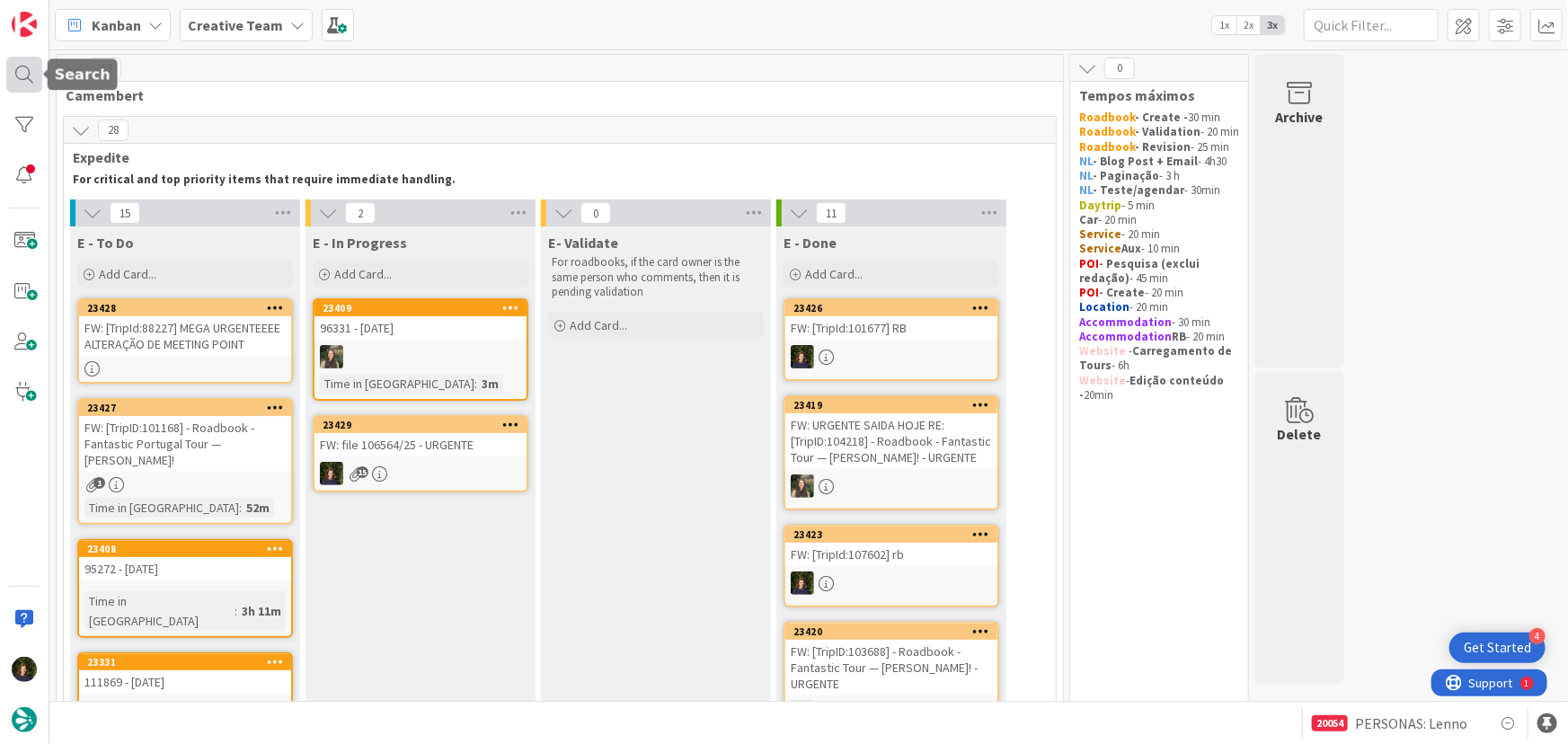
click at [26, 69] on div at bounding box center [24, 75] width 36 height 36
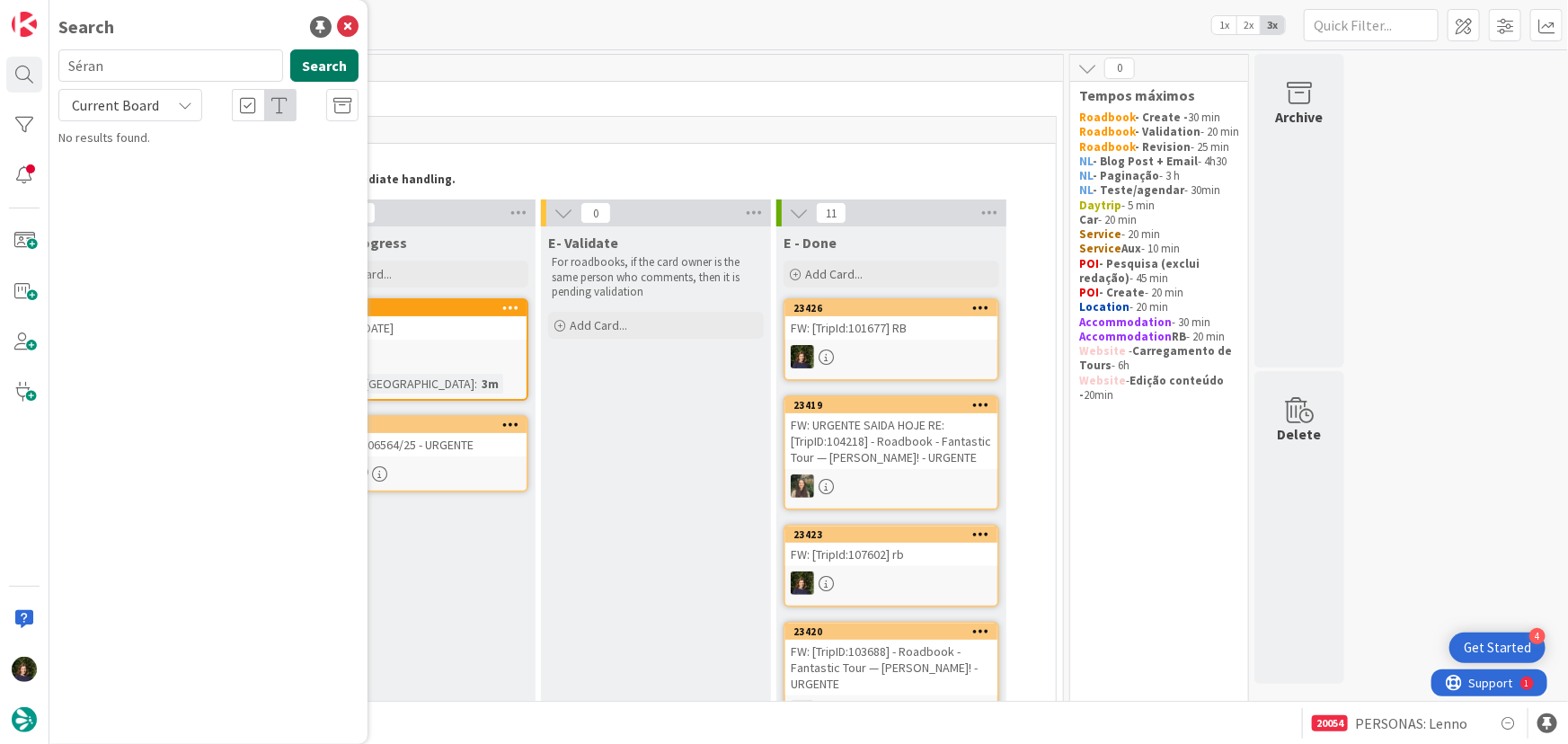
click at [328, 69] on button "Search" at bounding box center [324, 66] width 68 height 32
click at [124, 67] on input "Séran" at bounding box center [171, 66] width 225 height 32
click at [187, 105] on icon at bounding box center [185, 105] width 14 height 14
click at [101, 178] on span "All Boards" at bounding box center [161, 180] width 187 height 27
click at [321, 63] on button "Search" at bounding box center [324, 66] width 68 height 32
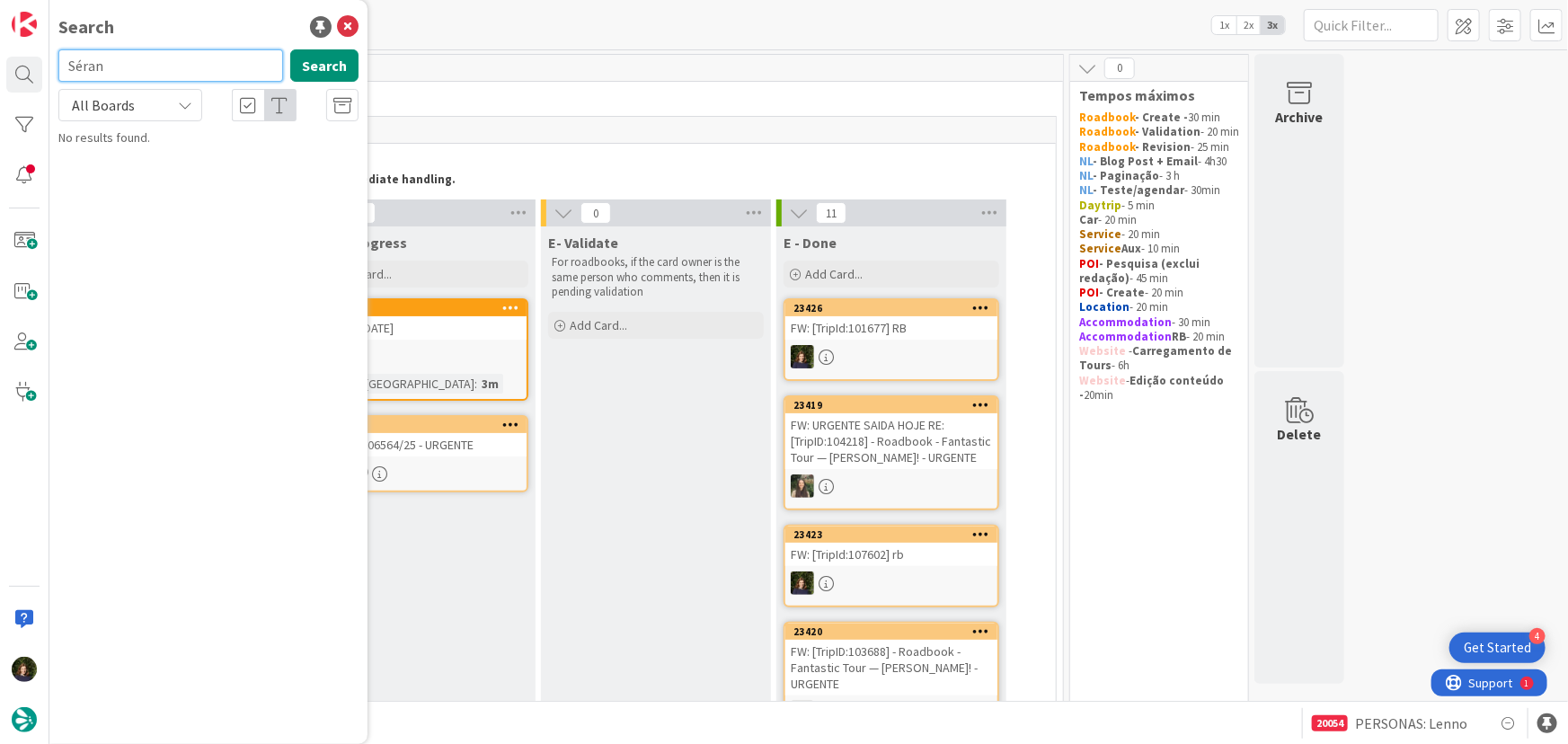
drag, startPoint x: 123, startPoint y: 68, endPoint x: 56, endPoint y: 68, distance: 67.0
click at [56, 68] on div "Séran Search" at bounding box center [209, 70] width 321 height 40
type input "106564"
click at [310, 69] on button "Search" at bounding box center [324, 66] width 68 height 32
click at [221, 142] on div "Creative Team › O - To do" at bounding box center [221, 141] width 274 height 16
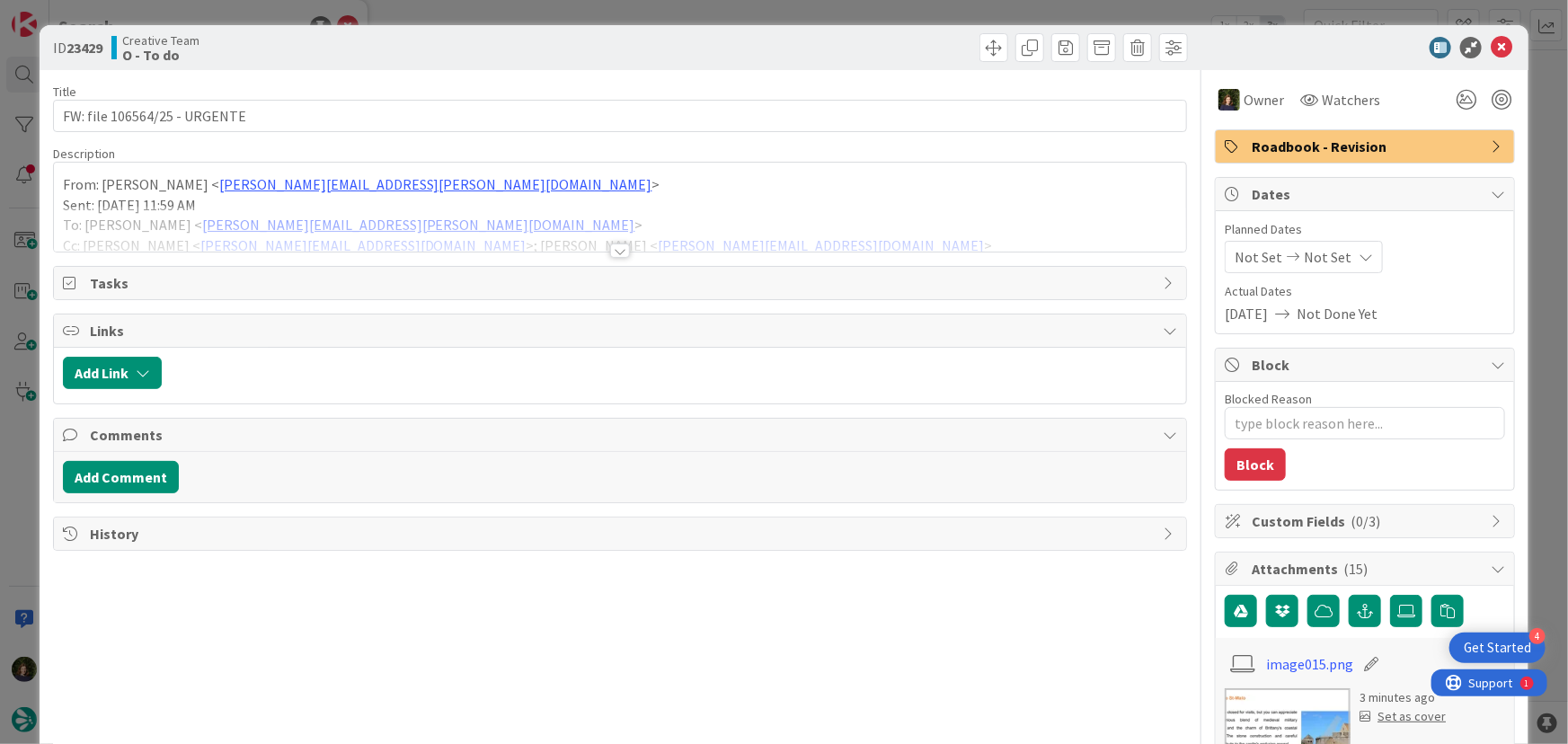
type textarea "x"
drag, startPoint x: 1489, startPoint y: 40, endPoint x: 1456, endPoint y: 61, distance: 39.1
click at [1491, 41] on icon at bounding box center [1502, 48] width 22 height 22
